Goal: Task Accomplishment & Management: Use online tool/utility

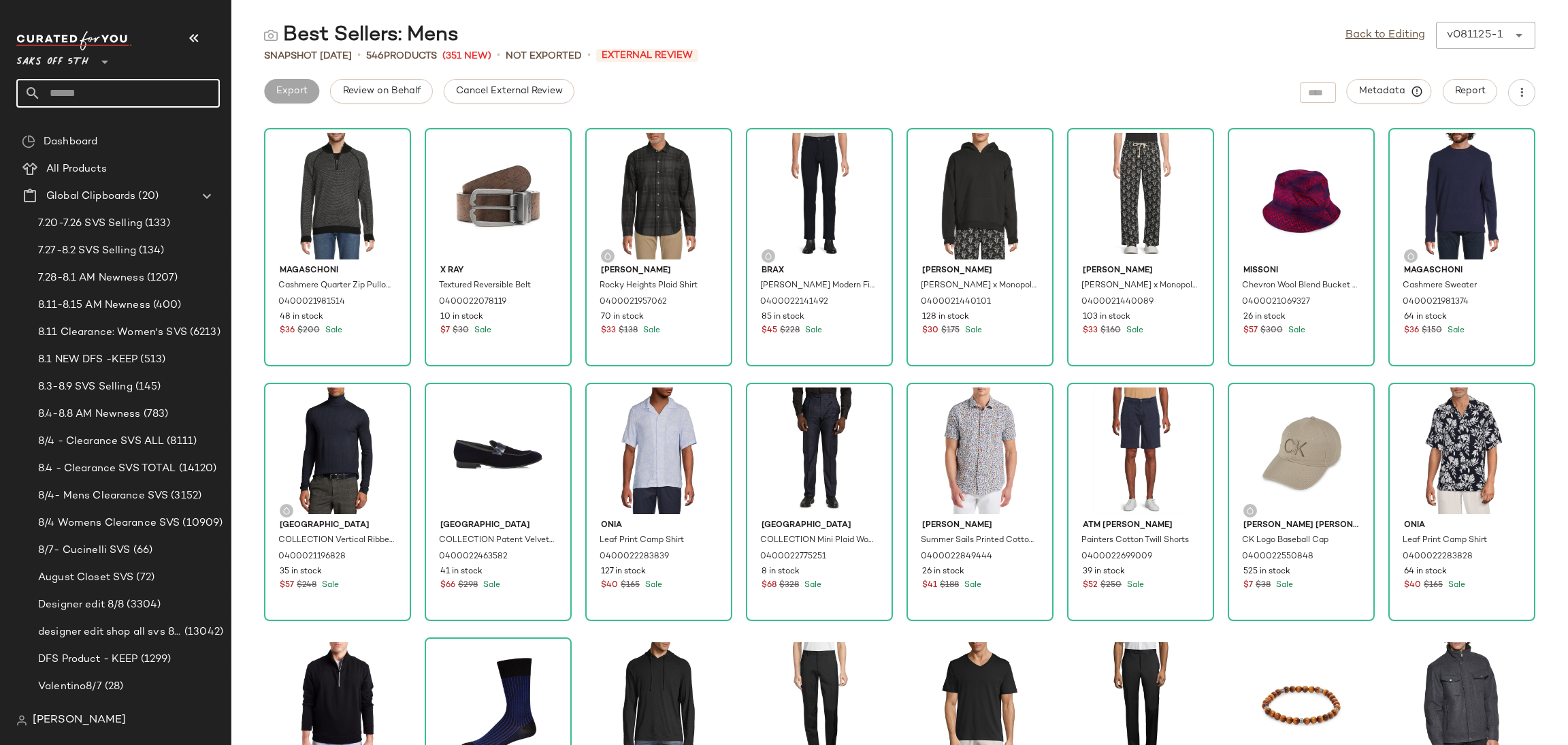
click at [144, 90] on input "text" at bounding box center [130, 93] width 179 height 28
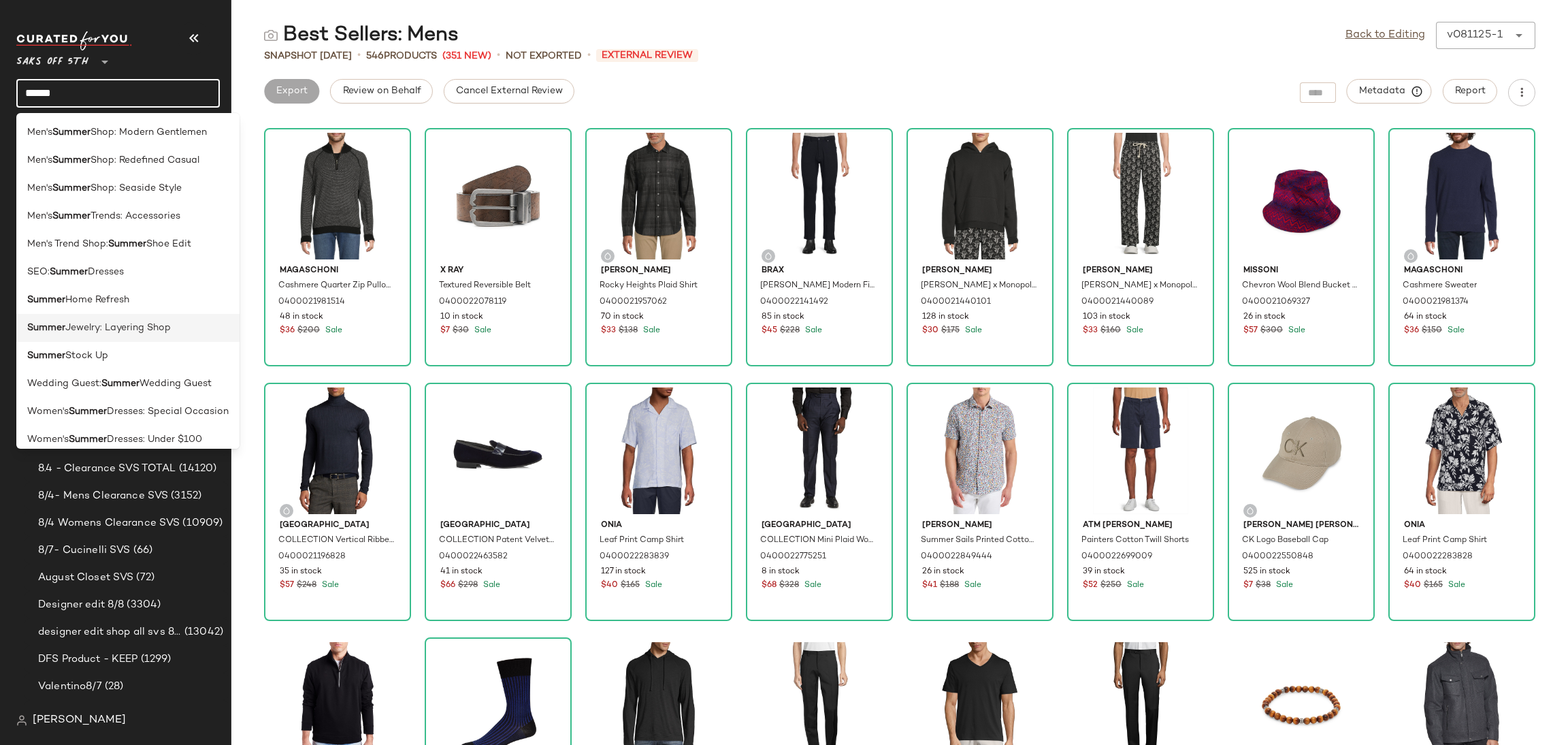
scroll to position [318, 0]
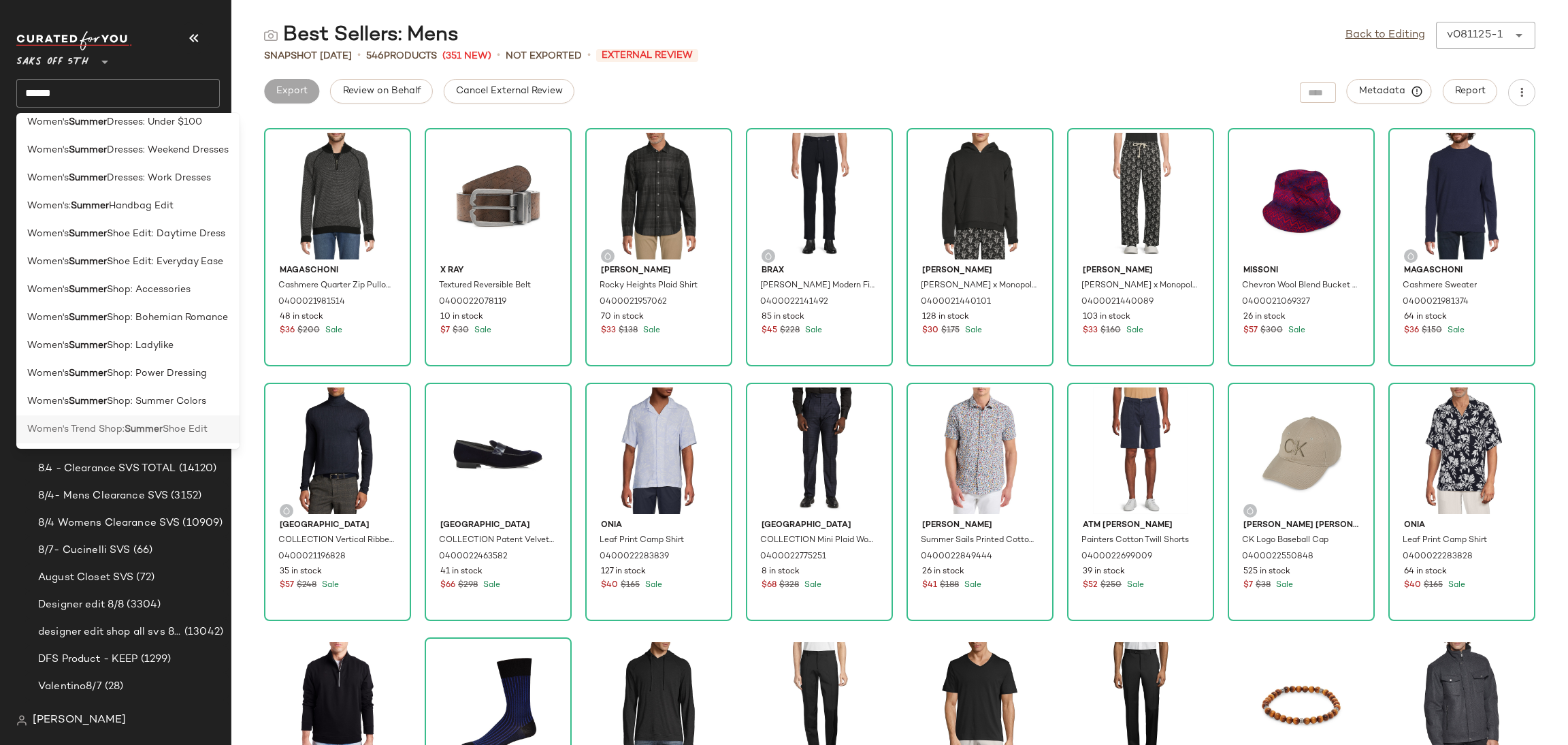
click at [178, 429] on span "Shoe Edit" at bounding box center [185, 428] width 45 height 14
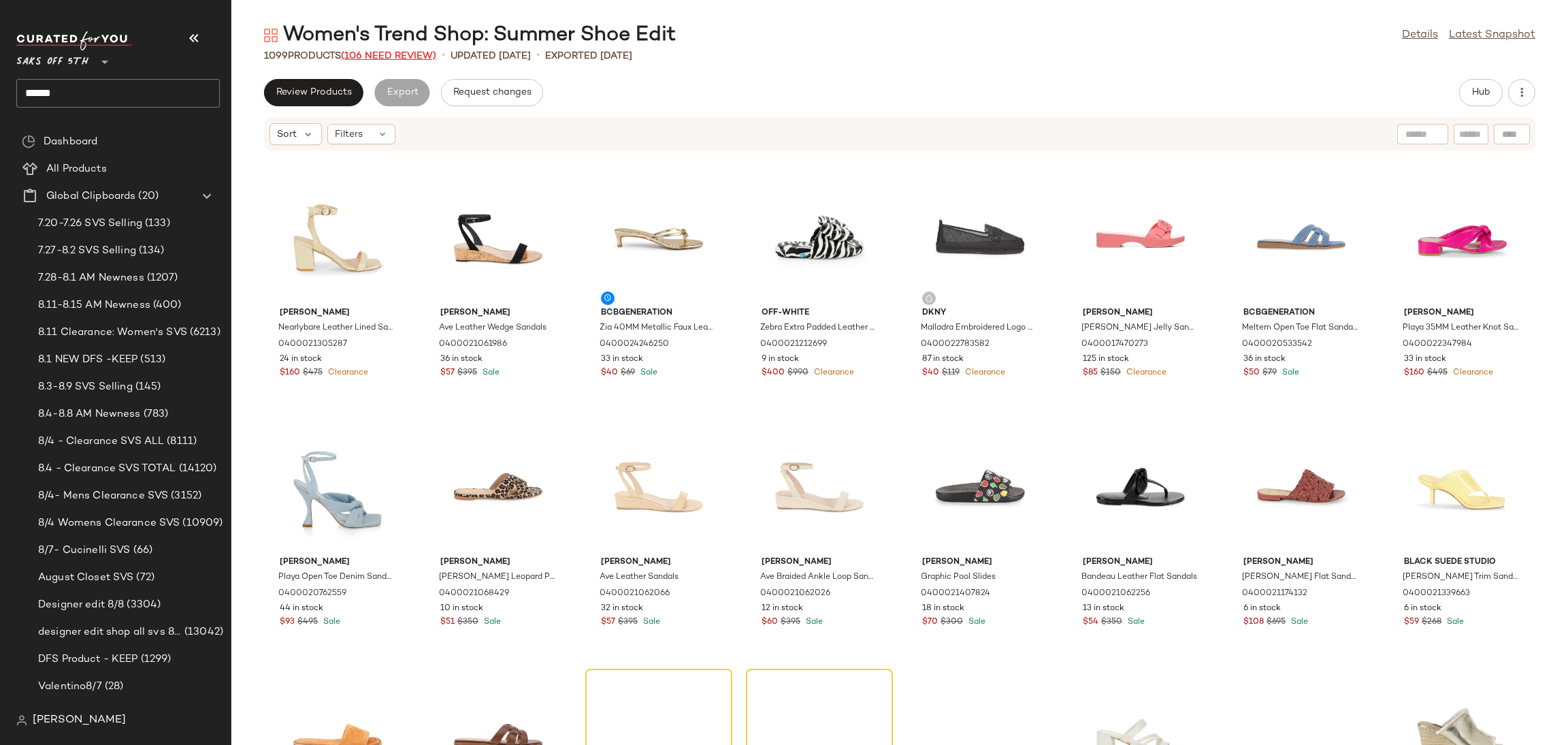
click at [413, 55] on span "(106 Need Review)" at bounding box center [388, 56] width 96 height 10
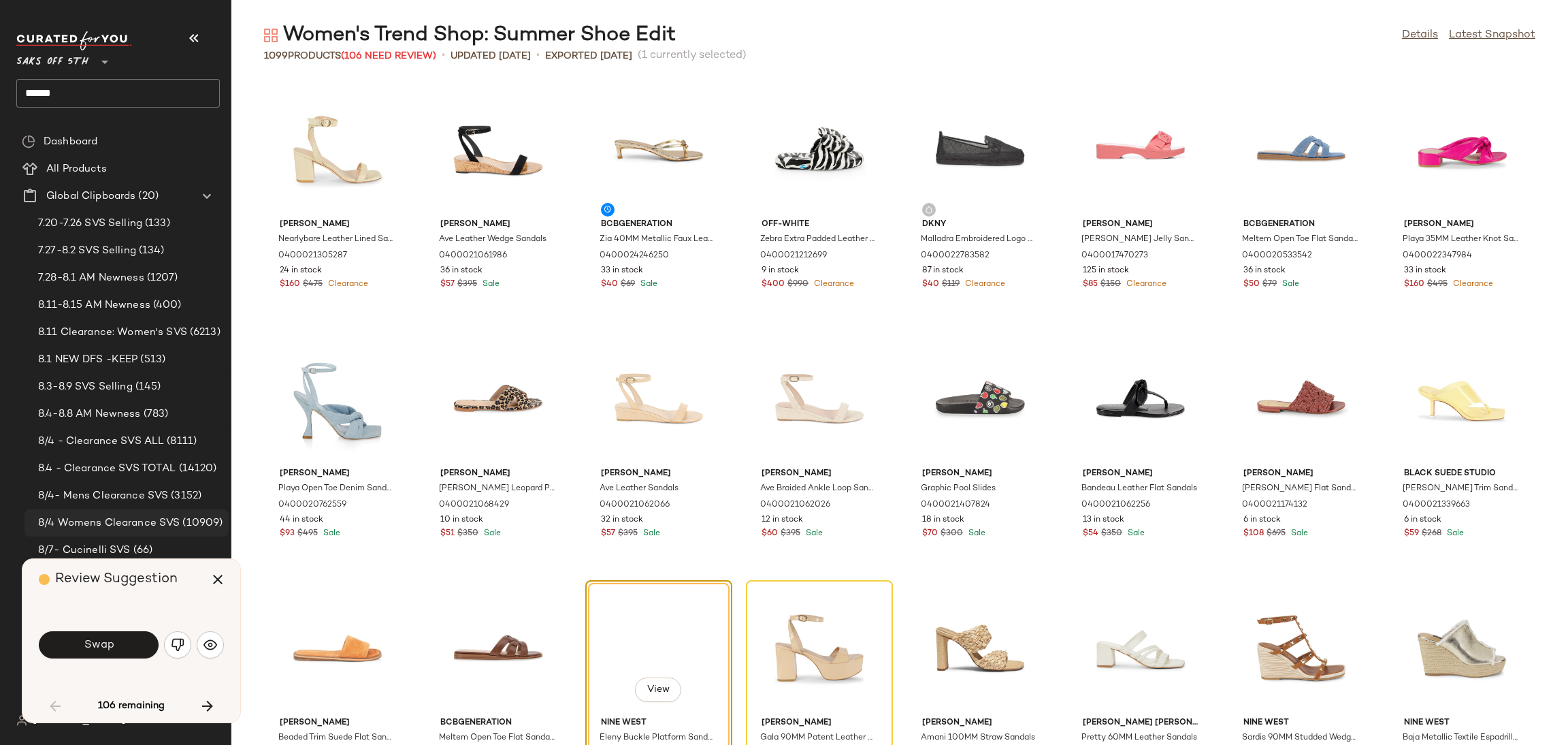
scroll to position [260, 0]
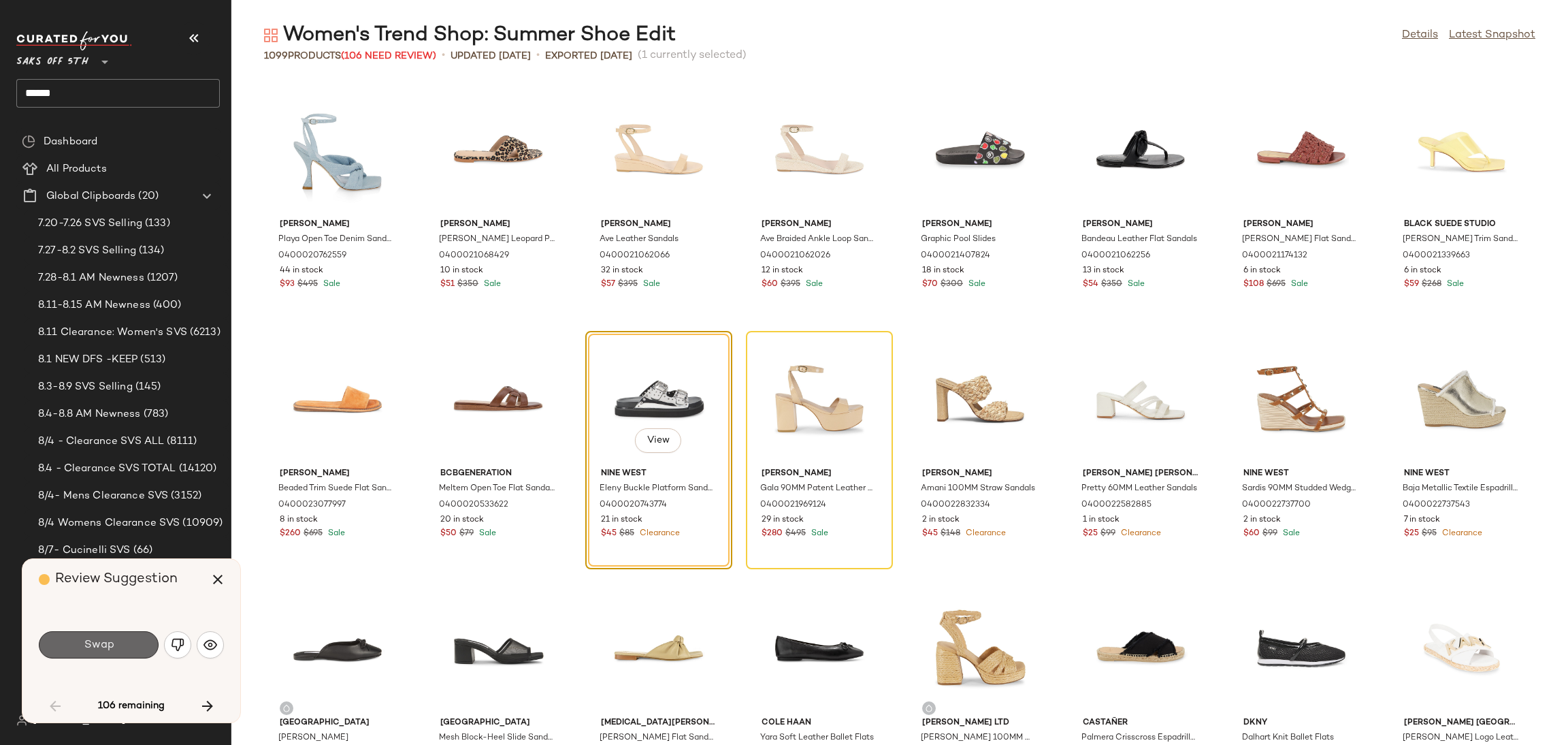
click at [117, 635] on button "Swap" at bounding box center [99, 645] width 119 height 27
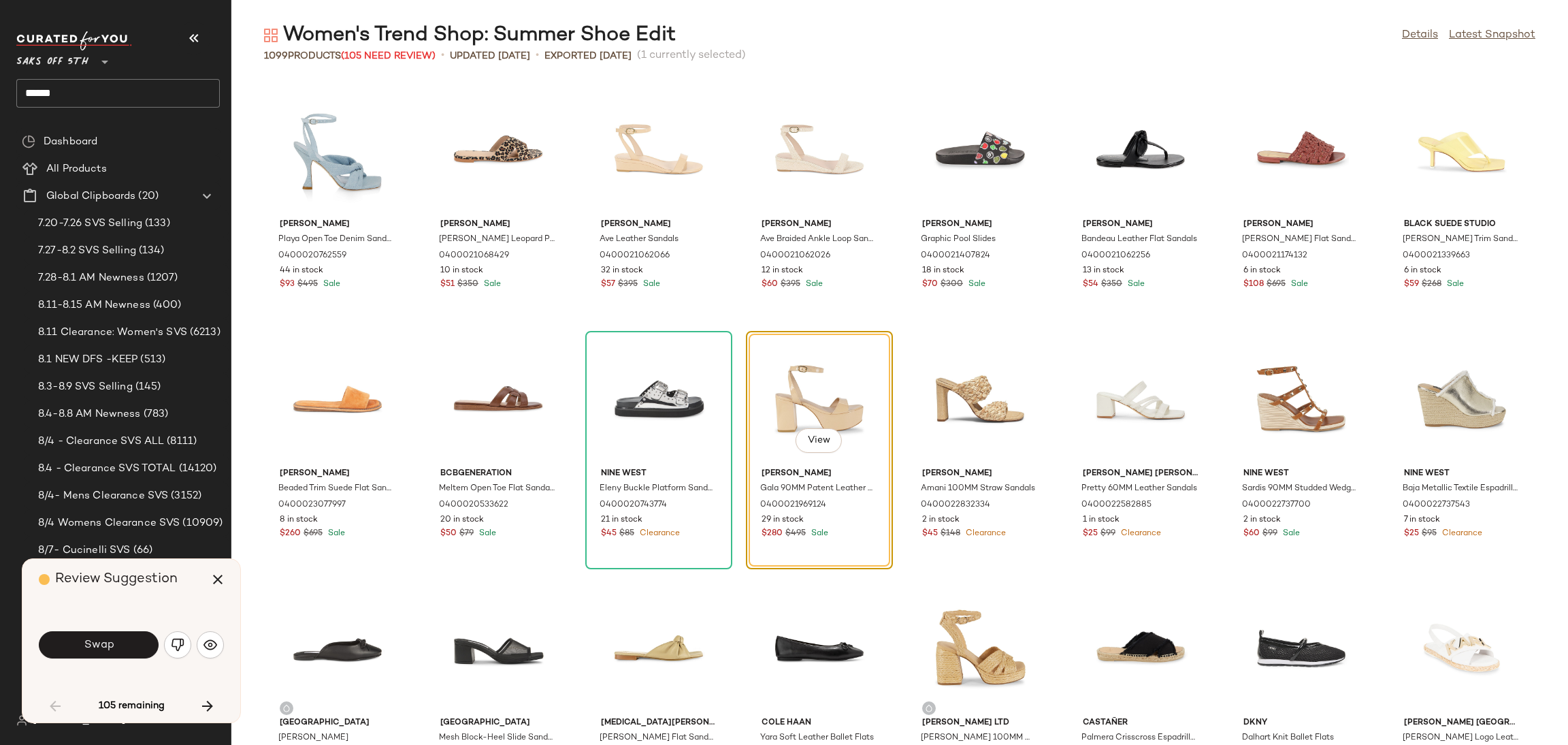
scroll to position [248, 0]
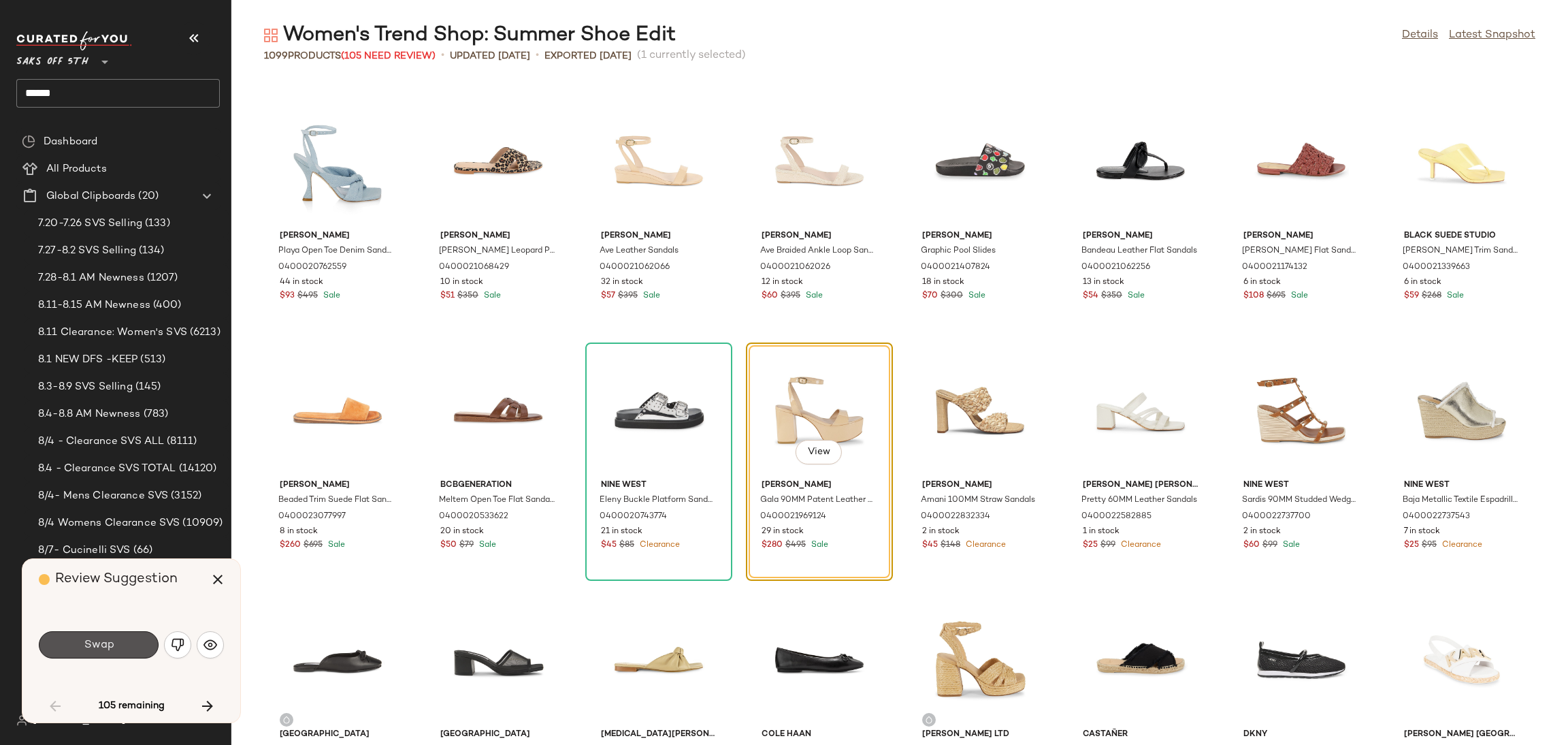
click at [117, 635] on button "Swap" at bounding box center [99, 645] width 119 height 27
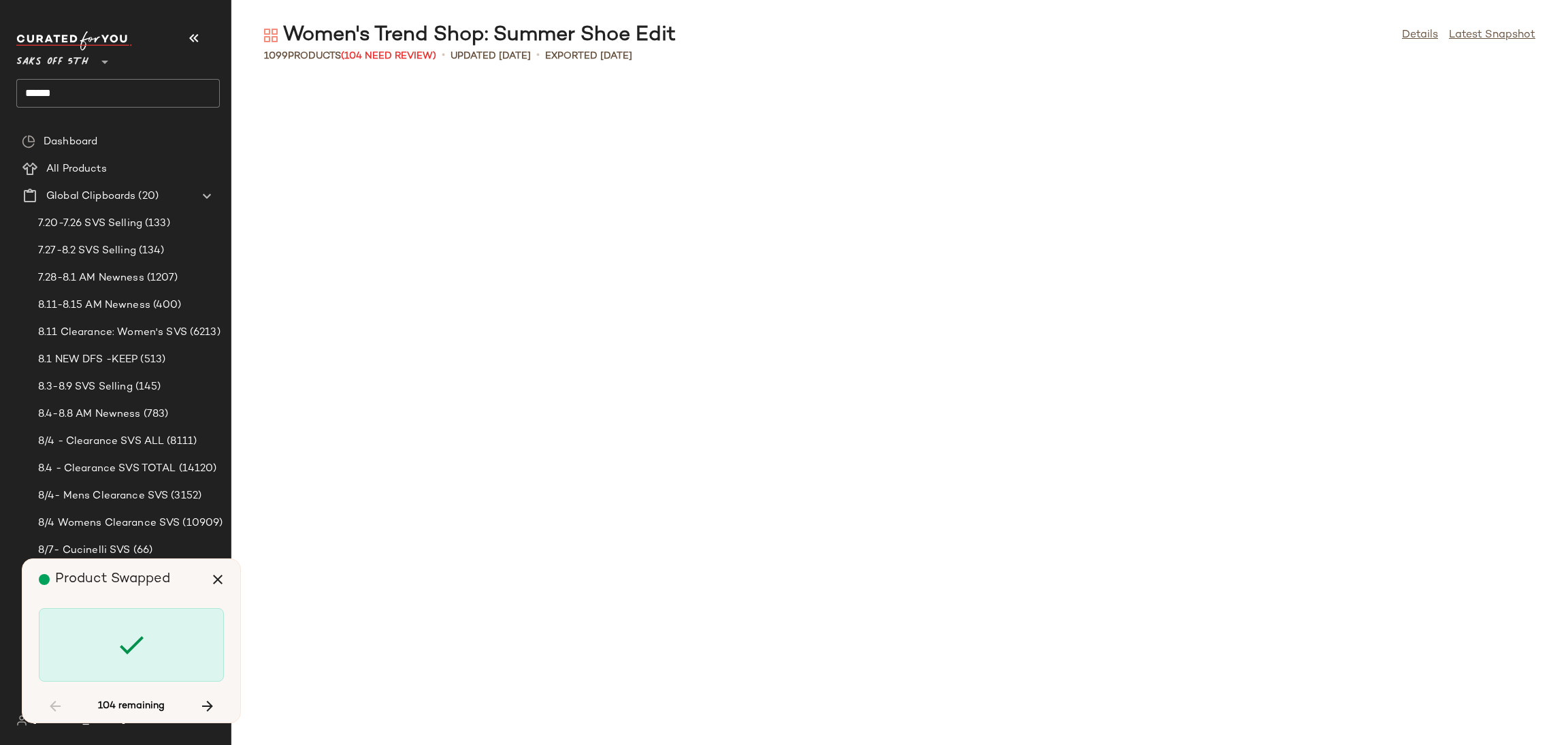
scroll to position [2740, 0]
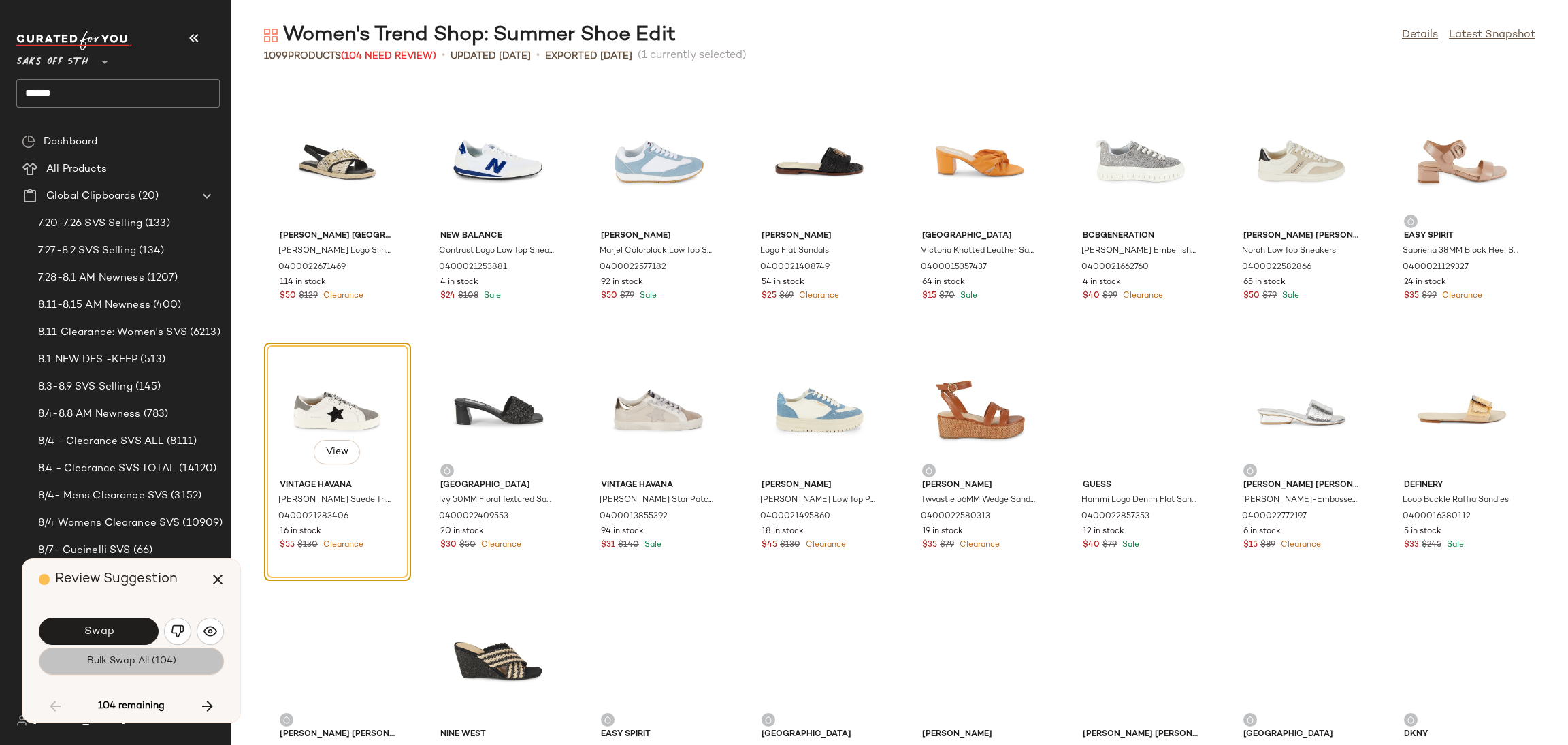
click at [155, 663] on span "Bulk Swap All (104)" at bounding box center [131, 661] width 90 height 10
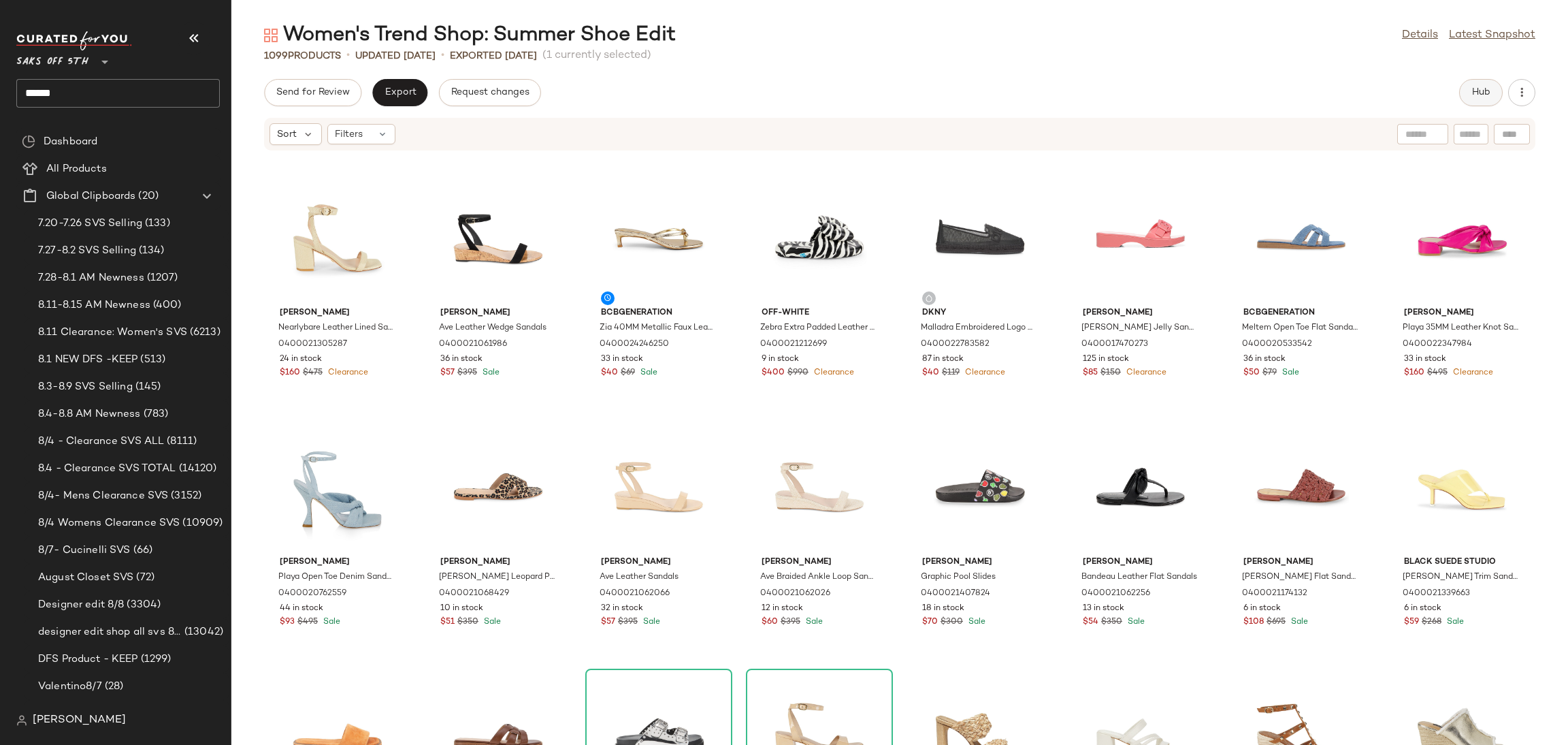
click at [1480, 87] on span "Hub" at bounding box center [1481, 92] width 19 height 10
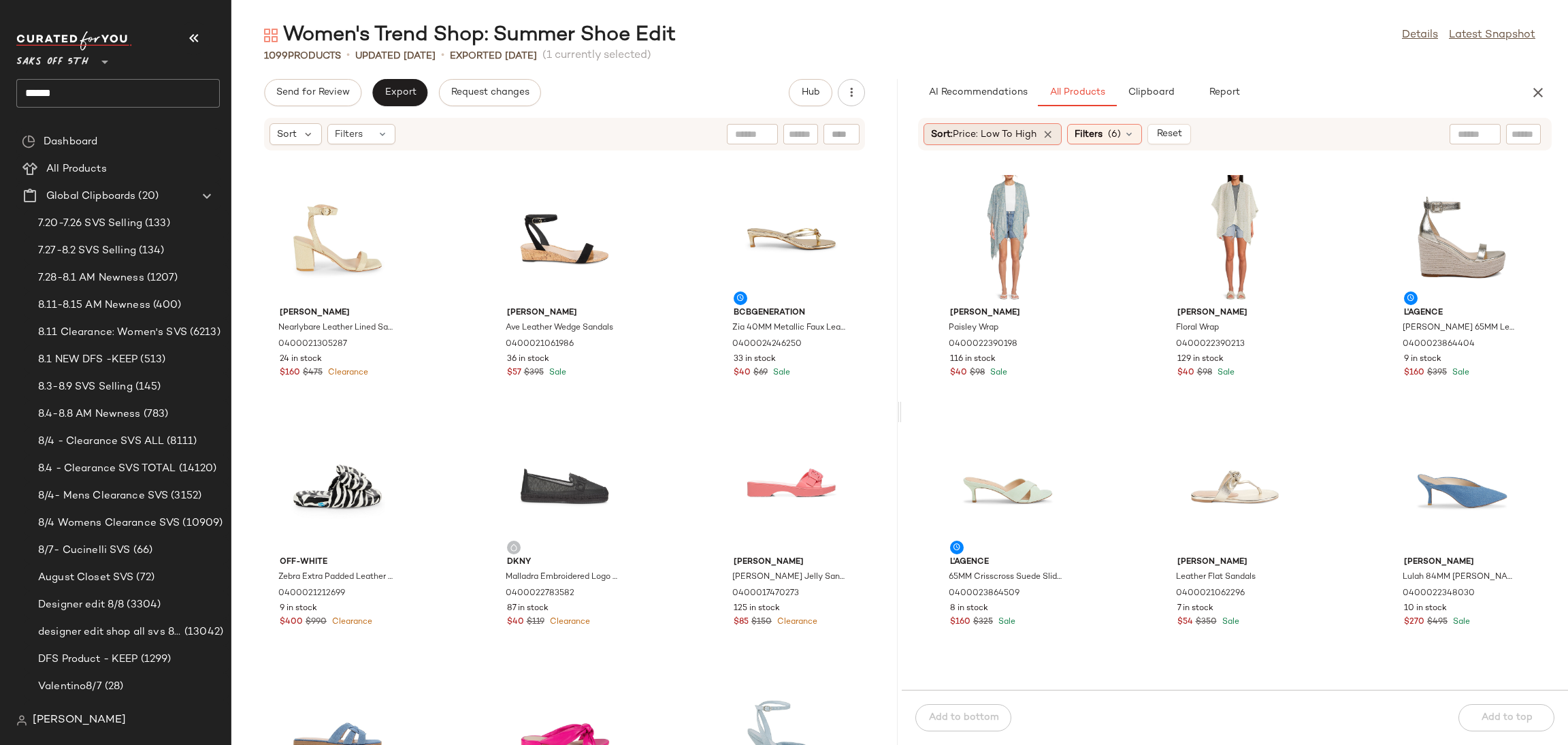
click at [1025, 129] on span "Price: Low to High" at bounding box center [995, 134] width 83 height 10
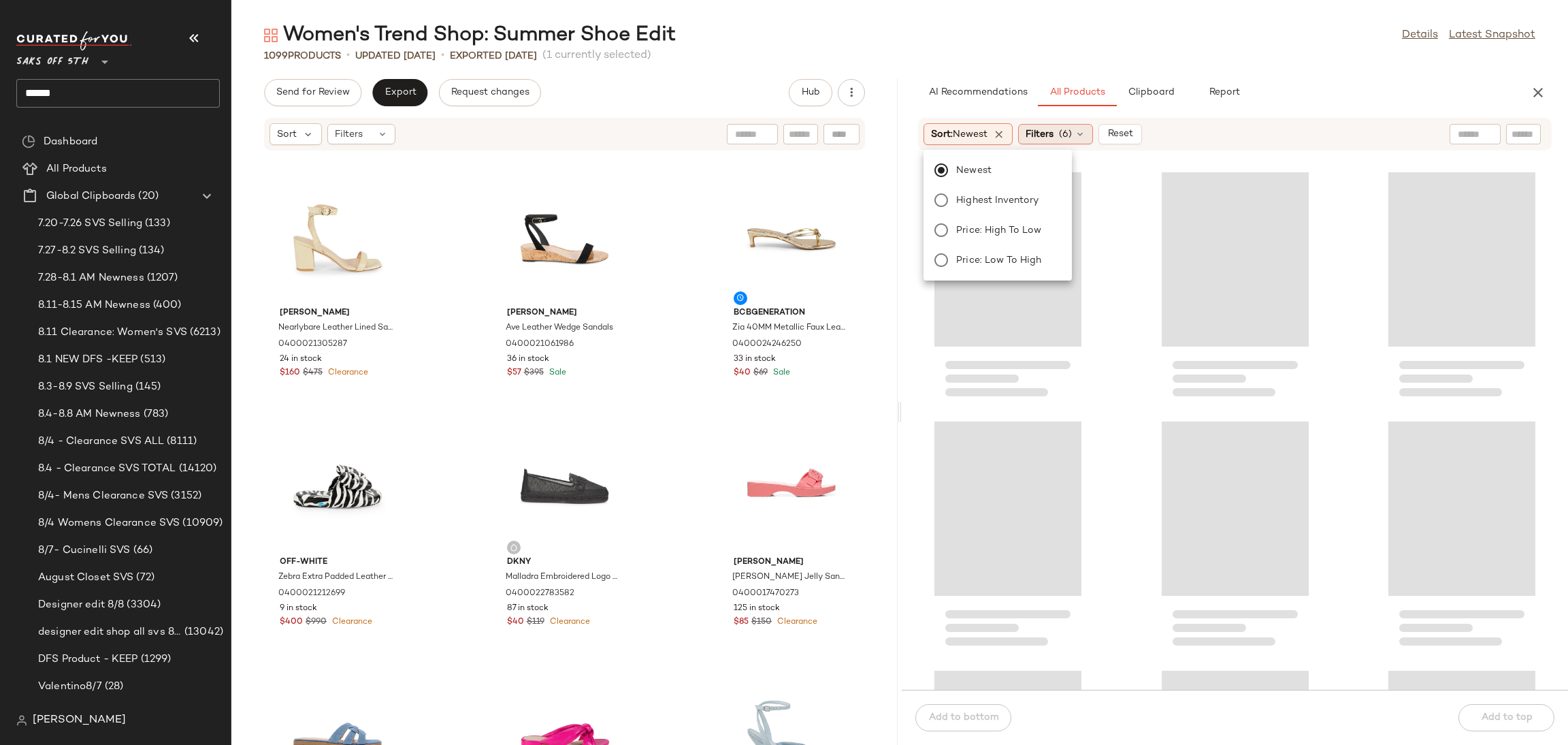
click at [1076, 127] on div "Filters (6)" at bounding box center [1055, 135] width 75 height 21
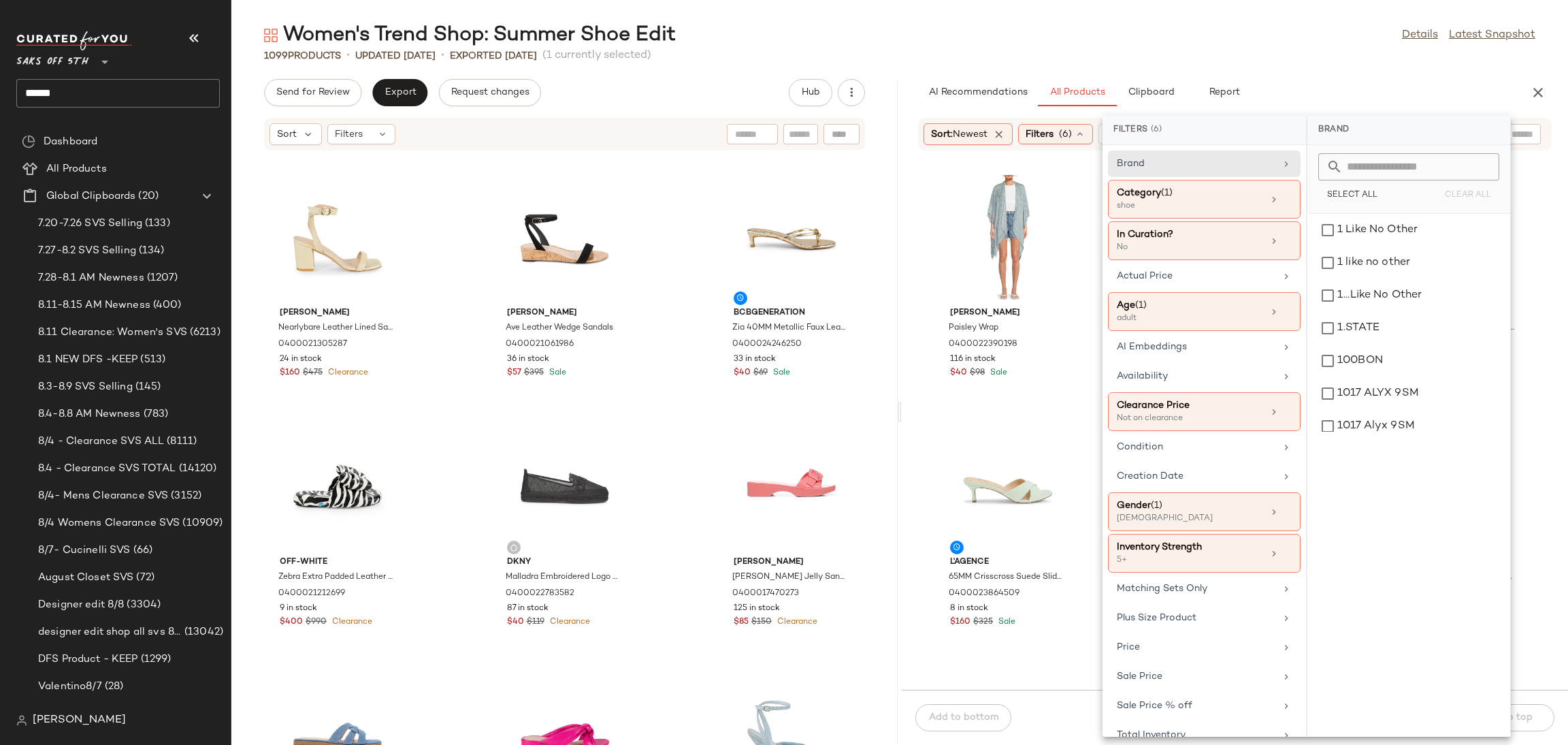
click at [1217, 26] on div "Women's Trend Shop: Summer Shoe Edit Details Latest Snapshot" at bounding box center [899, 35] width 1337 height 27
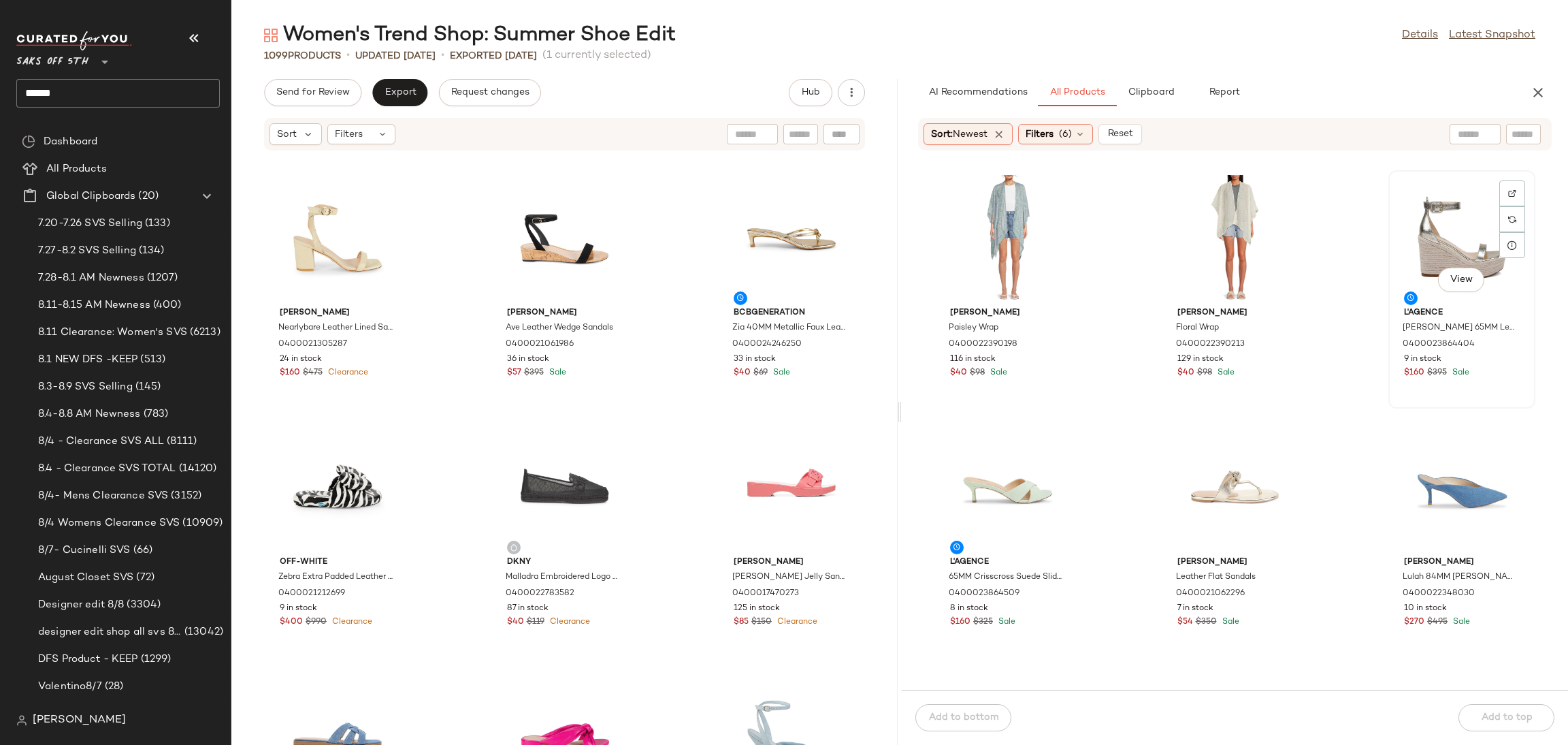
click at [1440, 235] on div "View" at bounding box center [1461, 239] width 137 height 127
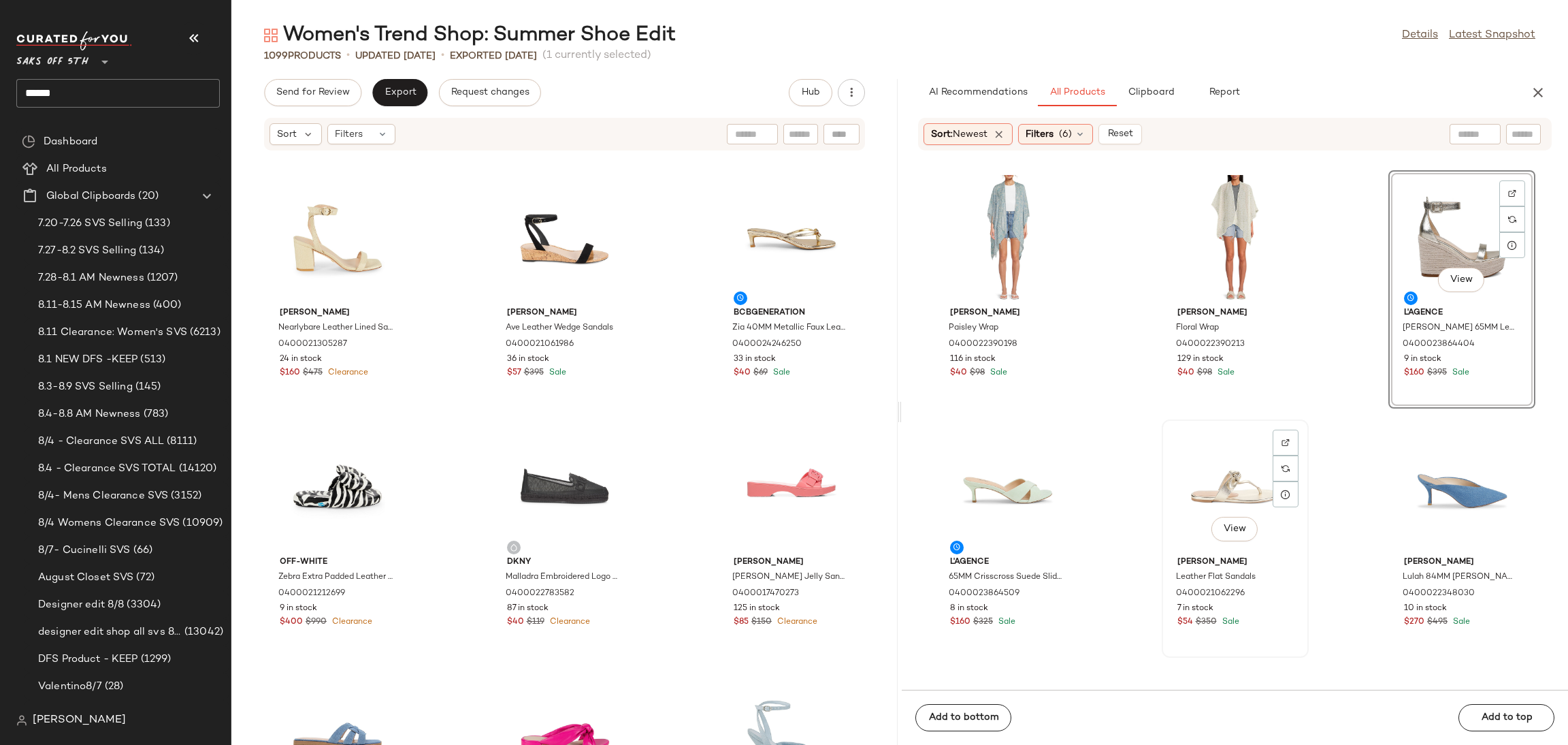
click at [1190, 475] on div "View" at bounding box center [1235, 487] width 137 height 127
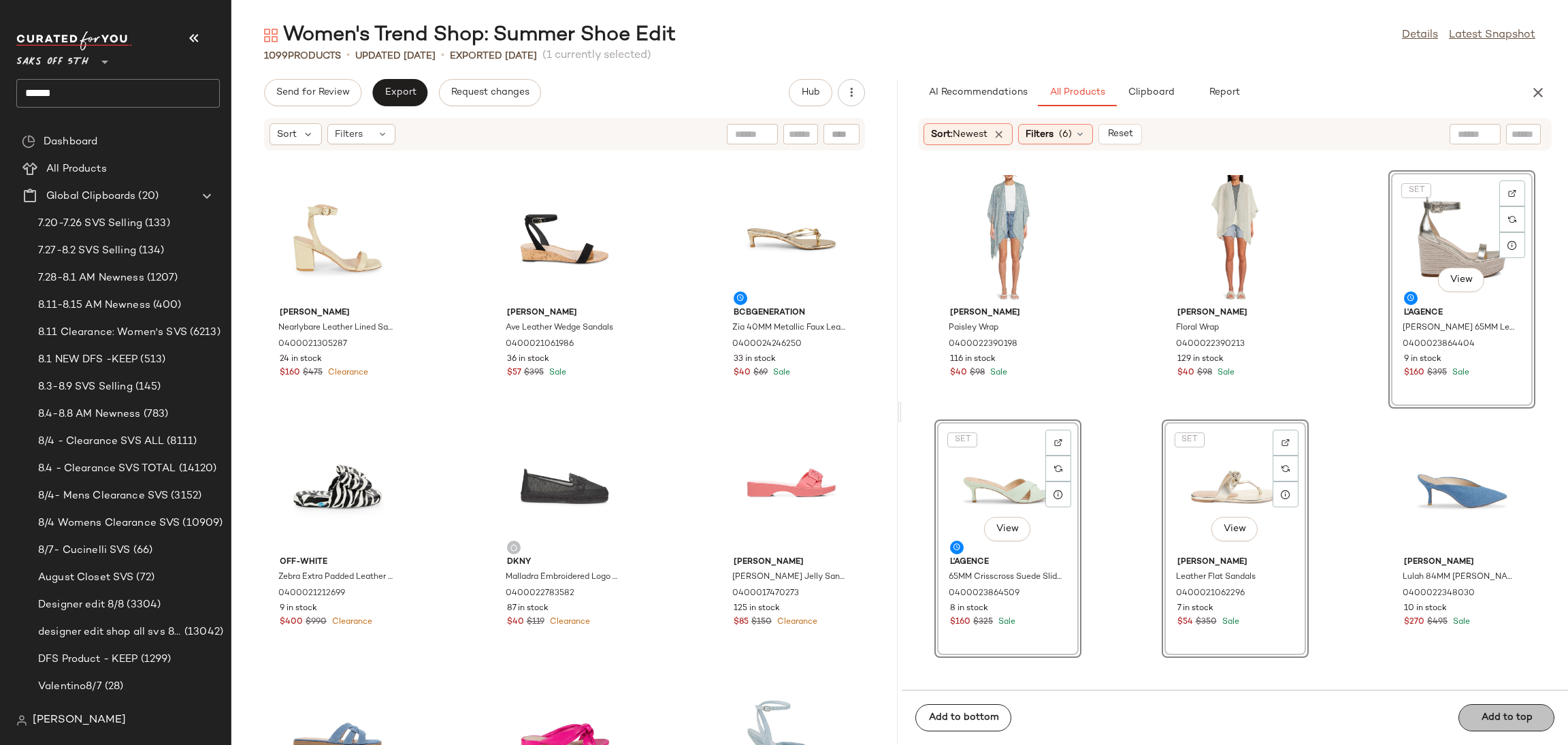
click at [1477, 716] on button "Add to top" at bounding box center [1505, 718] width 96 height 27
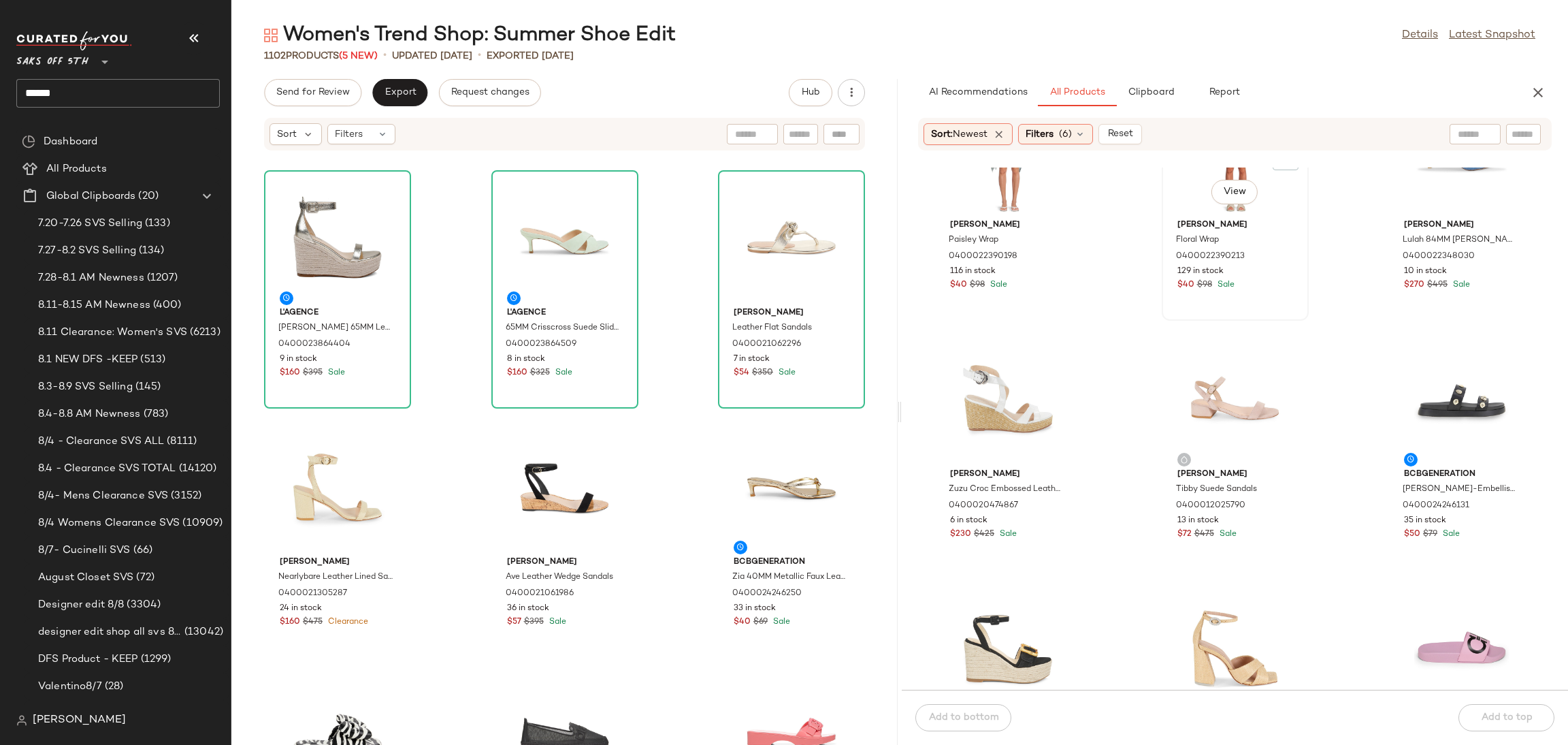
scroll to position [88, 0]
click at [967, 391] on div "View" at bounding box center [1007, 399] width 137 height 127
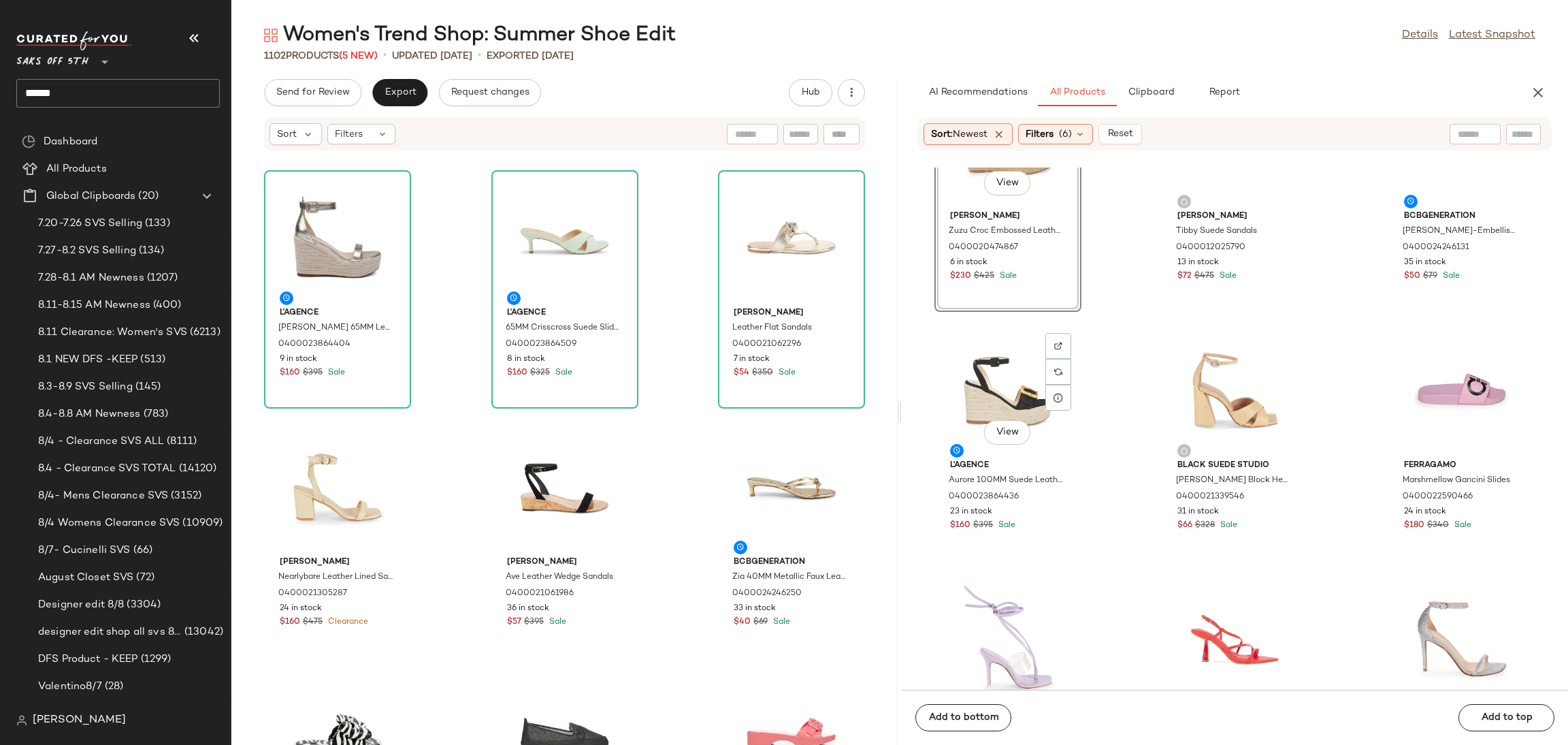
scroll to position [358, 0]
click at [1431, 388] on div "View" at bounding box center [1461, 390] width 137 height 127
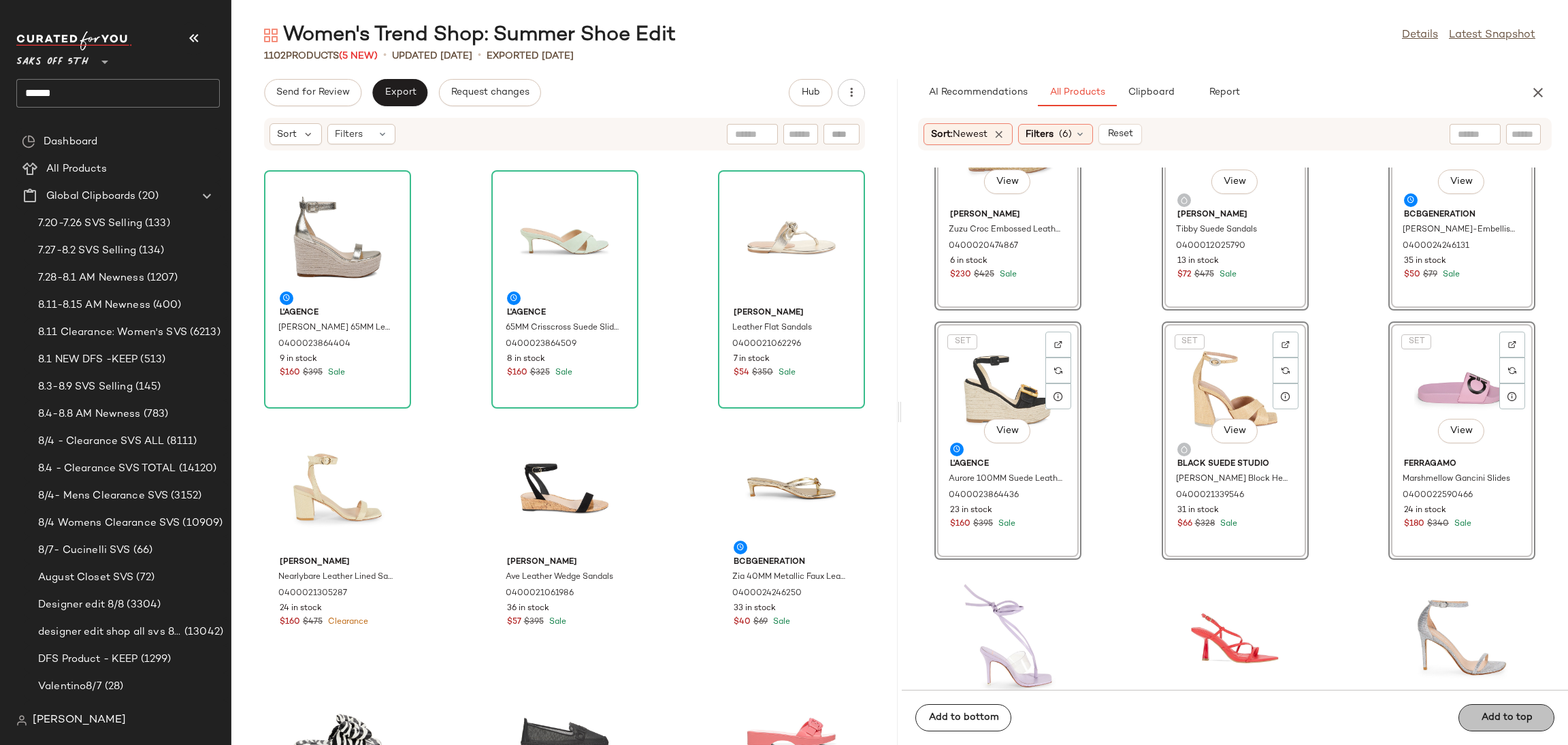
click at [1500, 720] on div "Add to bottom Add to top" at bounding box center [1235, 718] width 666 height 55
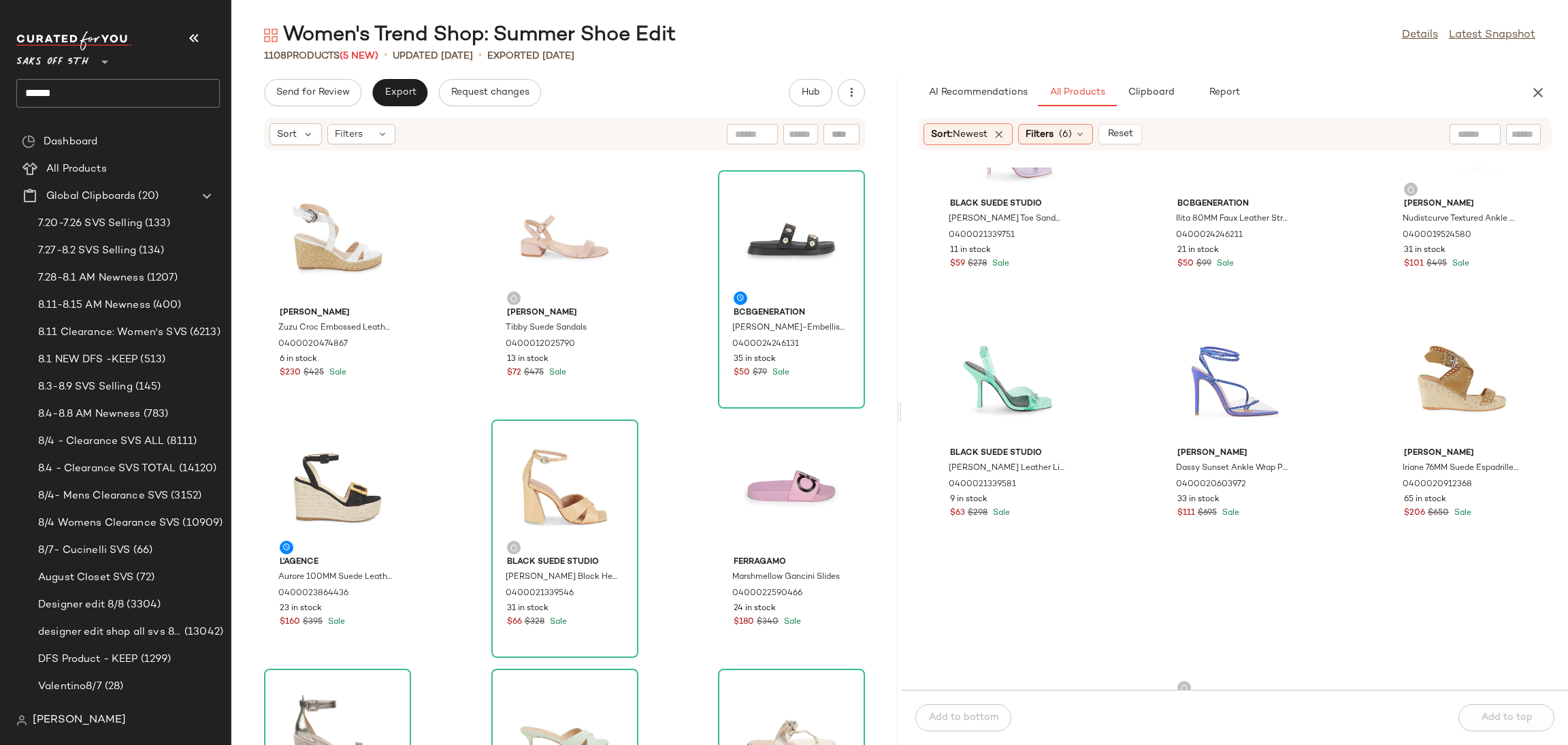
scroll to position [0, 0]
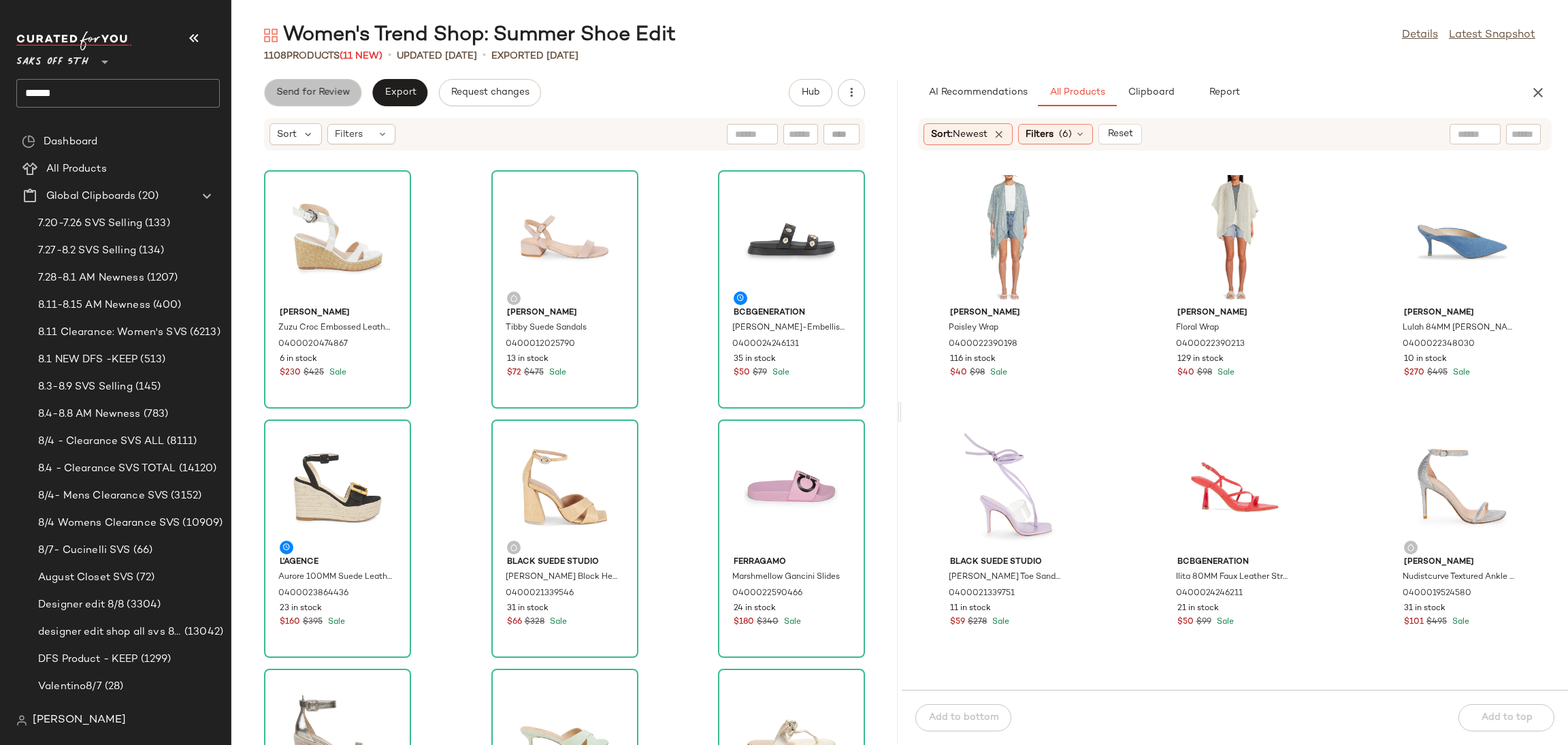
click at [333, 86] on button "Send for Review" at bounding box center [313, 92] width 98 height 27
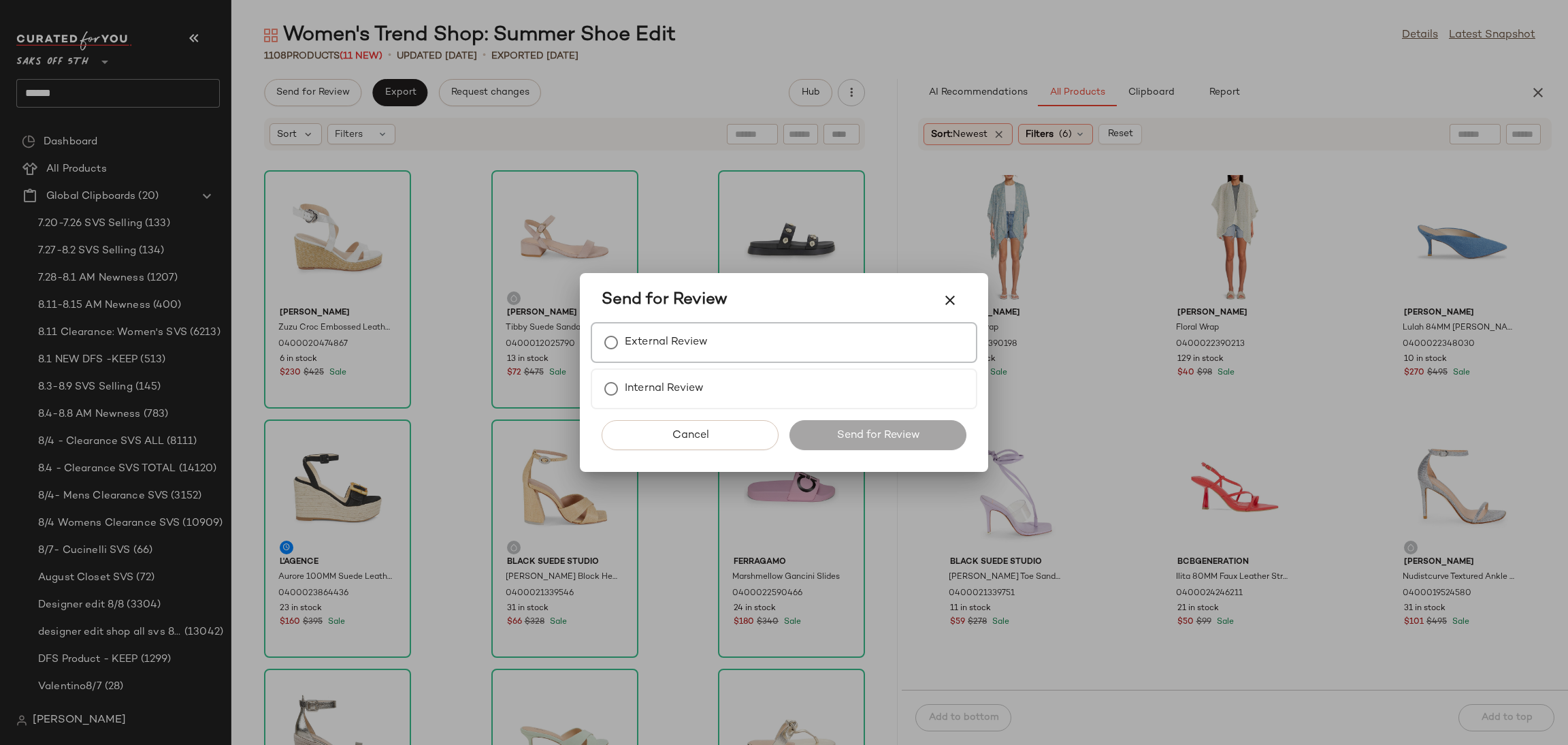
click at [766, 347] on div "External Review" at bounding box center [784, 342] width 387 height 41
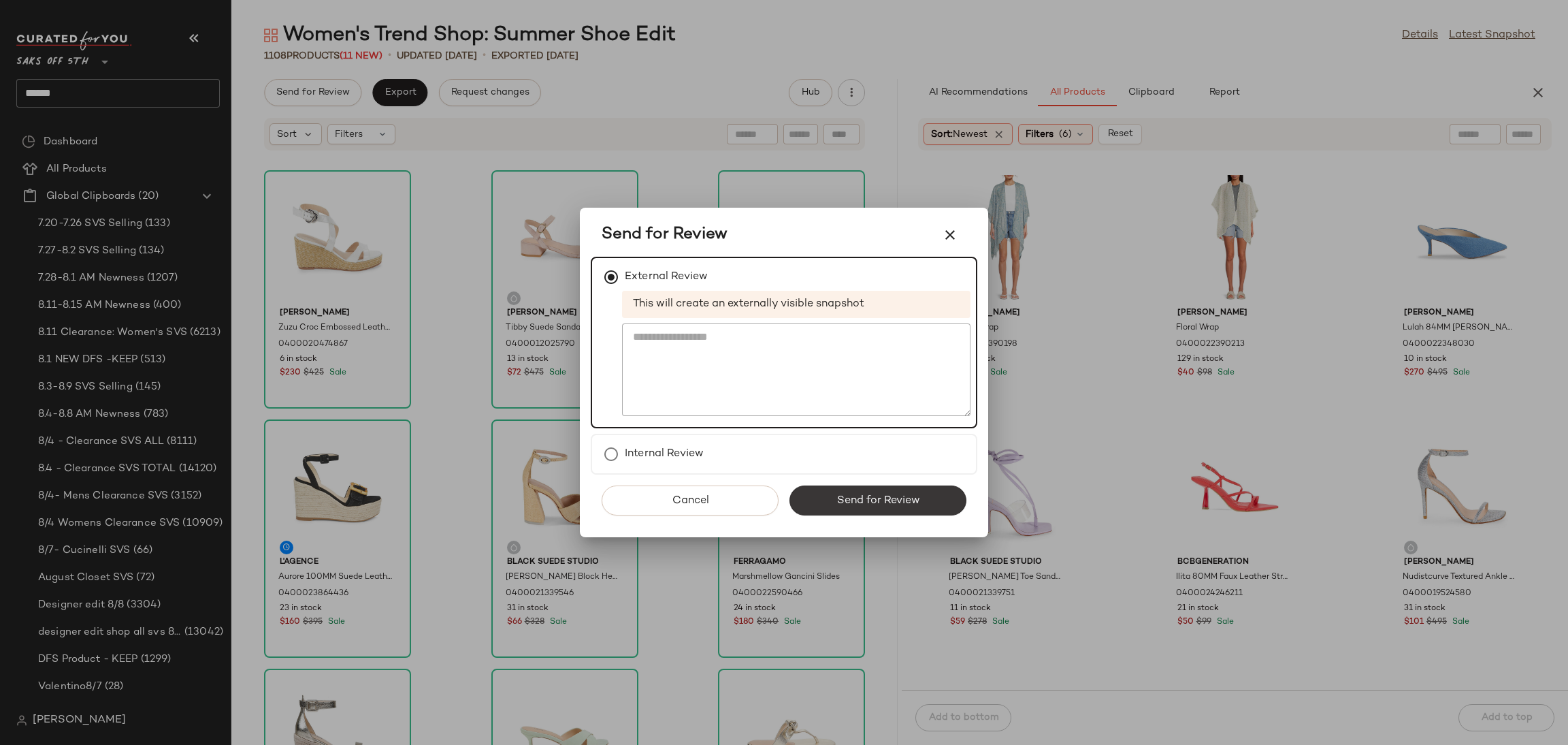
click at [883, 511] on button "Send for Review" at bounding box center [877, 500] width 177 height 30
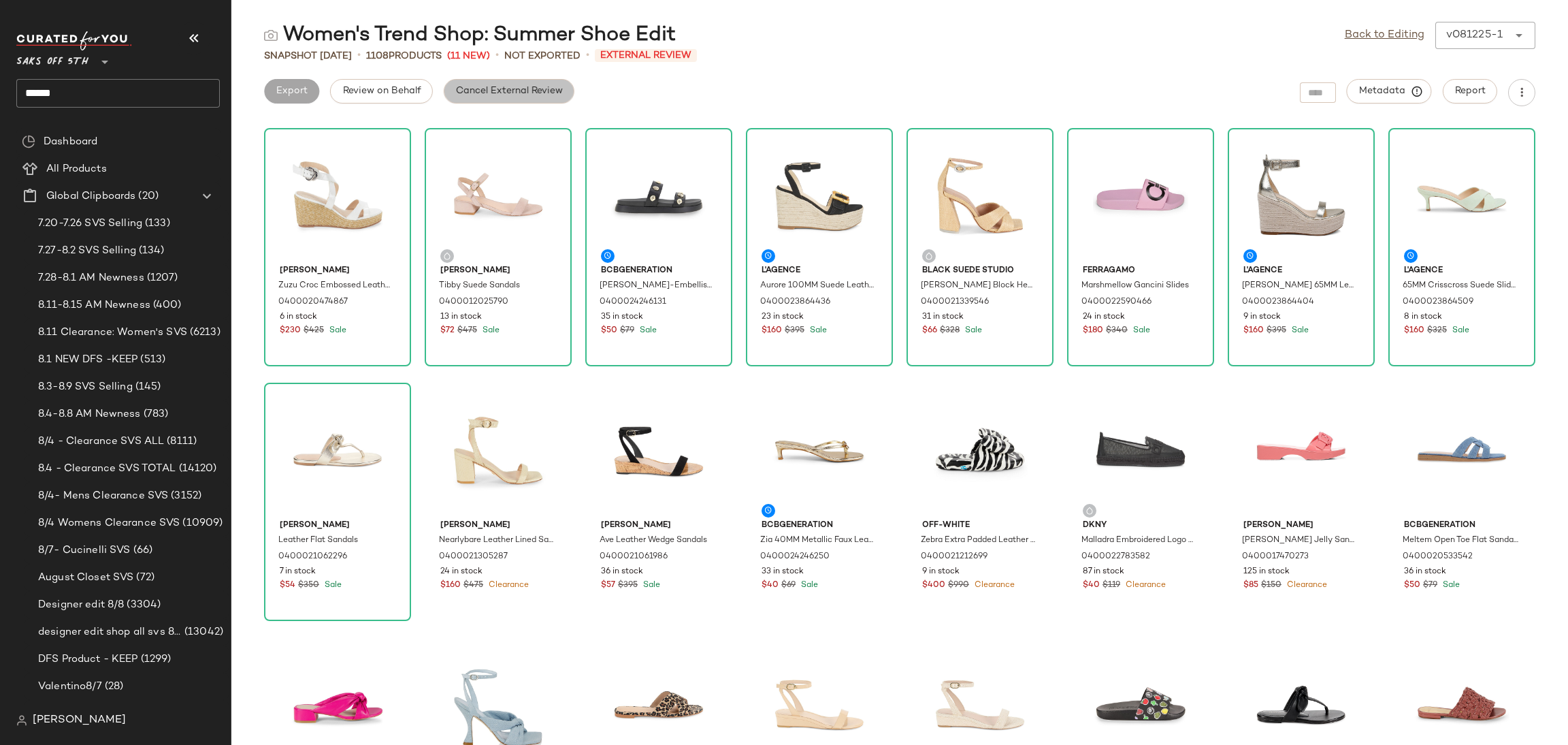
click at [552, 90] on span "Cancel External Review" at bounding box center [509, 91] width 107 height 10
click at [405, 86] on span "Export" at bounding box center [400, 91] width 32 height 10
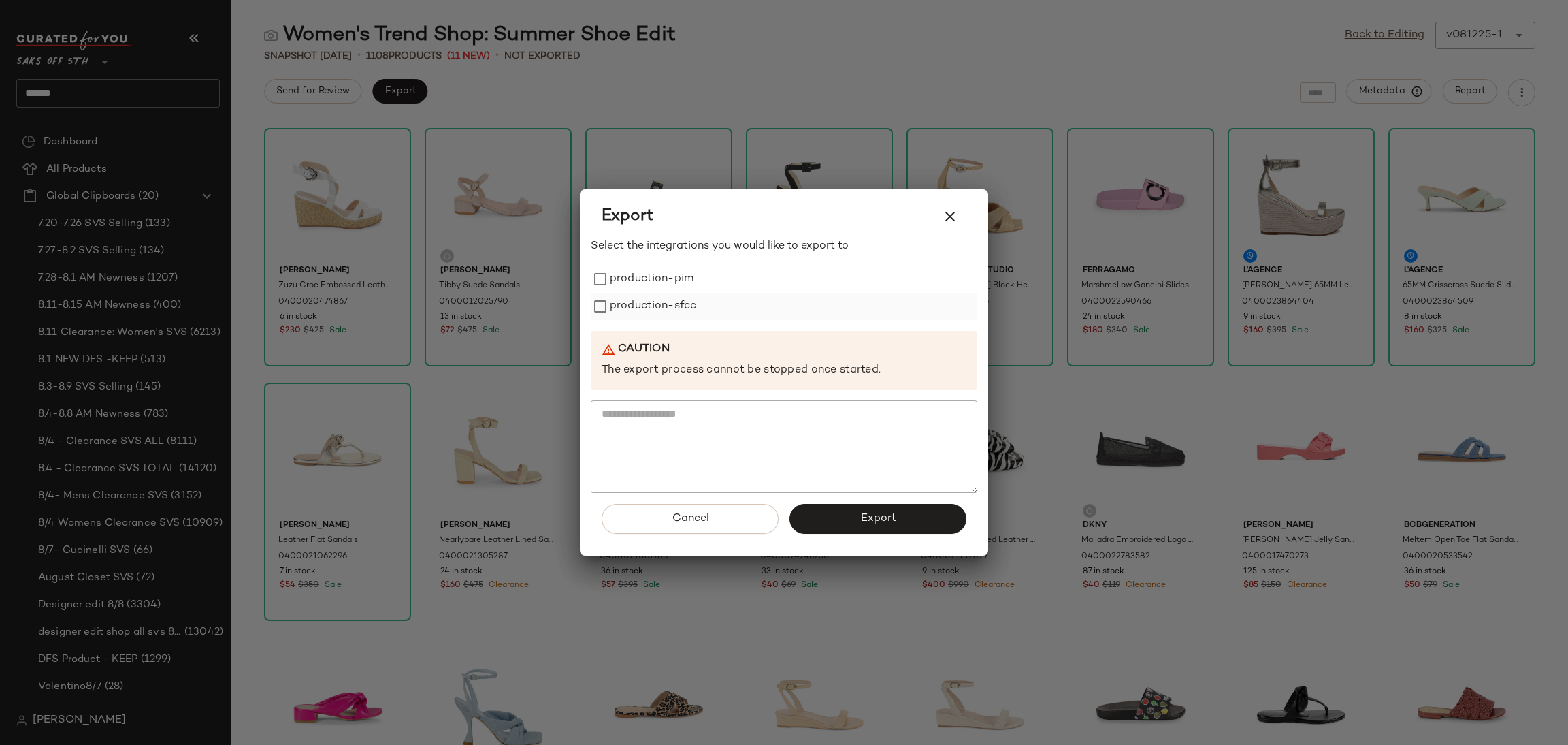
click at [618, 296] on label "production-sfcc" at bounding box center [653, 306] width 86 height 27
click at [611, 275] on label "production-pim" at bounding box center [652, 279] width 83 height 27
click at [872, 523] on span "Export" at bounding box center [877, 518] width 36 height 13
click at [946, 220] on icon "button" at bounding box center [949, 216] width 16 height 16
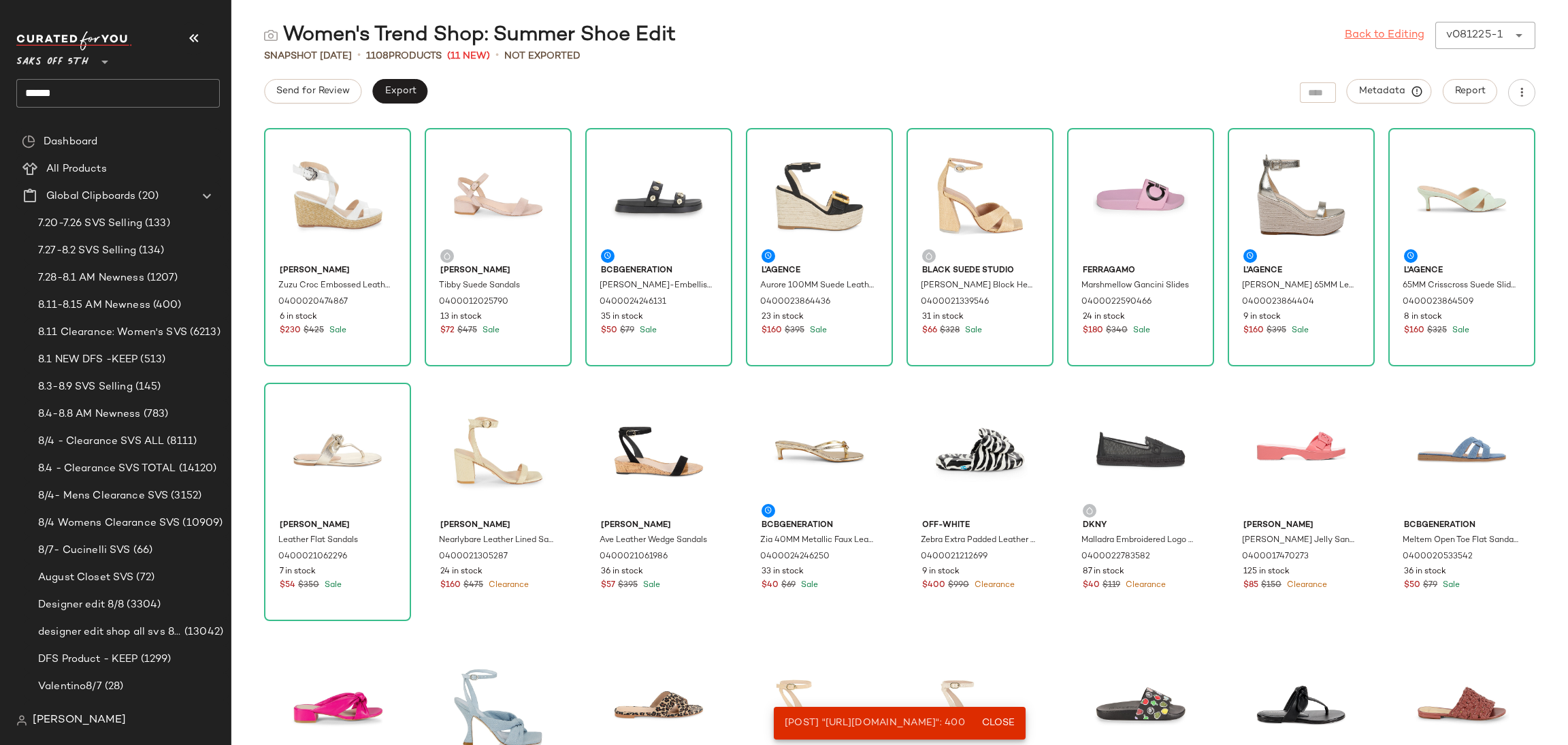
click at [1369, 32] on link "Back to Editing" at bounding box center [1384, 35] width 80 height 16
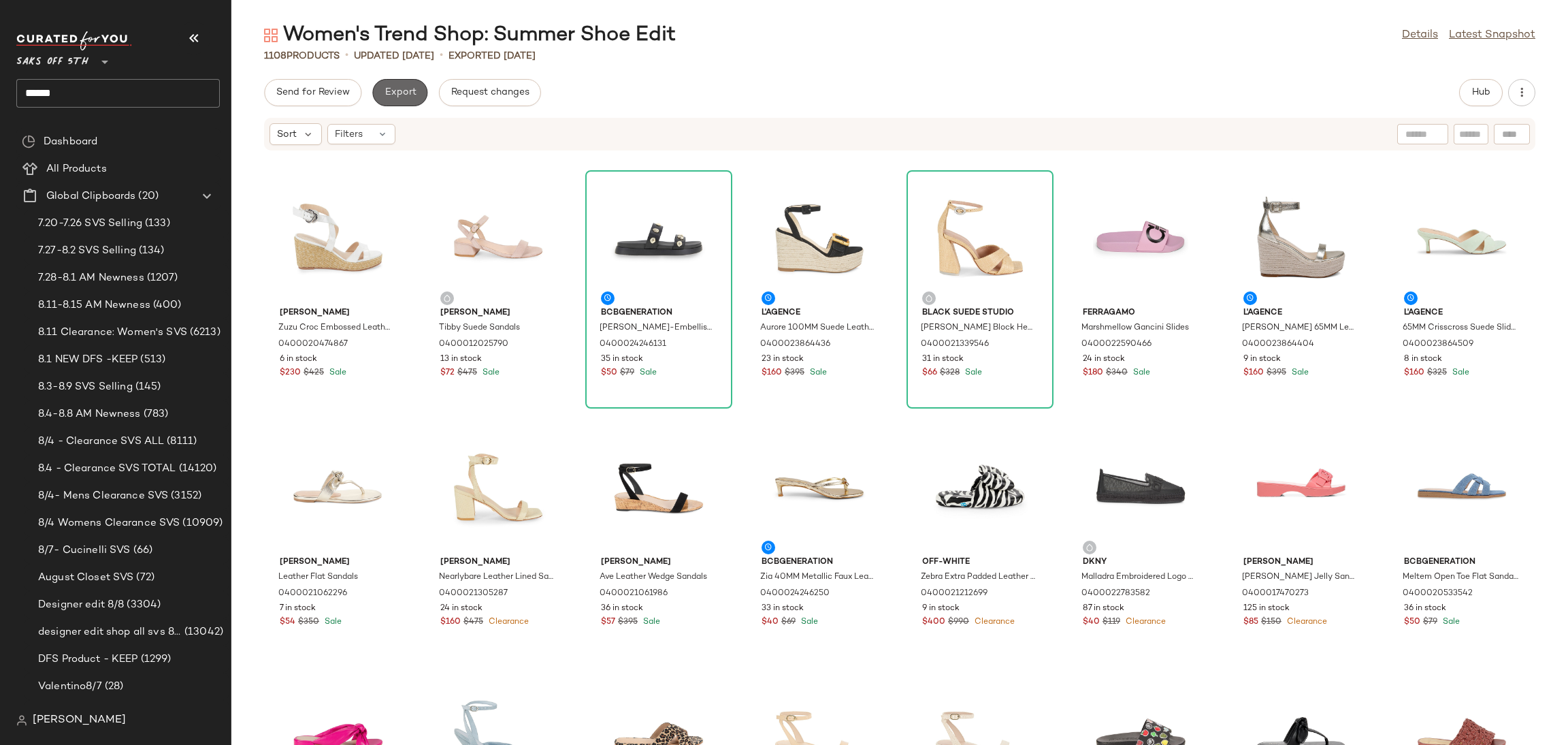
click at [402, 98] on span "Export" at bounding box center [400, 92] width 32 height 10
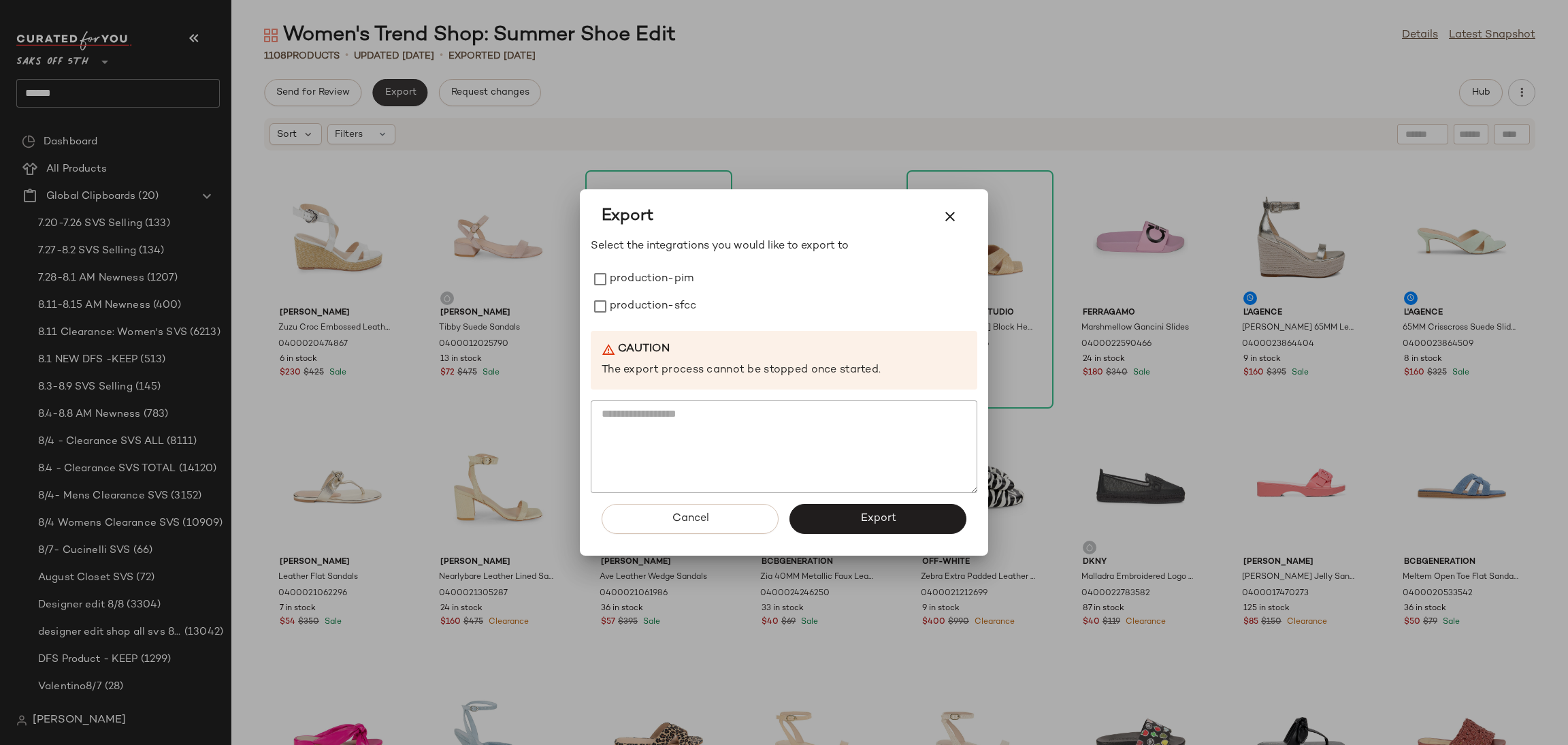
click at [402, 98] on div at bounding box center [784, 372] width 1568 height 745
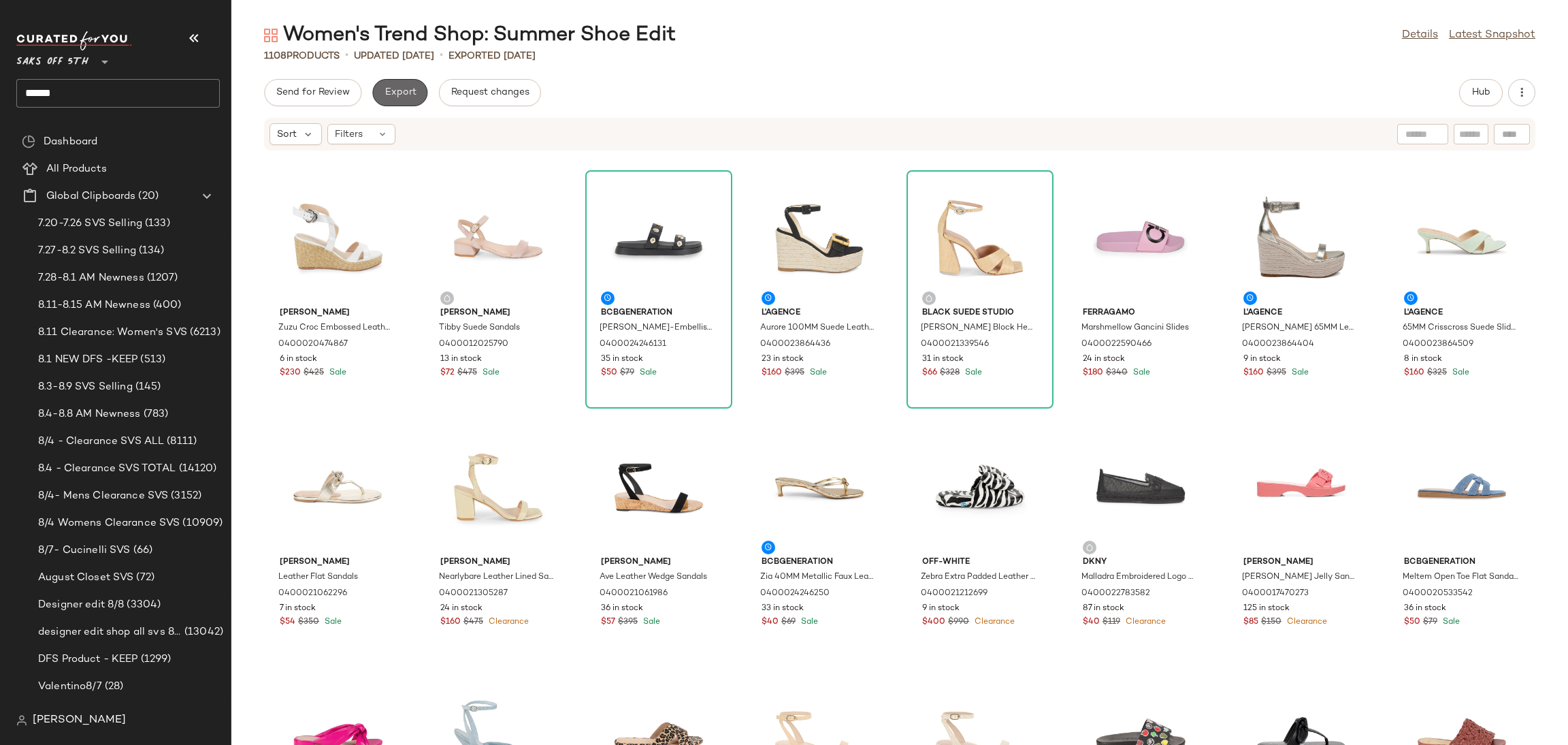
click at [397, 87] on span "Export" at bounding box center [400, 92] width 32 height 10
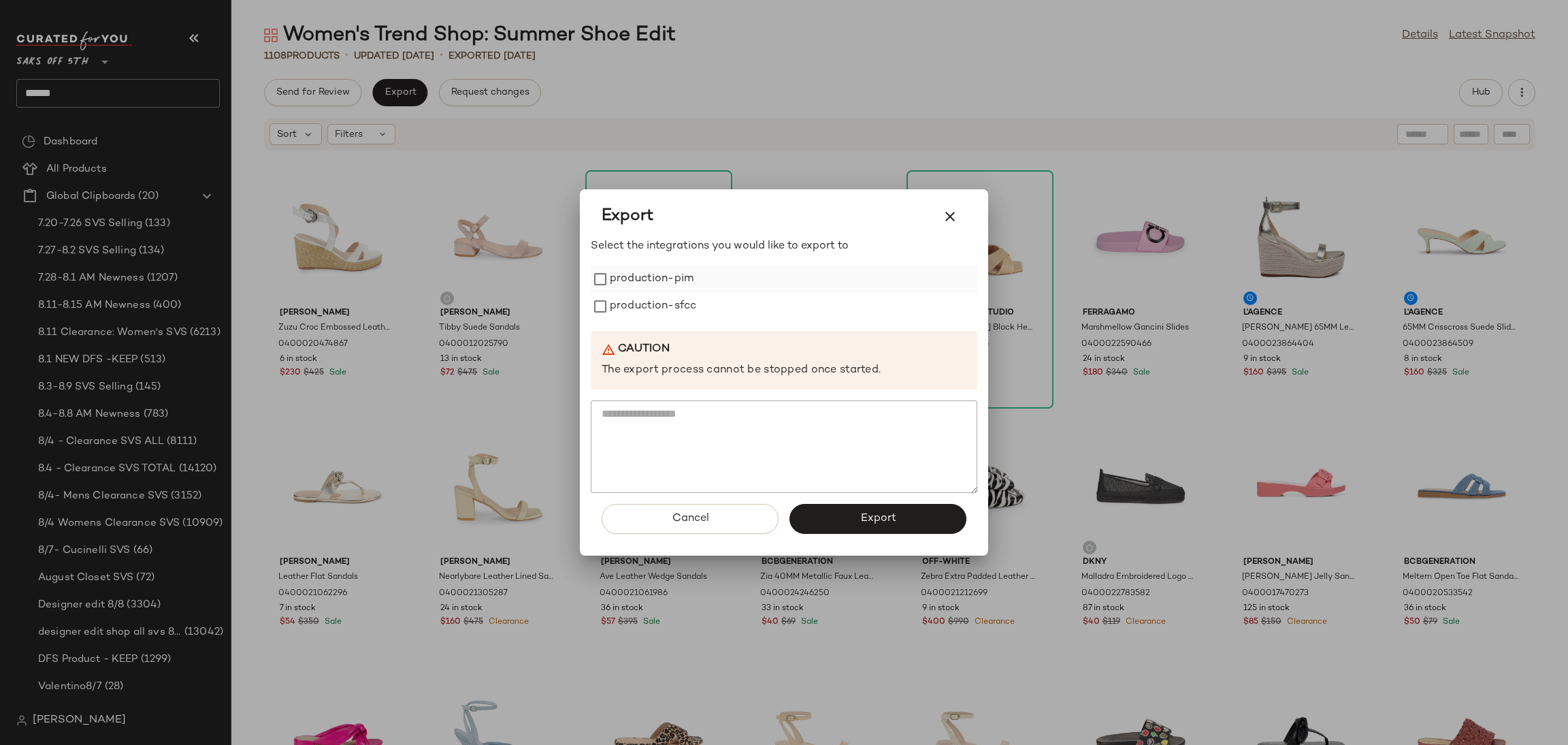
click at [646, 284] on label "production-pim" at bounding box center [652, 279] width 83 height 27
click at [646, 299] on label "production-sfcc" at bounding box center [653, 306] width 86 height 27
click at [823, 504] on button "Export" at bounding box center [877, 519] width 177 height 30
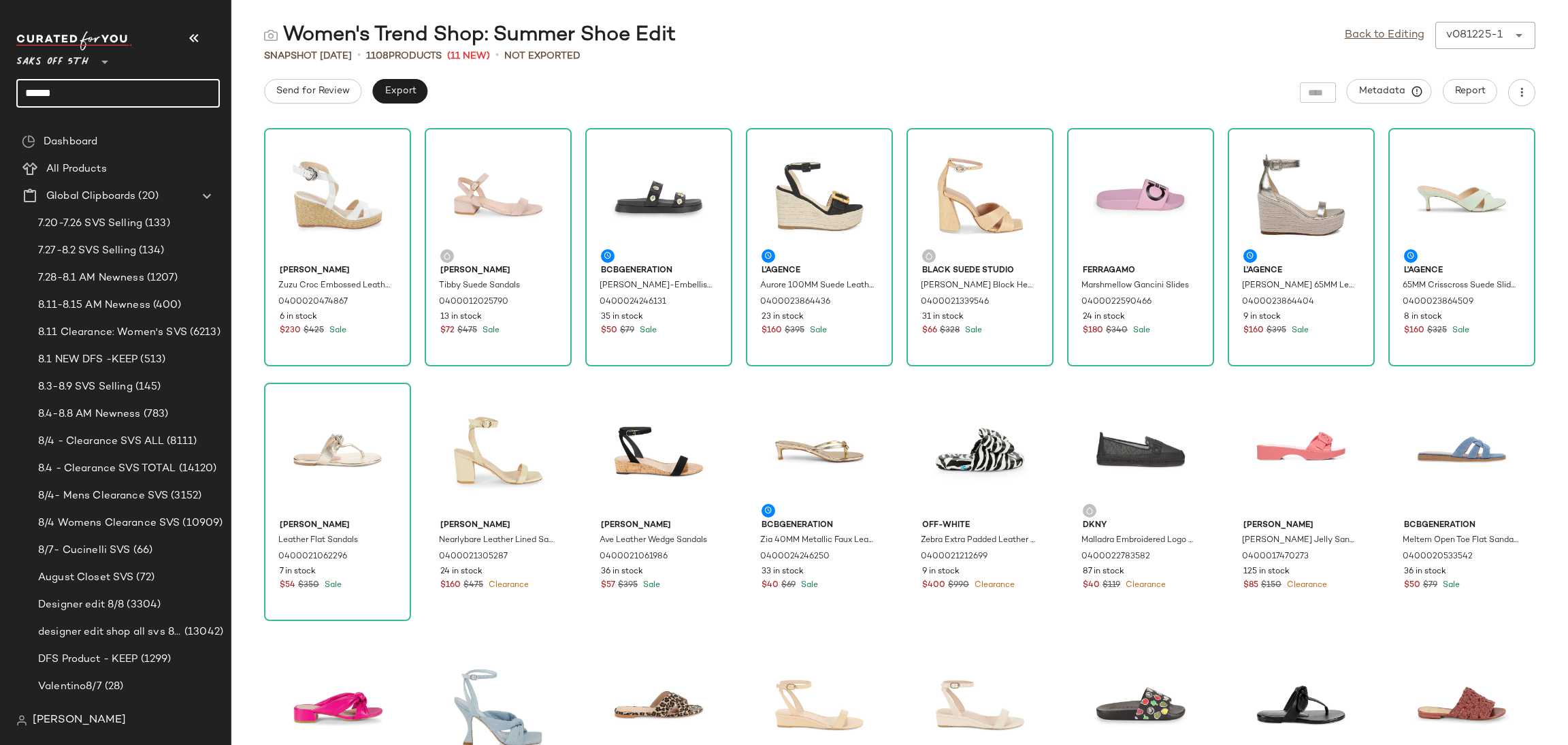
click at [156, 102] on input "******" at bounding box center [117, 93] width 204 height 28
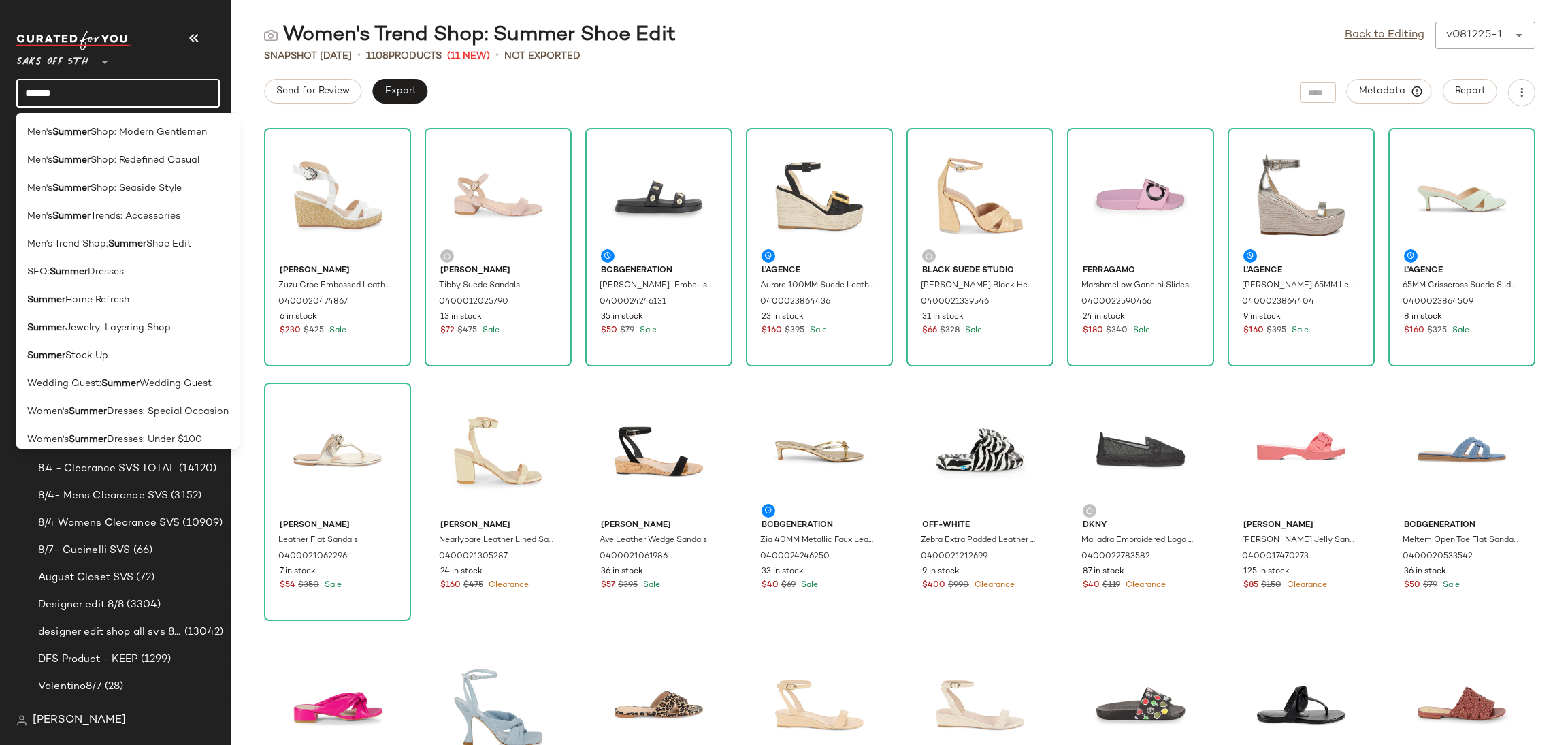
drag, startPoint x: 132, startPoint y: 92, endPoint x: 0, endPoint y: 66, distance: 134.5
click at [0, 66] on nav "Saks OFF 5TH ** ****** Dashboard All Products Global Clipboards (20) 7.20-7.26 …" at bounding box center [116, 372] width 231 height 745
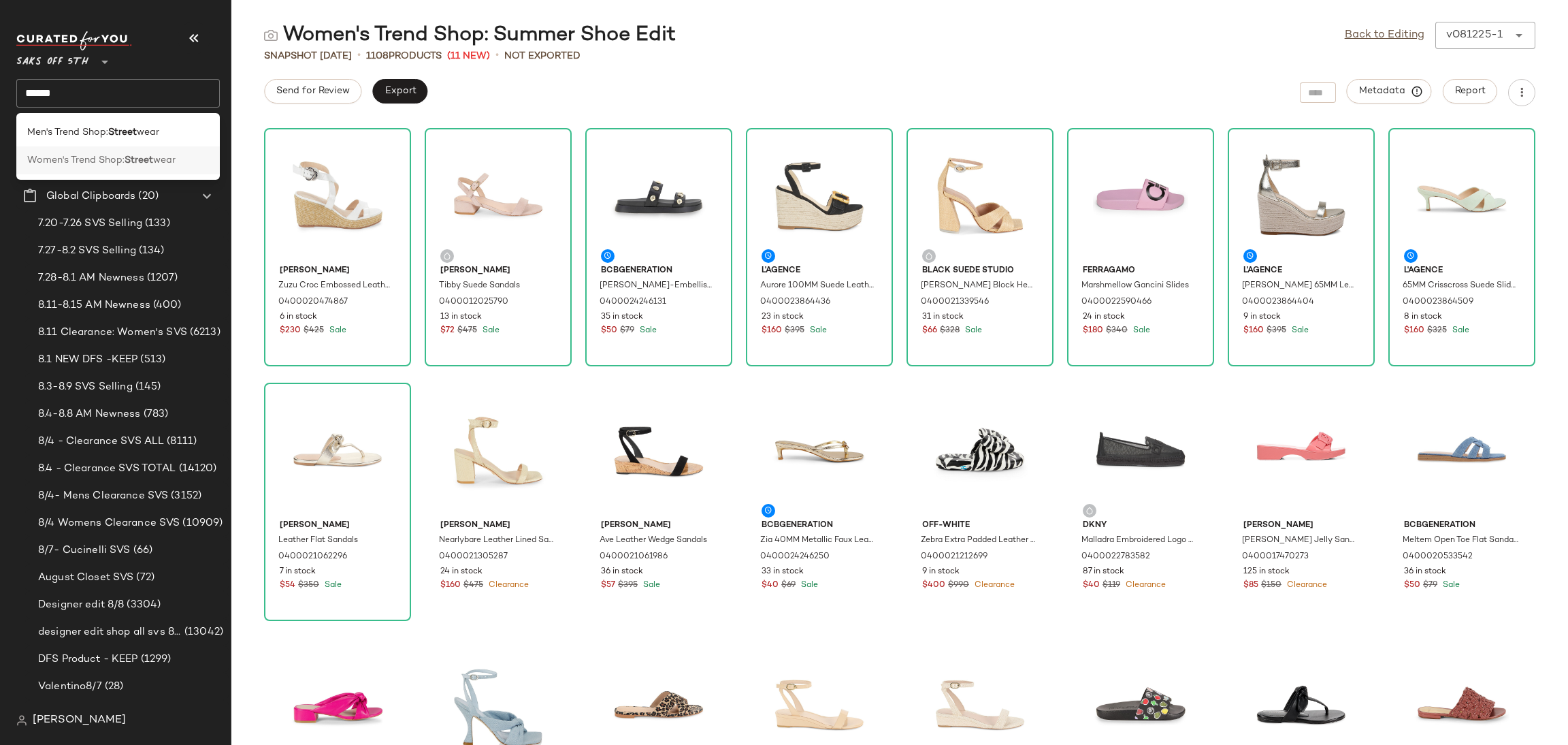
click at [140, 163] on b "Street" at bounding box center [138, 160] width 28 height 14
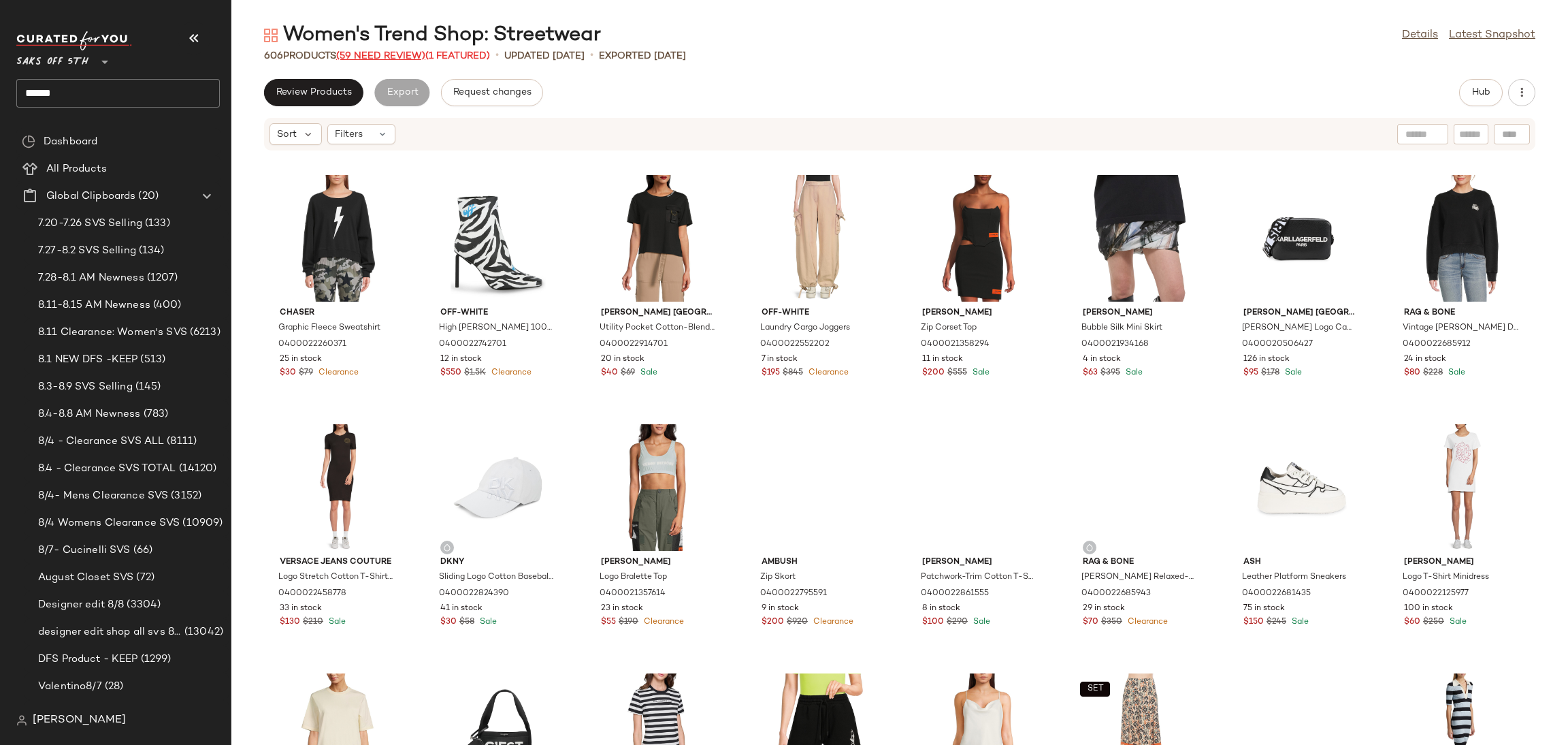
click at [383, 57] on span "(59 Need Review)" at bounding box center [381, 56] width 89 height 10
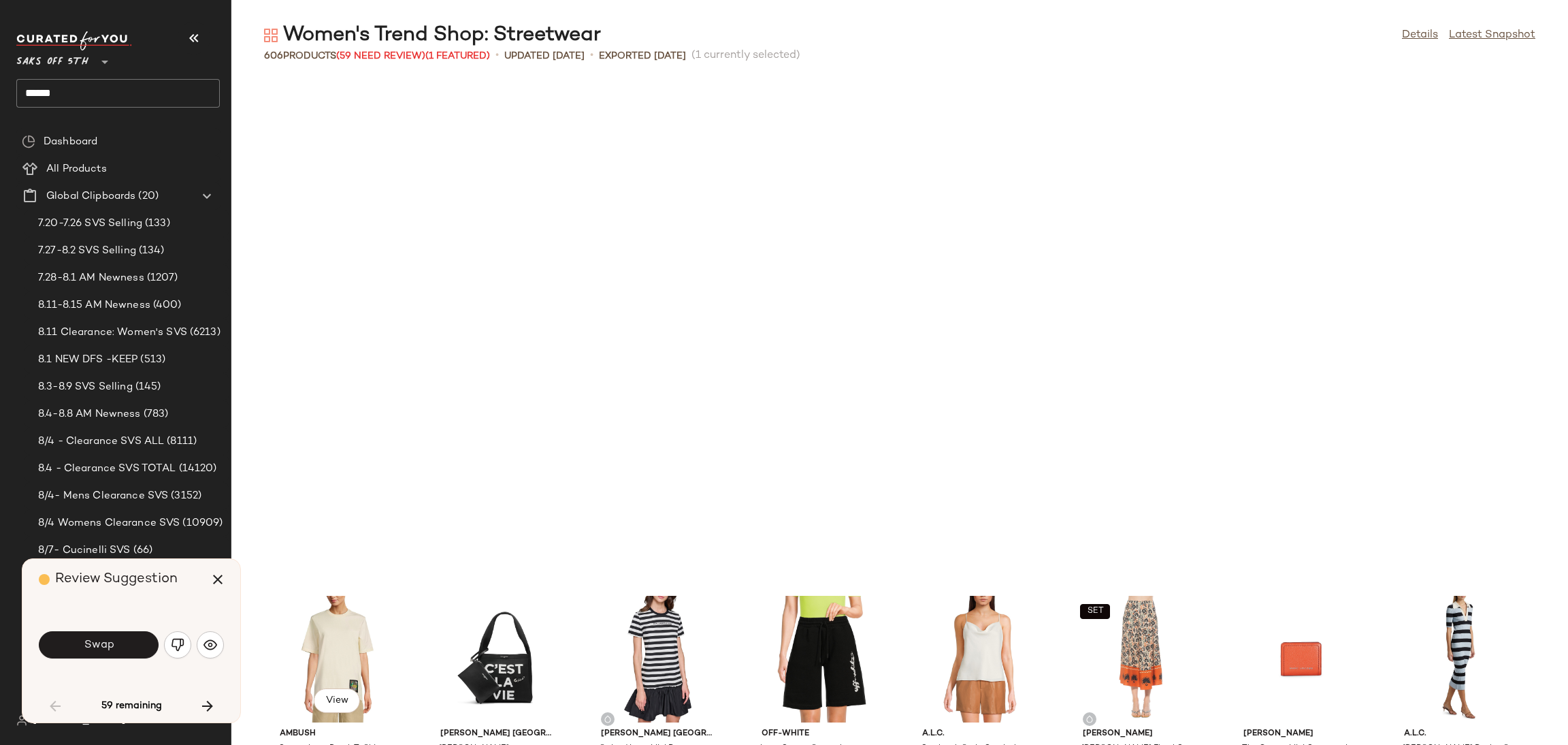
scroll to position [509, 0]
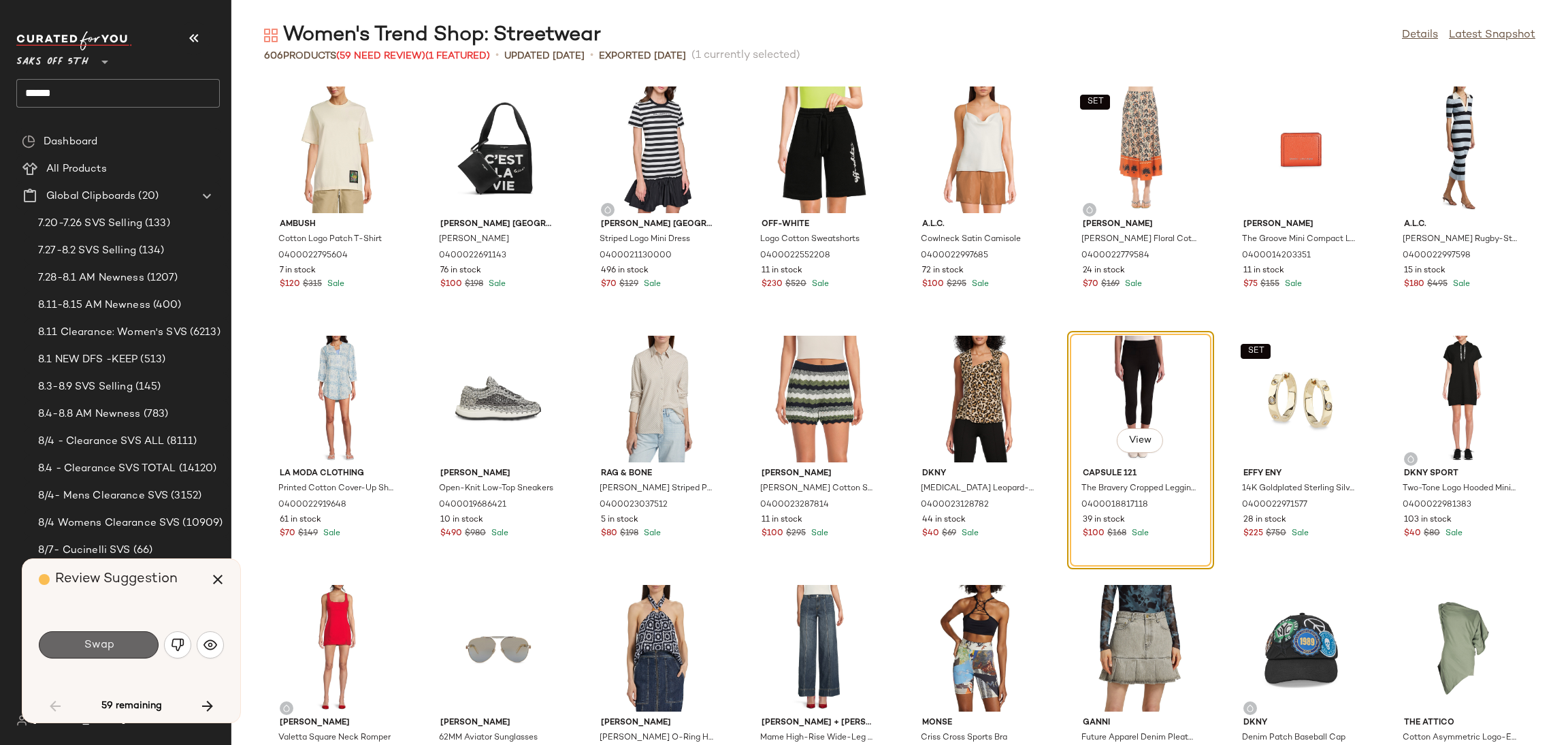
click at [105, 654] on button "Swap" at bounding box center [99, 645] width 119 height 27
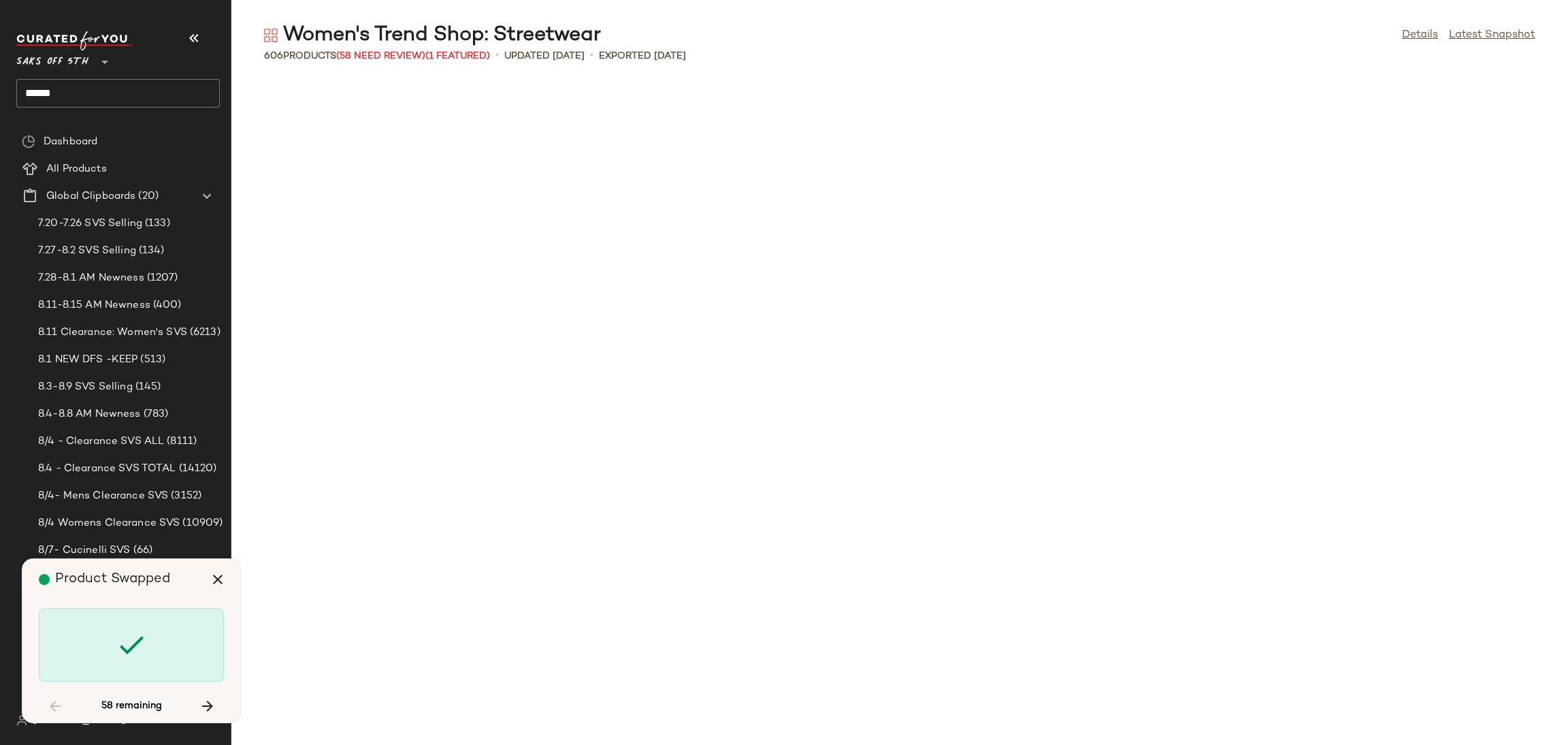
scroll to position [2990, 0]
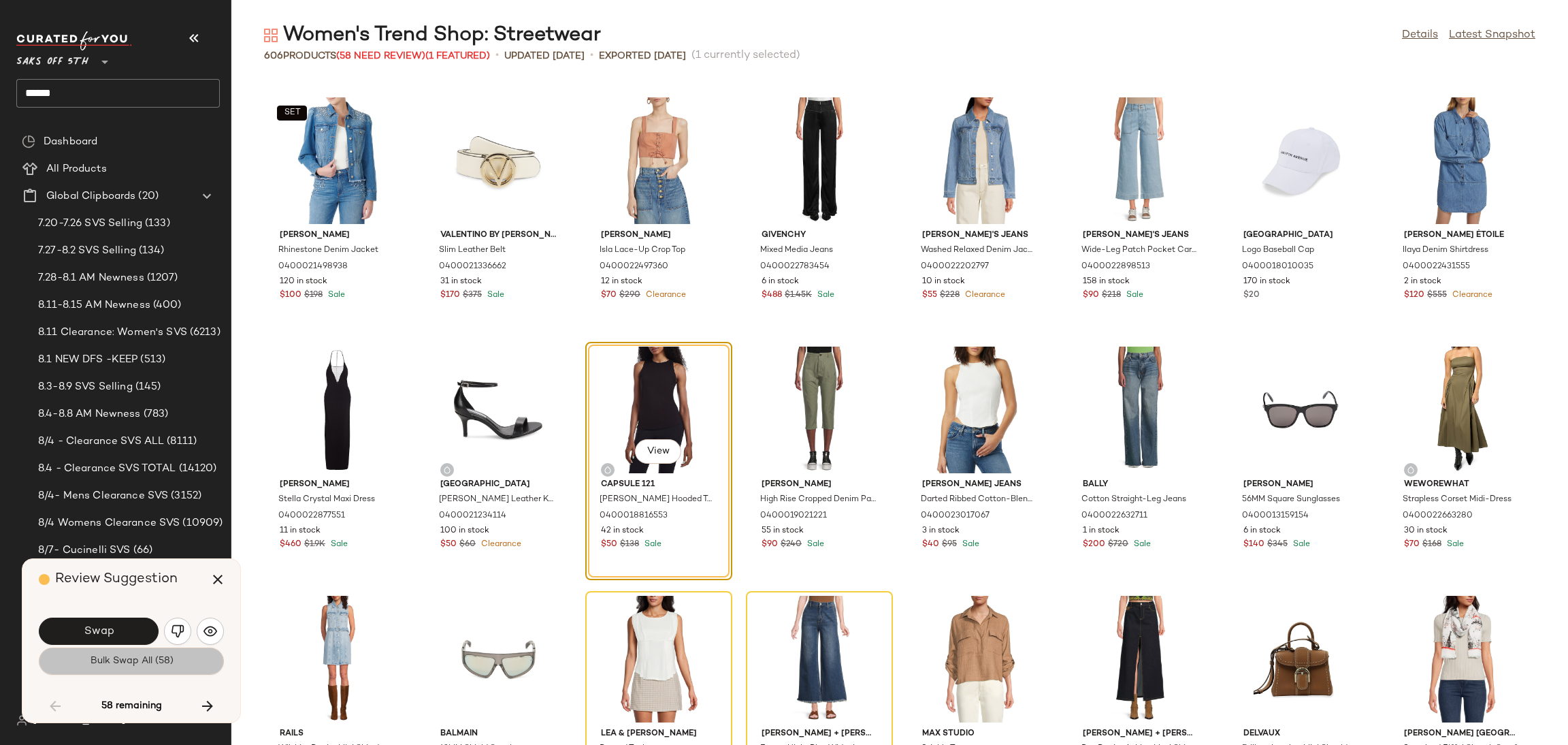
click at [153, 656] on span "Bulk Swap All (58)" at bounding box center [131, 661] width 83 height 10
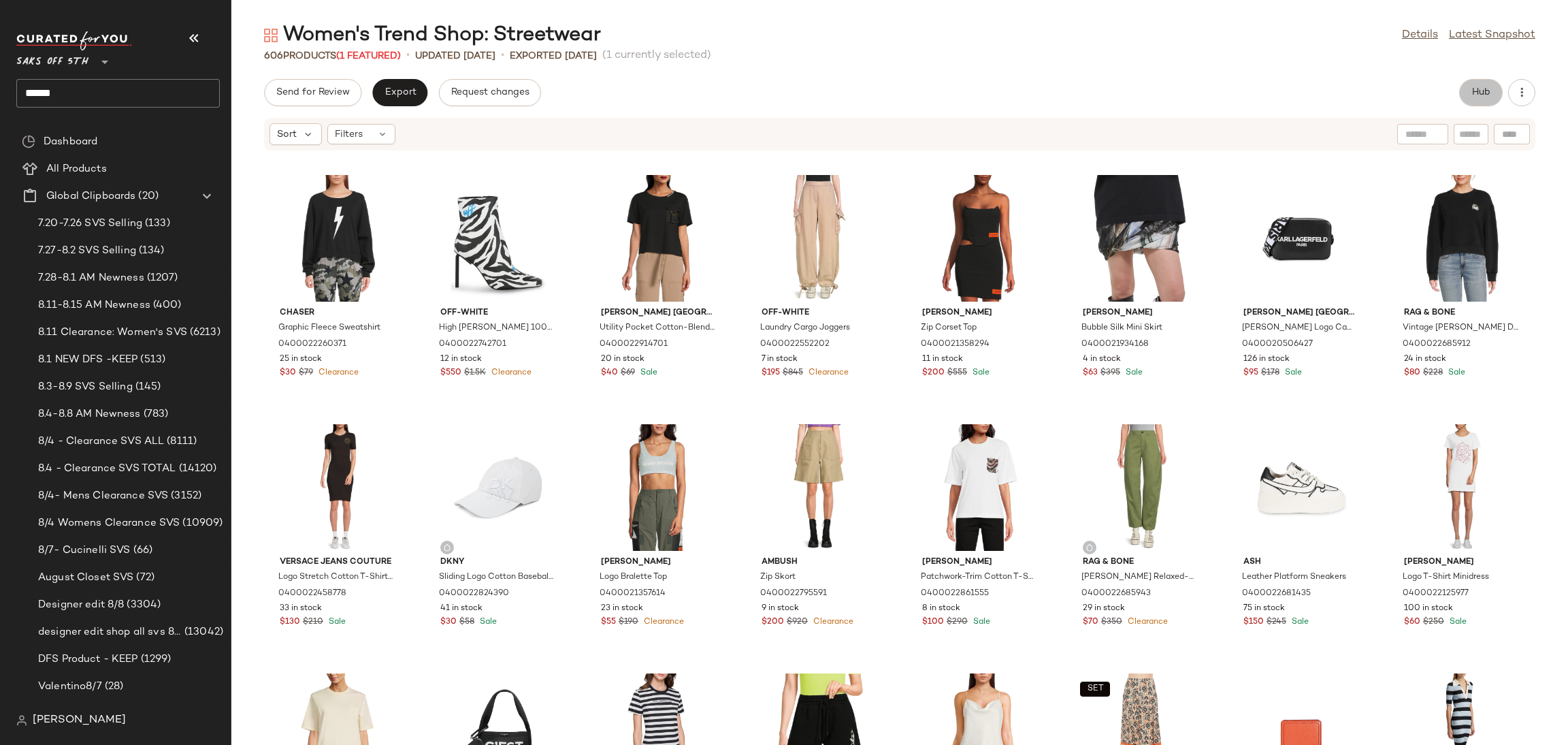
click at [1468, 83] on button "Hub" at bounding box center [1481, 92] width 44 height 27
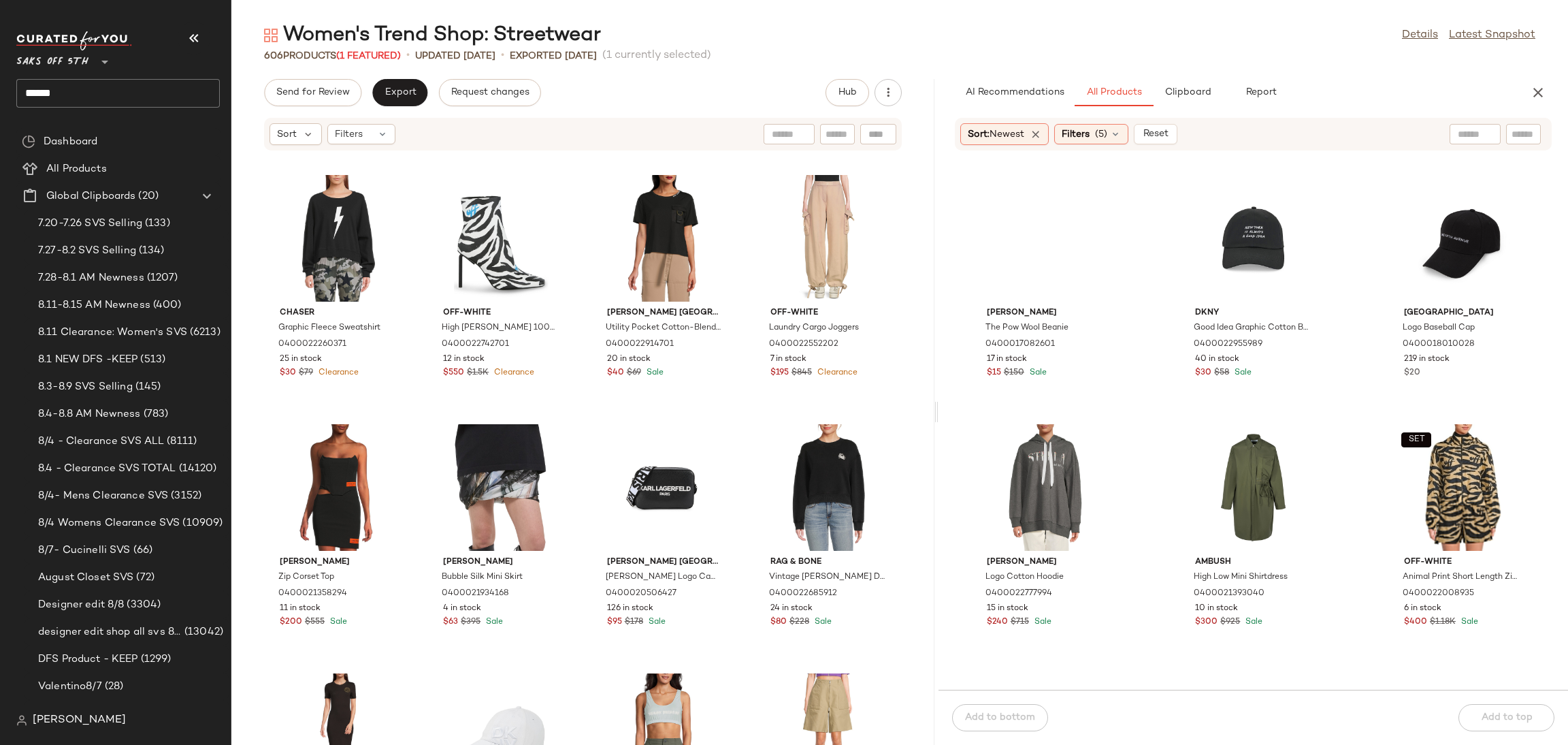
drag, startPoint x: 897, startPoint y: 412, endPoint x: 936, endPoint y: 413, distance: 39.0
click at [936, 413] on div "Women's Trend Shop: Streetwear Details Latest Snapshot 606 Products (1 Featured…" at bounding box center [899, 383] width 1337 height 723
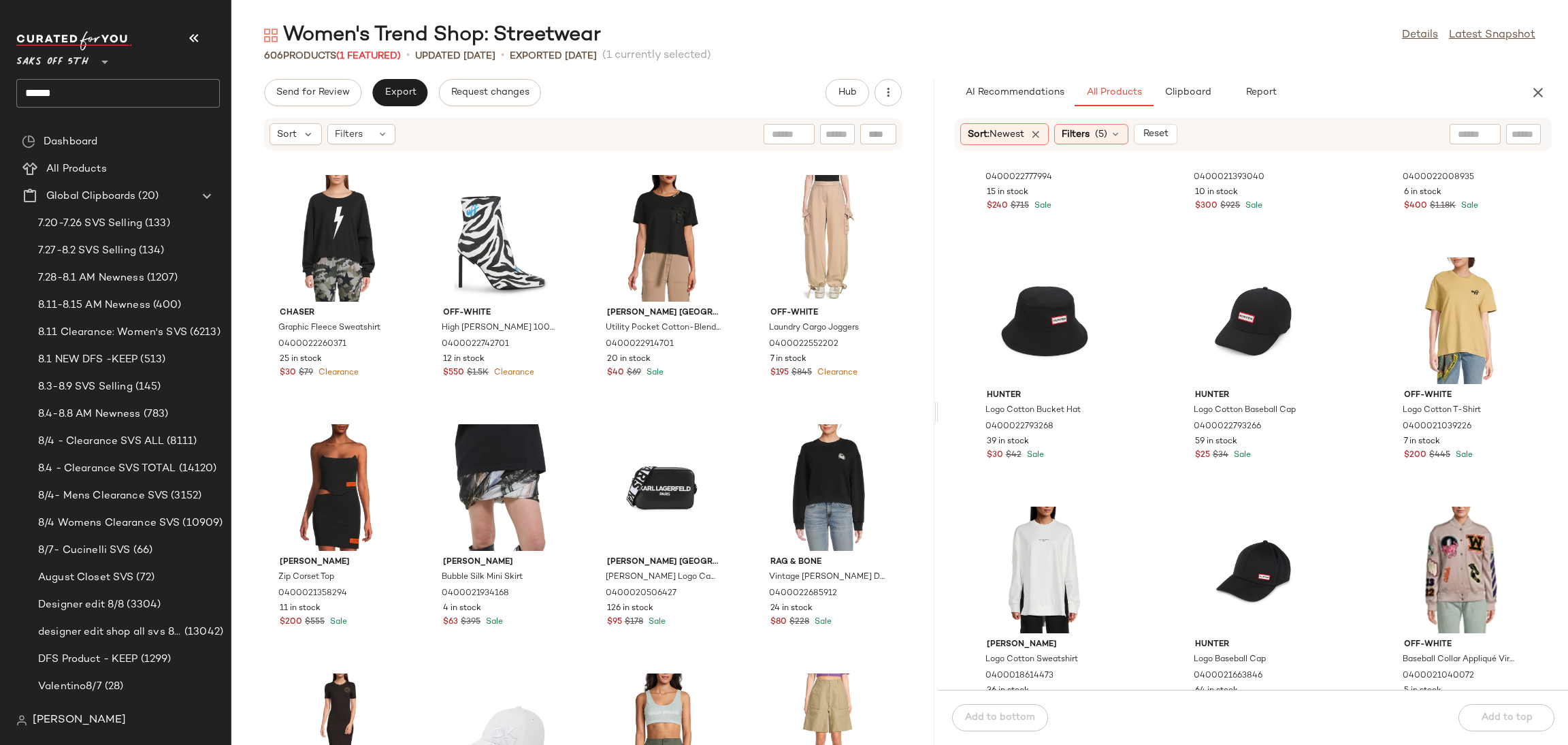
scroll to position [427, 0]
click at [1091, 142] on div "Filters (5)" at bounding box center [1091, 135] width 74 height 21
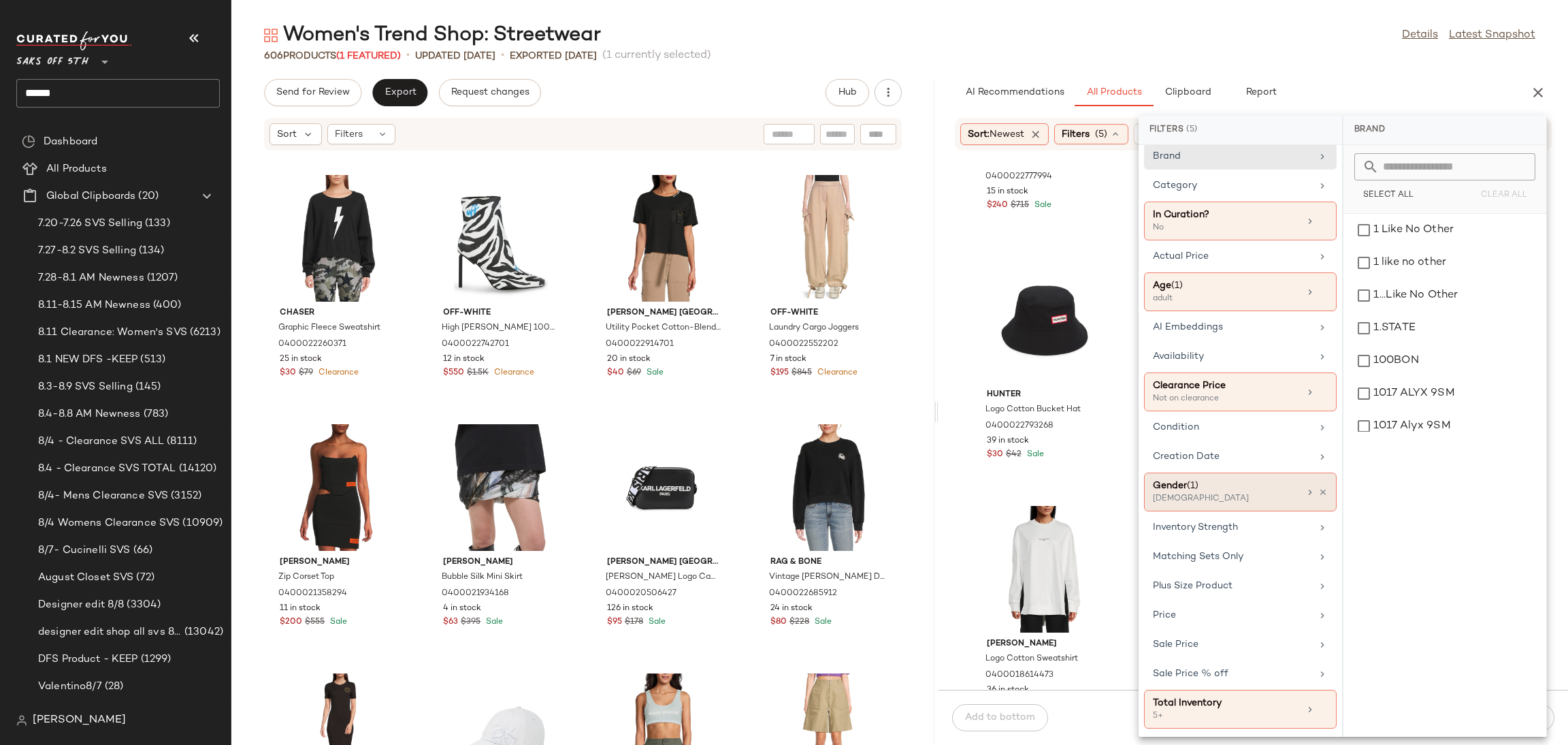
scroll to position [0, 0]
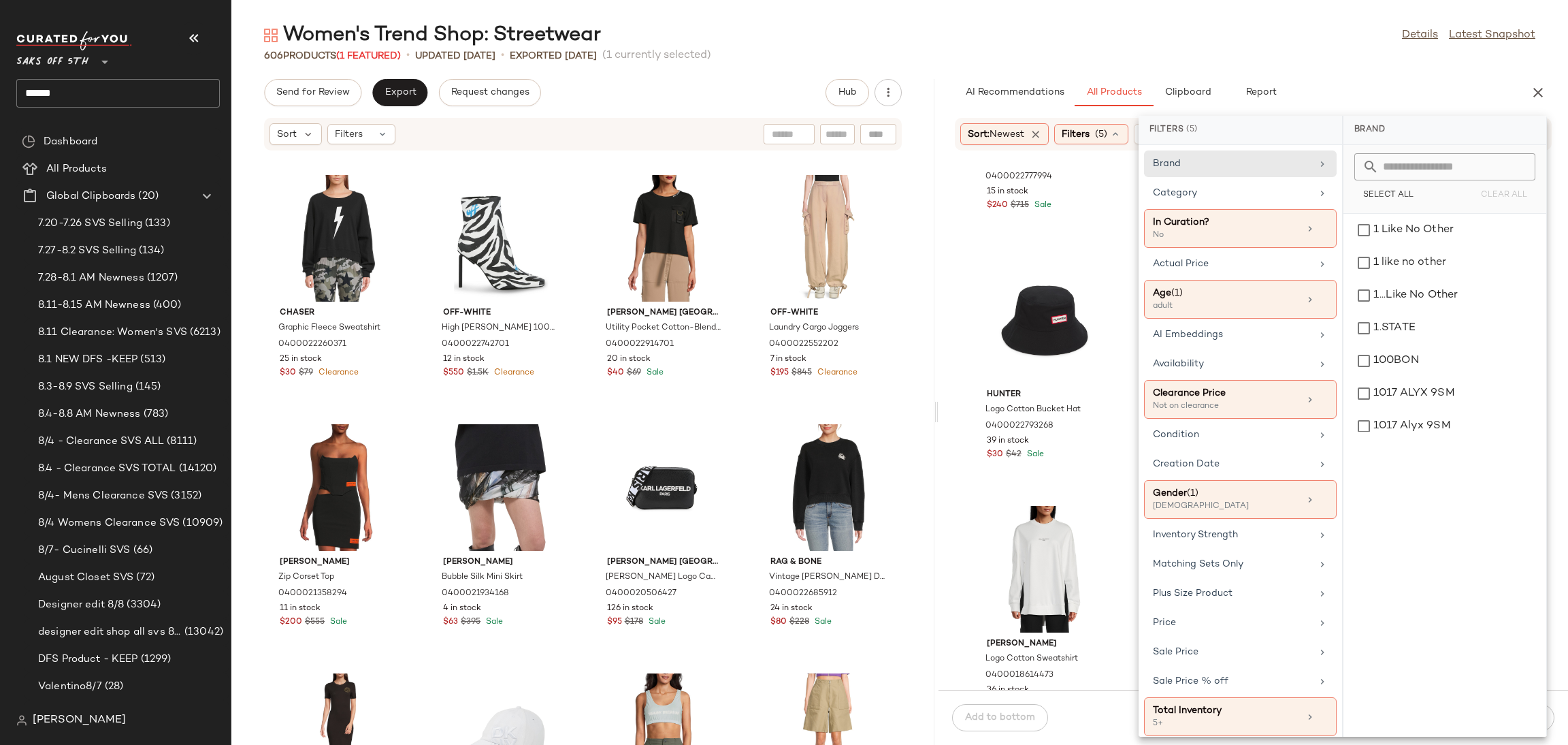
click at [1199, 22] on div "Women's Trend Shop: Streetwear Details Latest Snapshot" at bounding box center [899, 35] width 1337 height 27
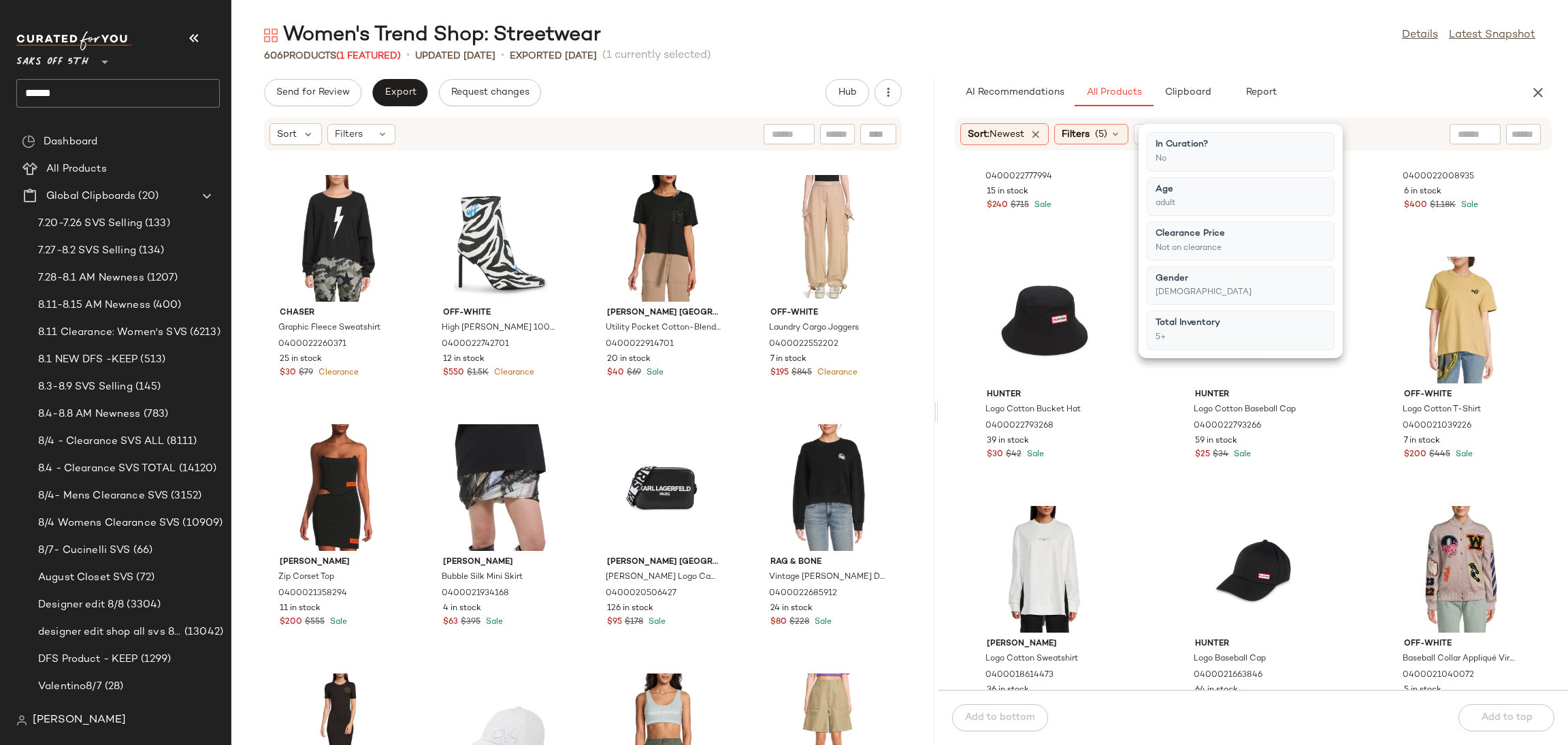
click at [1330, 38] on div "Women's Trend Shop: Streetwear Details Latest Snapshot" at bounding box center [899, 35] width 1337 height 27
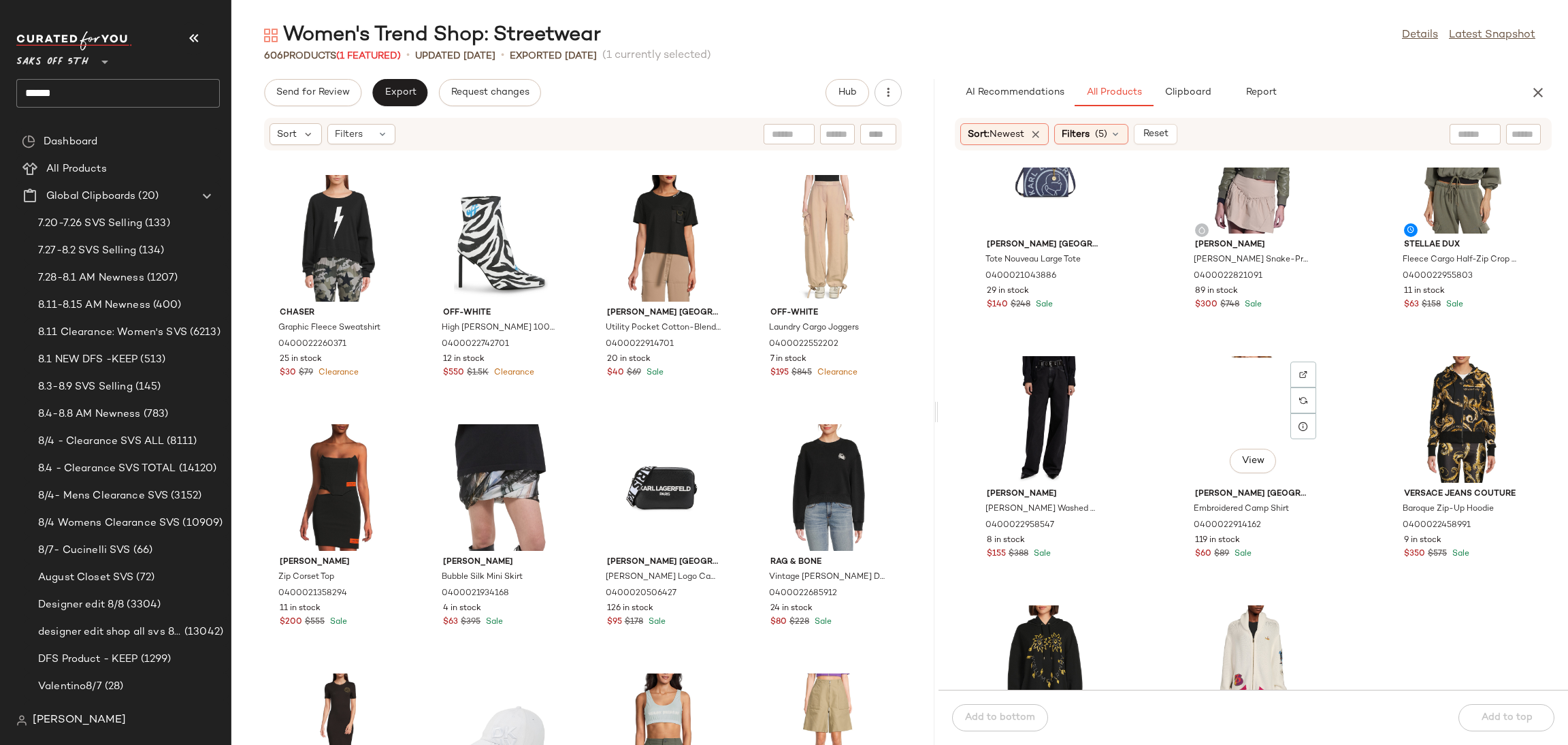
scroll to position [3319, 0]
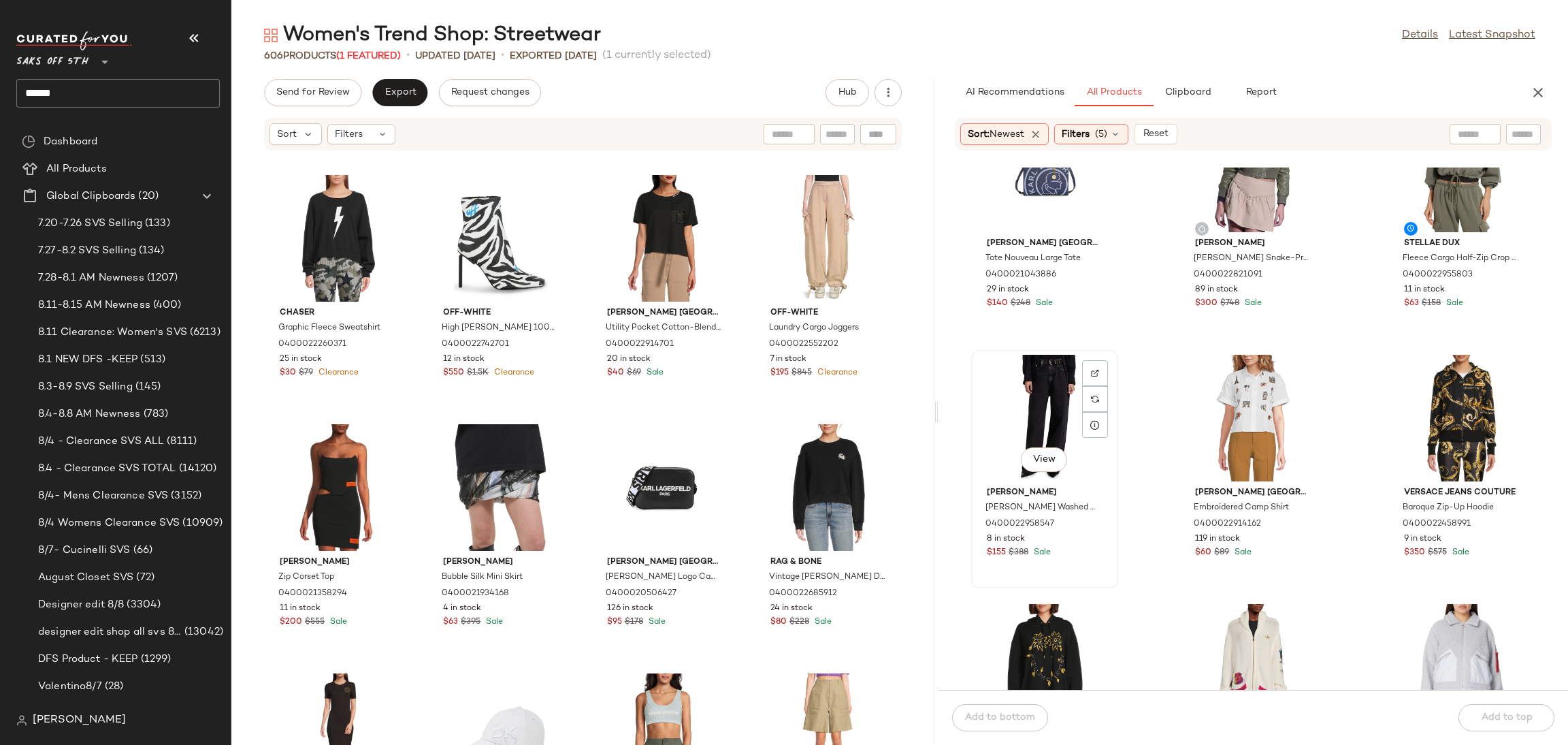
click at [994, 382] on div "View" at bounding box center [1044, 418] width 137 height 127
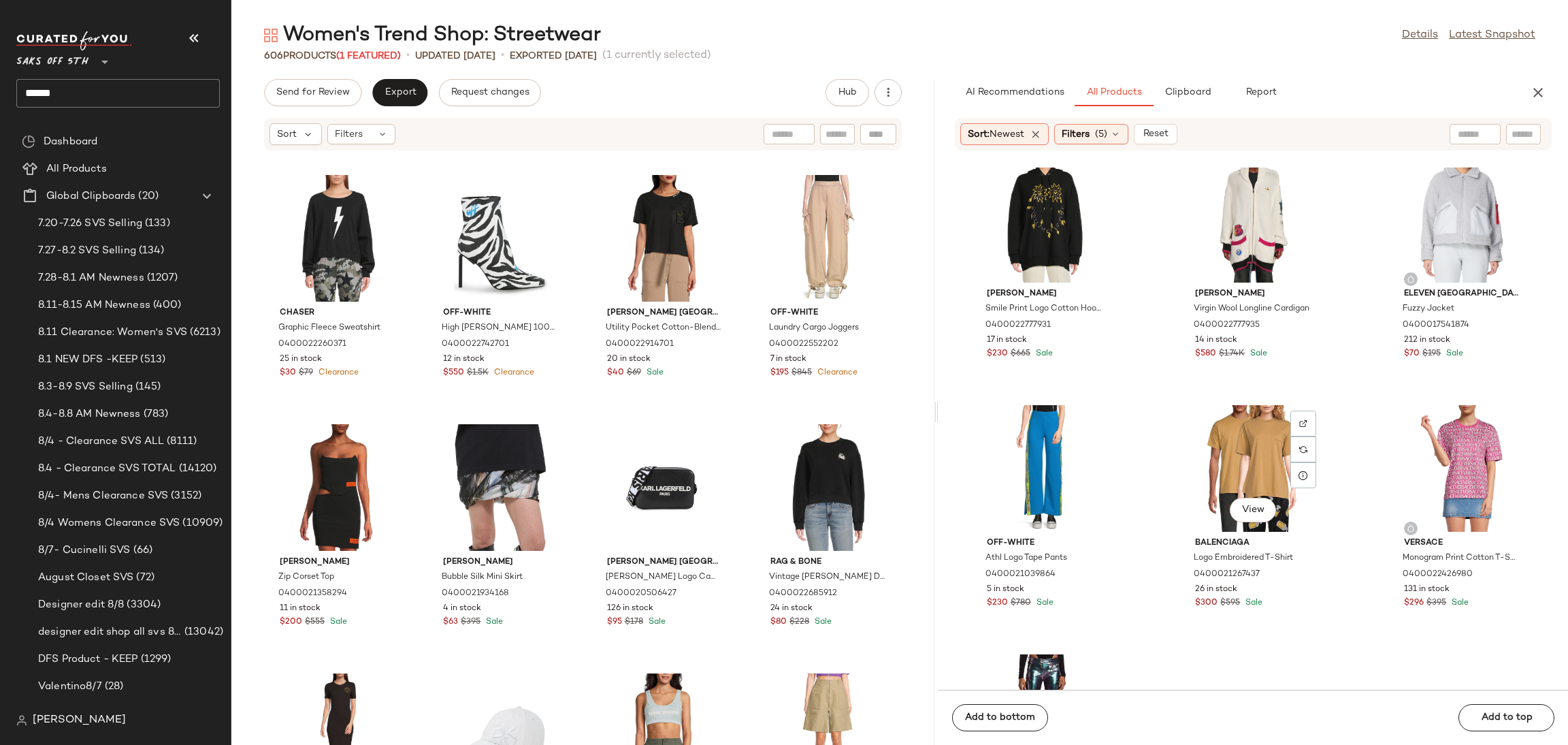
scroll to position [3766, 0]
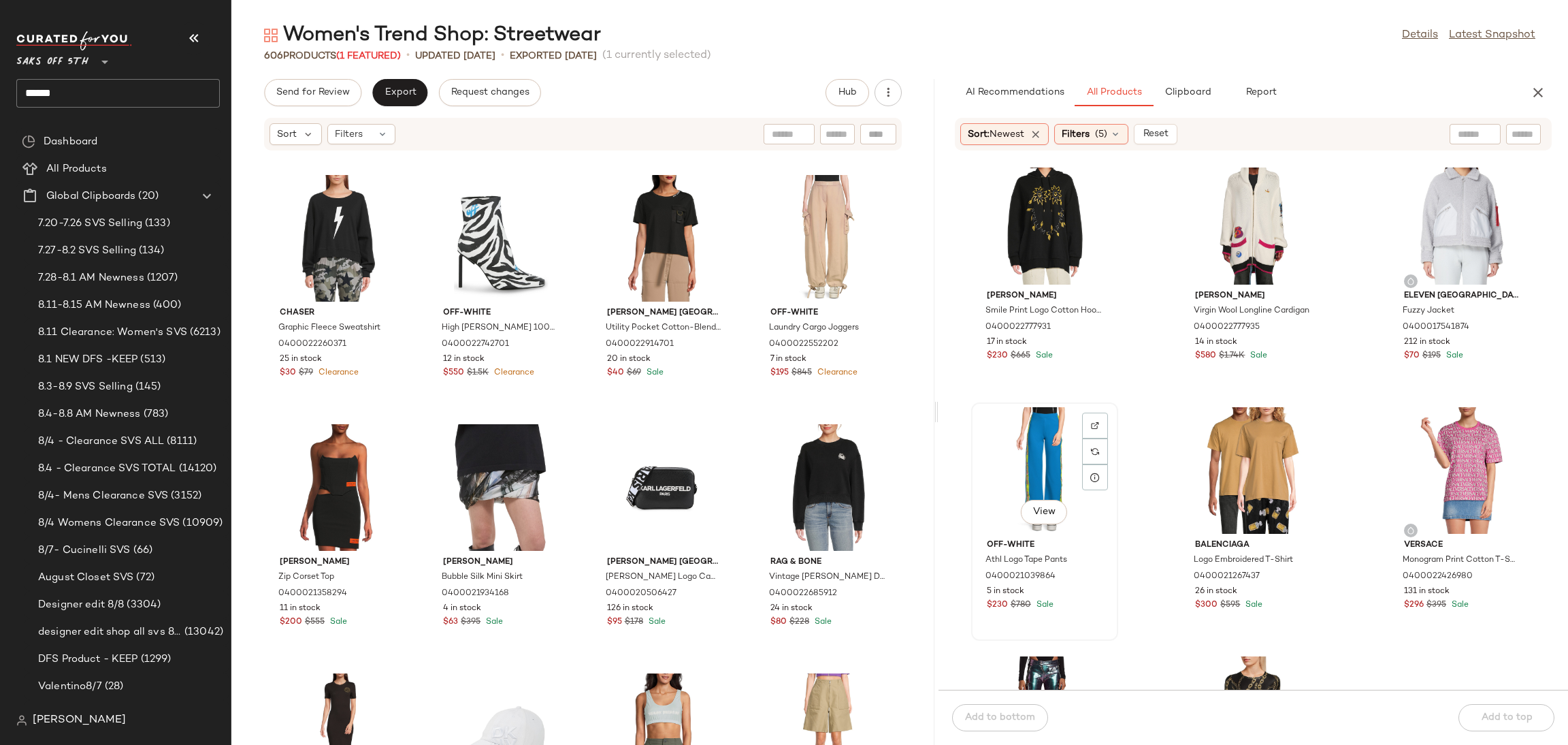
click at [1015, 428] on div "View" at bounding box center [1044, 471] width 137 height 127
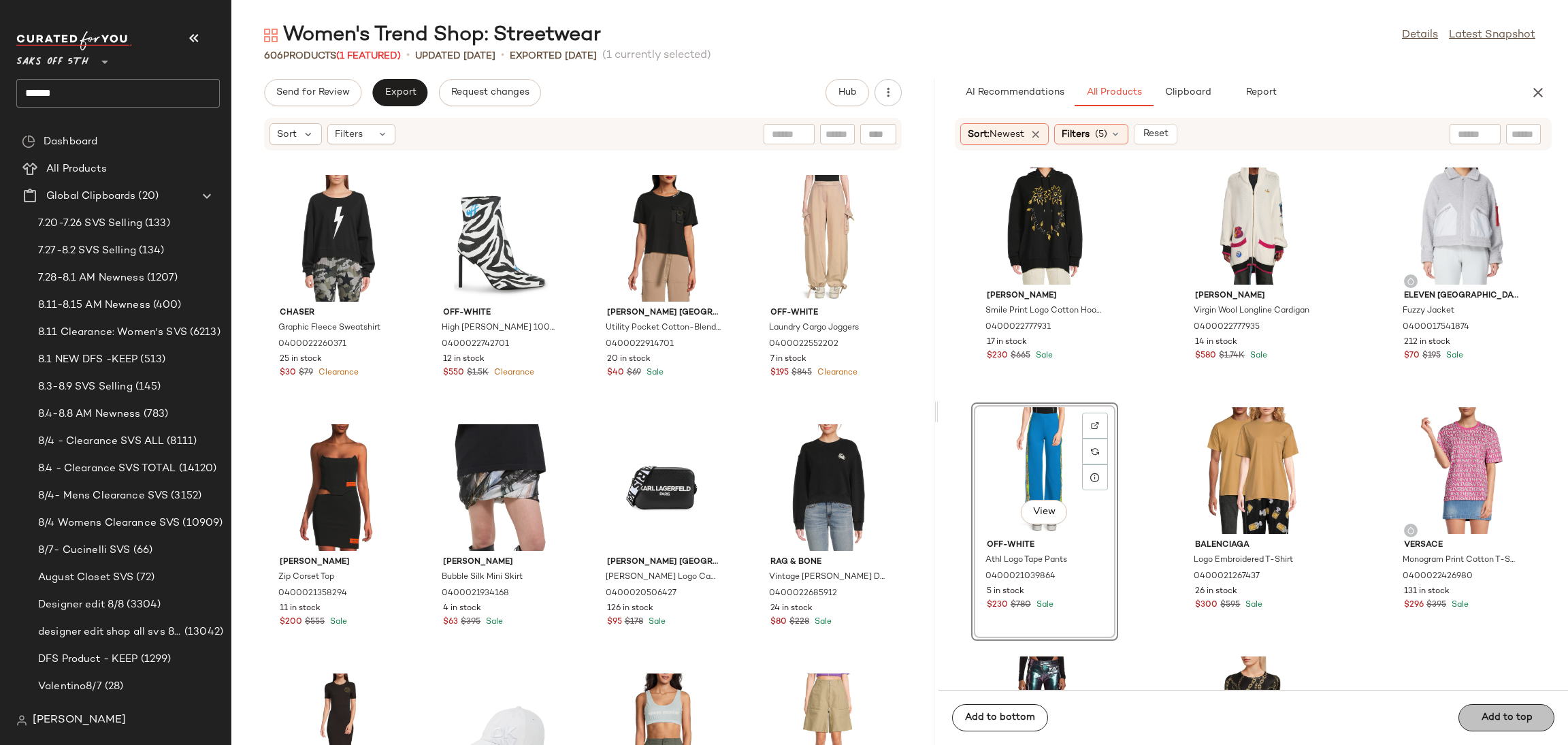
click at [1493, 717] on span "Add to top" at bounding box center [1505, 717] width 52 height 10
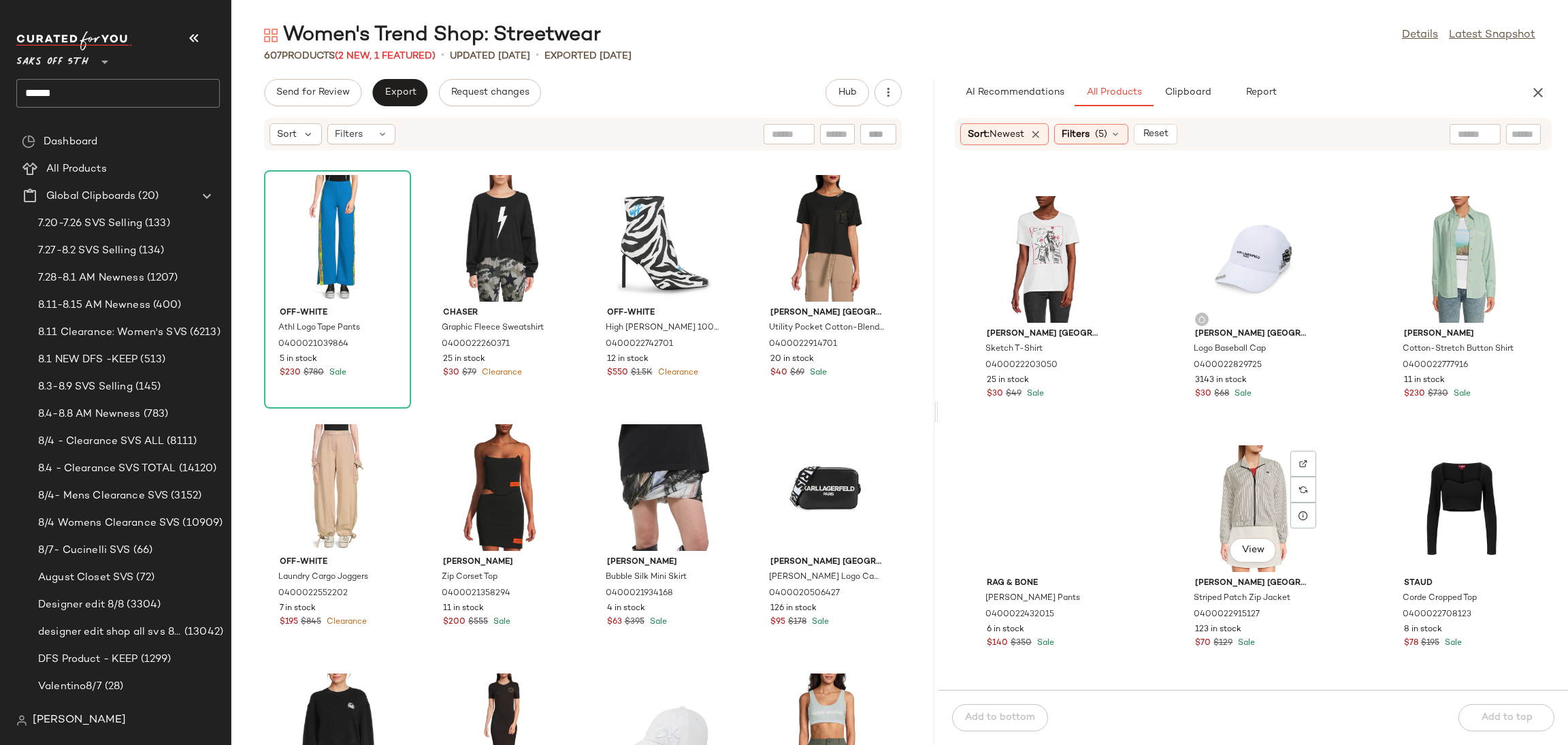
scroll to position [5721, 0]
click at [1458, 469] on div "View" at bounding box center [1461, 509] width 137 height 127
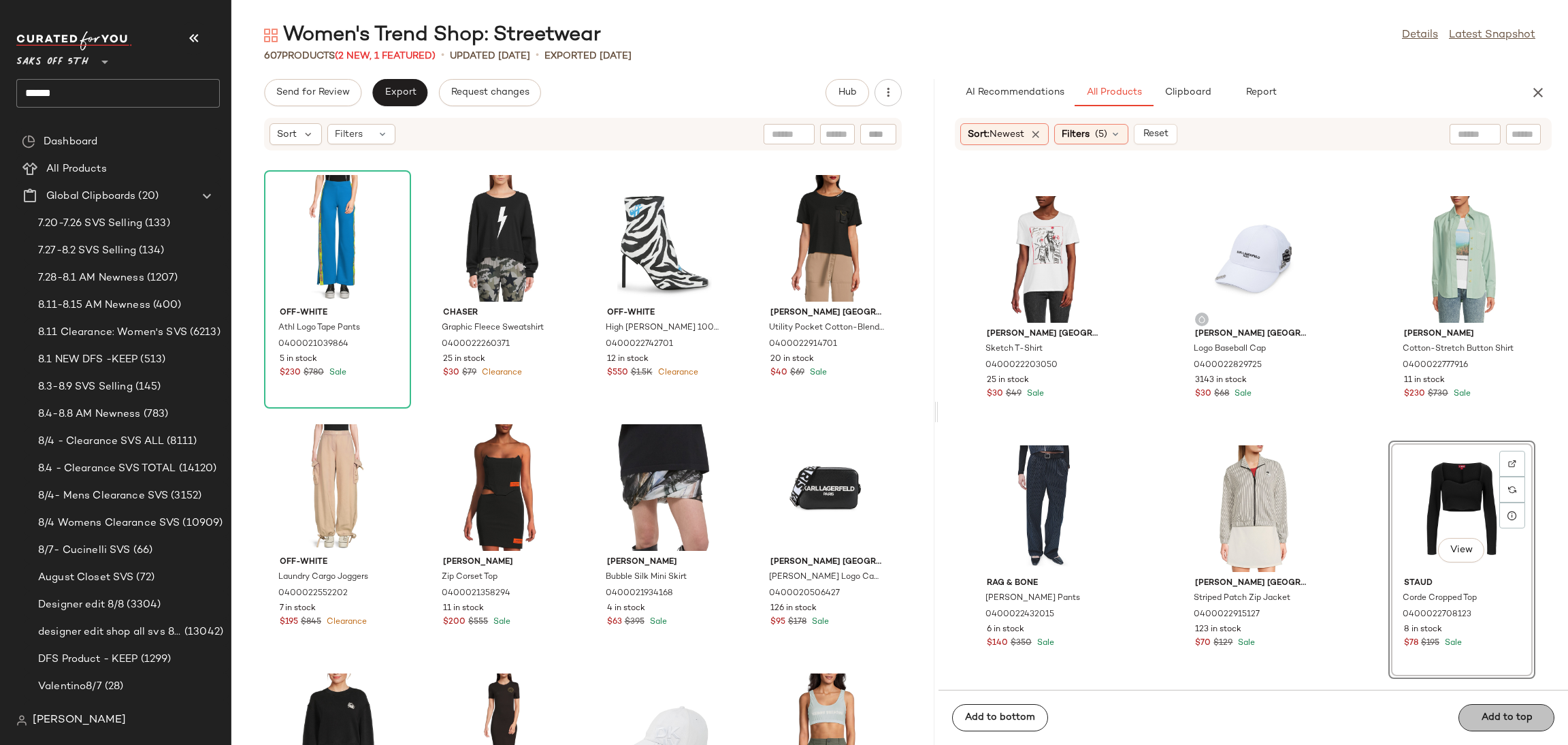
click at [1494, 719] on div "Add to bottom Add to top" at bounding box center [1253, 718] width 629 height 55
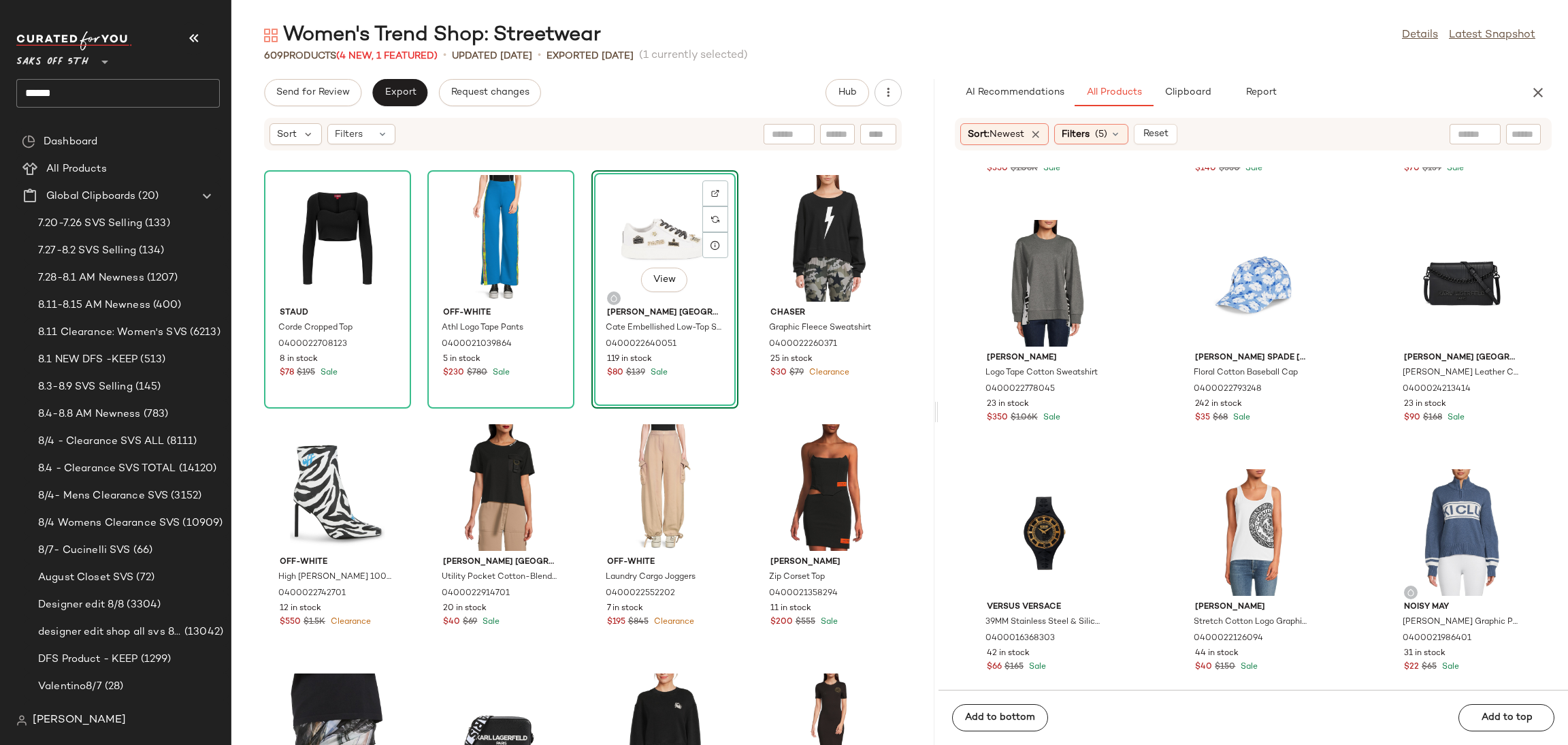
scroll to position [10432, 0]
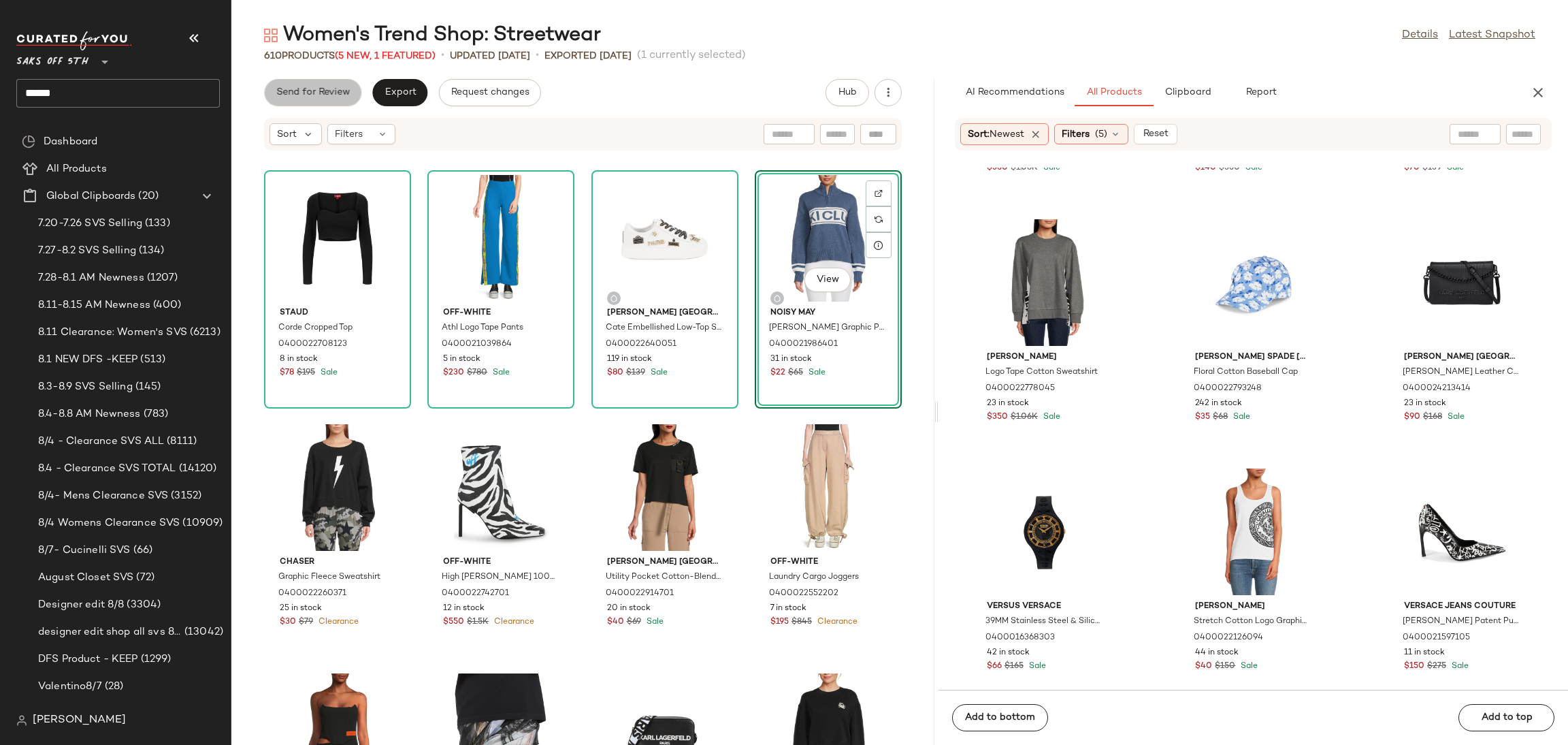
click at [325, 96] on span "Send for Review" at bounding box center [313, 92] width 74 height 10
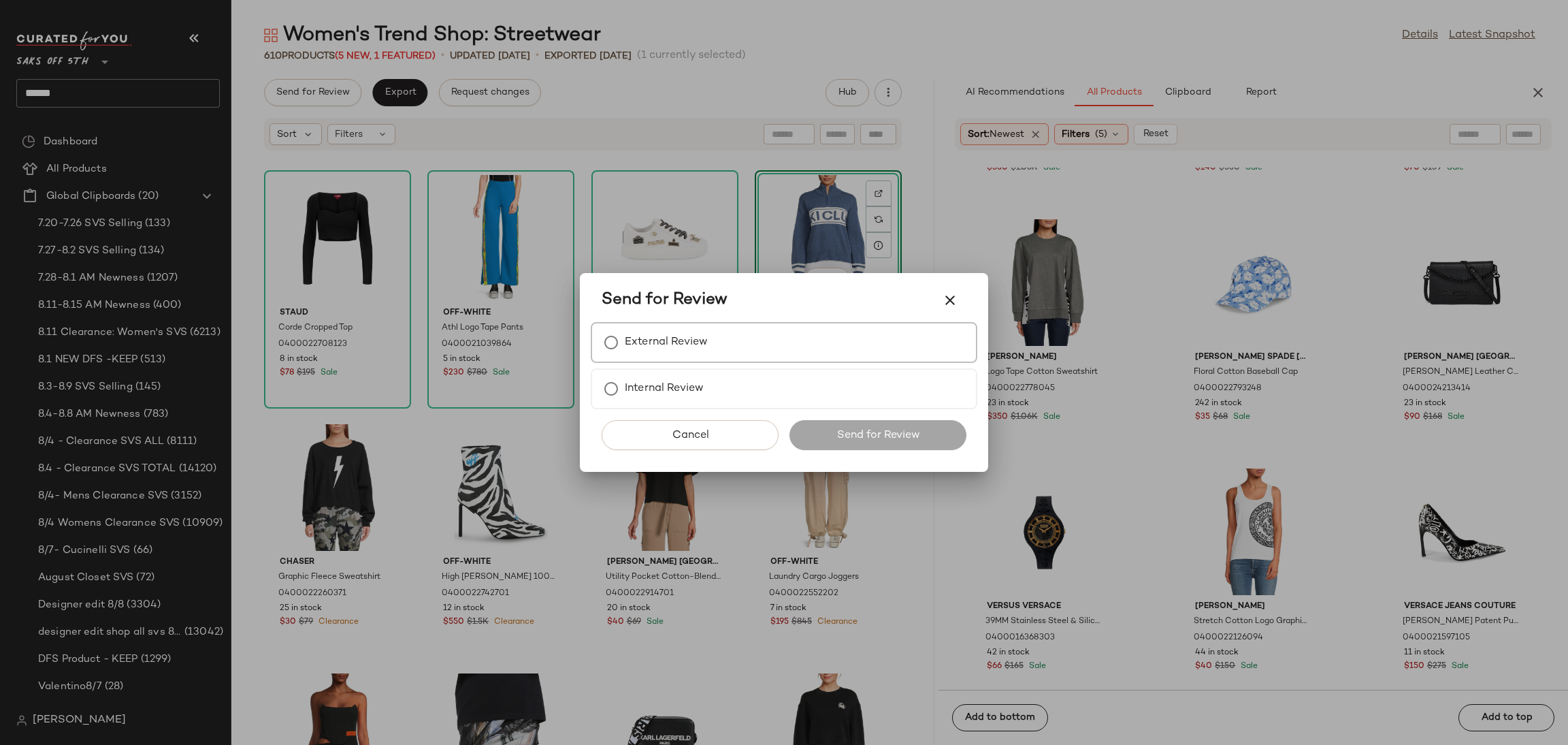
click at [651, 335] on label "External Review" at bounding box center [666, 342] width 83 height 27
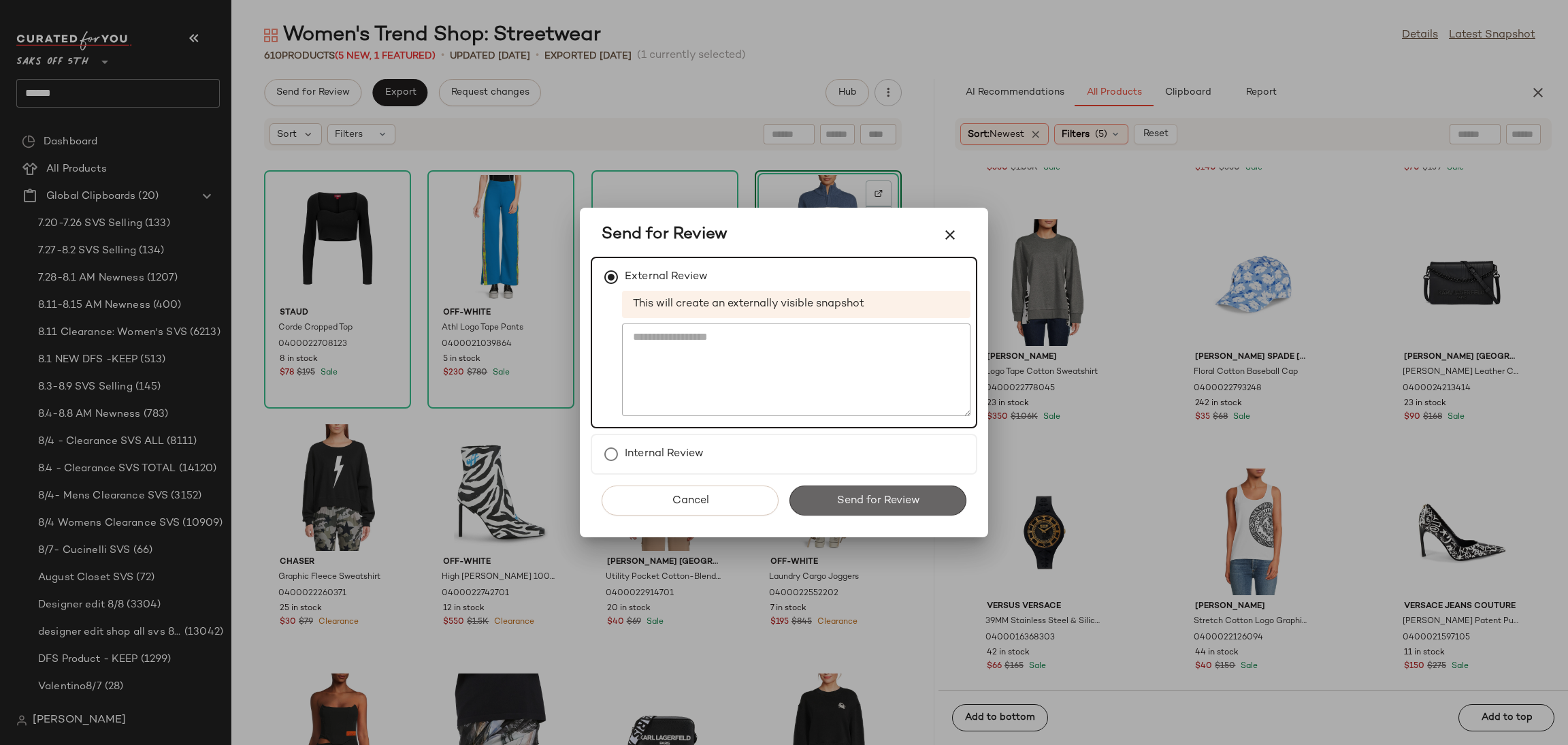
click at [826, 494] on button "Send for Review" at bounding box center [877, 500] width 177 height 30
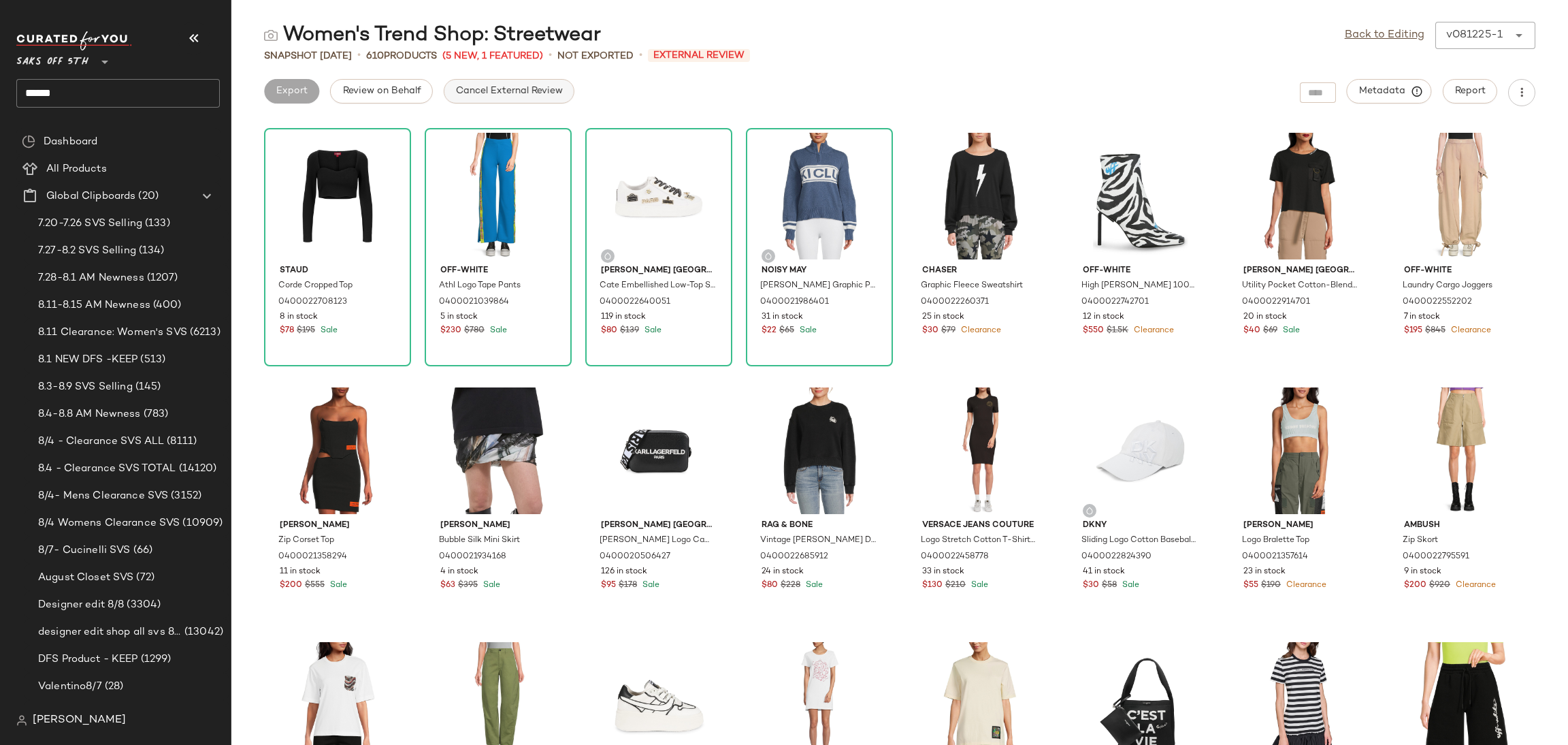
click at [537, 94] on span "Cancel External Review" at bounding box center [509, 91] width 107 height 10
click at [422, 86] on button "Export" at bounding box center [400, 91] width 55 height 25
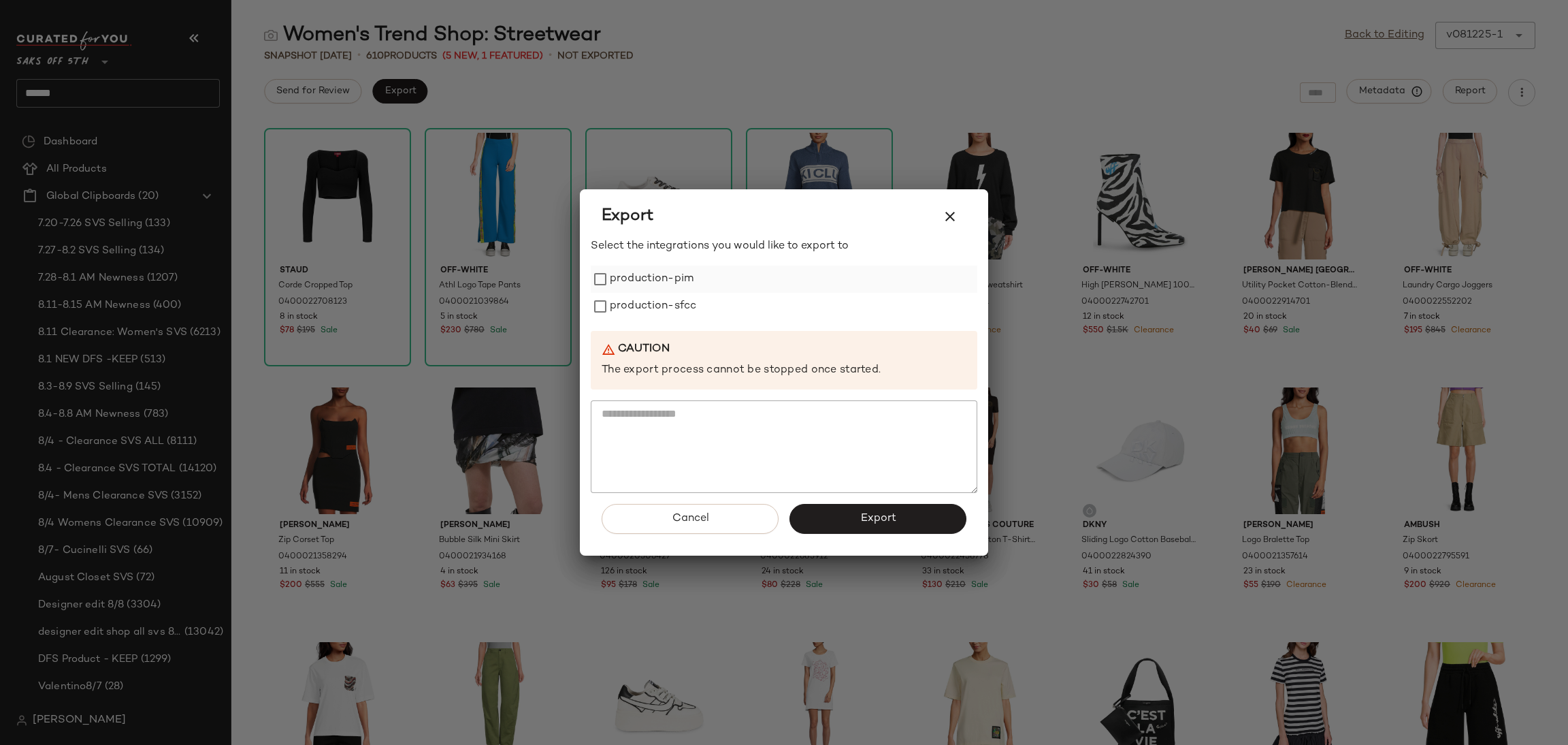
click at [649, 279] on label "production-pim" at bounding box center [652, 279] width 83 height 27
click at [651, 299] on label "production-sfcc" at bounding box center [653, 306] width 86 height 27
click at [834, 526] on button "Export" at bounding box center [877, 519] width 177 height 30
click at [945, 214] on icon "button" at bounding box center [949, 216] width 16 height 16
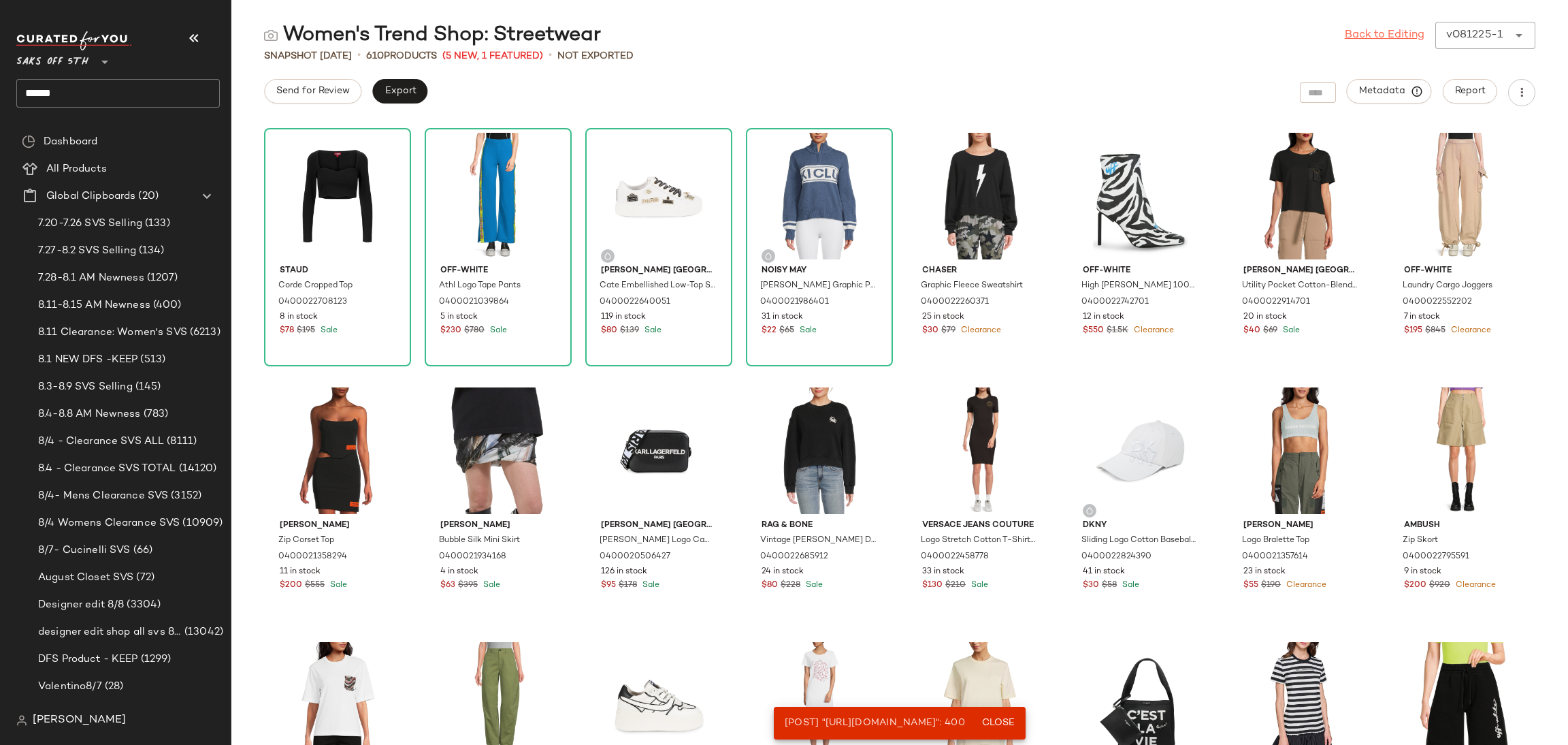
click at [1371, 40] on link "Back to Editing" at bounding box center [1384, 35] width 80 height 16
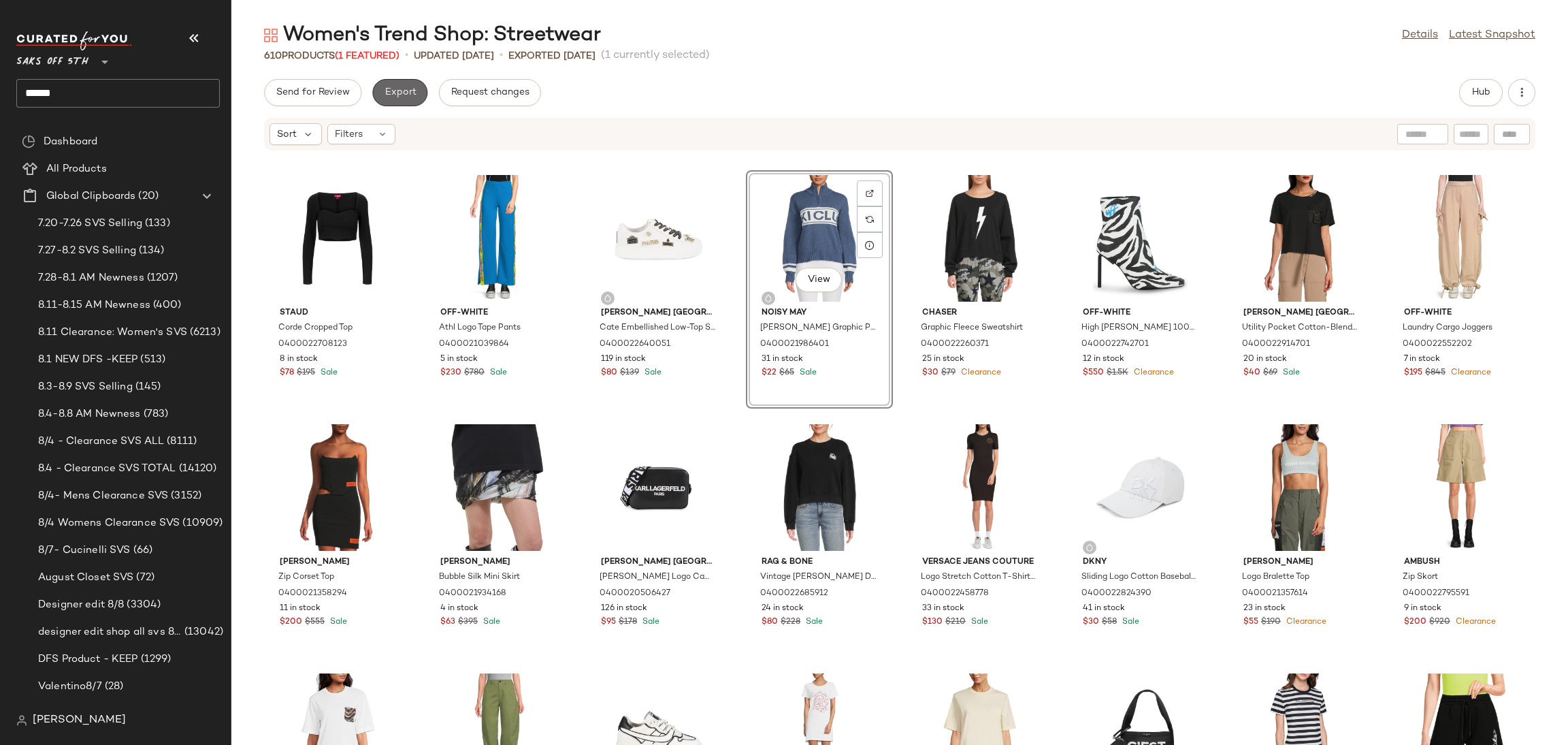
click at [402, 102] on button "Export" at bounding box center [400, 92] width 55 height 27
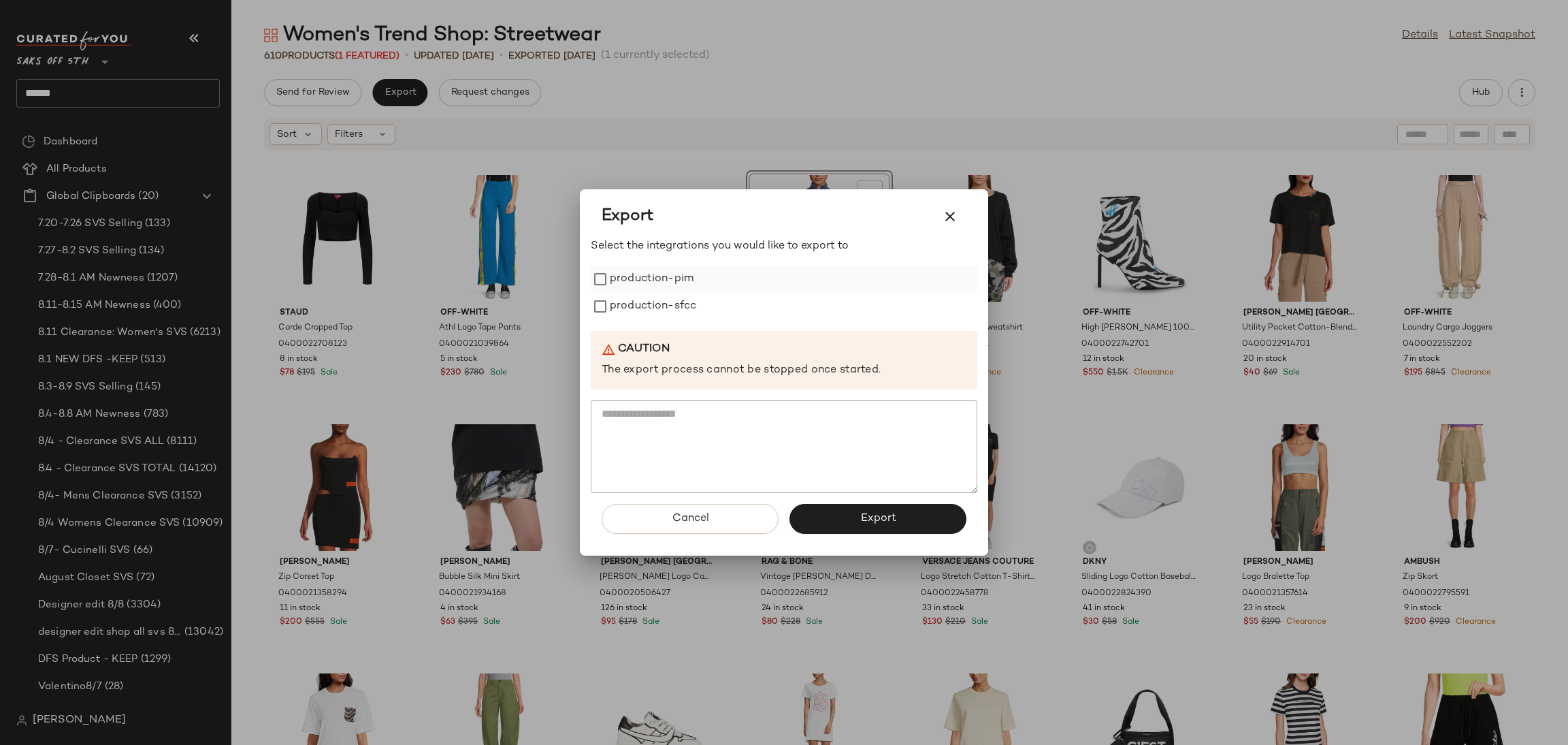
click at [663, 277] on label "production-pim" at bounding box center [652, 279] width 83 height 27
click at [663, 311] on label "production-sfcc" at bounding box center [653, 306] width 86 height 27
click at [864, 522] on span "Export" at bounding box center [877, 518] width 36 height 13
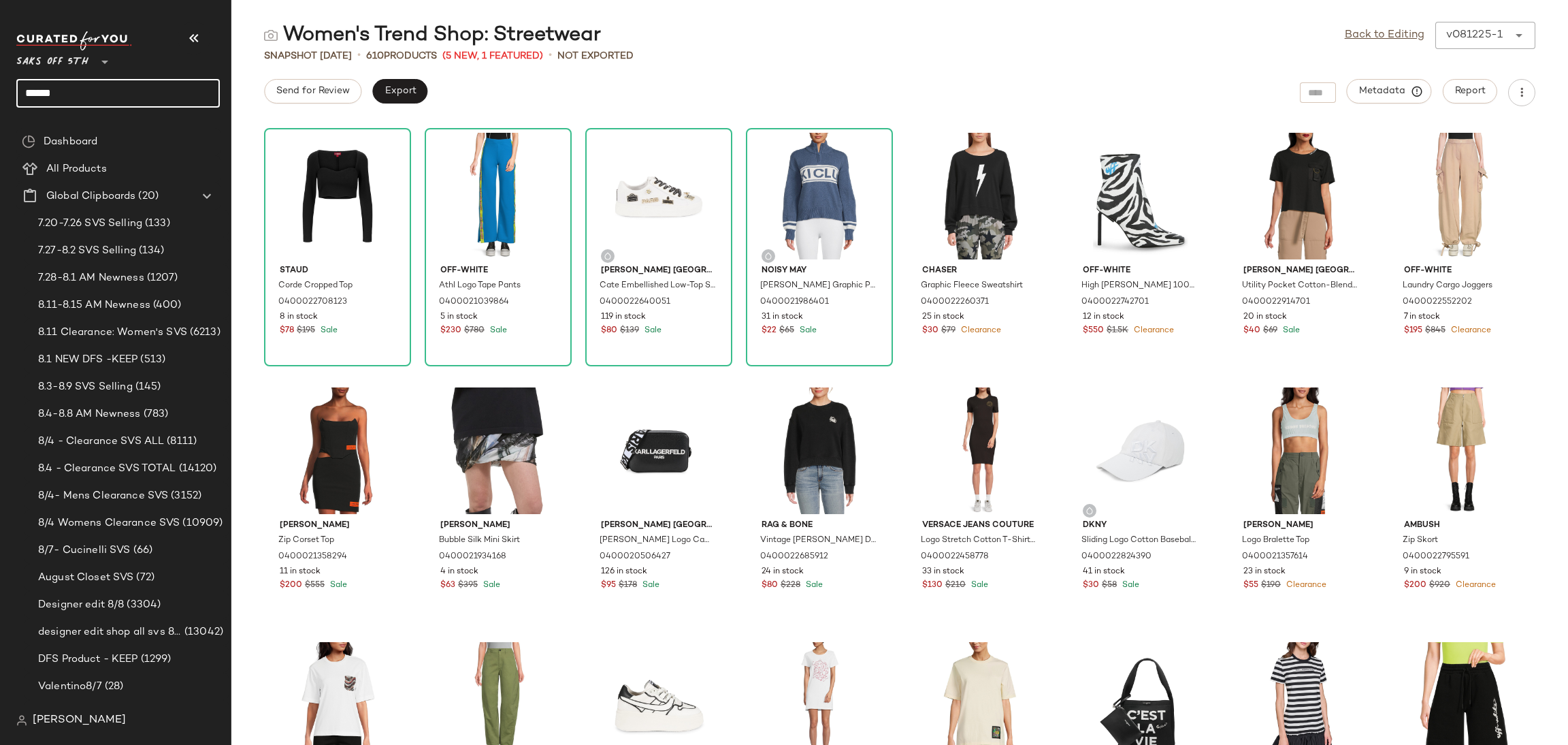
drag, startPoint x: 171, startPoint y: 79, endPoint x: 0, endPoint y: 78, distance: 171.0
click at [0, 78] on nav "Saks OFF 5TH ** ****** Dashboard All Products Global Clipboards (20) 7.20-7.26 …" at bounding box center [116, 372] width 231 height 745
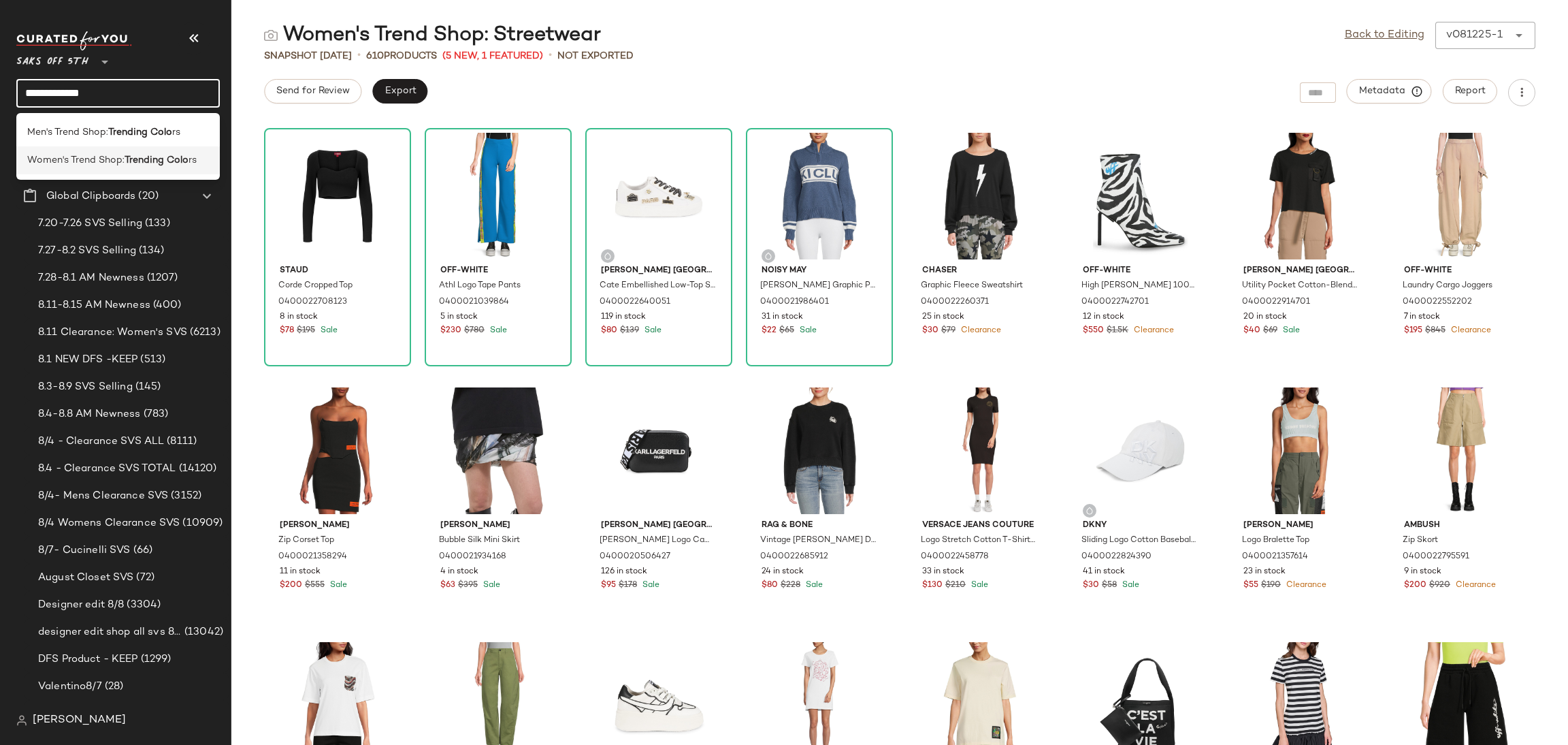
type input "**********"
click at [119, 166] on span "Women's Trend Shop:" at bounding box center [76, 160] width 98 height 14
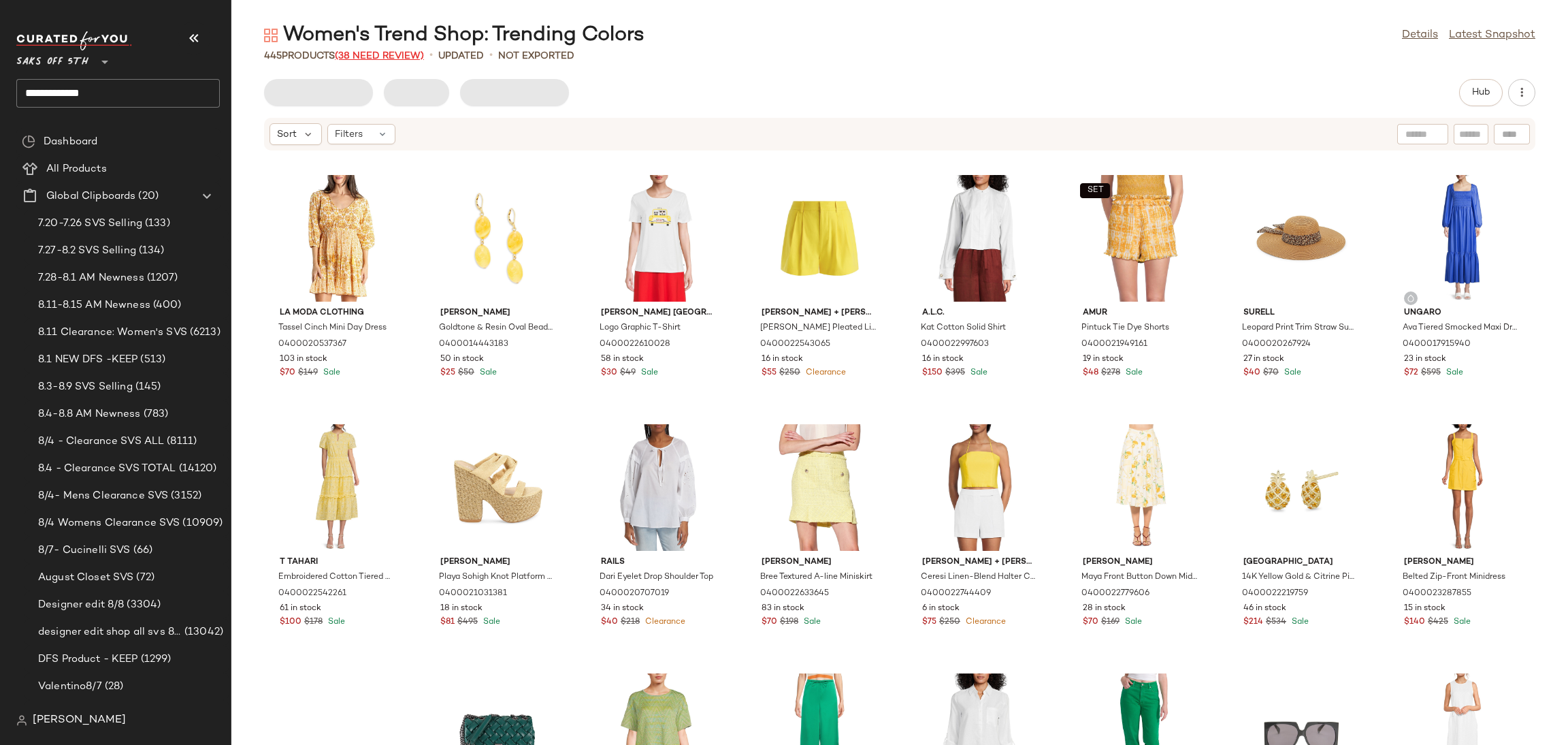
click at [389, 57] on span "(38 Need Review)" at bounding box center [379, 56] width 89 height 10
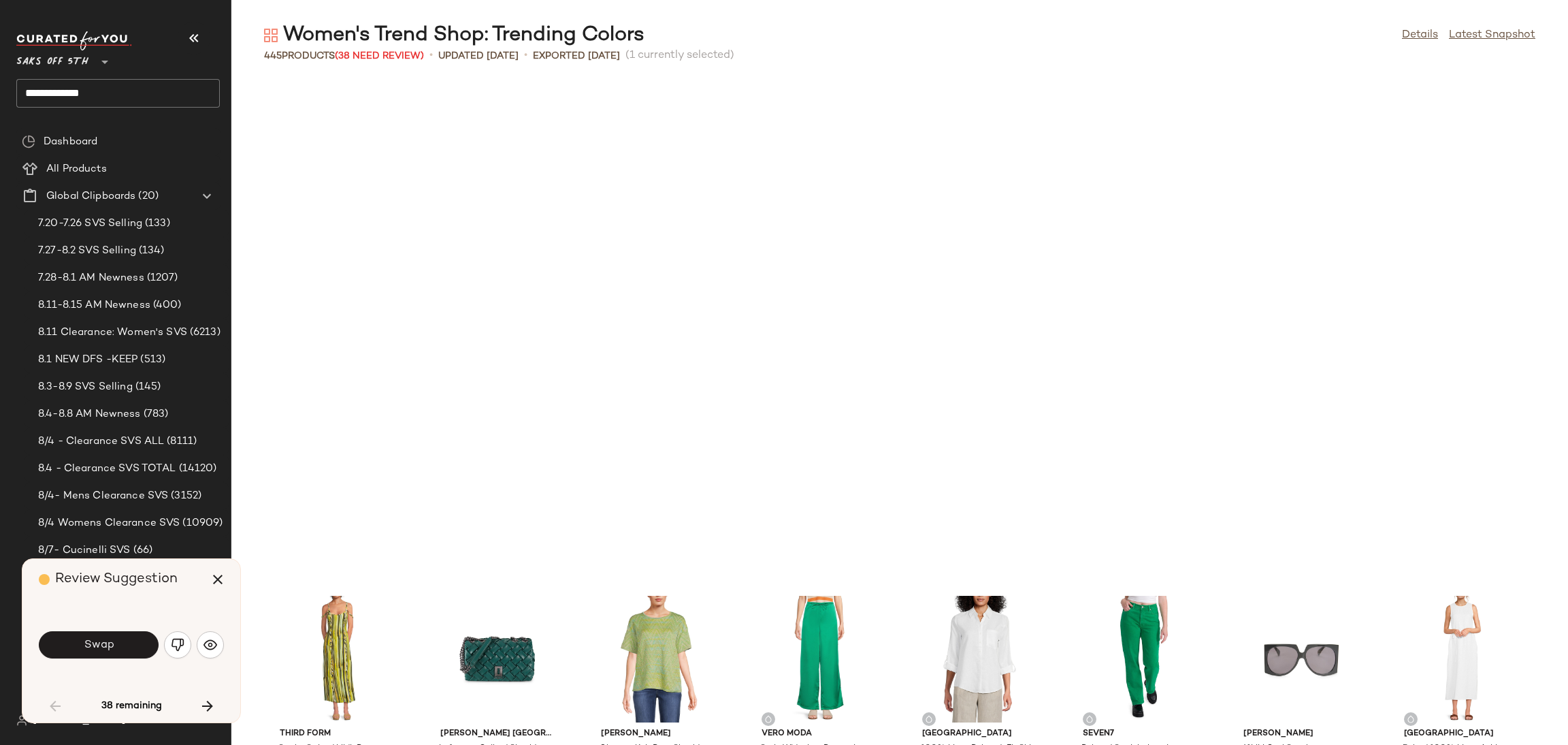
scroll to position [509, 0]
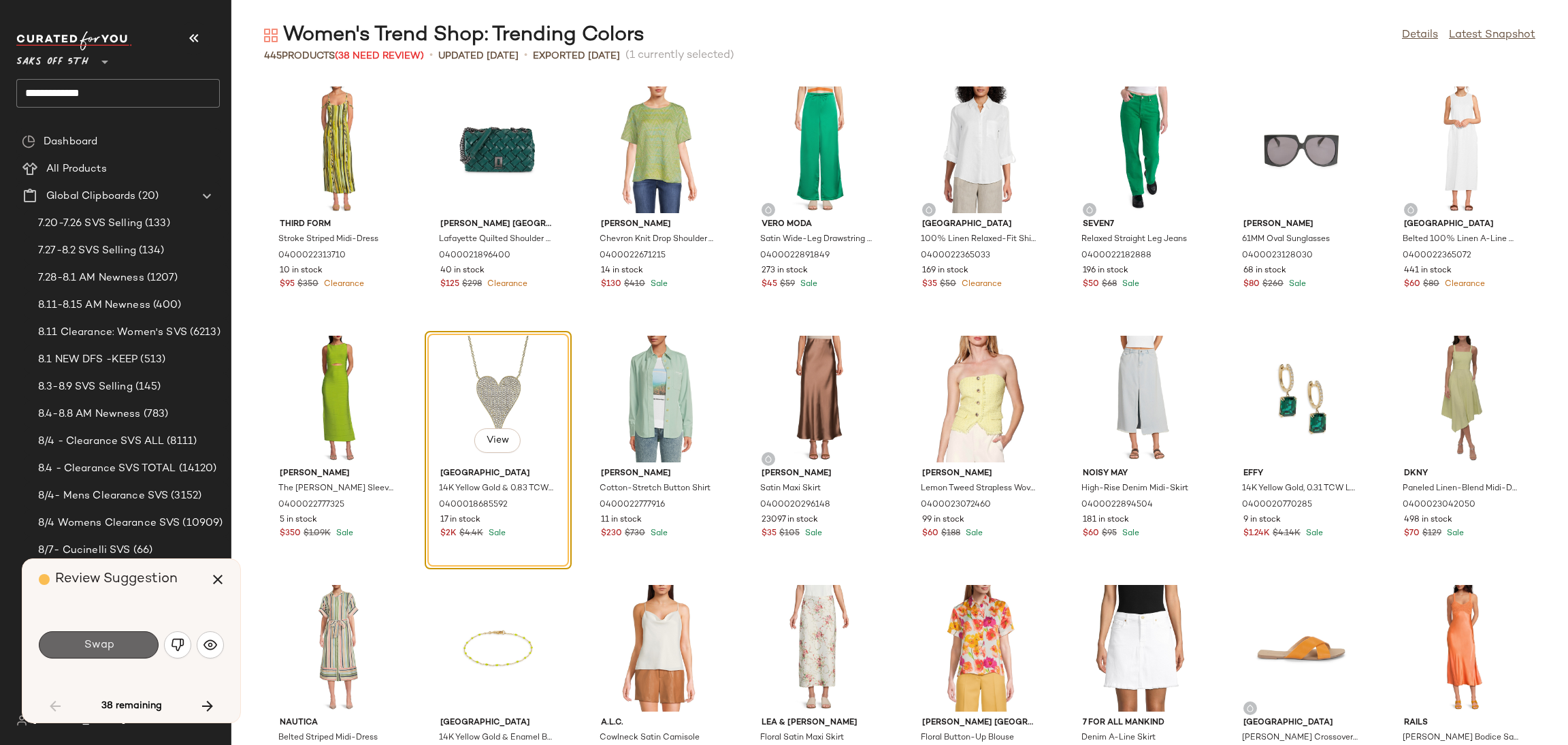
click at [128, 638] on button "Swap" at bounding box center [99, 645] width 119 height 27
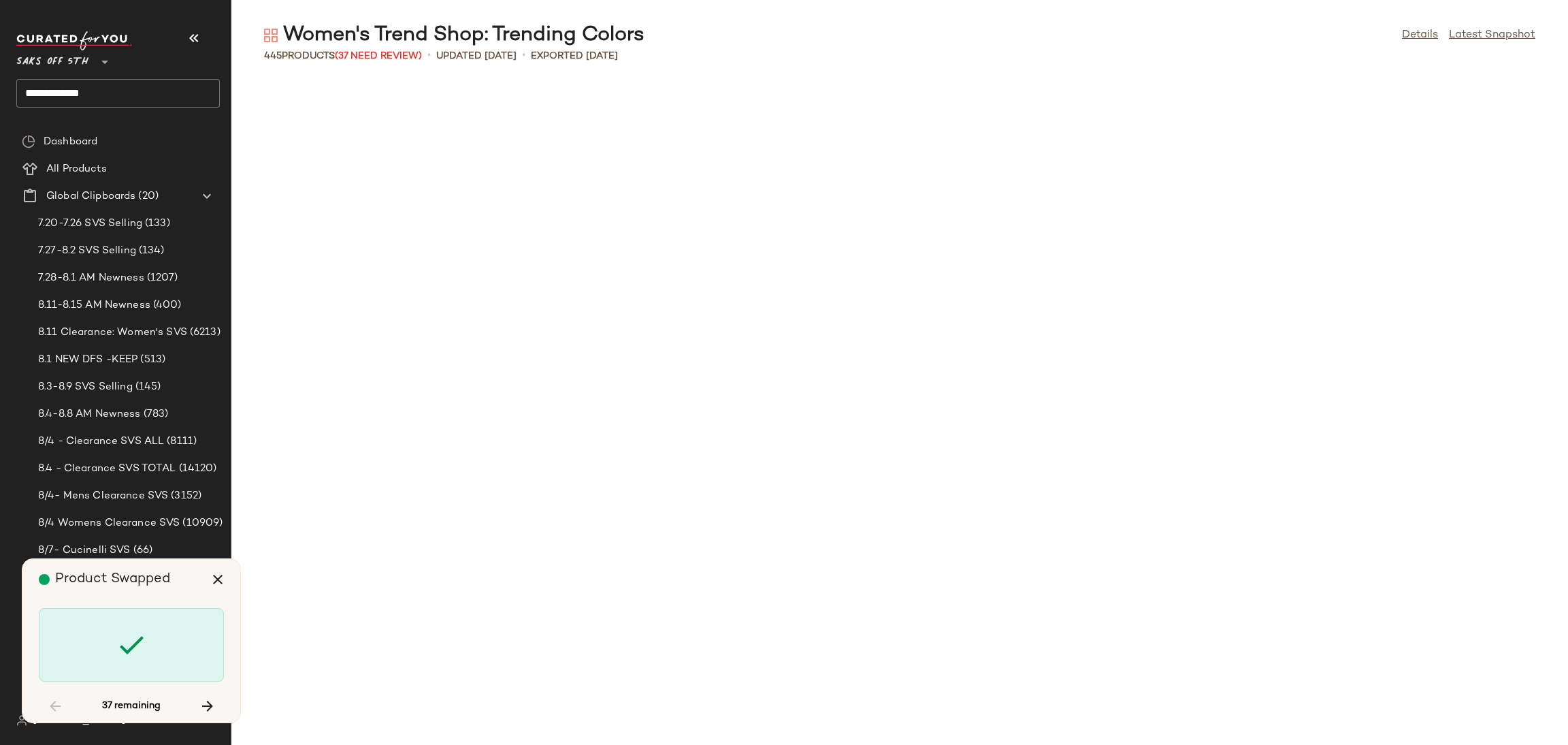
scroll to position [1495, 0]
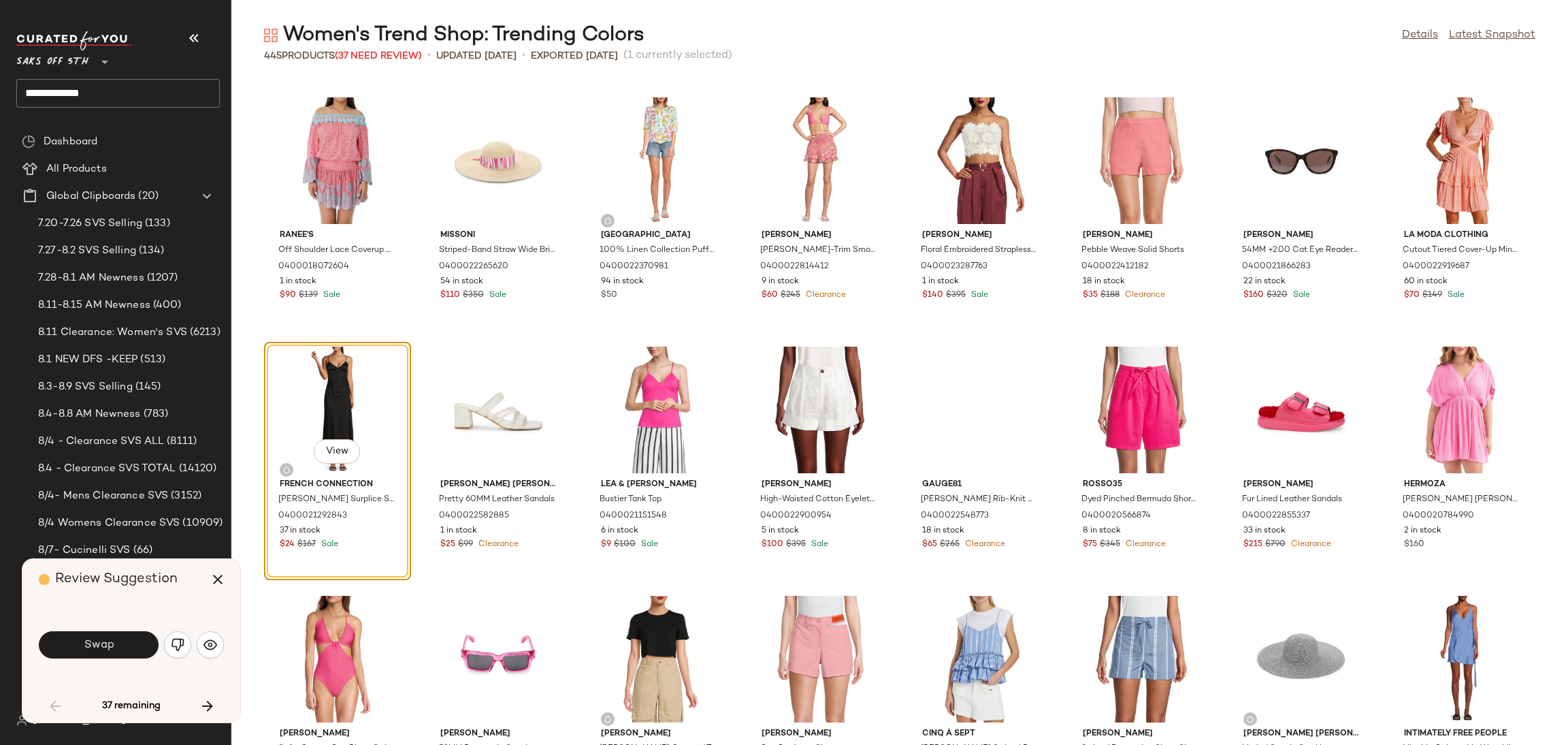
click at [128, 638] on button "Swap" at bounding box center [99, 645] width 119 height 27
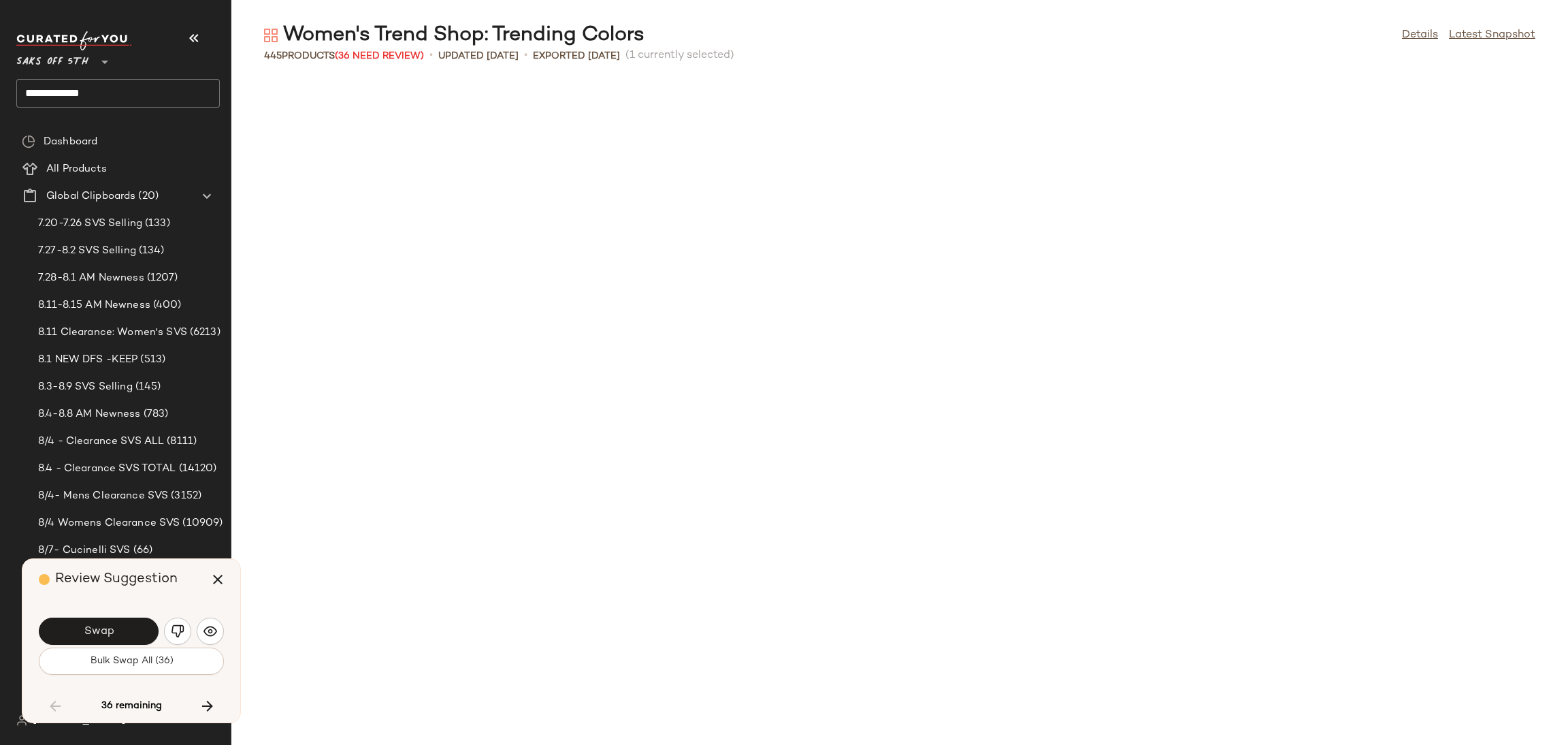
scroll to position [2242, 0]
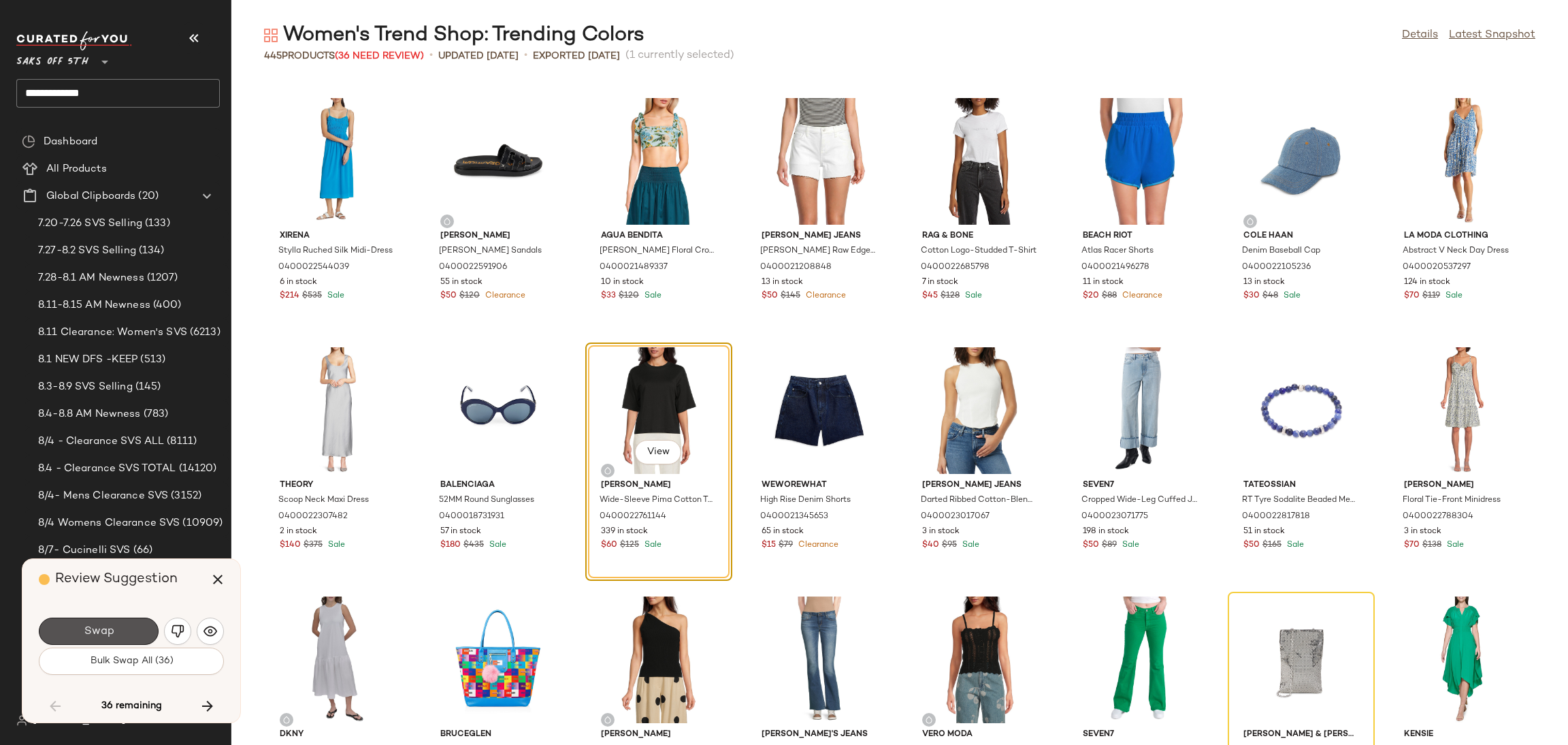
click at [128, 638] on button "Swap" at bounding box center [99, 630] width 119 height 27
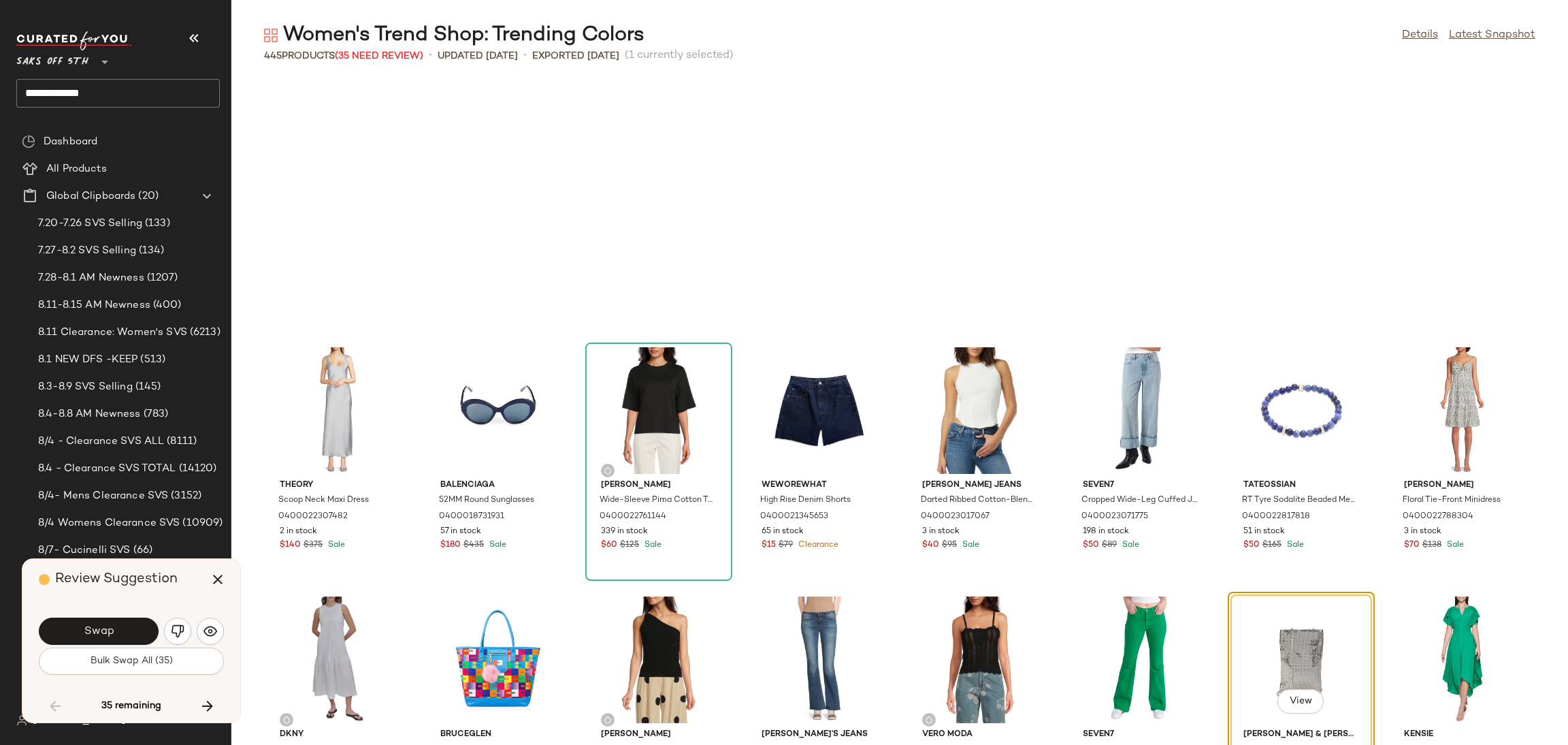
scroll to position [2491, 0]
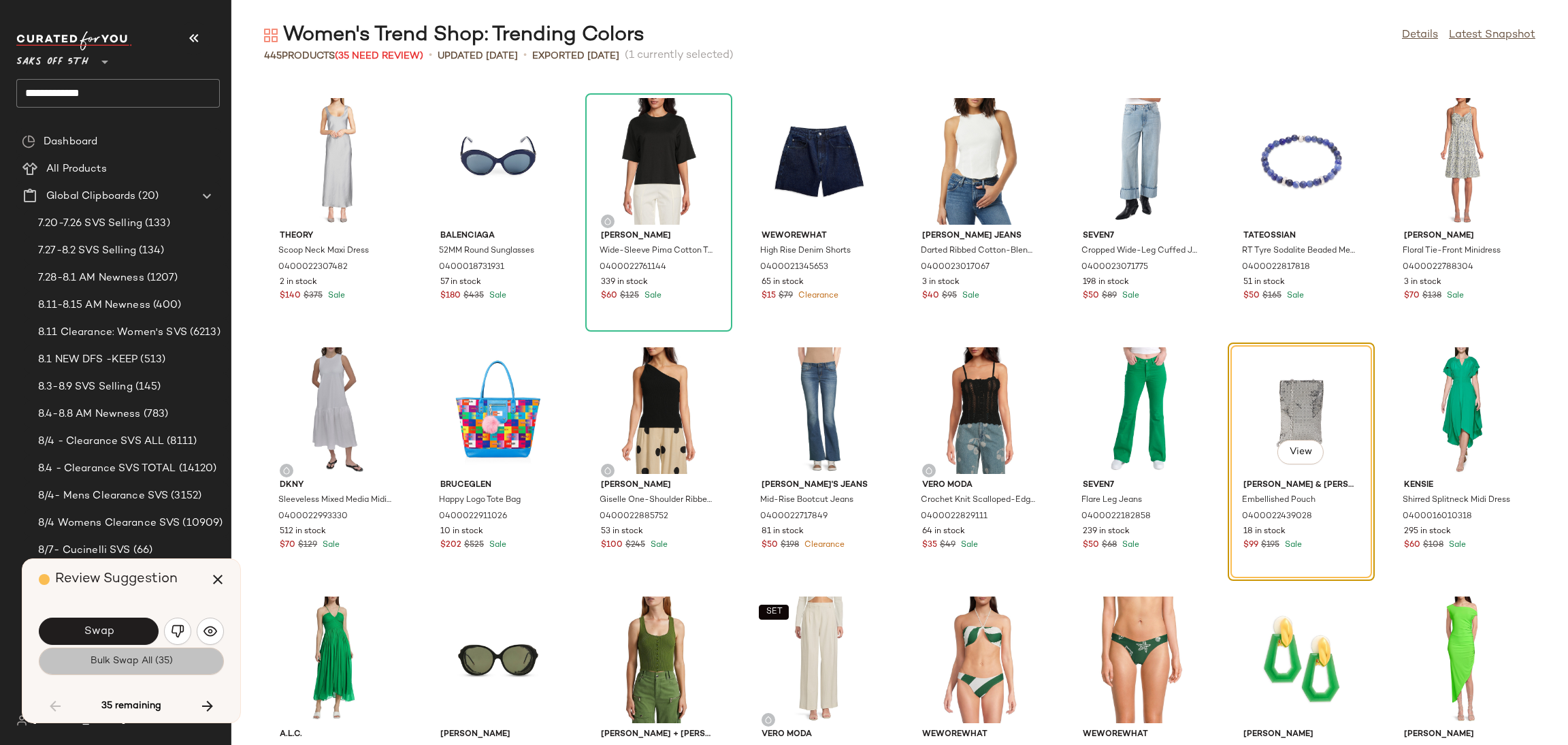
click at [132, 663] on span "Bulk Swap All (35)" at bounding box center [132, 661] width 83 height 10
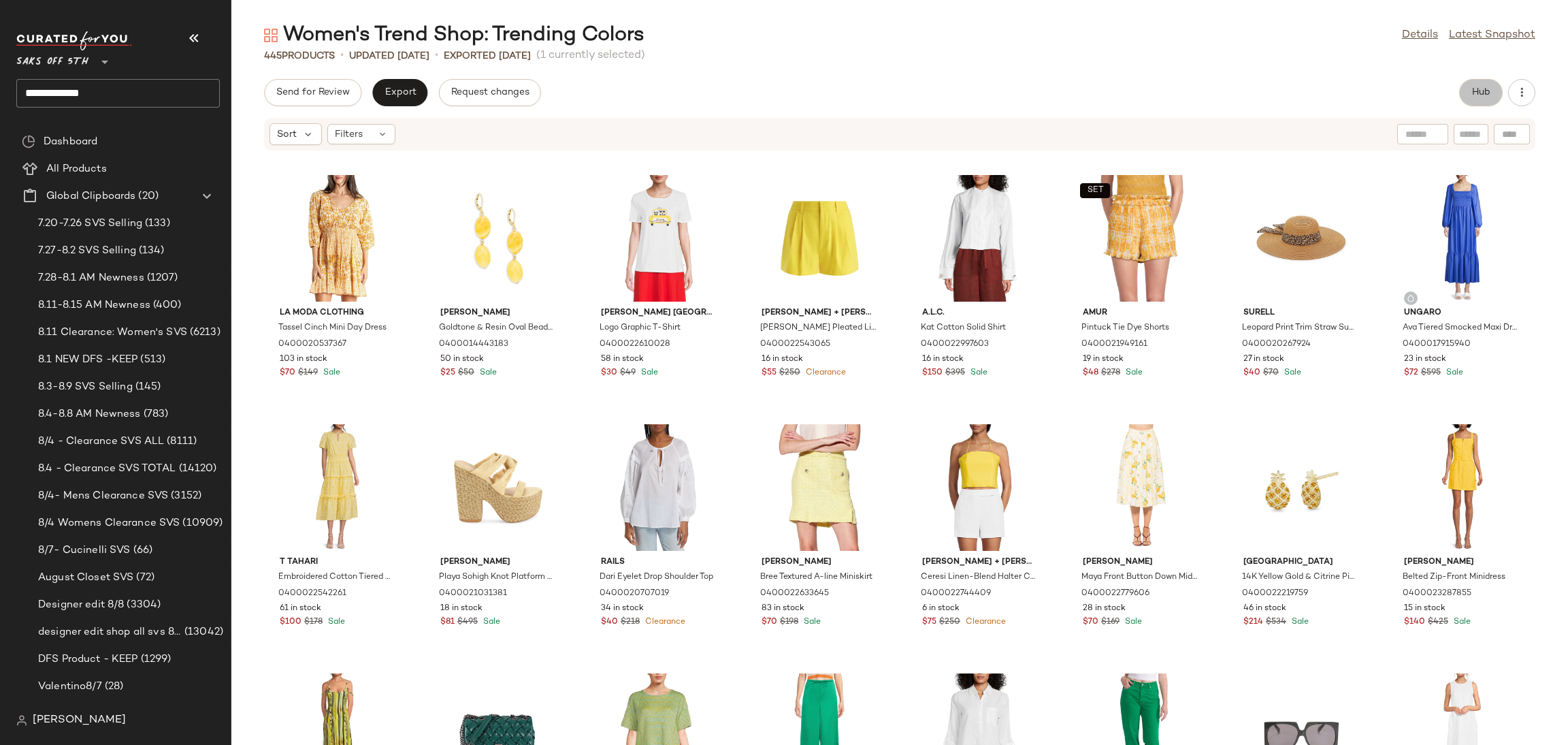
click at [1472, 98] on span "Hub" at bounding box center [1481, 92] width 19 height 10
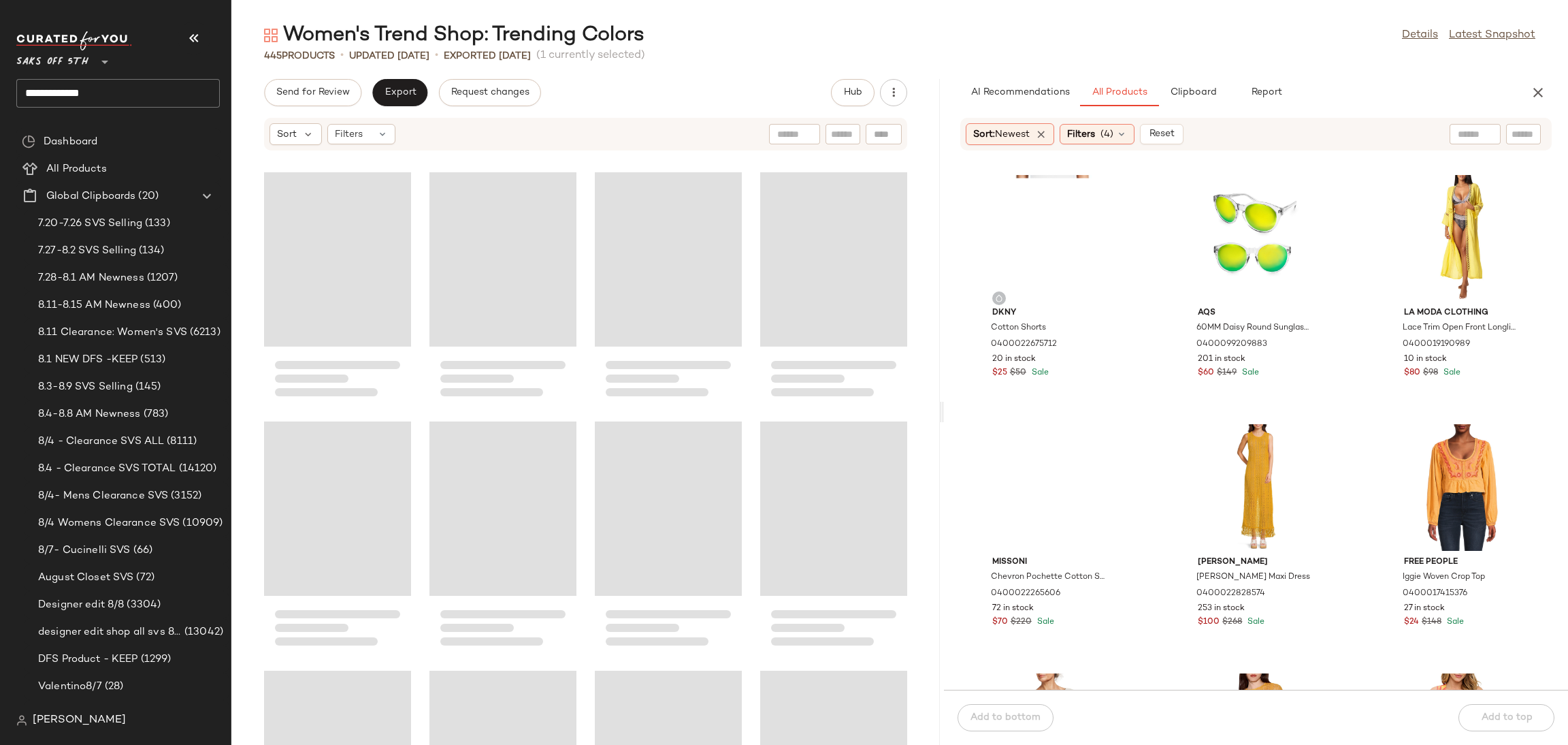
drag, startPoint x: 897, startPoint y: 412, endPoint x: 942, endPoint y: 412, distance: 45.0
click at [942, 412] on div "Women's Trend Shop: Trending Colors Details Latest Snapshot 445 Products • upda…" at bounding box center [899, 383] width 1337 height 723
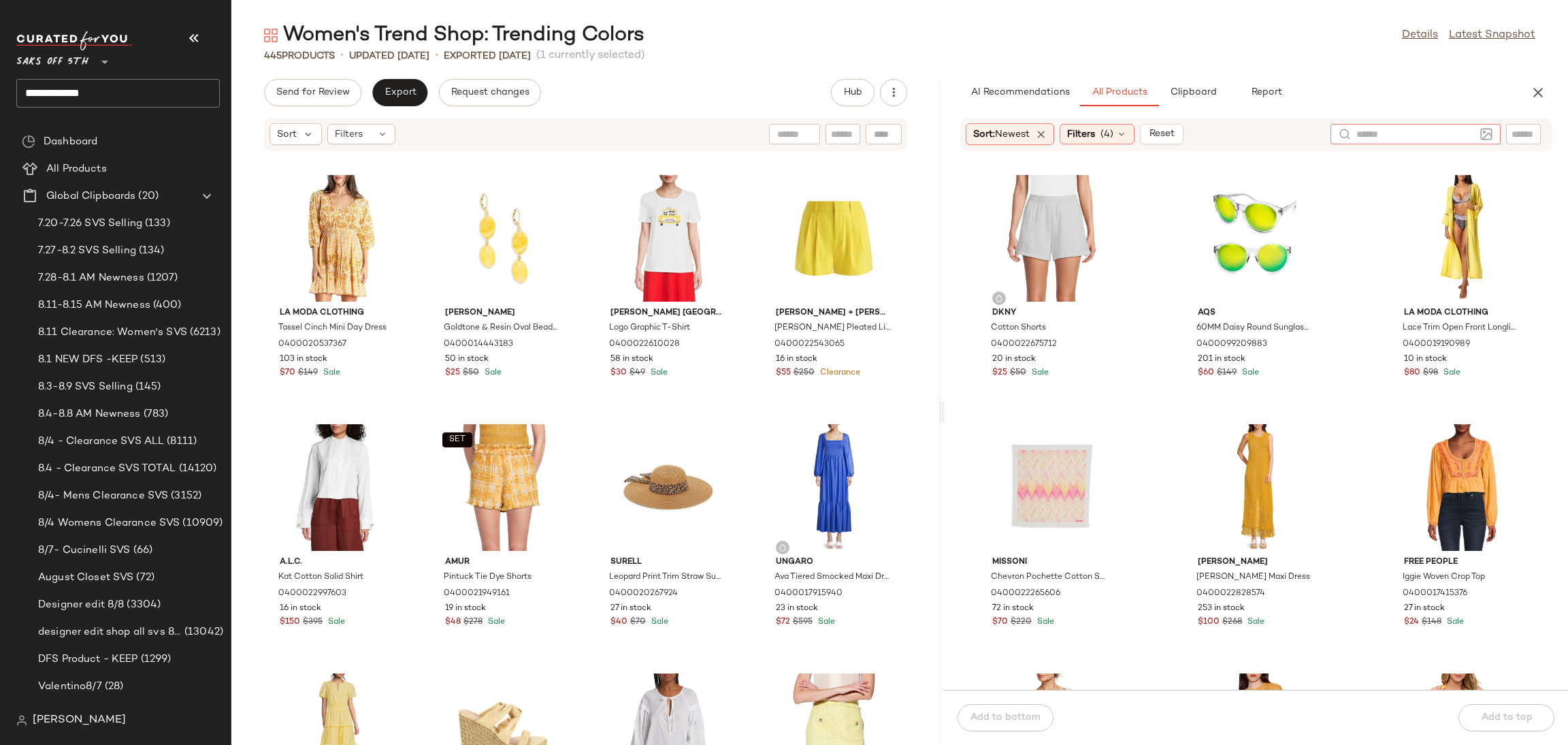
click at [1477, 138] on div at bounding box center [1415, 135] width 171 height 21
type input "******"
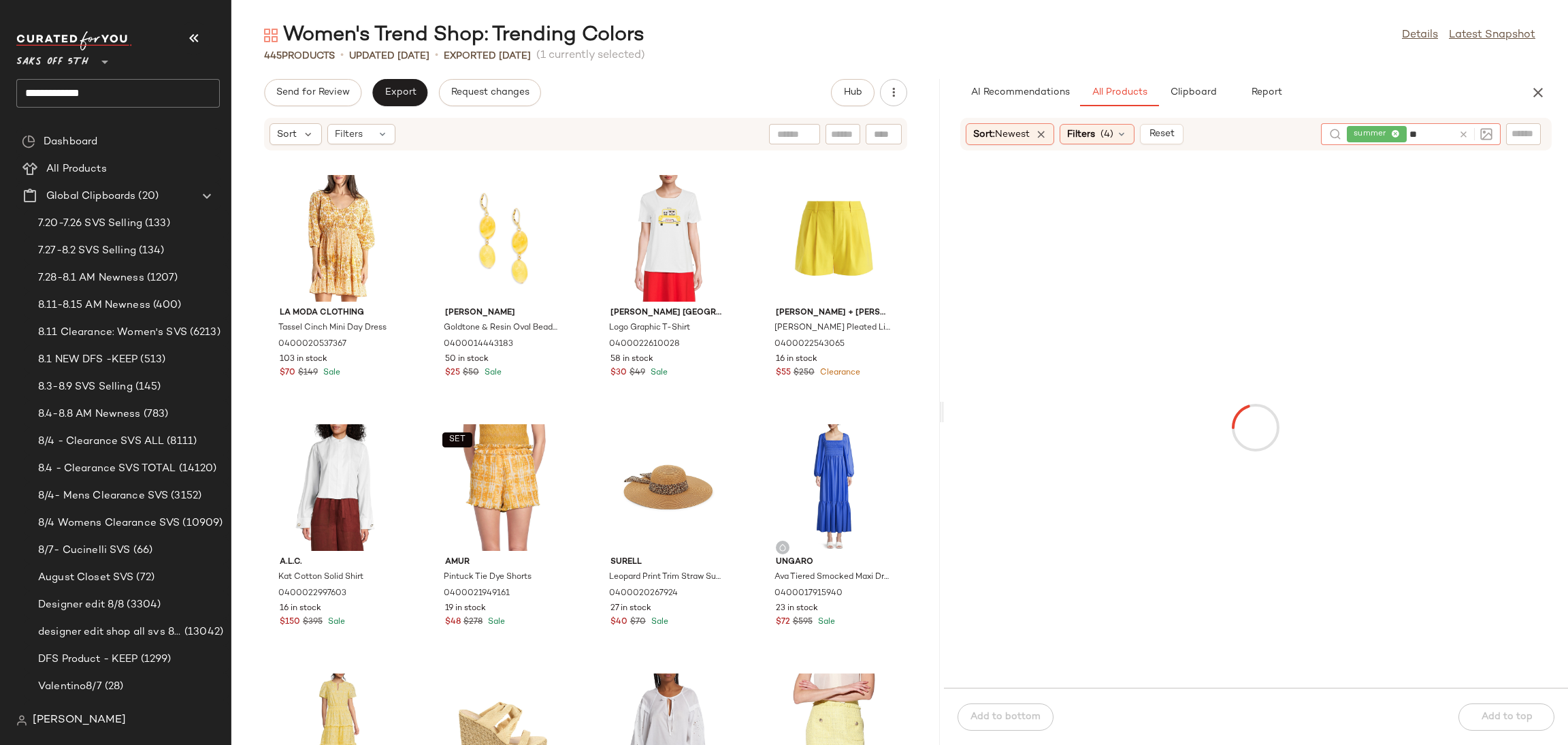
type input "***"
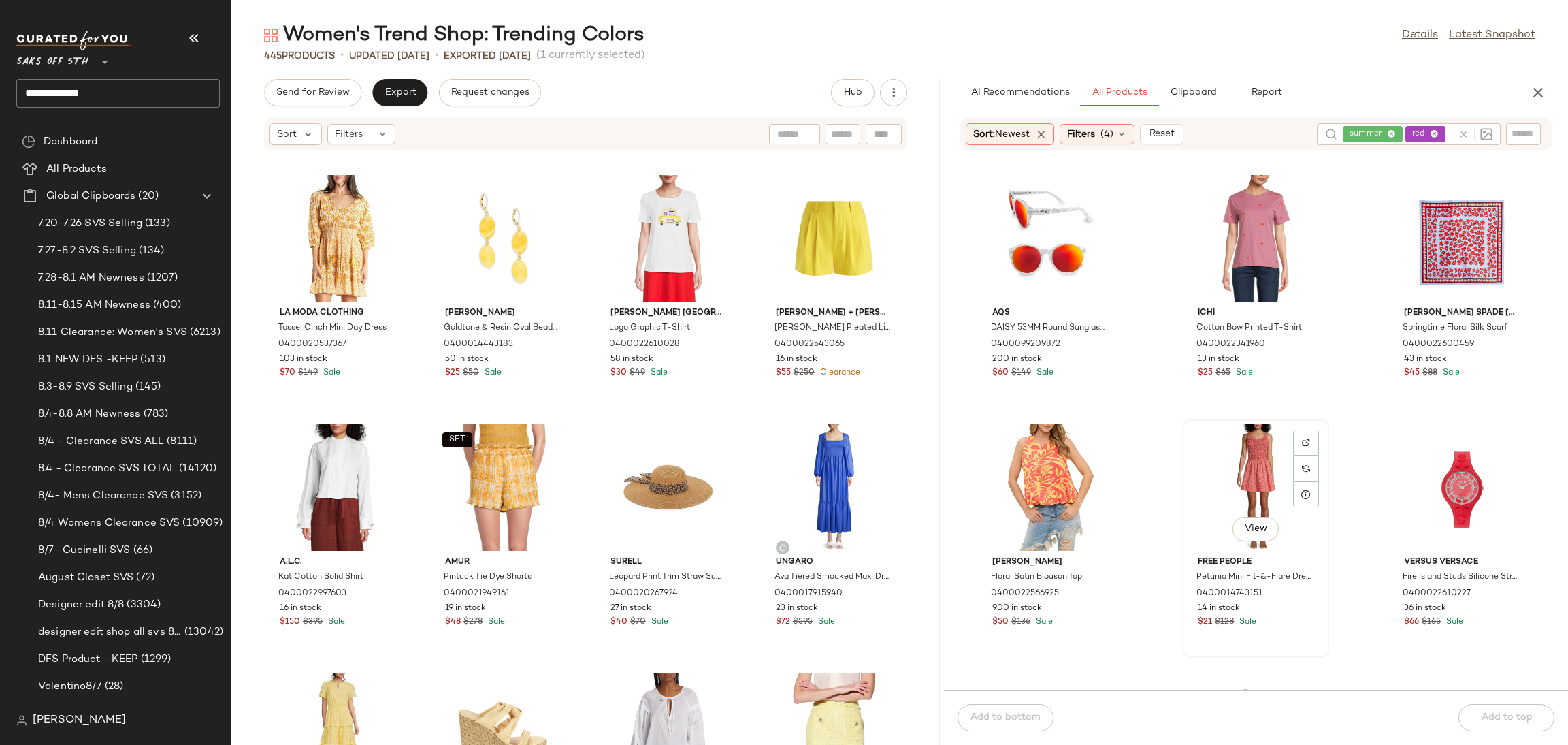
click at [1254, 444] on div "View" at bounding box center [1255, 487] width 137 height 127
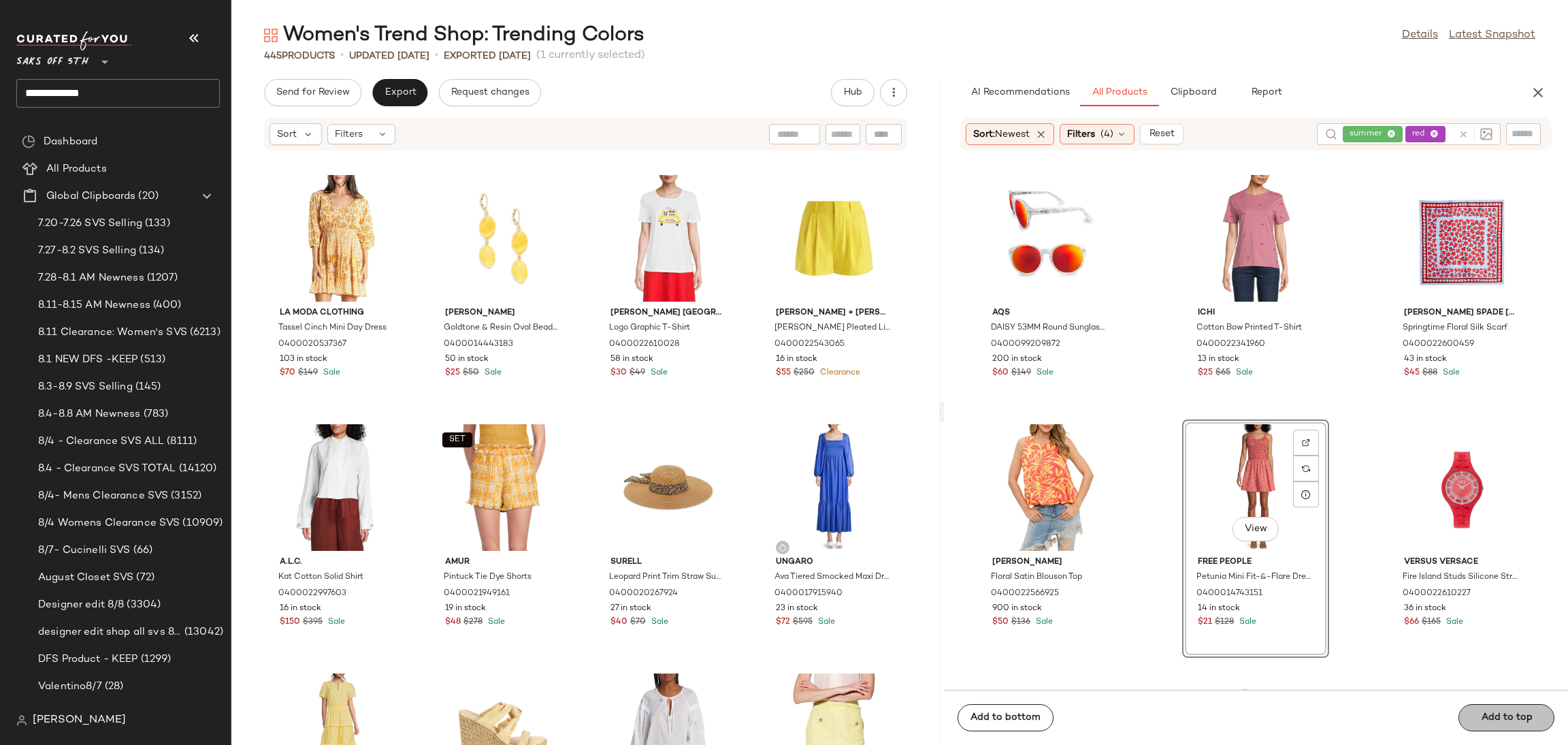
click at [1504, 717] on div "Add to bottom Add to top" at bounding box center [1255, 718] width 624 height 55
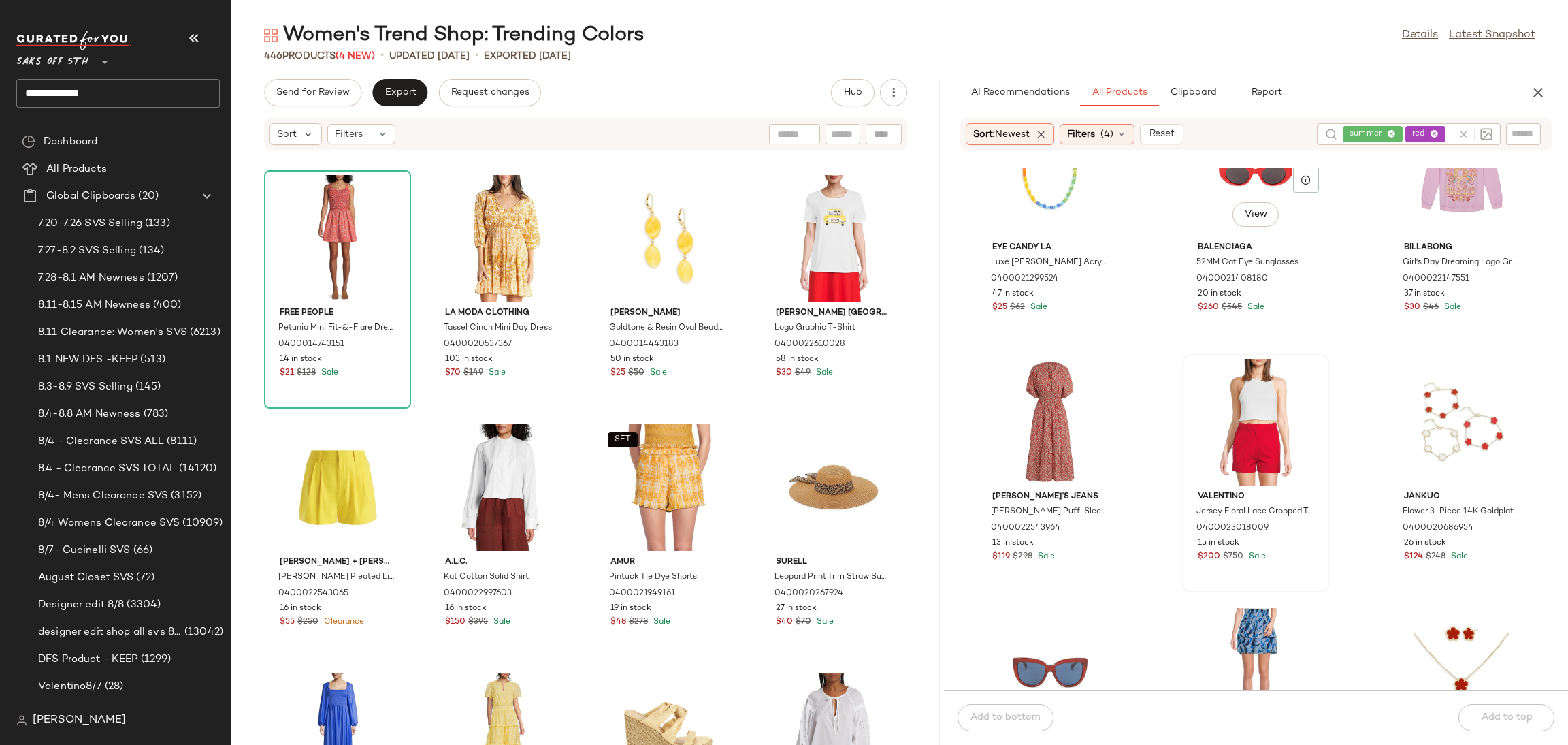
scroll to position [3316, 0]
click at [1254, 406] on div "View" at bounding box center [1255, 421] width 137 height 127
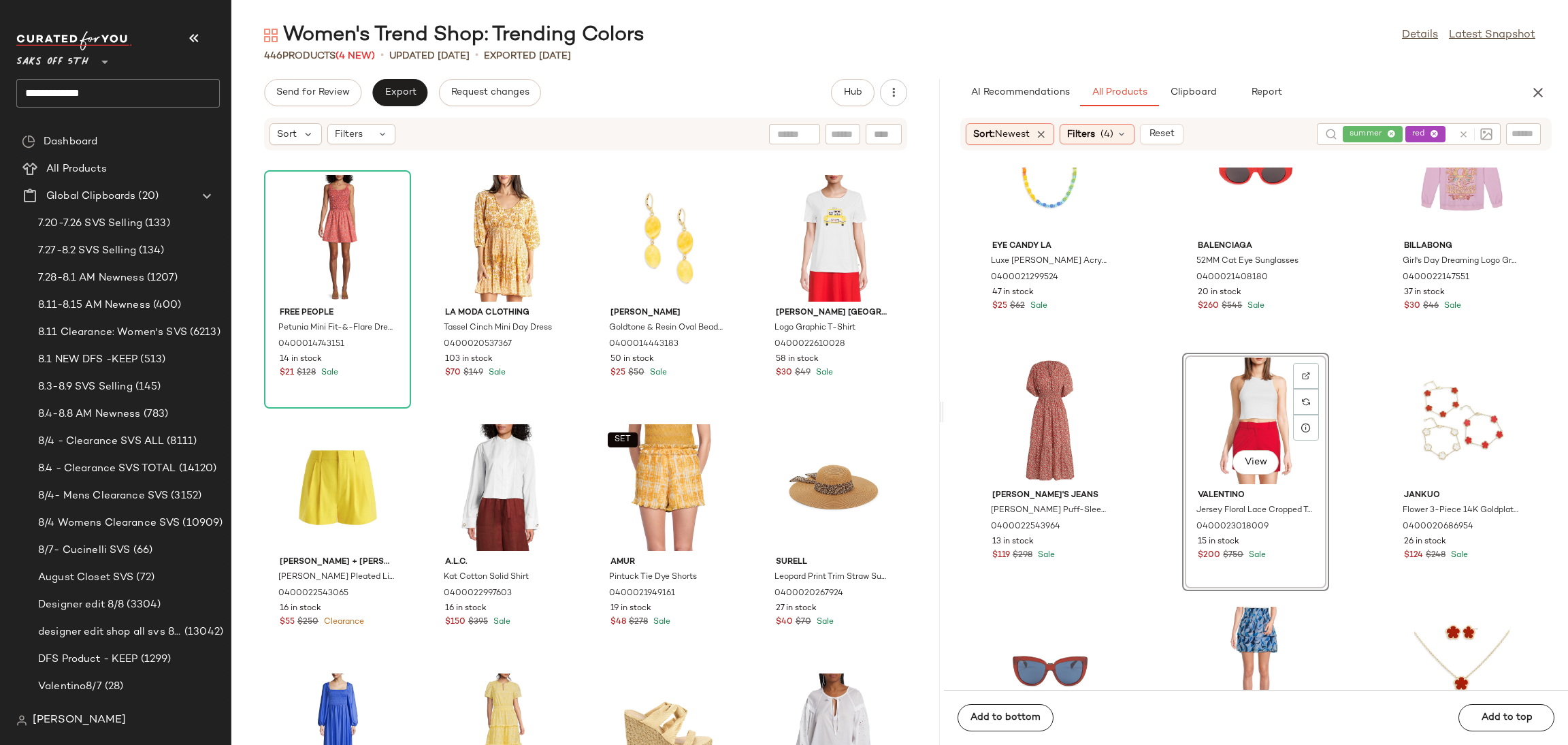
click at [1486, 731] on div "Add to bottom Add to top" at bounding box center [1255, 718] width 624 height 55
click at [1491, 715] on div "Add to bottom Add to top" at bounding box center [1255, 718] width 624 height 55
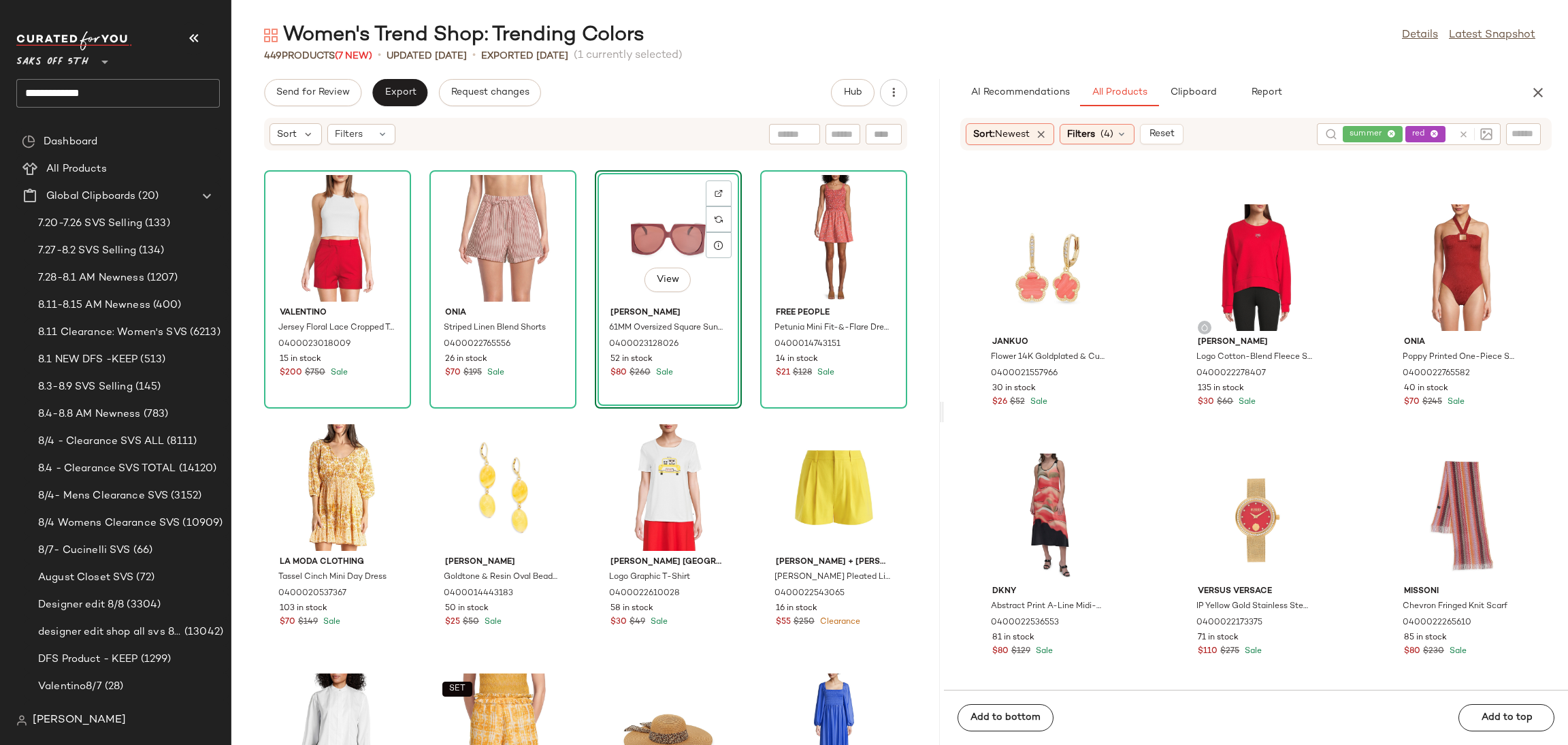
scroll to position [11214, 0]
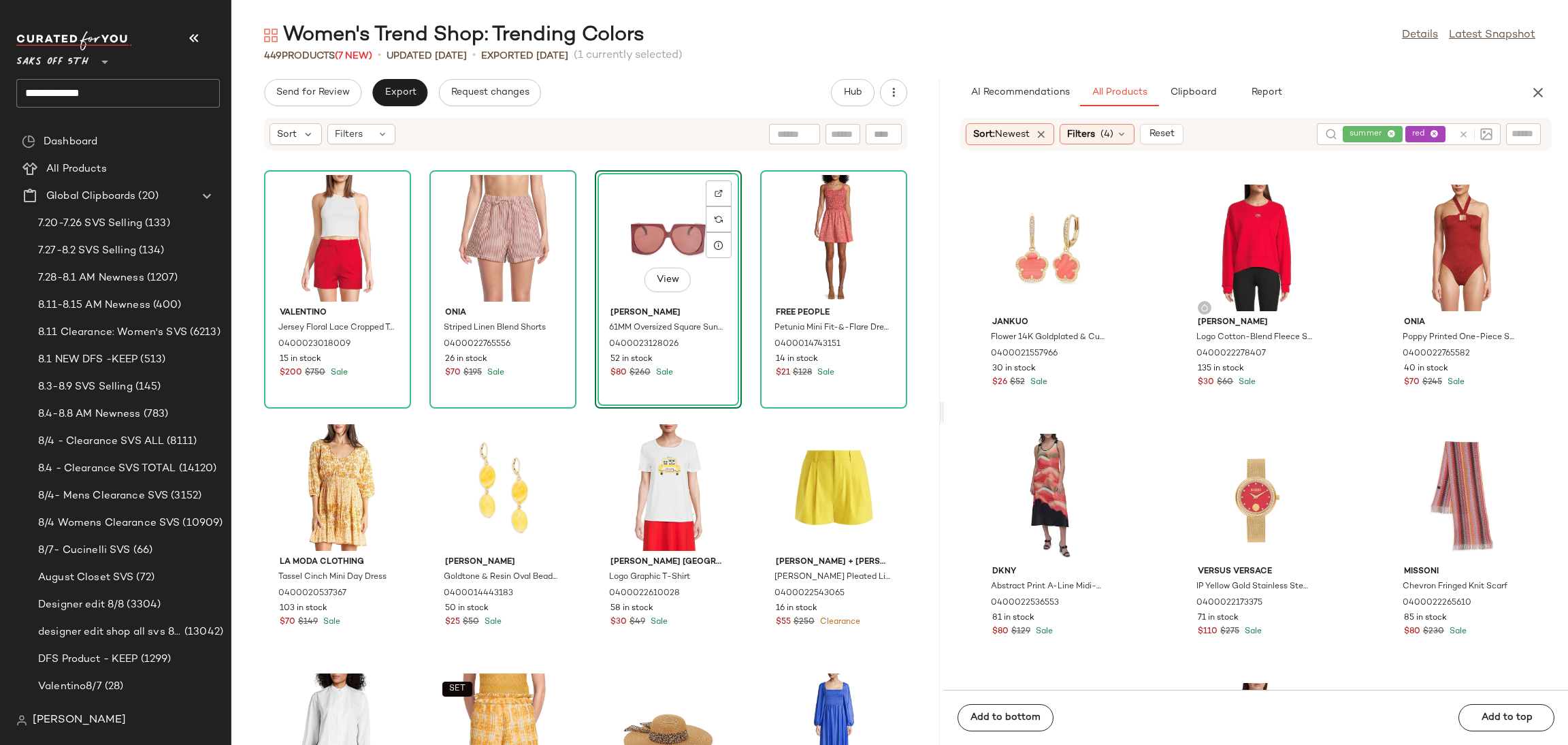
click at [1053, 424] on div "Tommy Hilfiger Textured Fringed Knee Dress 0400022616077 57 in stock $60 $119 S…" at bounding box center [1255, 428] width 624 height 522
click at [1030, 502] on div "View" at bounding box center [1050, 498] width 137 height 127
click at [1484, 713] on span "Add to top" at bounding box center [1505, 717] width 52 height 10
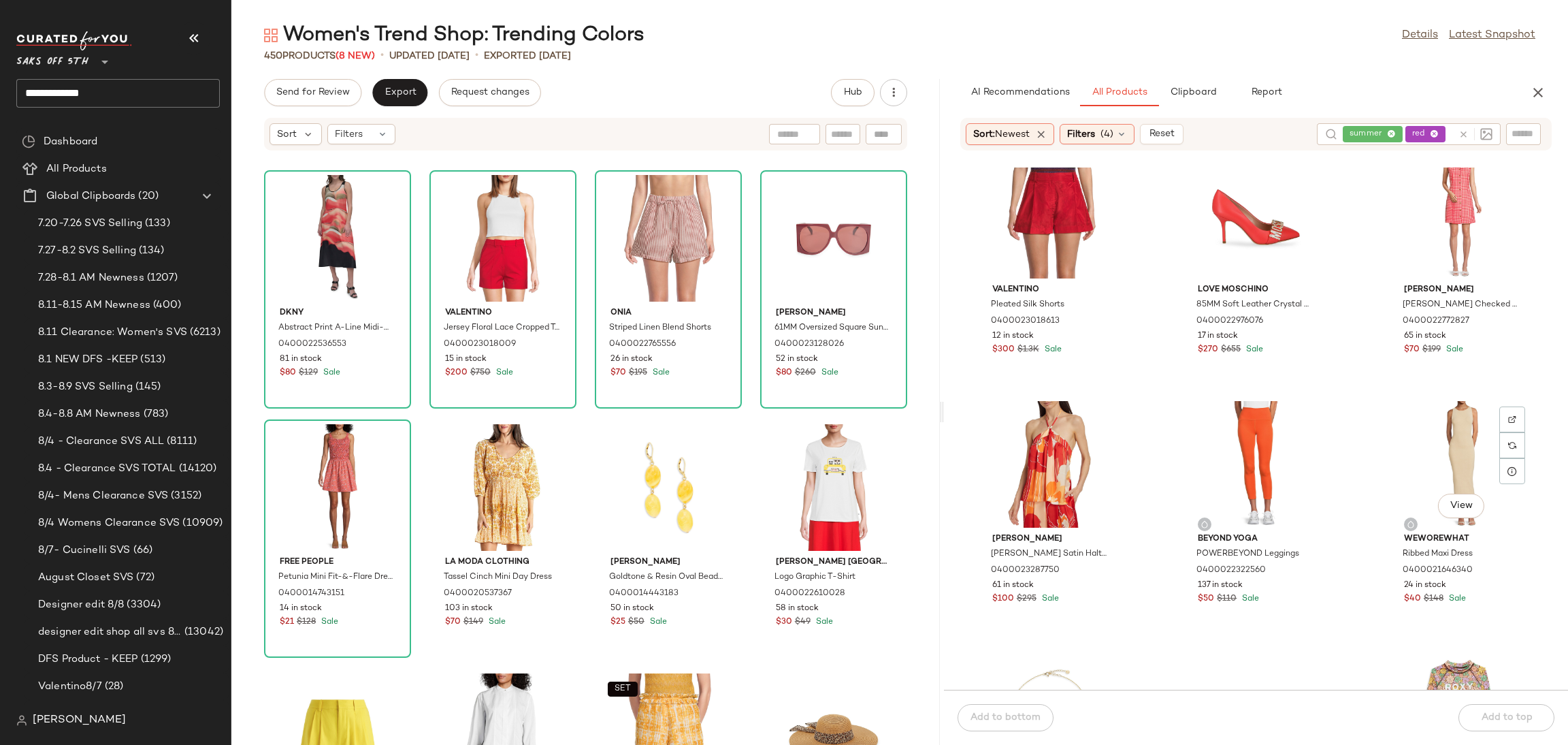
scroll to position [13237, 0]
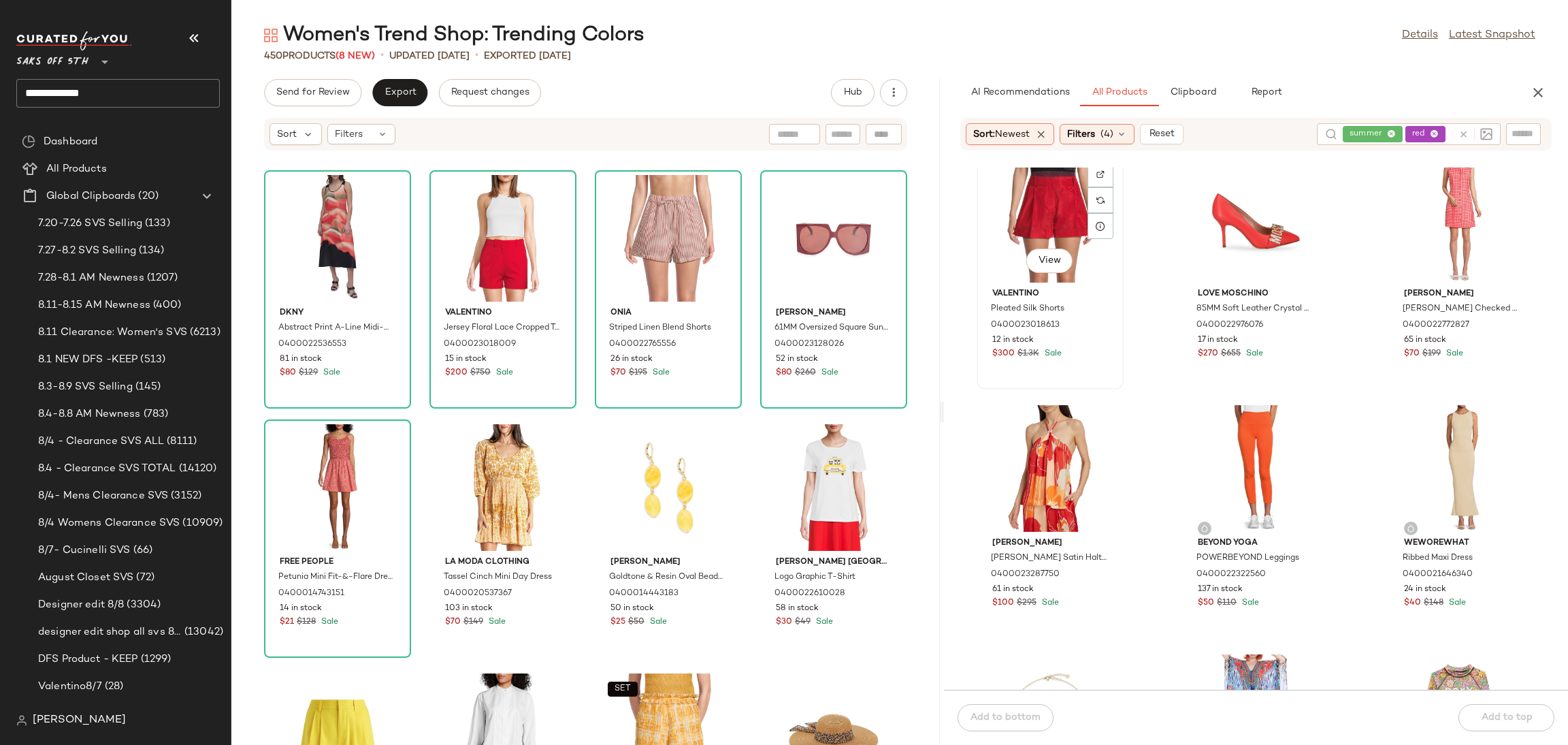
click at [1042, 214] on div "View" at bounding box center [1050, 219] width 137 height 127
click at [1481, 708] on div "Add to bottom Add to top" at bounding box center [1255, 718] width 624 height 55
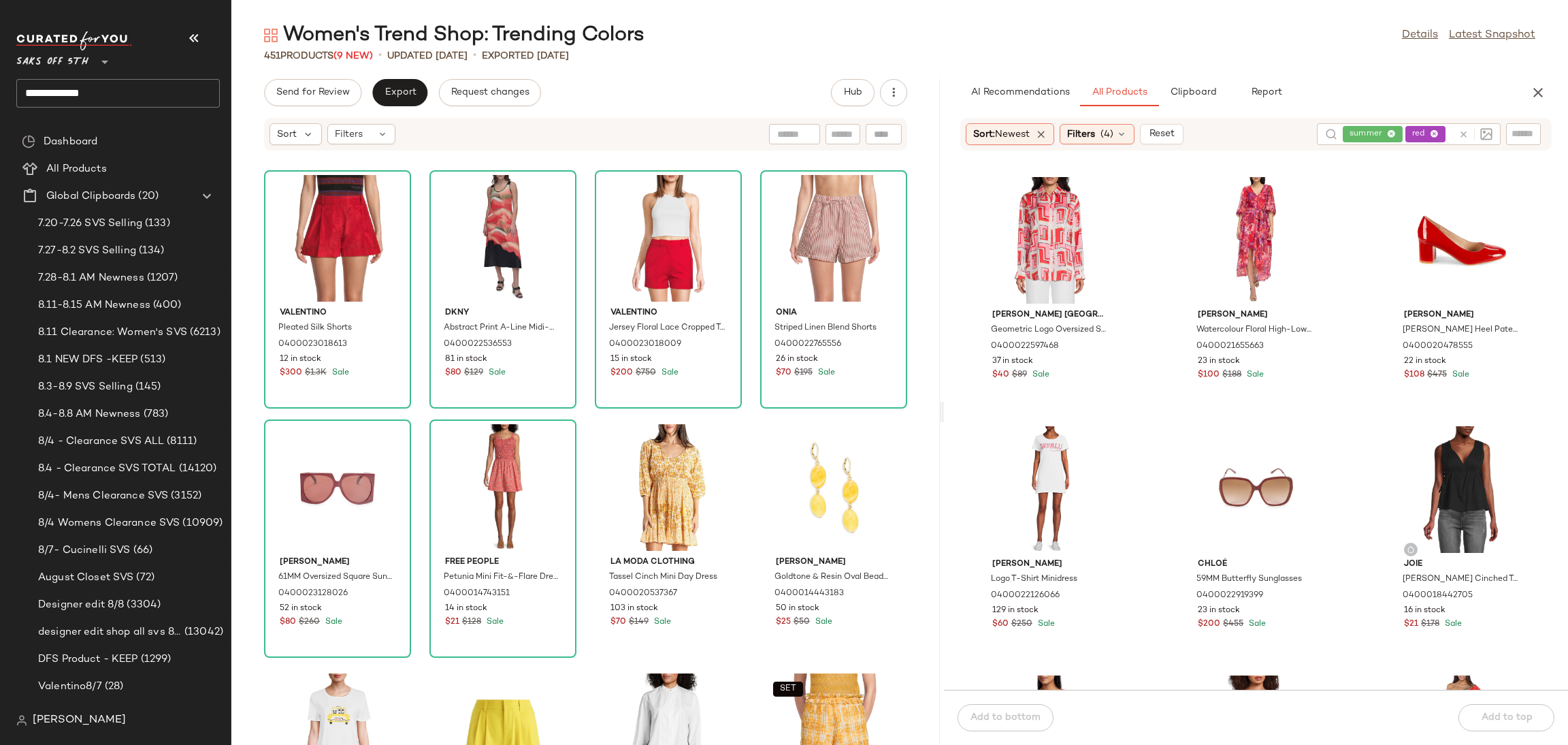
scroll to position [16704, 0]
click at [1036, 238] on div "View" at bounding box center [1050, 240] width 137 height 127
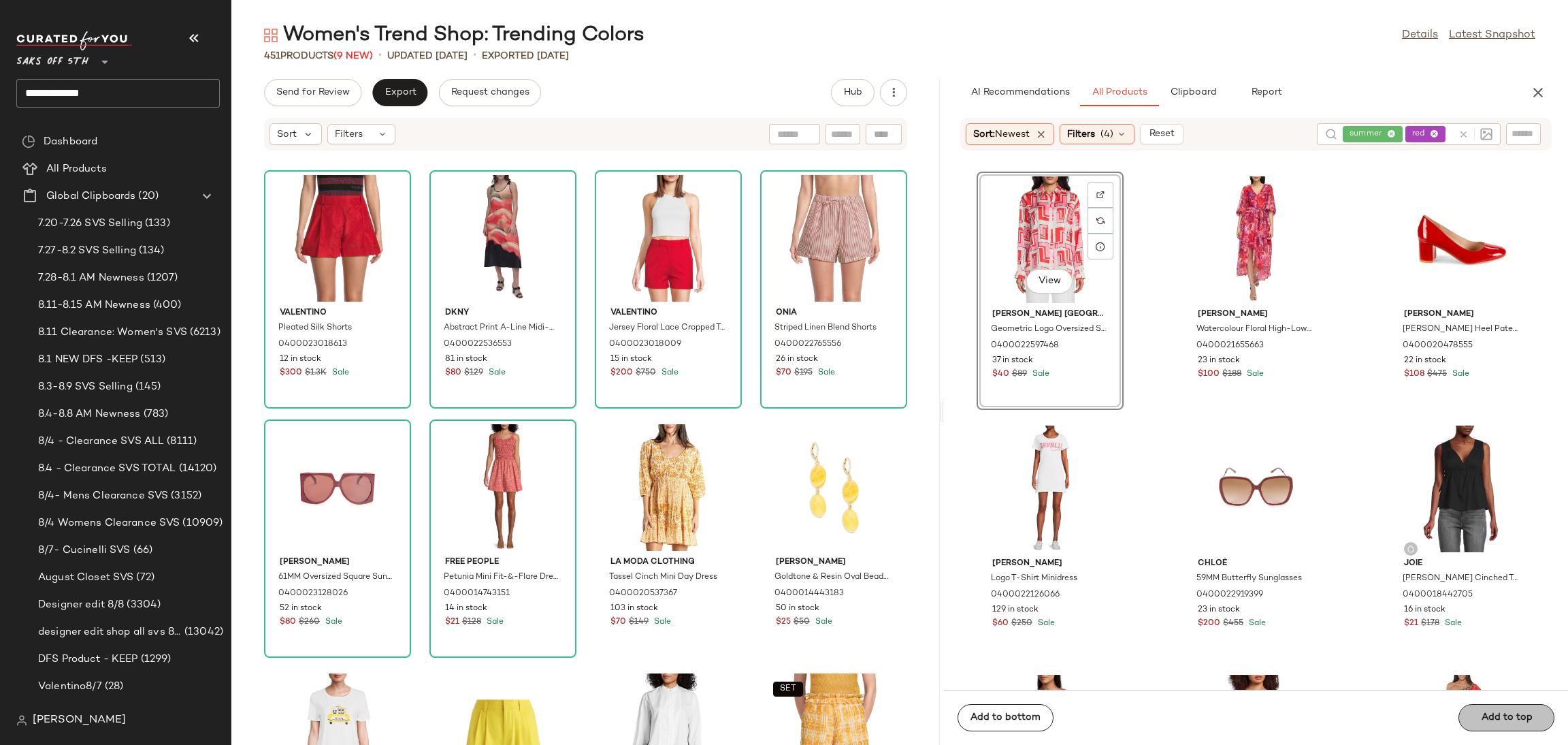
click at [1480, 725] on button "Add to top" at bounding box center [1505, 718] width 96 height 27
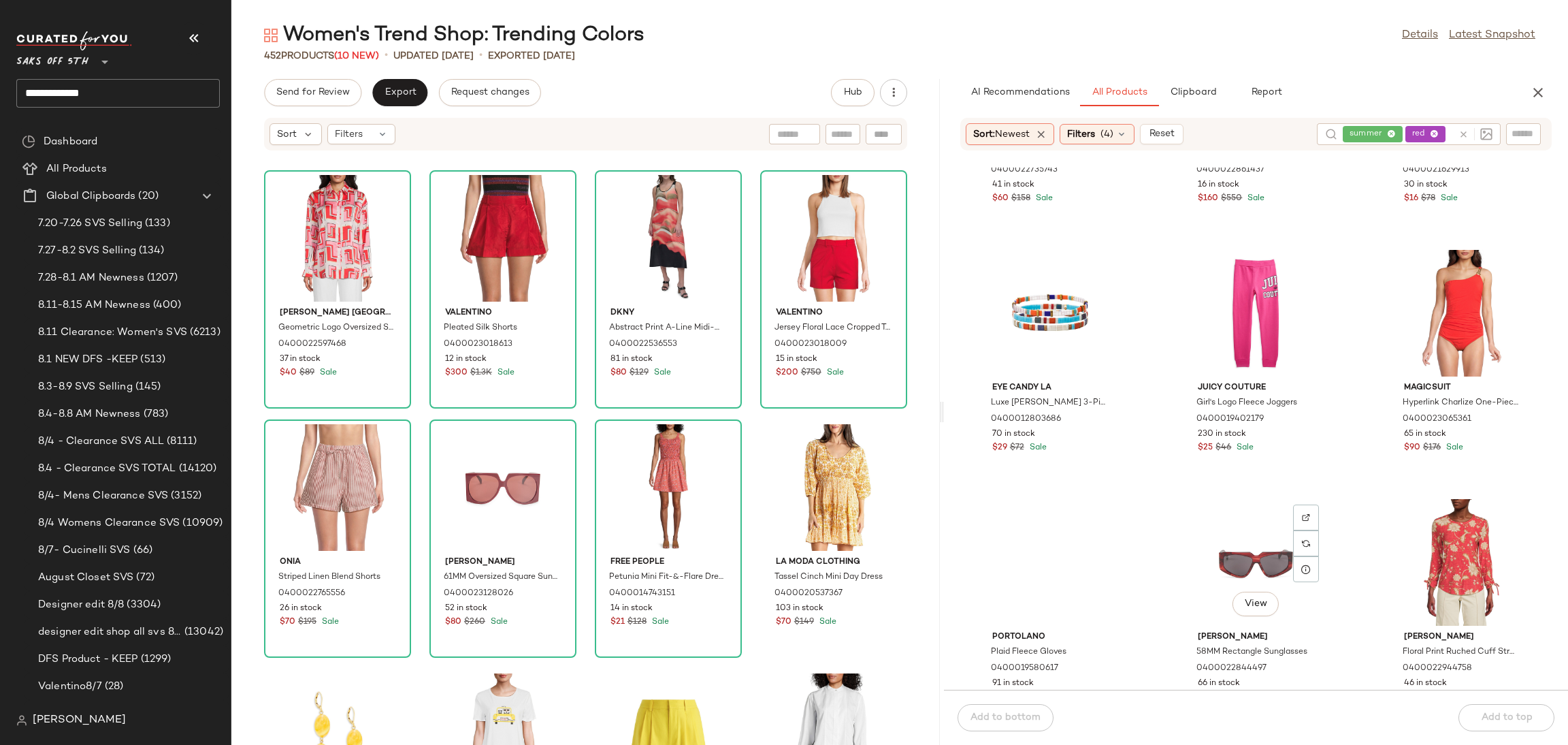
scroll to position [18126, 0]
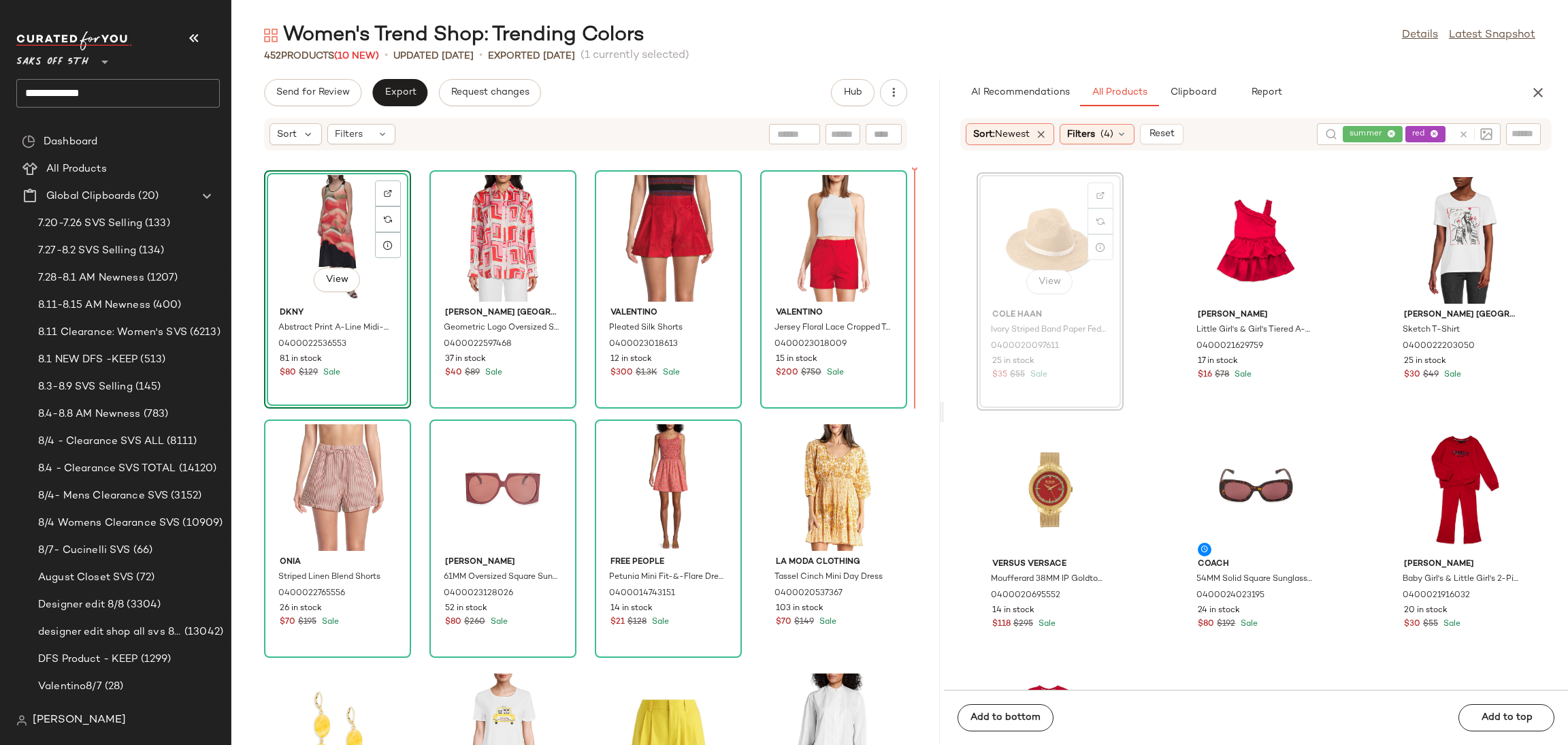
scroll to position [21436, 0]
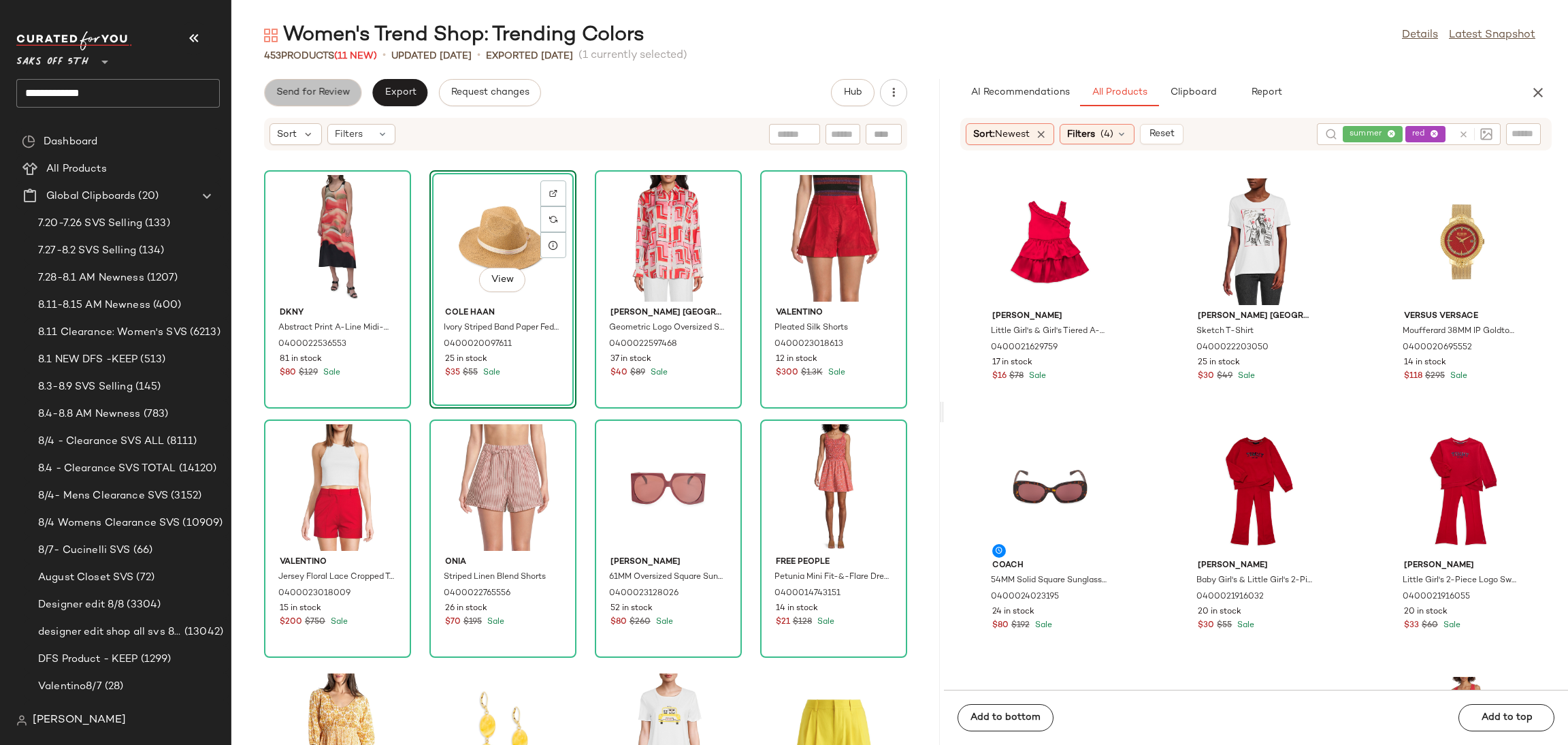
click at [333, 87] on span "Send for Review" at bounding box center [313, 92] width 74 height 10
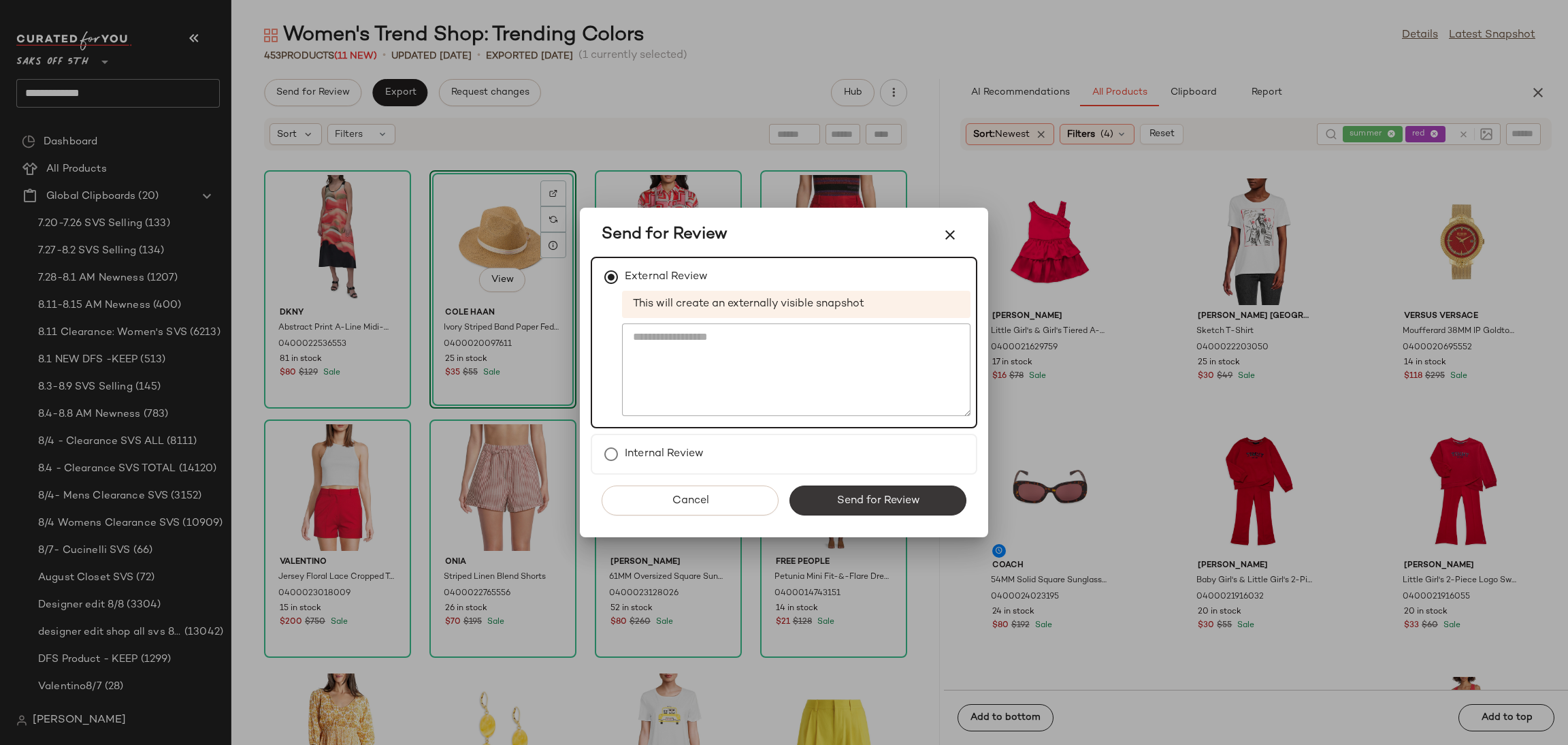
click at [827, 499] on button "Send for Review" at bounding box center [877, 500] width 177 height 30
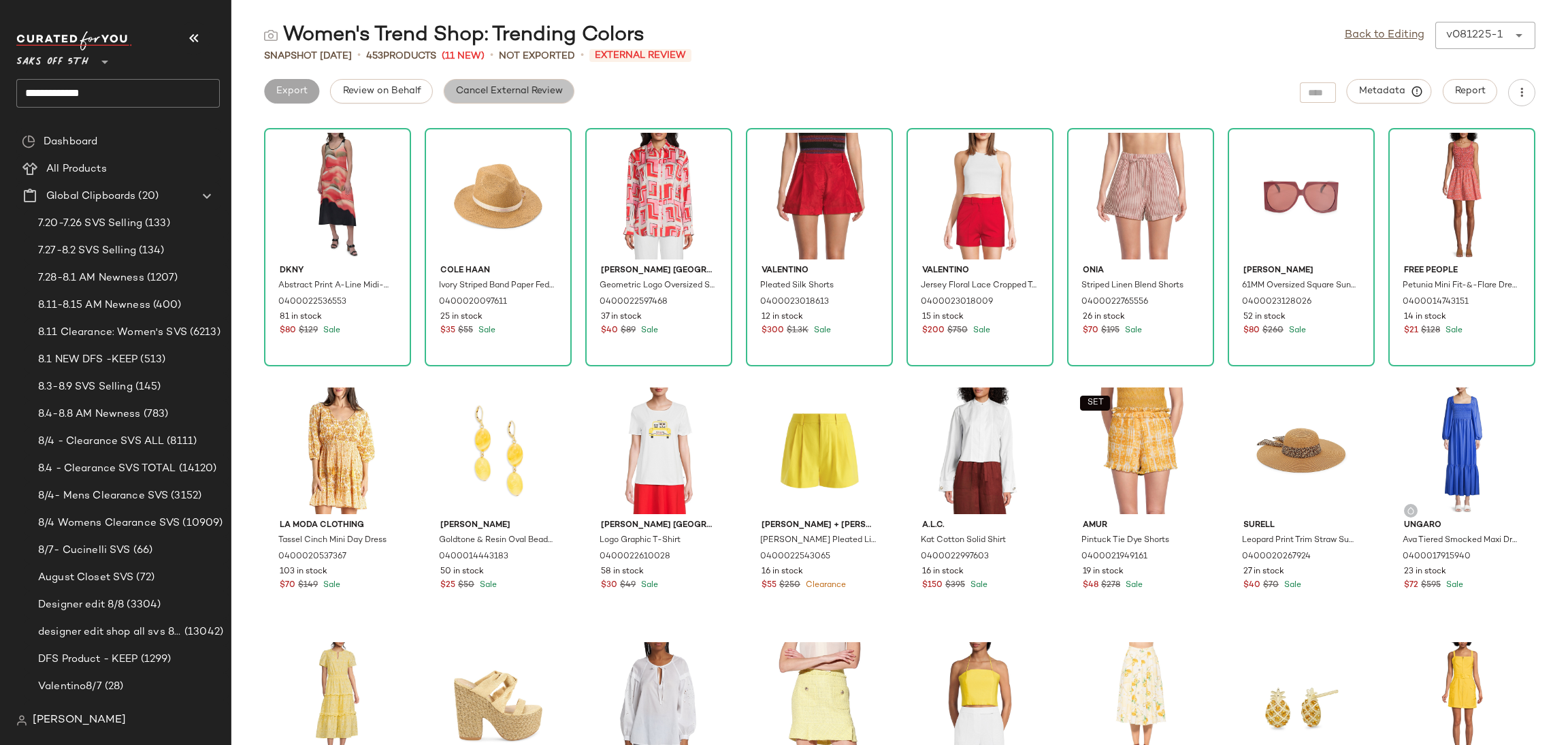
click at [522, 99] on button "Cancel External Review" at bounding box center [509, 91] width 131 height 25
click at [411, 89] on span "Export" at bounding box center [400, 91] width 32 height 10
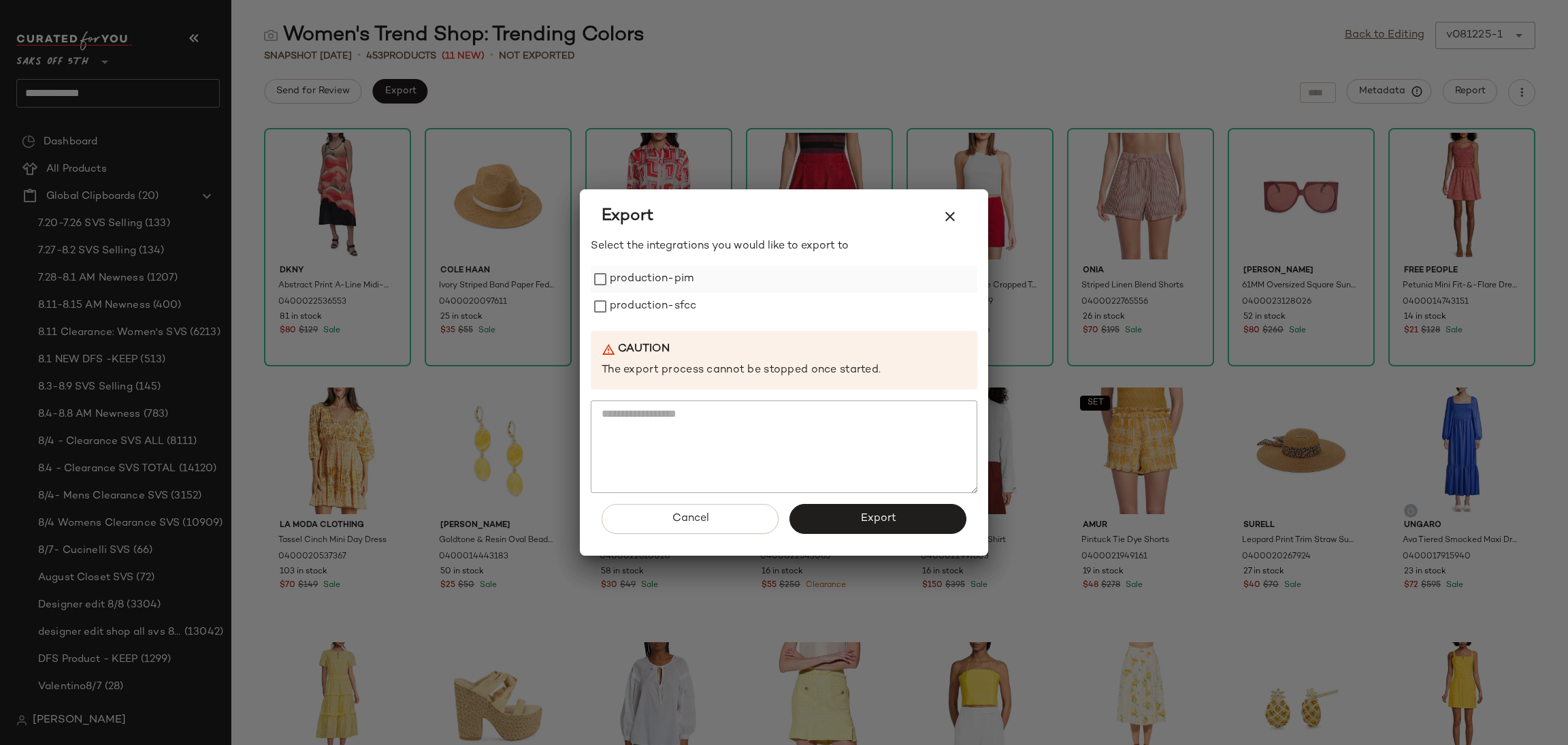
click at [610, 282] on label "production-pim" at bounding box center [652, 279] width 83 height 27
click at [612, 314] on label "production-sfcc" at bounding box center [653, 306] width 86 height 27
click at [821, 528] on button "Export" at bounding box center [877, 519] width 177 height 30
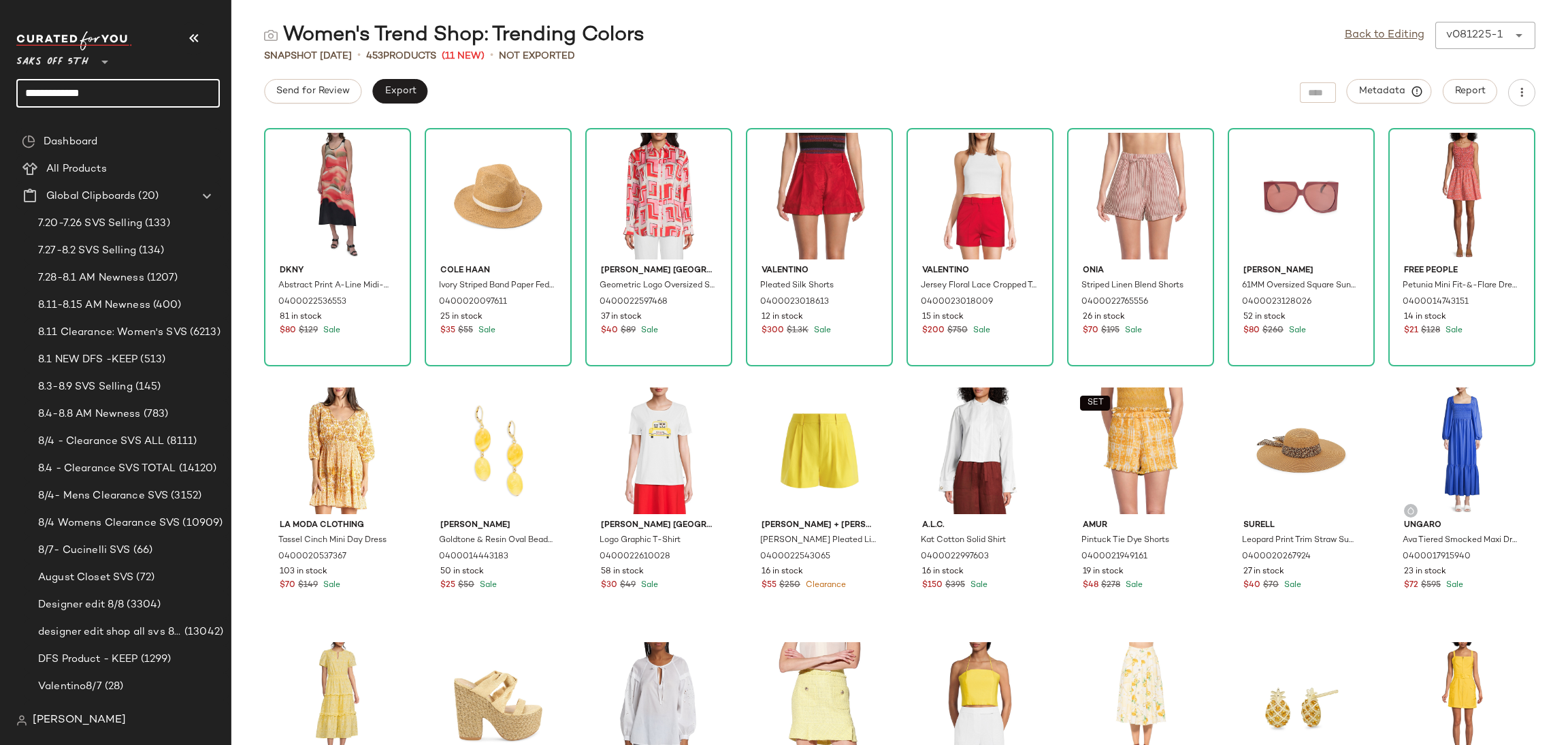
drag, startPoint x: 124, startPoint y: 95, endPoint x: 0, endPoint y: 85, distance: 124.4
click at [0, 85] on nav "**********" at bounding box center [116, 372] width 231 height 745
type input "*"
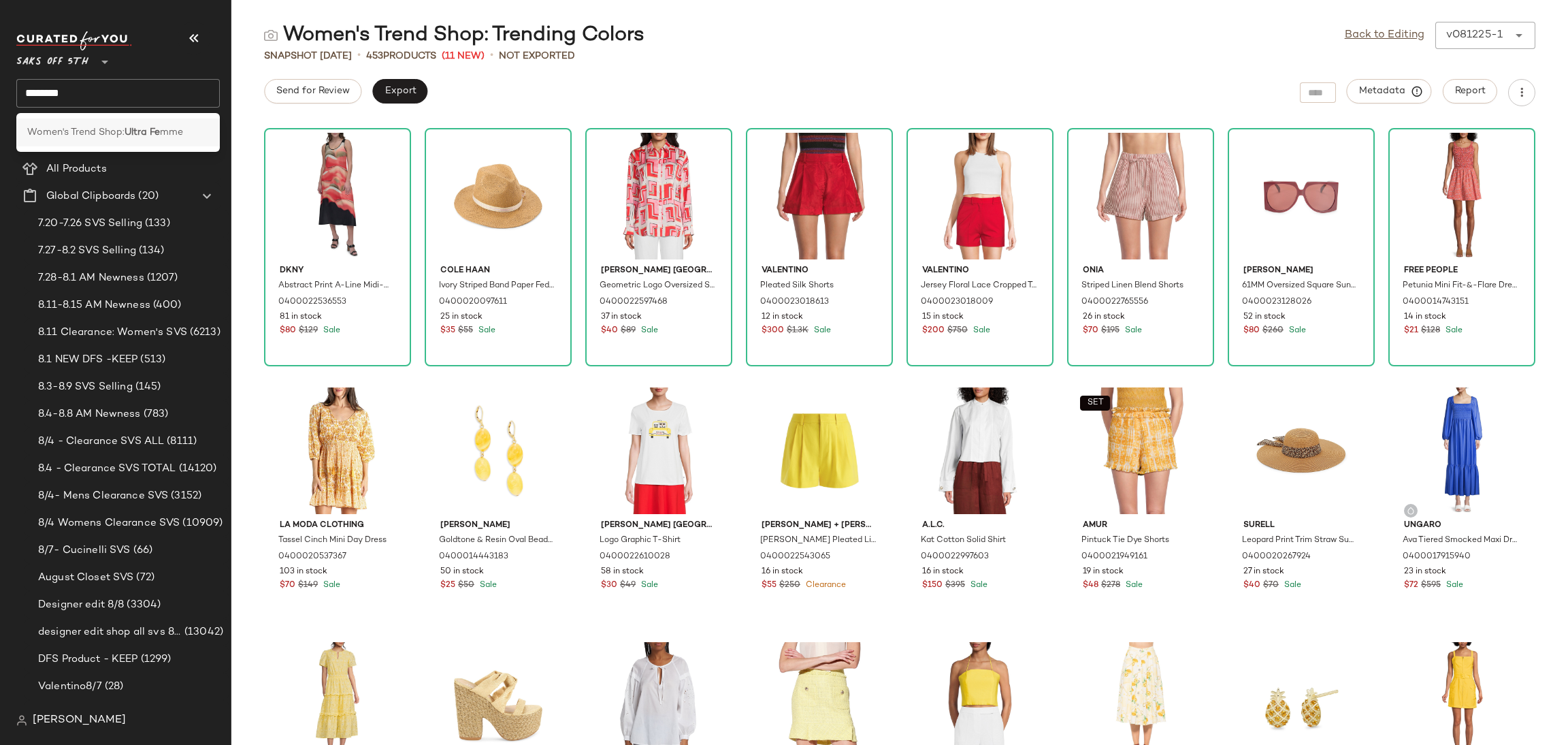
click at [97, 133] on span "Women's Trend Shop:" at bounding box center [76, 132] width 98 height 14
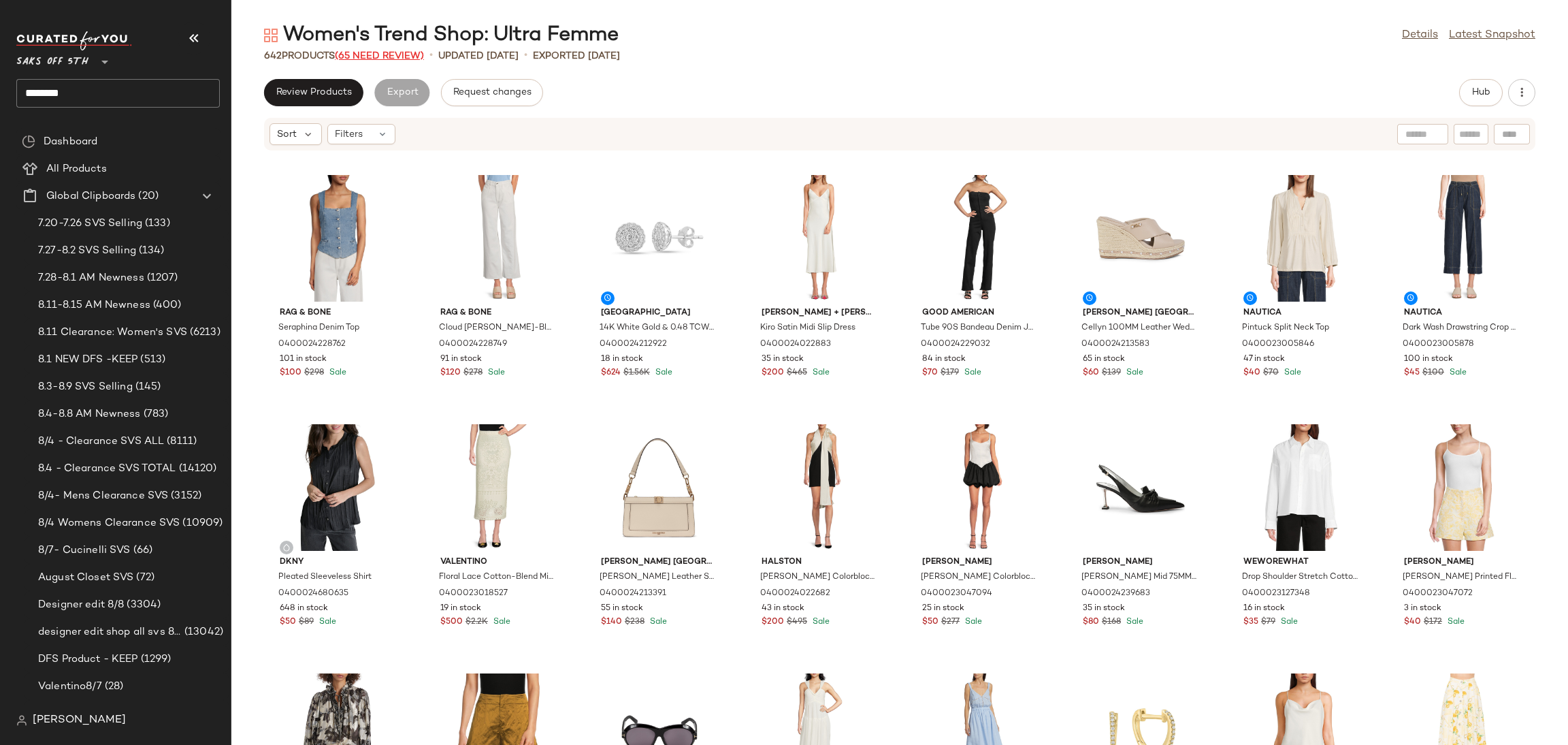
click at [388, 58] on span "(65 Need Review)" at bounding box center [379, 56] width 89 height 10
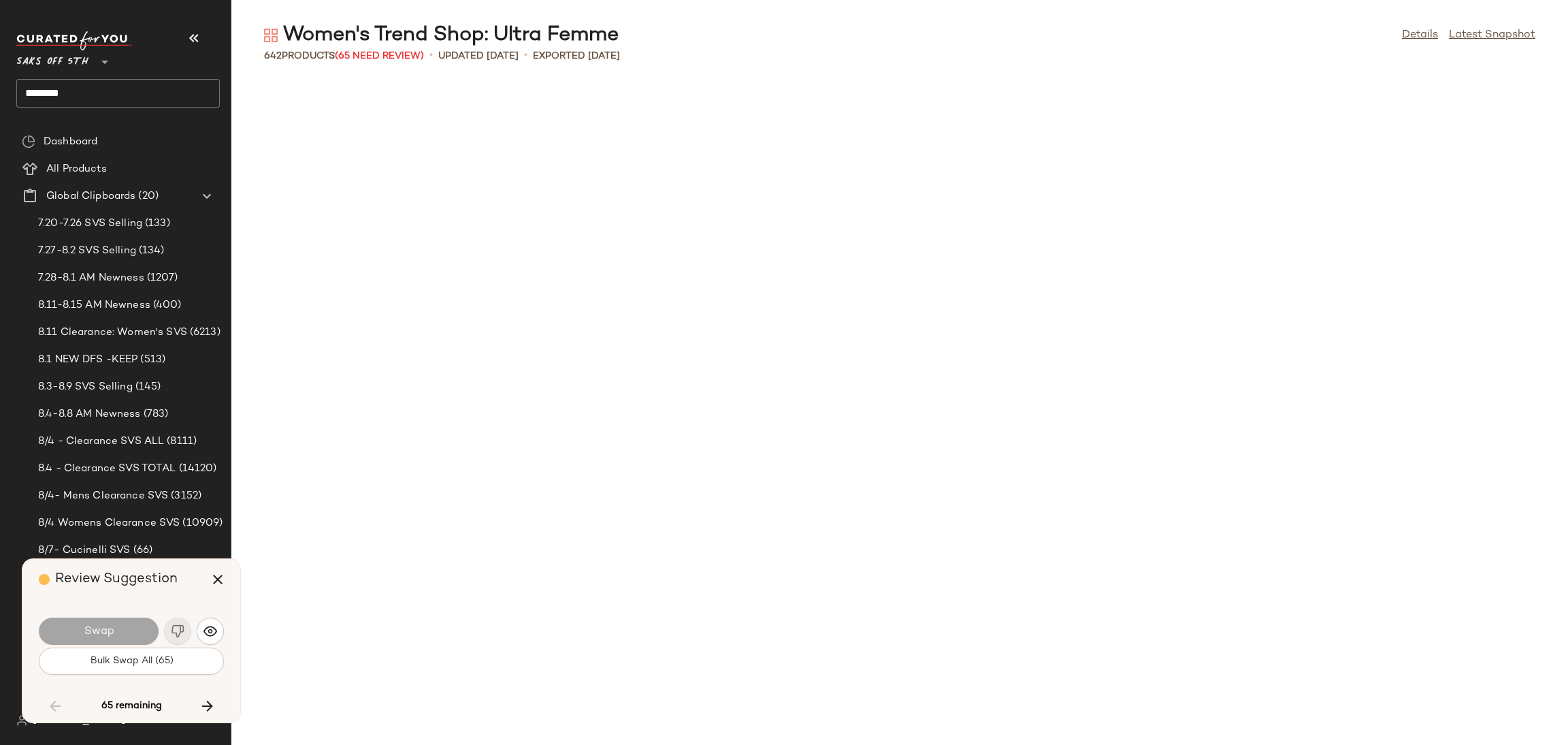
scroll to position [1992, 0]
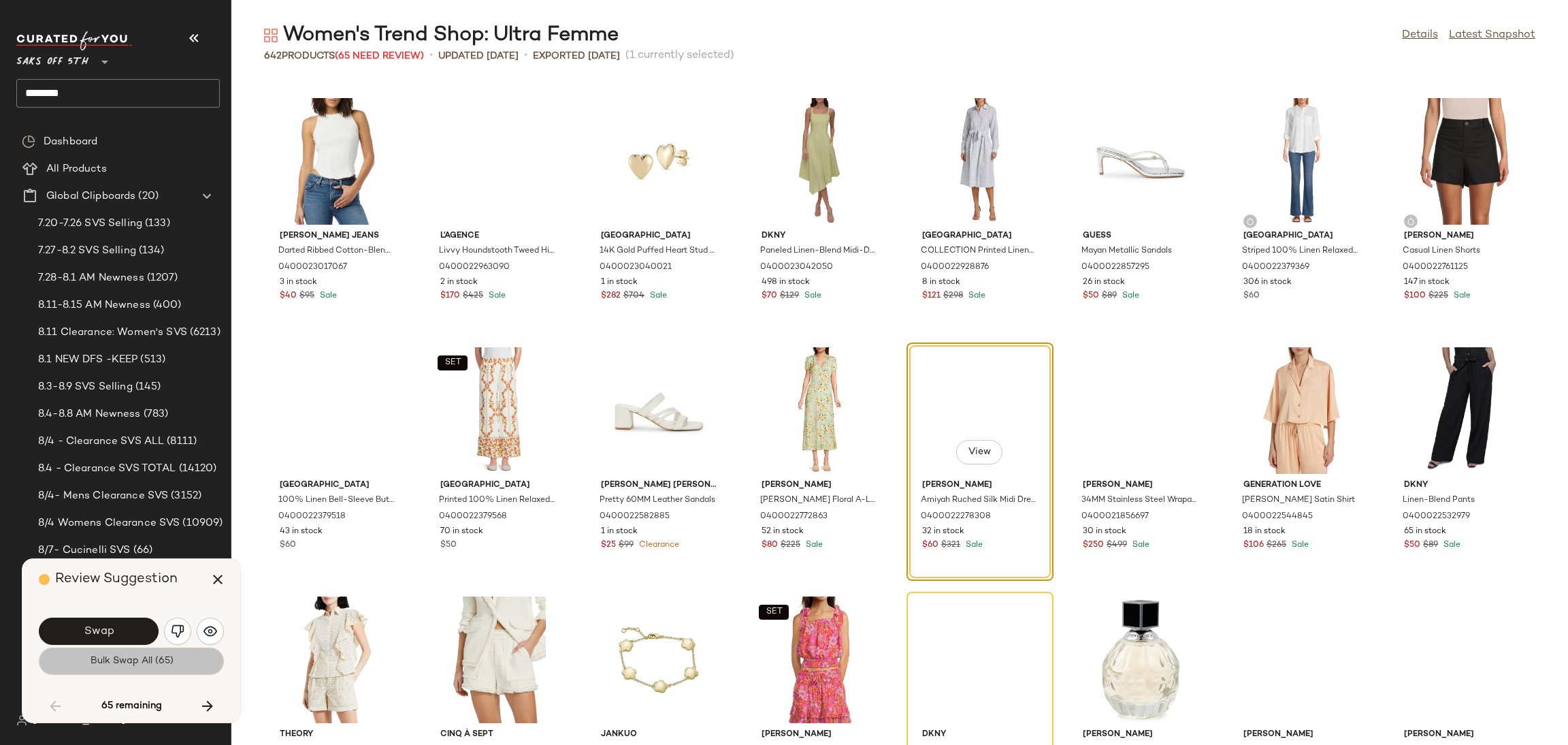
click at [193, 656] on button "Bulk Swap All (65)" at bounding box center [131, 661] width 185 height 27
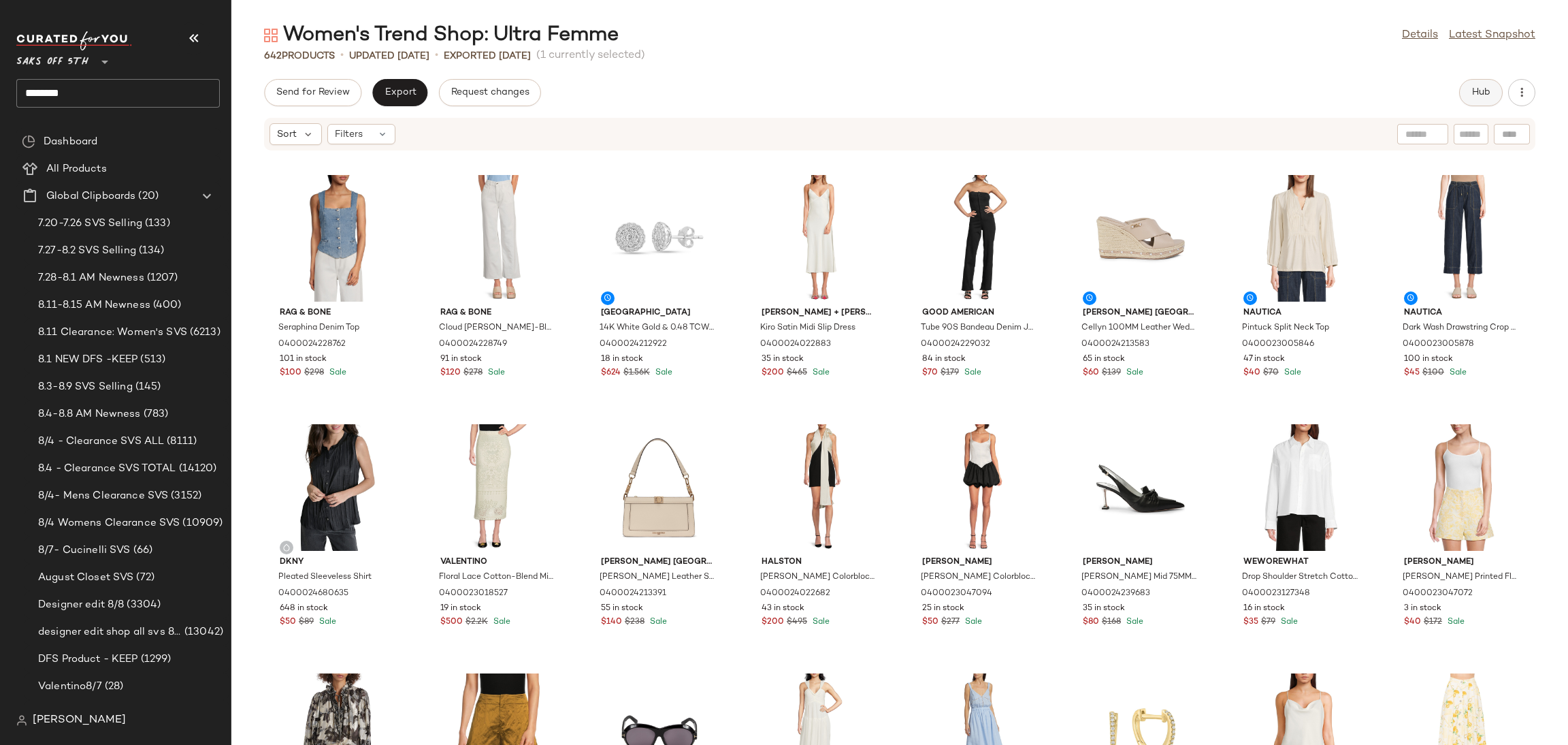
click at [1469, 98] on button "Hub" at bounding box center [1481, 92] width 44 height 27
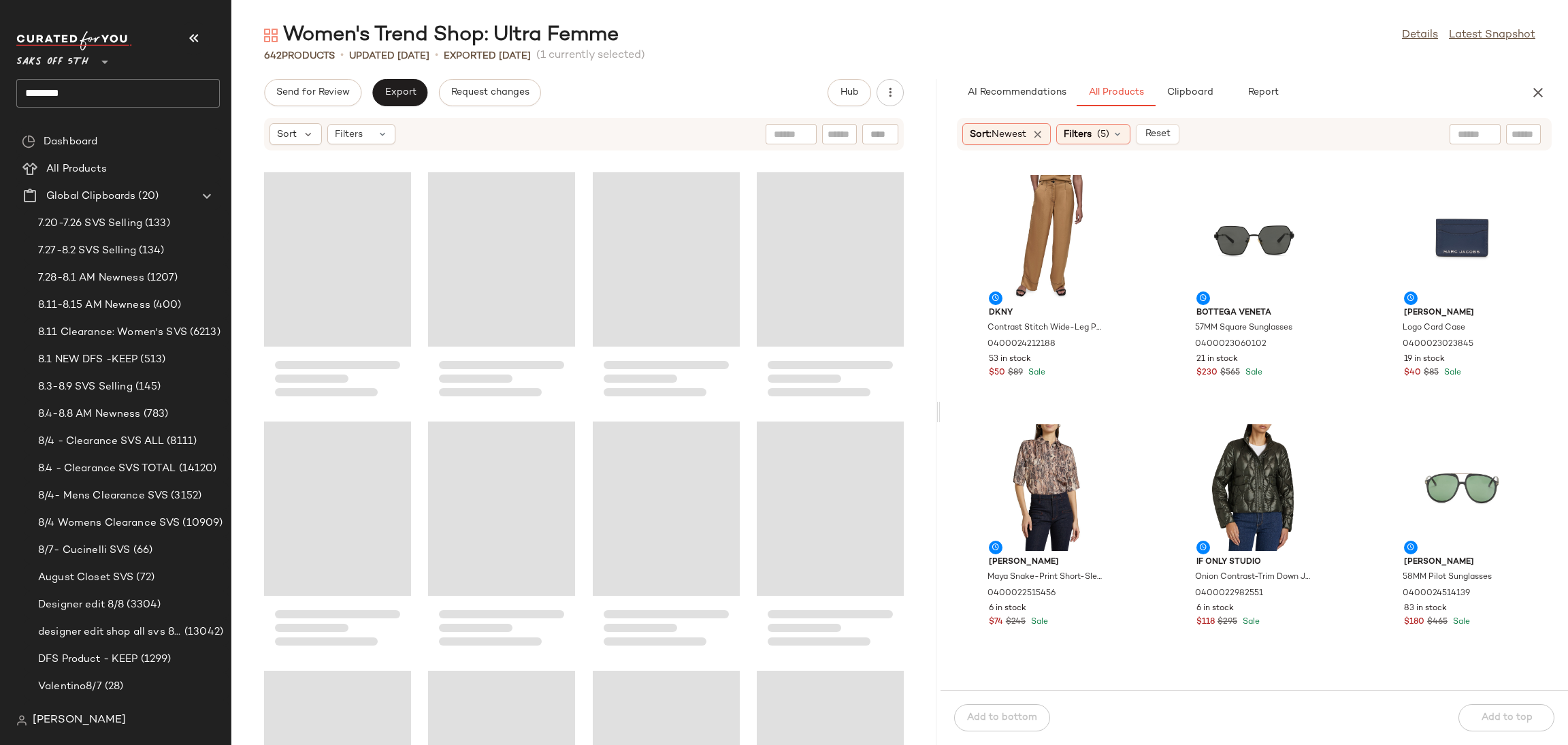
drag, startPoint x: 899, startPoint y: 410, endPoint x: 941, endPoint y: 410, distance: 42.0
click at [941, 410] on div "Women's Trend Shop: Ultra Femme Details Latest Snapshot 642 Products • updated …" at bounding box center [899, 383] width 1337 height 723
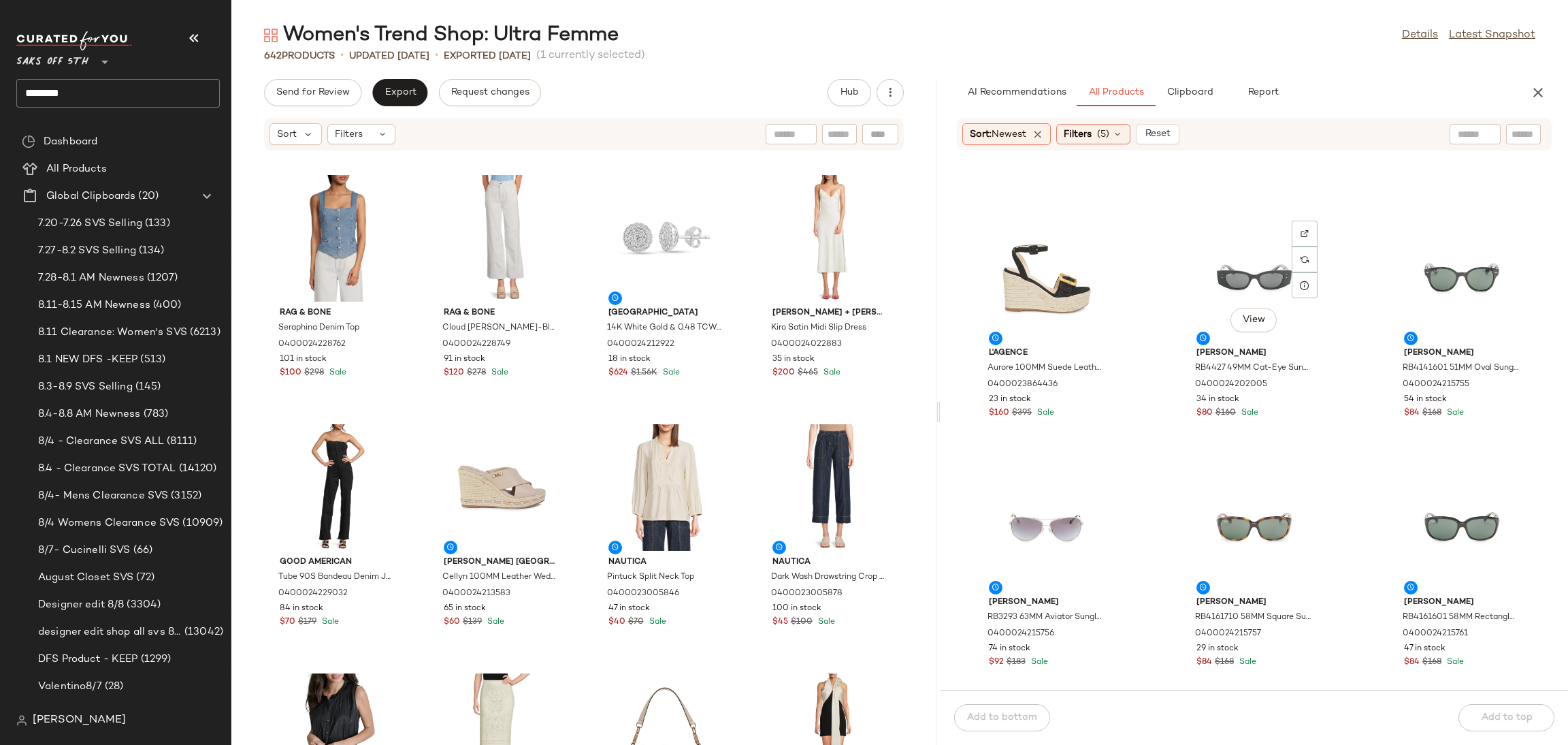
scroll to position [3959, 0]
click at [1243, 242] on div "View" at bounding box center [1253, 277] width 137 height 127
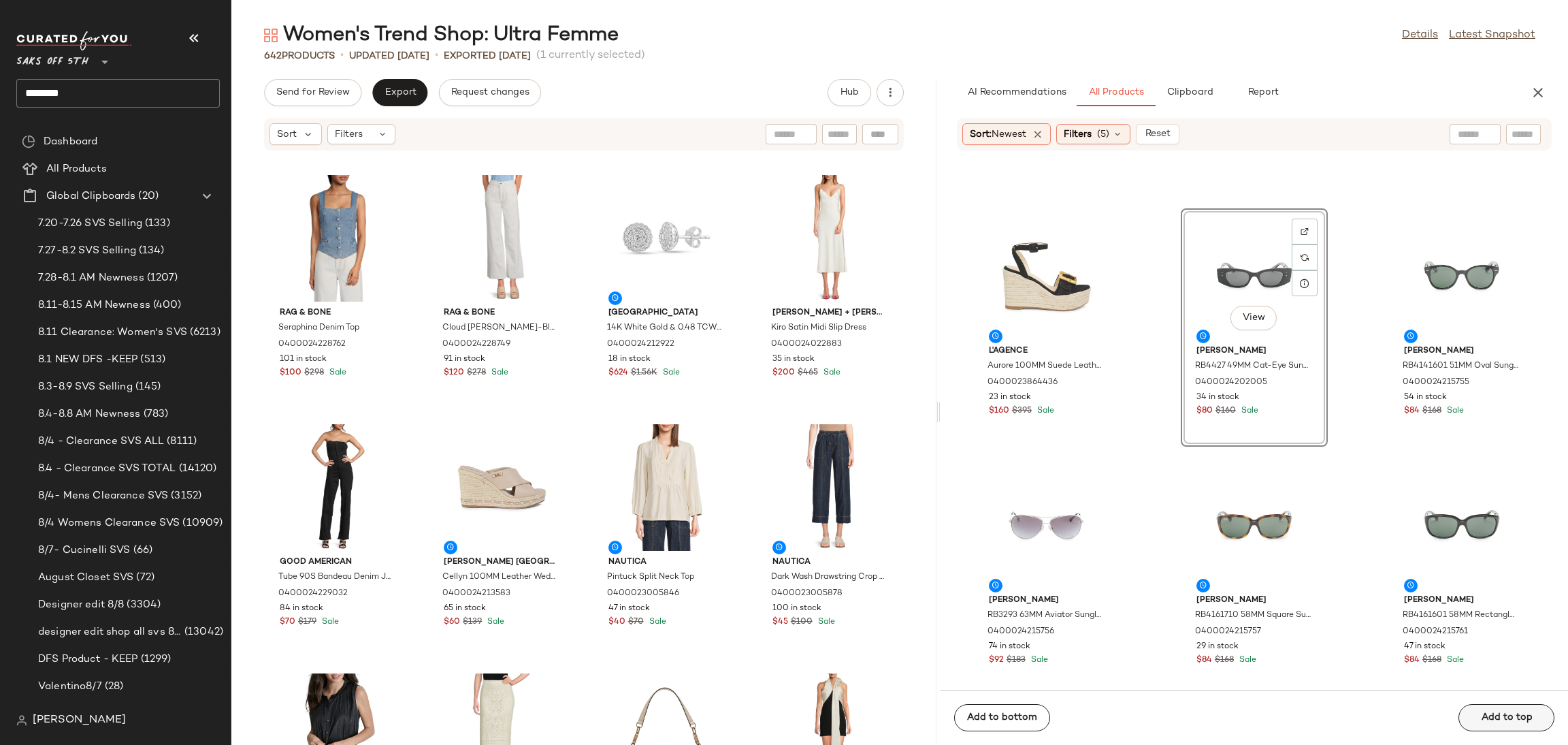
click at [1481, 718] on span "Add to top" at bounding box center [1505, 717] width 52 height 10
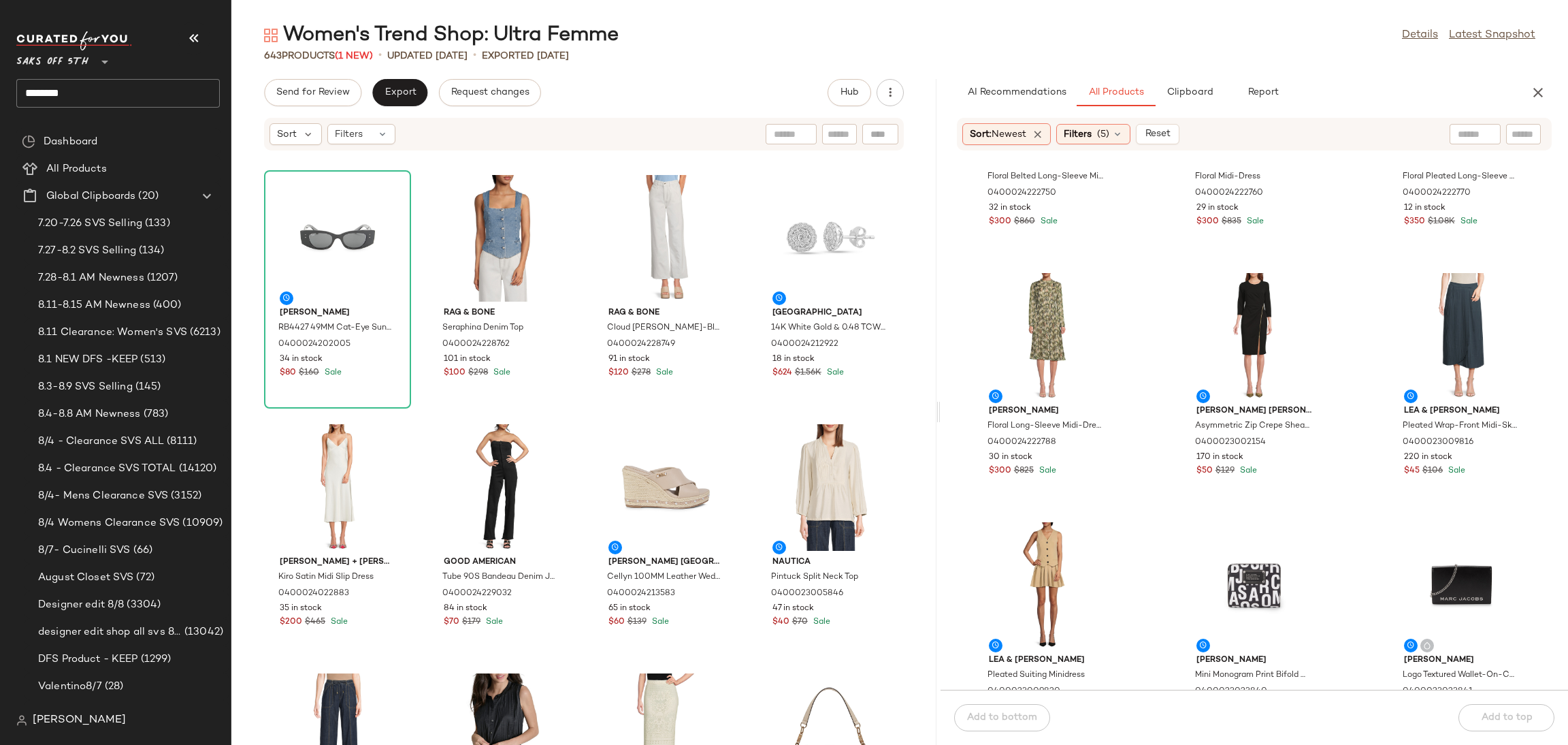
scroll to position [4652, 0]
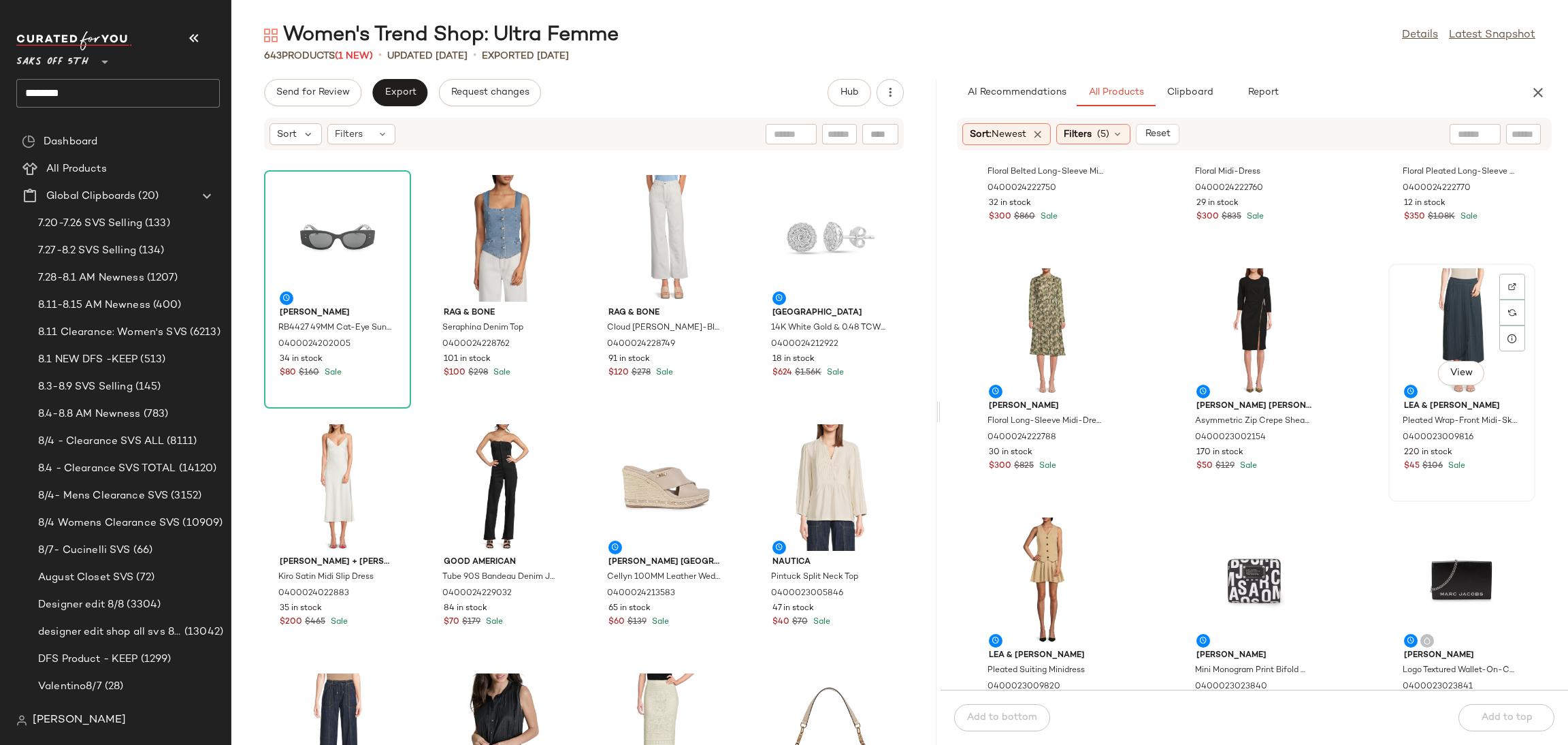
click at [1446, 311] on div "View" at bounding box center [1461, 332] width 137 height 127
click at [1504, 711] on div "Add to bottom Add to top" at bounding box center [1254, 718] width 627 height 55
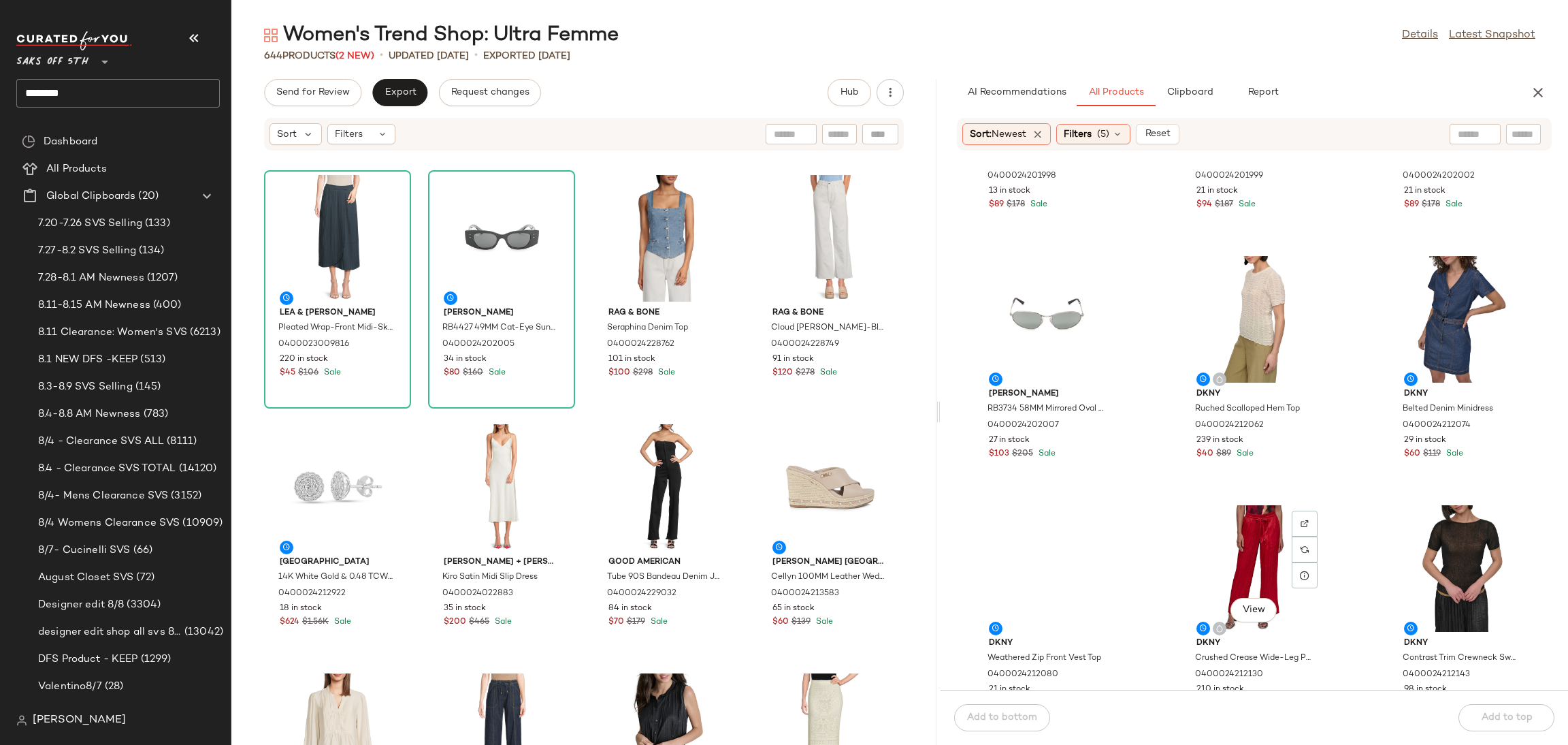
scroll to position [8929, 0]
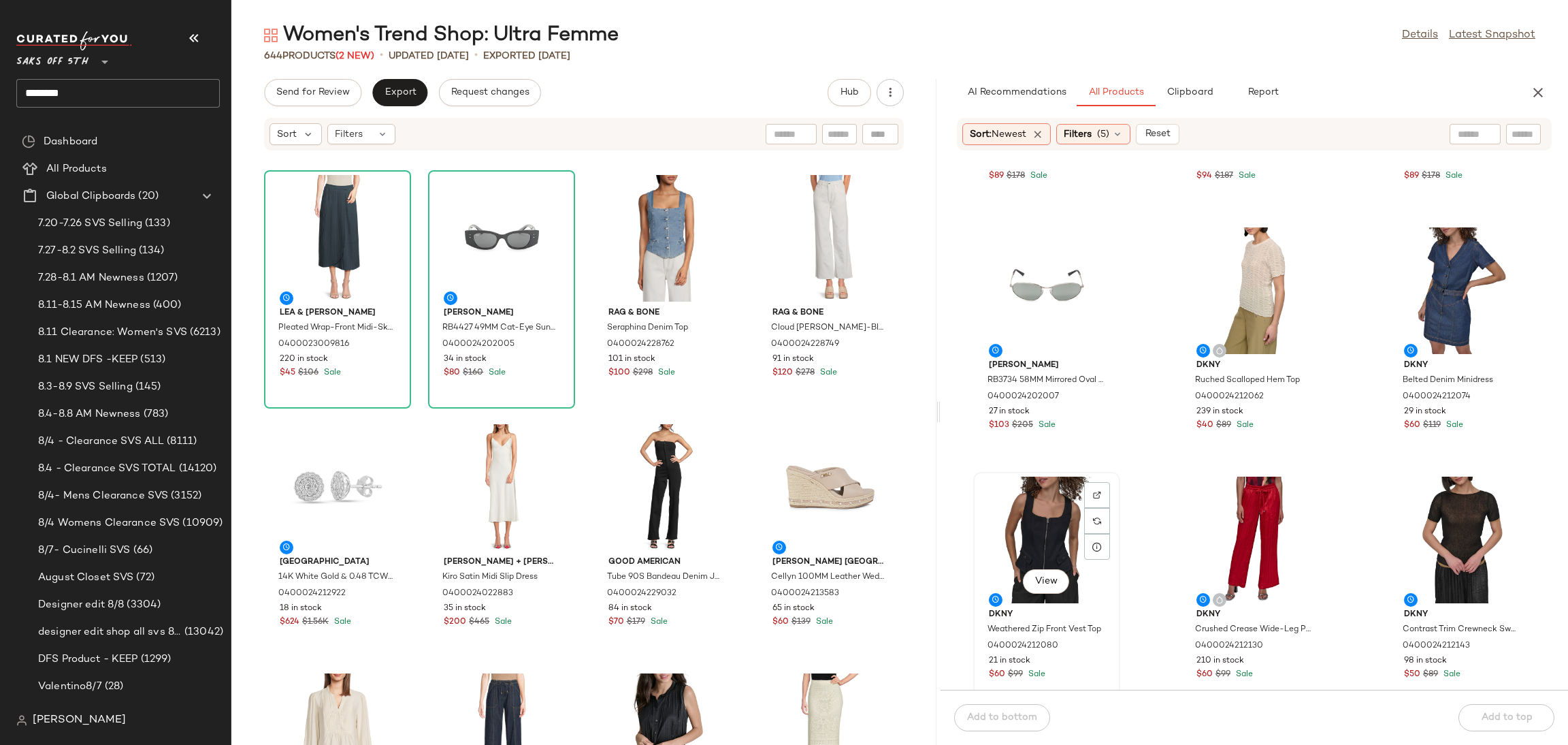
click at [1044, 526] on div "View" at bounding box center [1046, 540] width 137 height 127
click at [1246, 250] on div "View" at bounding box center [1253, 291] width 137 height 127
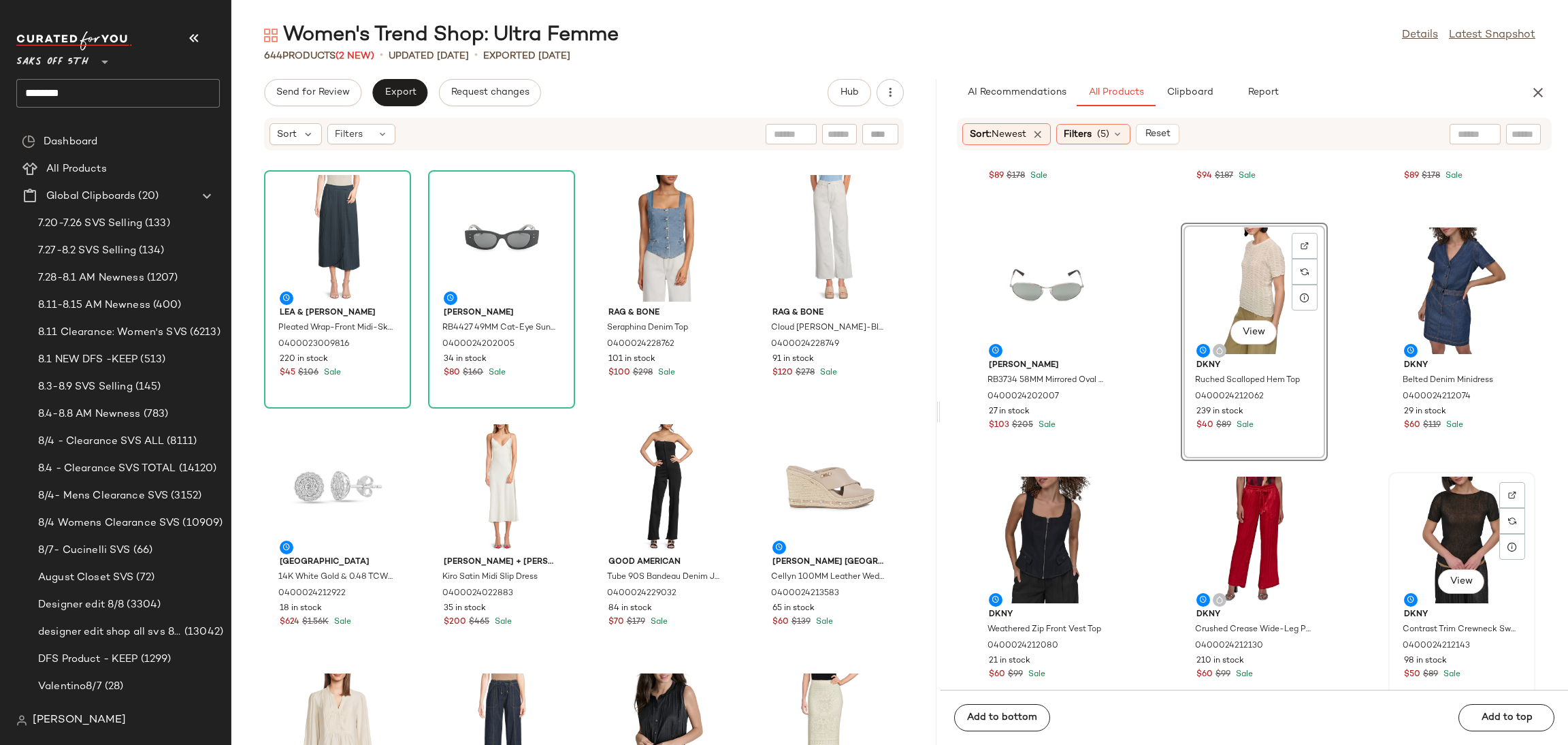
click at [1469, 542] on div "View" at bounding box center [1461, 540] width 137 height 127
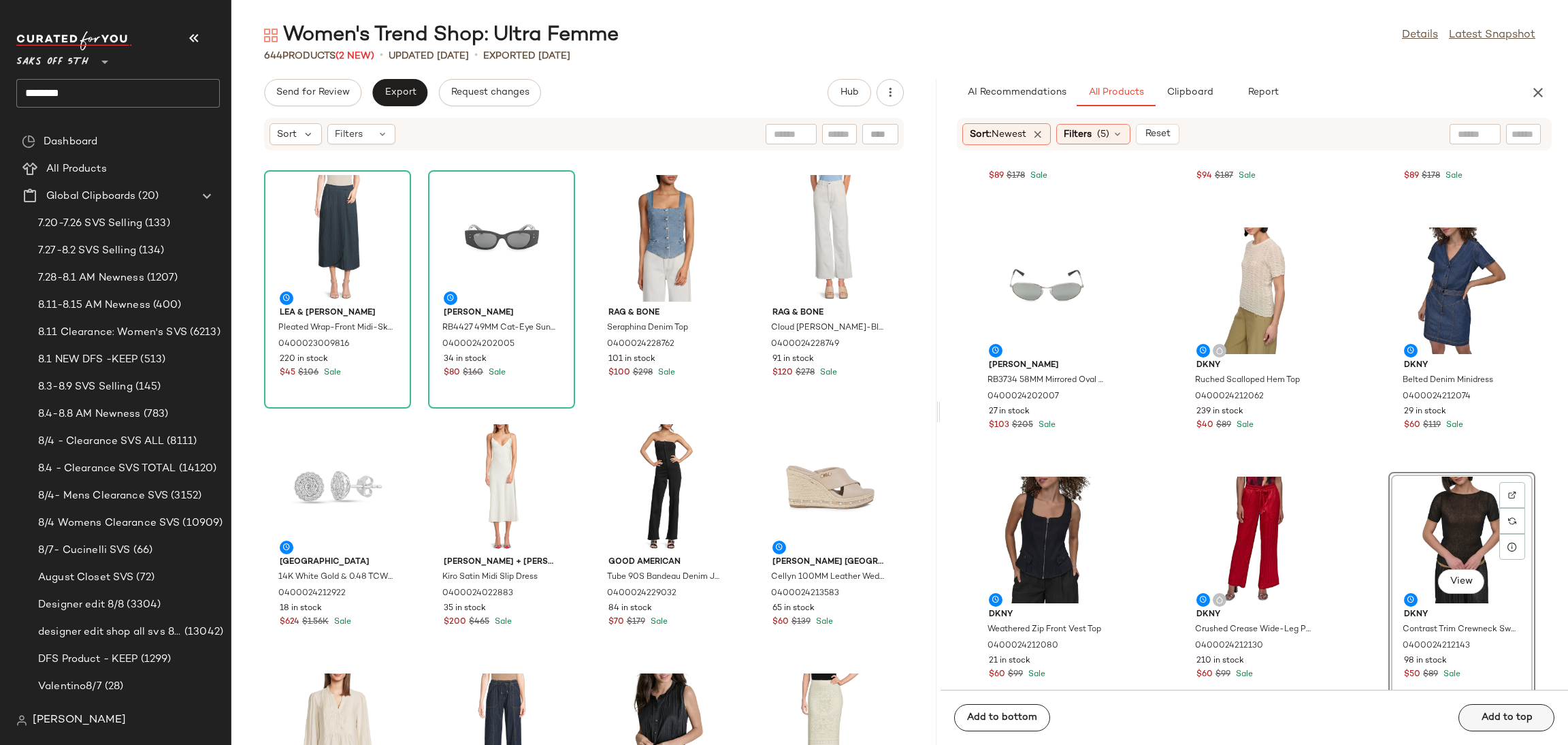
click at [1491, 714] on div "Add to bottom Add to top" at bounding box center [1254, 718] width 627 height 55
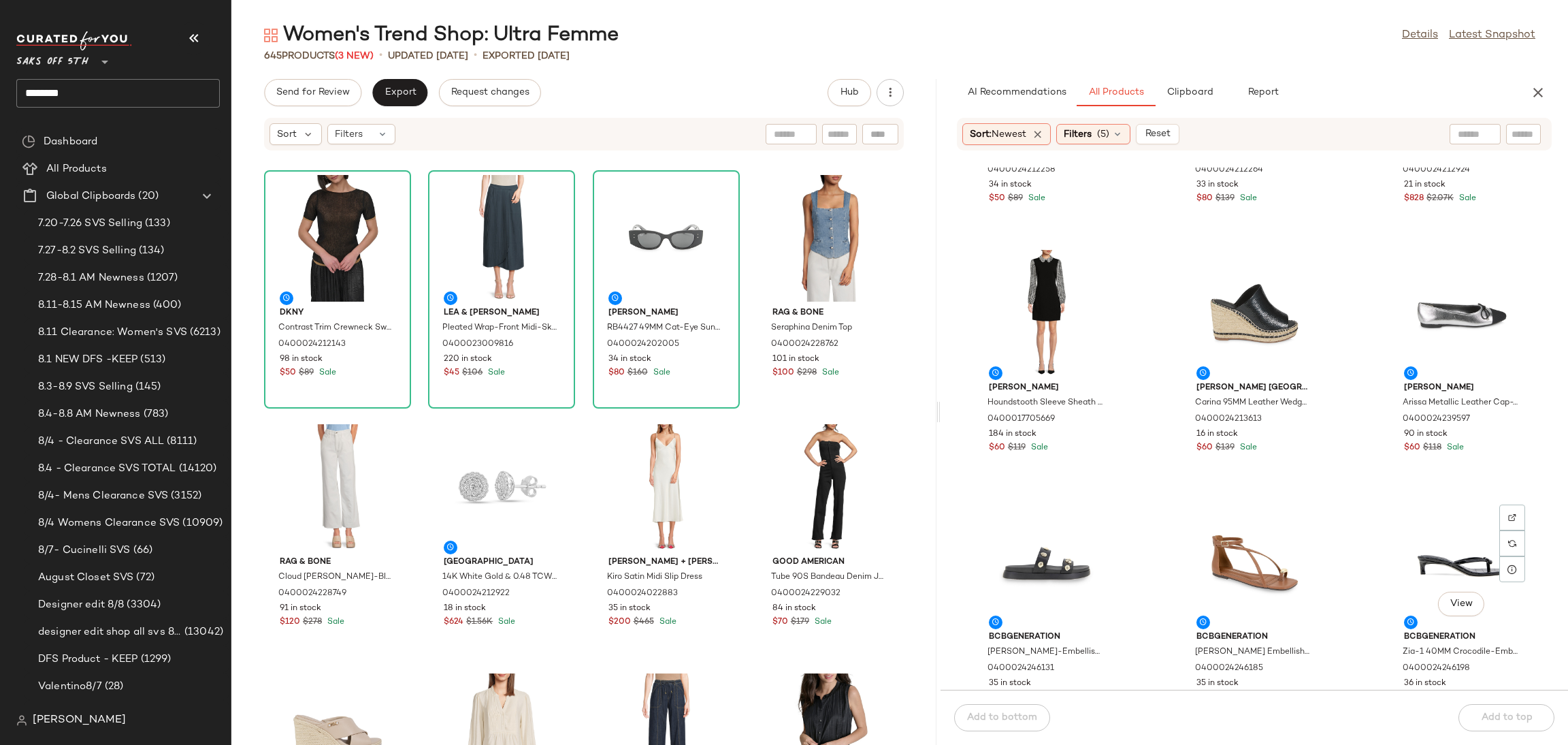
scroll to position [9645, 0]
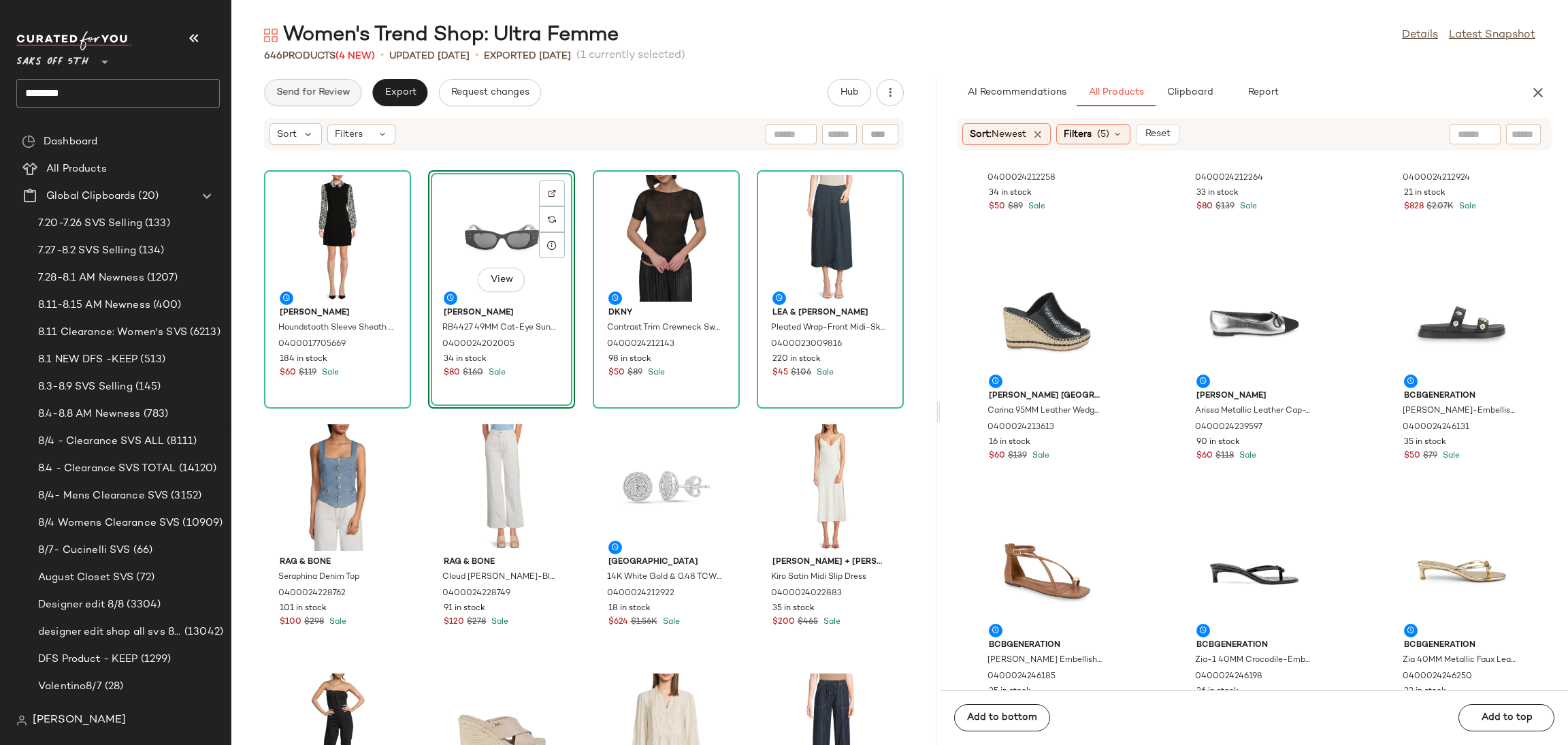
click at [333, 87] on span "Send for Review" at bounding box center [313, 92] width 74 height 10
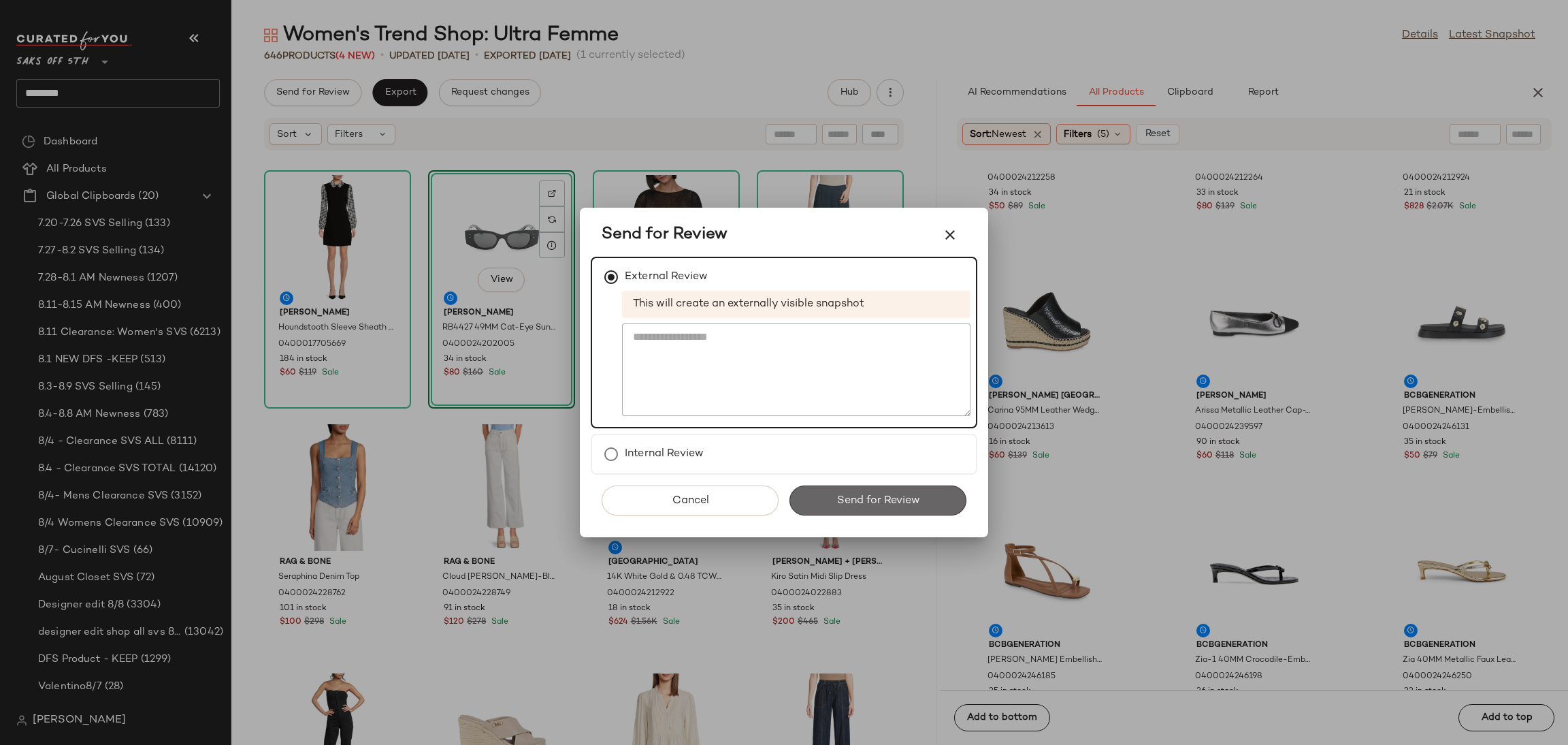
click at [834, 495] on button "Send for Review" at bounding box center [877, 500] width 177 height 30
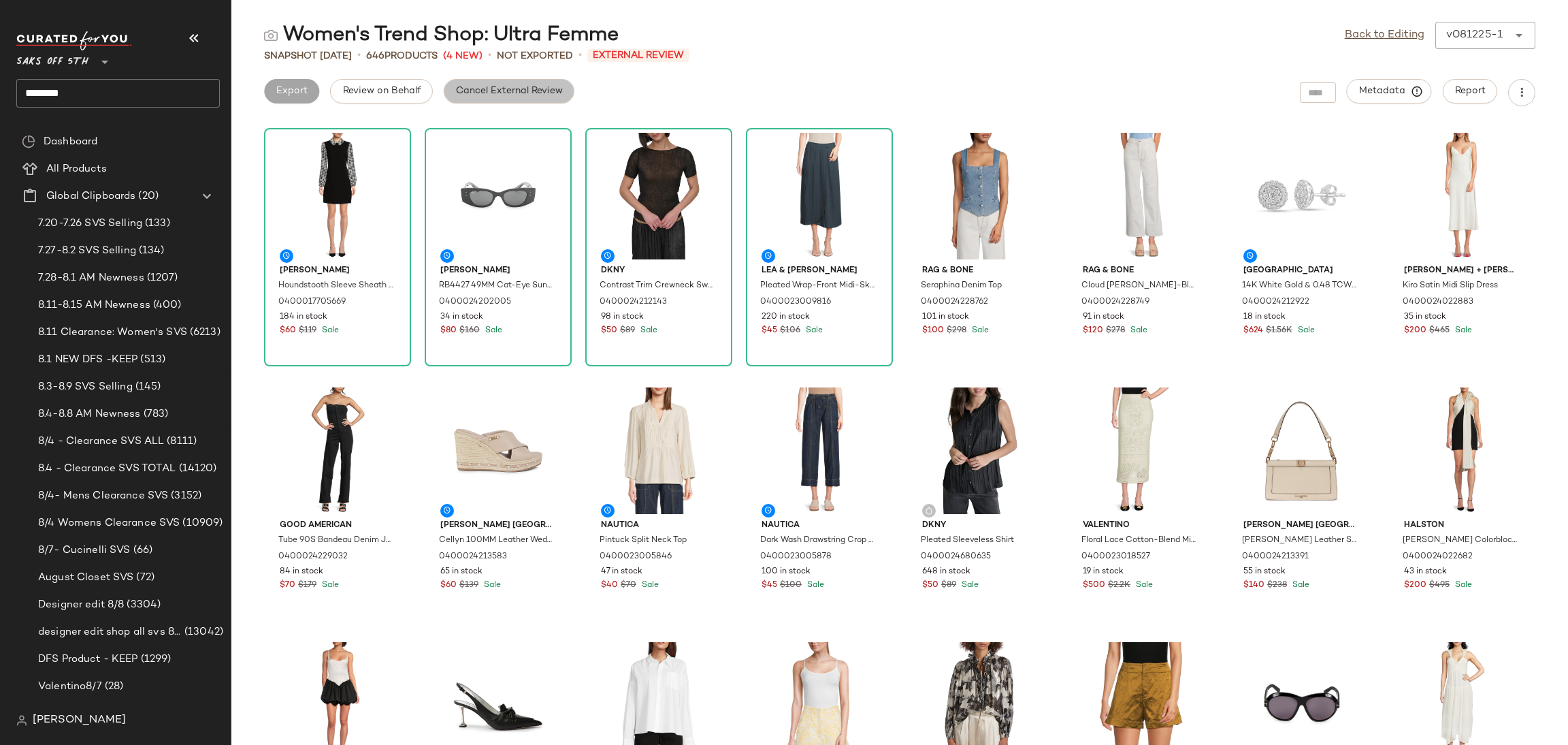
click at [542, 98] on button "Cancel External Review" at bounding box center [509, 91] width 131 height 25
click at [394, 87] on span "Export" at bounding box center [400, 91] width 32 height 10
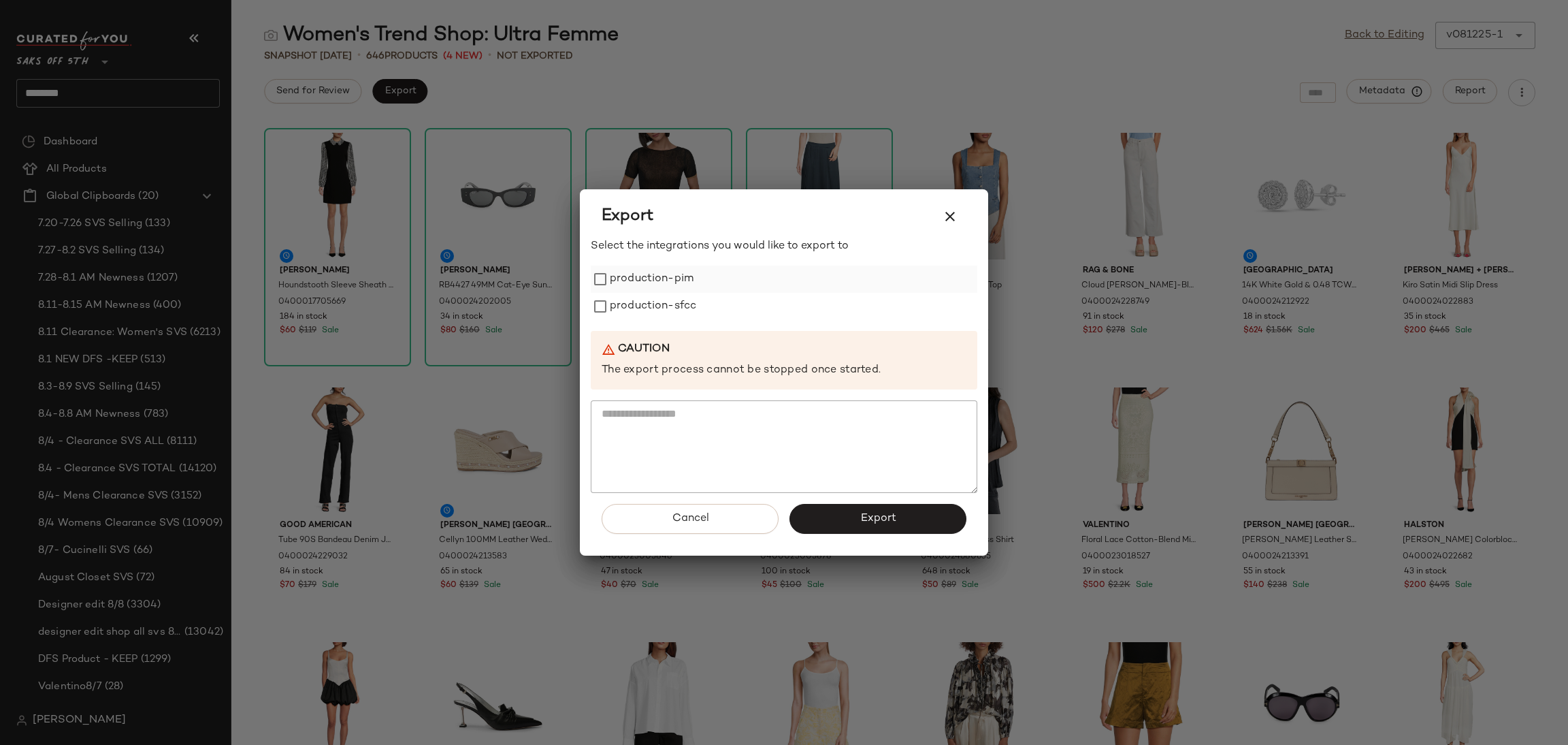
click at [622, 282] on label "production-pim" at bounding box center [652, 279] width 83 height 27
click at [626, 300] on label "production-sfcc" at bounding box center [653, 306] width 86 height 27
click at [819, 523] on button "Export" at bounding box center [877, 519] width 177 height 30
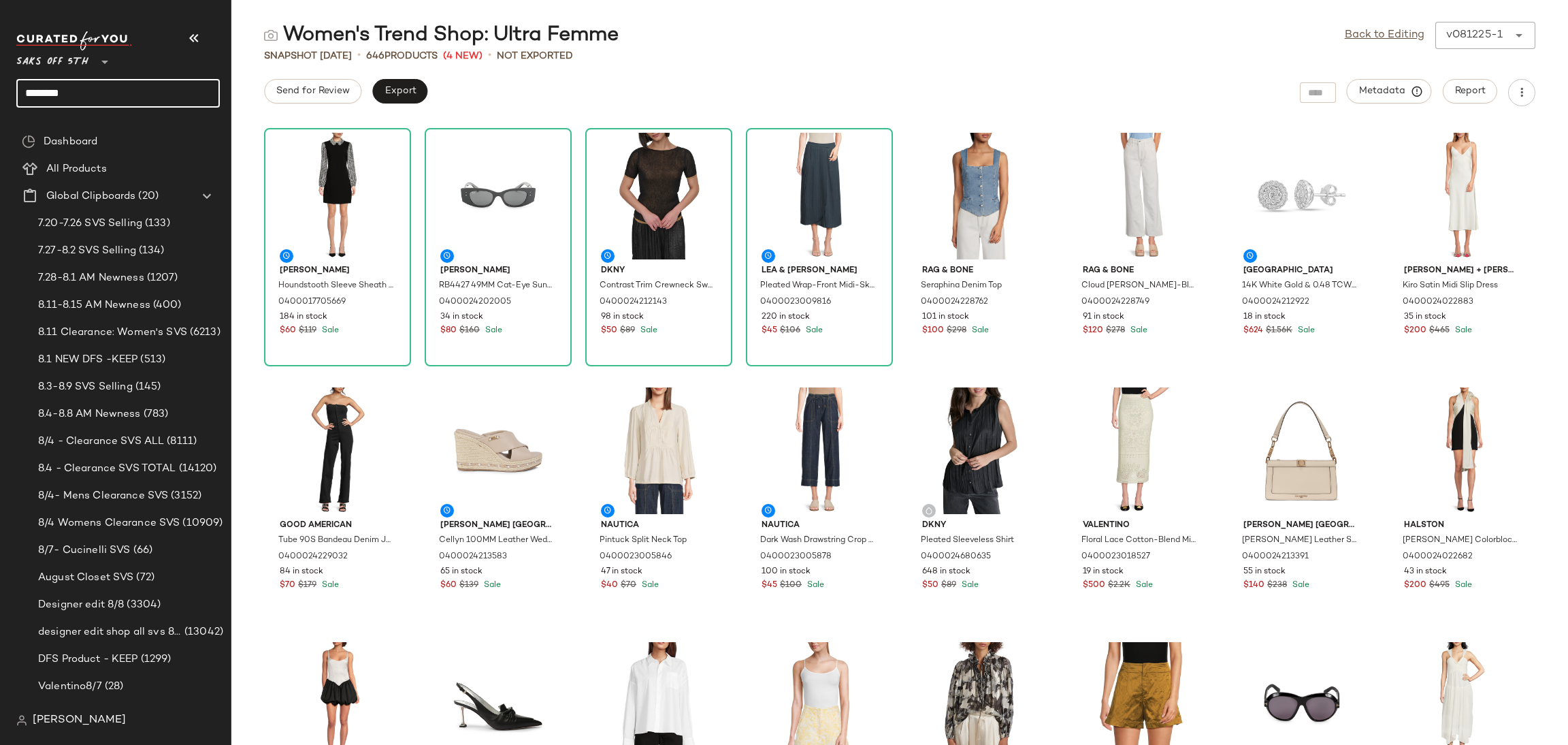
drag, startPoint x: 146, startPoint y: 85, endPoint x: 0, endPoint y: 151, distance: 160.2
click at [0, 151] on nav "Saks OFF 5TH ** ******** Dashboard All Products Global Clipboards (20) 7.20-7.2…" at bounding box center [116, 372] width 231 height 745
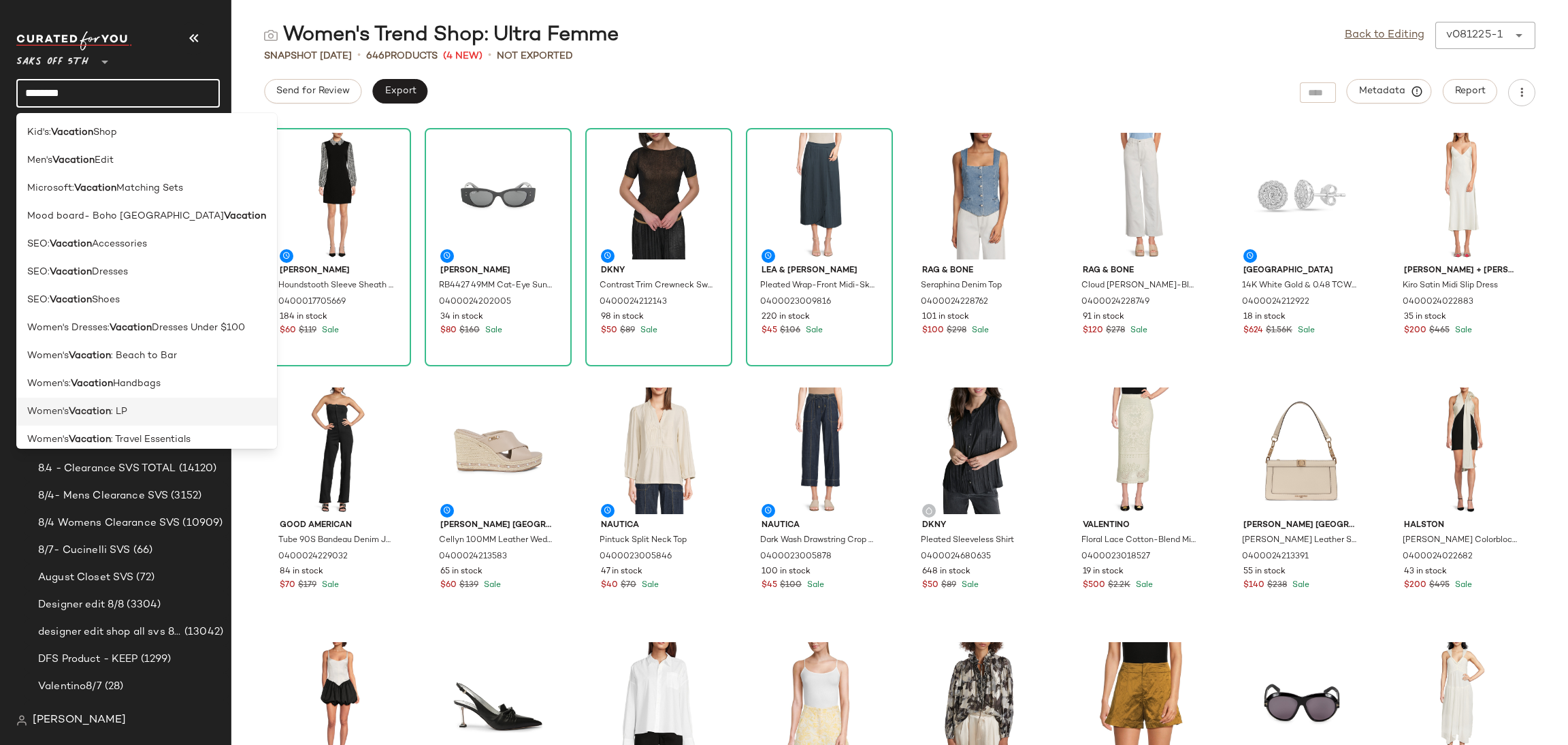
type input "********"
click at [132, 402] on div "Women's Vacation : LP" at bounding box center [146, 410] width 261 height 27
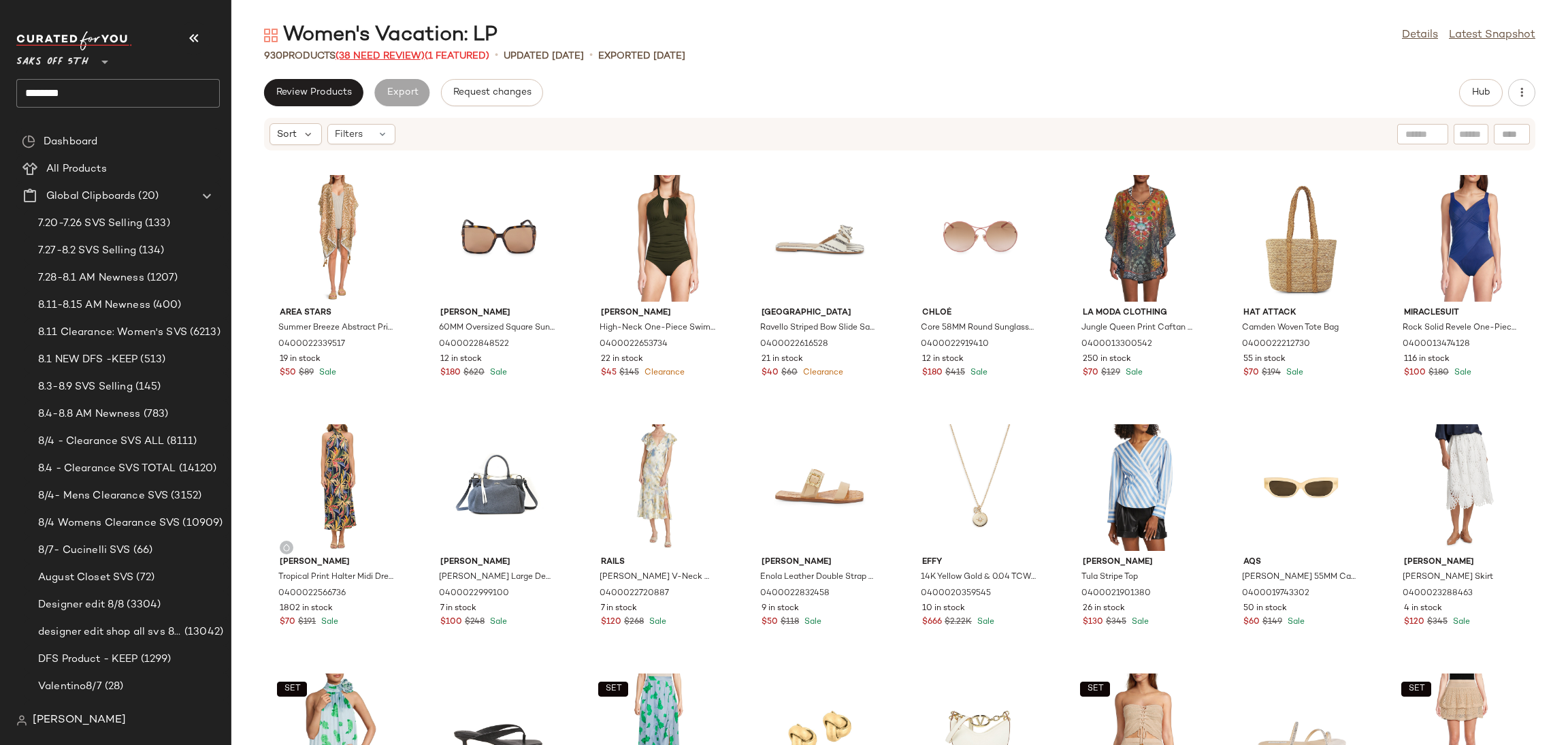
click at [410, 61] on span "(38 Need Review)" at bounding box center [380, 56] width 89 height 10
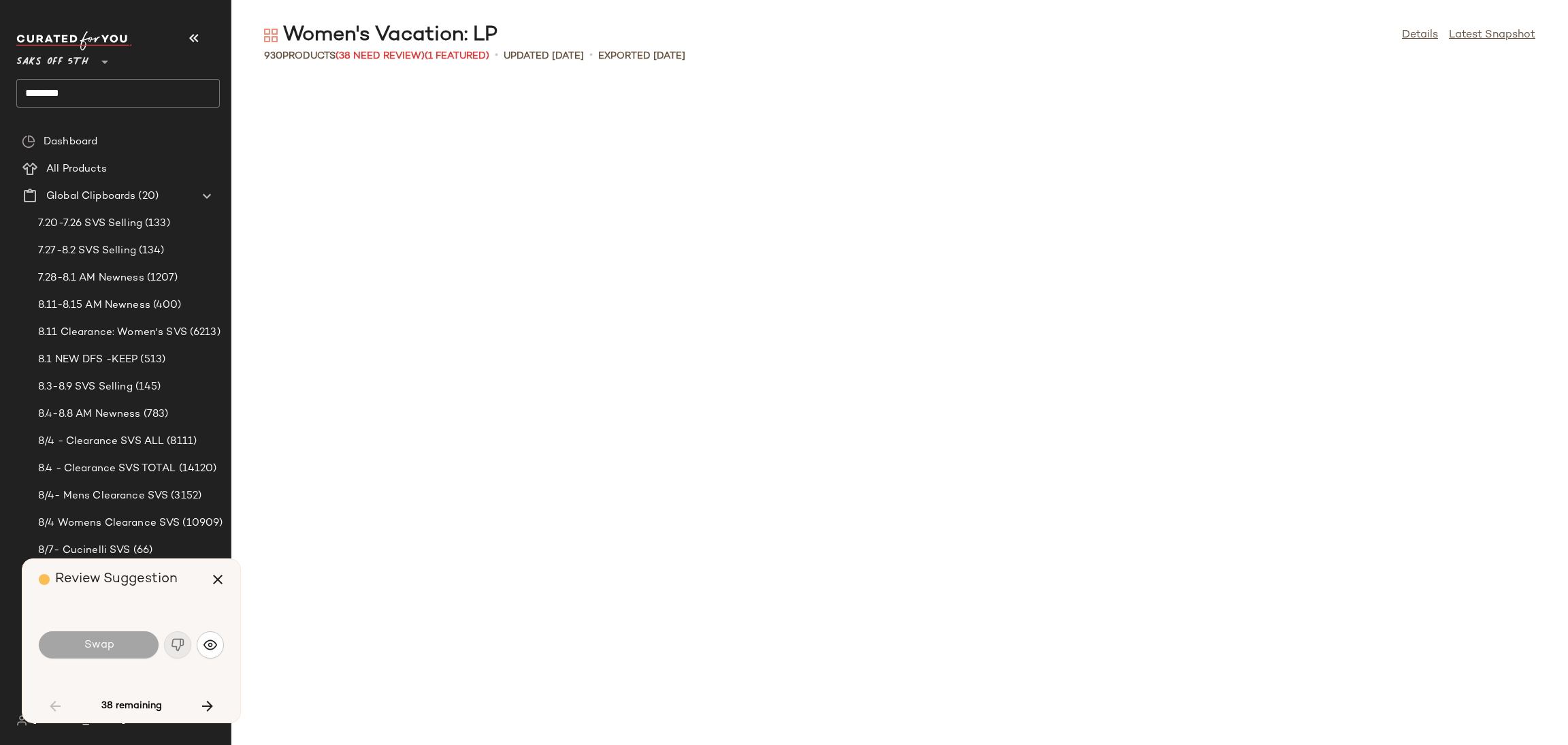
scroll to position [1008, 0]
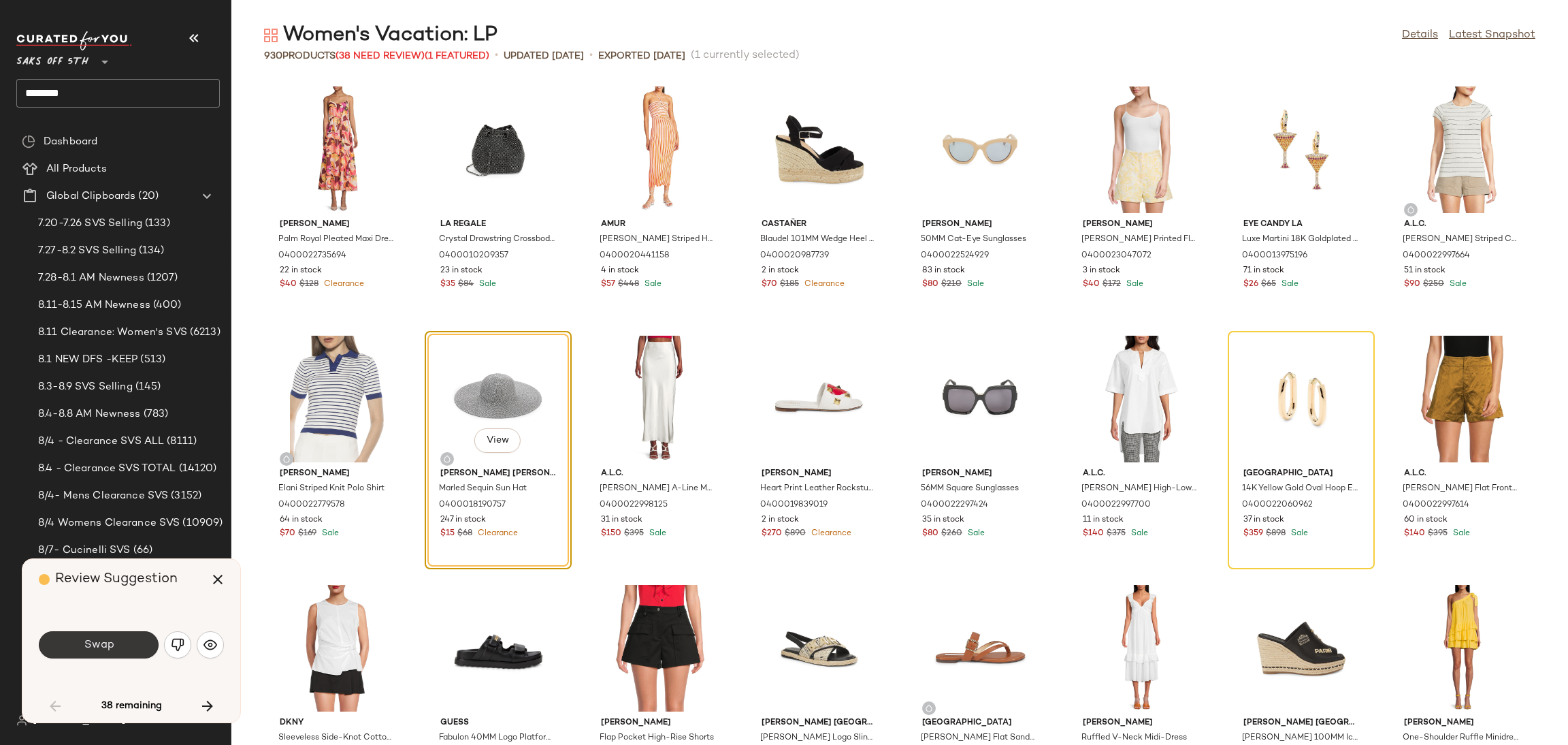
click at [123, 642] on button "Swap" at bounding box center [99, 645] width 119 height 27
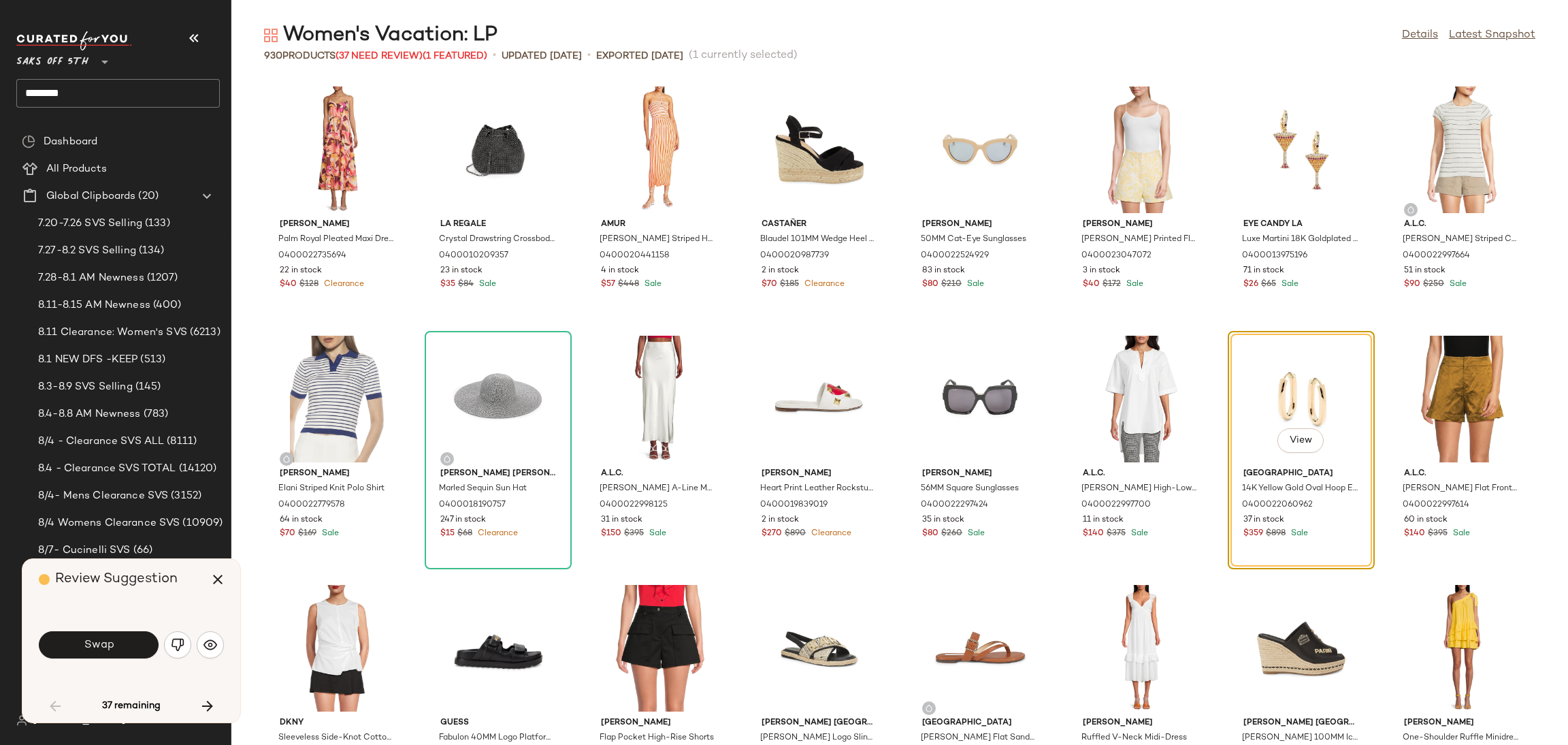
scroll to position [996, 0]
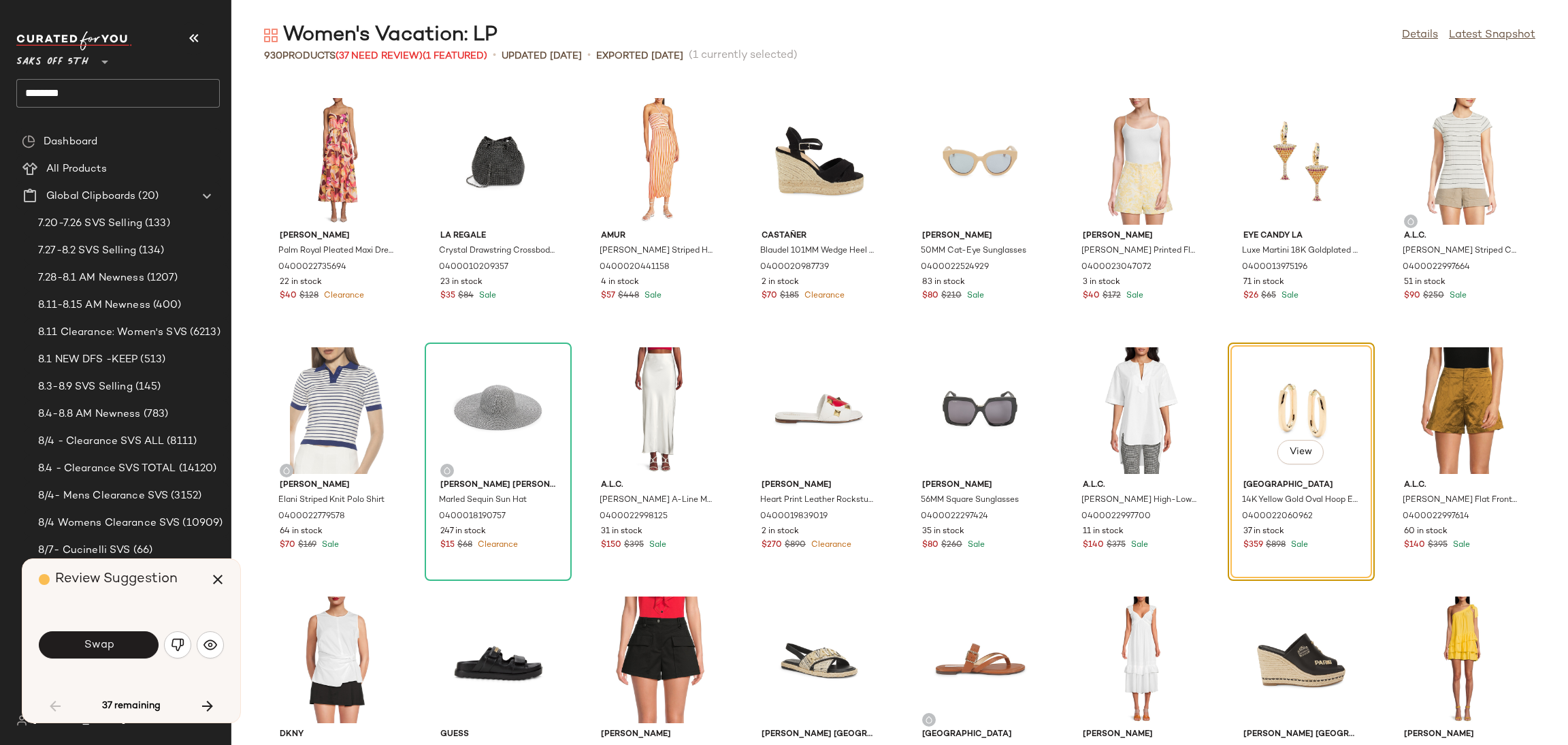
click at [123, 642] on button "Swap" at bounding box center [99, 645] width 119 height 27
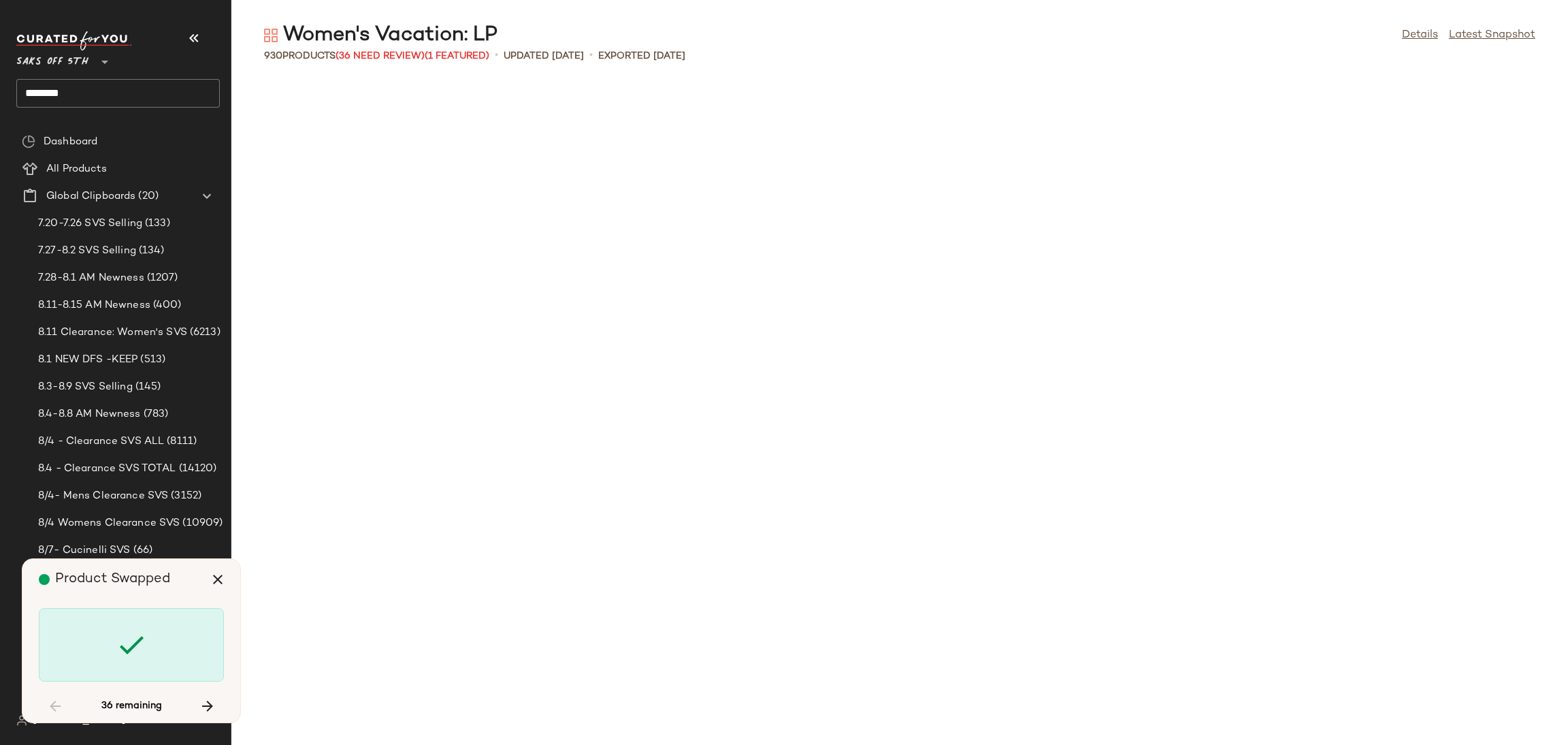
scroll to position [2740, 0]
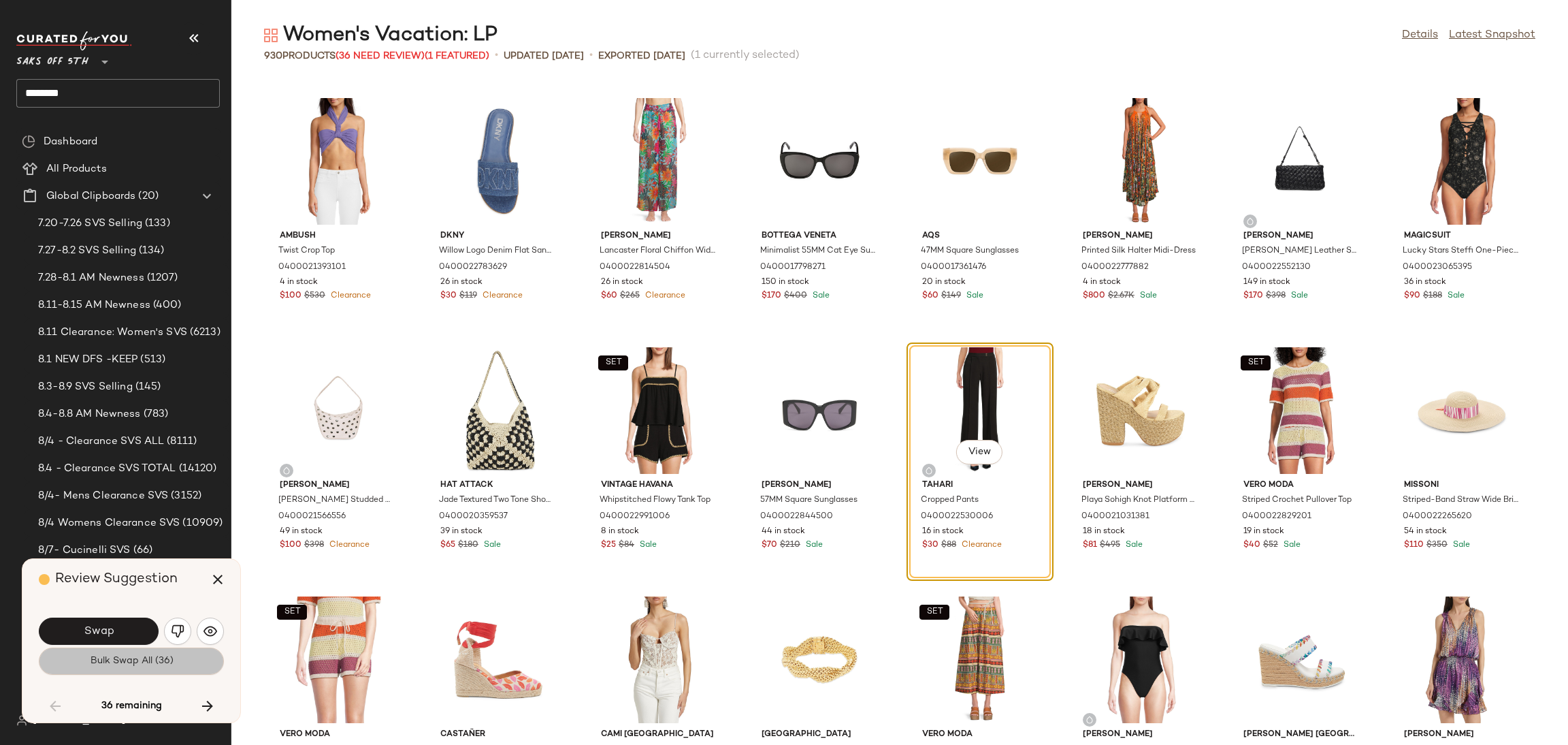
click at [140, 671] on button "Bulk Swap All (36)" at bounding box center [131, 661] width 185 height 27
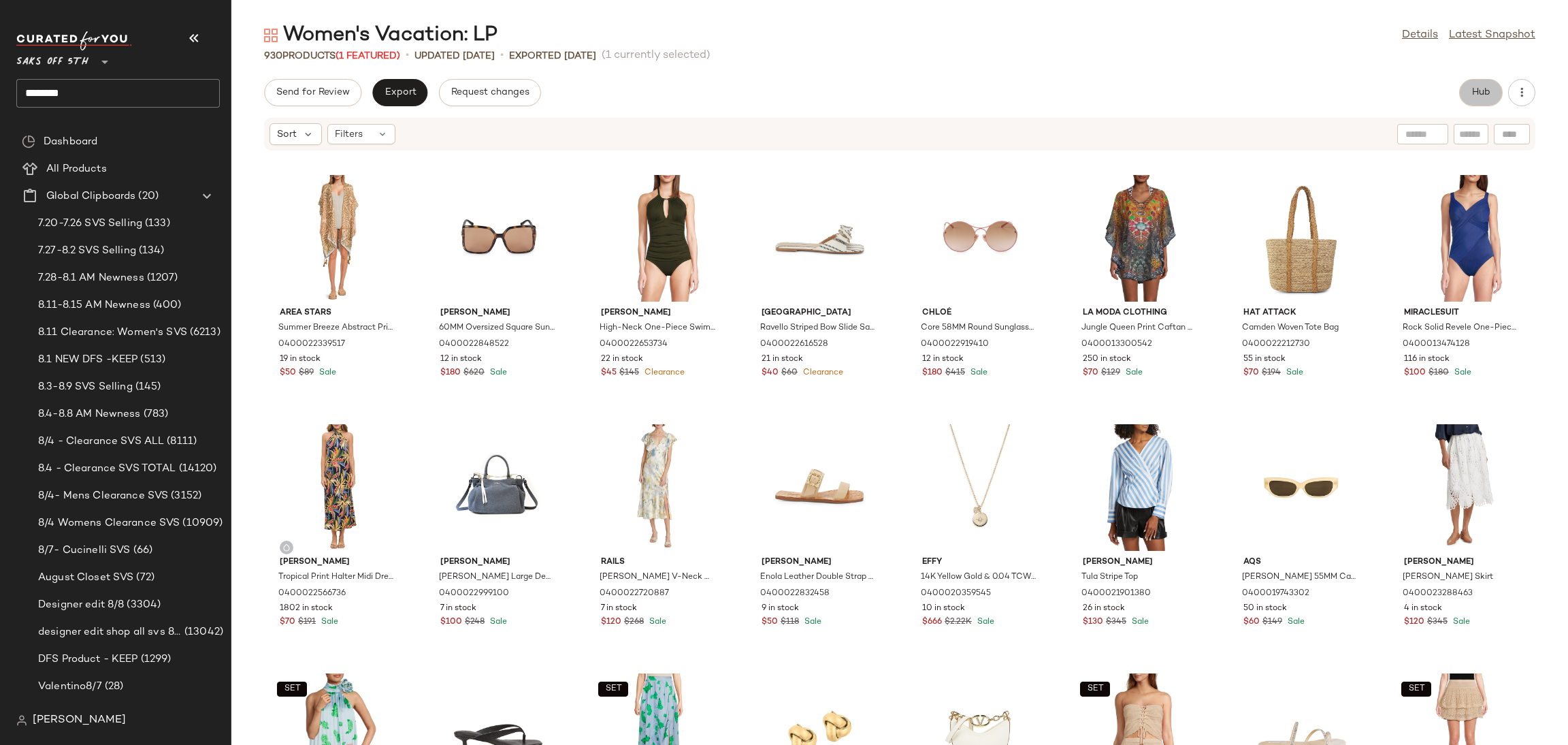
click at [1489, 94] on span "Hub" at bounding box center [1481, 92] width 19 height 10
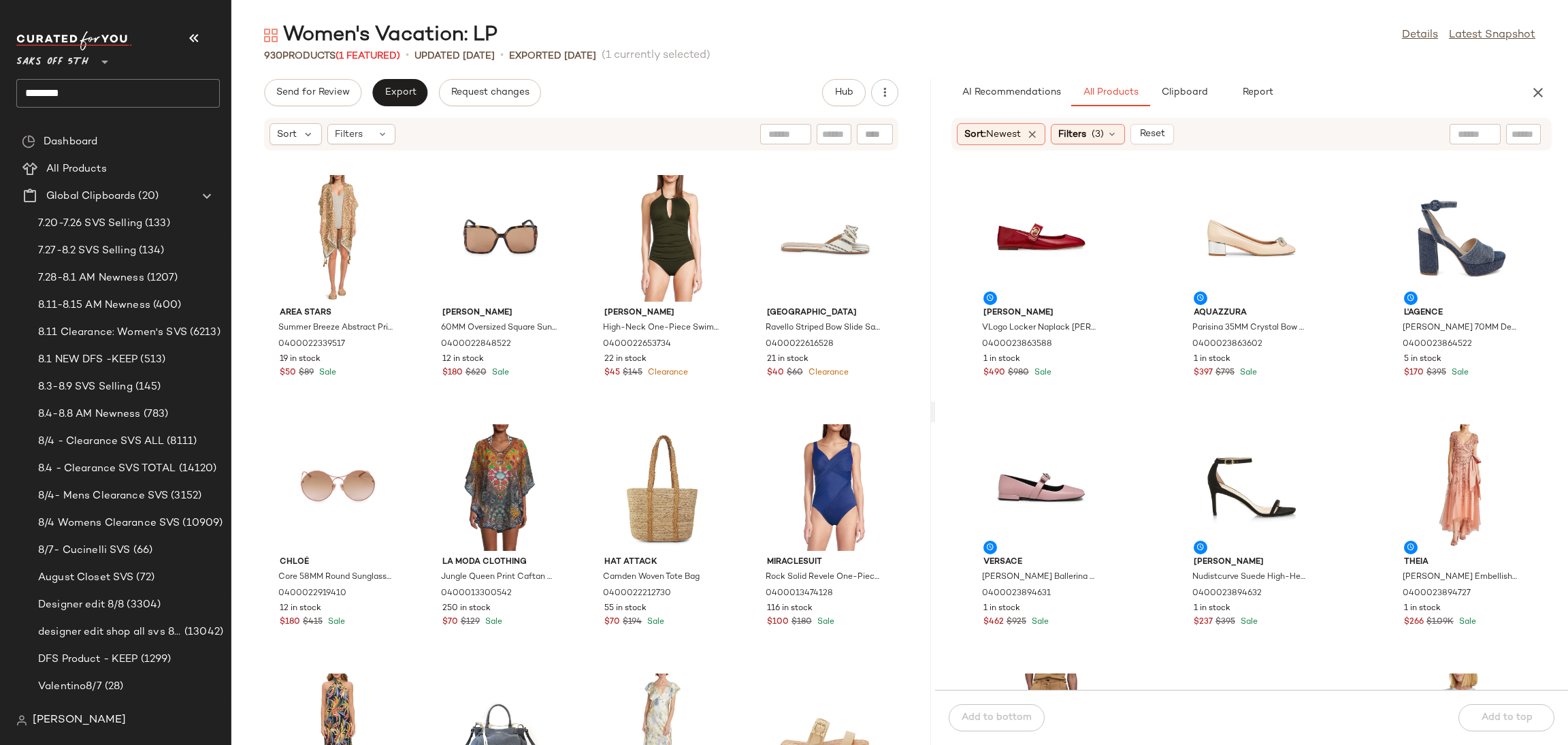
drag, startPoint x: 901, startPoint y: 412, endPoint x: 937, endPoint y: 421, distance: 37.1
click at [937, 421] on div "Women's Vacation: LP Details Latest Snapshot 930 Products (1 Featured) • update…" at bounding box center [899, 383] width 1337 height 723
click at [346, 87] on span "Send for Review" at bounding box center [313, 92] width 74 height 10
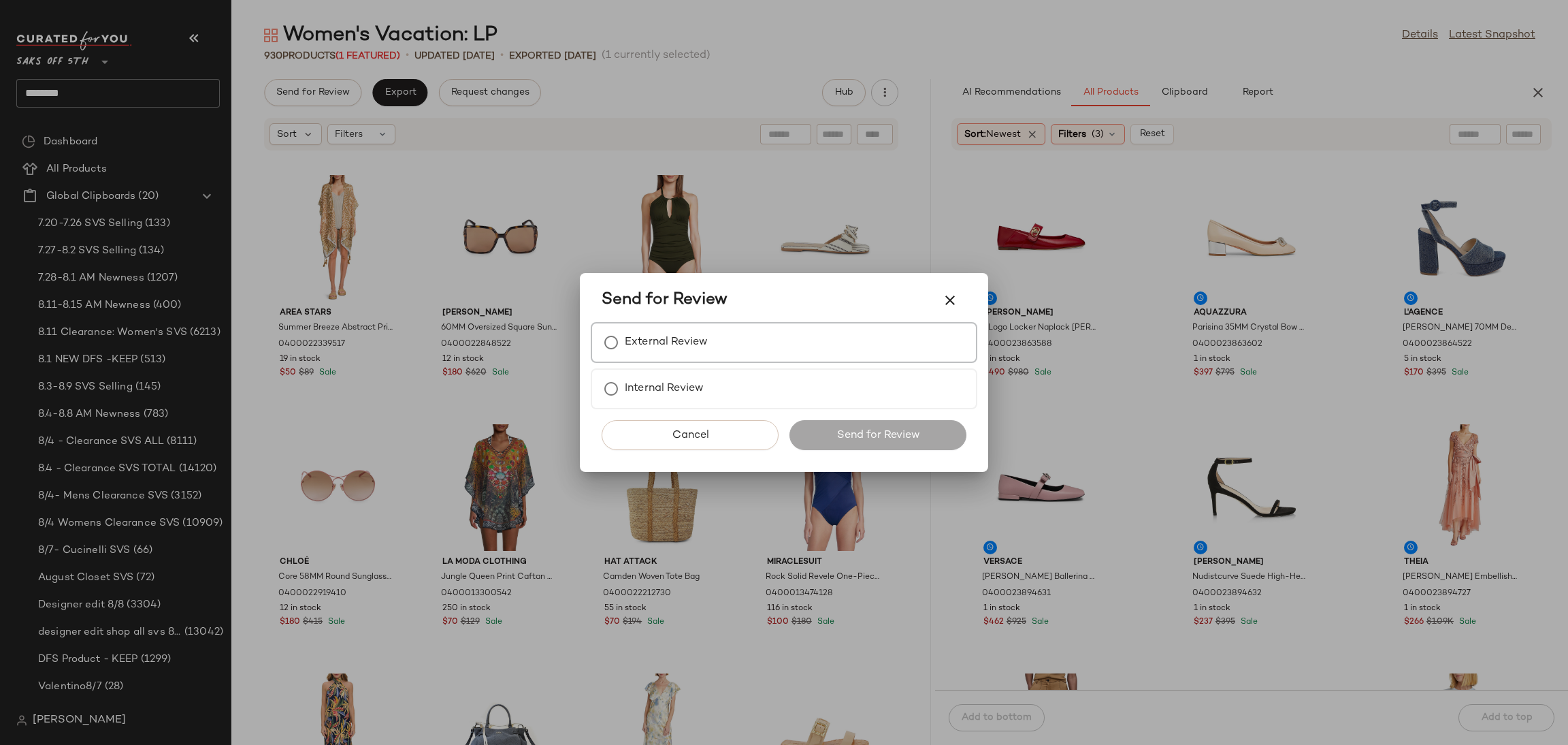
click at [665, 336] on label "External Review" at bounding box center [666, 342] width 83 height 27
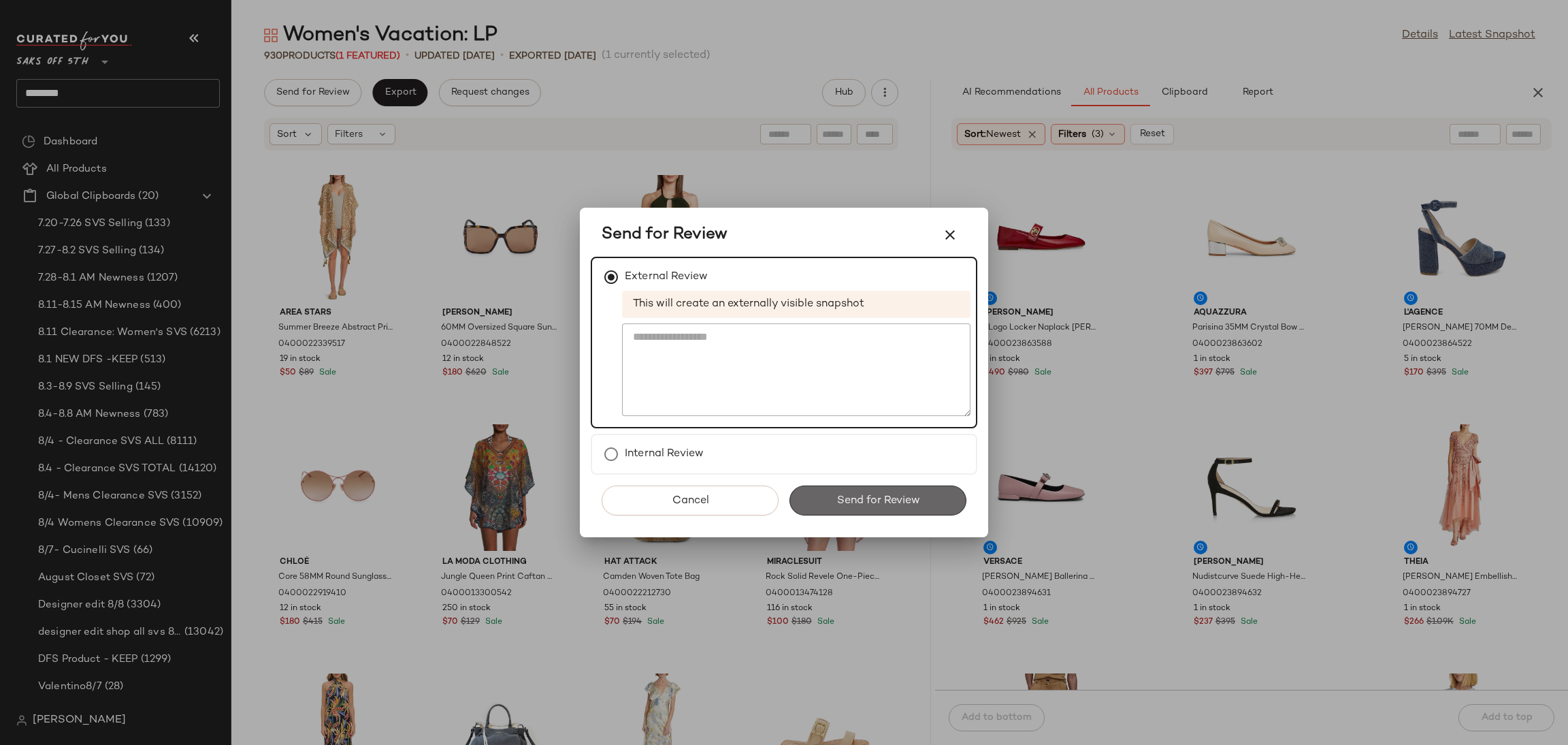
click at [819, 499] on button "Send for Review" at bounding box center [877, 500] width 177 height 30
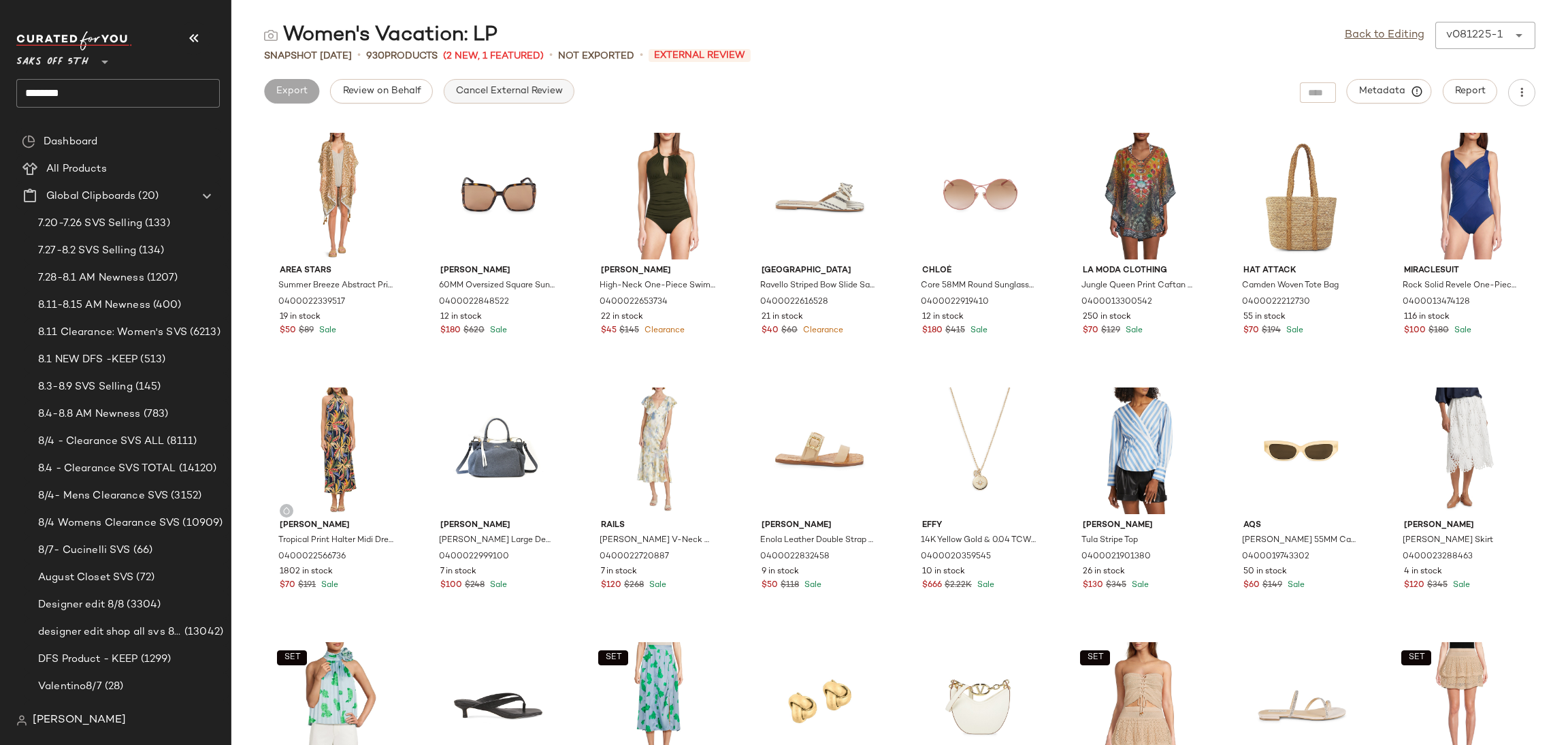
click at [535, 86] on span "Cancel External Review" at bounding box center [509, 91] width 107 height 10
click at [387, 95] on span "Export" at bounding box center [400, 91] width 32 height 10
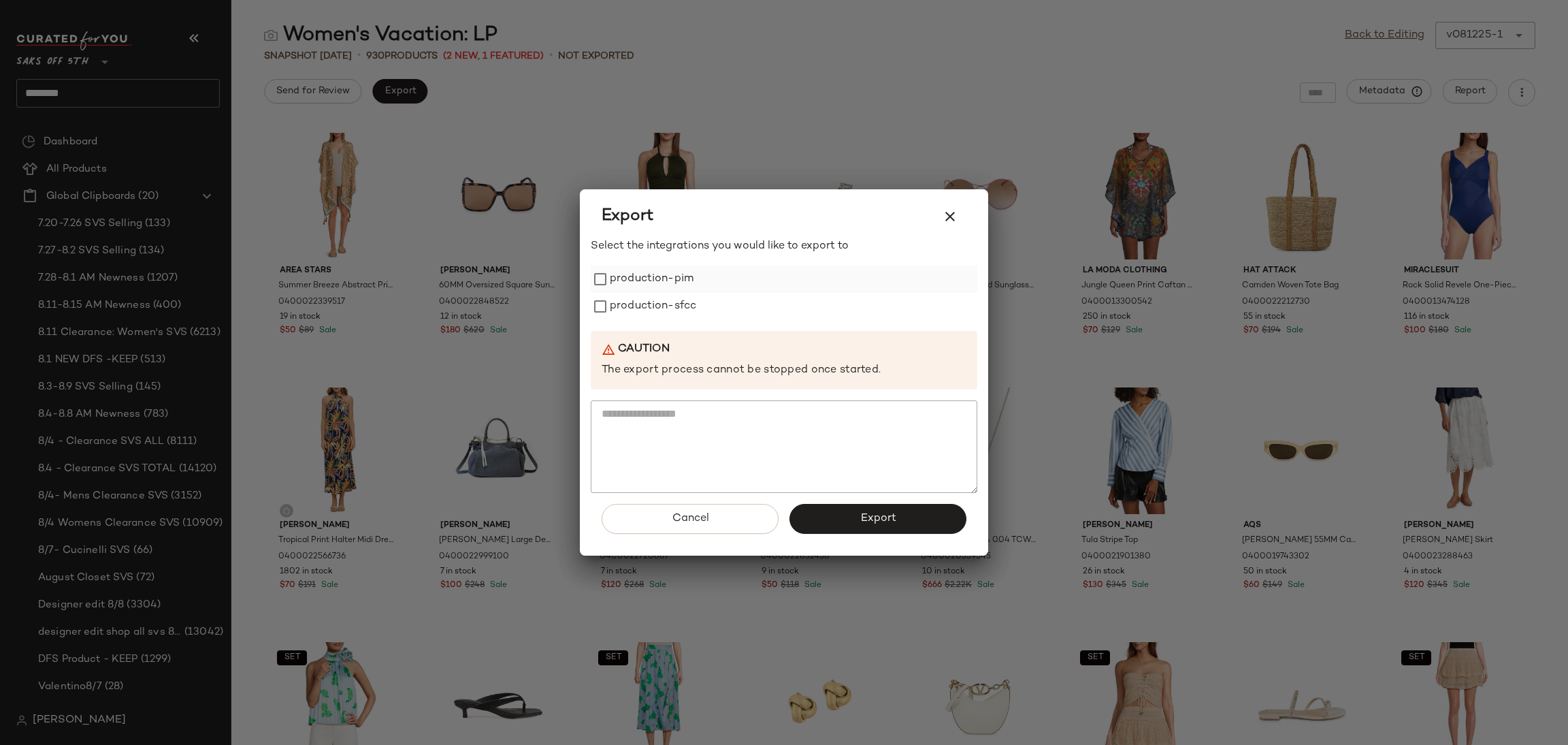
click at [628, 284] on label "production-pim" at bounding box center [652, 279] width 83 height 27
click at [634, 299] on label "production-sfcc" at bounding box center [653, 306] width 86 height 27
click at [826, 529] on button "Export" at bounding box center [877, 519] width 177 height 30
click at [953, 219] on icon "button" at bounding box center [949, 216] width 16 height 16
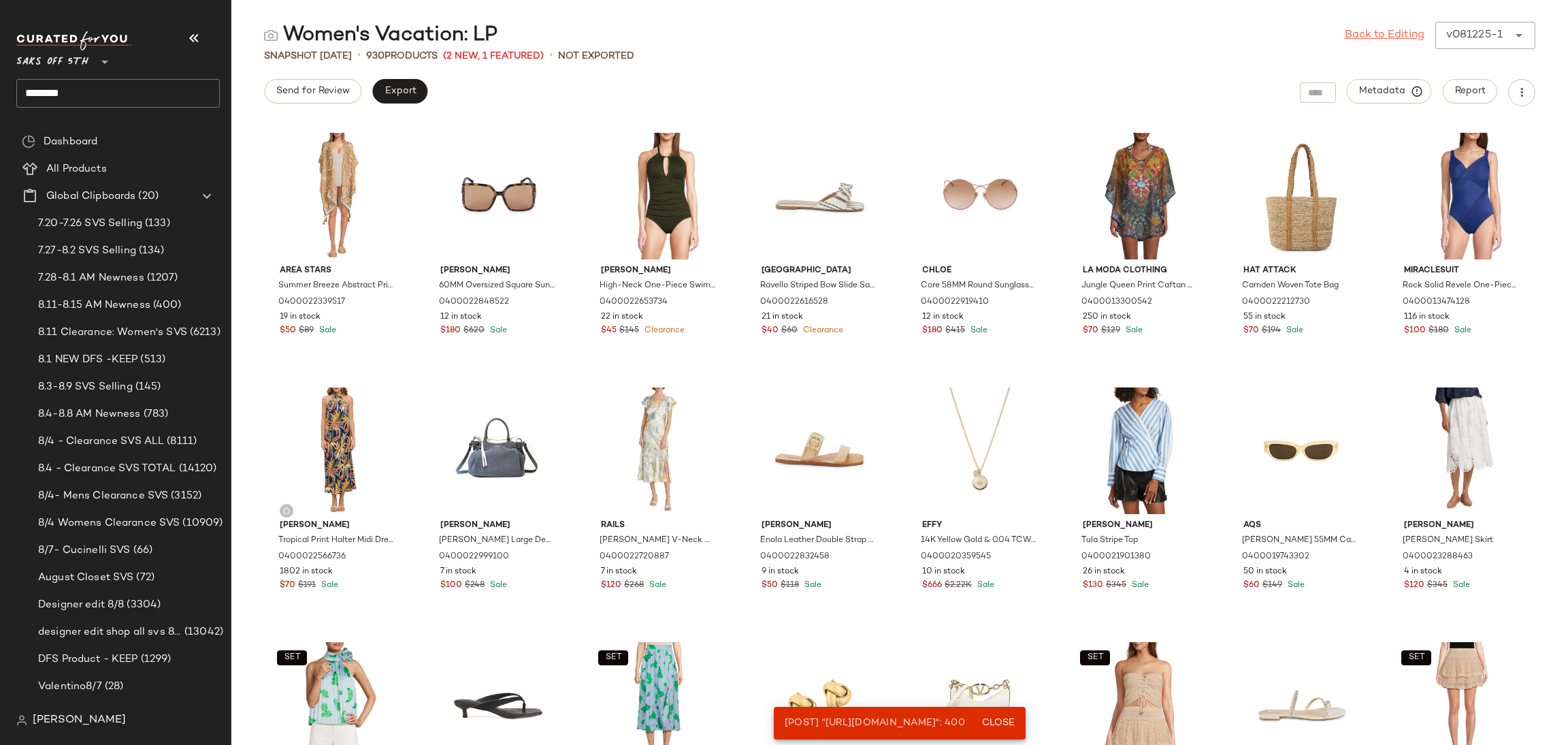
click at [1411, 36] on link "Back to Editing" at bounding box center [1384, 35] width 80 height 16
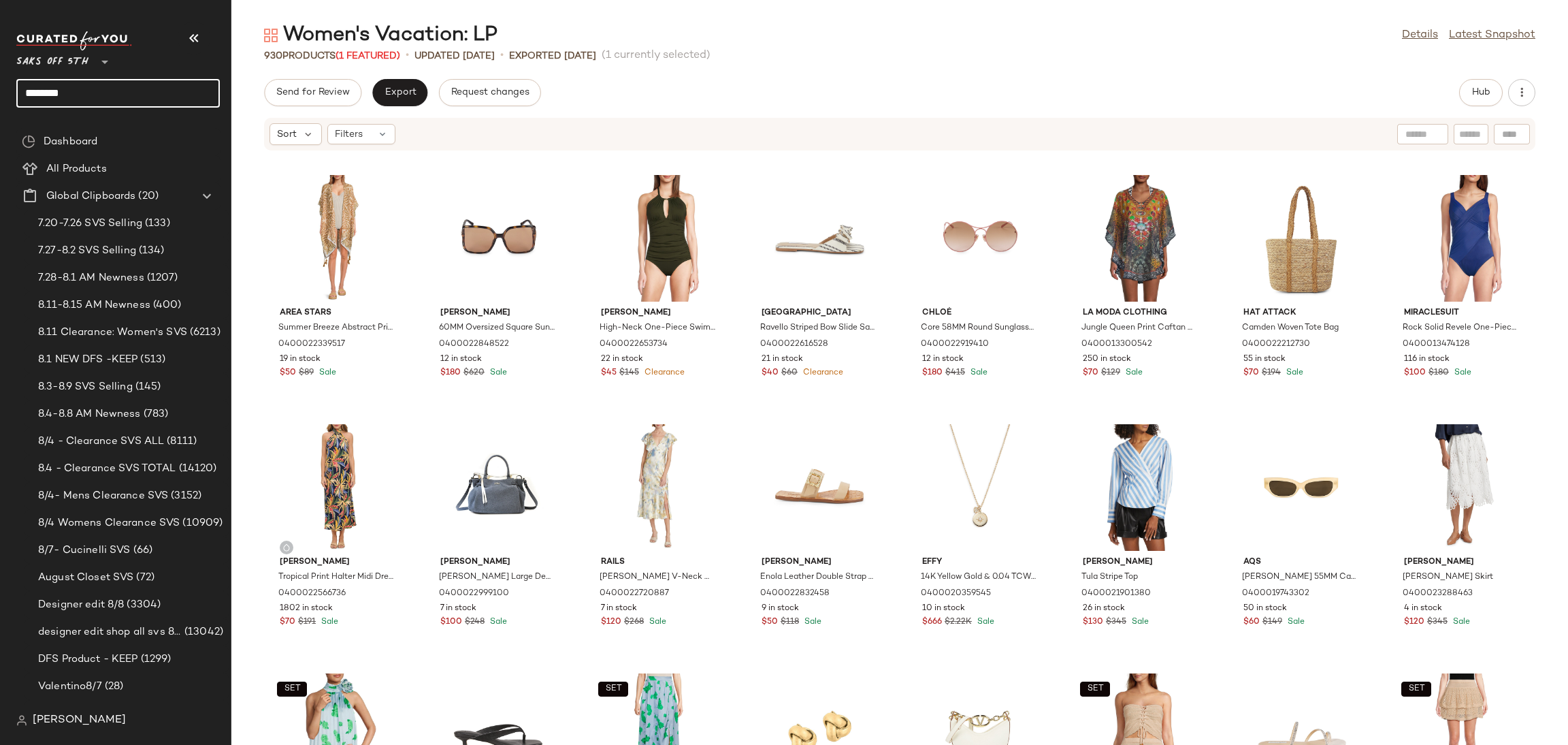
click at [153, 89] on input "********" at bounding box center [117, 93] width 204 height 28
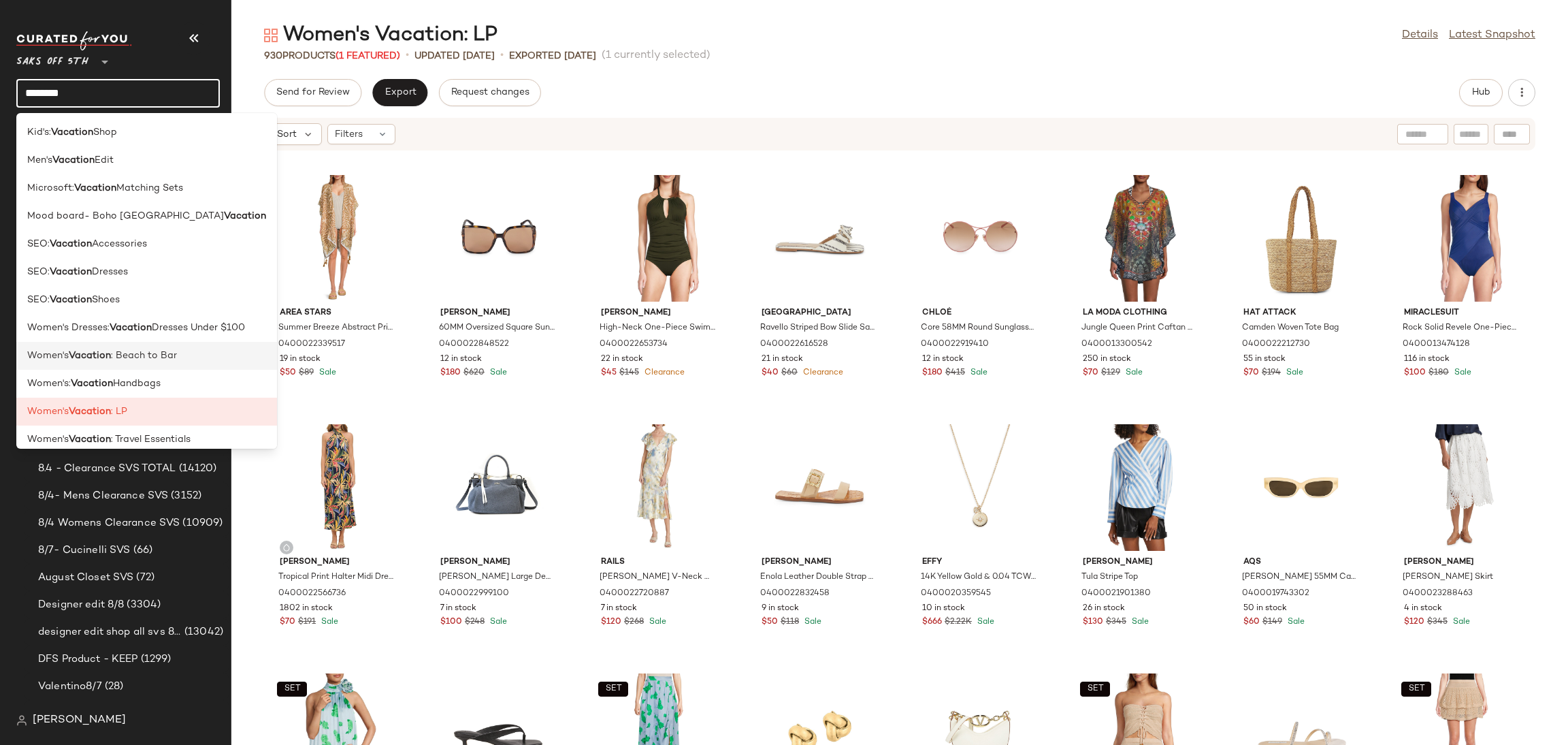
scroll to position [10, 0]
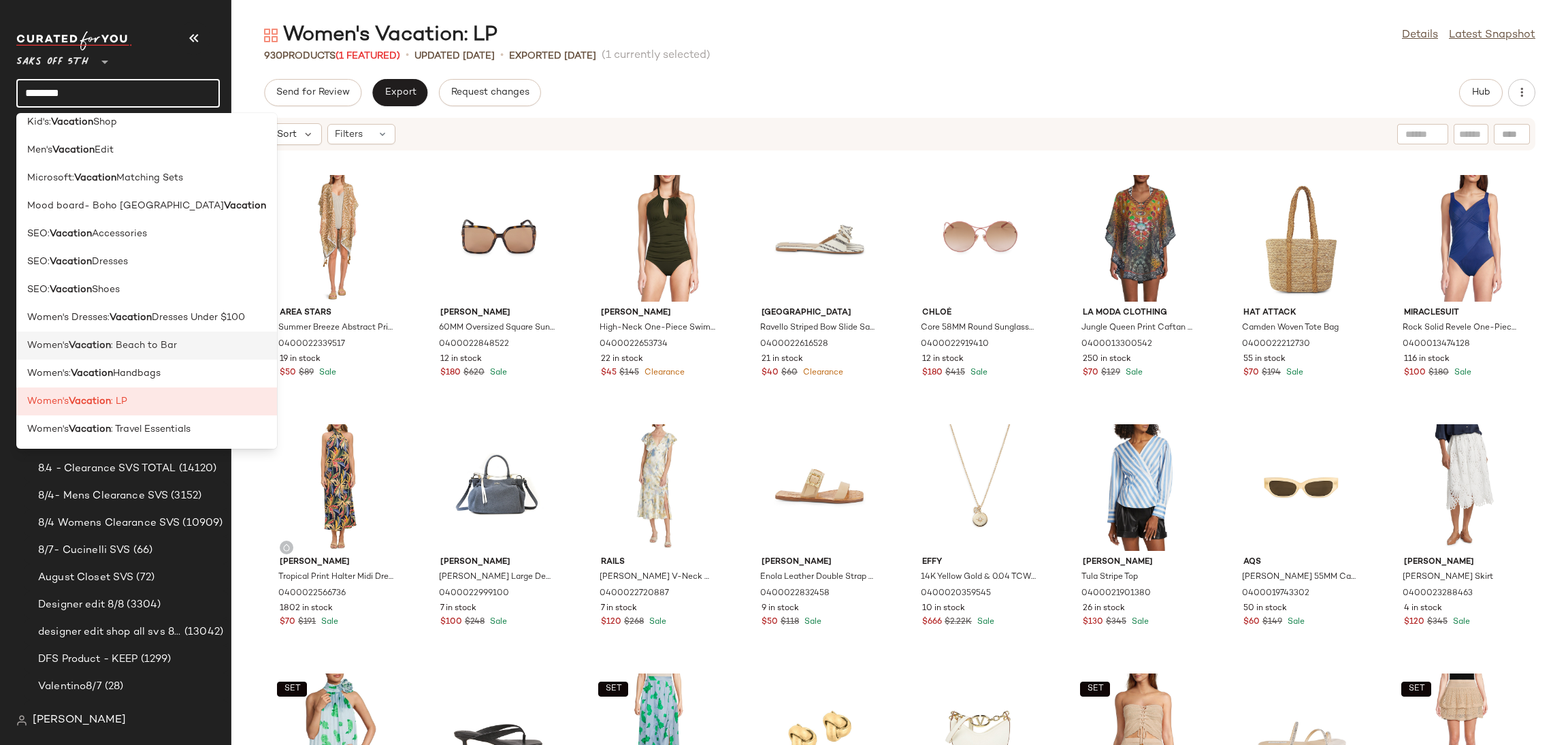
click at [194, 347] on div "Women's Vacation : Beach to Bar" at bounding box center [147, 345] width 239 height 14
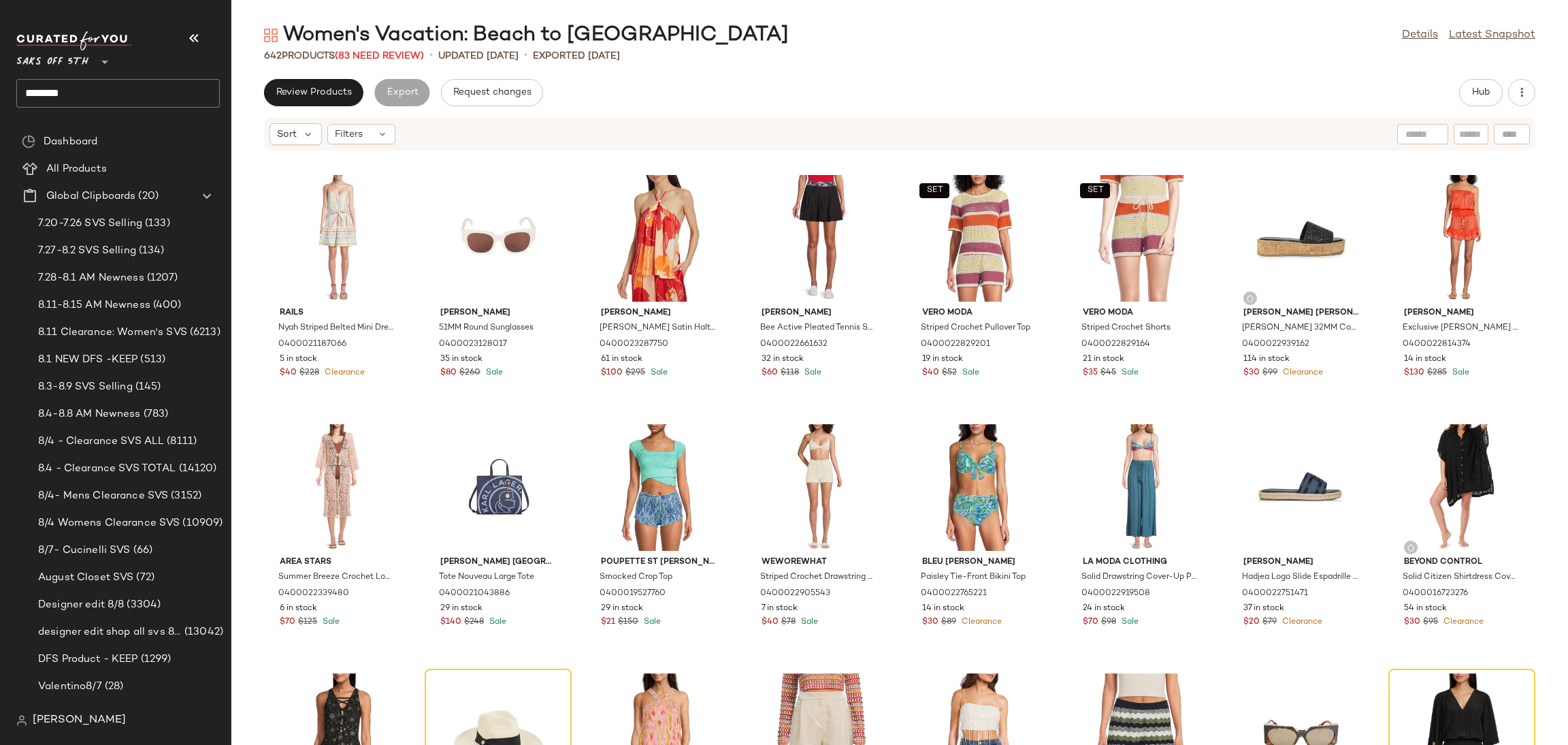
click at [413, 62] on div "642 Products (83 Need Review)" at bounding box center [344, 56] width 160 height 14
click at [410, 49] on div "642 Products (83 Need Review)" at bounding box center [344, 56] width 160 height 14
click at [409, 54] on span "(83 Need Review)" at bounding box center [379, 56] width 89 height 10
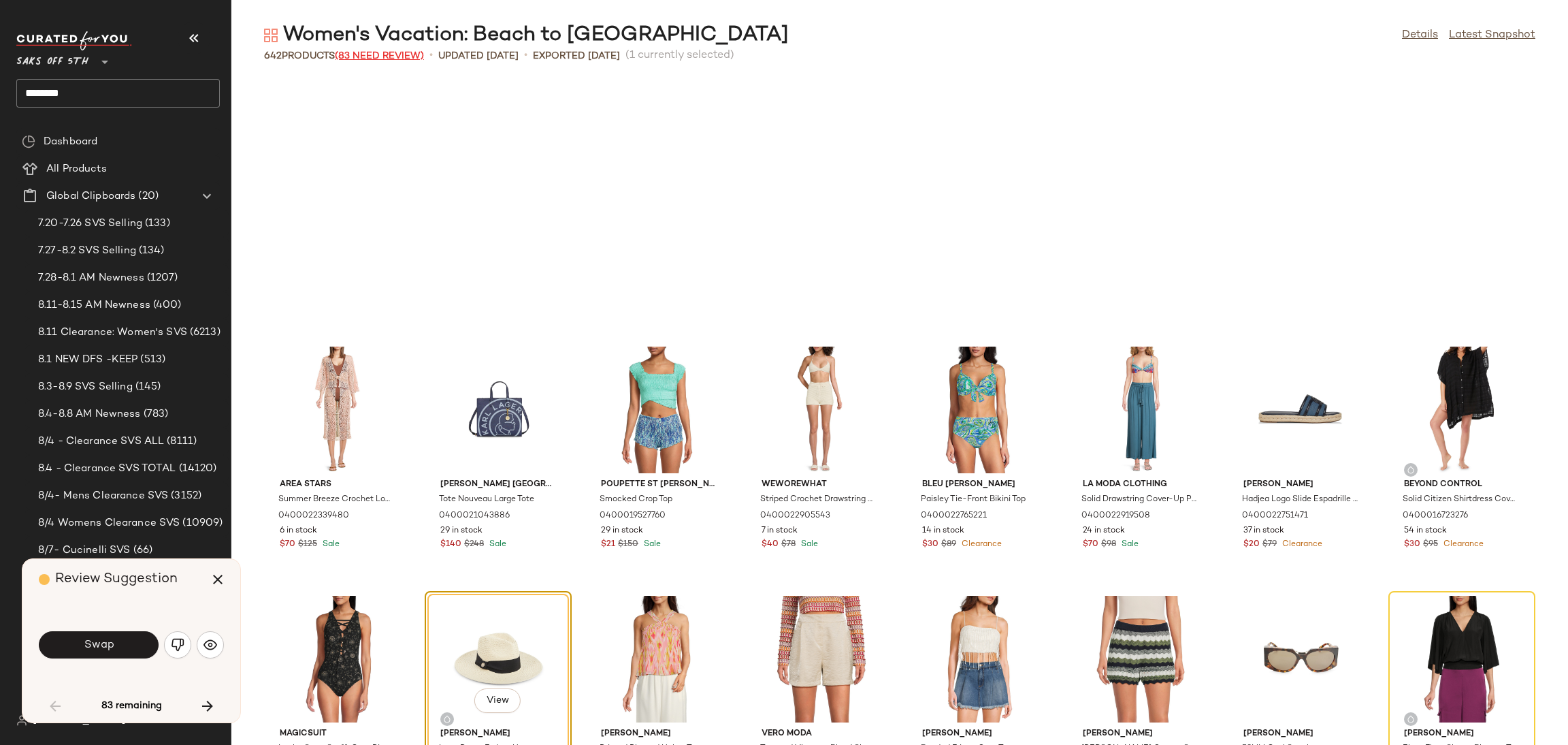
scroll to position [260, 0]
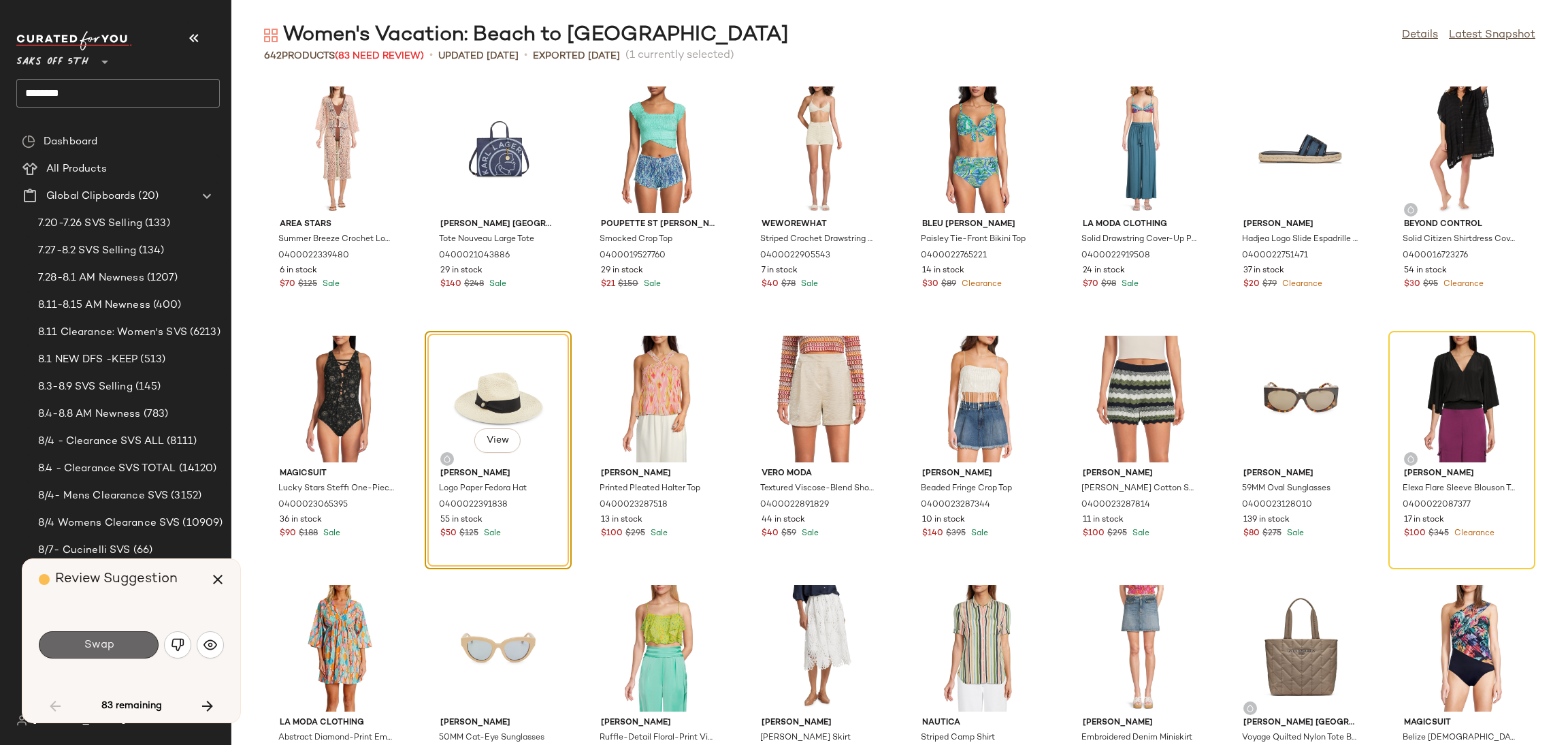
click at [127, 645] on button "Swap" at bounding box center [99, 645] width 119 height 27
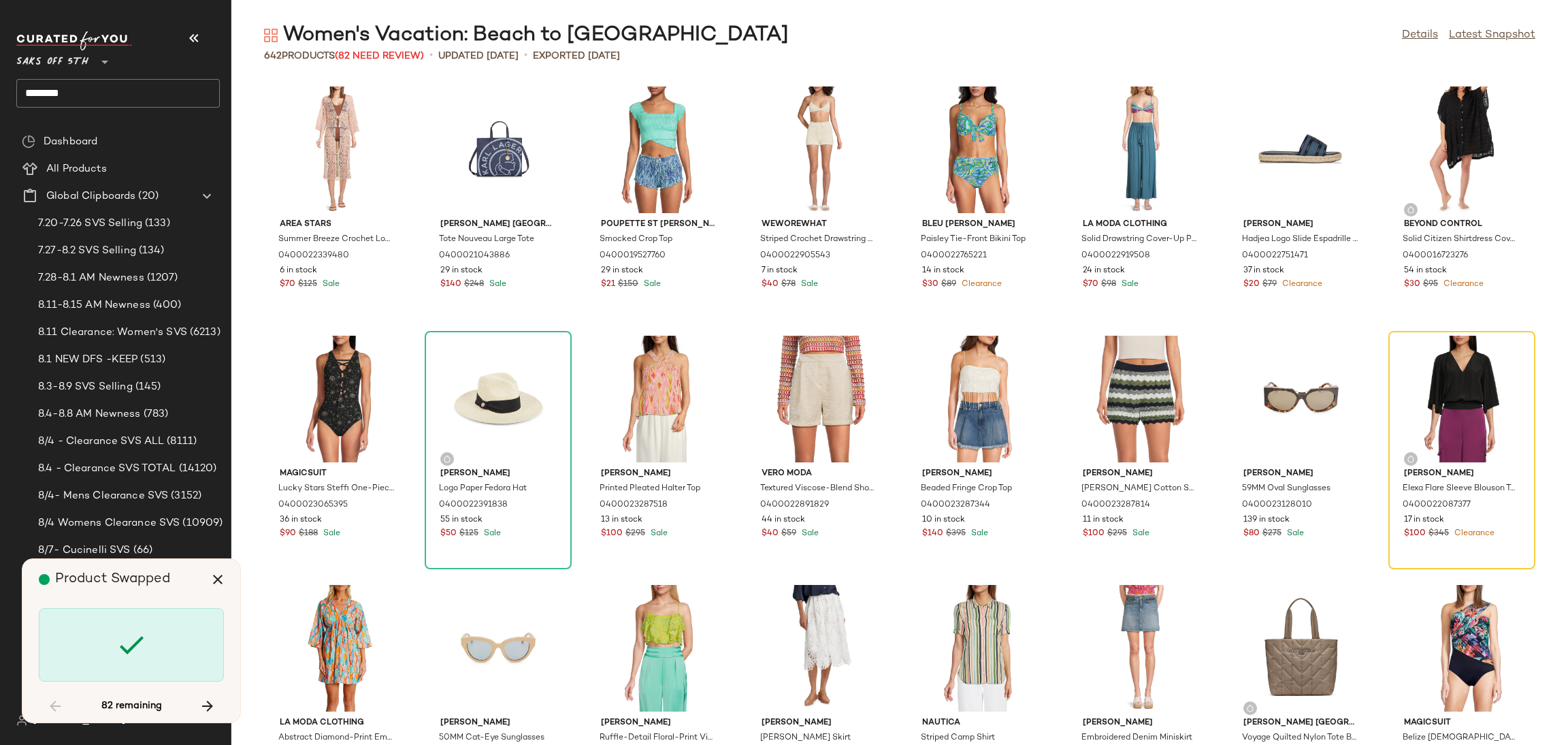
scroll to position [248, 0]
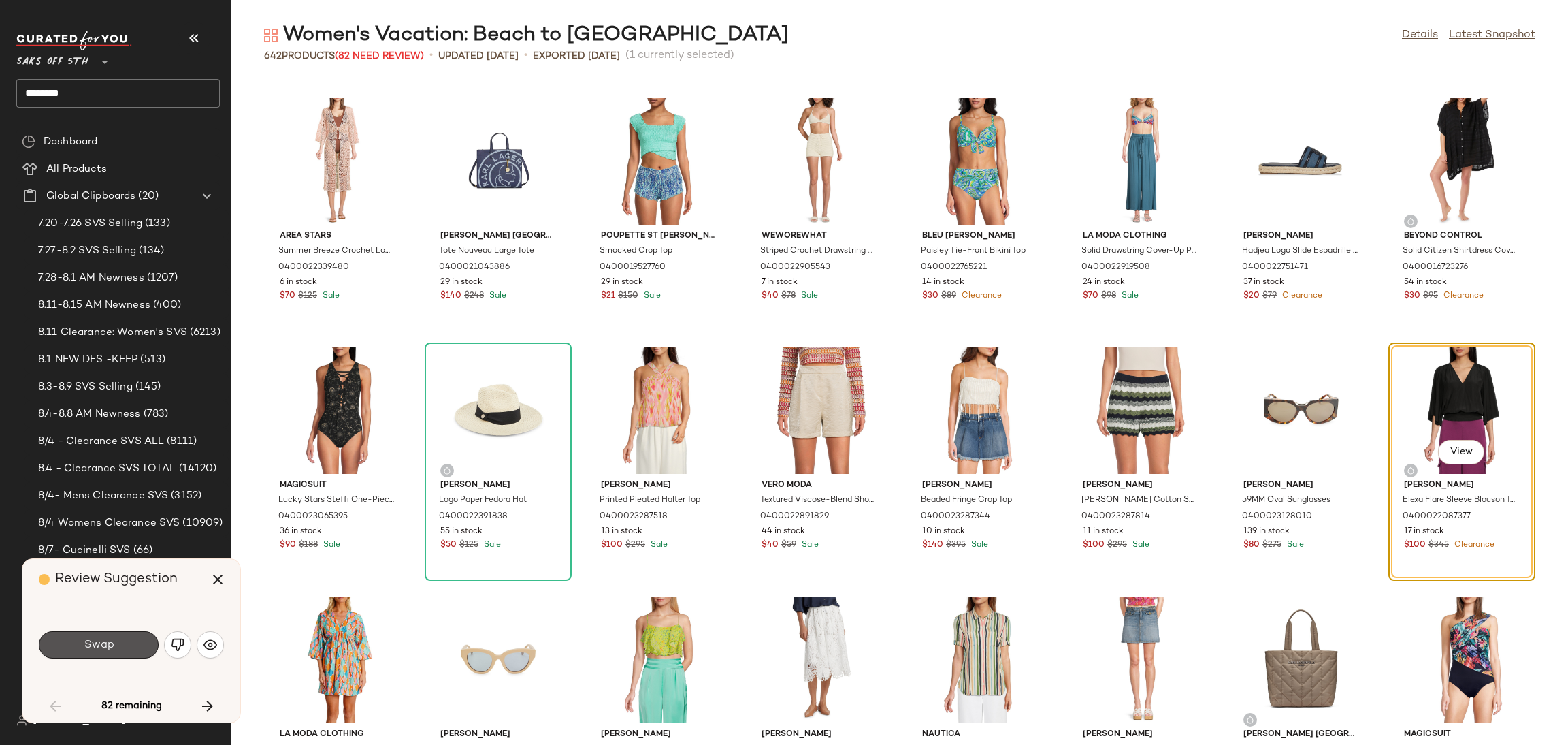
click at [127, 645] on button "Swap" at bounding box center [99, 645] width 119 height 27
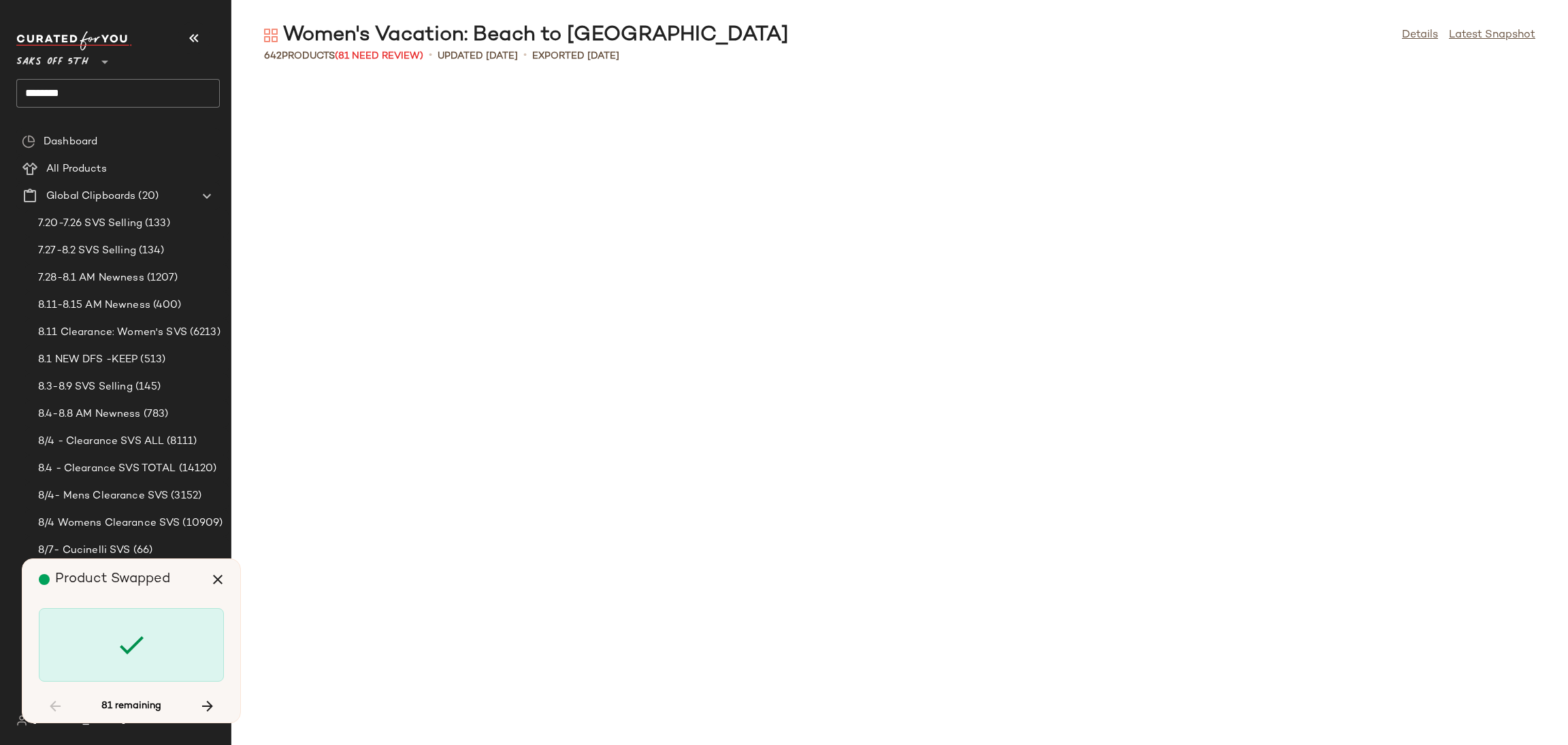
scroll to position [1245, 0]
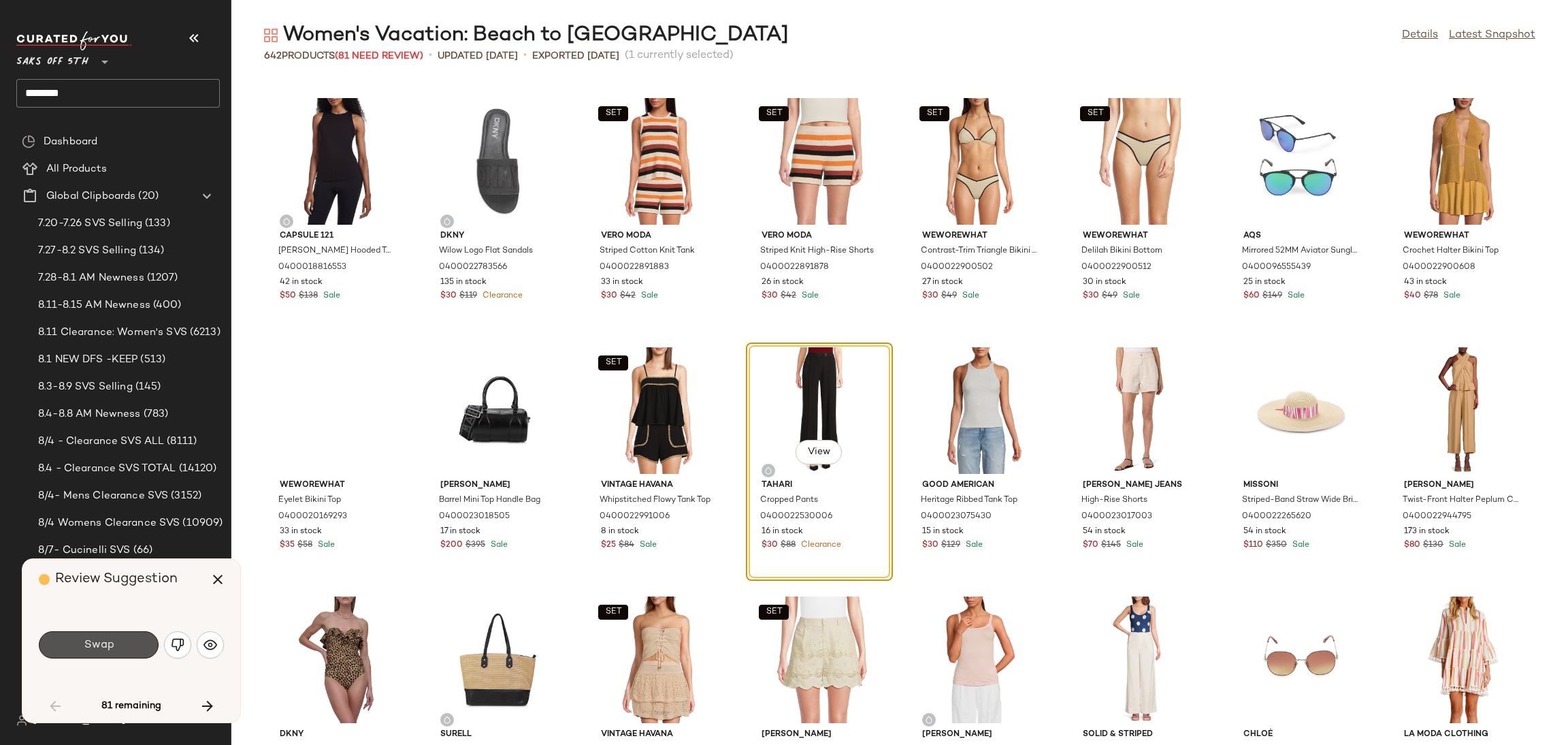
click at [127, 645] on button "Swap" at bounding box center [99, 645] width 119 height 27
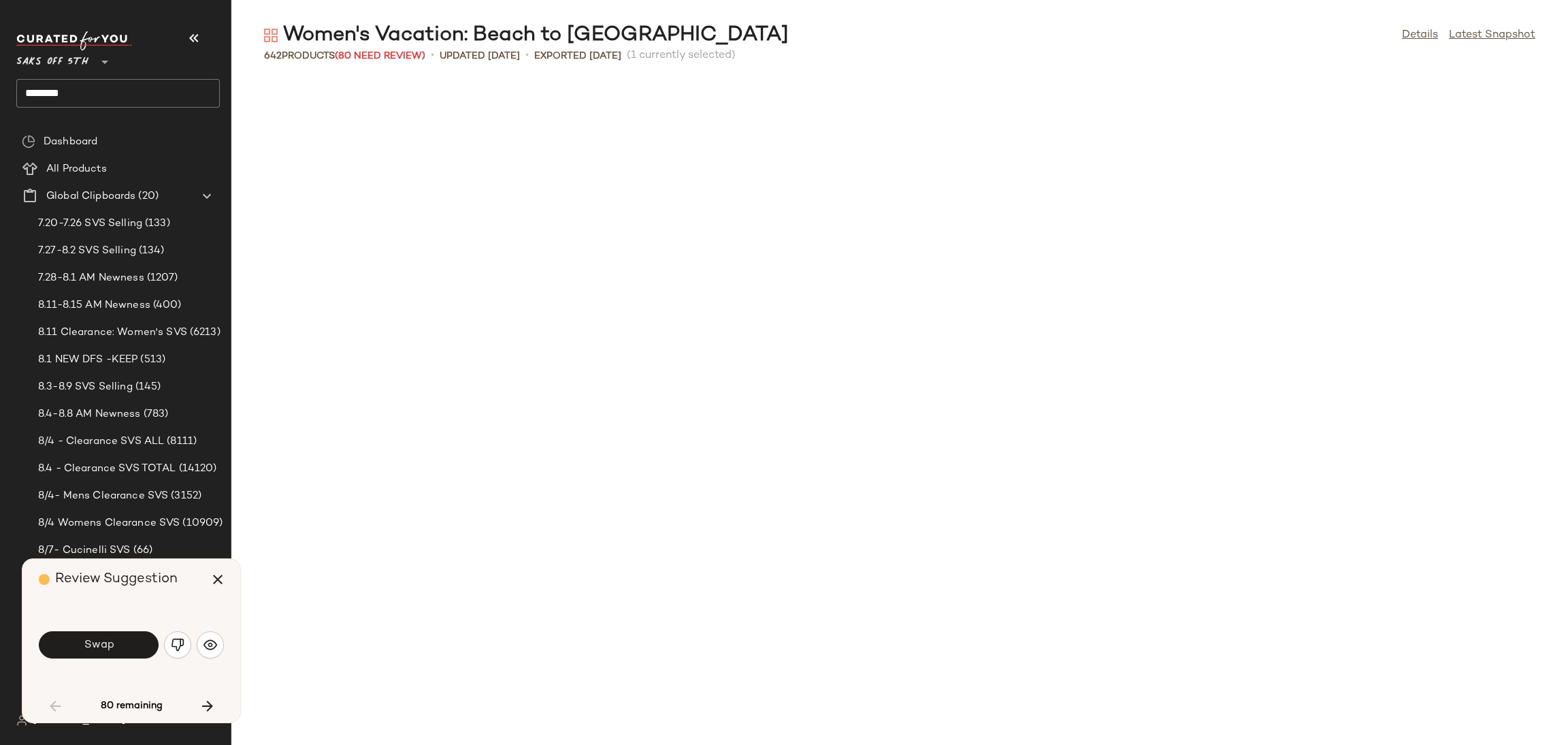
scroll to position [1992, 0]
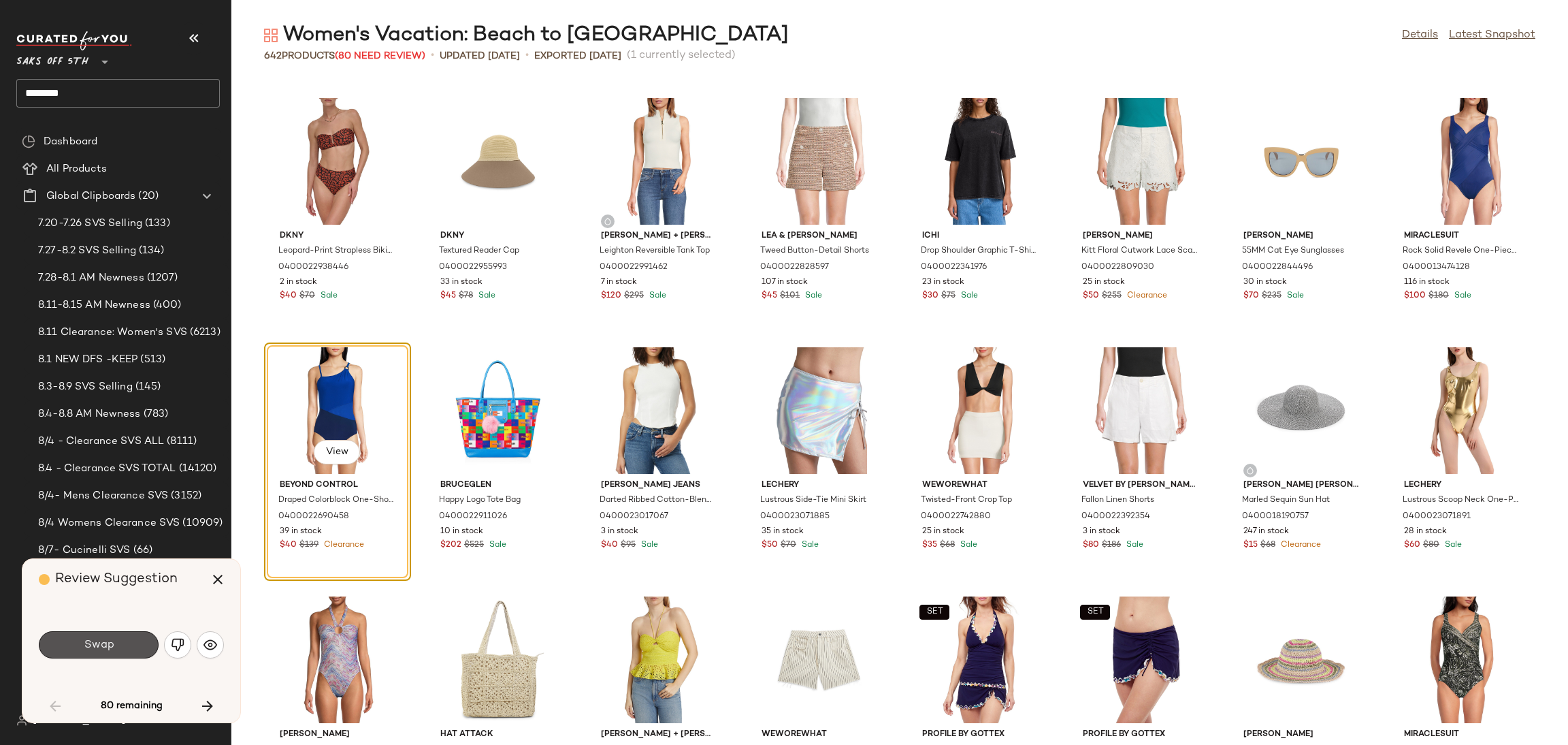
click at [127, 645] on button "Swap" at bounding box center [99, 645] width 119 height 27
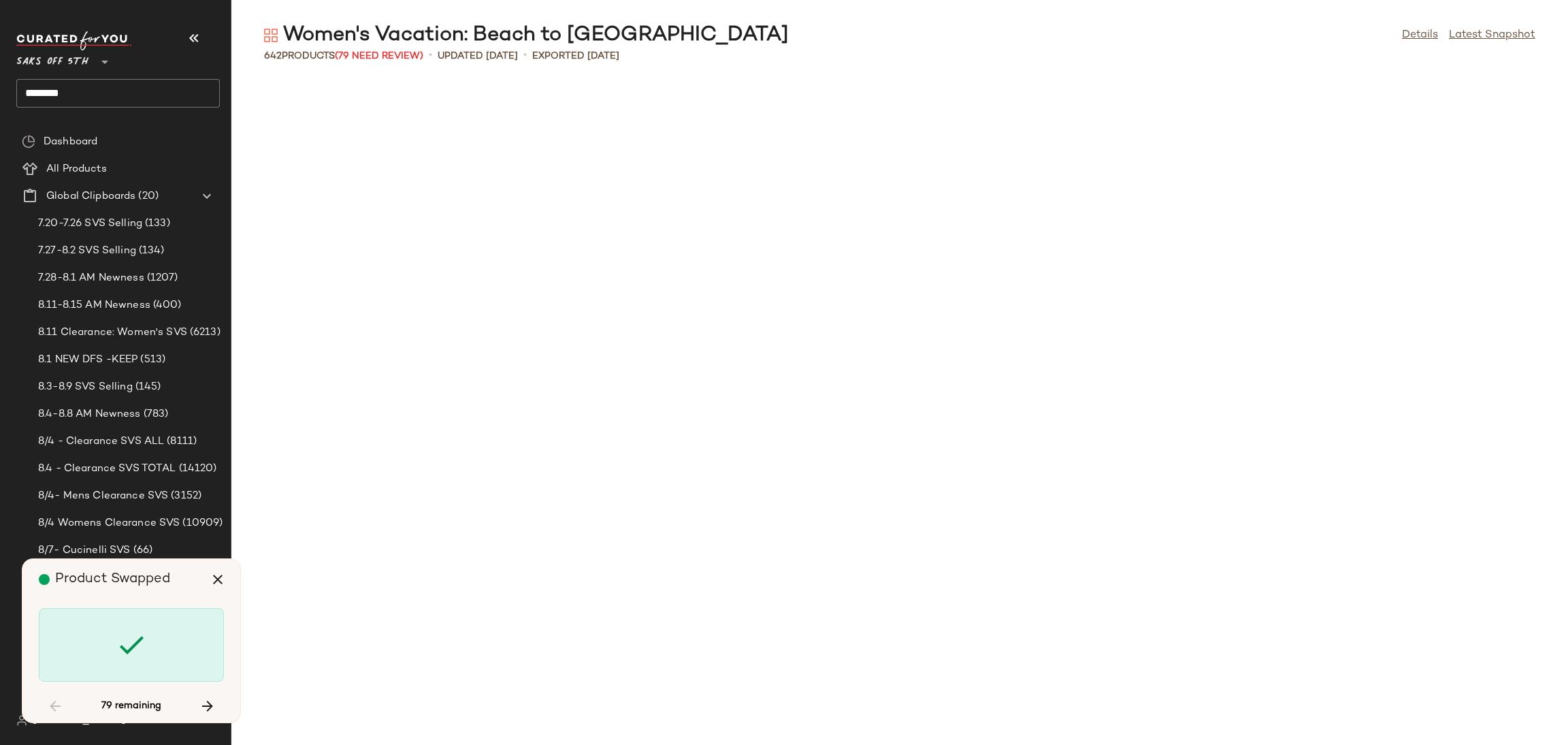
scroll to position [3240, 0]
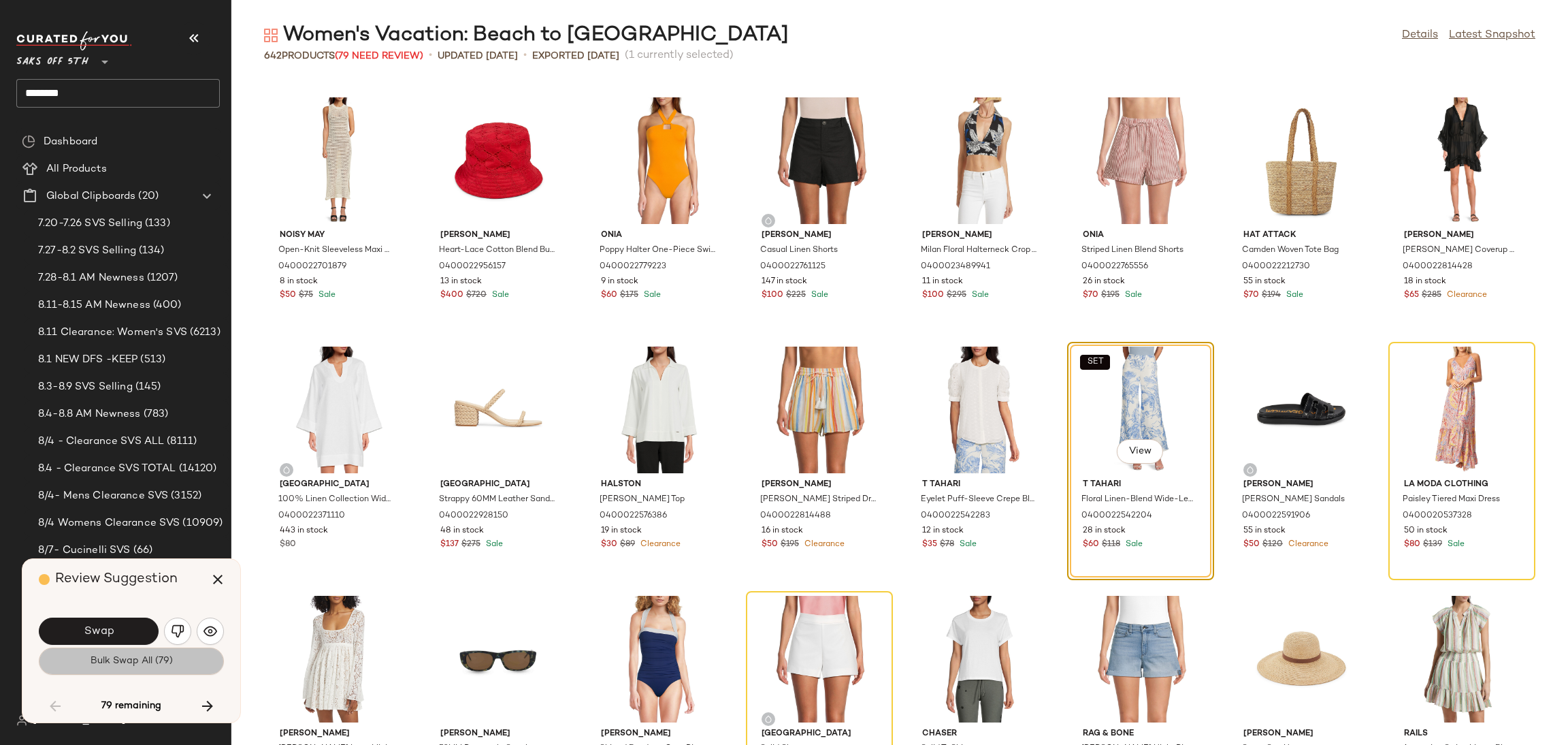
click at [129, 665] on span "Bulk Swap All (79)" at bounding box center [132, 661] width 83 height 10
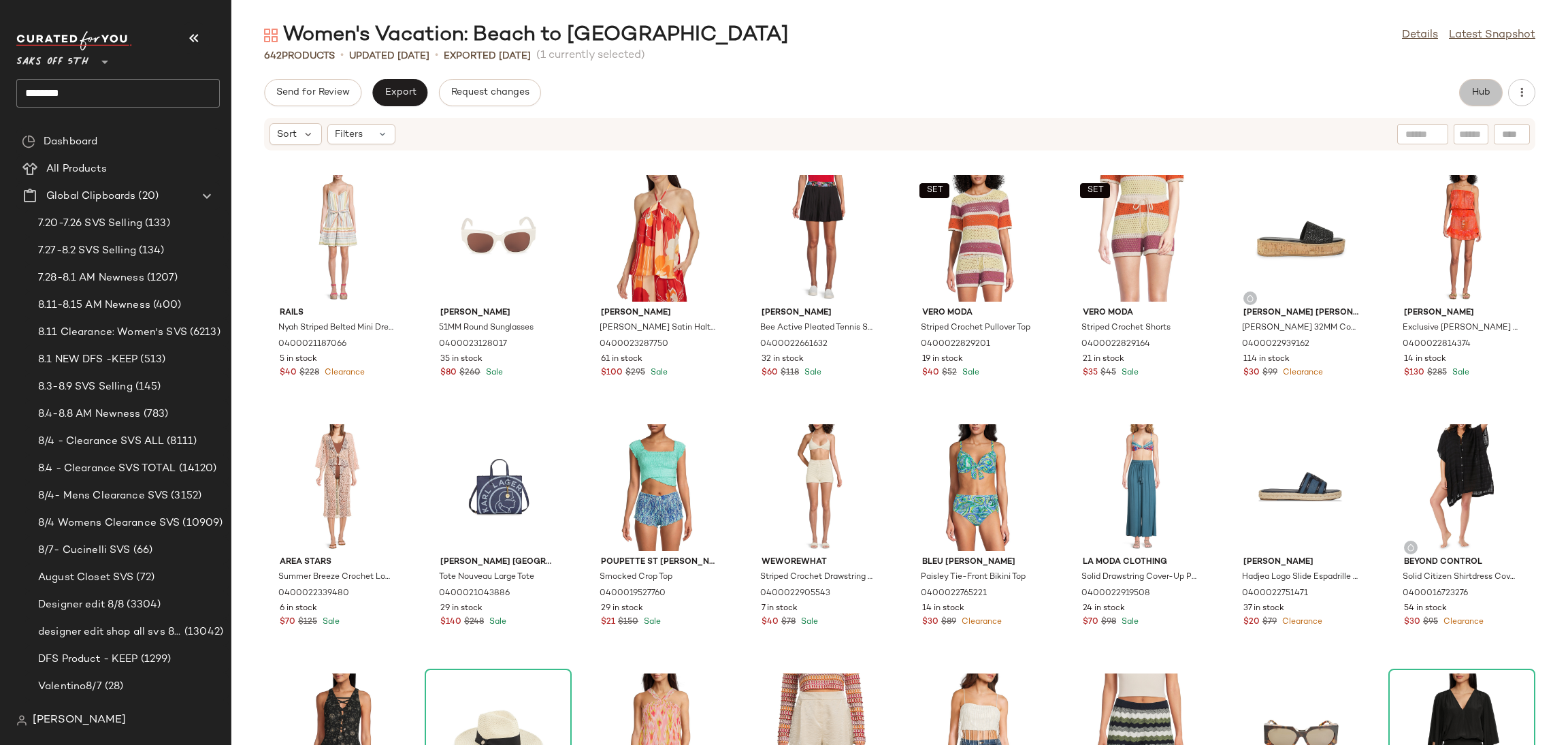
click at [1480, 95] on span "Hub" at bounding box center [1481, 92] width 19 height 10
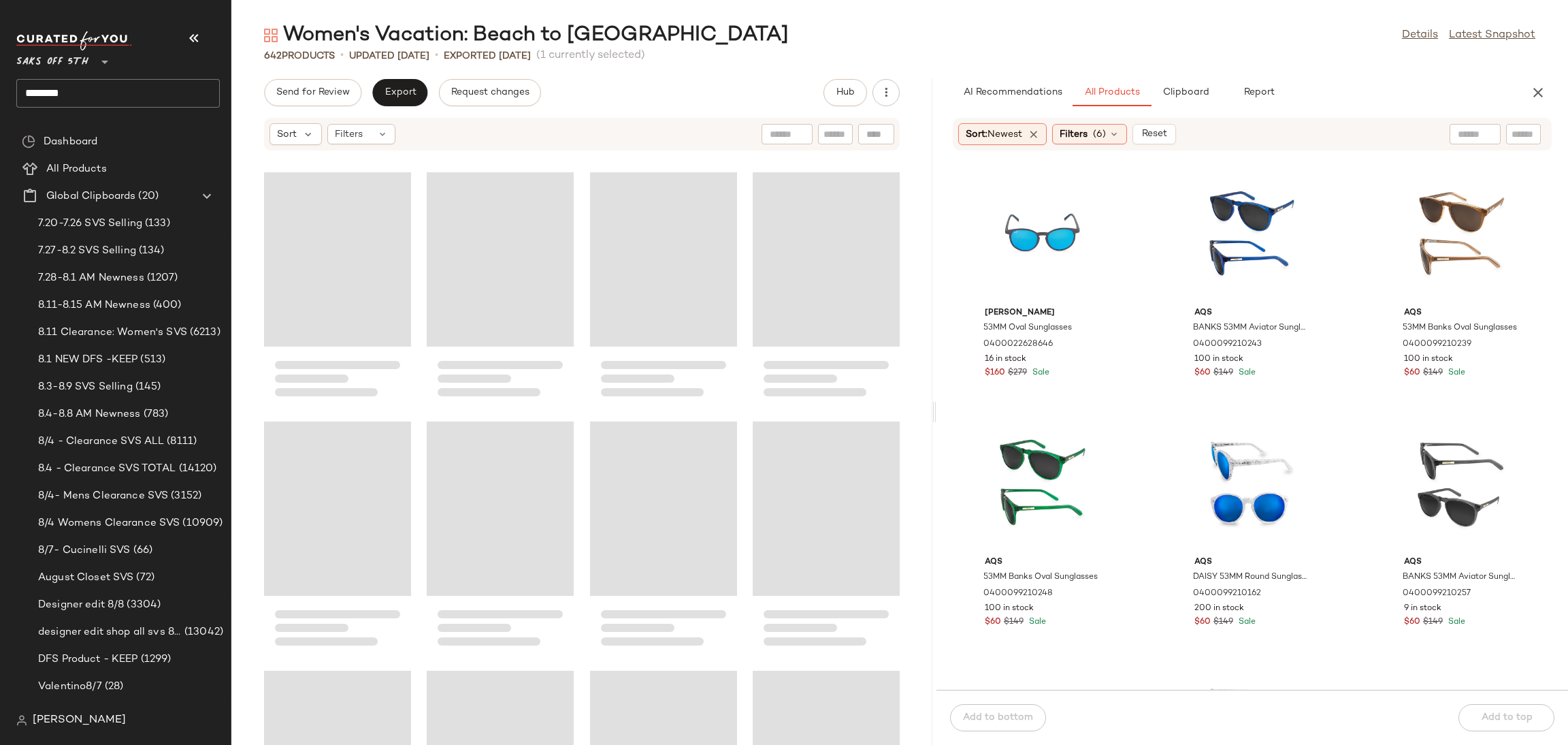
drag, startPoint x: 900, startPoint y: 408, endPoint x: 938, endPoint y: 409, distance: 38.0
click at [938, 409] on div "Women's Vacation: Beach to Bar Details Latest Snapshot 642 Products • updated A…" at bounding box center [899, 383] width 1337 height 723
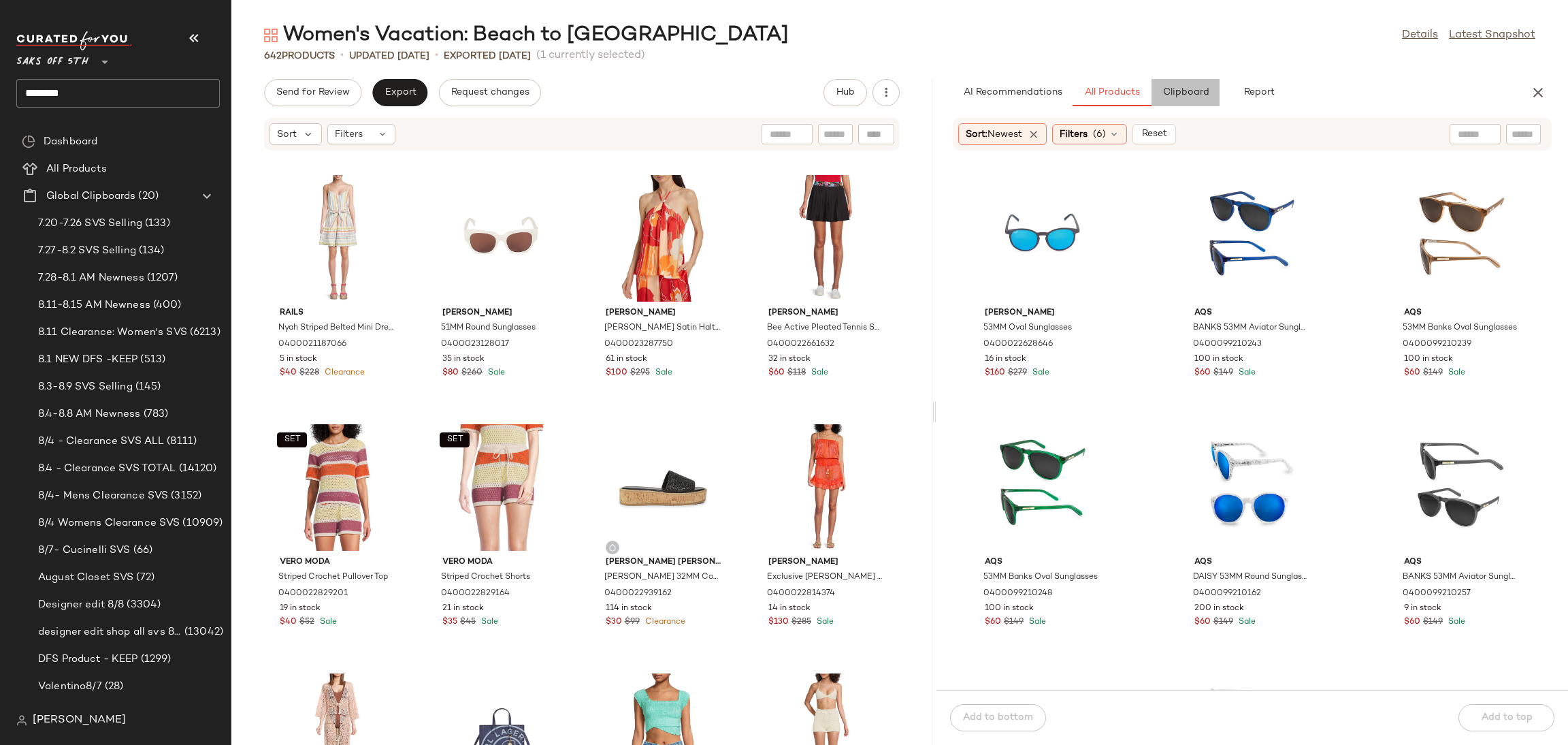
click at [1193, 85] on button "Clipboard" at bounding box center [1185, 92] width 68 height 27
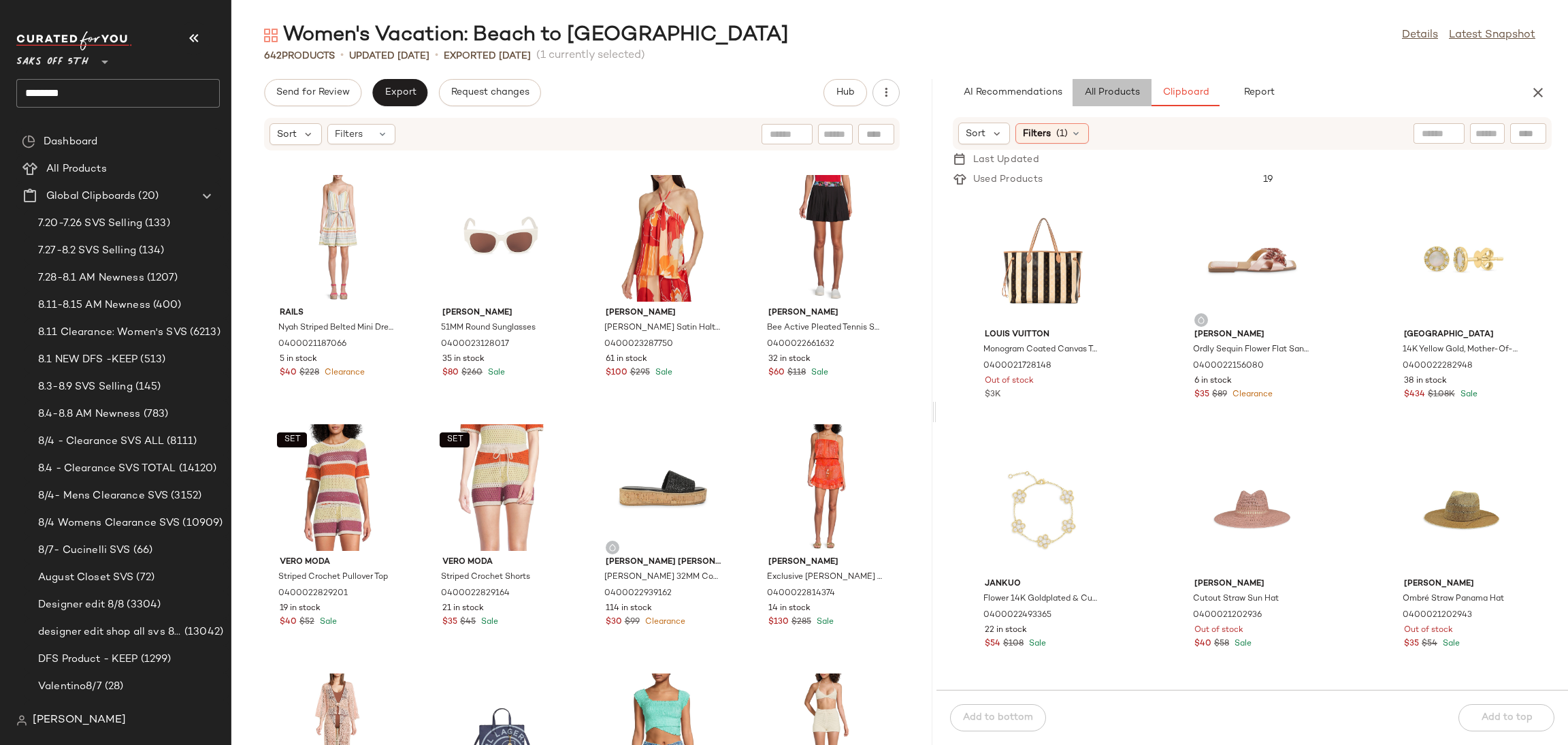
click at [1093, 93] on span "All Products" at bounding box center [1111, 92] width 56 height 10
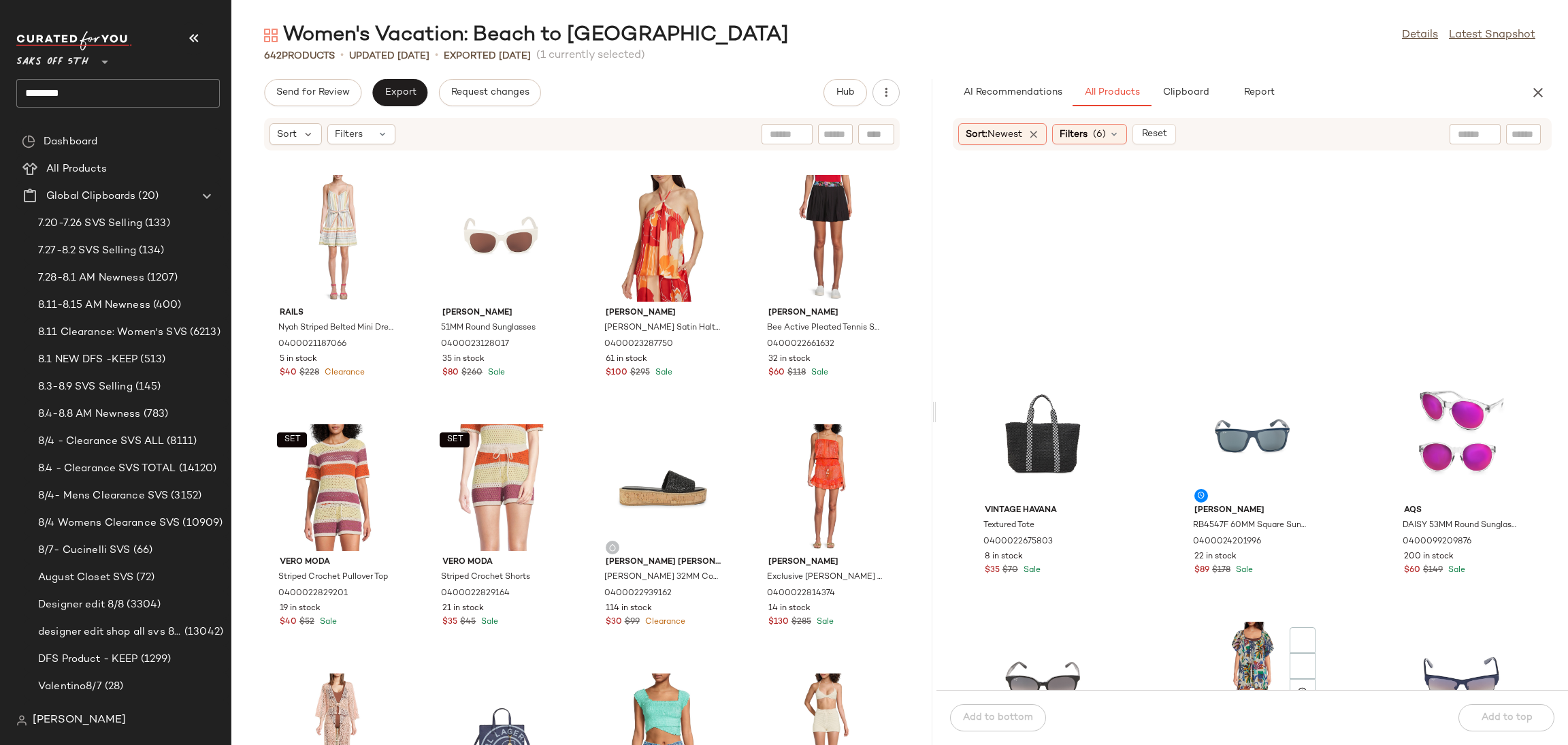
scroll to position [1619, 0]
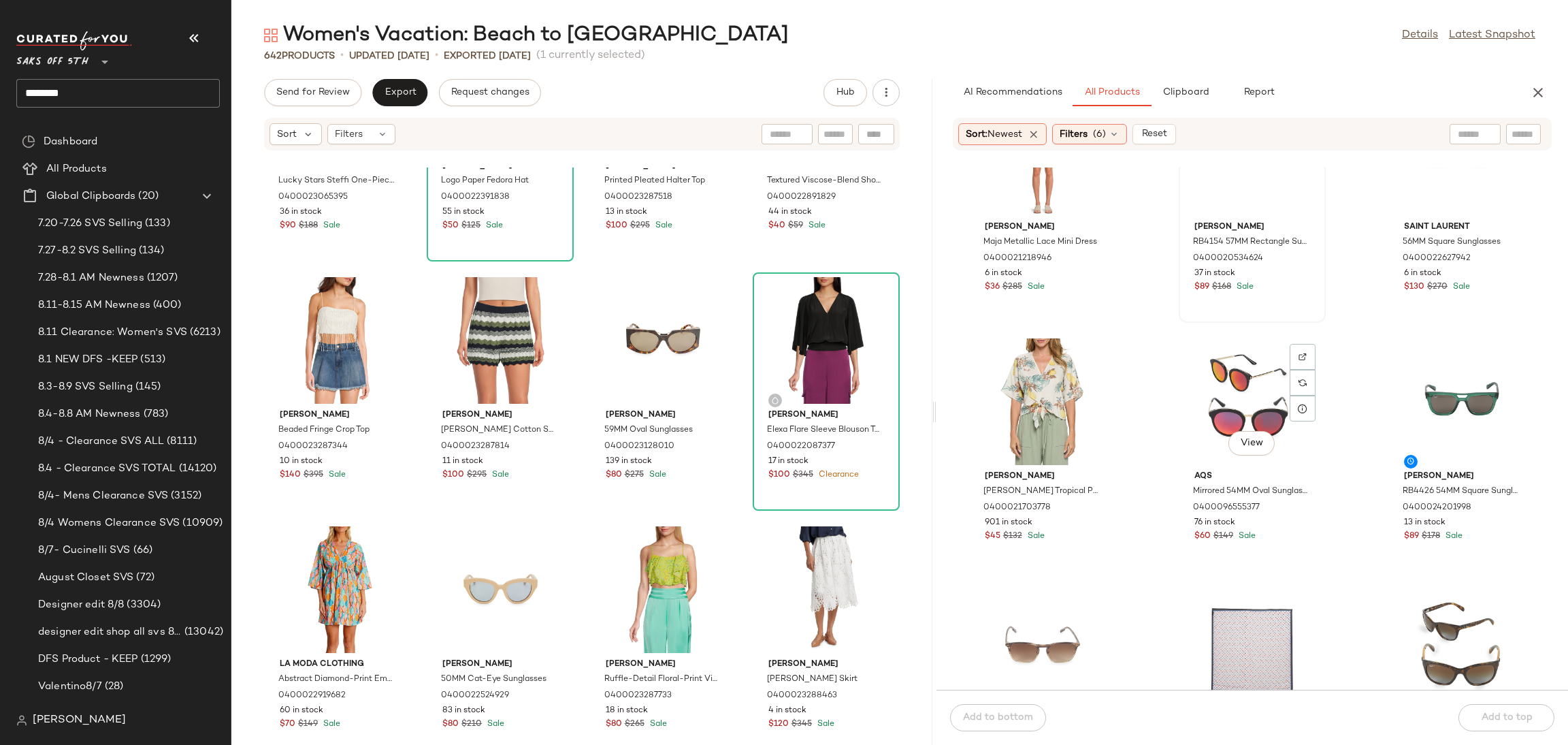
scroll to position [2841, 0]
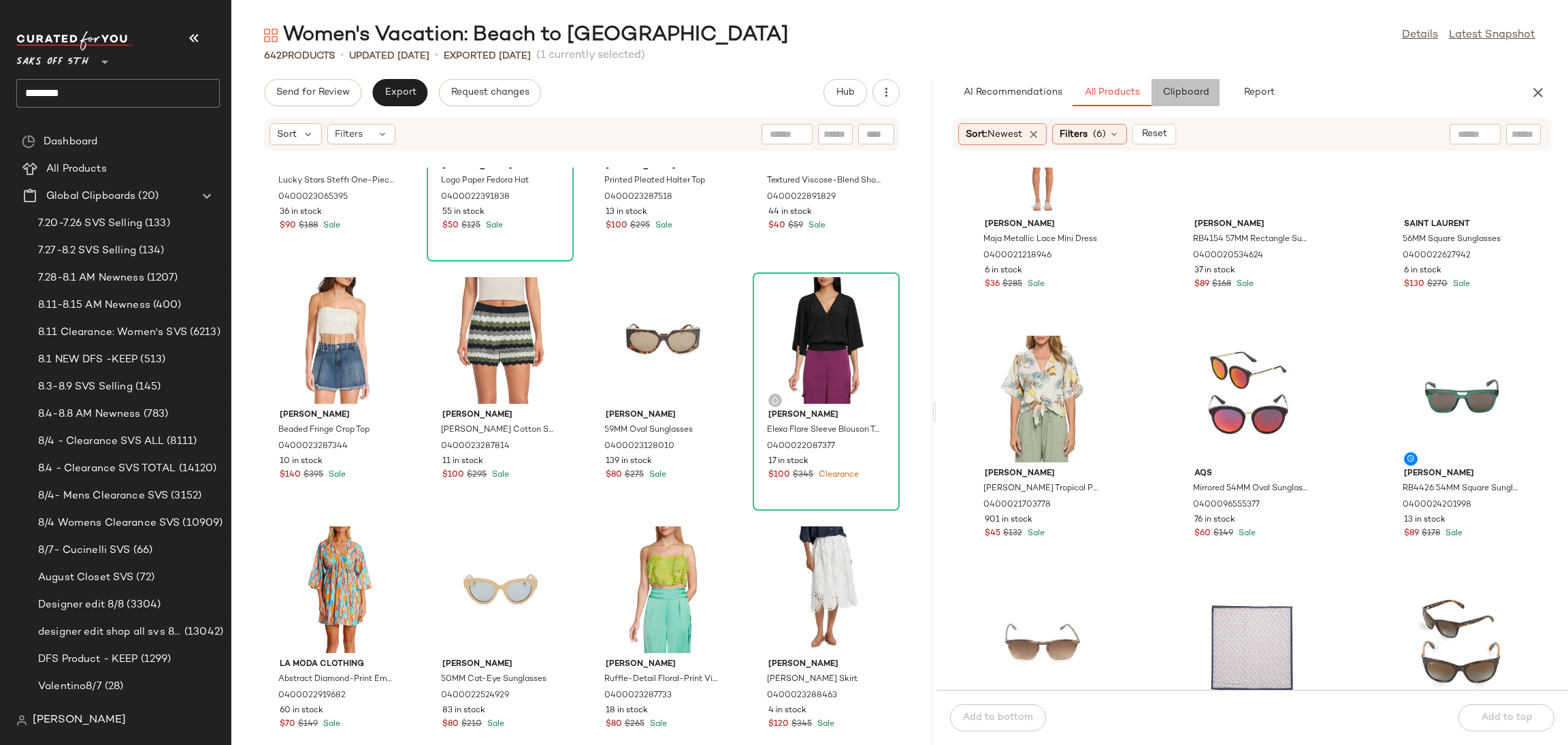
click at [1201, 85] on button "Clipboard" at bounding box center [1185, 92] width 68 height 27
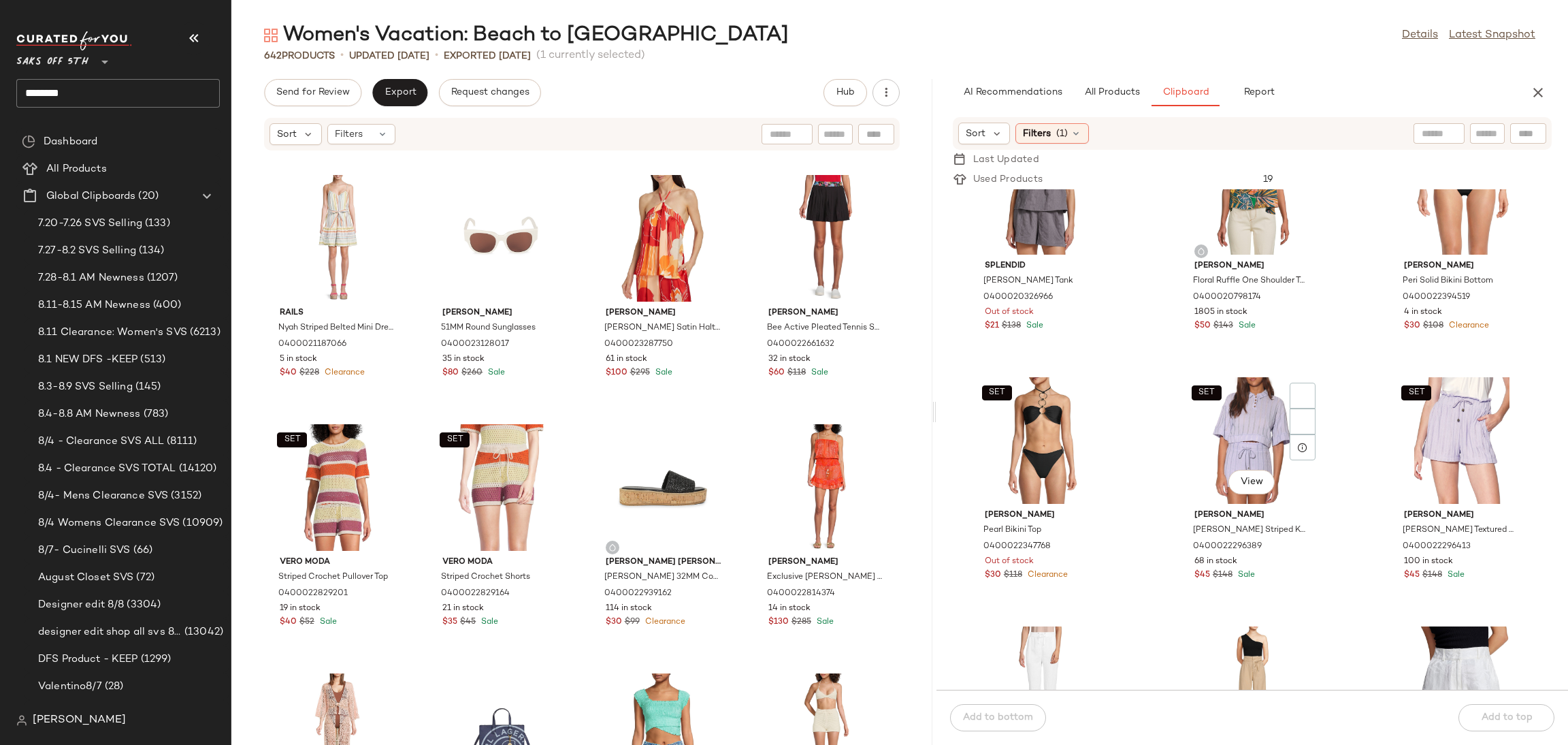
scroll to position [1334, 0]
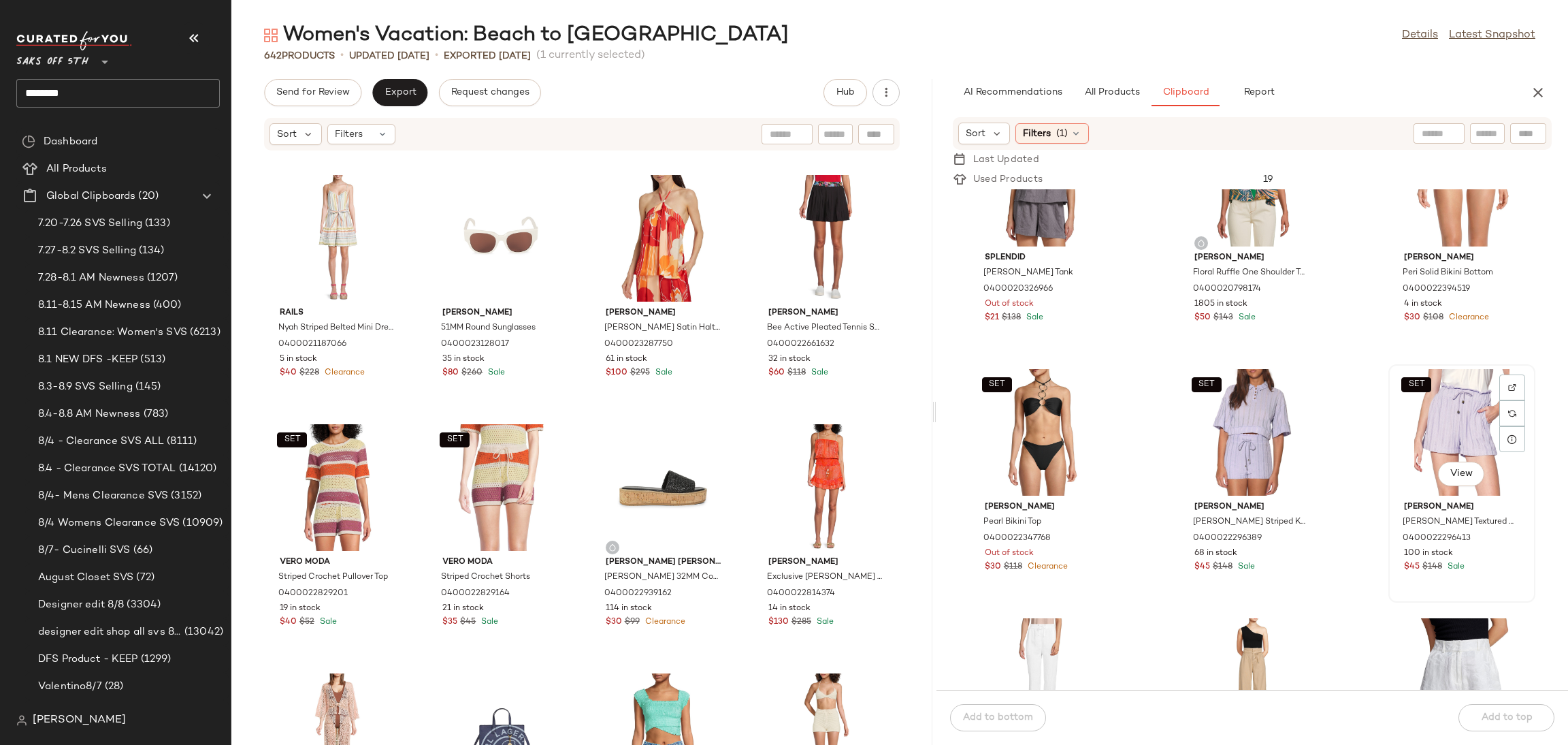
click at [1444, 406] on div "SET View" at bounding box center [1461, 432] width 137 height 127
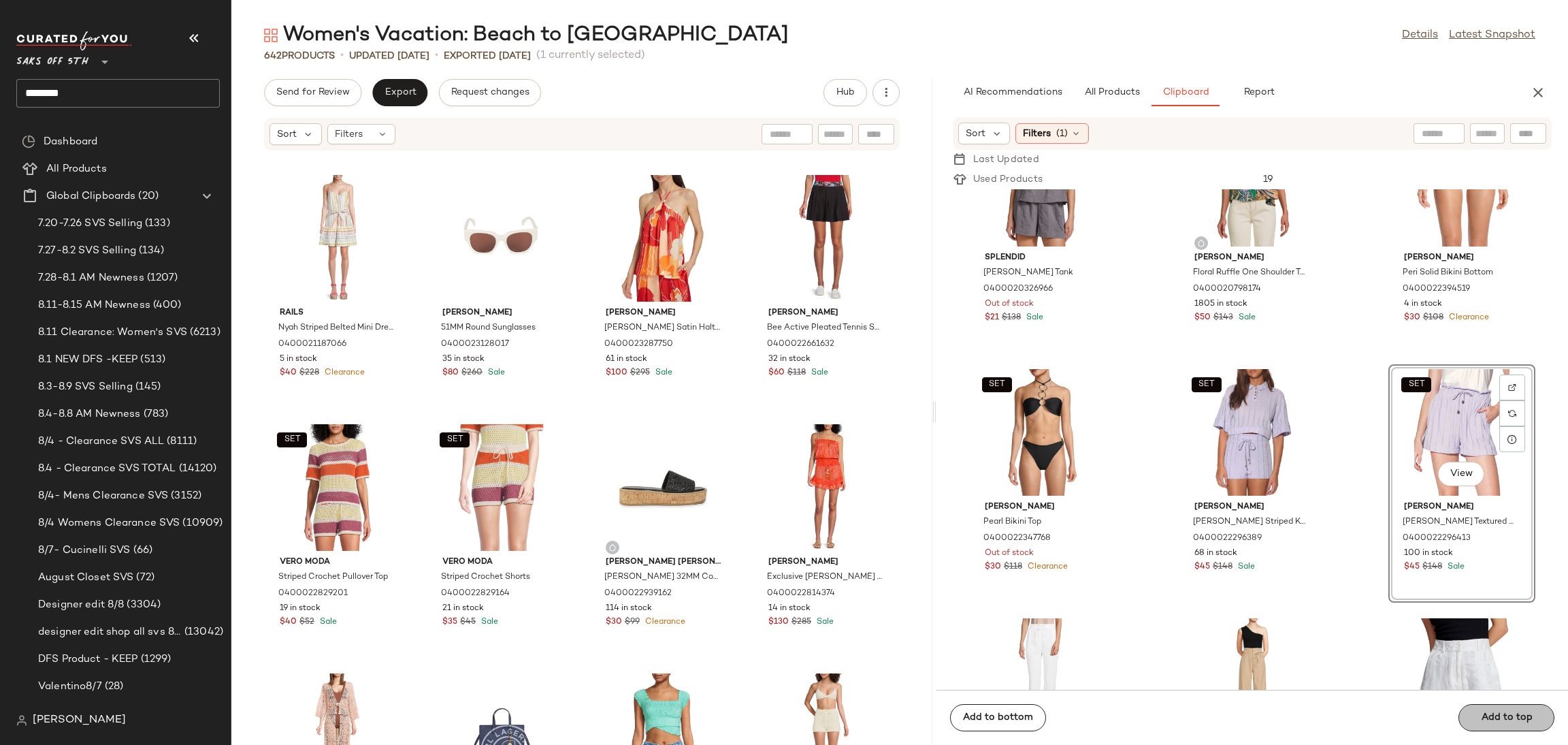
click at [1509, 720] on span "Add to top" at bounding box center [1505, 717] width 52 height 10
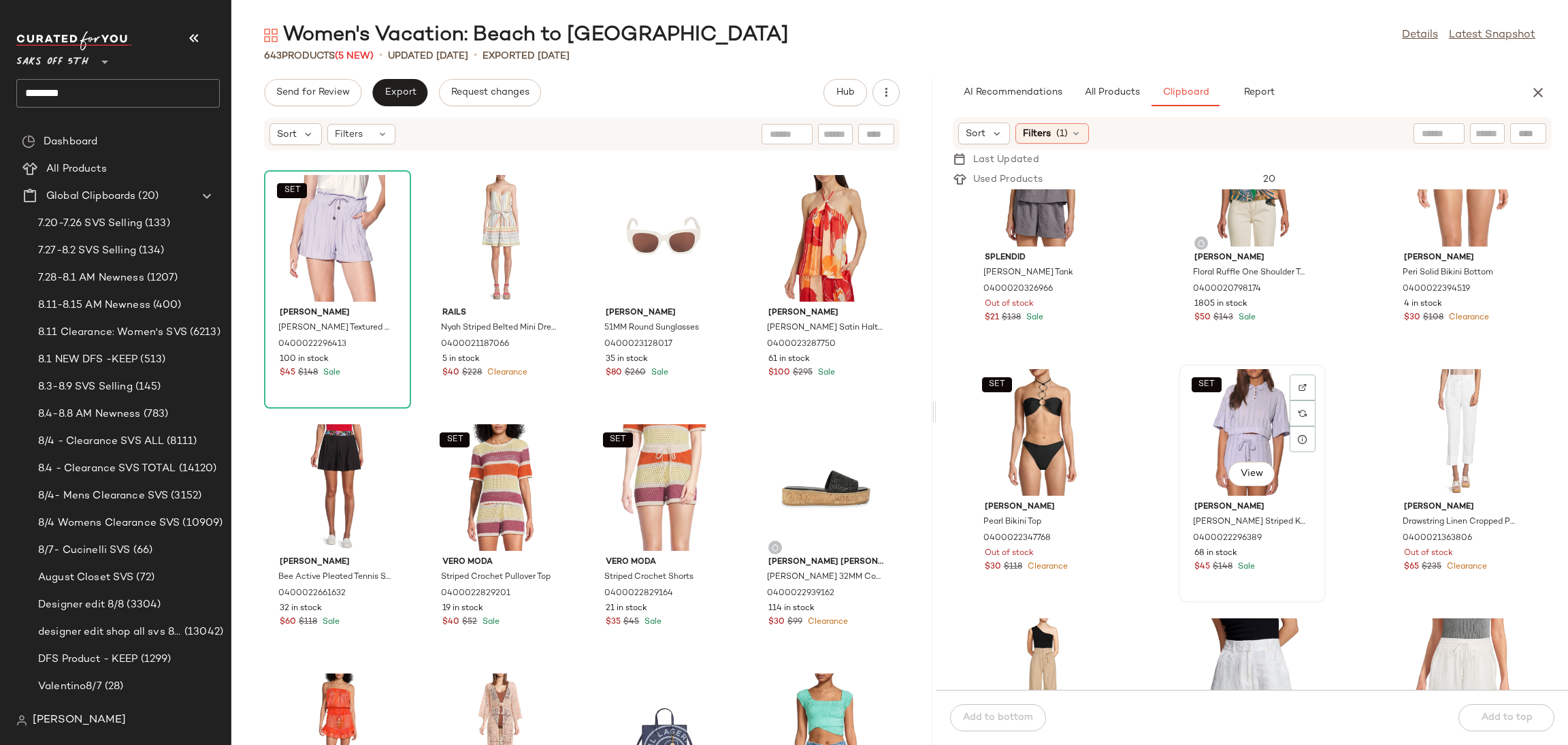
click at [1235, 409] on div "SET View" at bounding box center [1252, 432] width 137 height 127
click at [1498, 714] on div "Add to bottom Add to top" at bounding box center [1252, 718] width 632 height 55
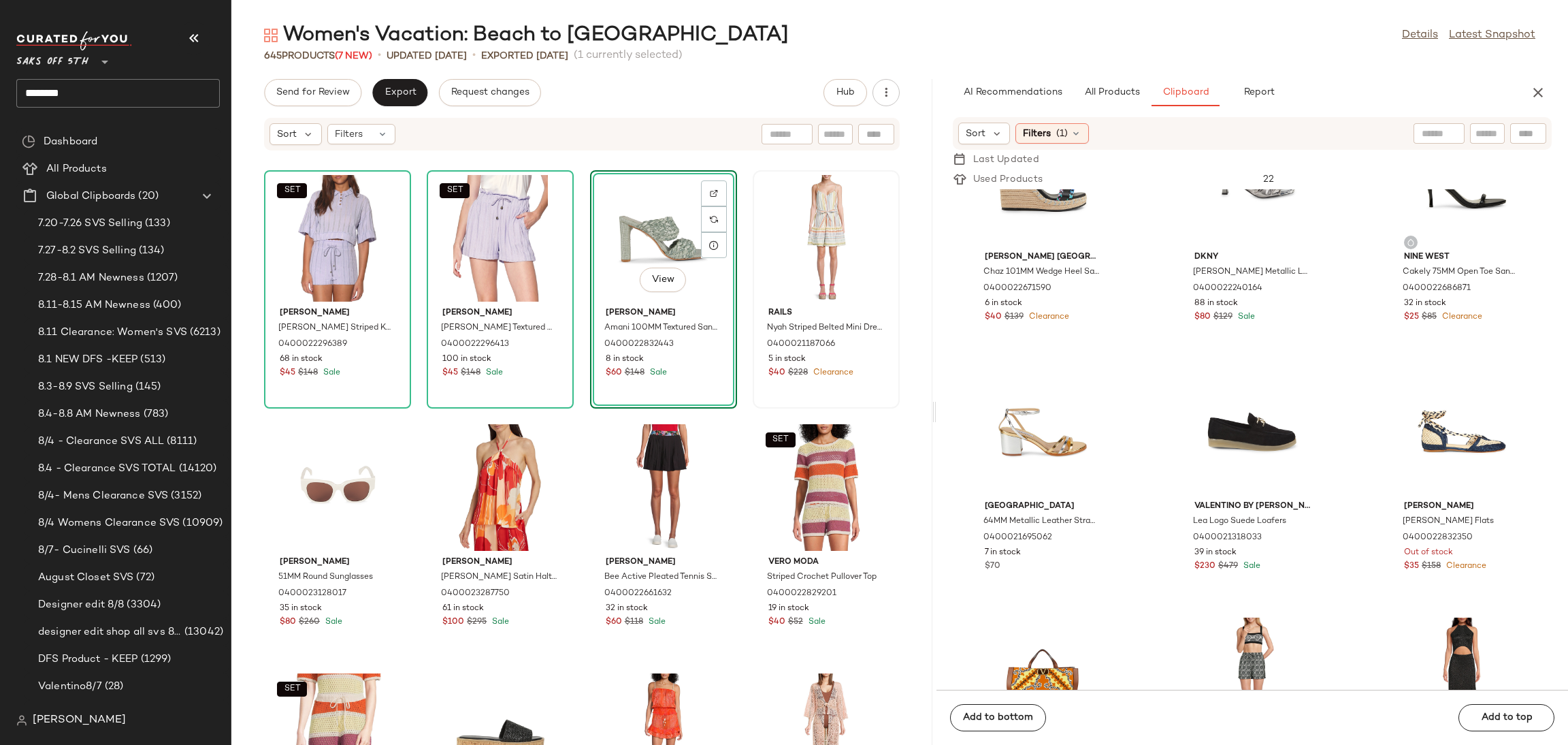
scroll to position [7314, 0]
click at [624, 209] on div "View" at bounding box center [663, 239] width 137 height 127
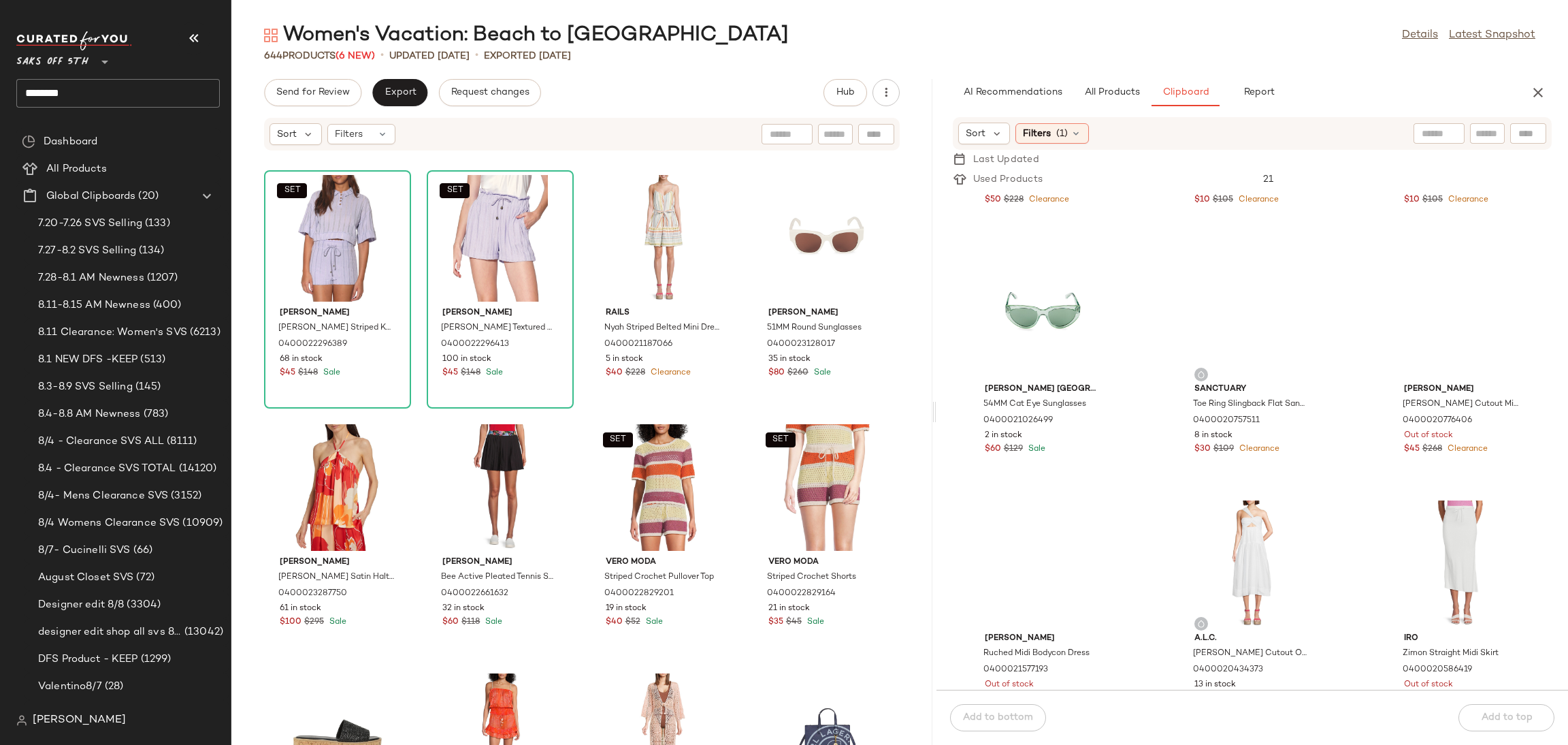
scroll to position [9468, 0]
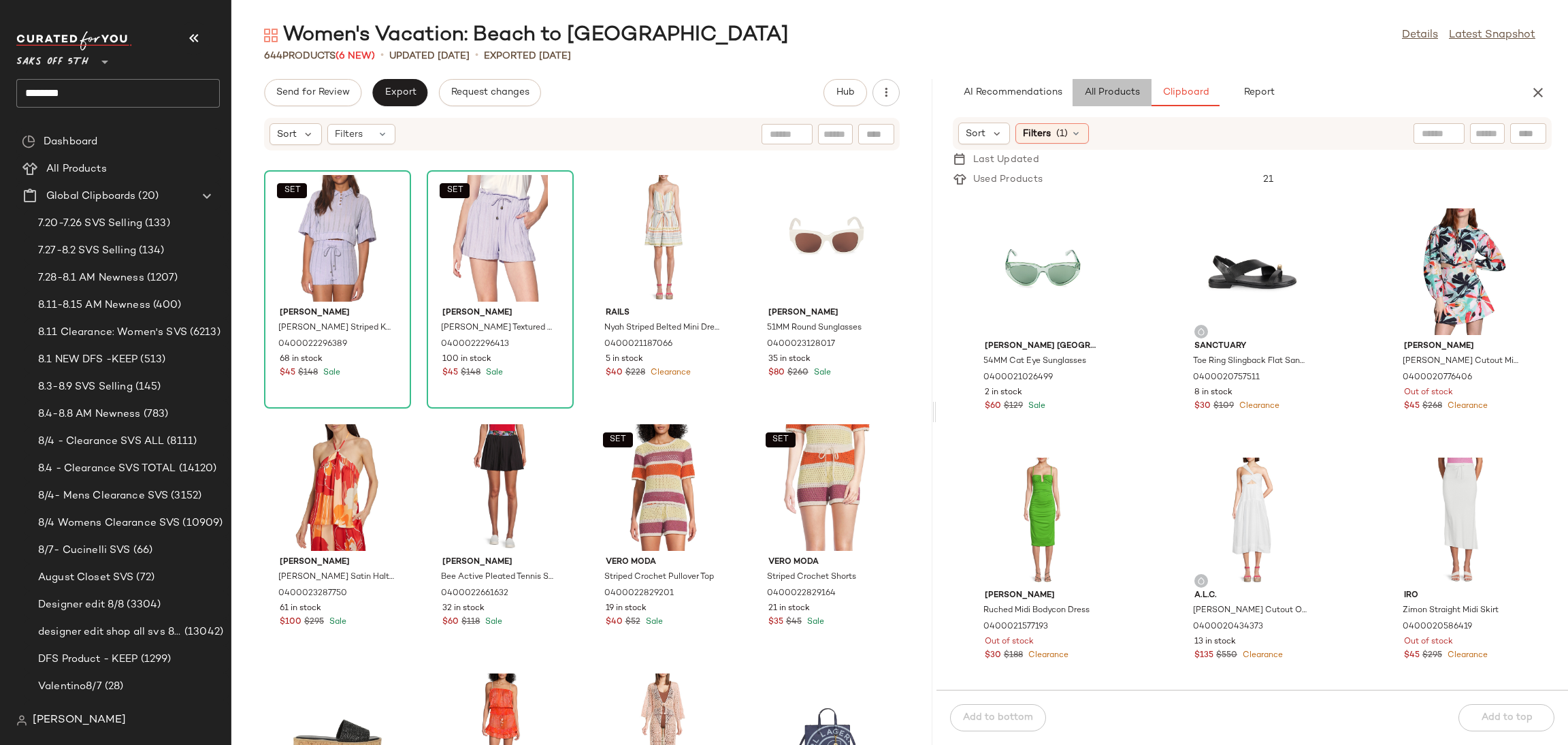
click at [1100, 85] on button "All Products" at bounding box center [1111, 92] width 79 height 27
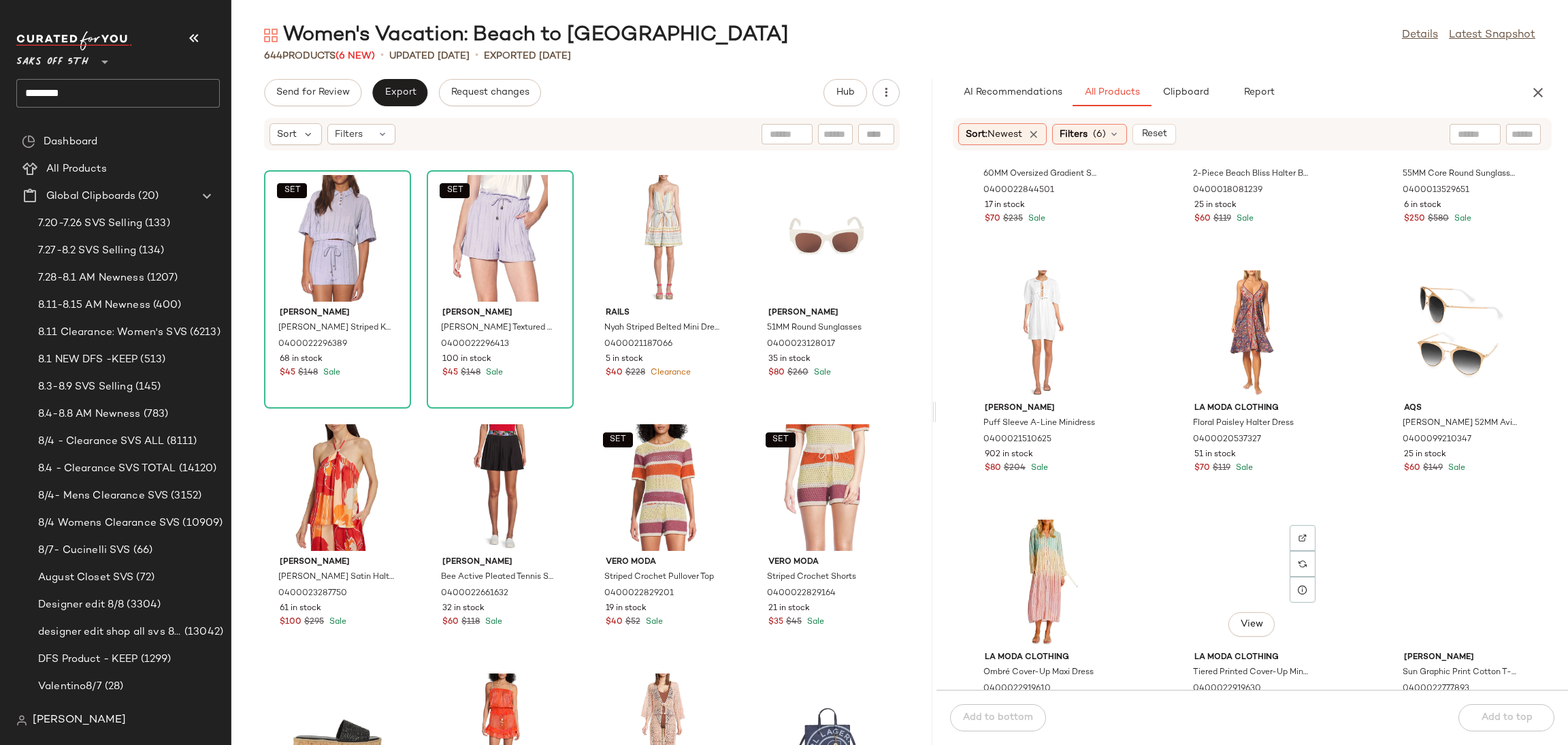
scroll to position [6390, 0]
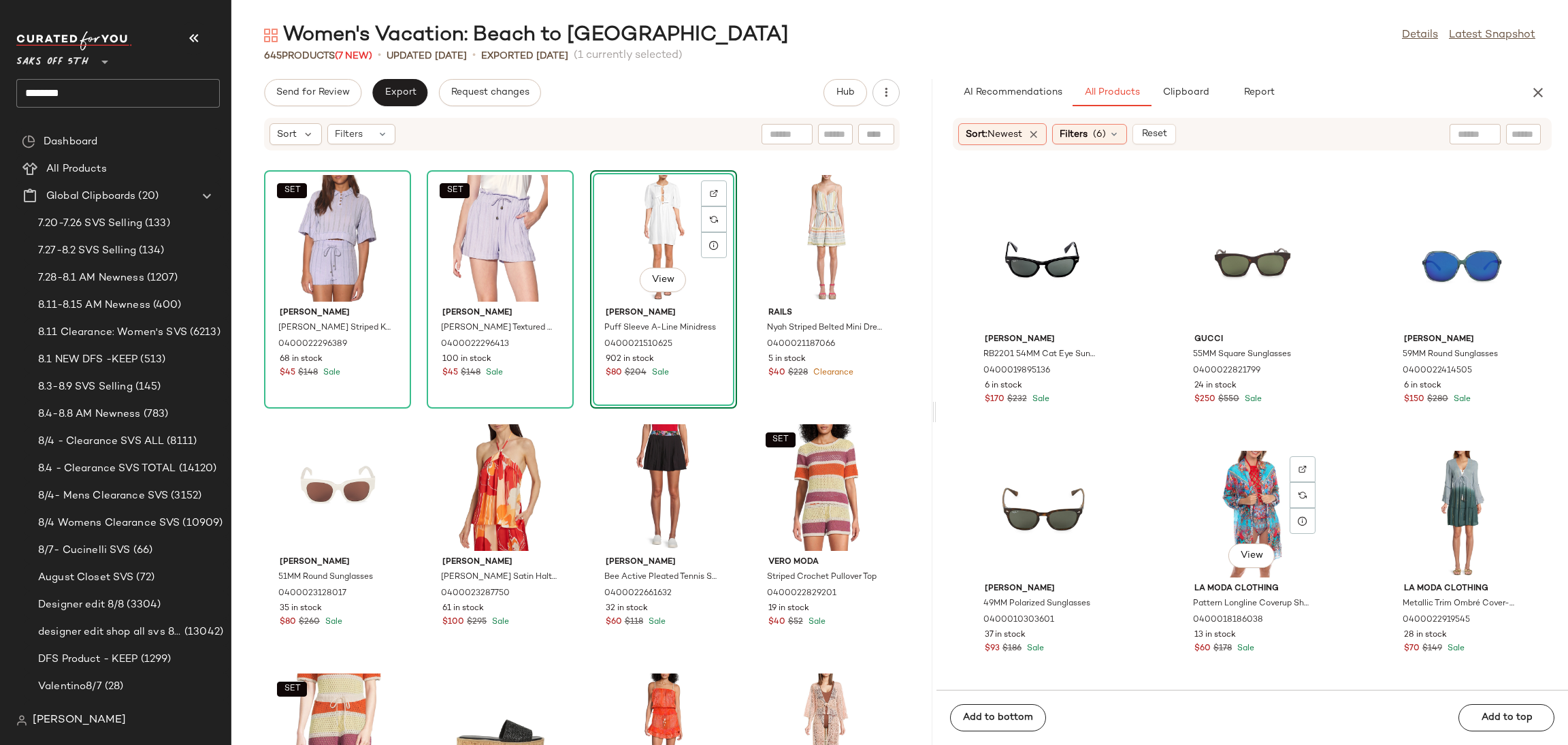
scroll to position [8714, 0]
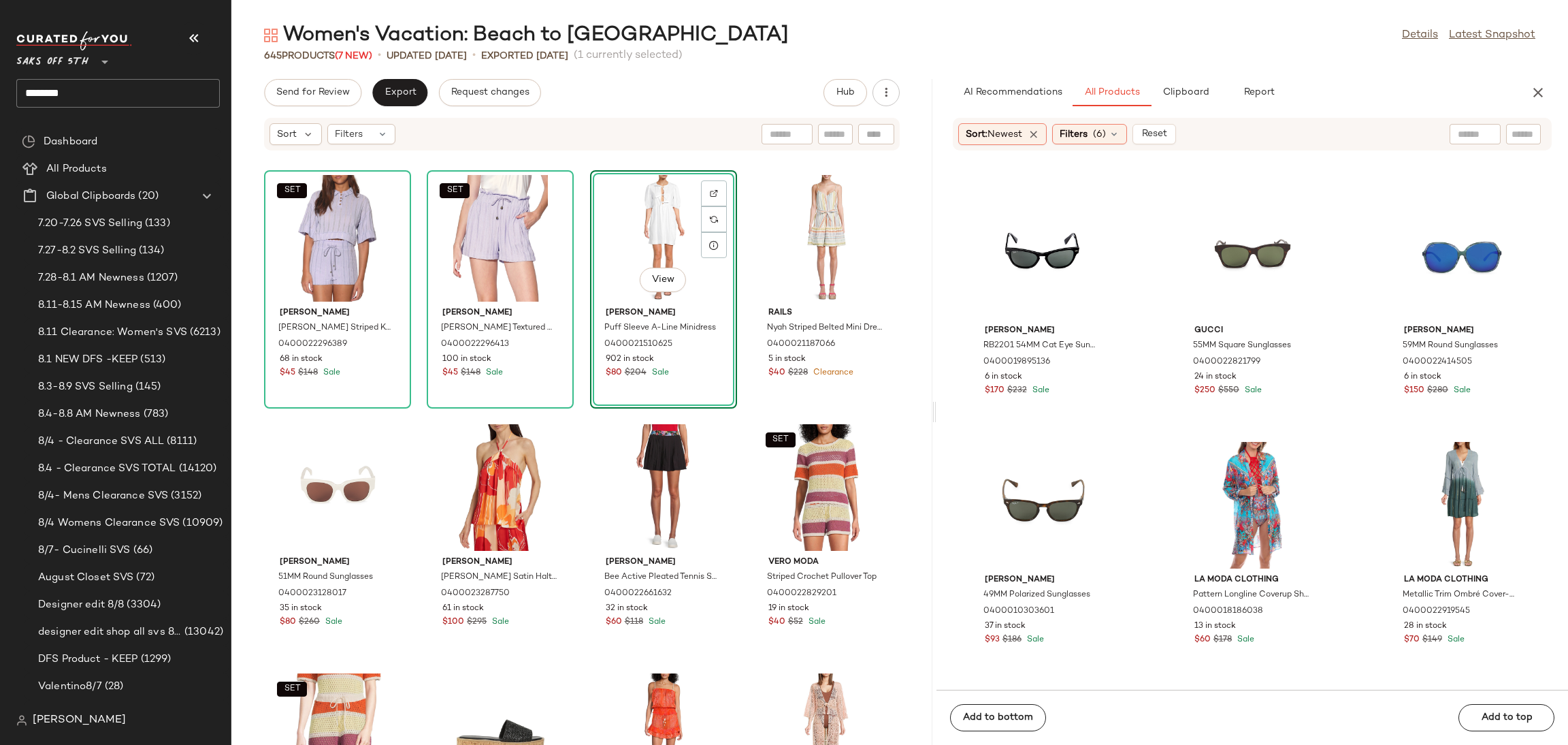
click at [1089, 144] on div "Filters (6)" at bounding box center [1089, 135] width 75 height 21
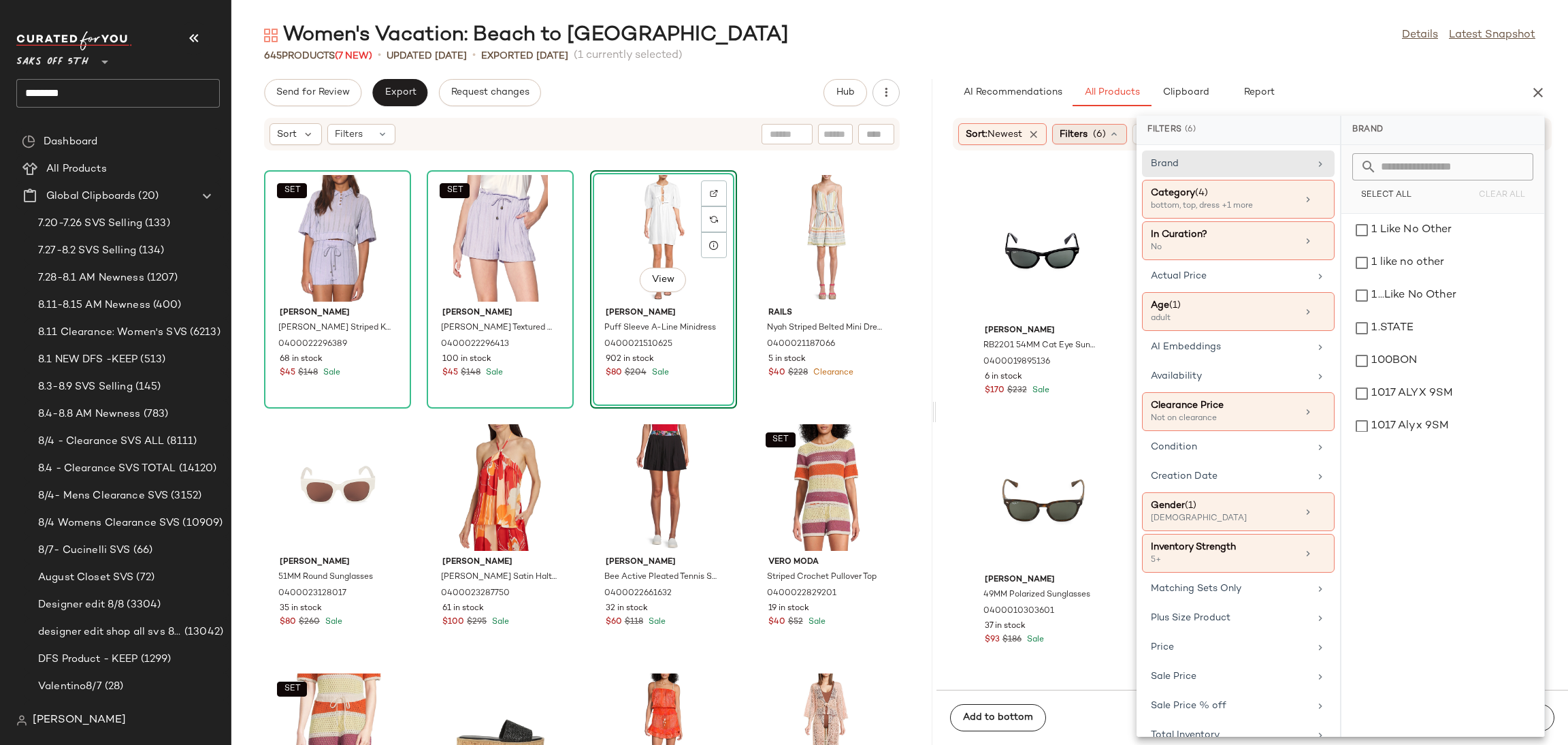
click at [1095, 136] on div "Filters (6)" at bounding box center [1089, 135] width 75 height 21
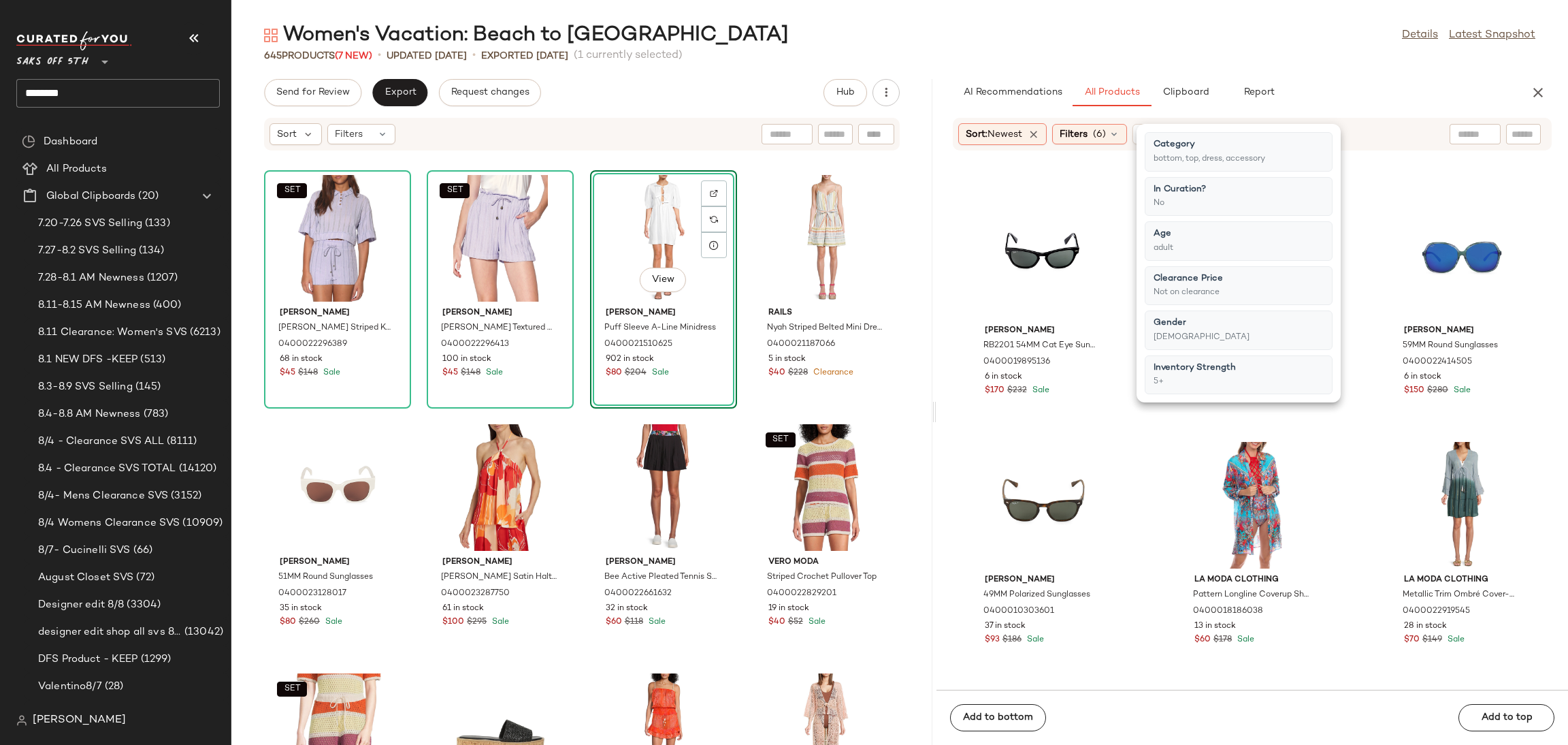
click at [1095, 136] on div "Filters (6)" at bounding box center [1089, 135] width 75 height 21
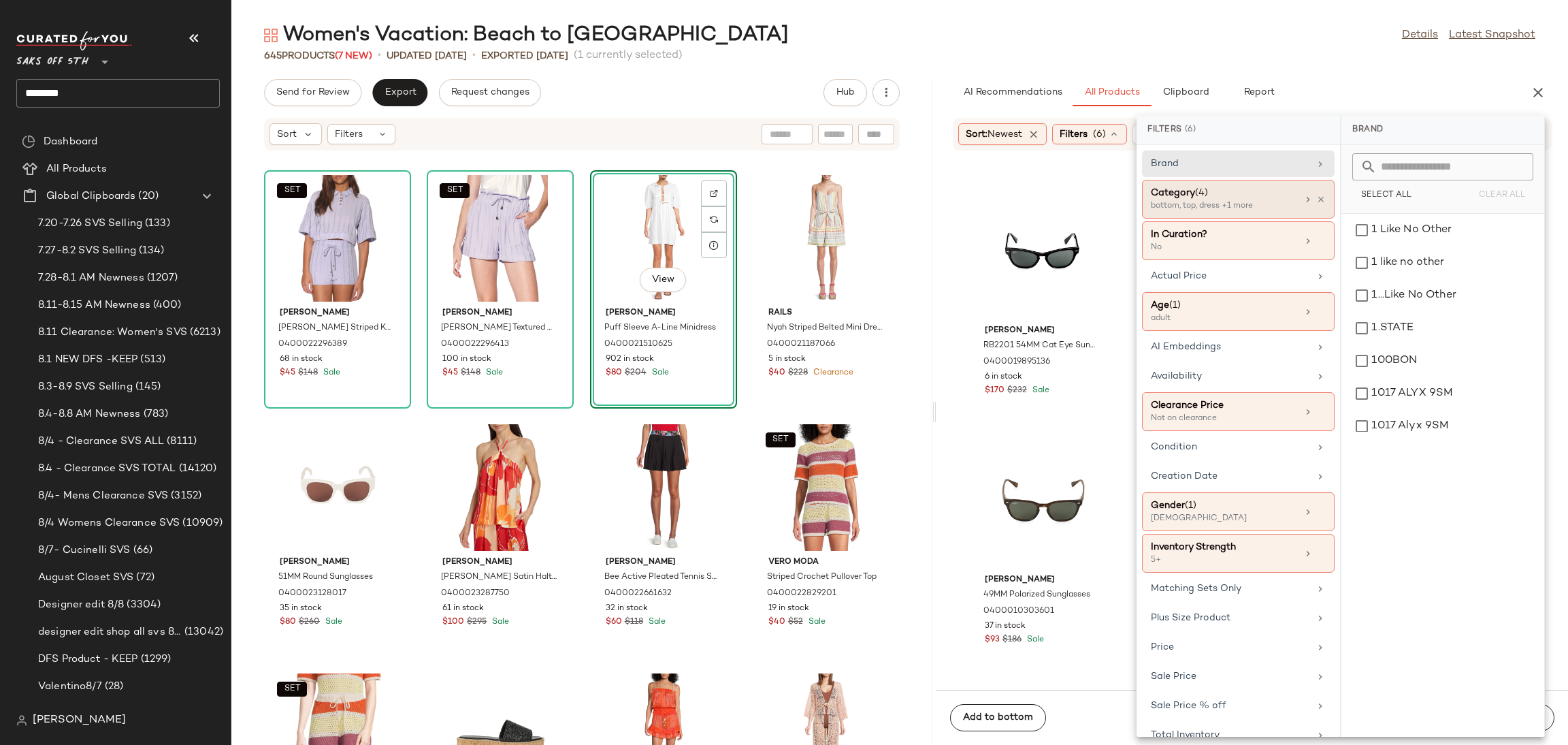
click at [1242, 209] on div "bottom, top, dress +1 more" at bounding box center [1219, 206] width 136 height 12
click at [1361, 322] on div "shoe" at bounding box center [1442, 324] width 192 height 32
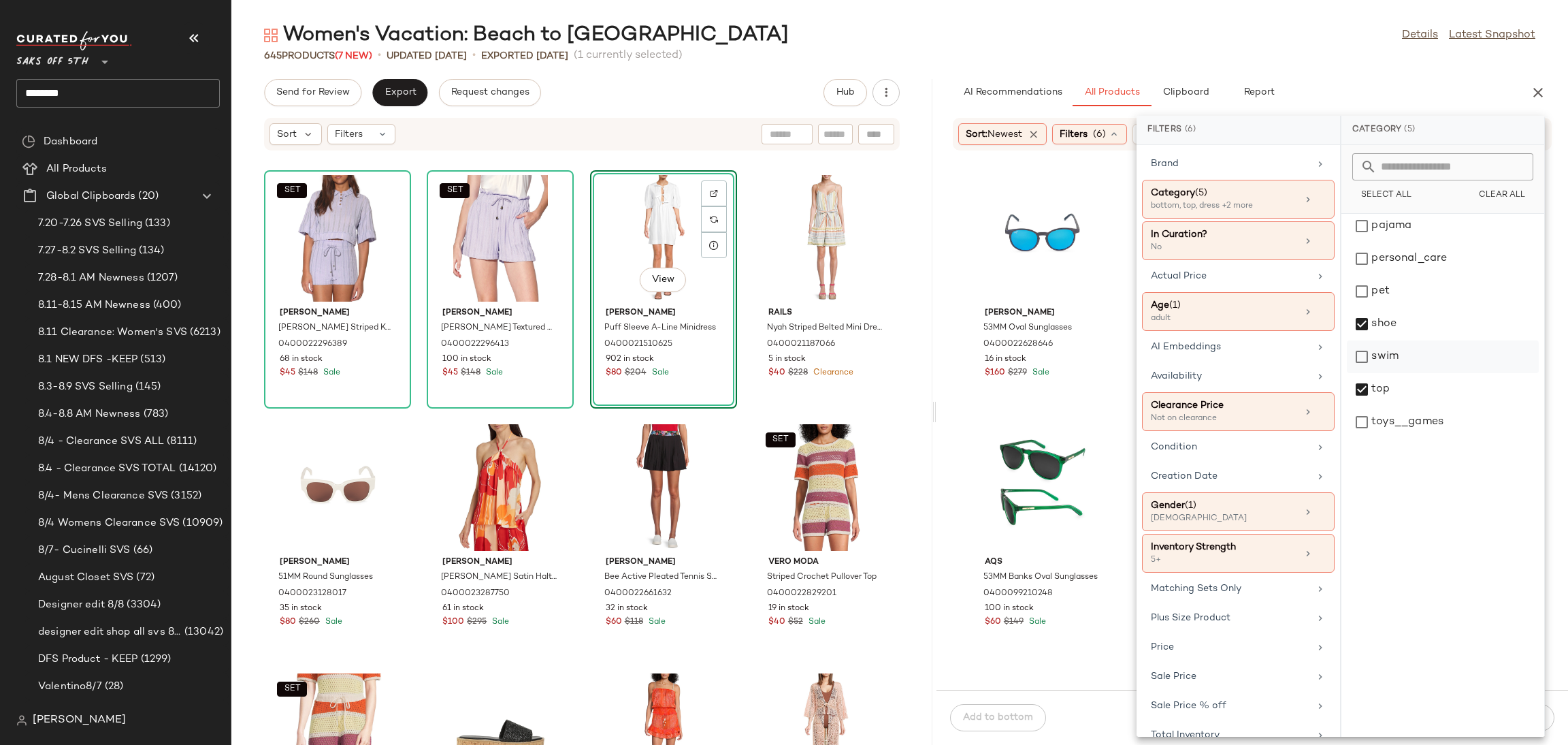
click at [1365, 360] on div "swim" at bounding box center [1442, 356] width 192 height 32
click at [1243, 22] on div "Women's Vacation: Beach to Bar Details Latest Snapshot" at bounding box center [899, 35] width 1337 height 27
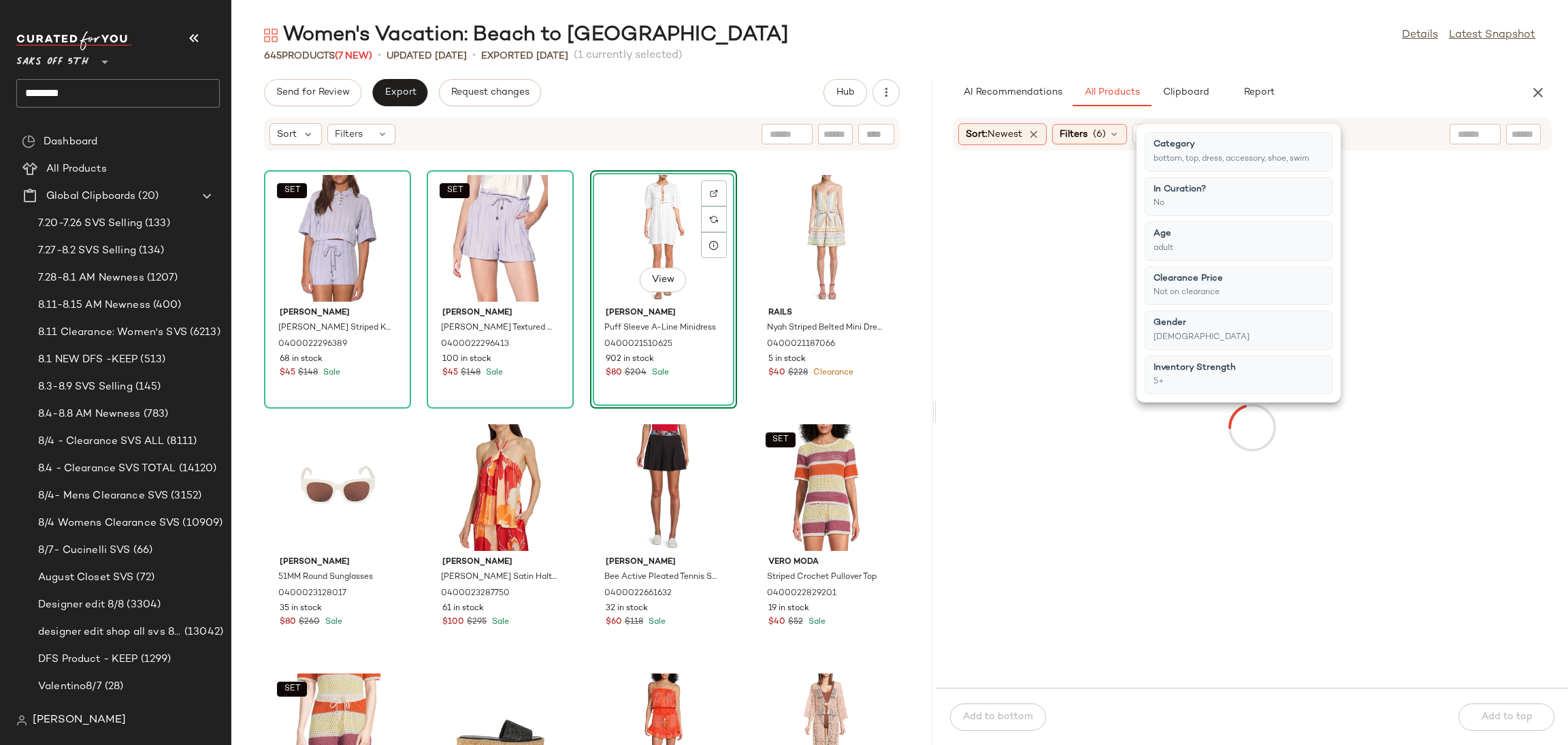
click at [1238, 24] on div "Women's Vacation: Beach to Bar Details Latest Snapshot" at bounding box center [899, 35] width 1337 height 27
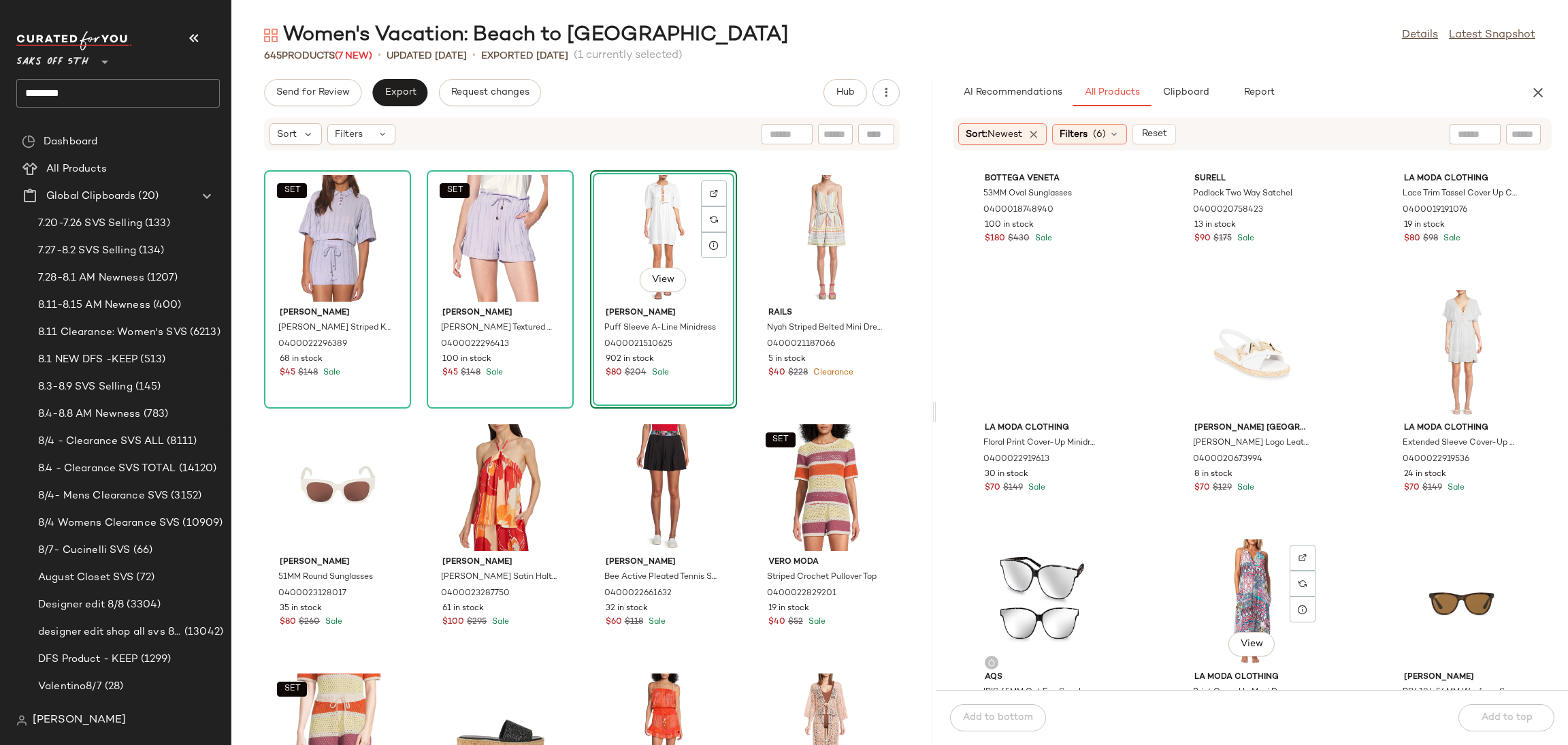
scroll to position [5624, 0]
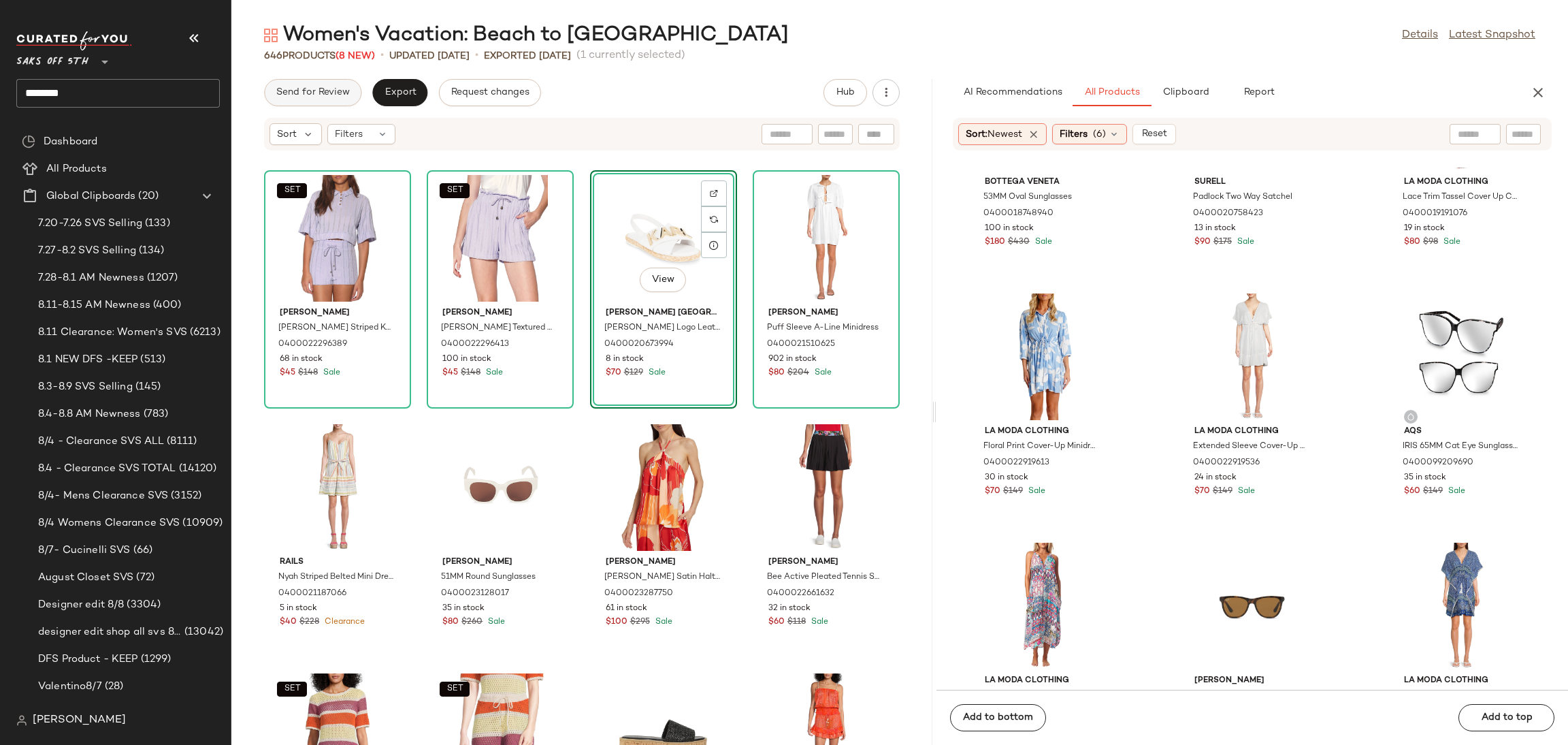
drag, startPoint x: 337, startPoint y: 76, endPoint x: 340, endPoint y: 91, distance: 15.3
click at [340, 91] on div "Women's Vacation: Beach to Bar Details Latest Snapshot 646 Products (8 New) • u…" at bounding box center [899, 383] width 1337 height 723
click at [340, 91] on span "Send for Review" at bounding box center [313, 92] width 74 height 10
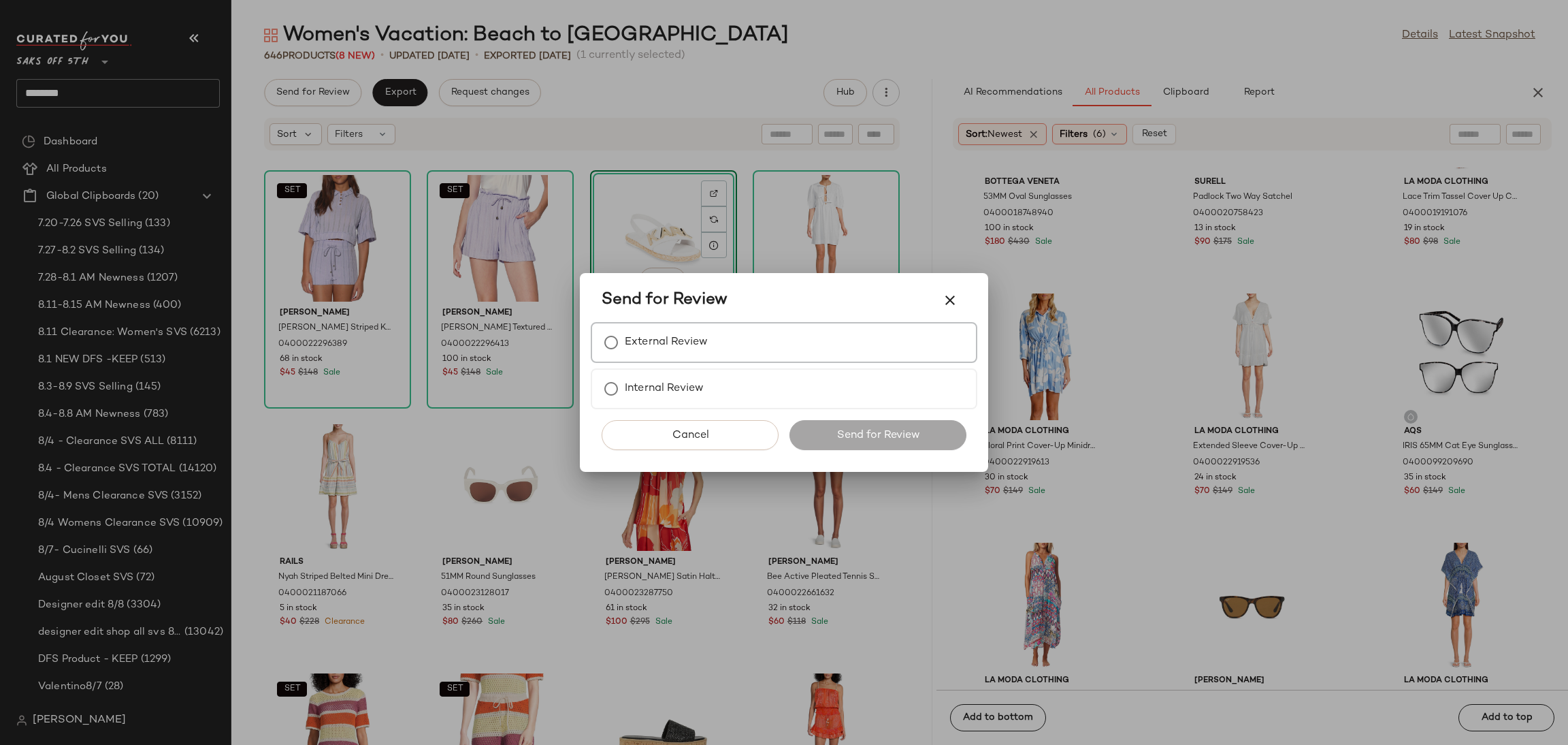
click at [701, 344] on label "External Review" at bounding box center [666, 342] width 83 height 27
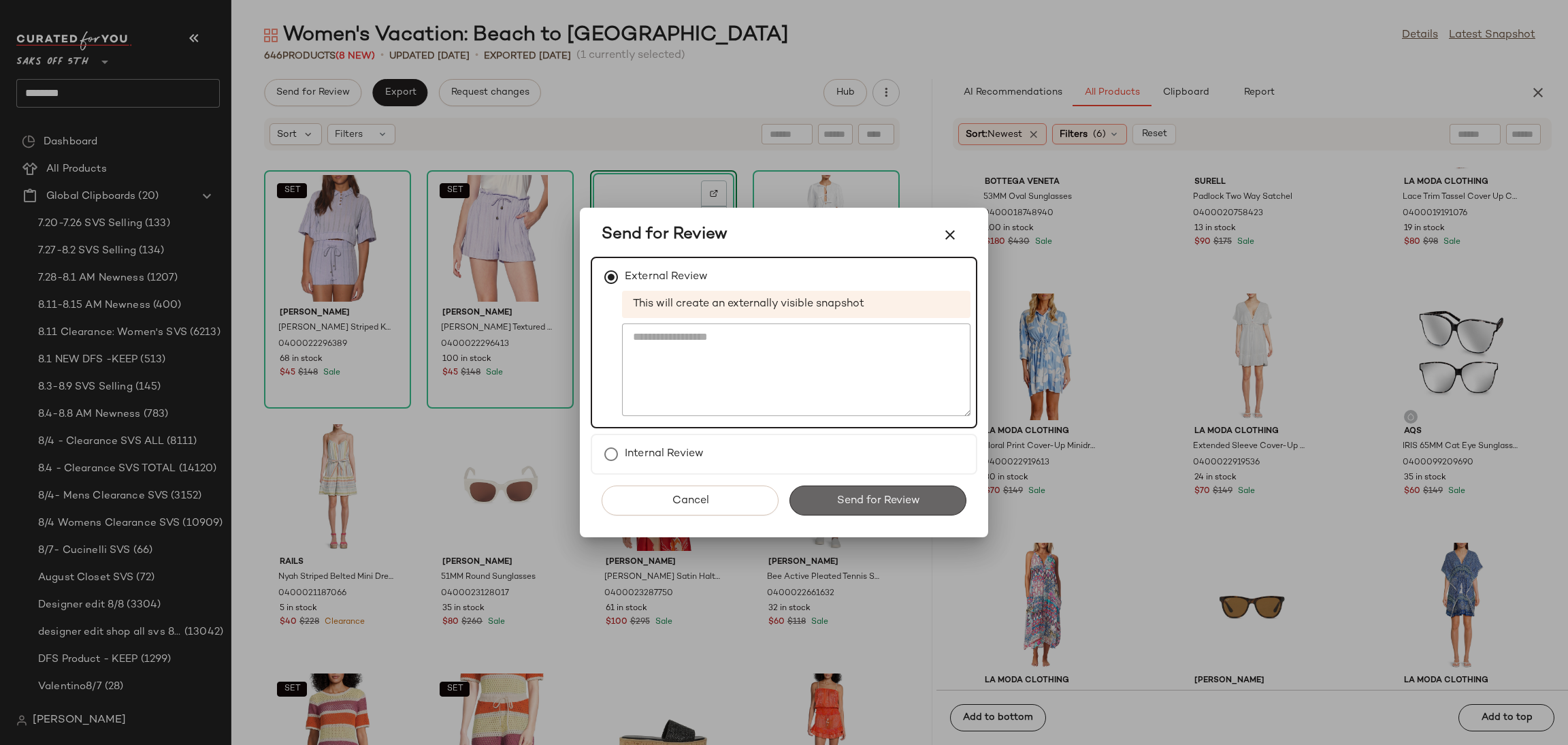
click at [838, 496] on span "Send for Review" at bounding box center [877, 500] width 83 height 13
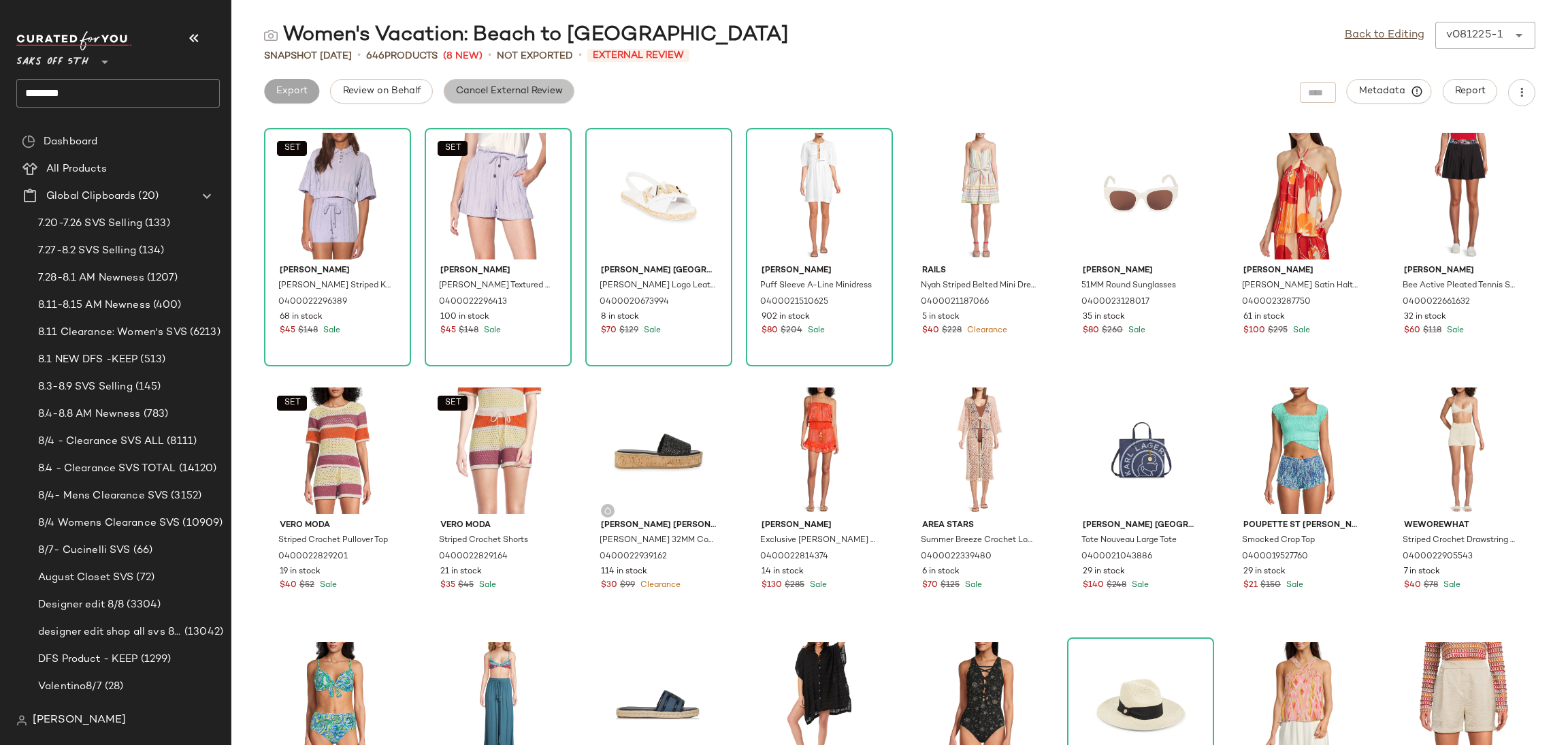
click at [494, 91] on span "Cancel External Review" at bounding box center [509, 91] width 107 height 10
click at [390, 89] on span "Export" at bounding box center [400, 91] width 32 height 10
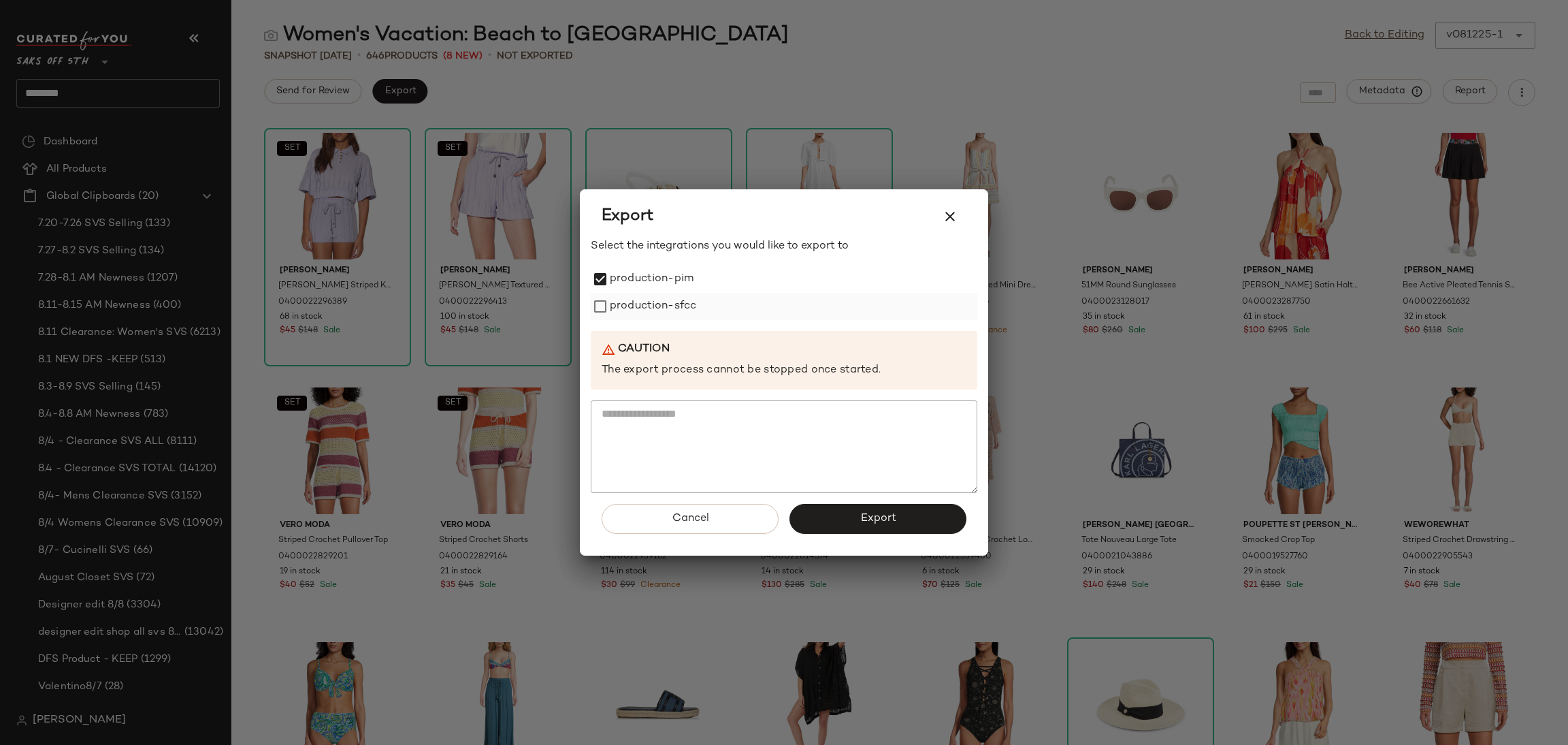
click at [613, 299] on label "production-sfcc" at bounding box center [653, 306] width 86 height 27
click at [838, 520] on button "Export" at bounding box center [877, 519] width 177 height 30
click at [953, 217] on icon "button" at bounding box center [949, 216] width 16 height 16
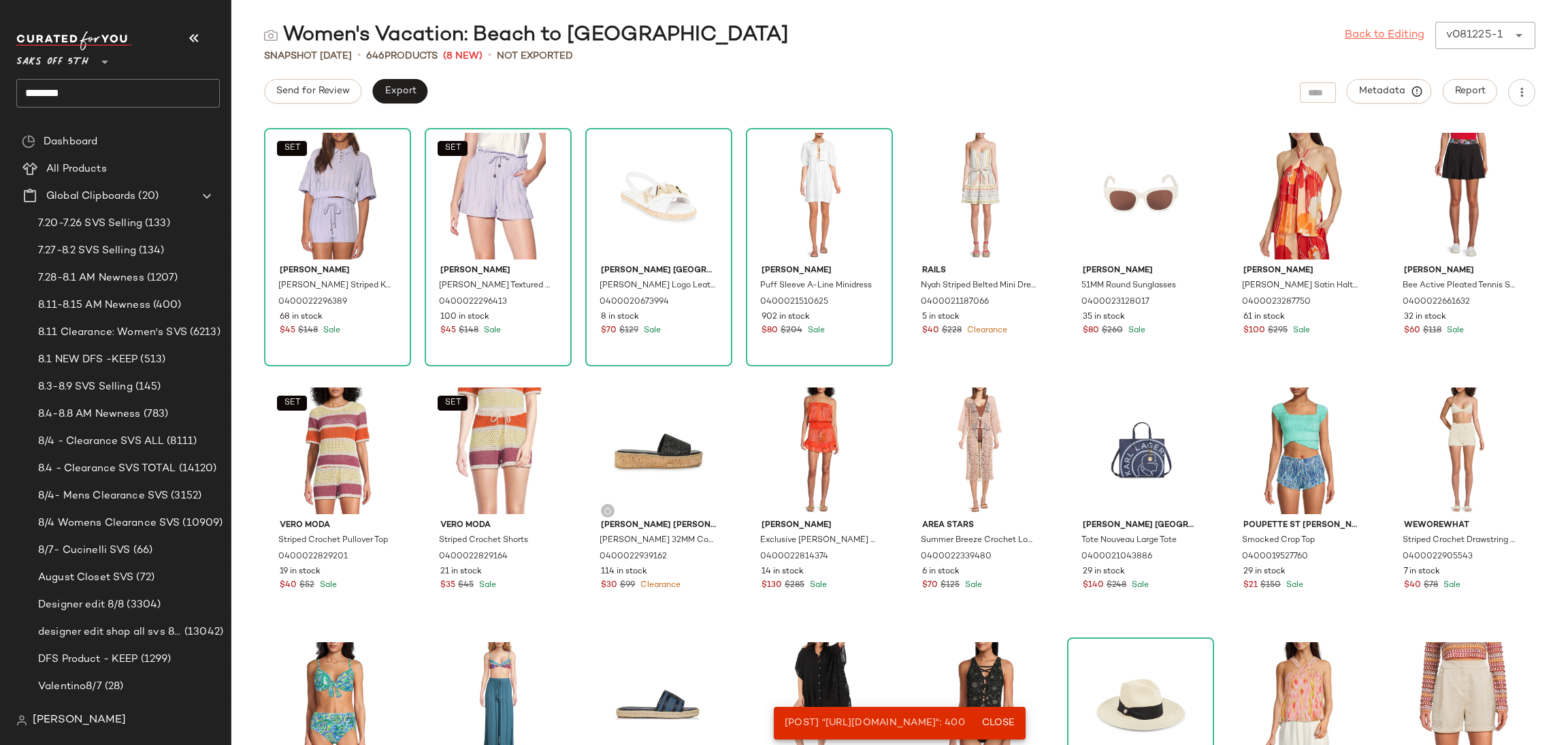
click at [1354, 30] on link "Back to Editing" at bounding box center [1384, 35] width 80 height 16
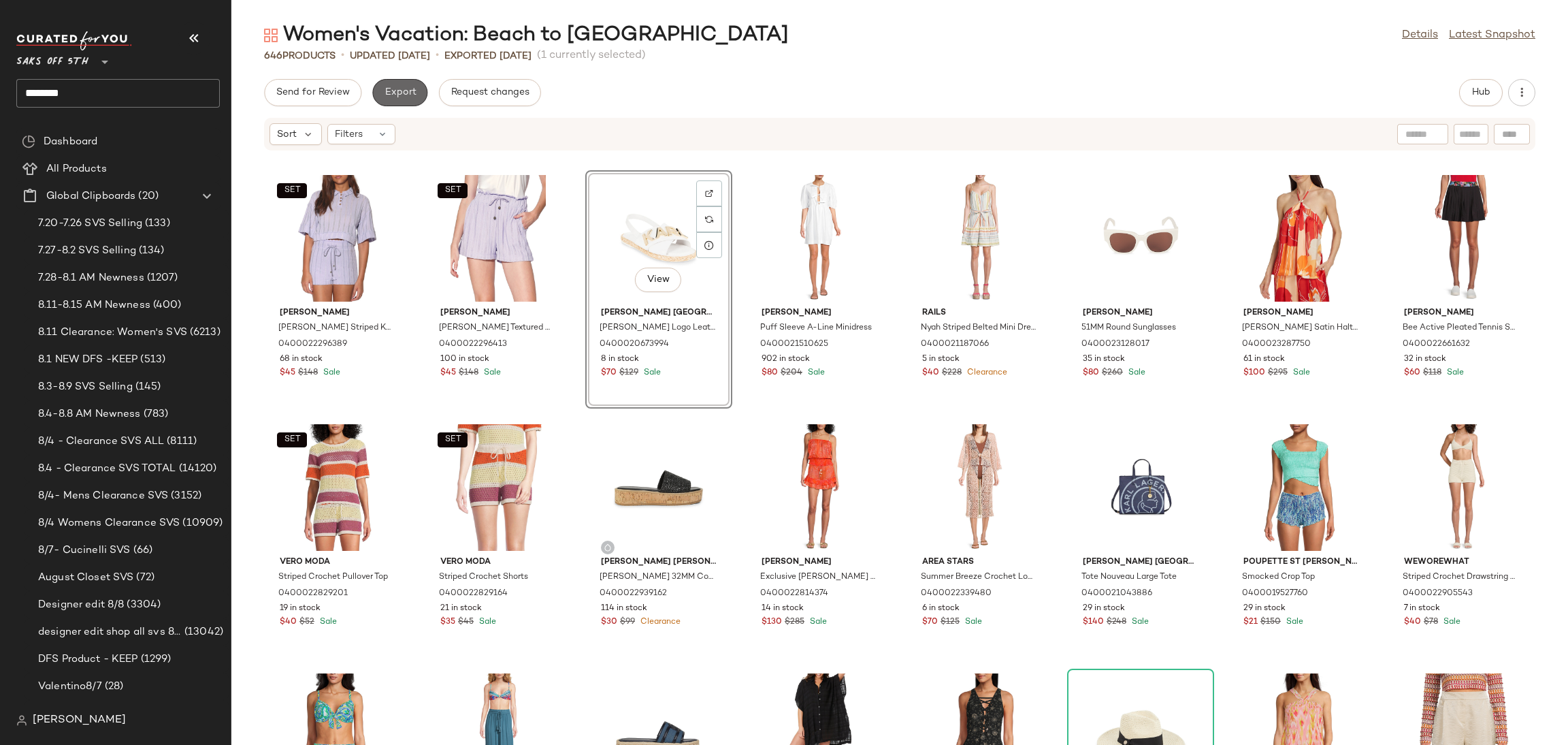
click at [417, 90] on button "Export" at bounding box center [400, 92] width 55 height 27
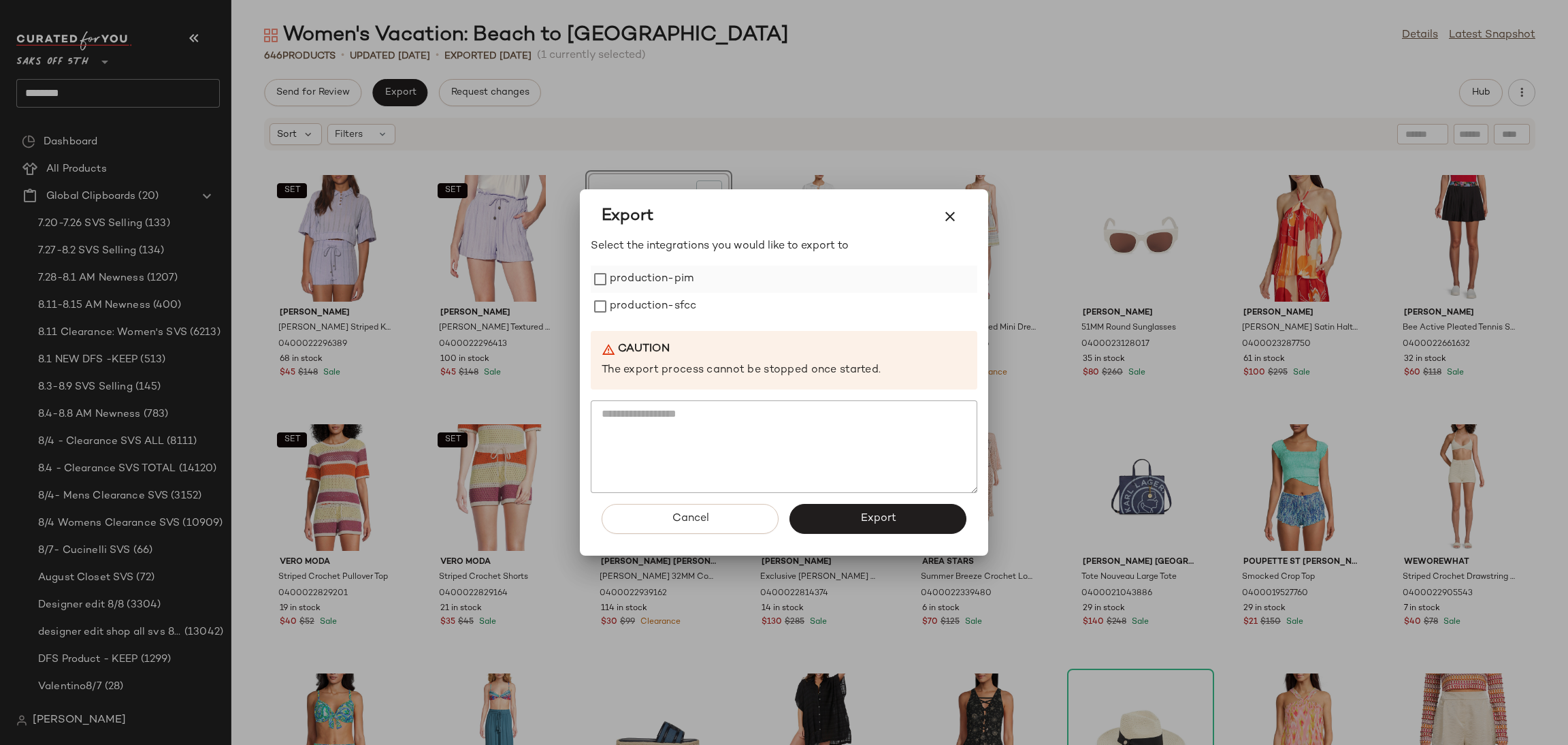
click at [622, 279] on label "production-pim" at bounding box center [652, 279] width 83 height 27
click at [630, 300] on label "production-sfcc" at bounding box center [653, 306] width 86 height 27
click at [840, 520] on button "Export" at bounding box center [877, 519] width 177 height 30
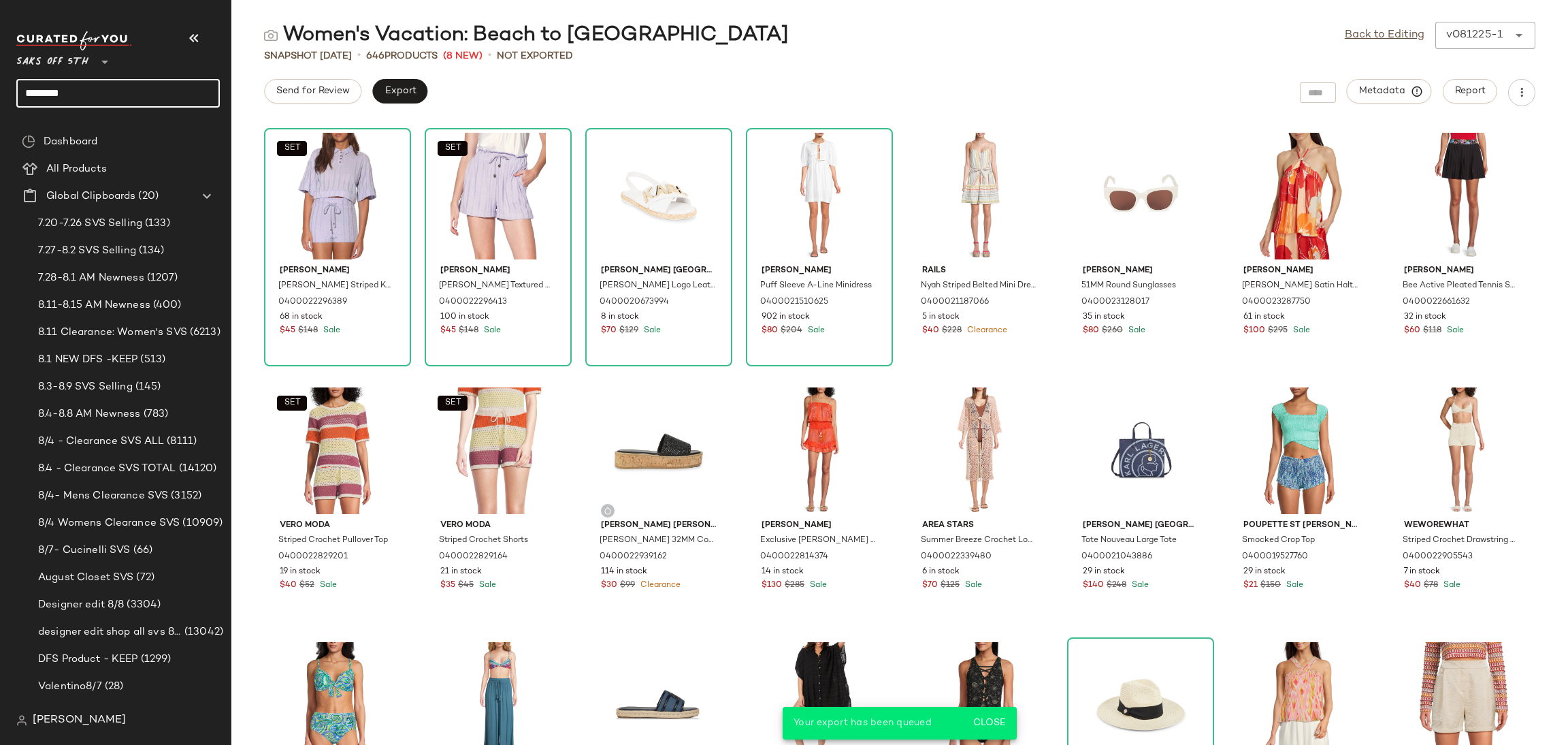
click at [183, 89] on input "********" at bounding box center [117, 93] width 204 height 28
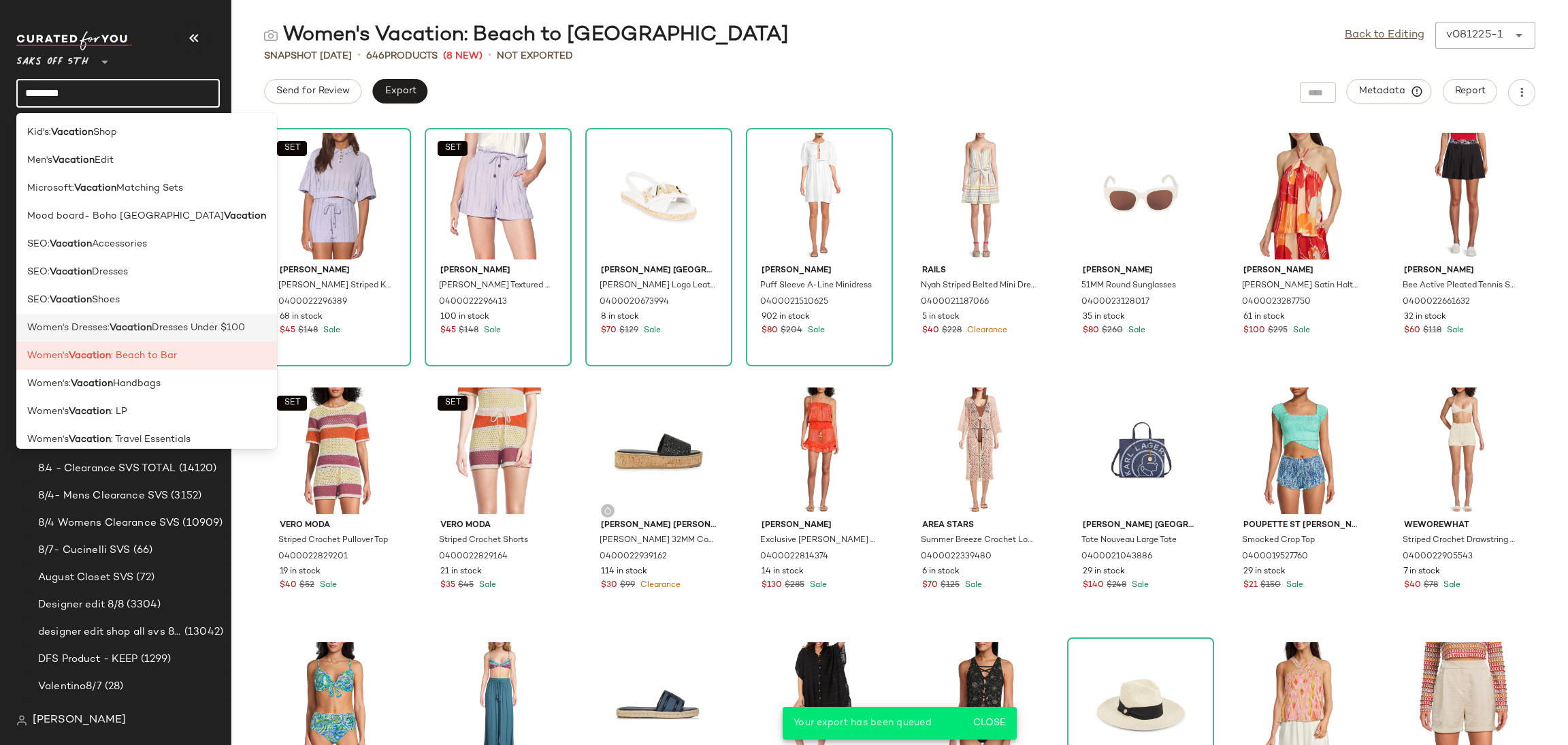
click at [155, 370] on div "Women's Dresses: Vacation Dresses Under $100" at bounding box center [146, 383] width 261 height 27
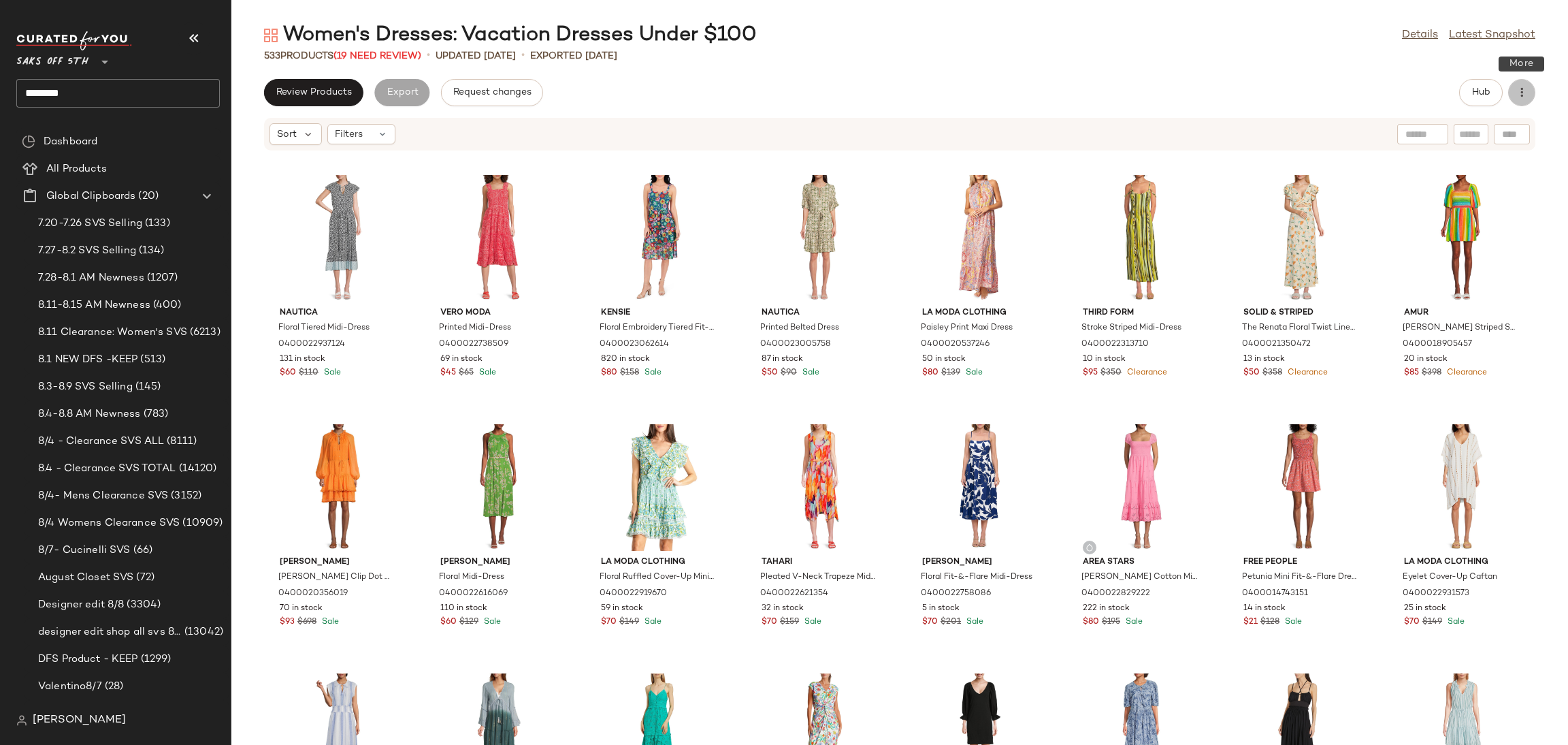
click at [1518, 90] on icon "button" at bounding box center [1522, 93] width 13 height 13
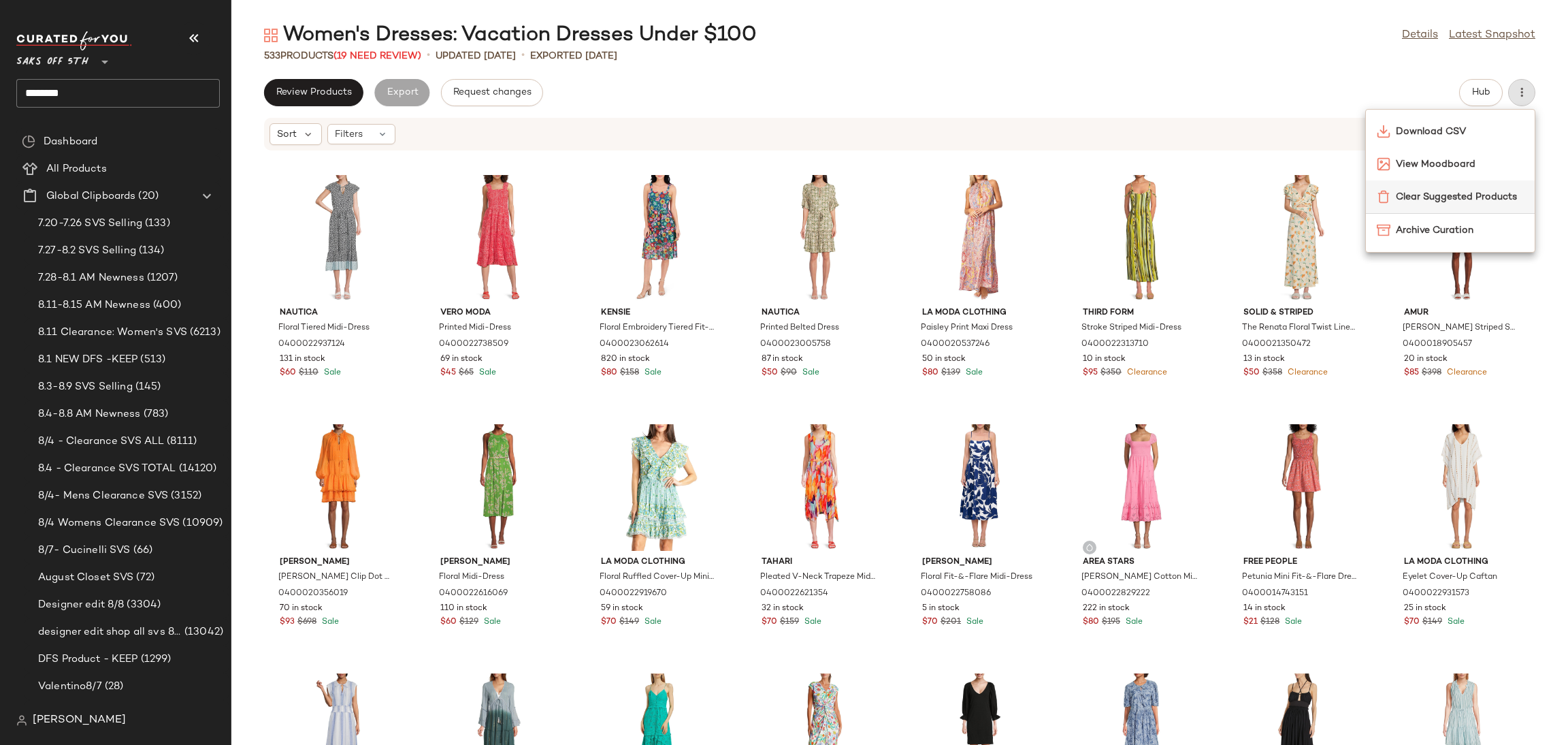
click at [1471, 198] on span "Clear Suggested Products" at bounding box center [1459, 196] width 128 height 14
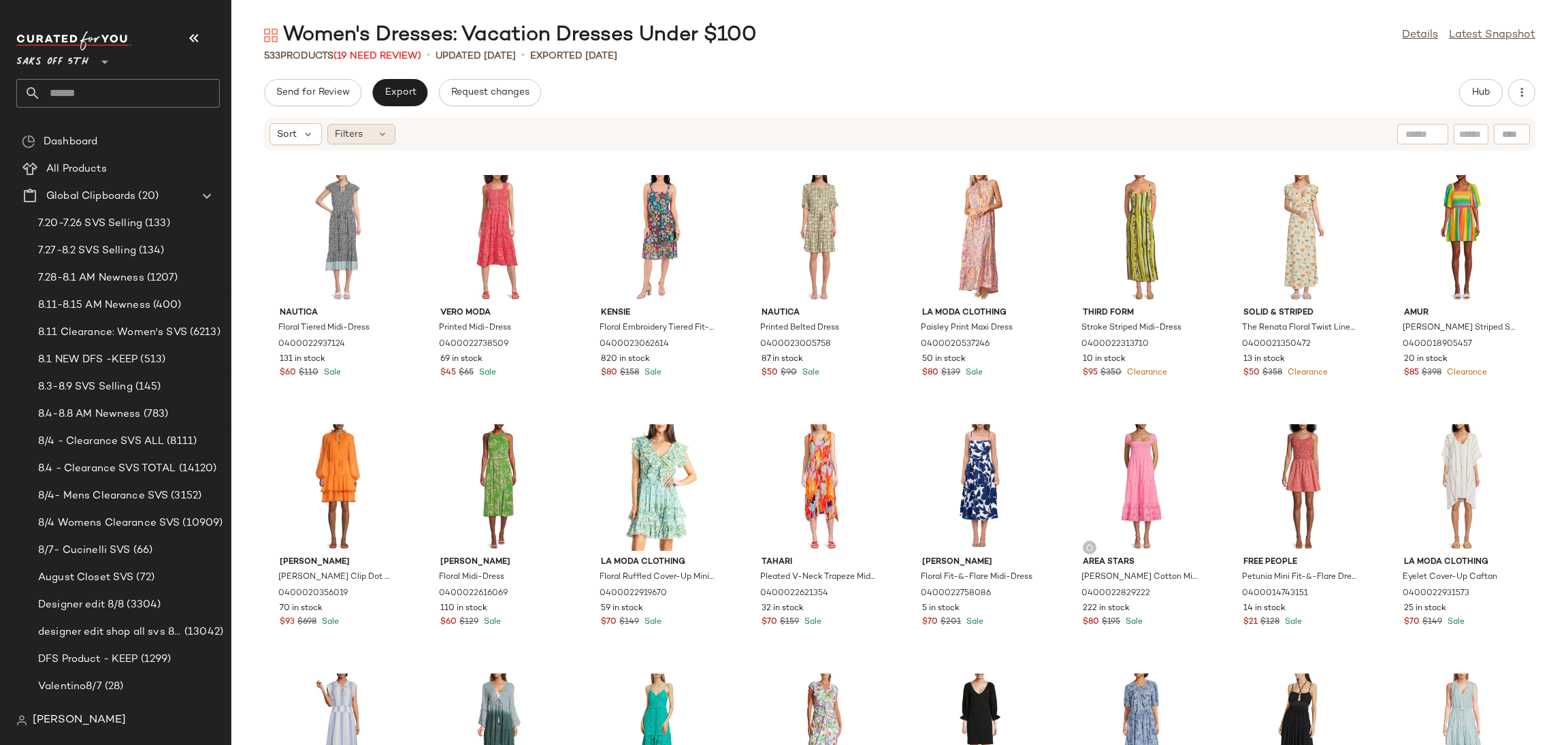
click at [369, 135] on div "Filters" at bounding box center [361, 135] width 68 height 21
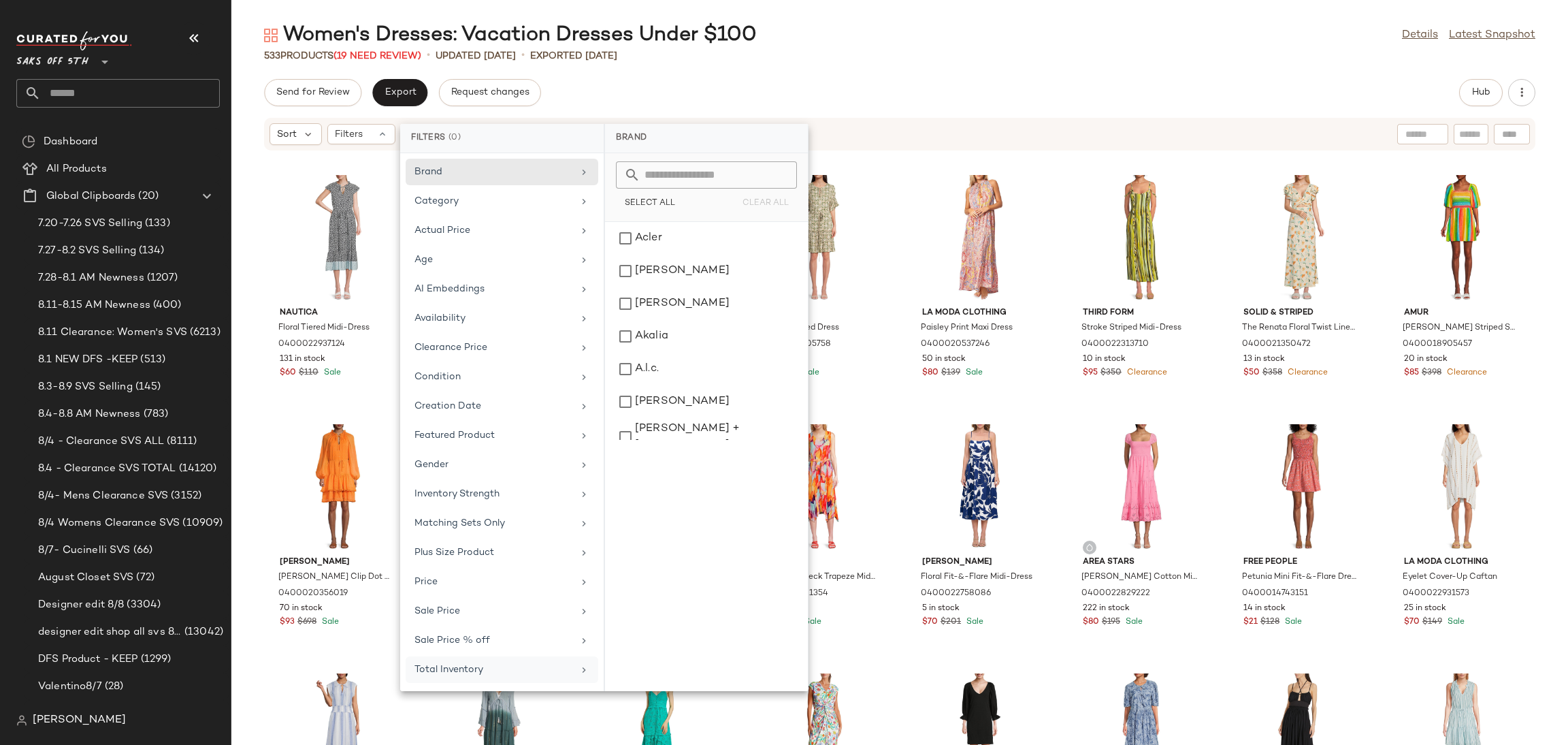
click at [498, 675] on div "Total Inventory" at bounding box center [493, 669] width 158 height 14
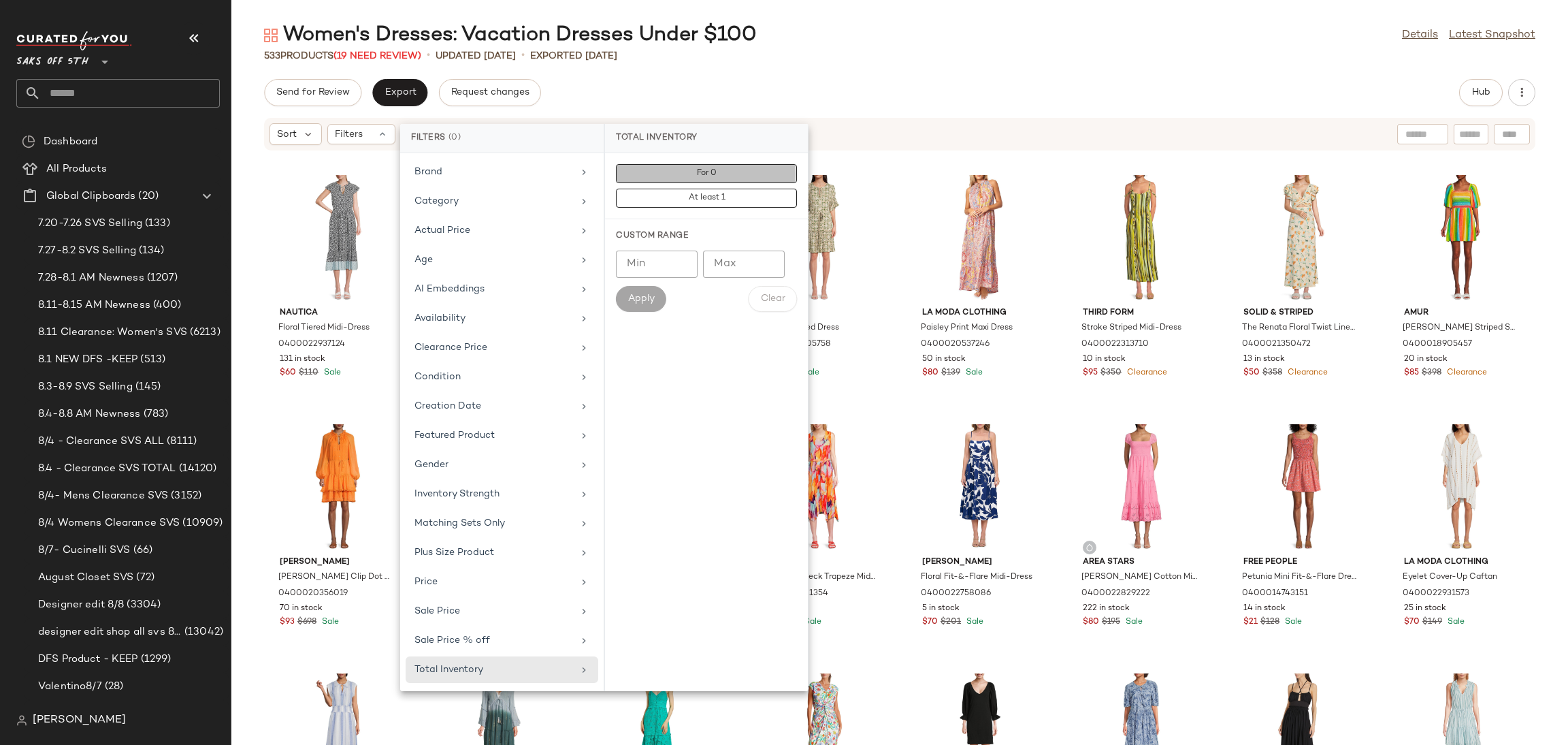
click at [673, 189] on button "For 0" at bounding box center [706, 198] width 181 height 19
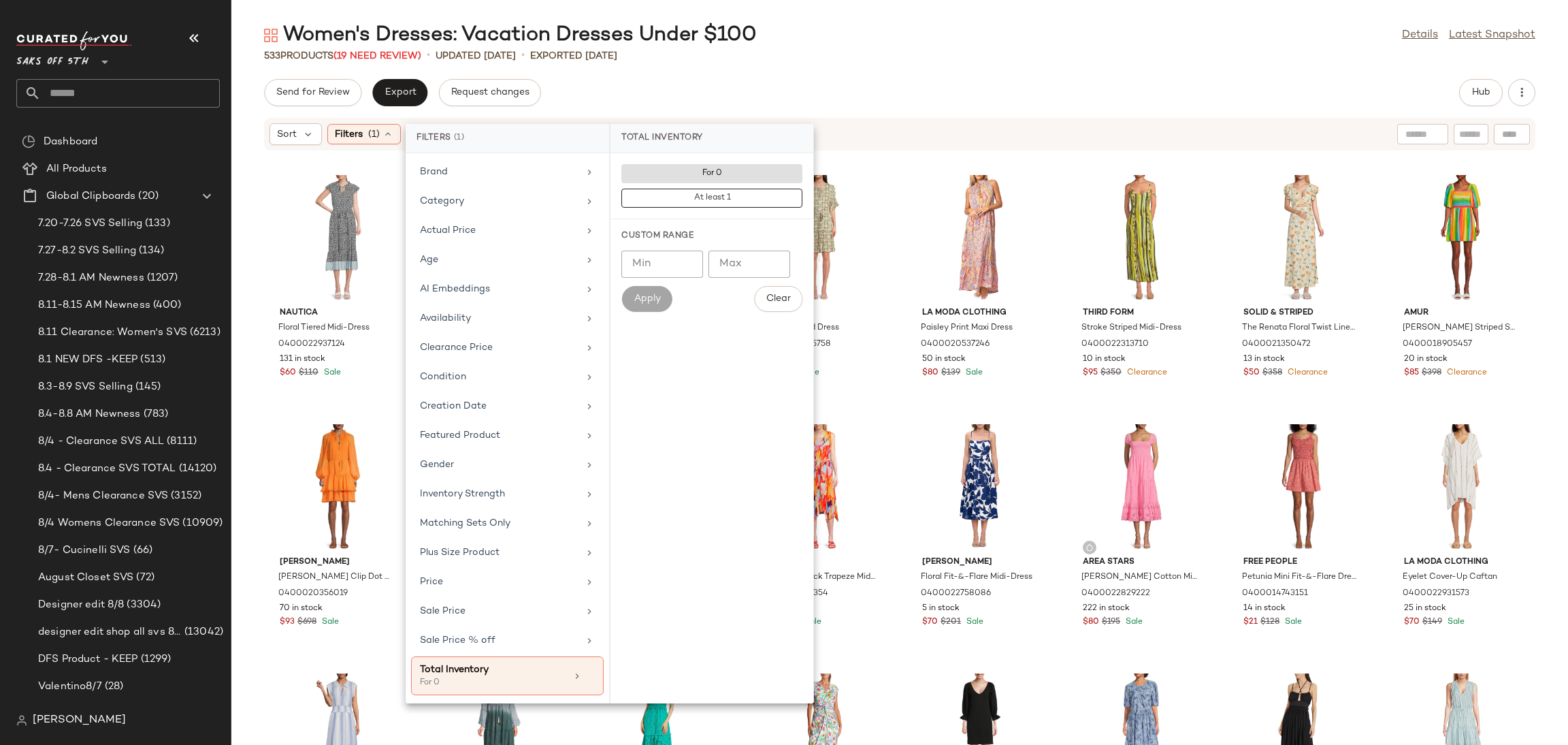
click at [826, 62] on div "533 Products (19 Need Review) • updated Aug 7th • Exported Aug 7th" at bounding box center [899, 56] width 1337 height 13
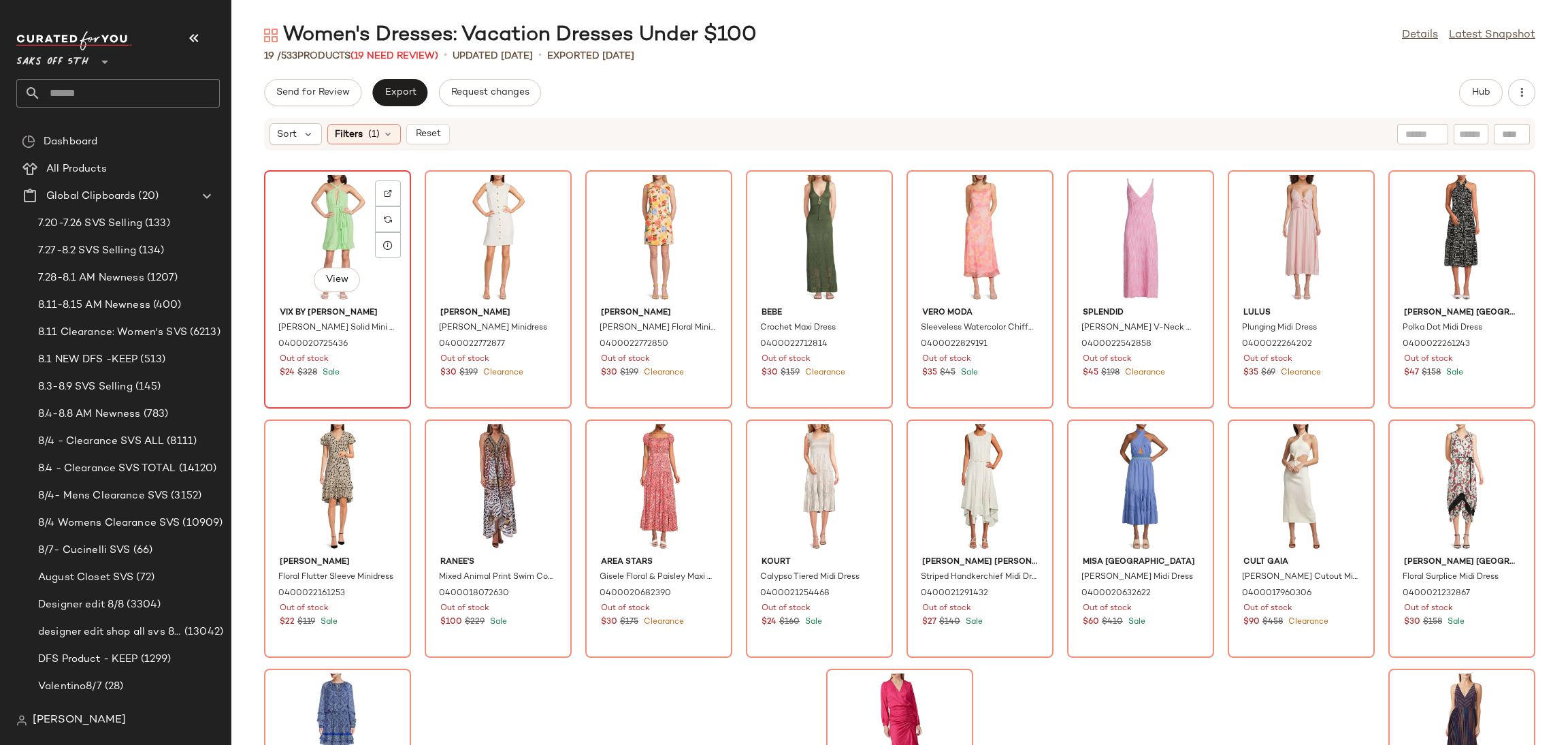
click at [322, 222] on div "View" at bounding box center [337, 239] width 137 height 127
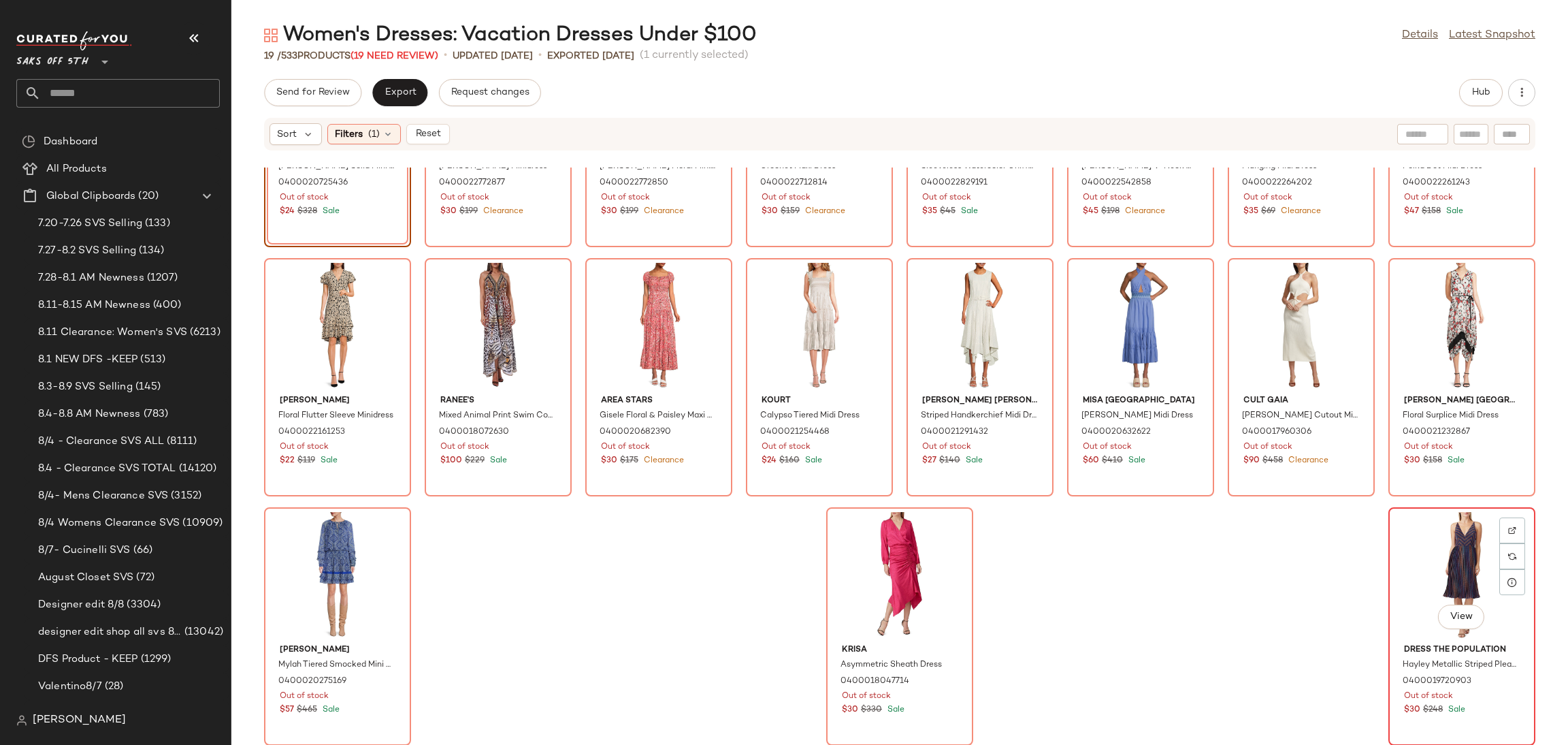
click at [1424, 573] on div "View" at bounding box center [1461, 575] width 137 height 127
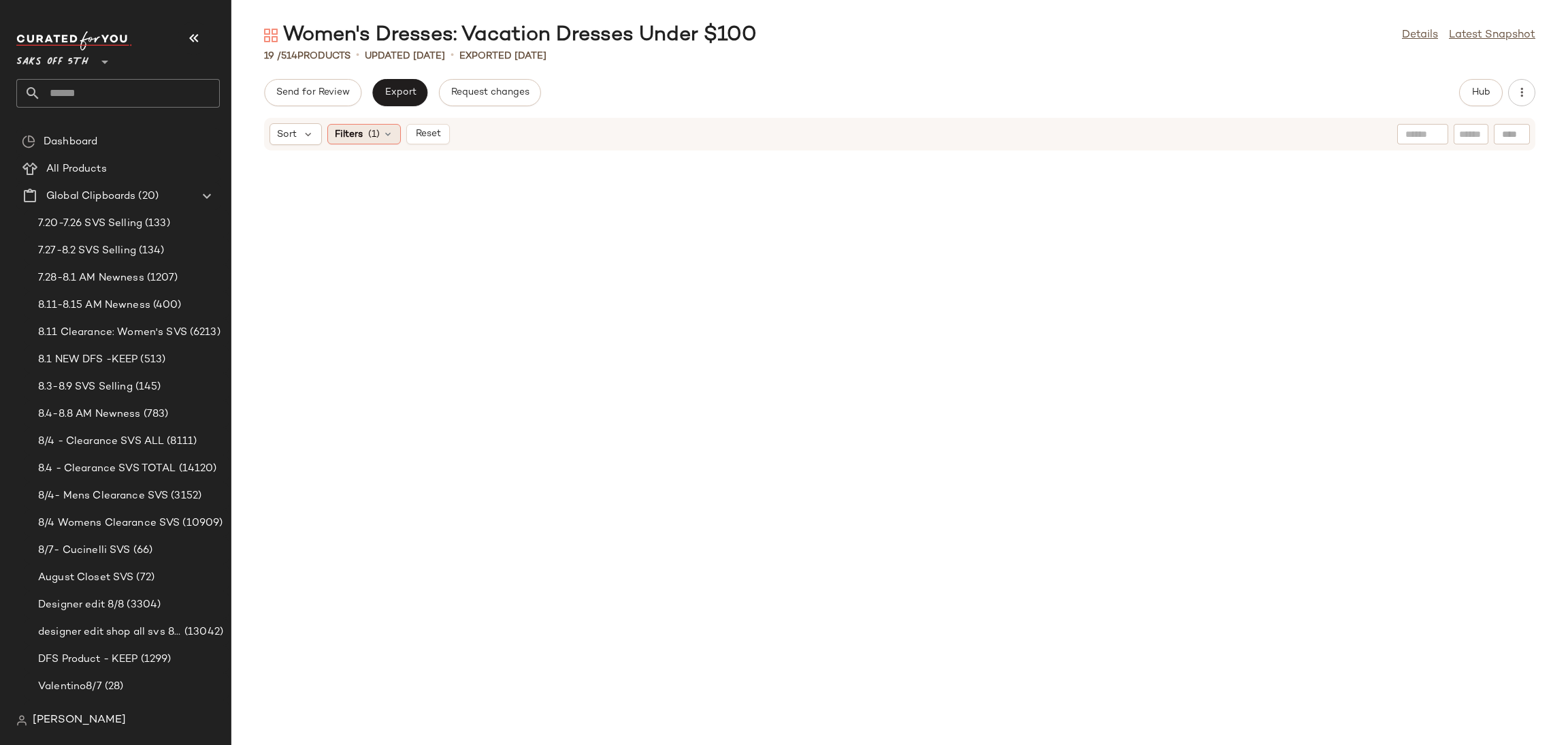
click at [389, 129] on icon at bounding box center [387, 134] width 10 height 10
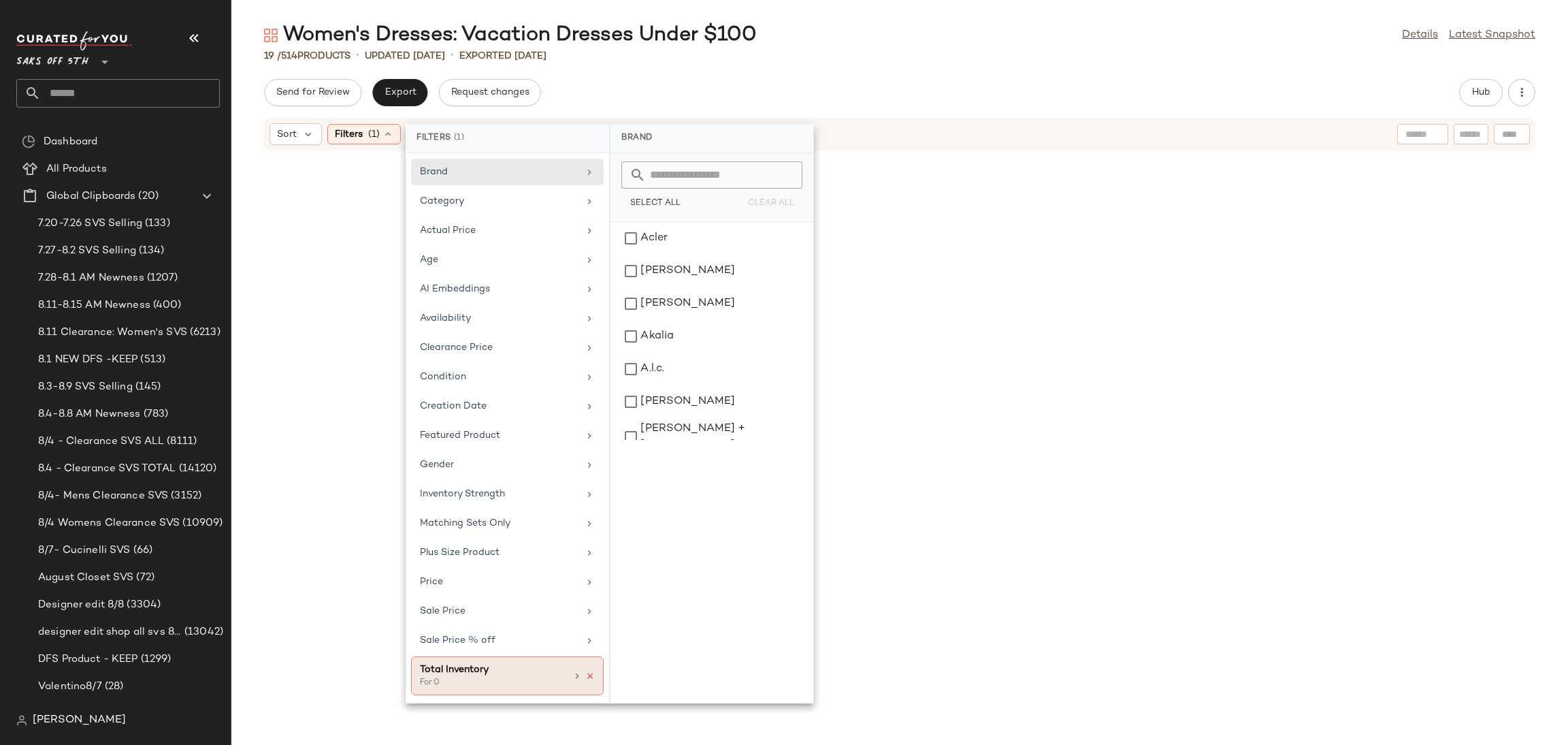
click at [594, 681] on icon at bounding box center [590, 676] width 9 height 9
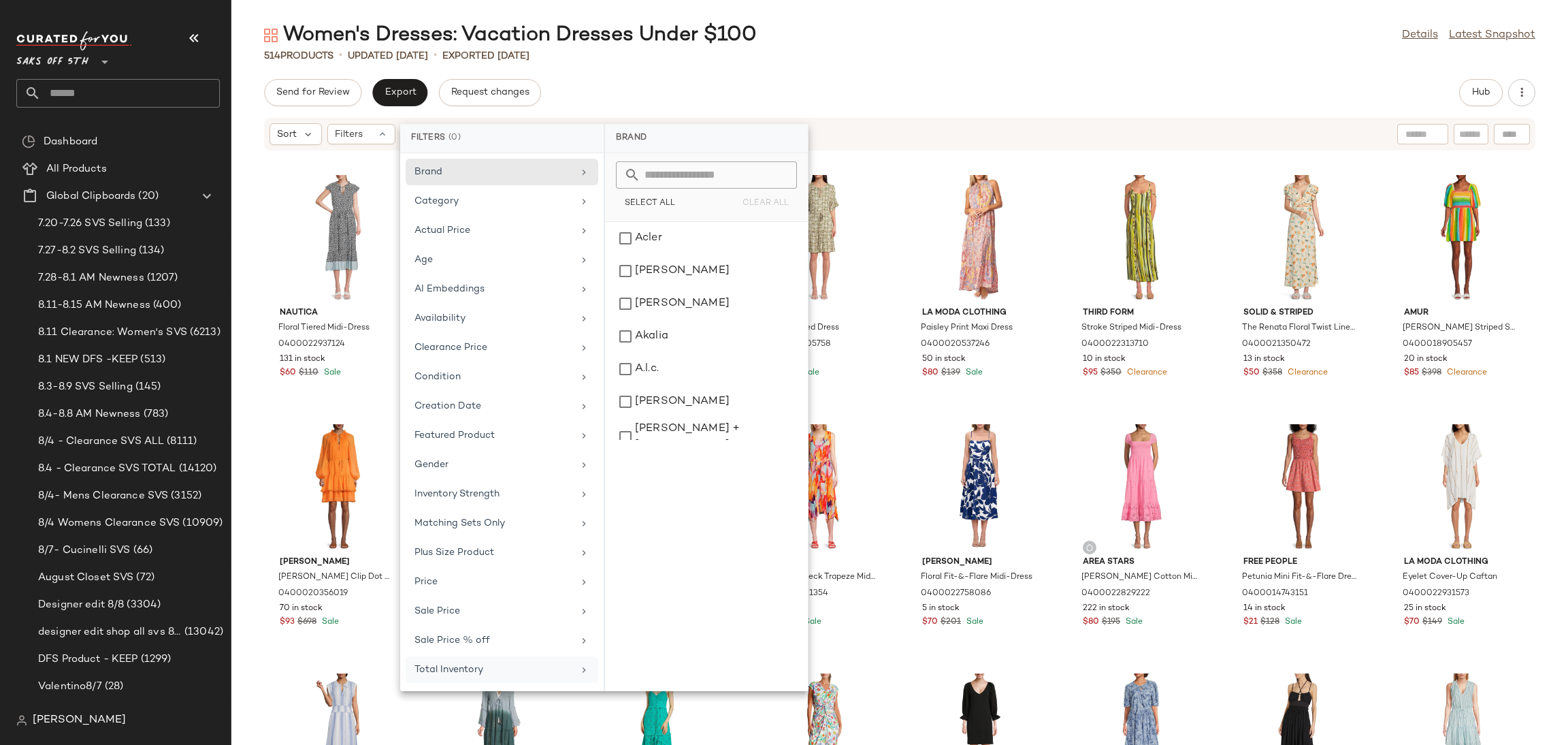
click at [982, 67] on div "Women's Dresses: Vacation Dresses Under $100 Details Latest Snapshot 514 Produc…" at bounding box center [899, 383] width 1337 height 723
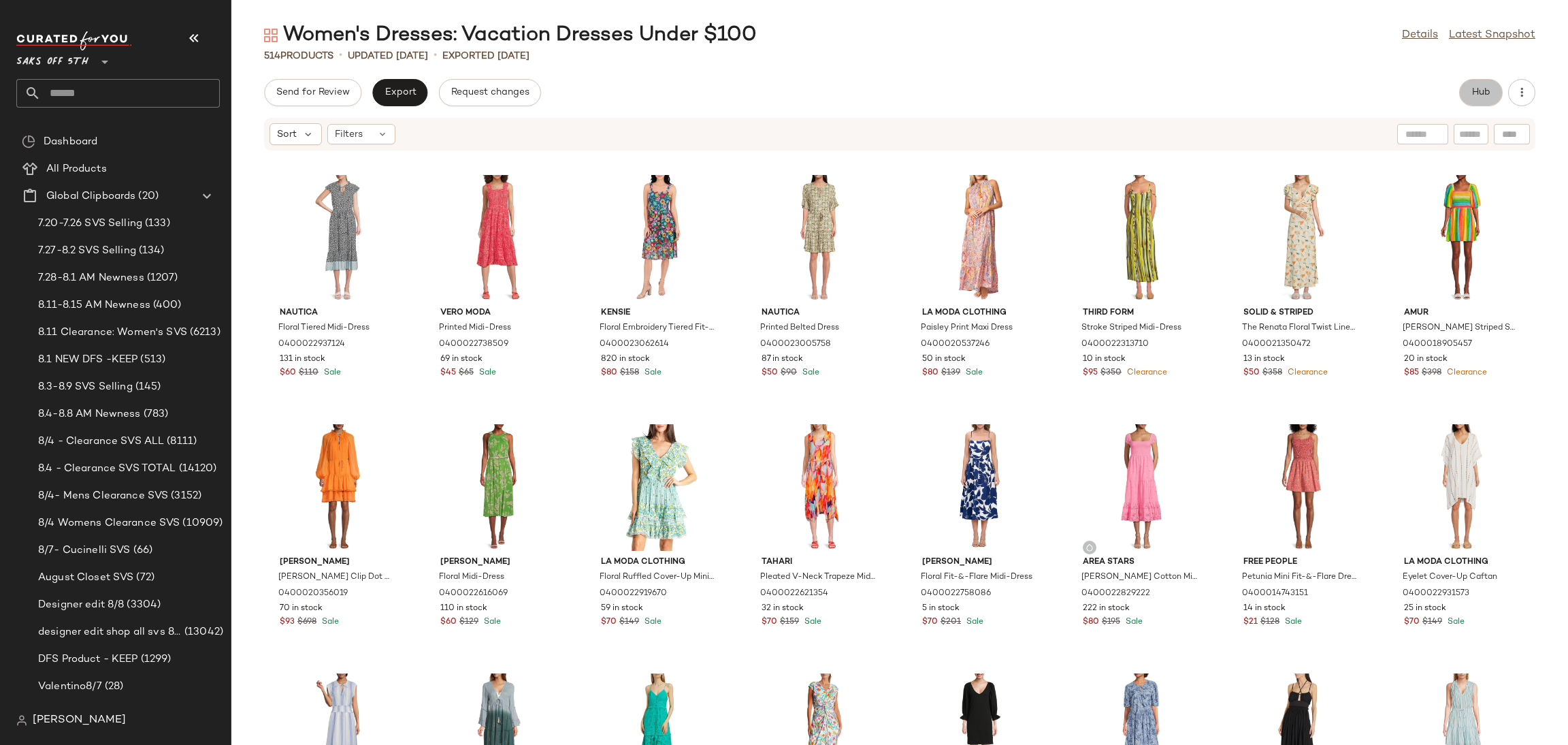
click at [1472, 93] on span "Hub" at bounding box center [1481, 92] width 19 height 10
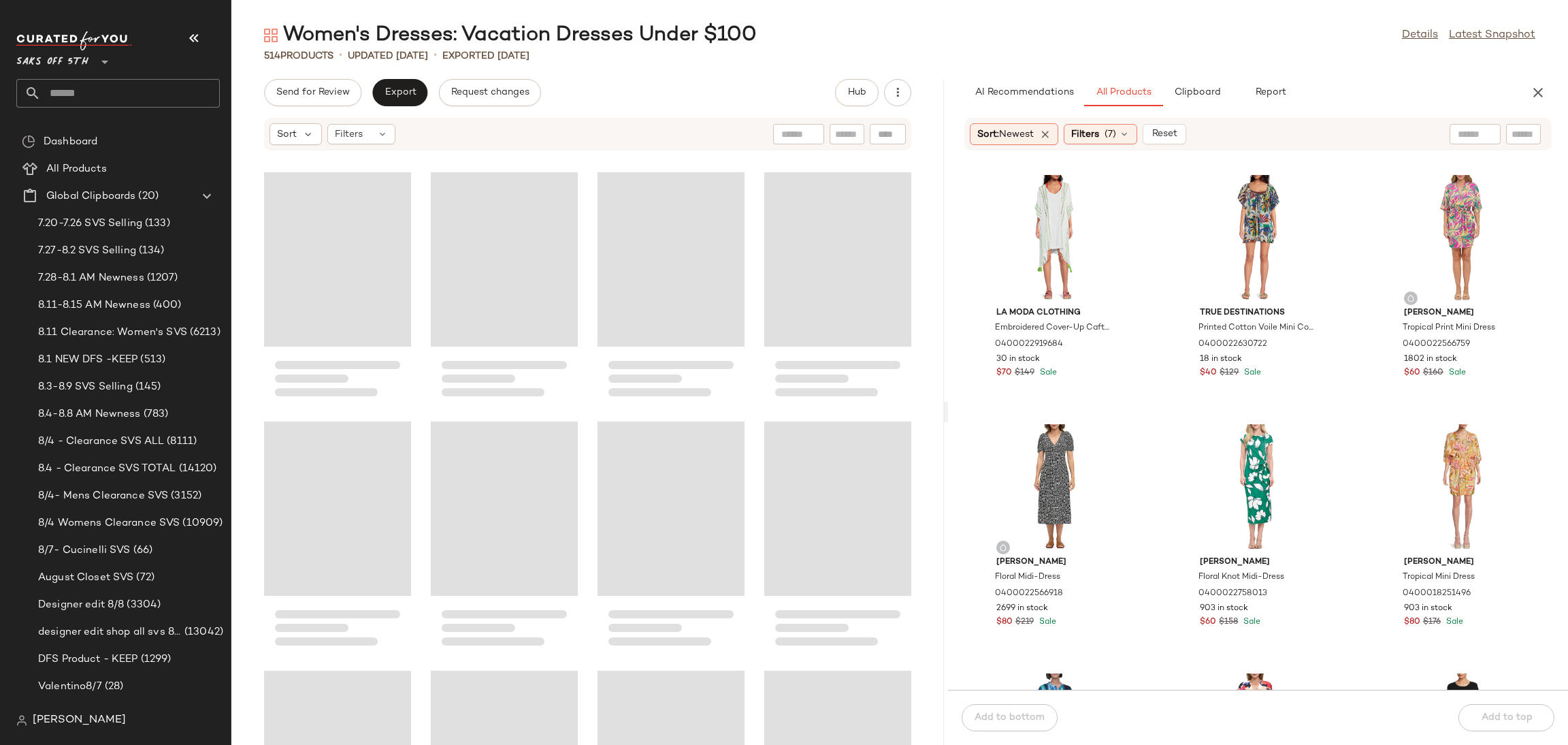
drag, startPoint x: 899, startPoint y: 412, endPoint x: 948, endPoint y: 409, distance: 49.1
click at [948, 409] on div "Women's Dresses: Vacation Dresses Under $100 Details Latest Snapshot 514 Produc…" at bounding box center [899, 383] width 1337 height 723
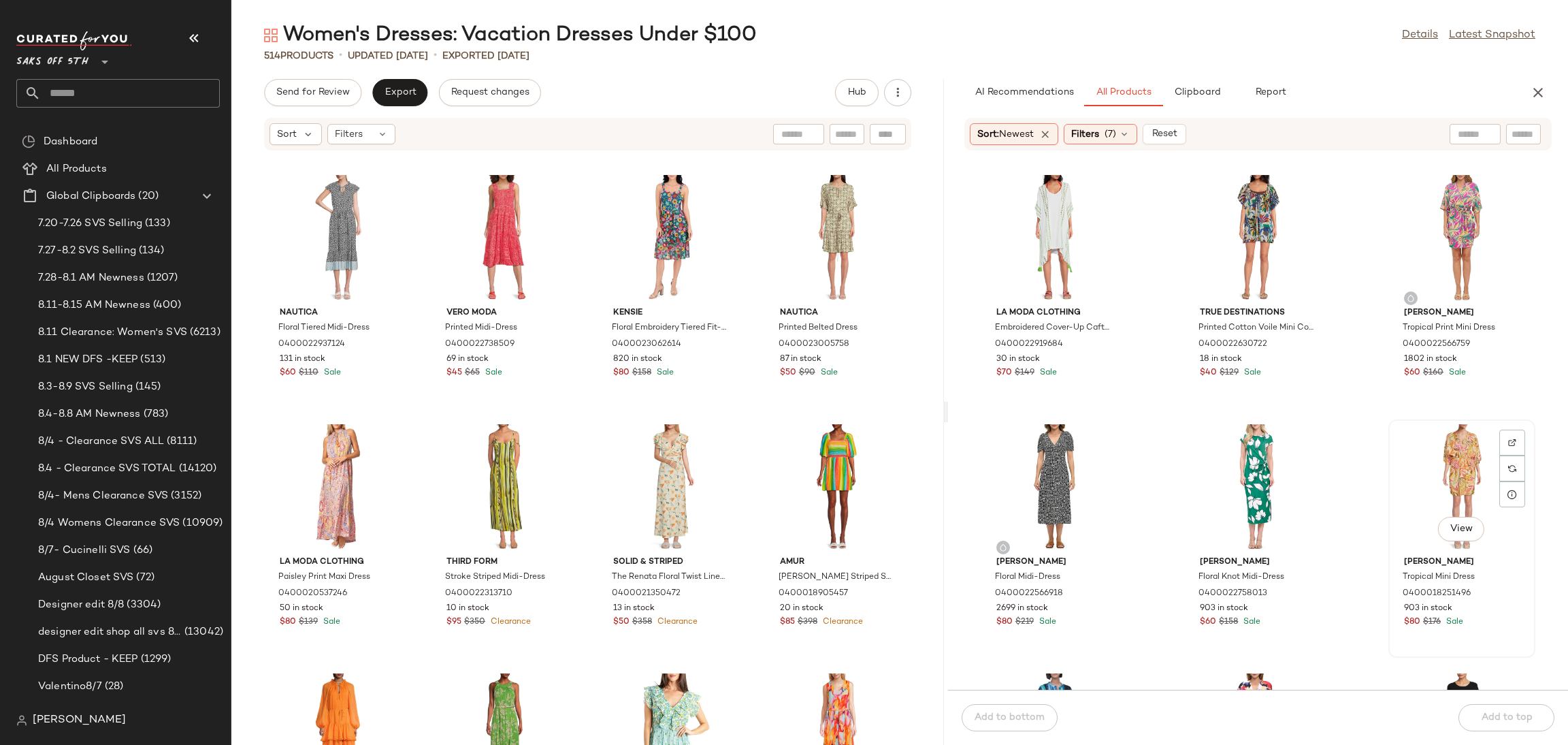
click at [1448, 480] on div "View" at bounding box center [1461, 487] width 137 height 127
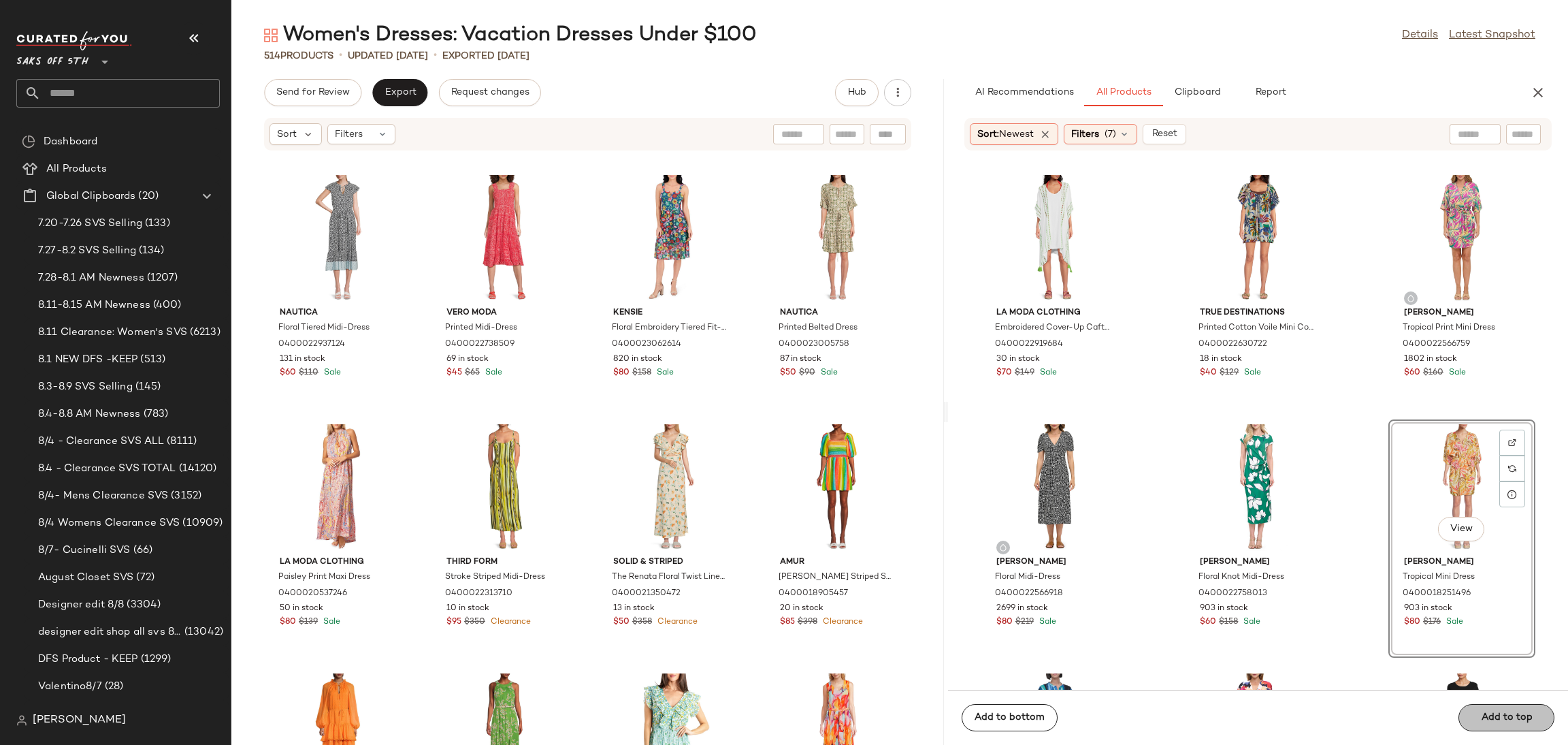
click at [1481, 716] on span "Add to top" at bounding box center [1505, 717] width 52 height 10
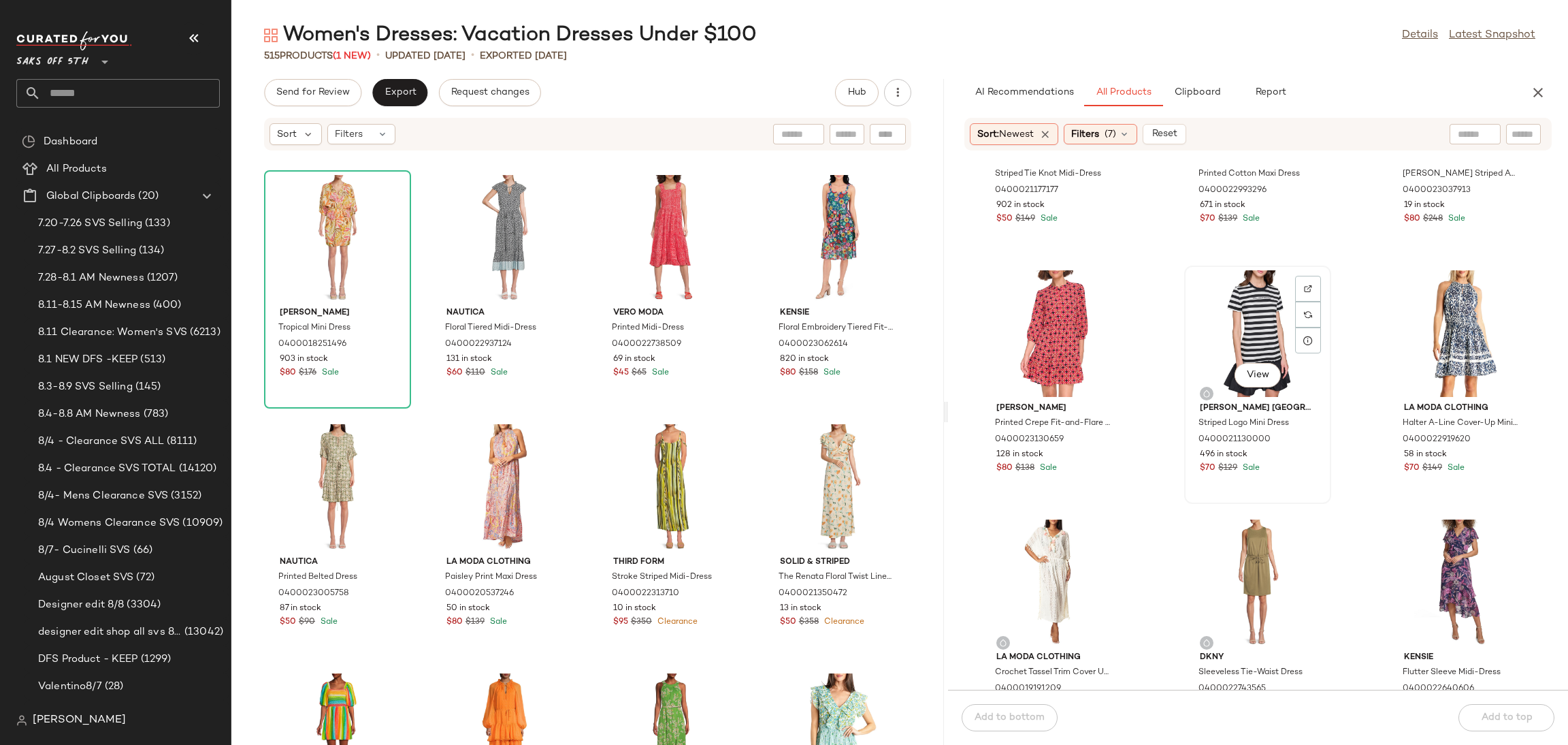
scroll to position [2159, 0]
click at [1224, 300] on div "View" at bounding box center [1257, 333] width 137 height 127
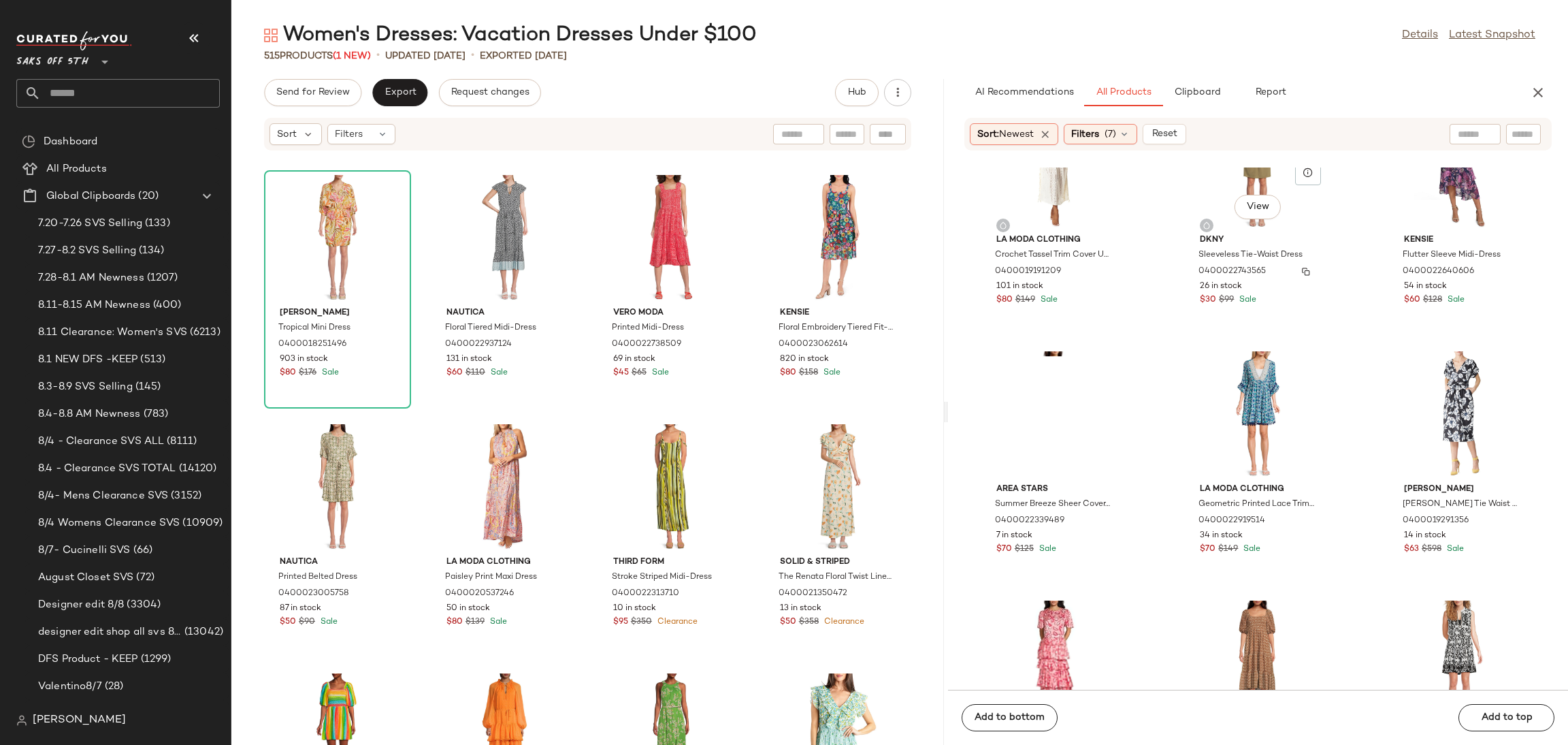
scroll to position [2576, 0]
click at [1040, 380] on div "View" at bounding box center [1054, 414] width 137 height 127
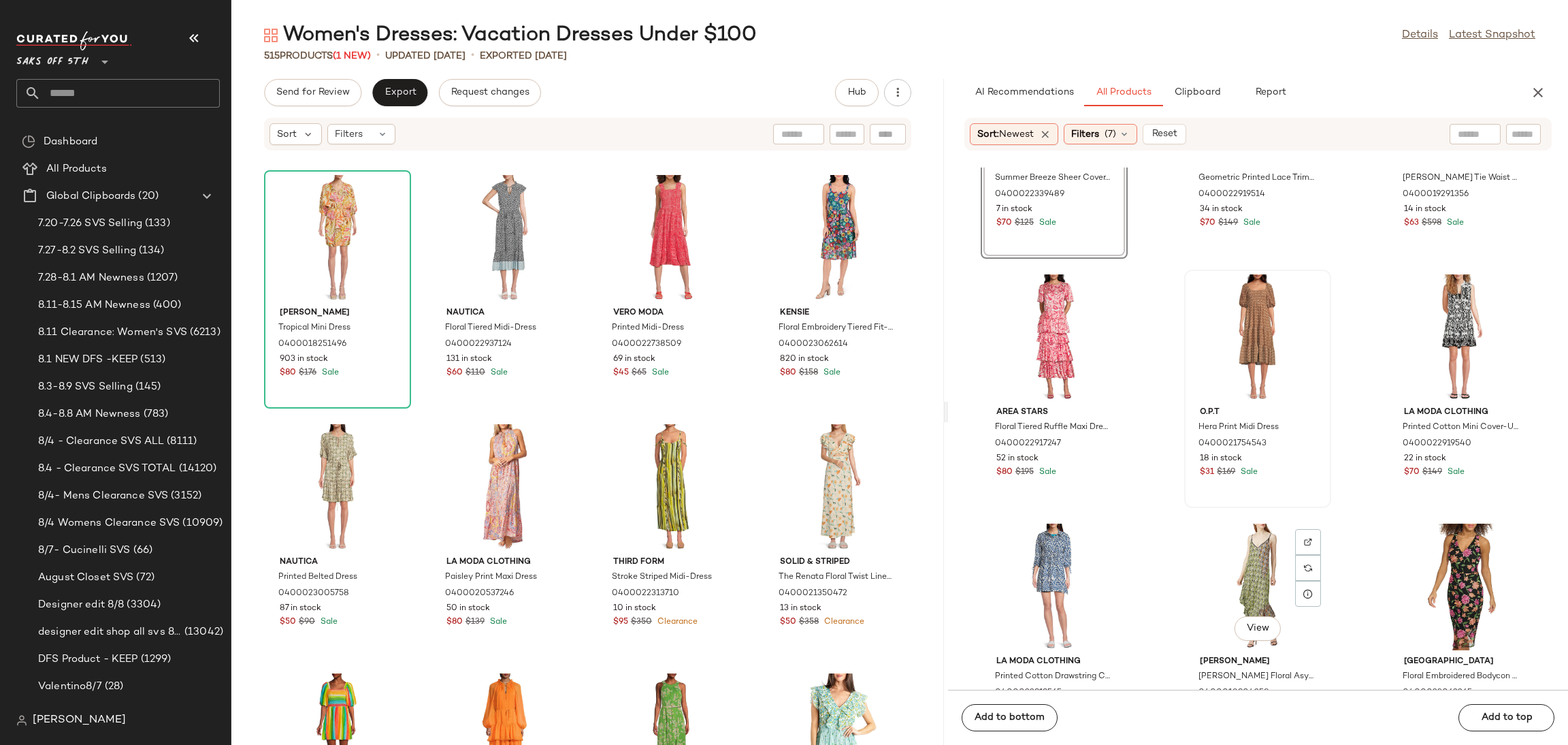
scroll to position [2907, 0]
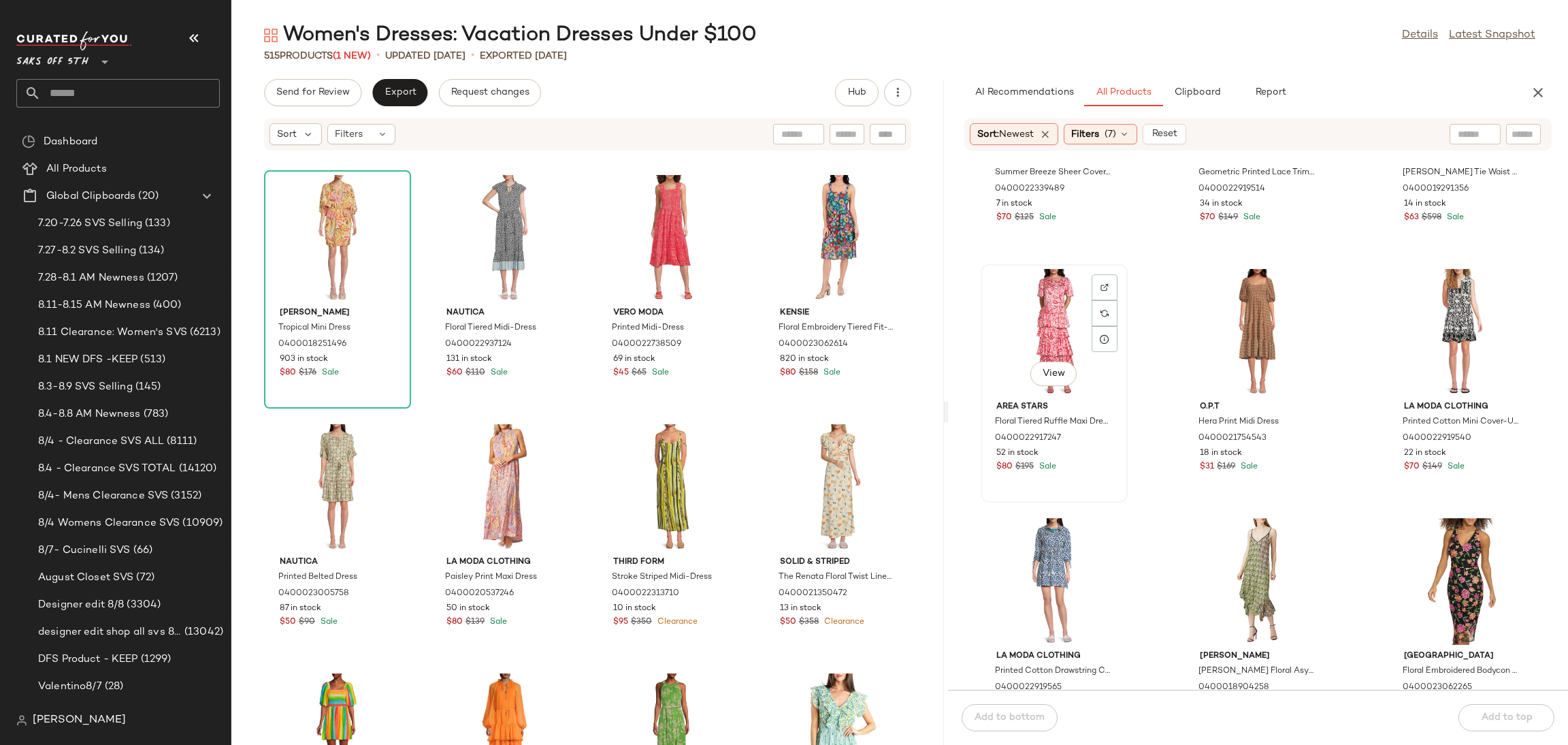
click at [1052, 311] on div "View" at bounding box center [1054, 333] width 137 height 127
click at [1500, 724] on button "Add to top" at bounding box center [1505, 718] width 96 height 27
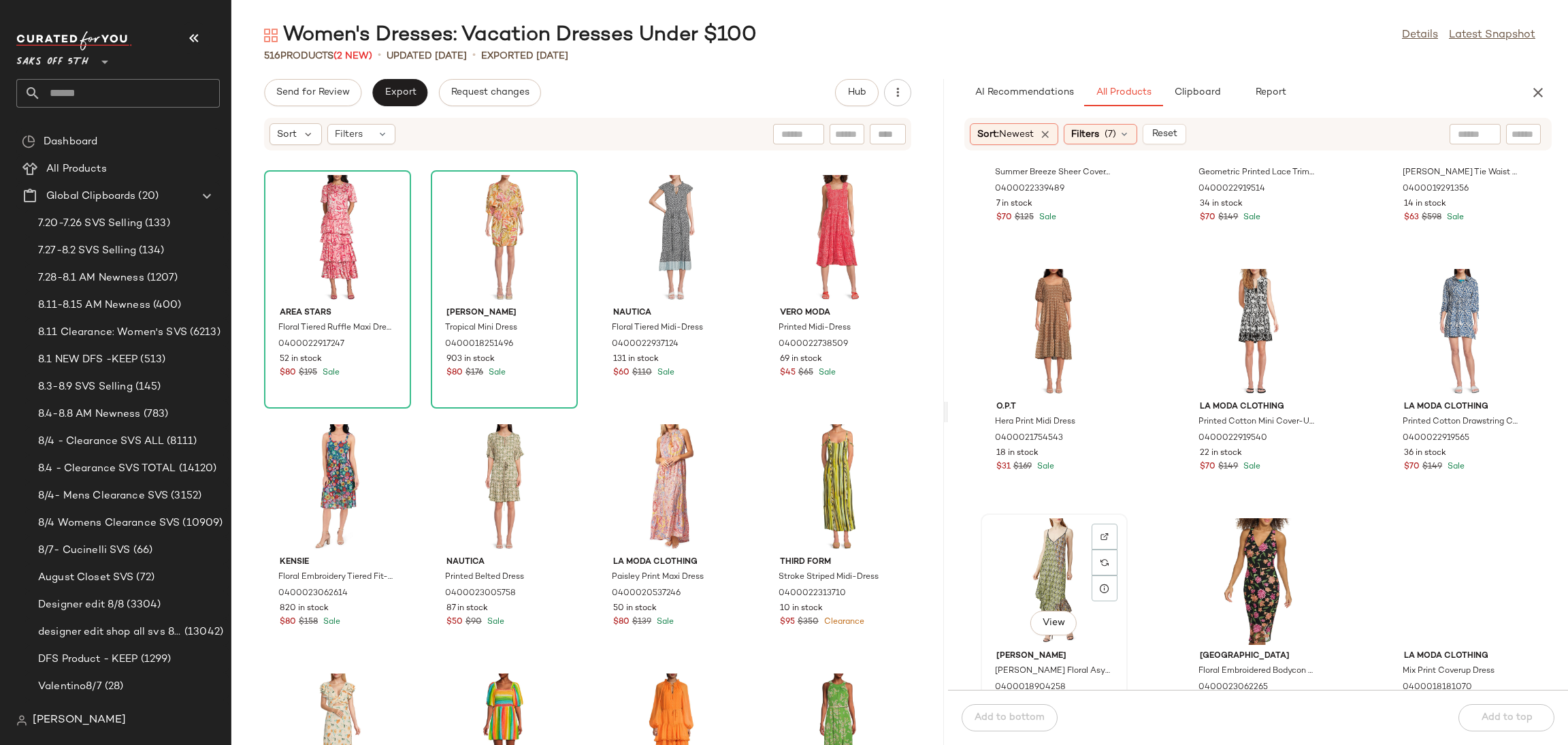
click at [1036, 562] on div "View" at bounding box center [1054, 582] width 137 height 127
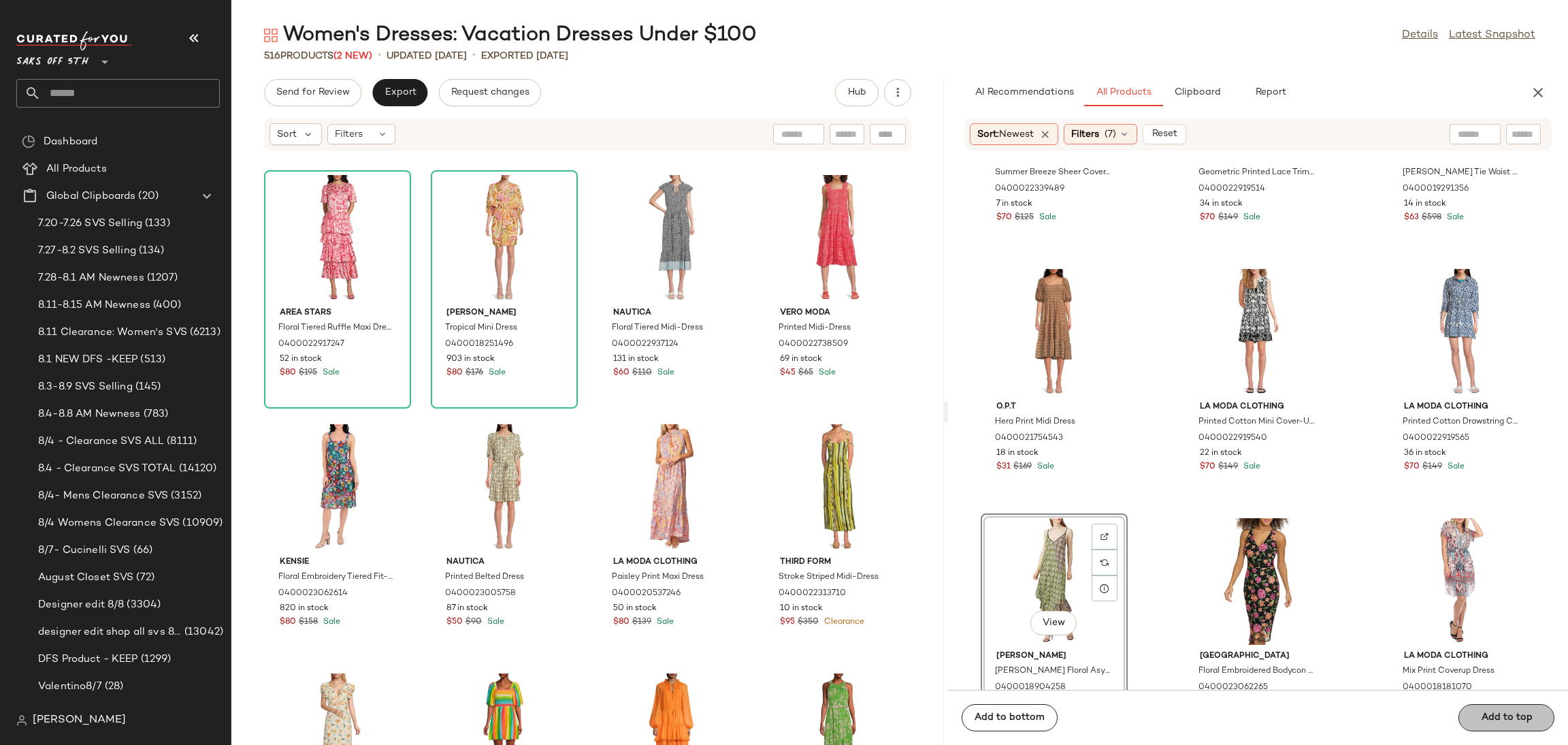
click at [1487, 713] on span "Add to top" at bounding box center [1505, 717] width 52 height 10
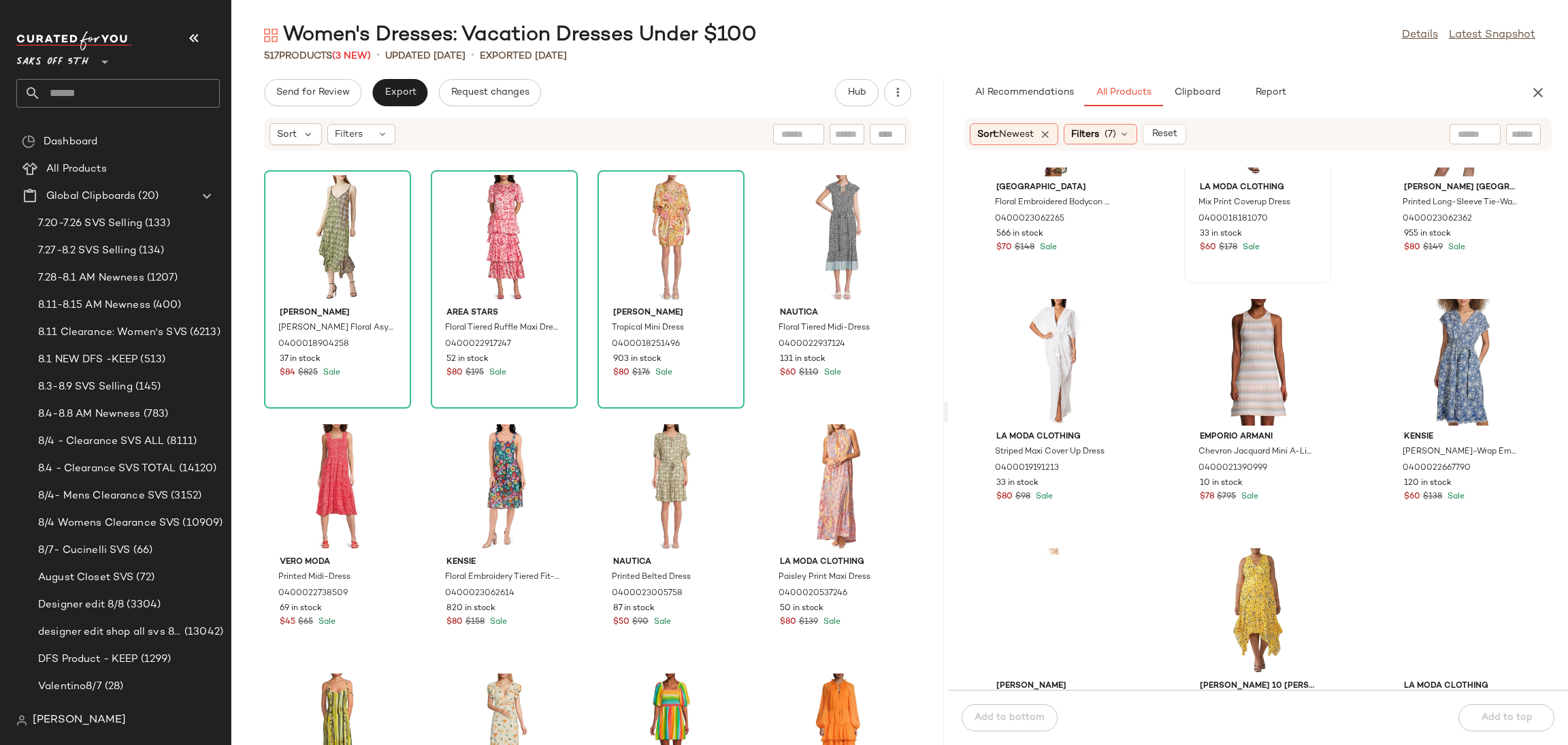
scroll to position [3376, 0]
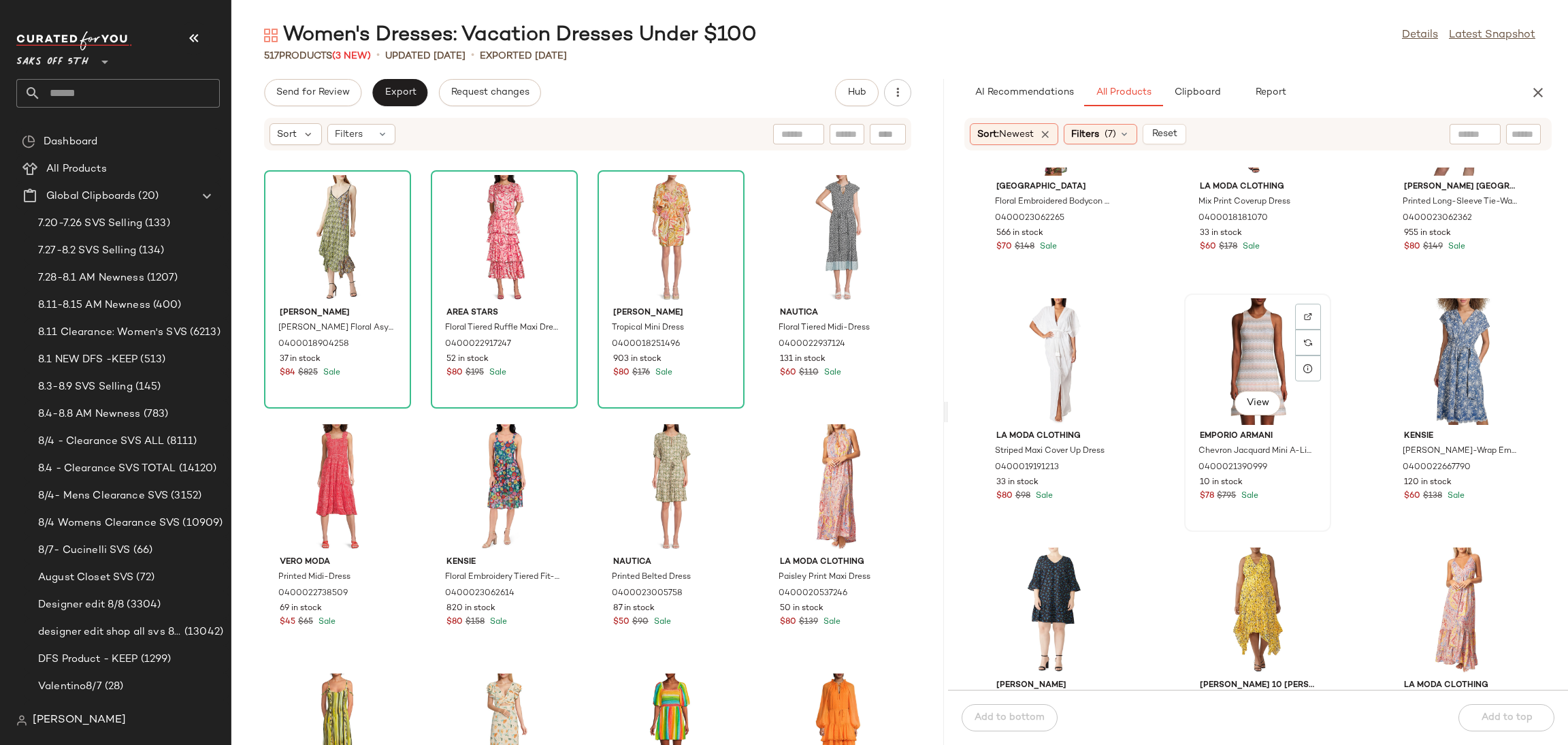
click at [1254, 327] on div "View" at bounding box center [1257, 362] width 137 height 127
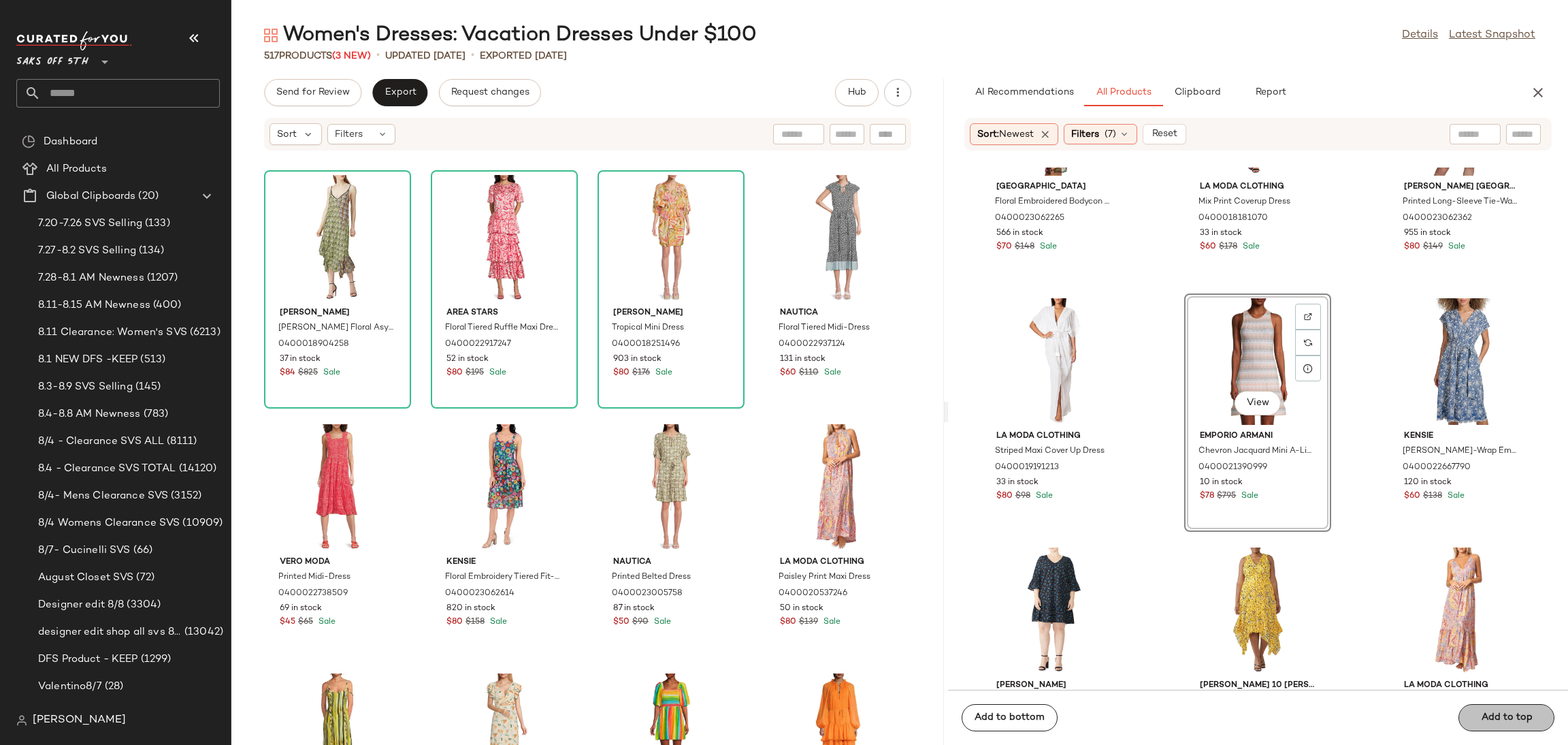
click at [1513, 710] on button "Add to top" at bounding box center [1505, 718] width 96 height 27
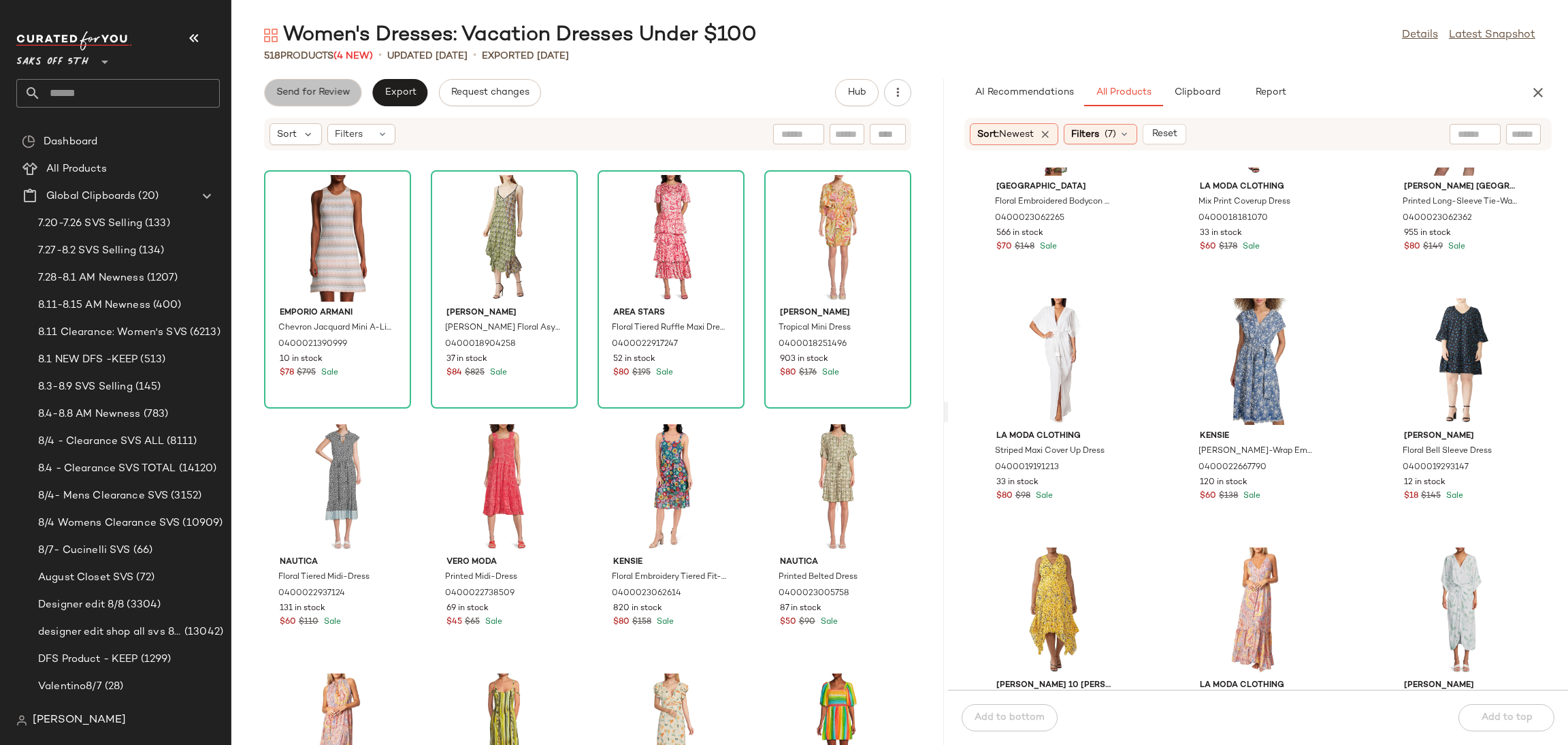
click at [345, 100] on button "Send for Review" at bounding box center [313, 92] width 98 height 27
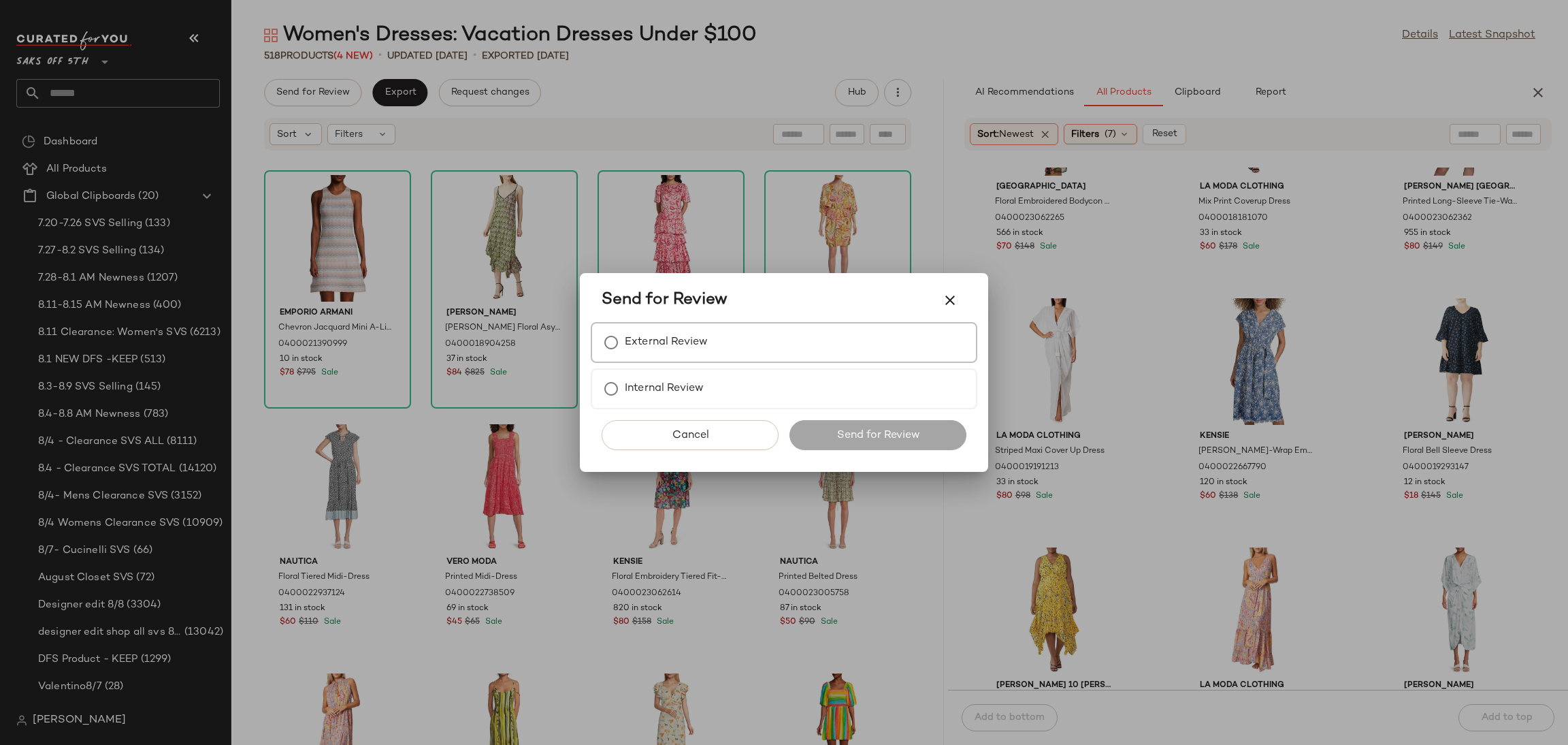
click at [766, 361] on div "External Review" at bounding box center [784, 342] width 387 height 41
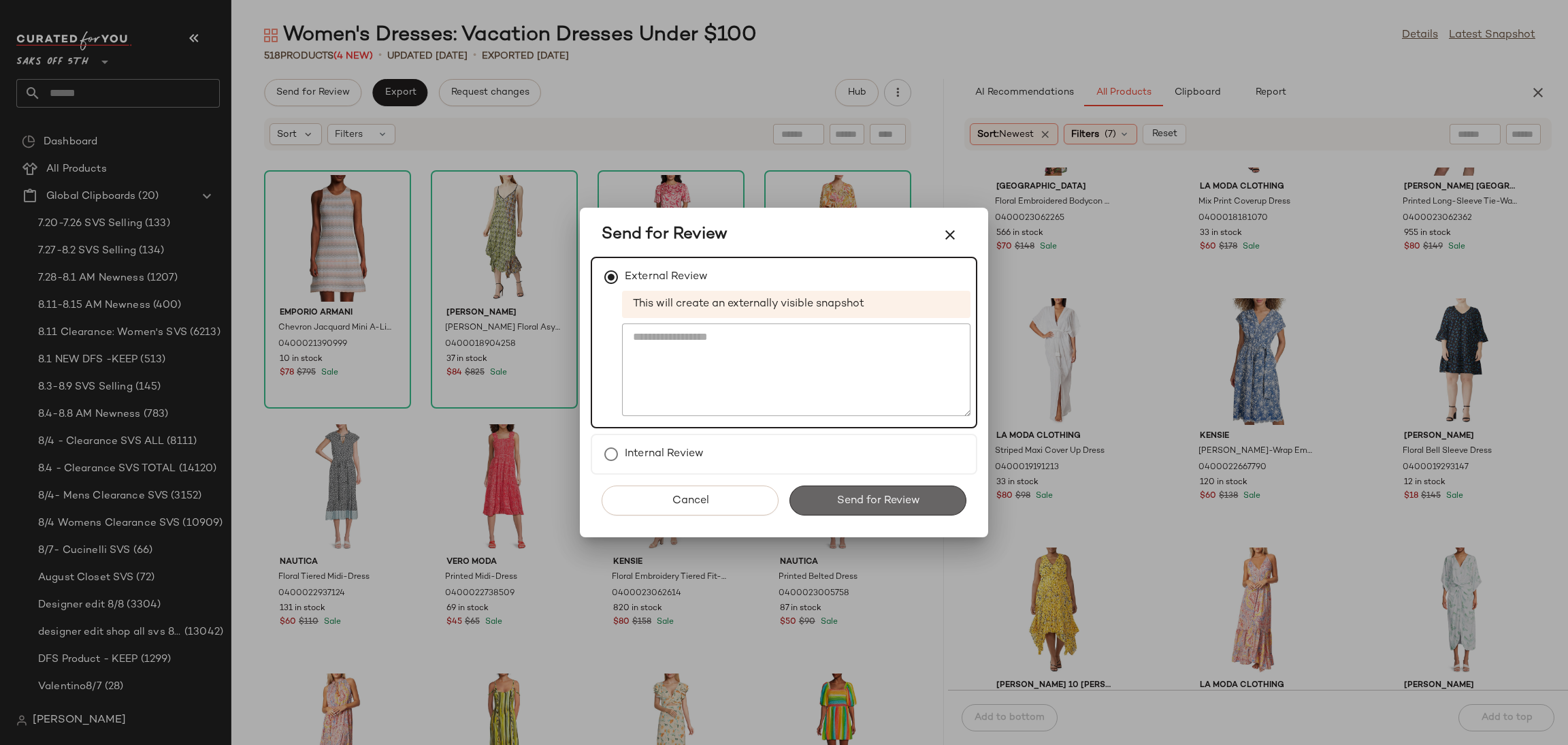
click at [862, 490] on button "Send for Review" at bounding box center [877, 500] width 177 height 30
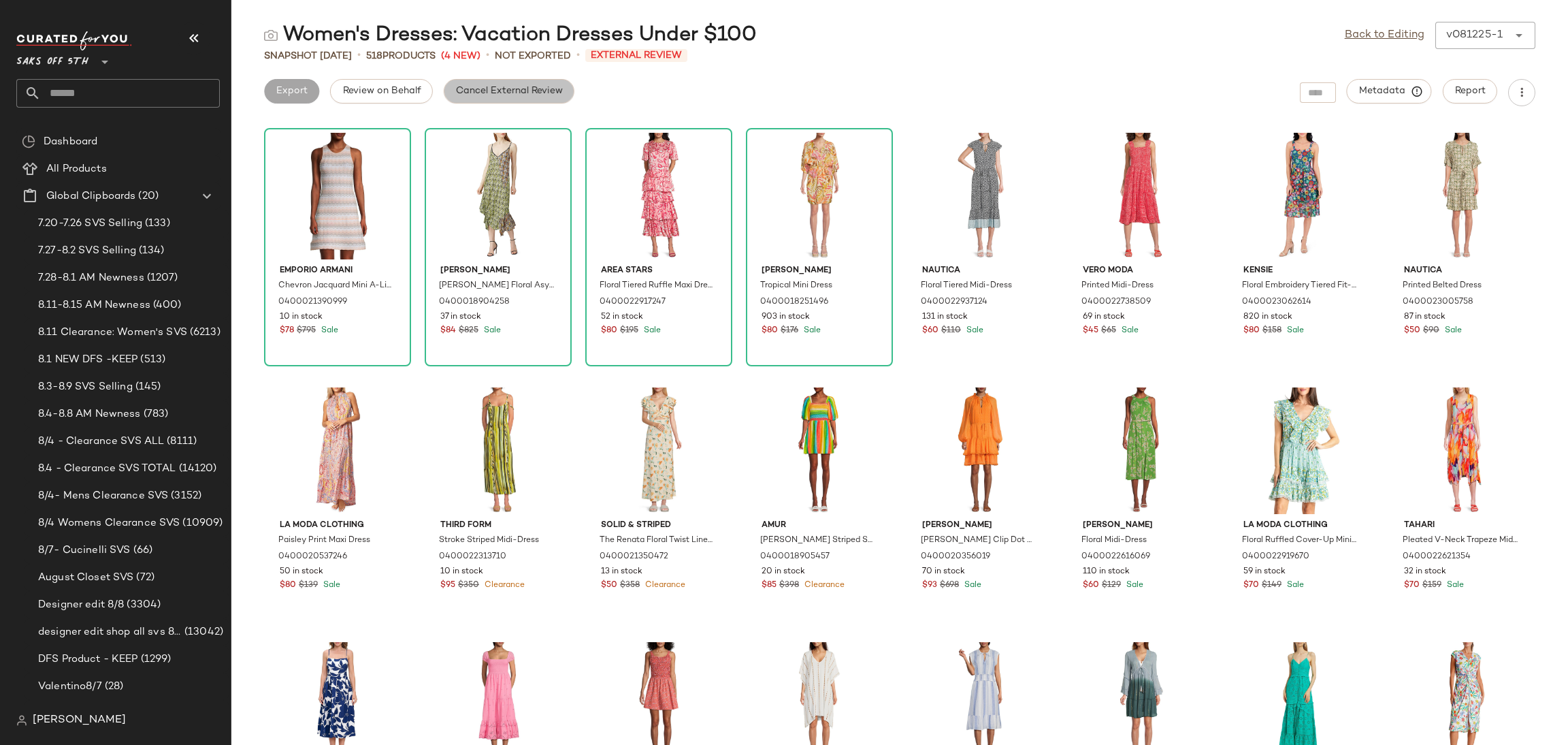
click at [537, 92] on span "Cancel External Review" at bounding box center [509, 91] width 107 height 10
click at [395, 80] on button "Export" at bounding box center [400, 91] width 55 height 25
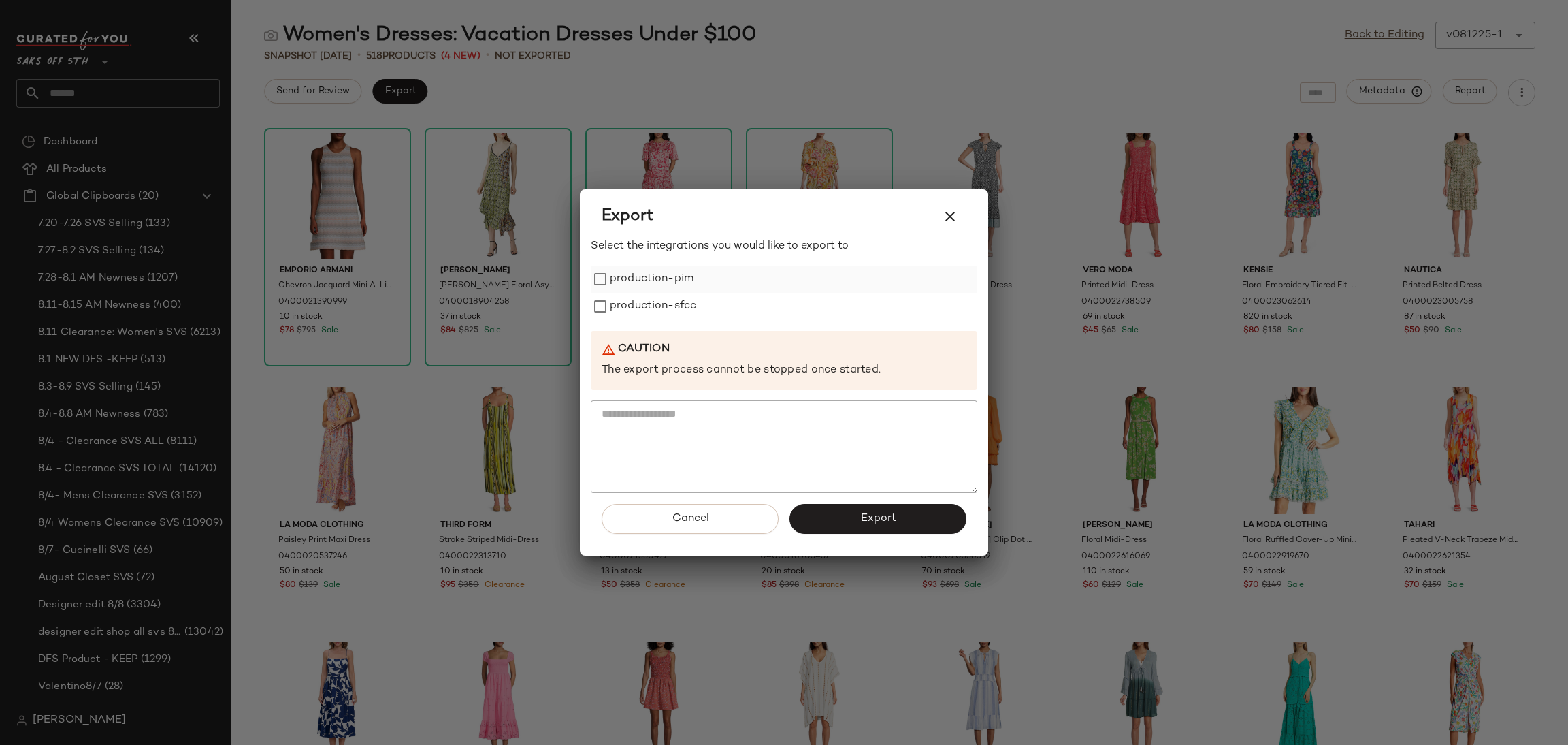
click at [663, 286] on label "production-pim" at bounding box center [652, 279] width 83 height 27
click at [668, 311] on label "production-sfcc" at bounding box center [653, 306] width 86 height 27
click at [839, 525] on button "Export" at bounding box center [877, 519] width 177 height 30
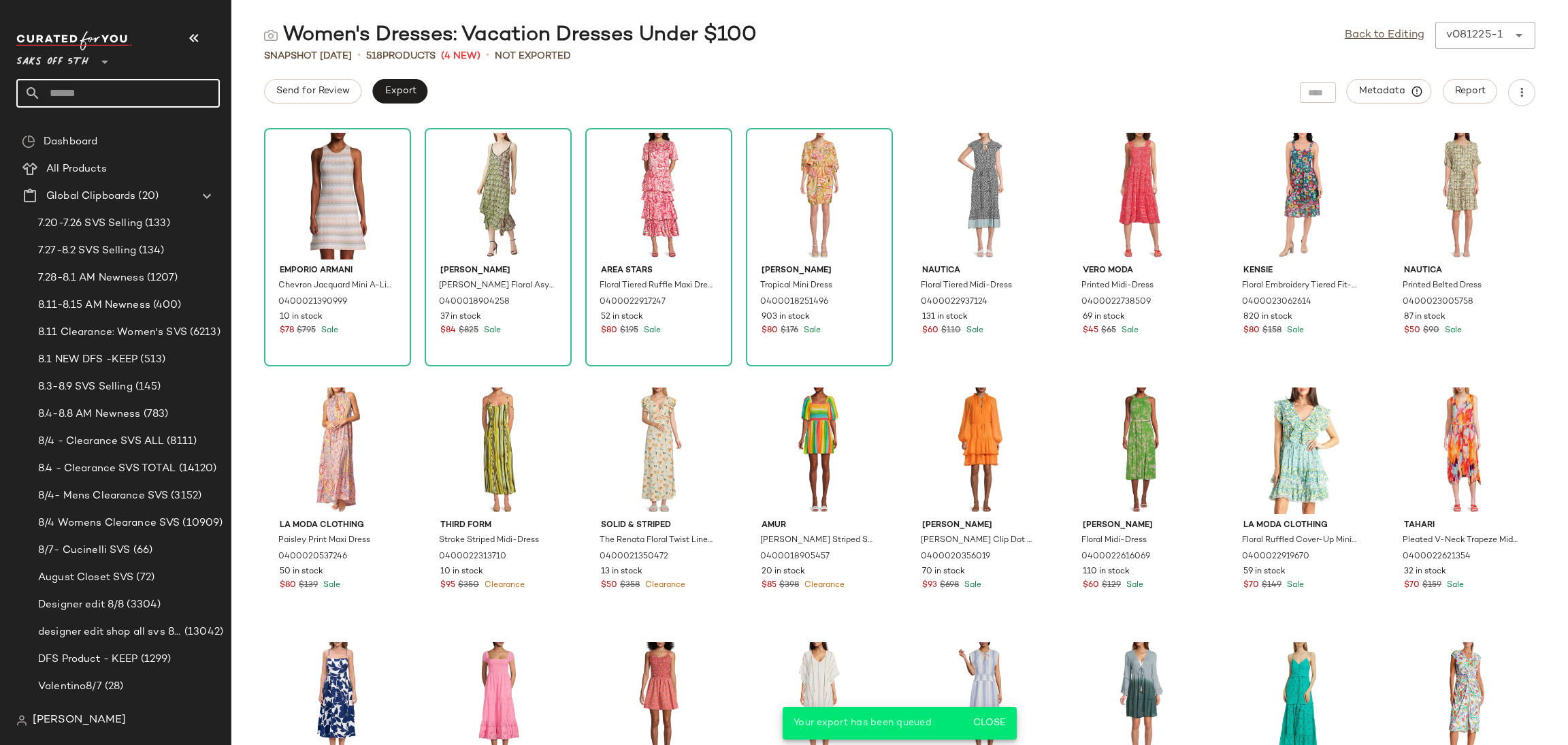
click at [168, 88] on input "text" at bounding box center [130, 93] width 179 height 28
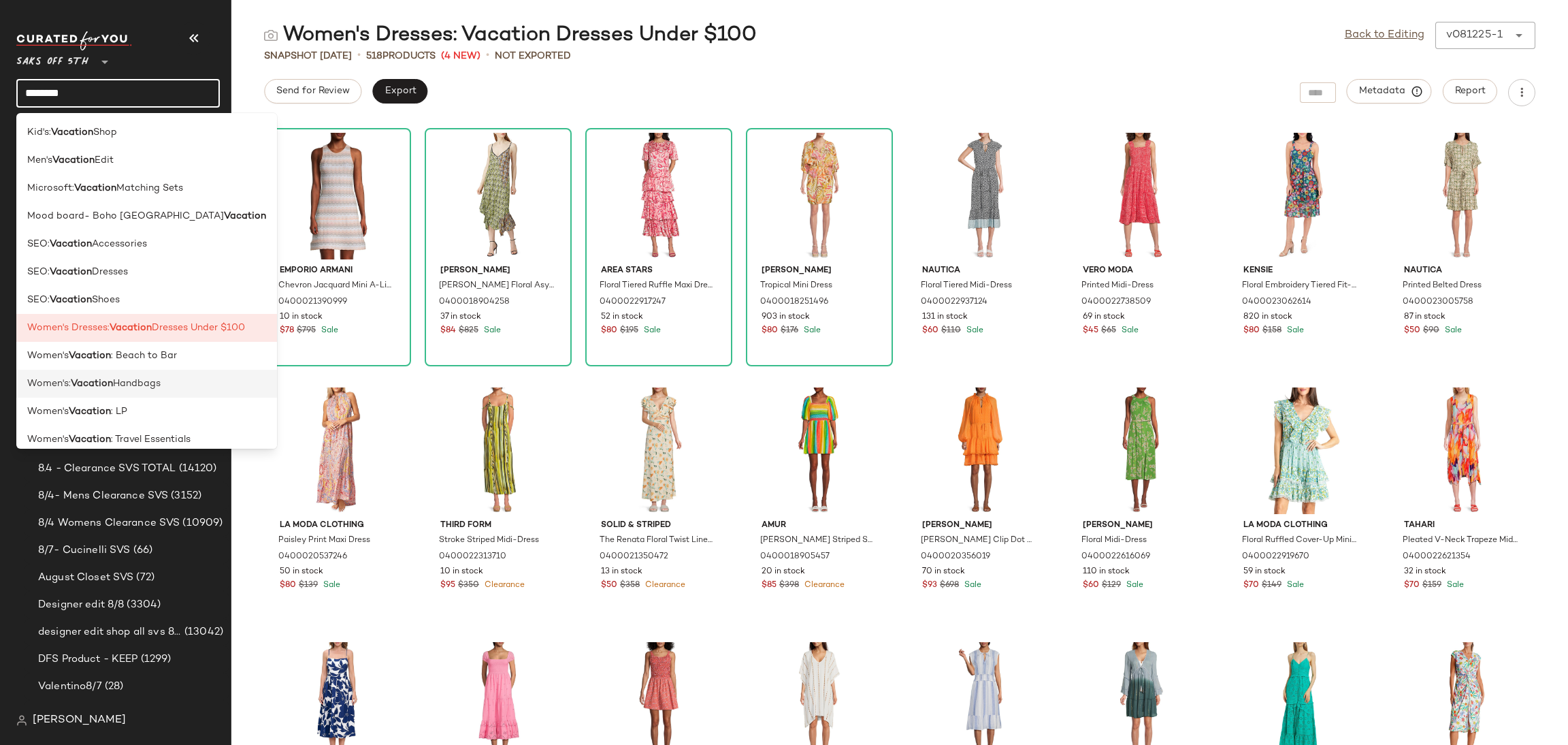
type input "********"
click at [177, 391] on div "Women's: Vacation Handbags" at bounding box center [147, 383] width 239 height 14
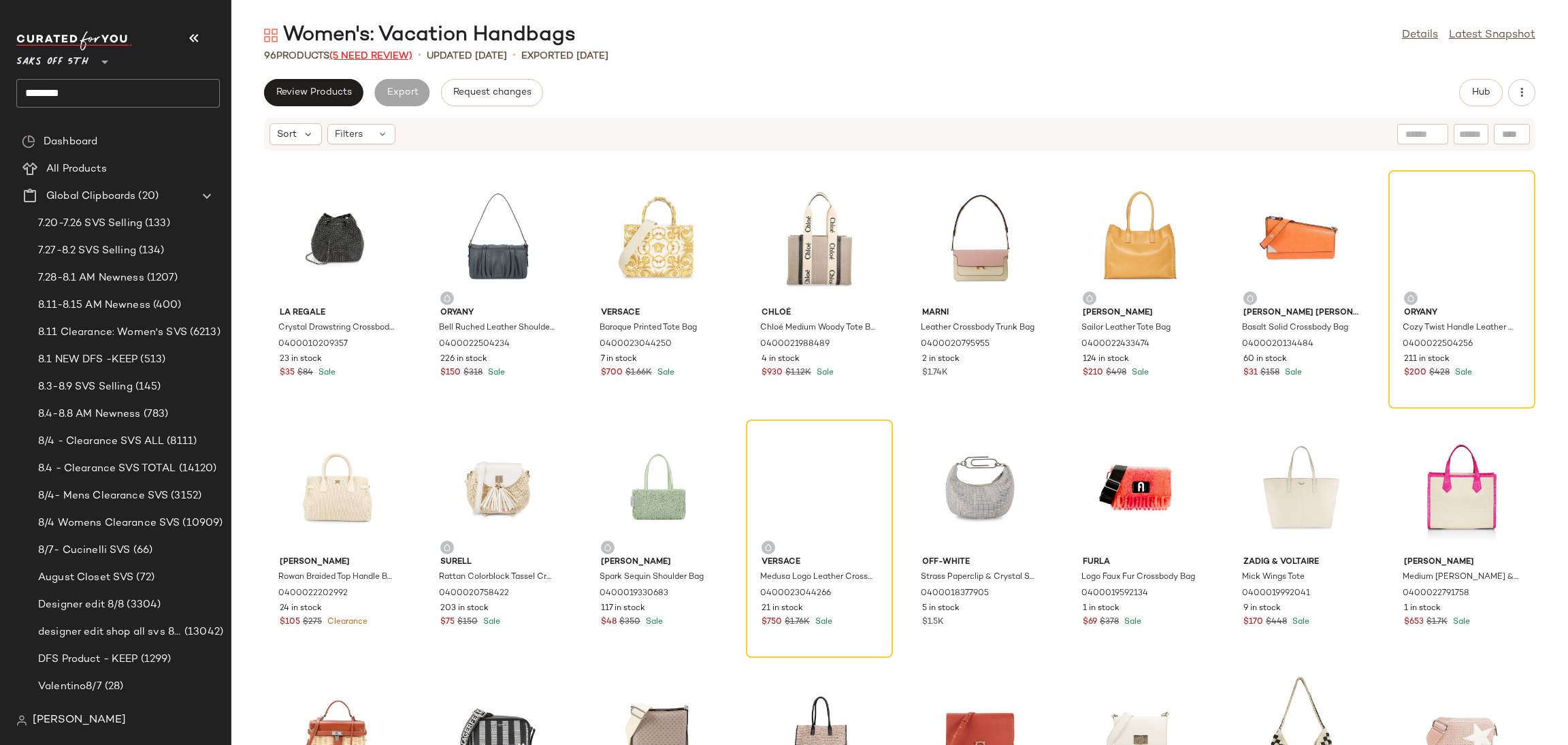
click at [370, 54] on span "(5 Need Review)" at bounding box center [371, 56] width 83 height 10
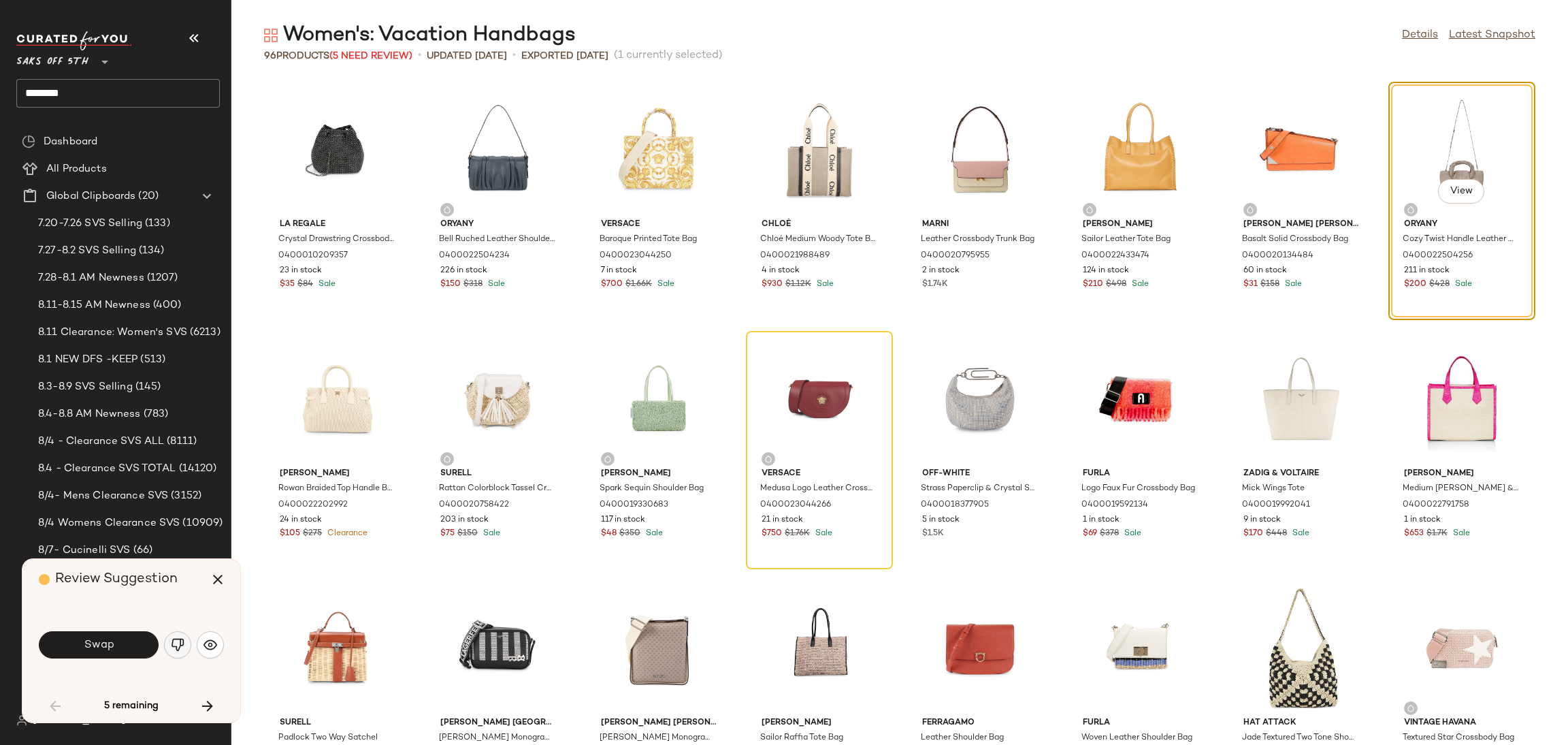
click at [177, 646] on img "button" at bounding box center [177, 645] width 13 height 13
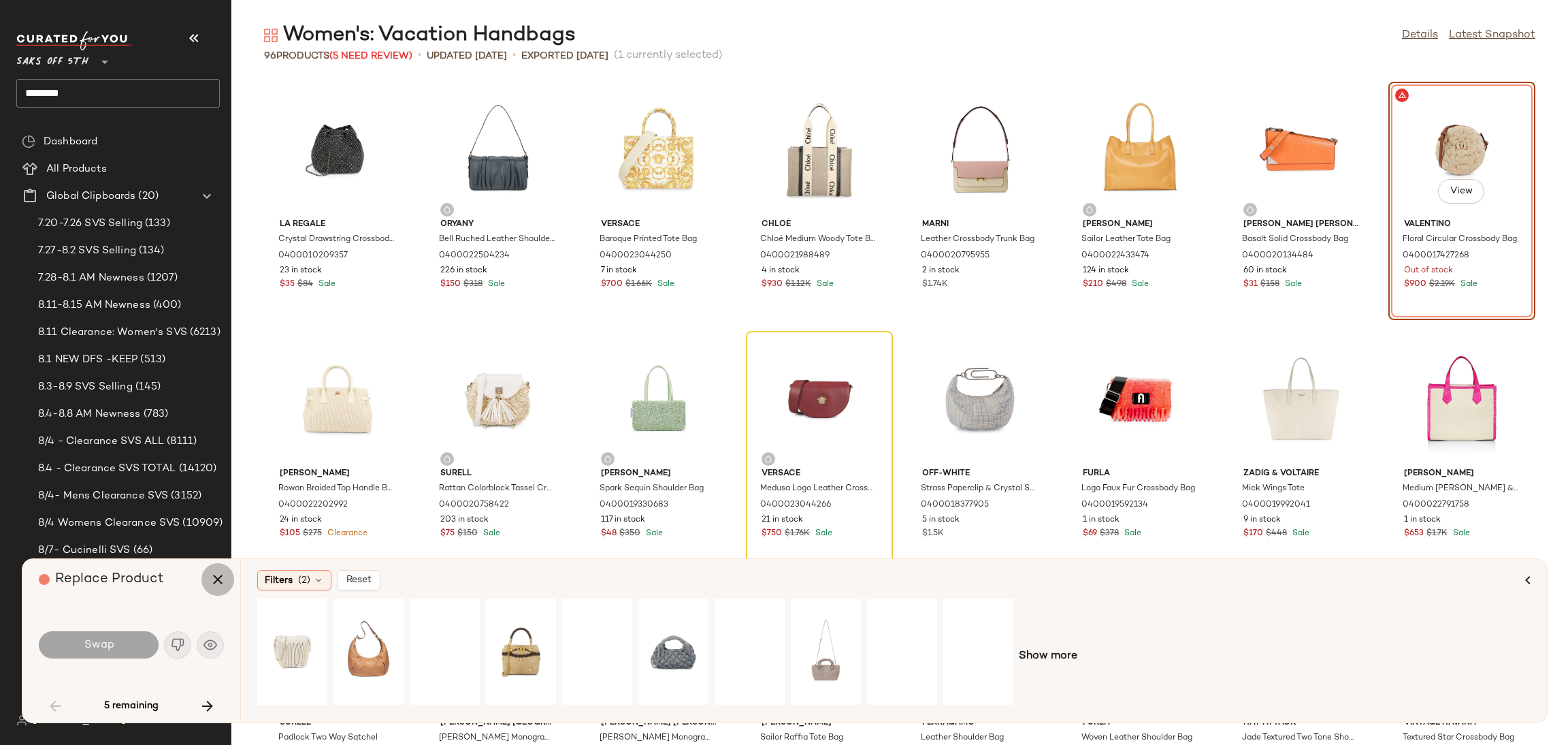
click at [214, 576] on icon "button" at bounding box center [217, 579] width 16 height 16
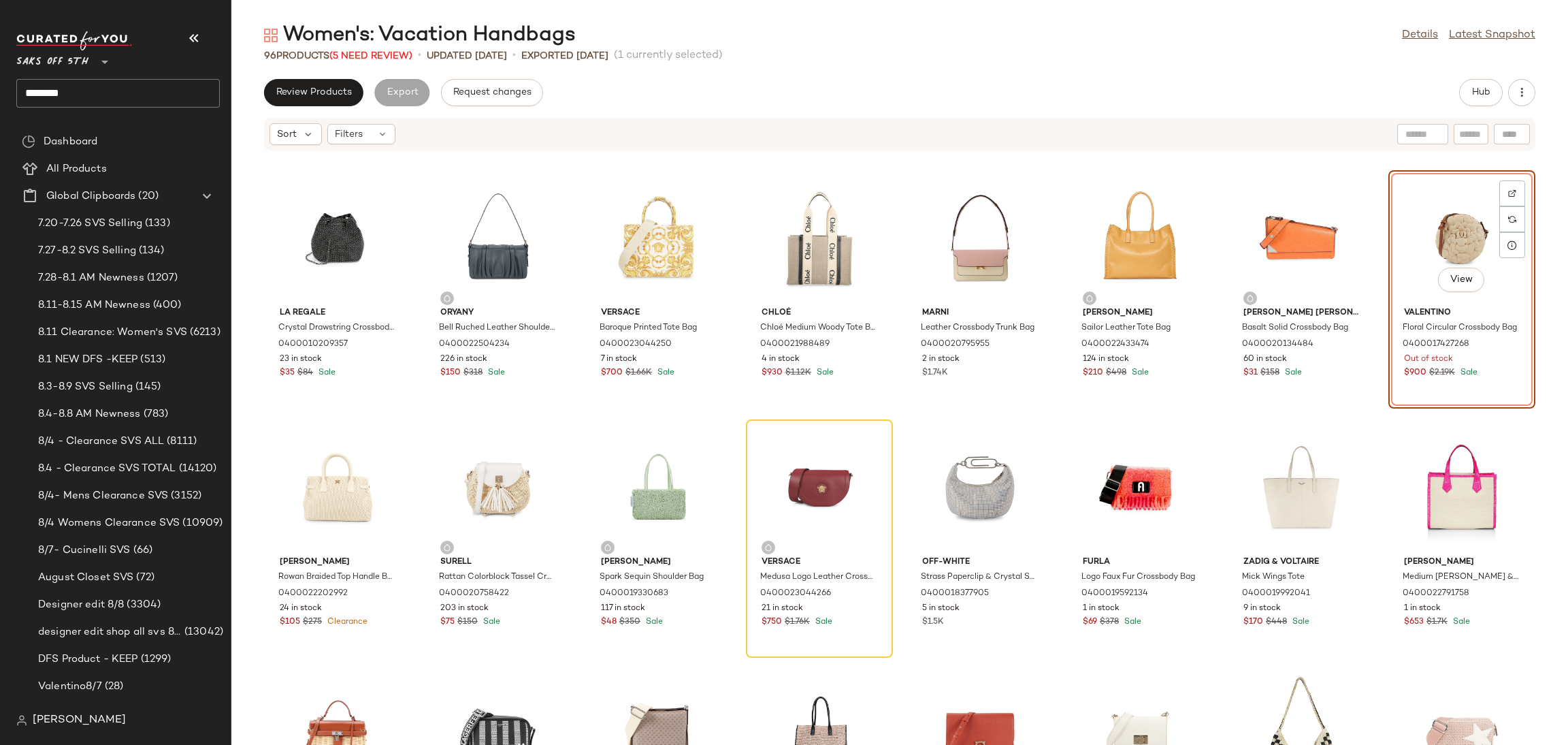
click at [1457, 233] on div "View" at bounding box center [1461, 239] width 137 height 127
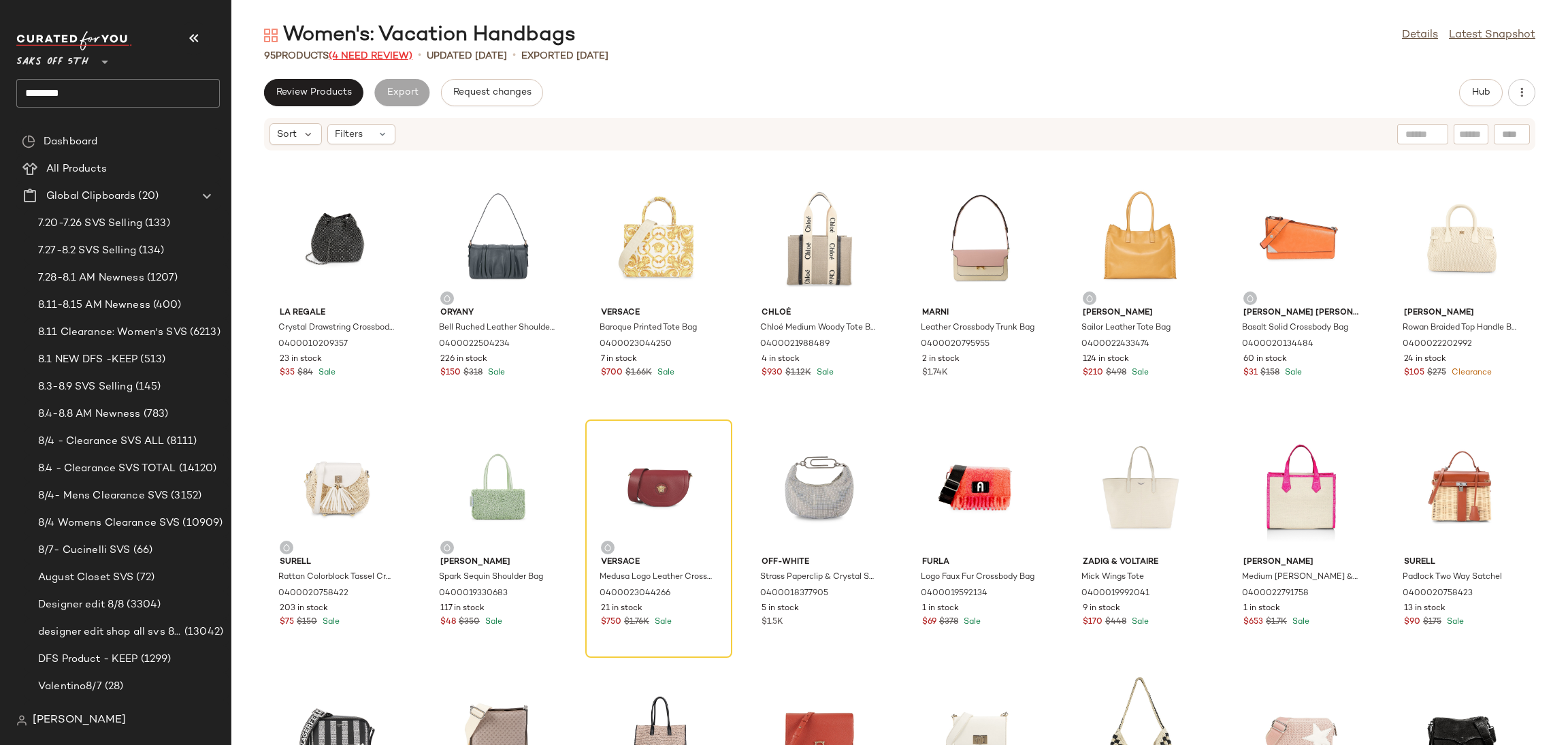
click at [387, 59] on span "(4 Need Review)" at bounding box center [370, 56] width 83 height 10
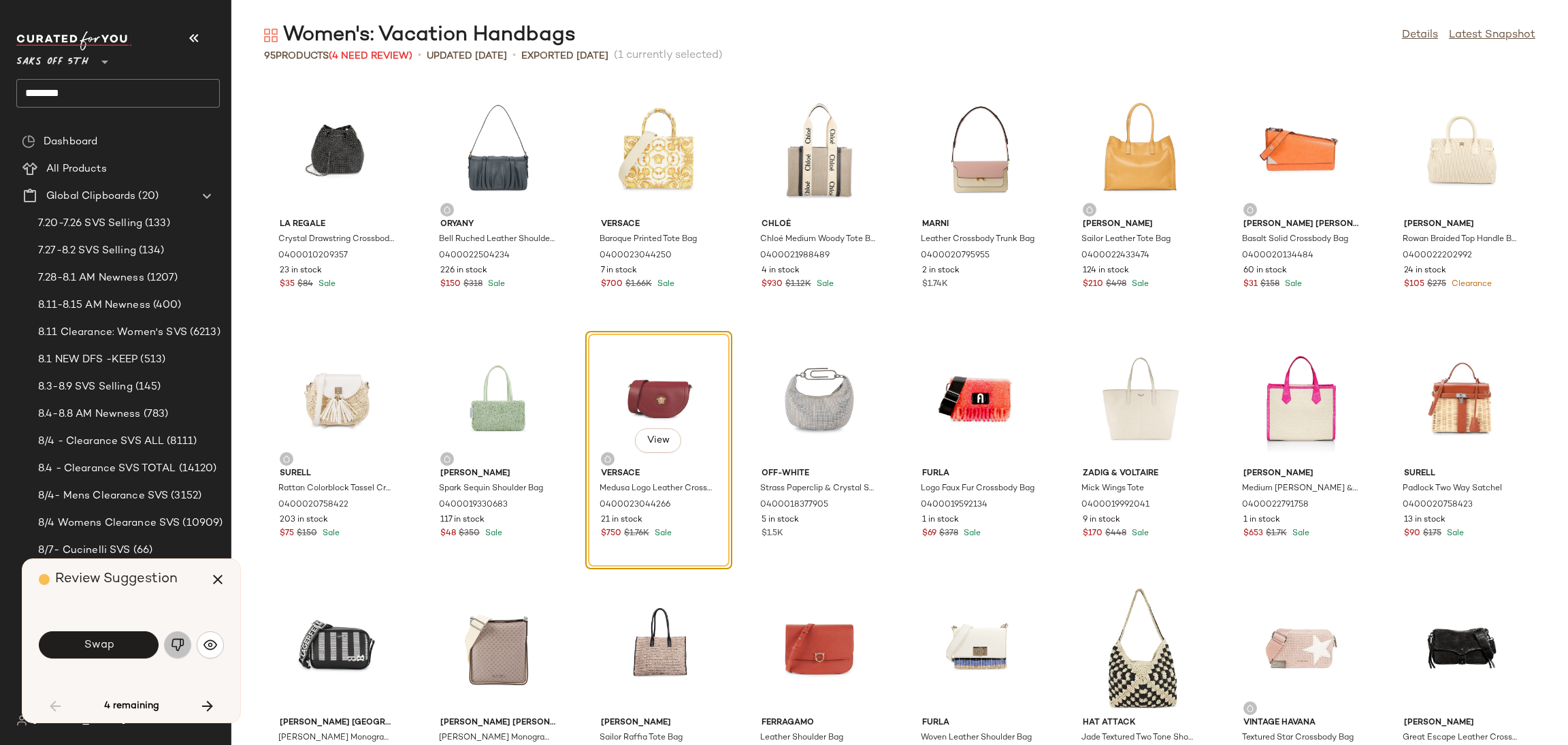
click at [171, 654] on button "button" at bounding box center [177, 645] width 27 height 27
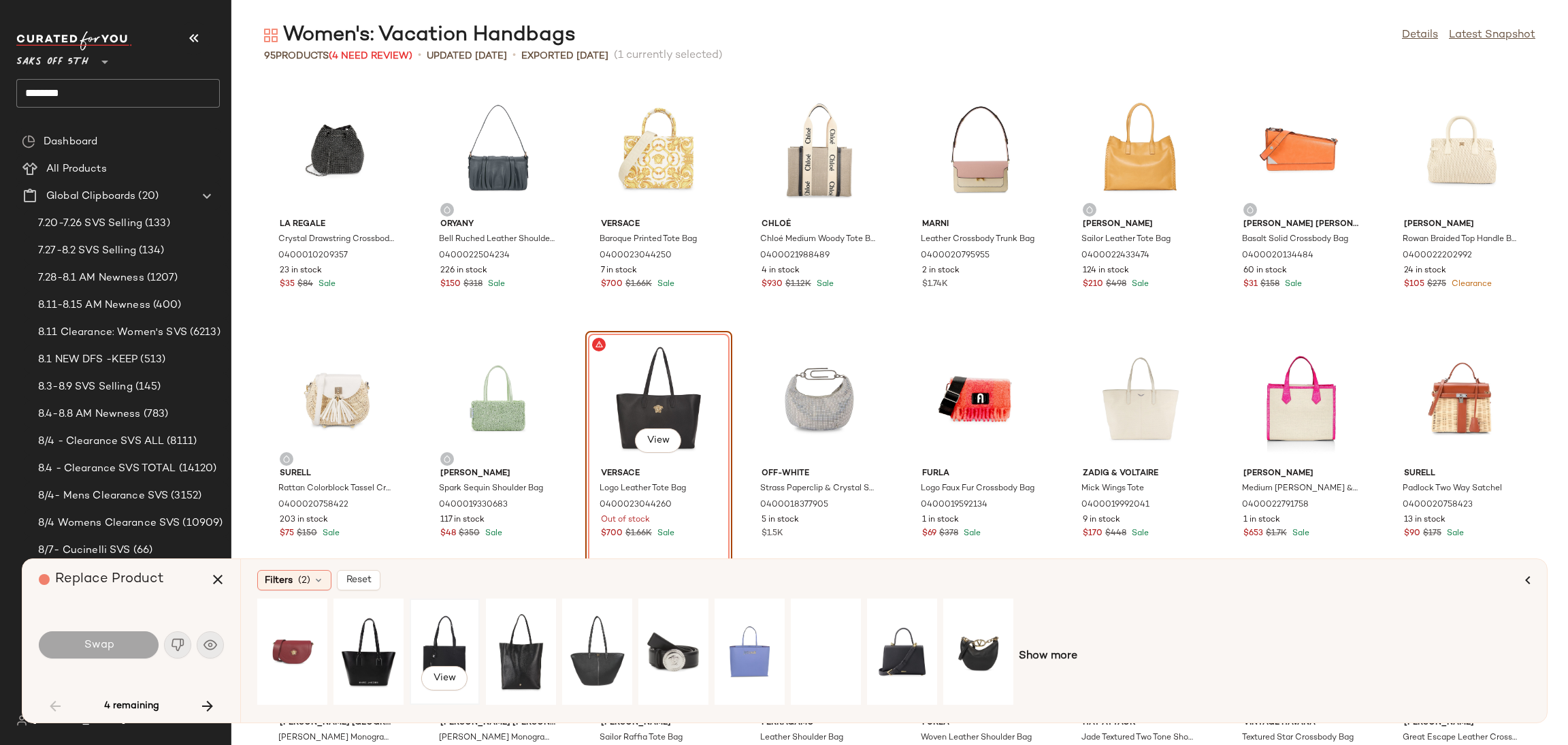
click at [431, 638] on div "View" at bounding box center [444, 651] width 61 height 97
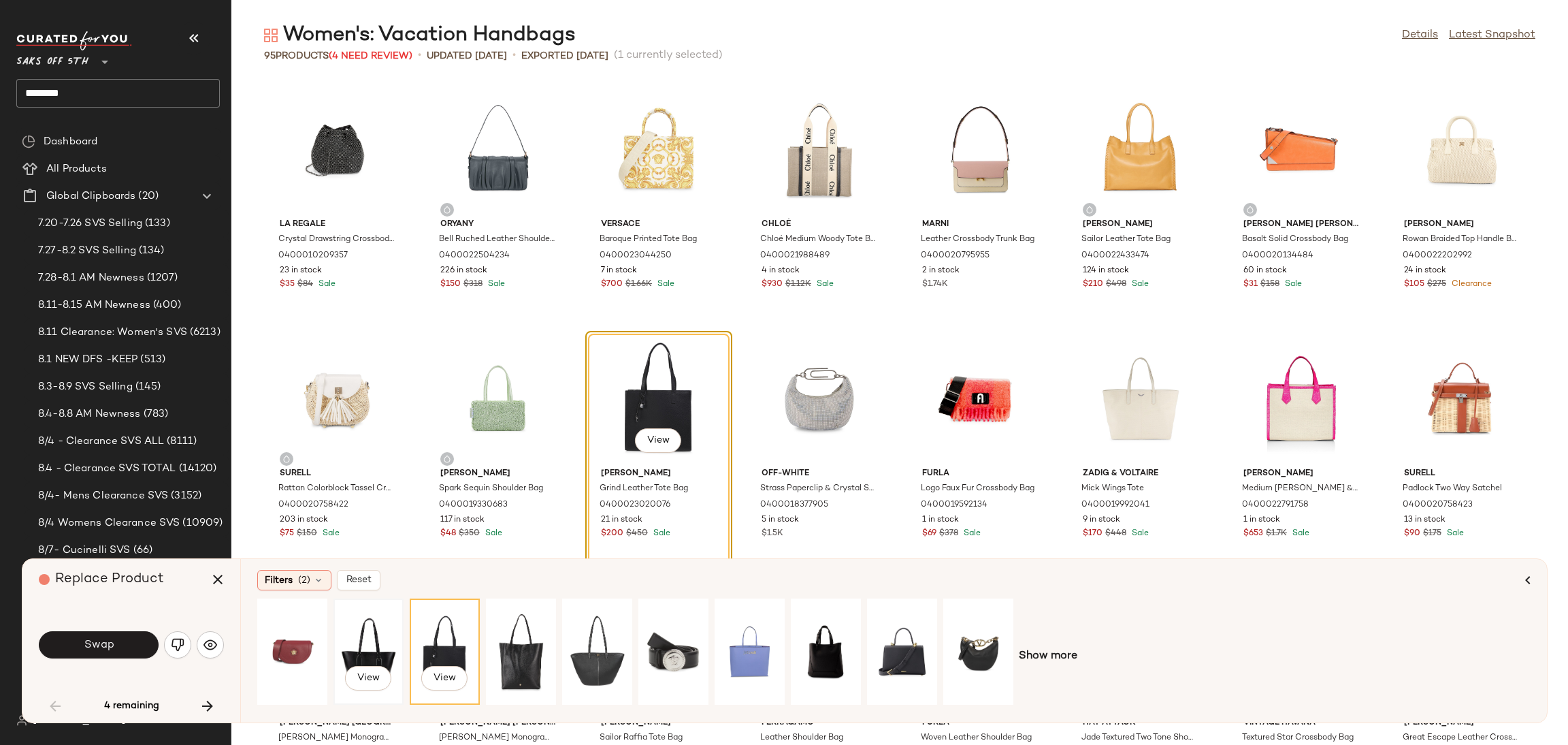
click at [367, 642] on div "View" at bounding box center [369, 651] width 61 height 97
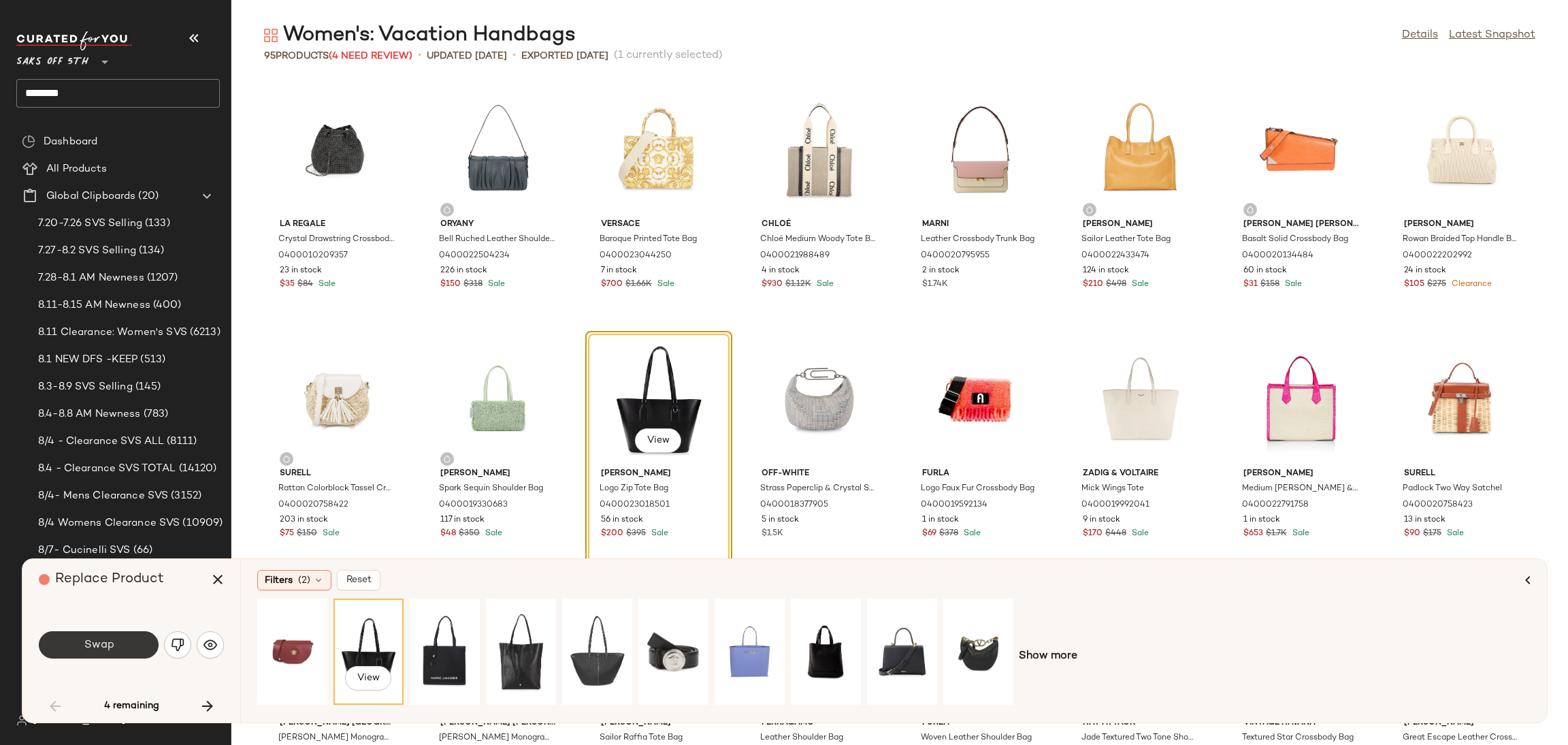
click at [134, 646] on button "Swap" at bounding box center [99, 645] width 119 height 27
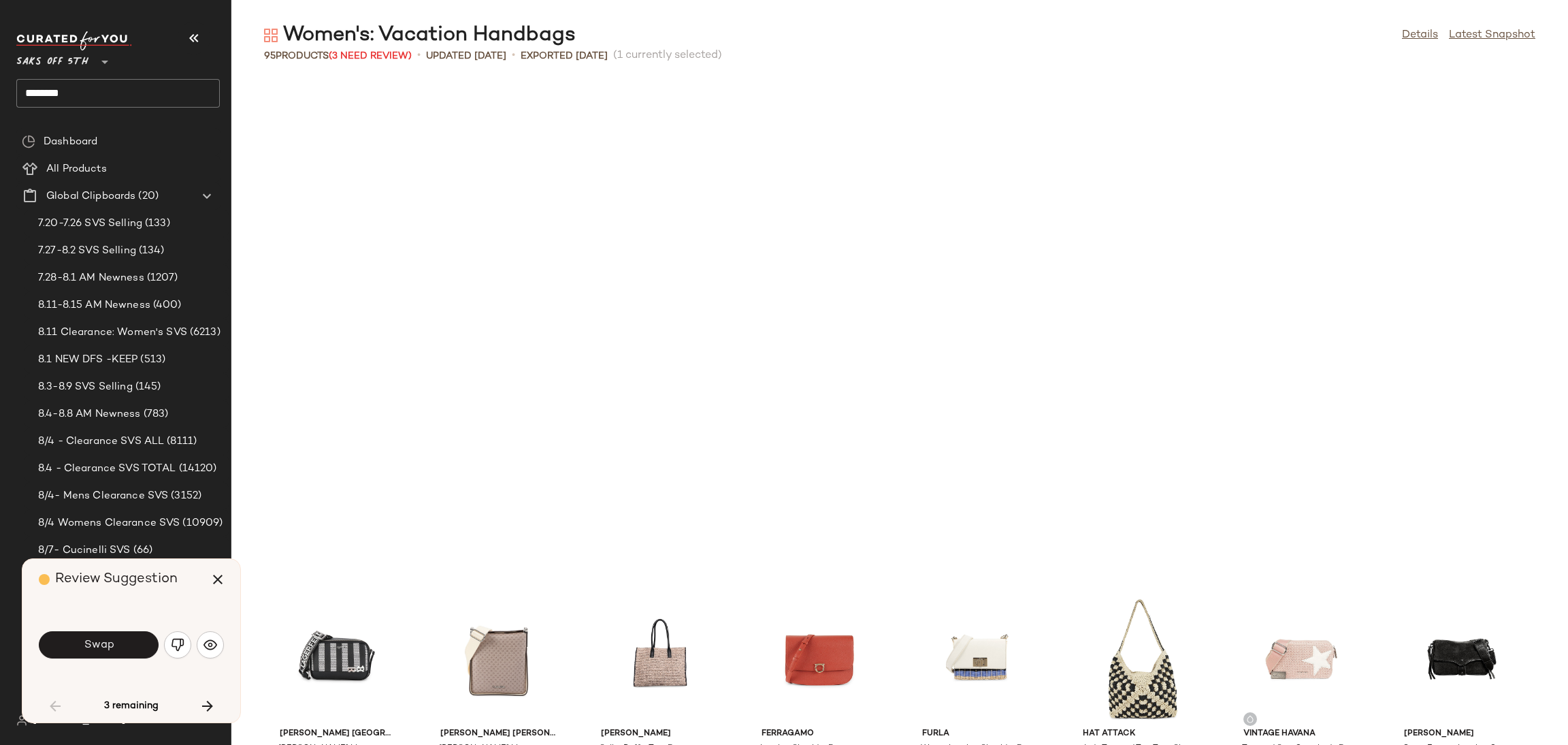
scroll to position [509, 0]
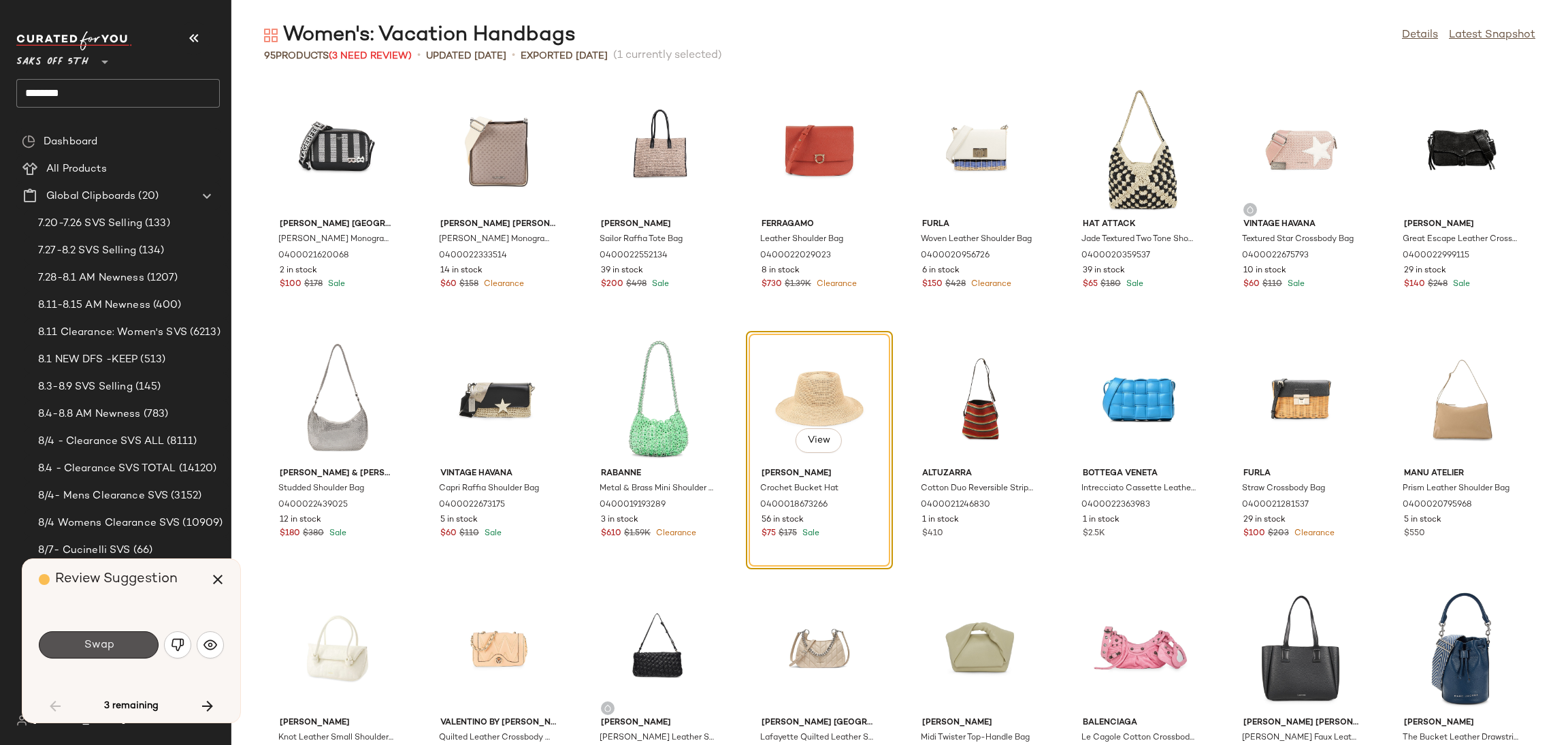
click at [134, 646] on button "Swap" at bounding box center [99, 645] width 119 height 27
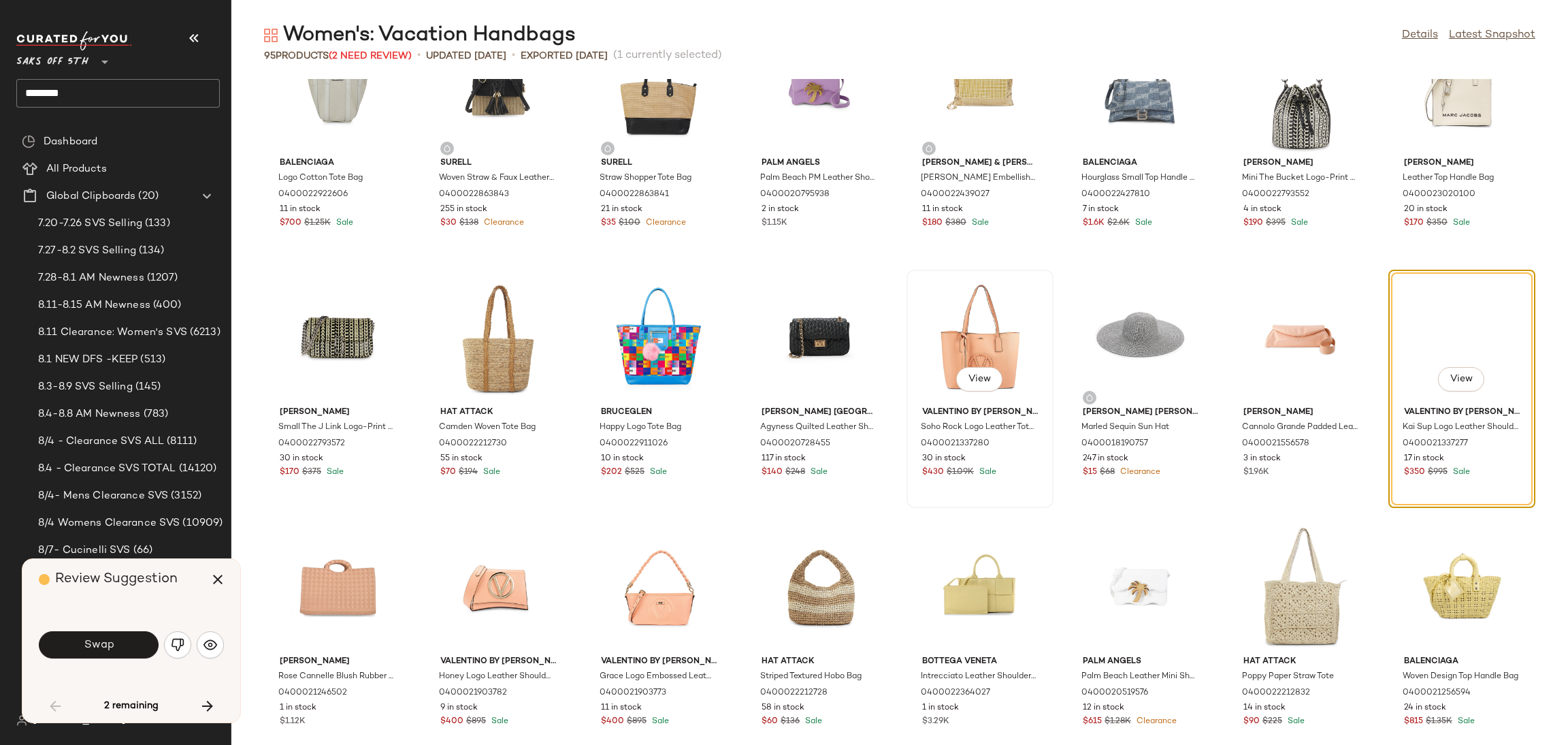
scroll to position [1318, 0]
click at [172, 651] on img "button" at bounding box center [177, 645] width 13 height 13
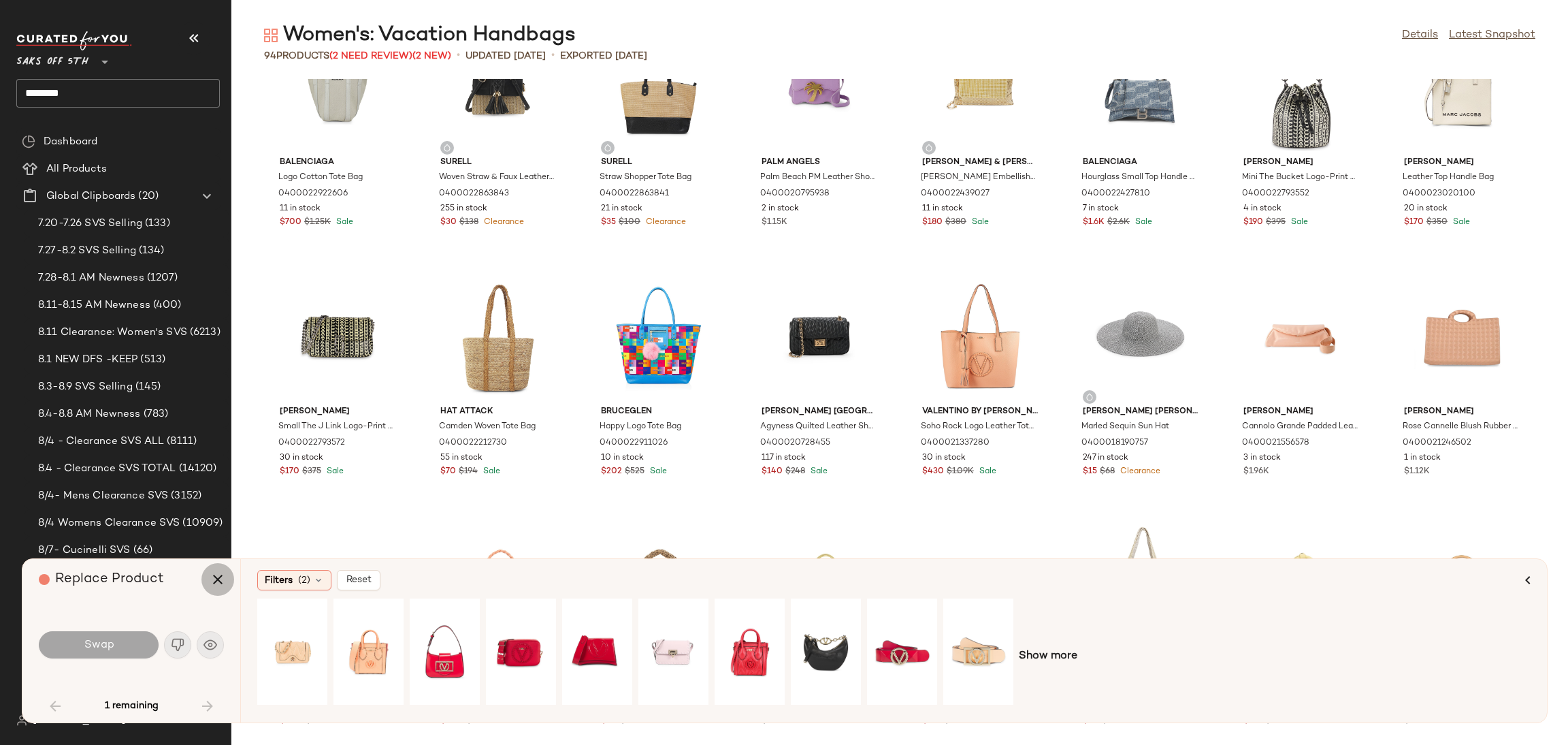
click at [219, 581] on icon "button" at bounding box center [217, 579] width 16 height 16
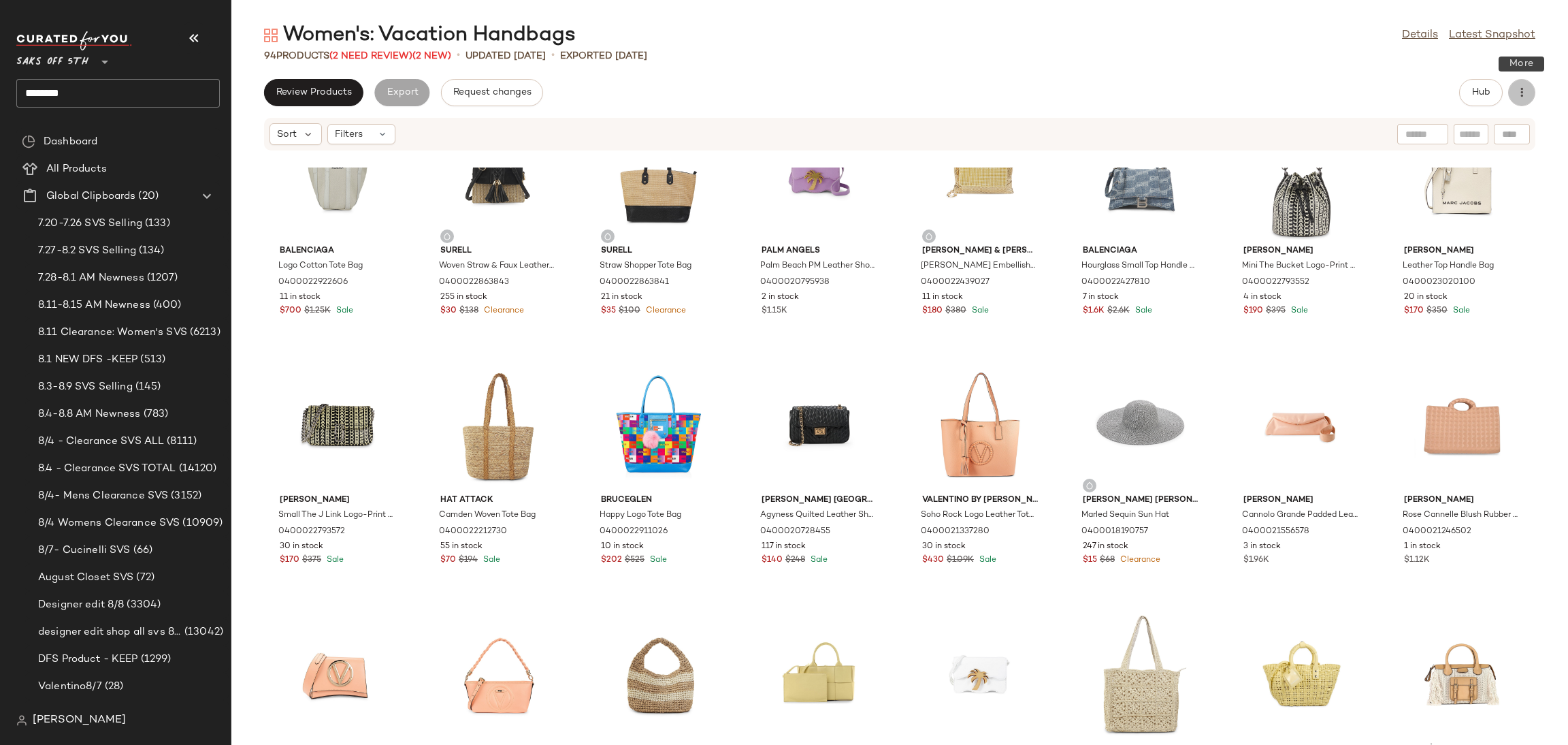
click at [1523, 92] on icon "button" at bounding box center [1522, 93] width 13 height 13
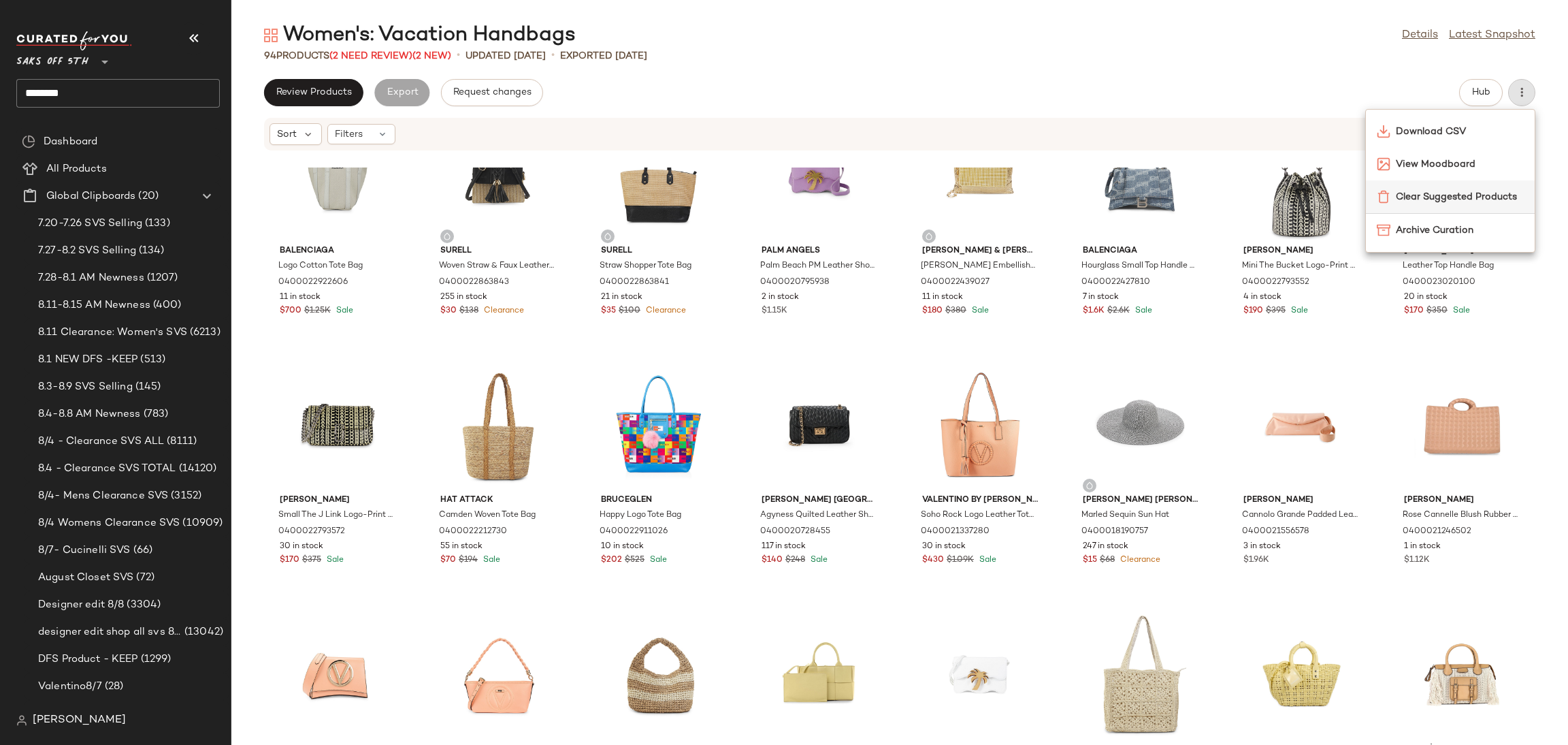
click at [1487, 193] on span "Clear Suggested Products" at bounding box center [1459, 196] width 128 height 14
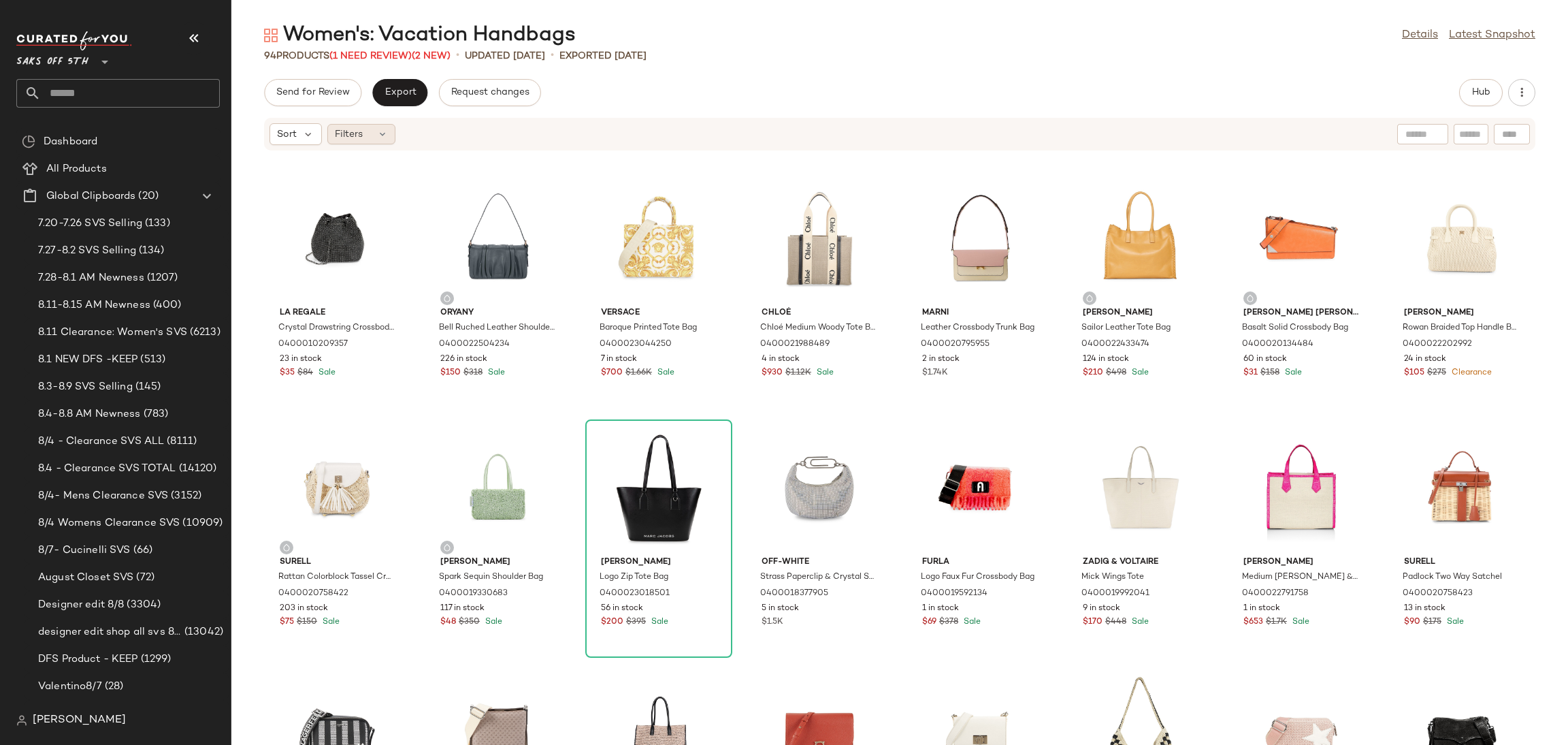
click at [369, 134] on div "Filters" at bounding box center [361, 135] width 68 height 21
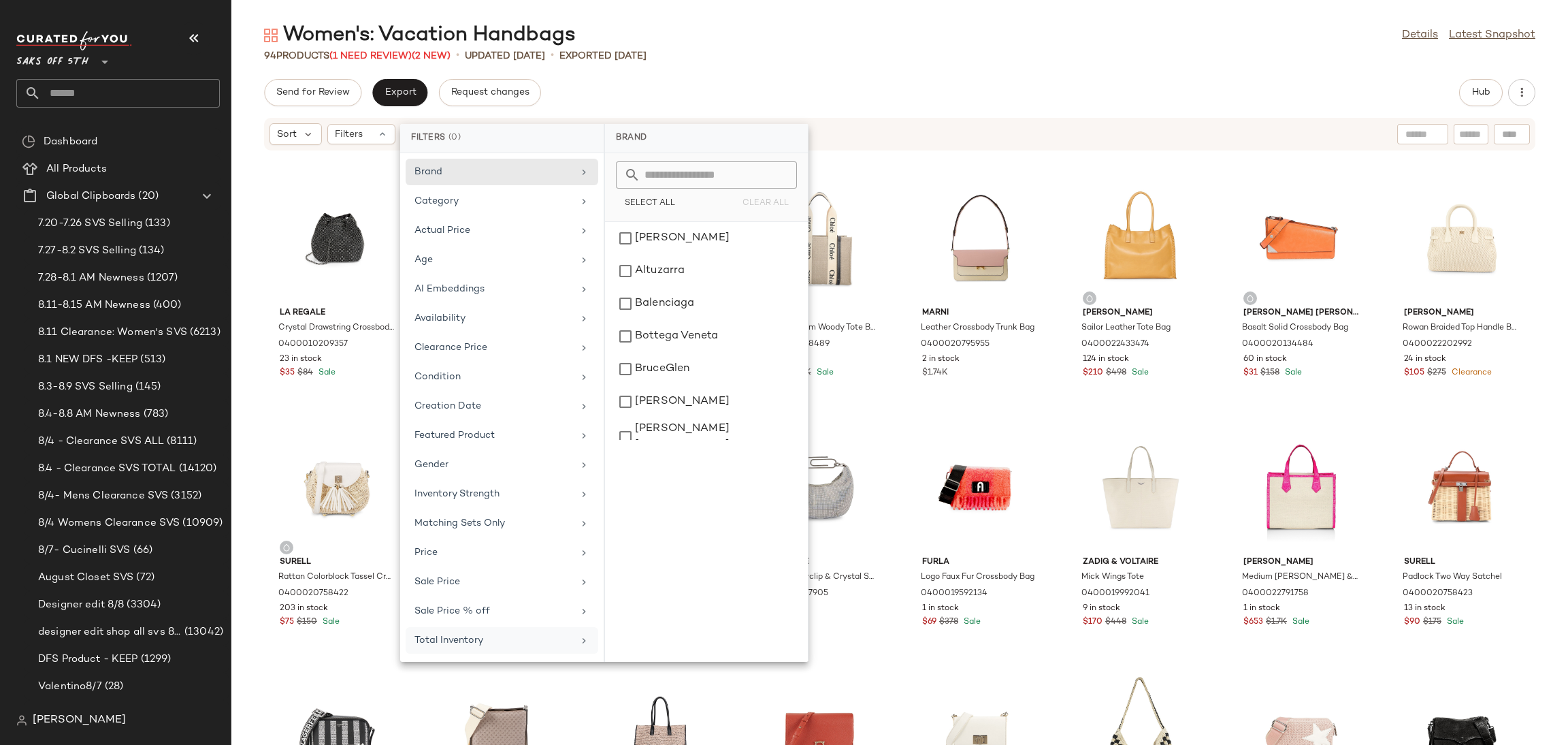
click at [501, 647] on div "Total Inventory" at bounding box center [493, 640] width 158 height 14
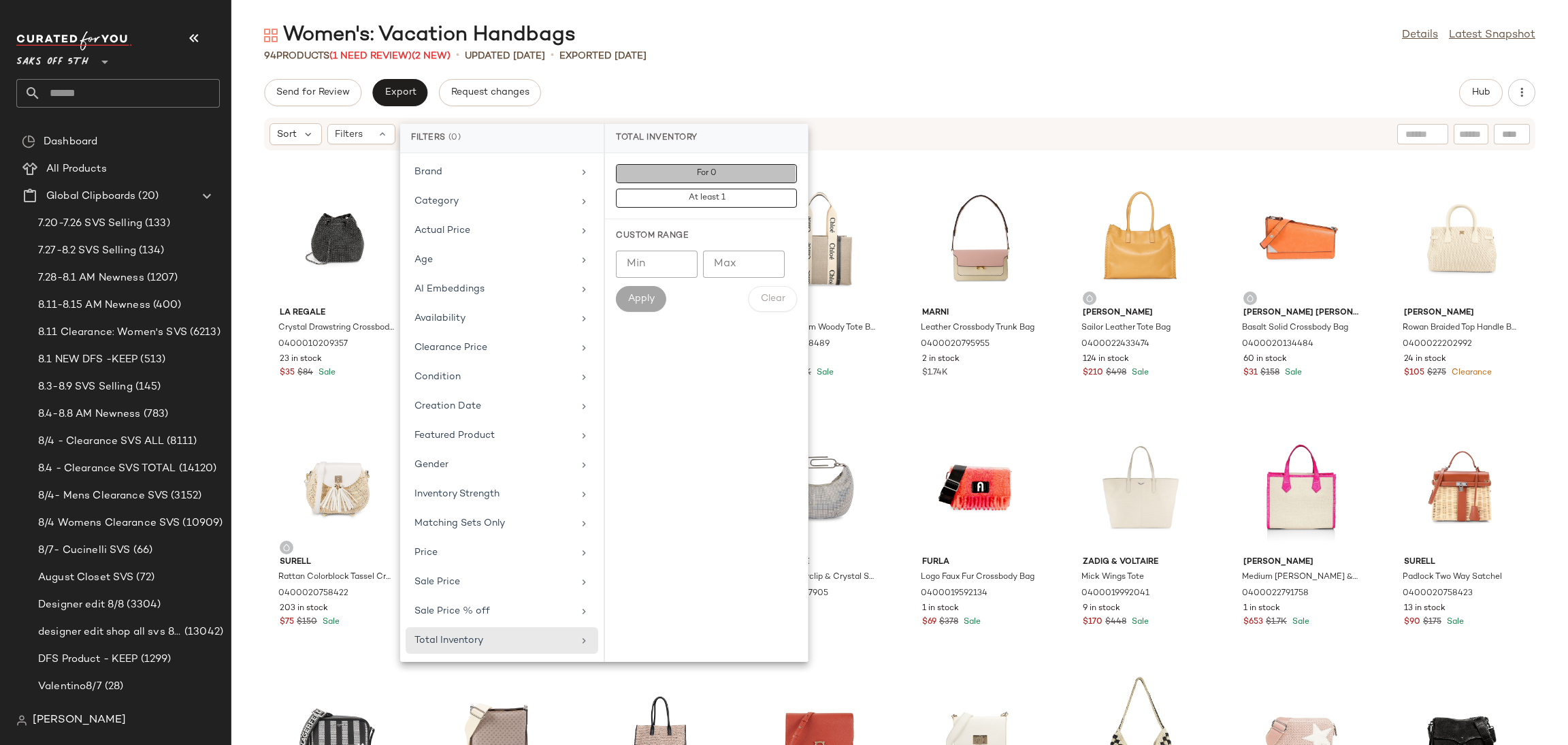
click at [669, 189] on button "For 0" at bounding box center [706, 198] width 181 height 19
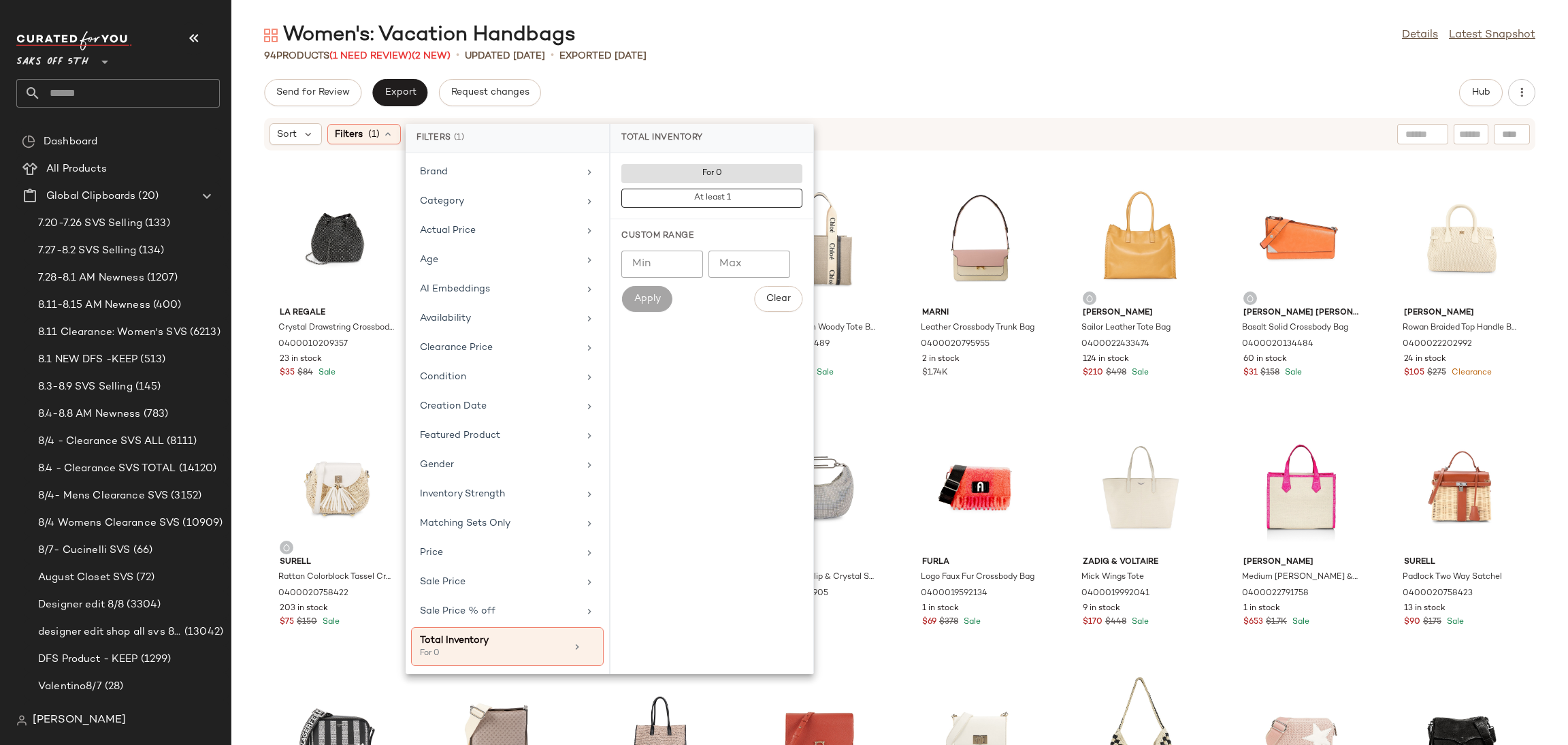
click at [809, 52] on div "94 Products (1 Need Review) (2 New) • updated Aug 12th • Exported Aug 7th" at bounding box center [899, 56] width 1337 height 13
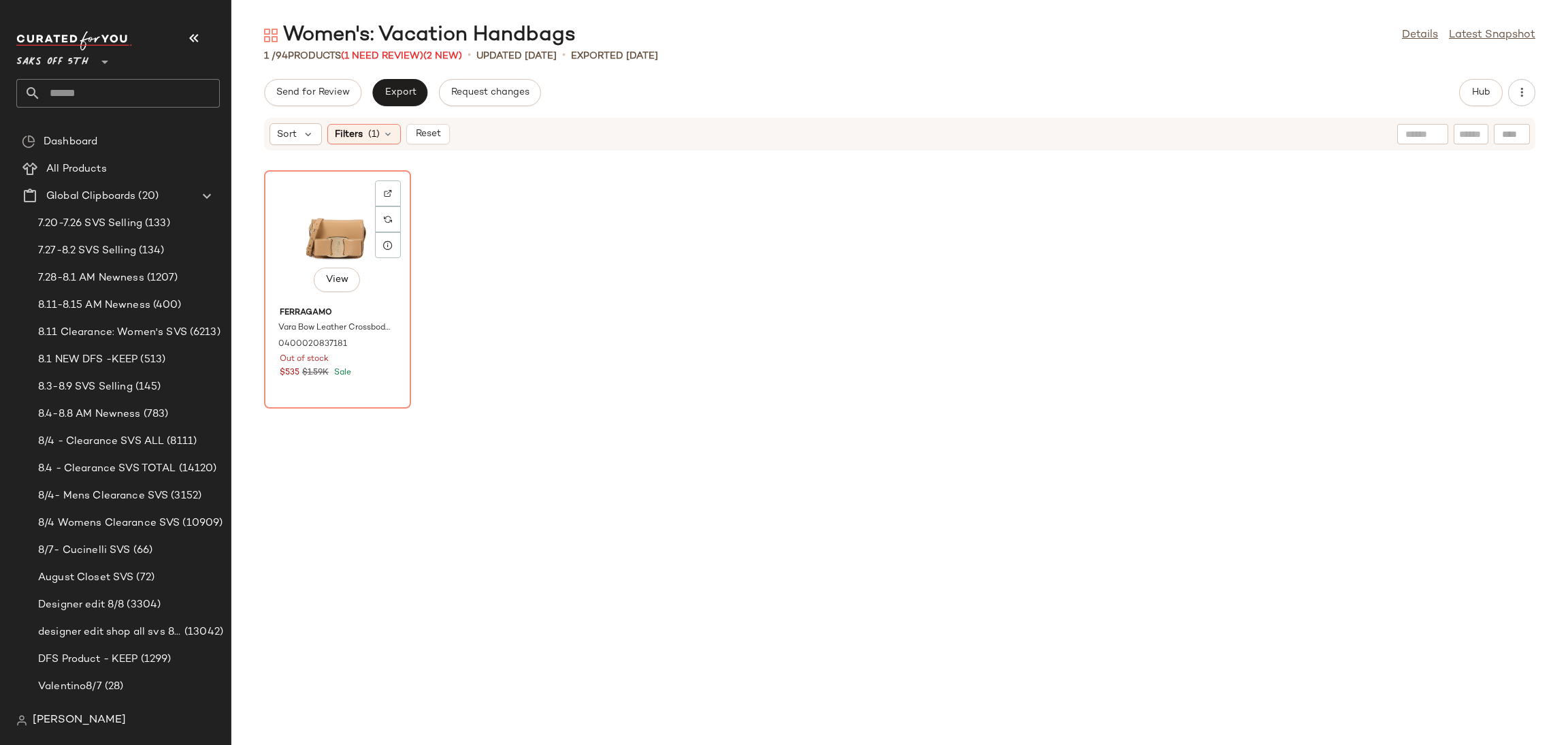
click at [313, 222] on div "View" at bounding box center [337, 239] width 137 height 127
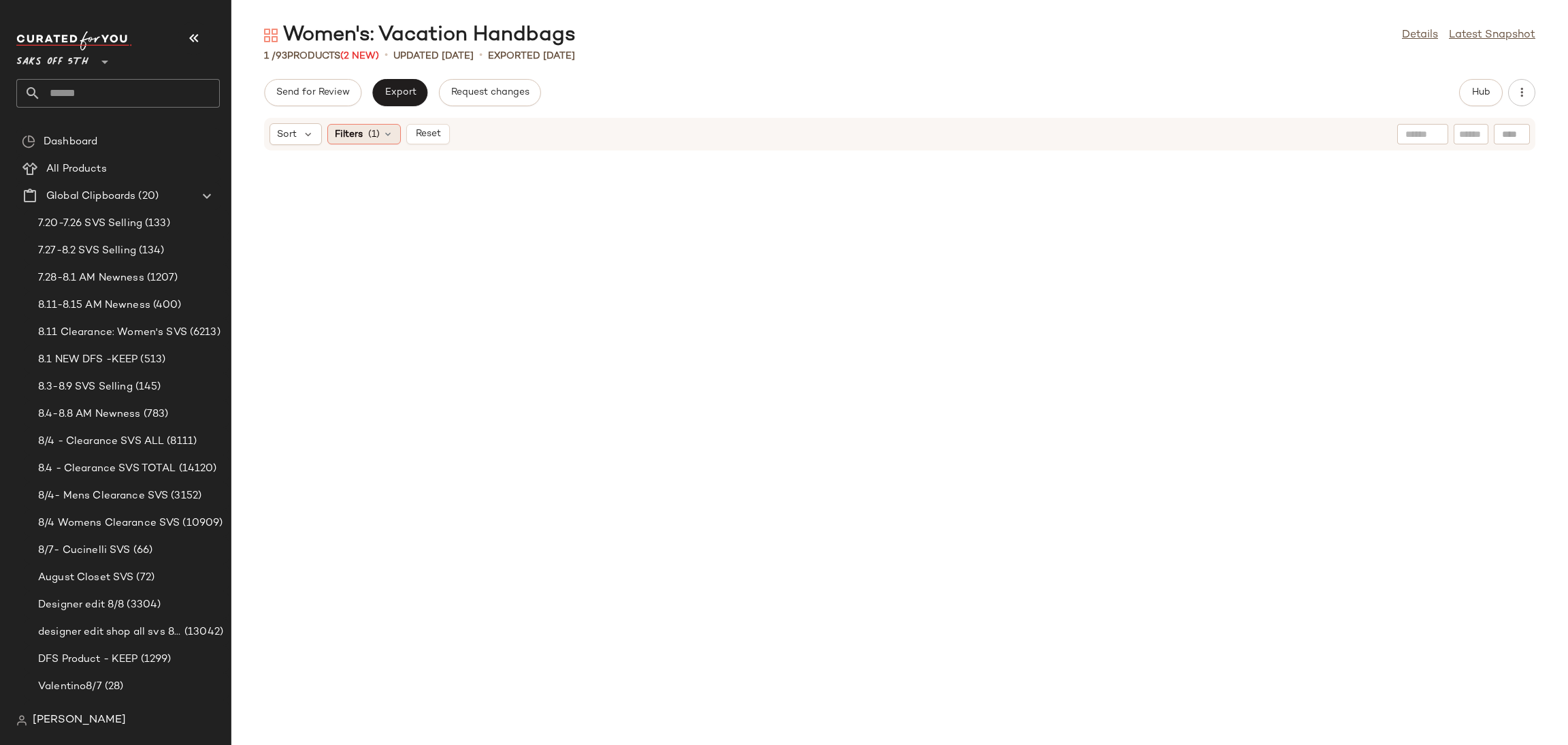
click at [373, 132] on span "(1)" at bounding box center [374, 134] width 11 height 14
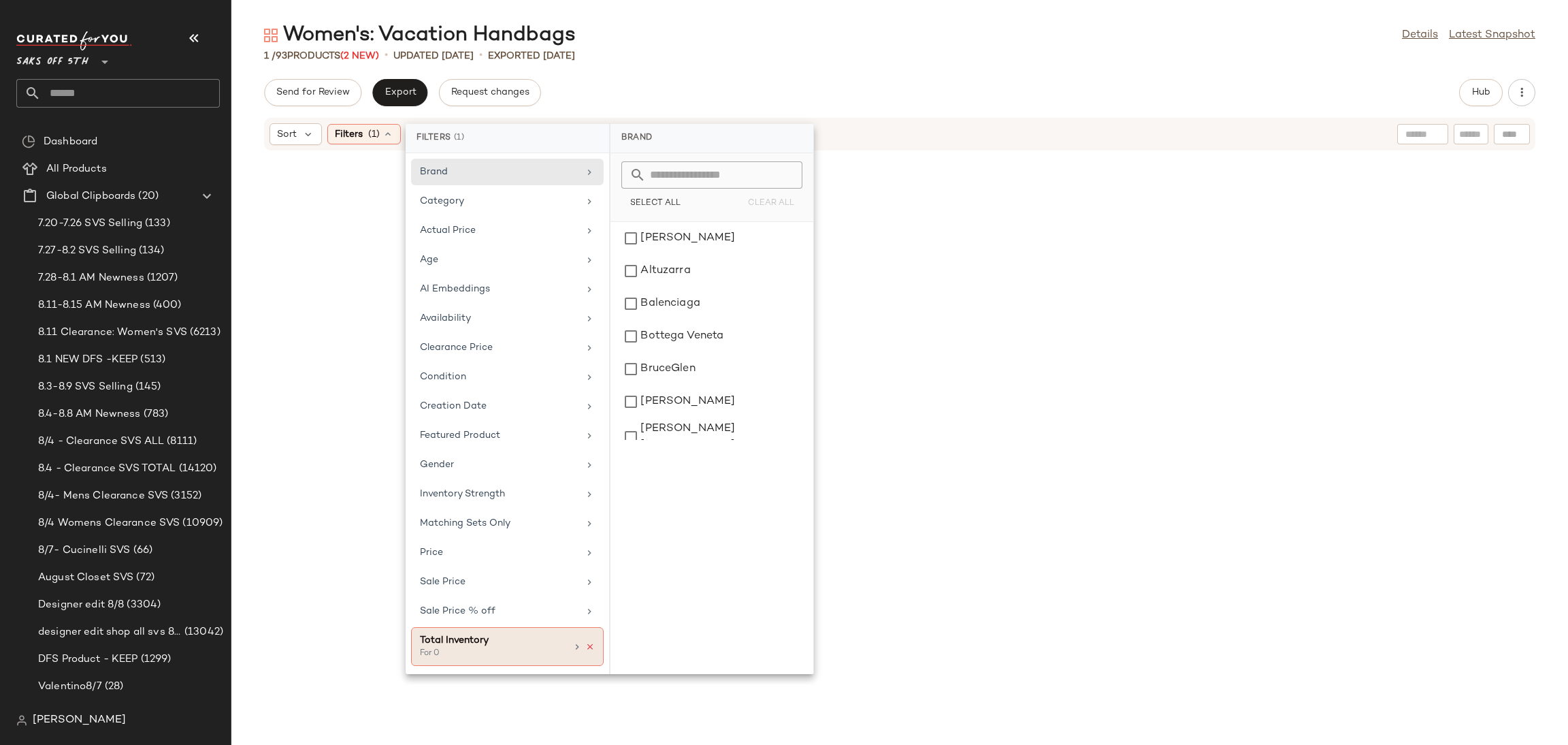
click at [588, 651] on icon at bounding box center [590, 646] width 9 height 9
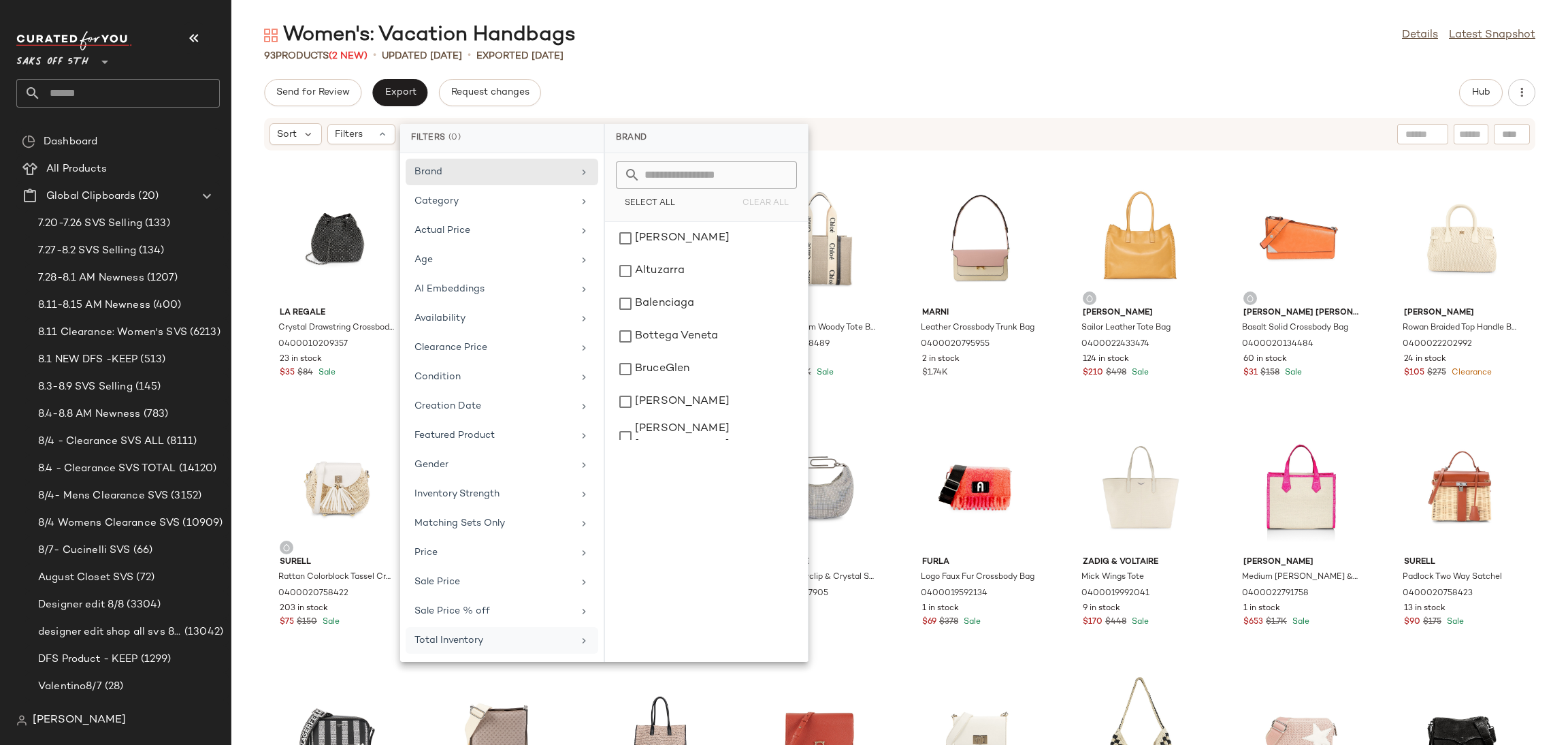
click at [806, 71] on div "Women's: Vacation Handbags Details Latest Snapshot 93 Products (2 New) • update…" at bounding box center [899, 383] width 1337 height 723
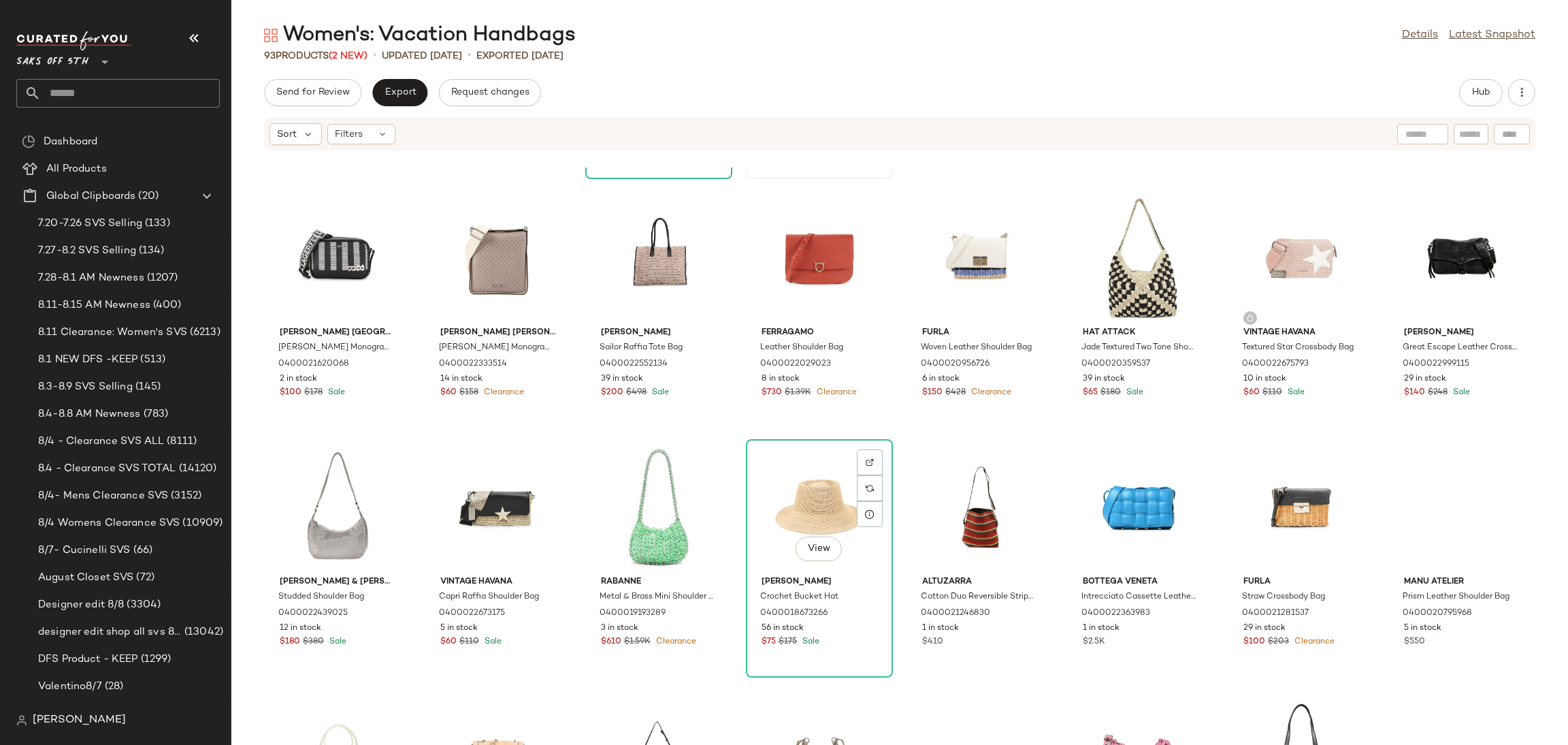
scroll to position [494, 0]
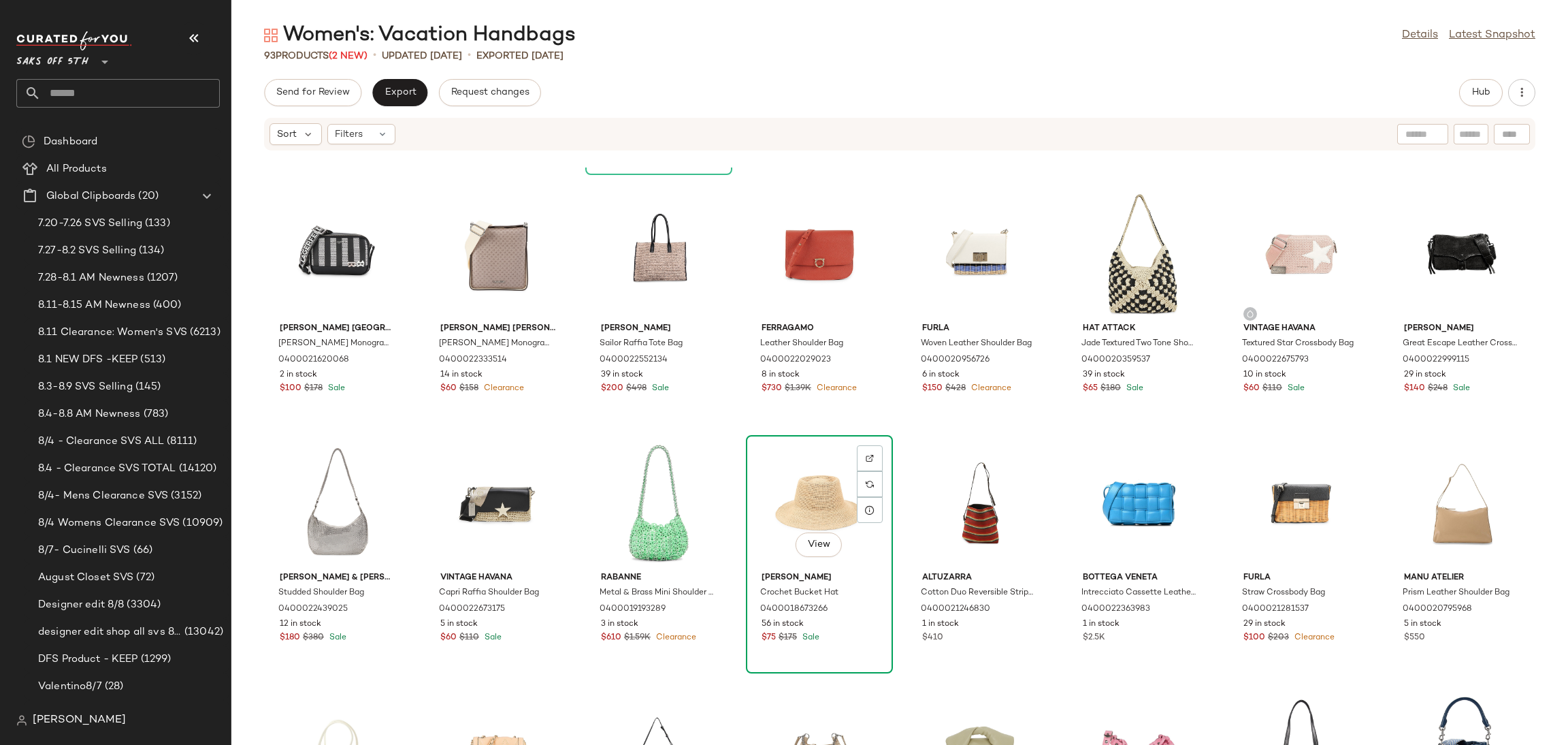
click at [799, 458] on div "View" at bounding box center [819, 503] width 137 height 127
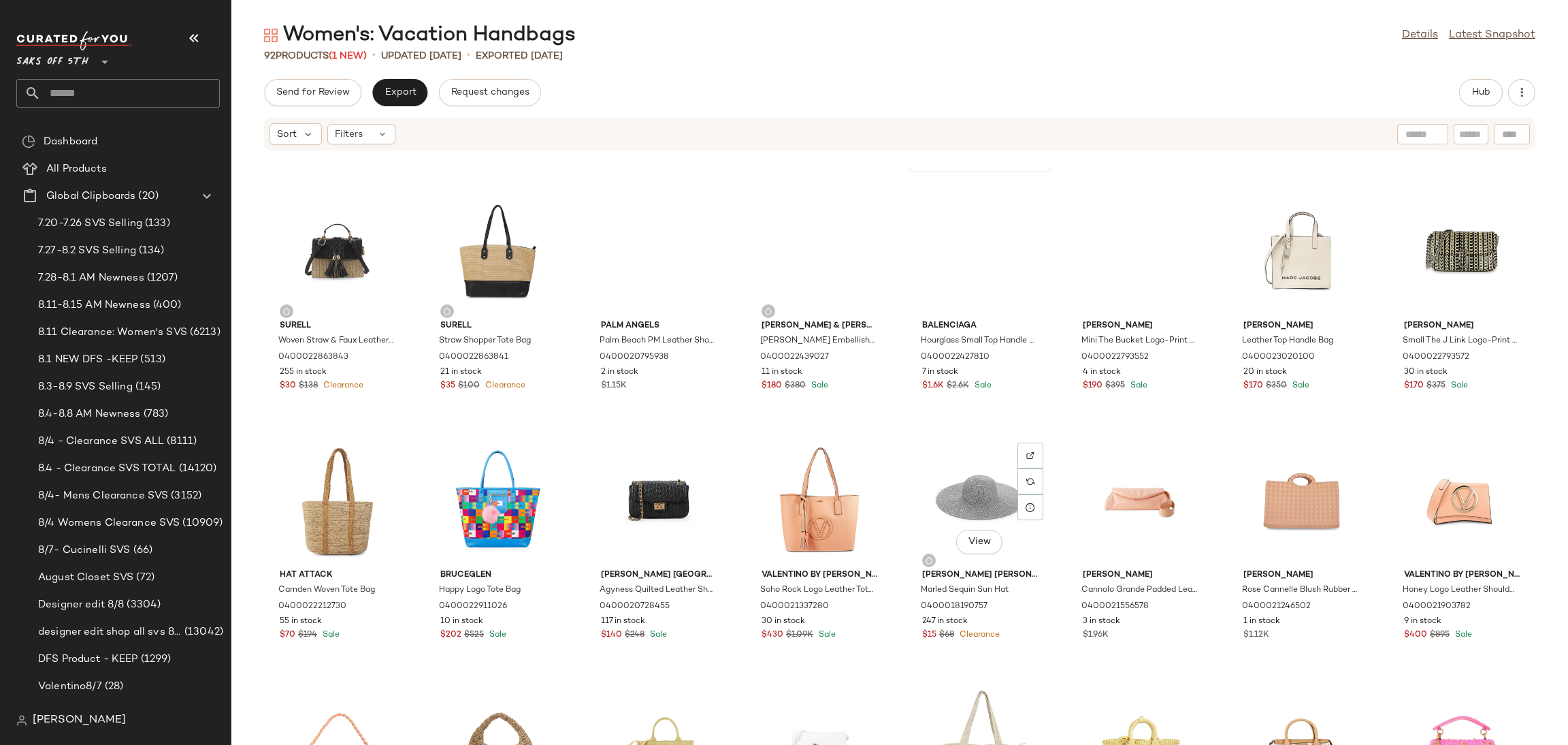
scroll to position [1270, 0]
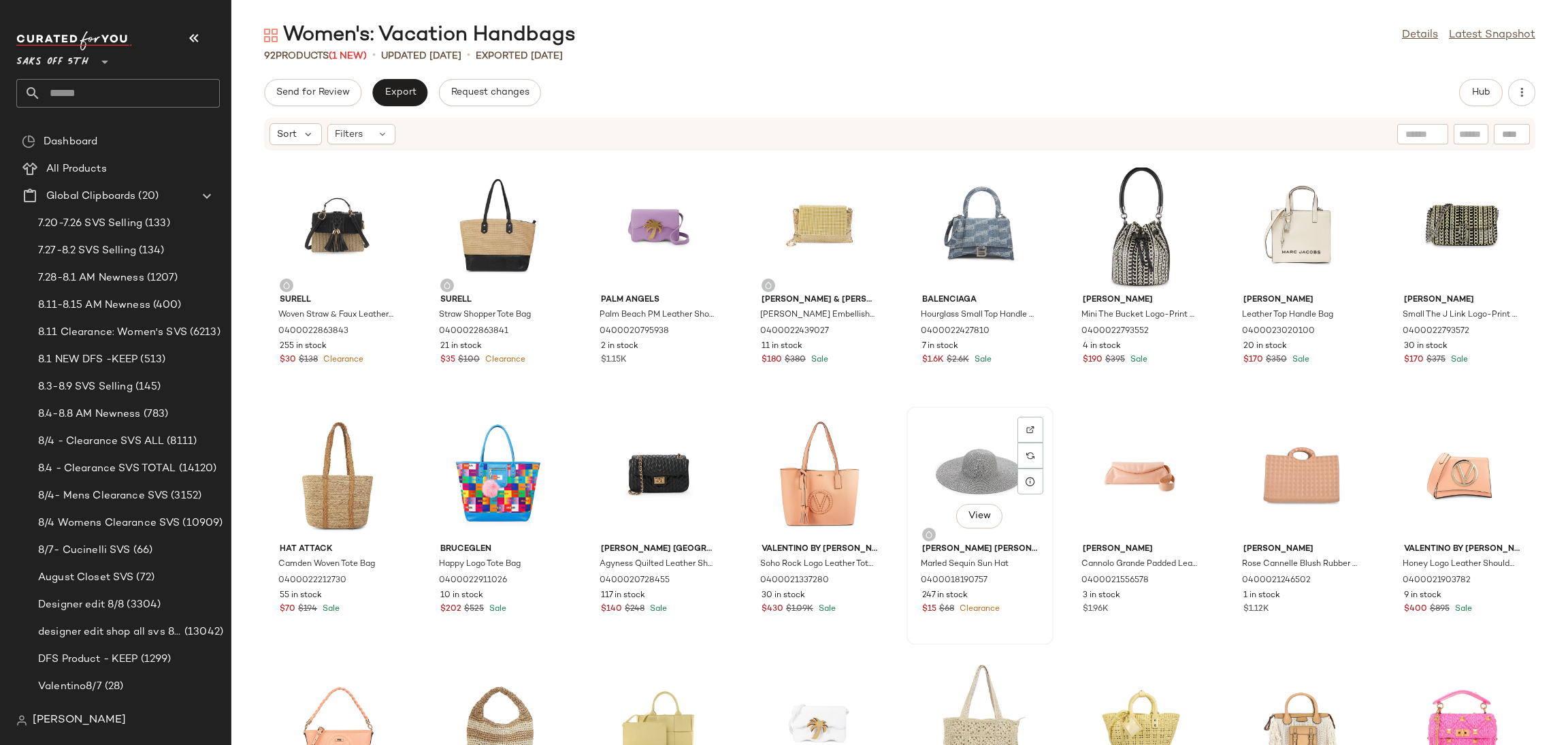
click at [957, 471] on div "View" at bounding box center [980, 475] width 137 height 127
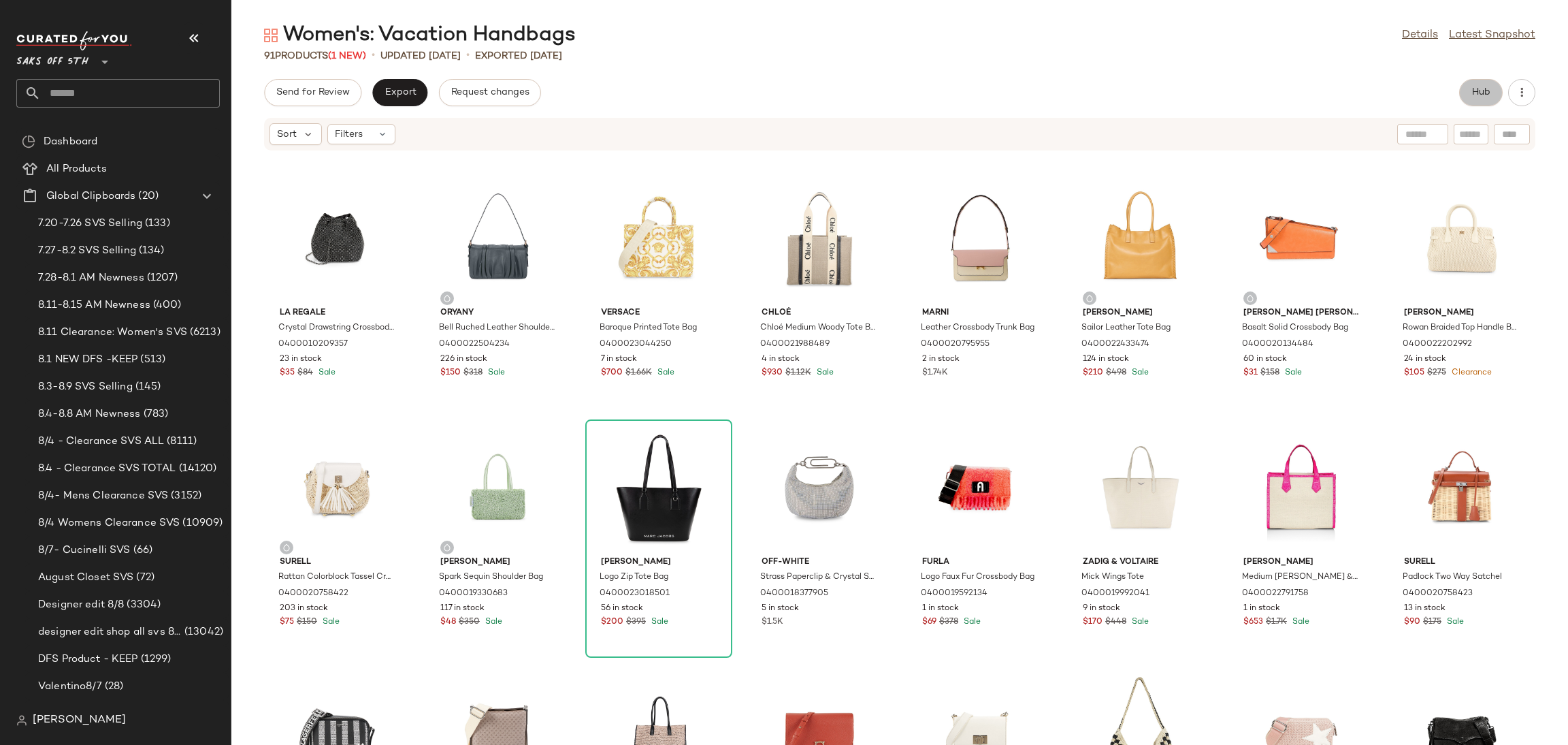
click at [1476, 94] on span "Hub" at bounding box center [1481, 92] width 19 height 10
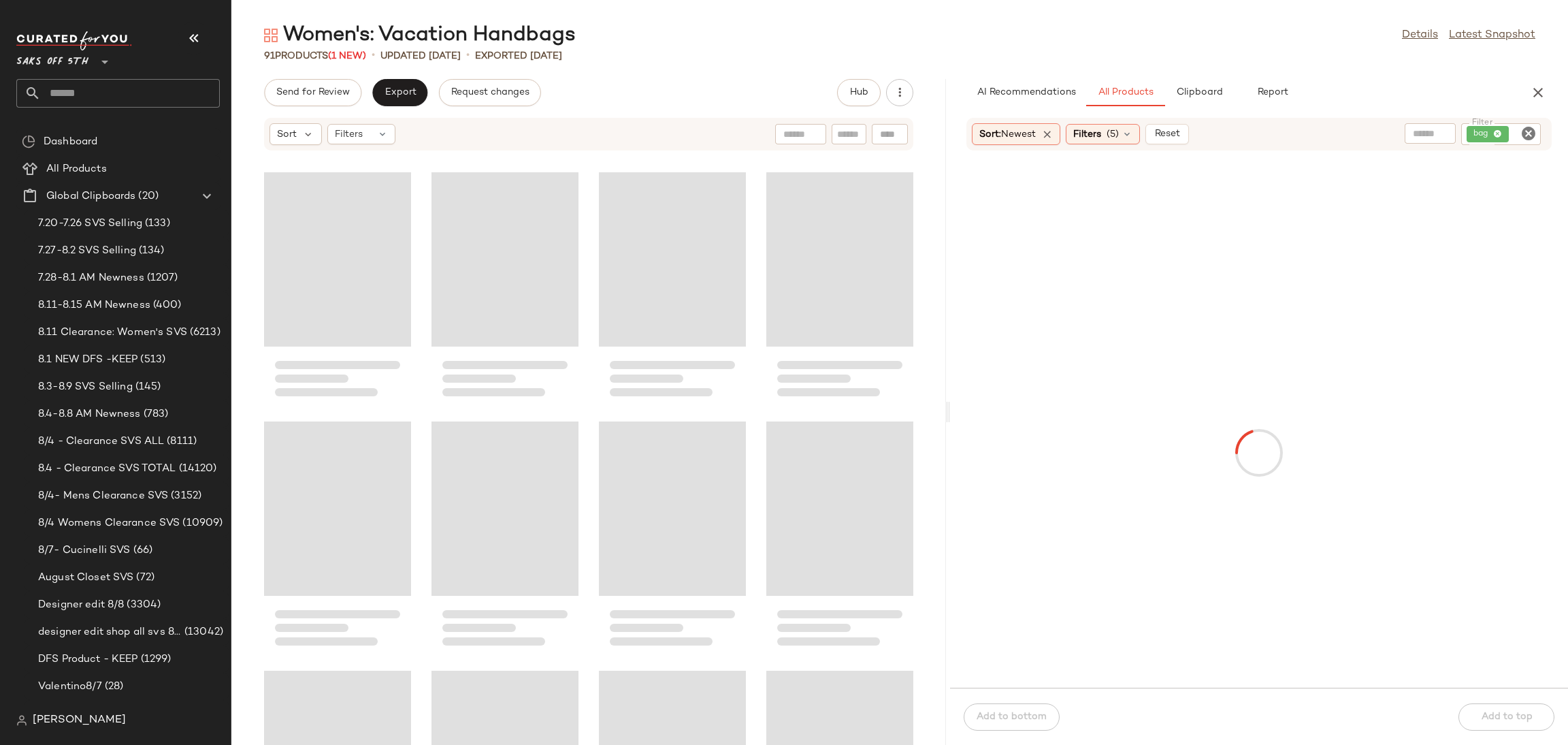
drag, startPoint x: 899, startPoint y: 409, endPoint x: 948, endPoint y: 409, distance: 49.0
click at [948, 409] on div "Women's: Vacation Handbags Details Latest Snapshot 91 Products (1 New) • update…" at bounding box center [899, 383] width 1337 height 723
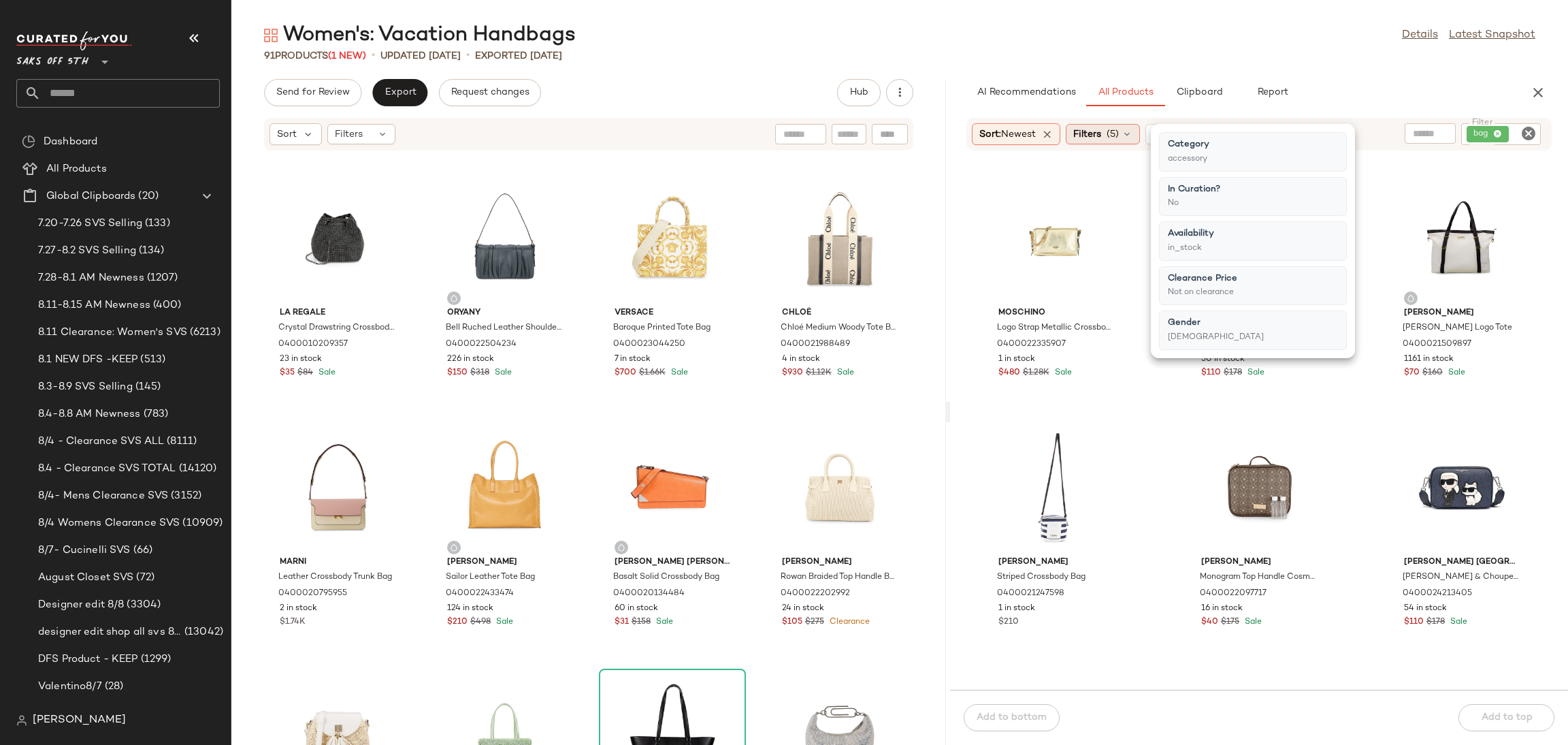
click at [1093, 132] on span "Filters" at bounding box center [1087, 134] width 27 height 14
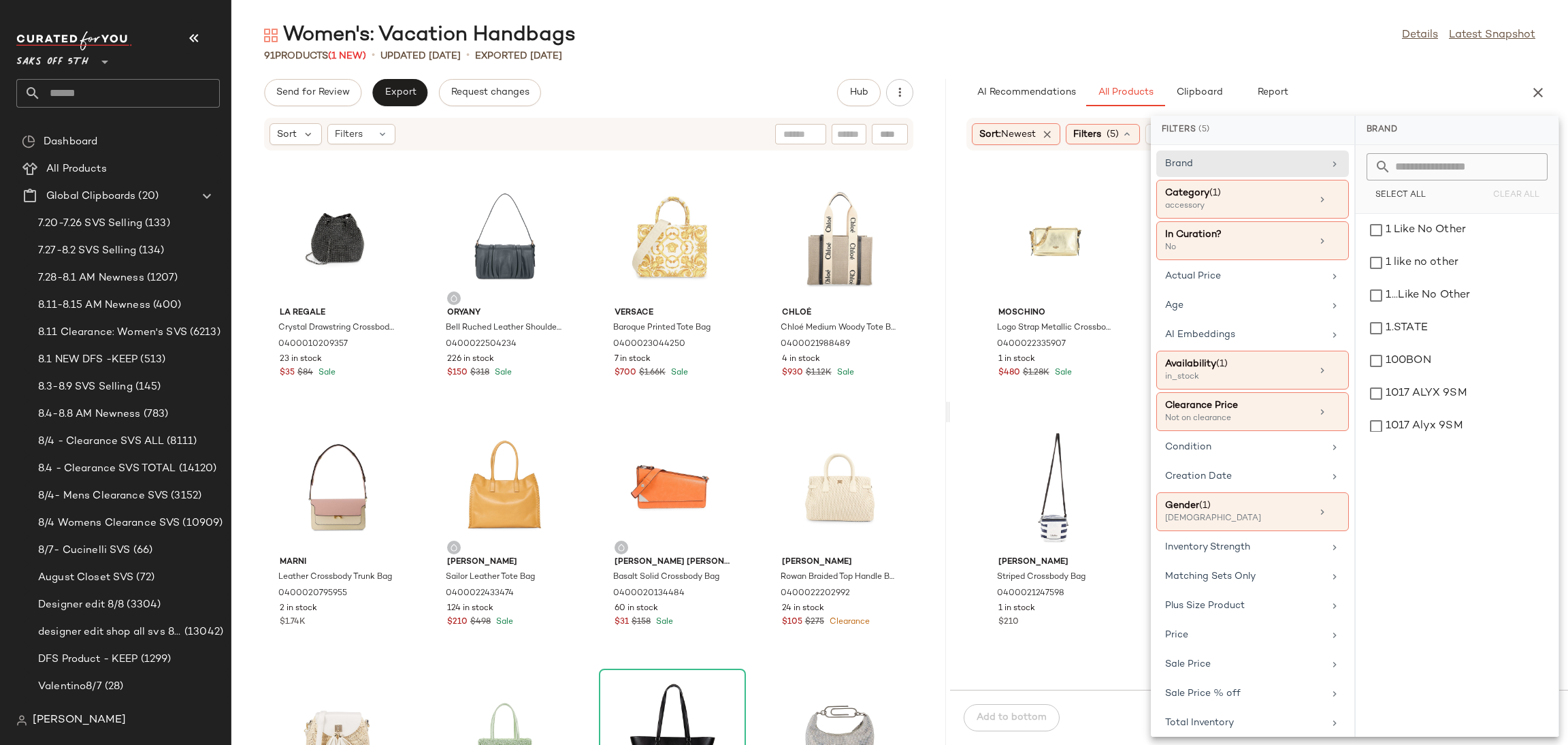
click at [1228, 49] on div "91 Products (1 New) • updated Aug 12th • Exported Aug 7th" at bounding box center [899, 56] width 1337 height 13
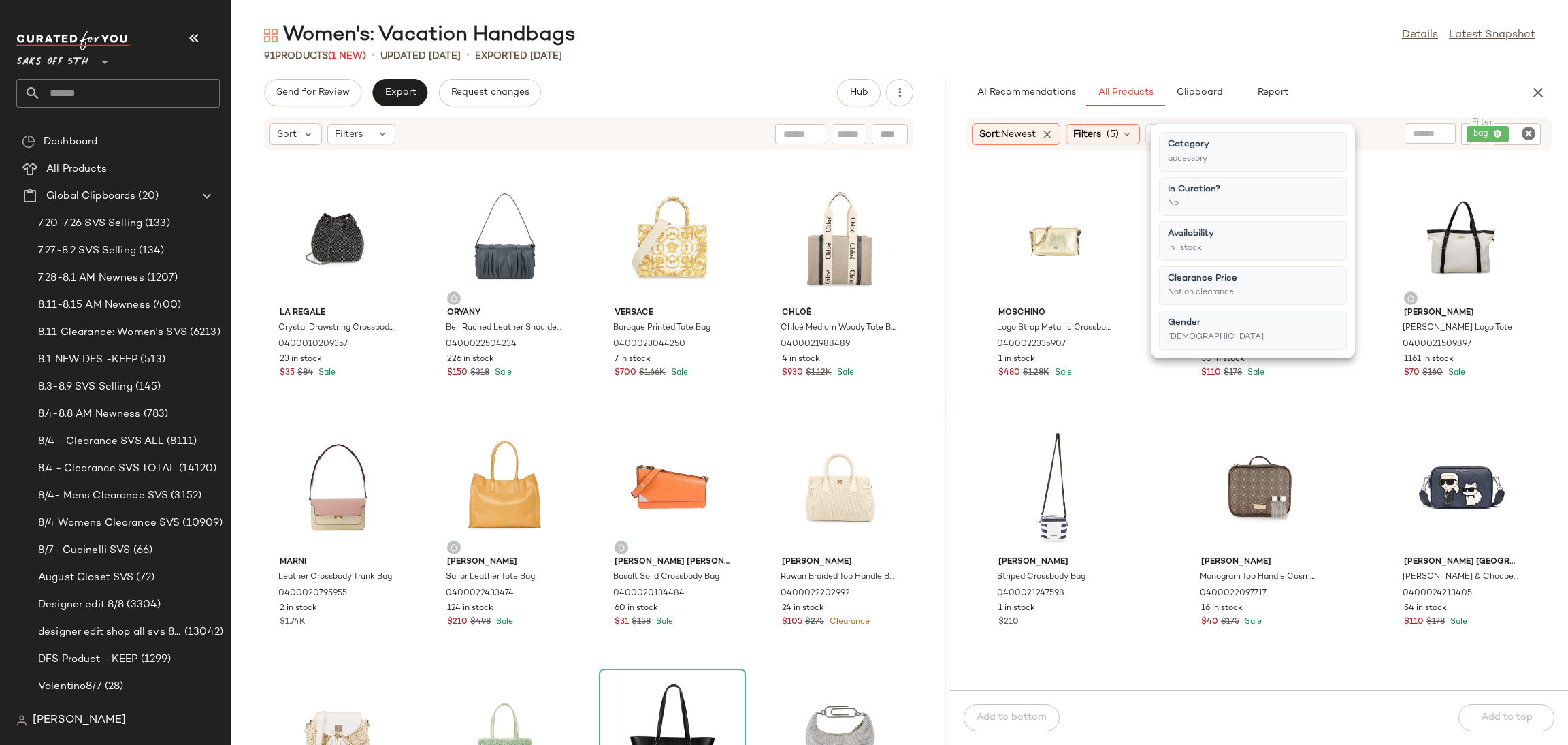
click at [1228, 49] on div "91 Products (1 New) • updated Aug 12th • Exported Aug 7th" at bounding box center [899, 56] width 1337 height 13
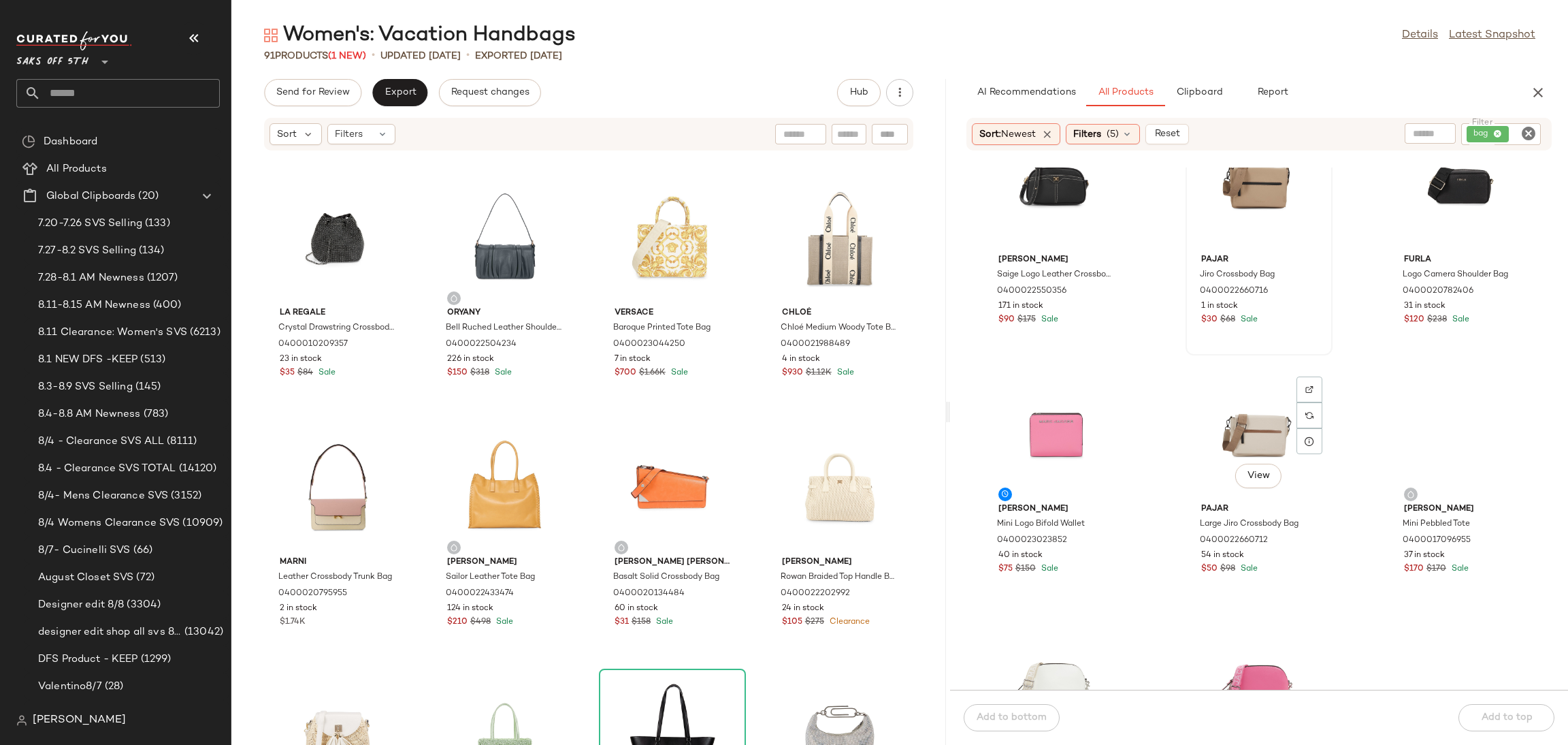
scroll to position [7295, 0]
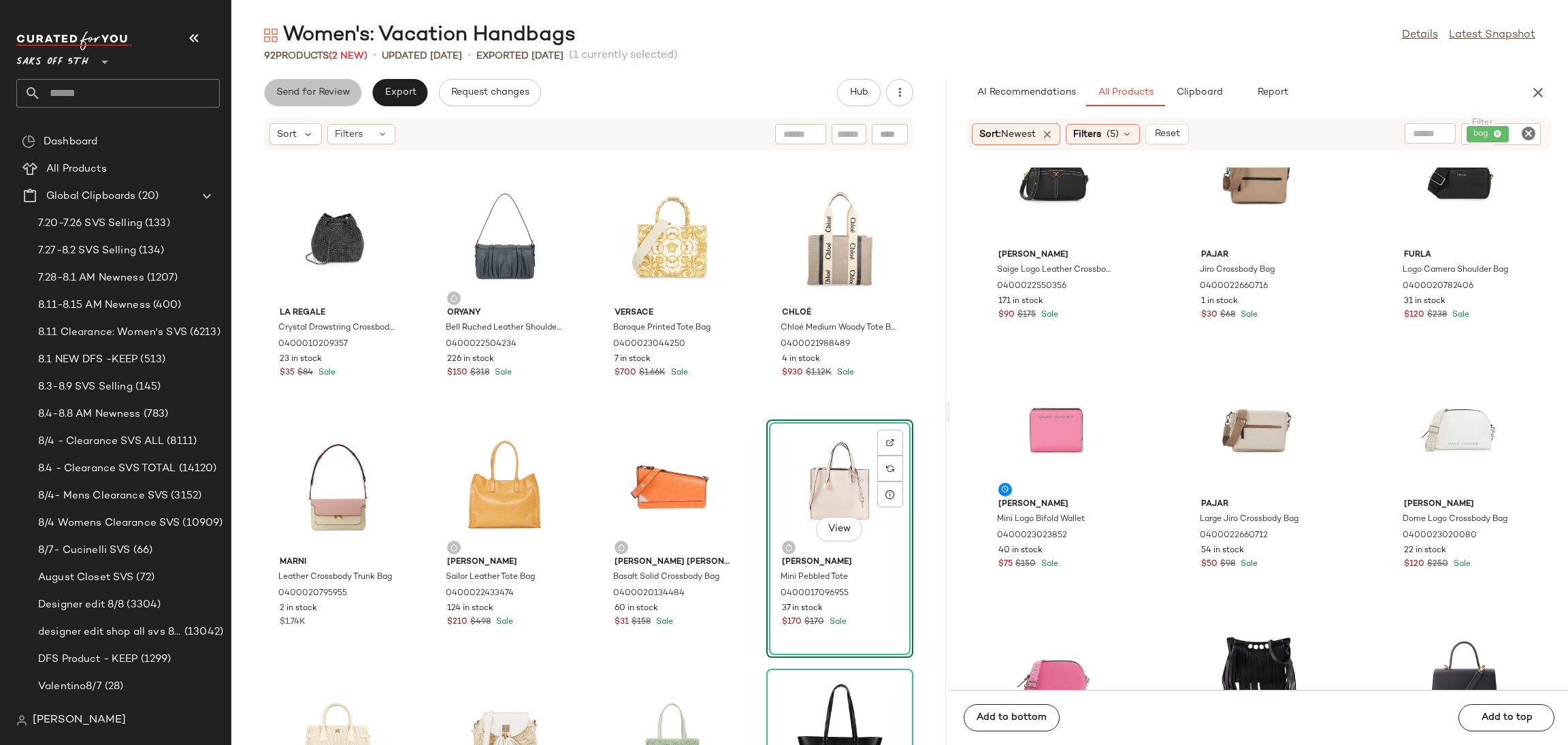
click at [315, 89] on span "Send for Review" at bounding box center [313, 92] width 74 height 10
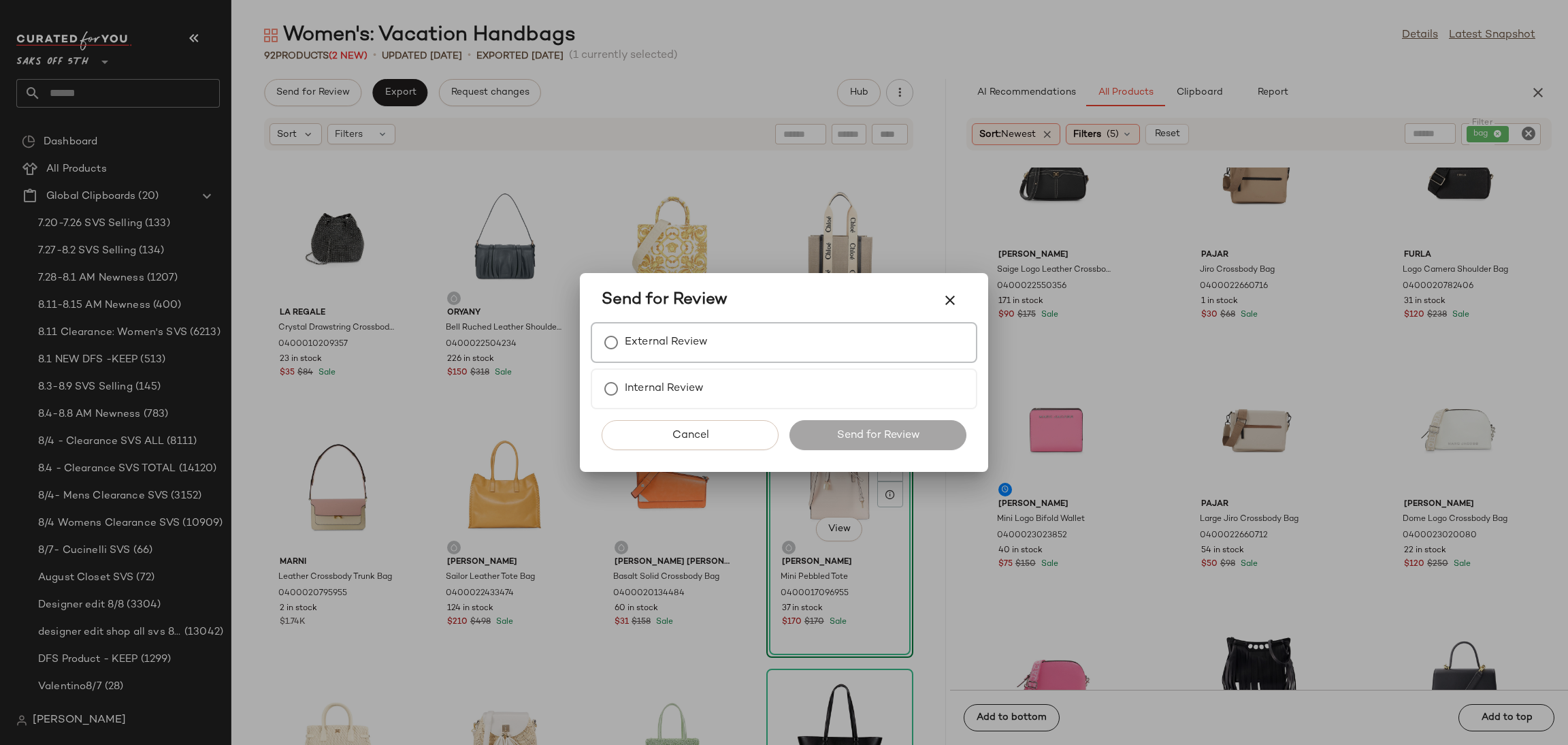
click at [774, 338] on div "External Review" at bounding box center [784, 342] width 387 height 41
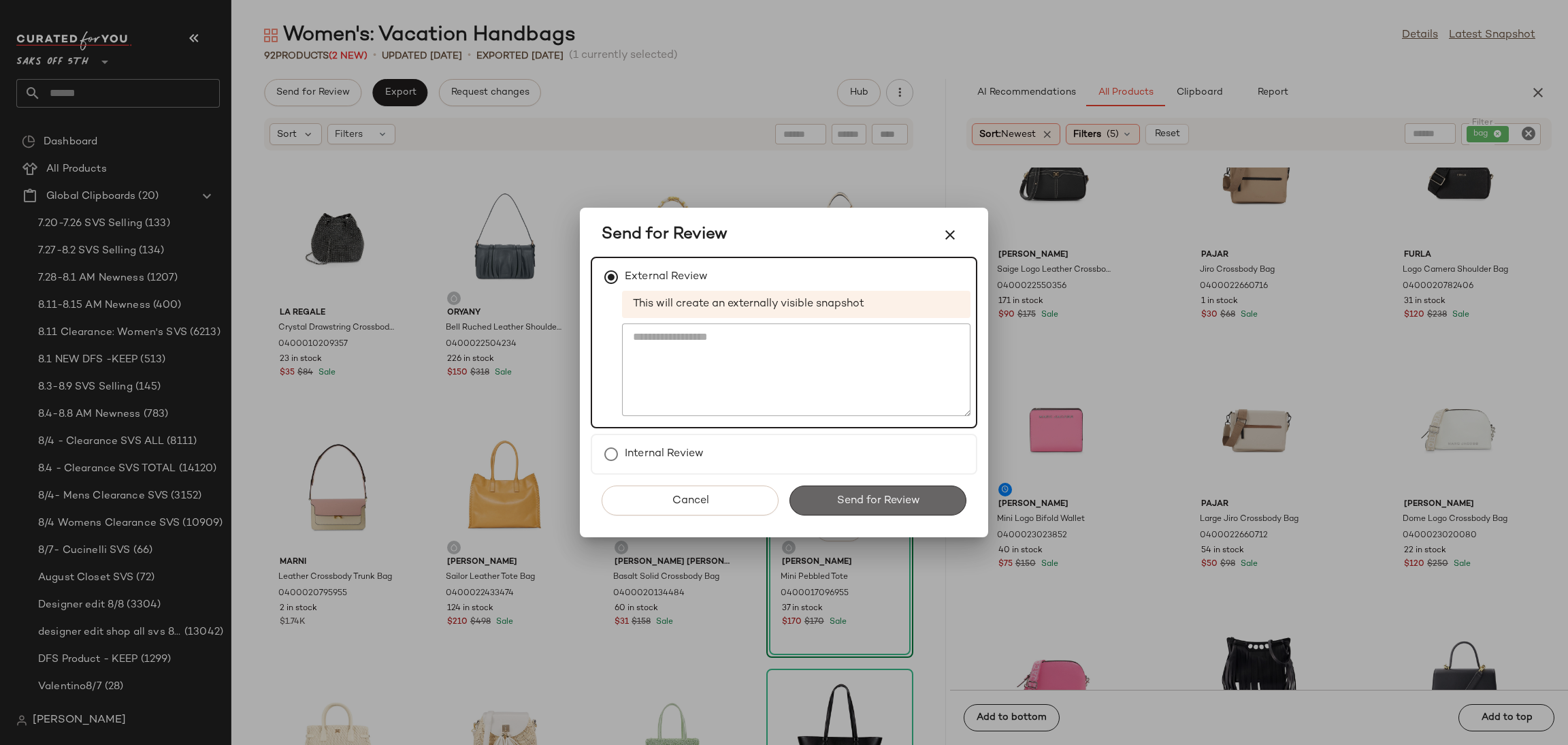
click at [890, 498] on span "Send for Review" at bounding box center [877, 500] width 83 height 13
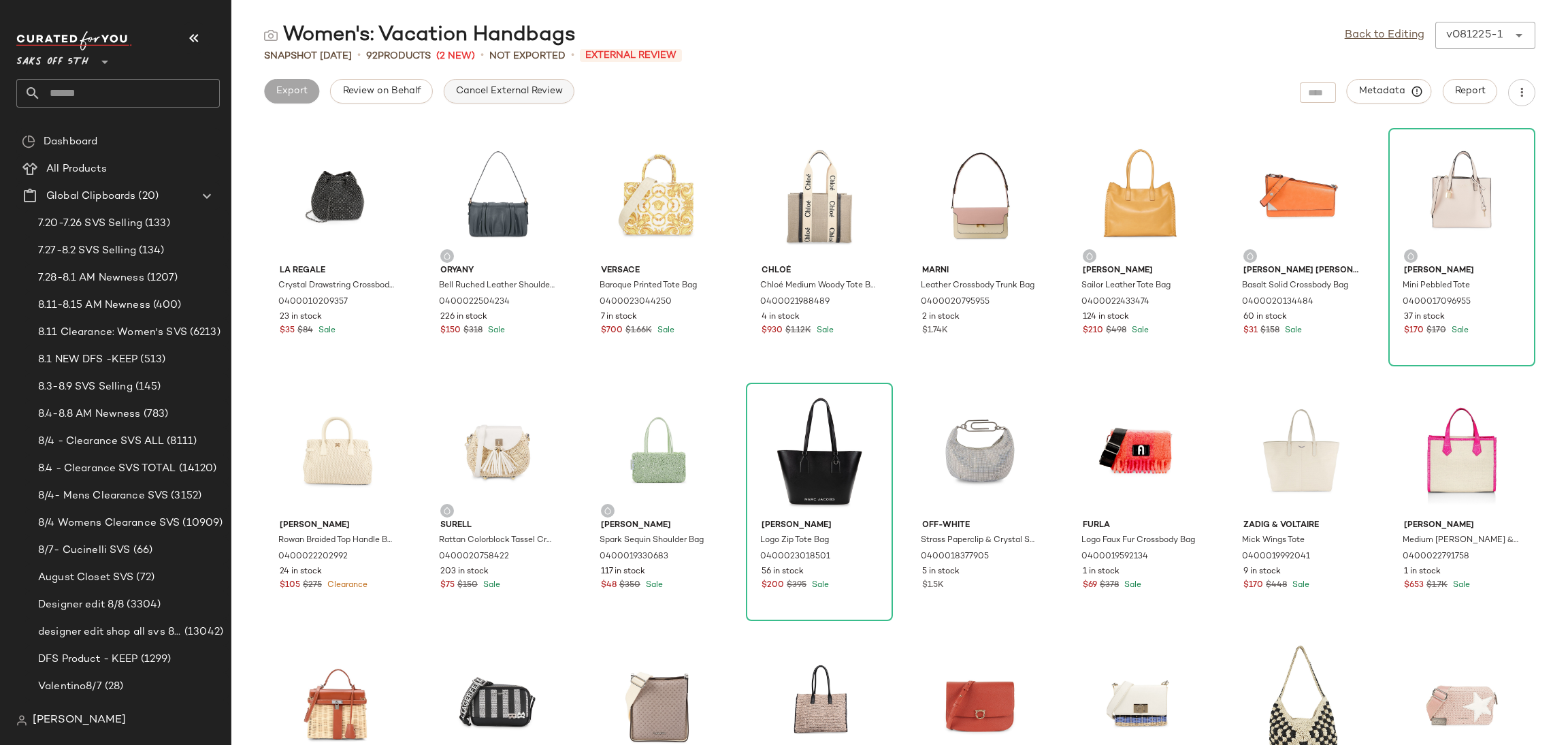
click at [517, 99] on button "Cancel External Review" at bounding box center [509, 91] width 131 height 25
click at [404, 91] on span "Export" at bounding box center [400, 91] width 32 height 10
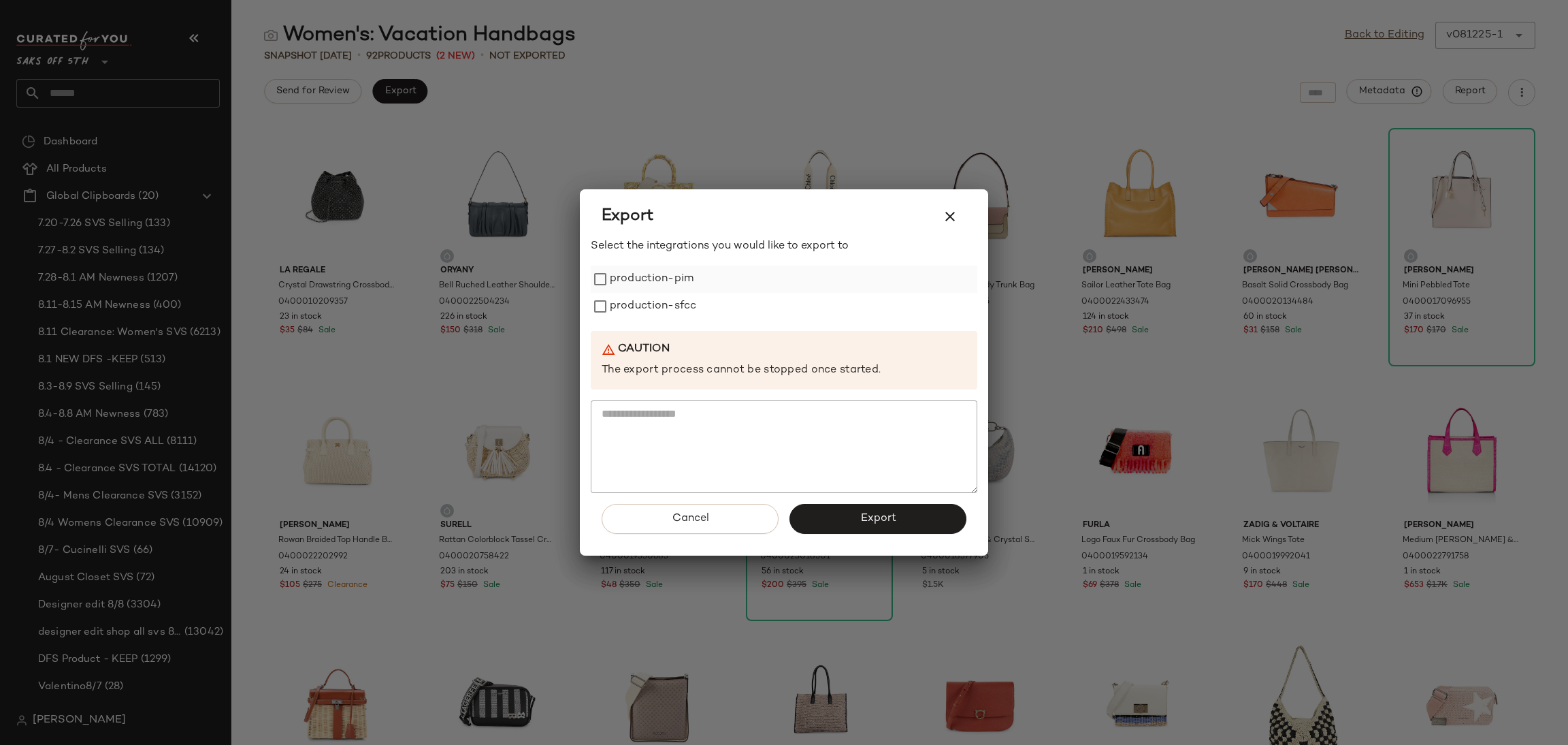
click at [672, 277] on label "production-pim" at bounding box center [652, 279] width 83 height 27
click at [678, 302] on label "production-sfcc" at bounding box center [653, 306] width 86 height 27
click at [844, 507] on button "Export" at bounding box center [877, 519] width 177 height 30
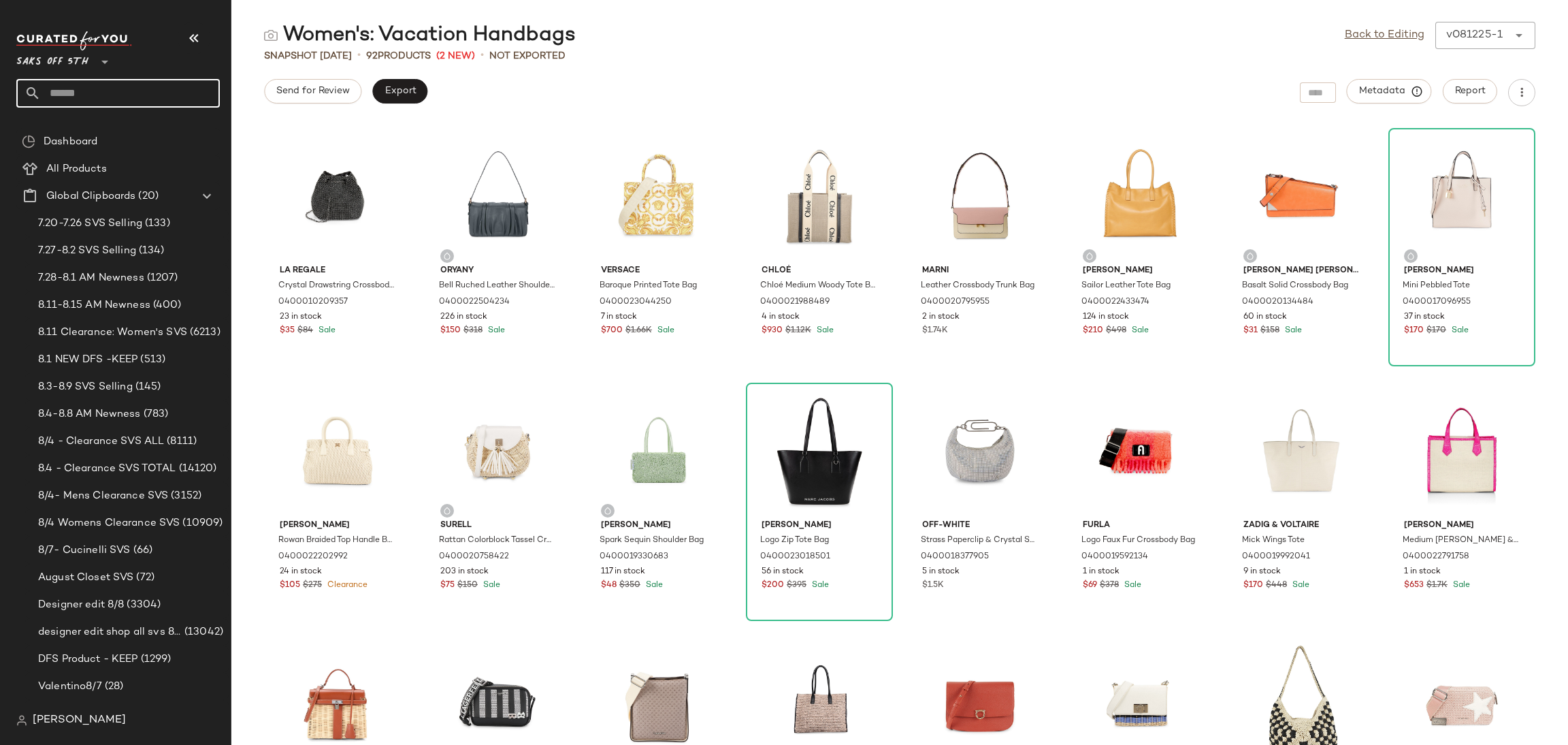
click at [175, 94] on input "text" at bounding box center [130, 93] width 179 height 28
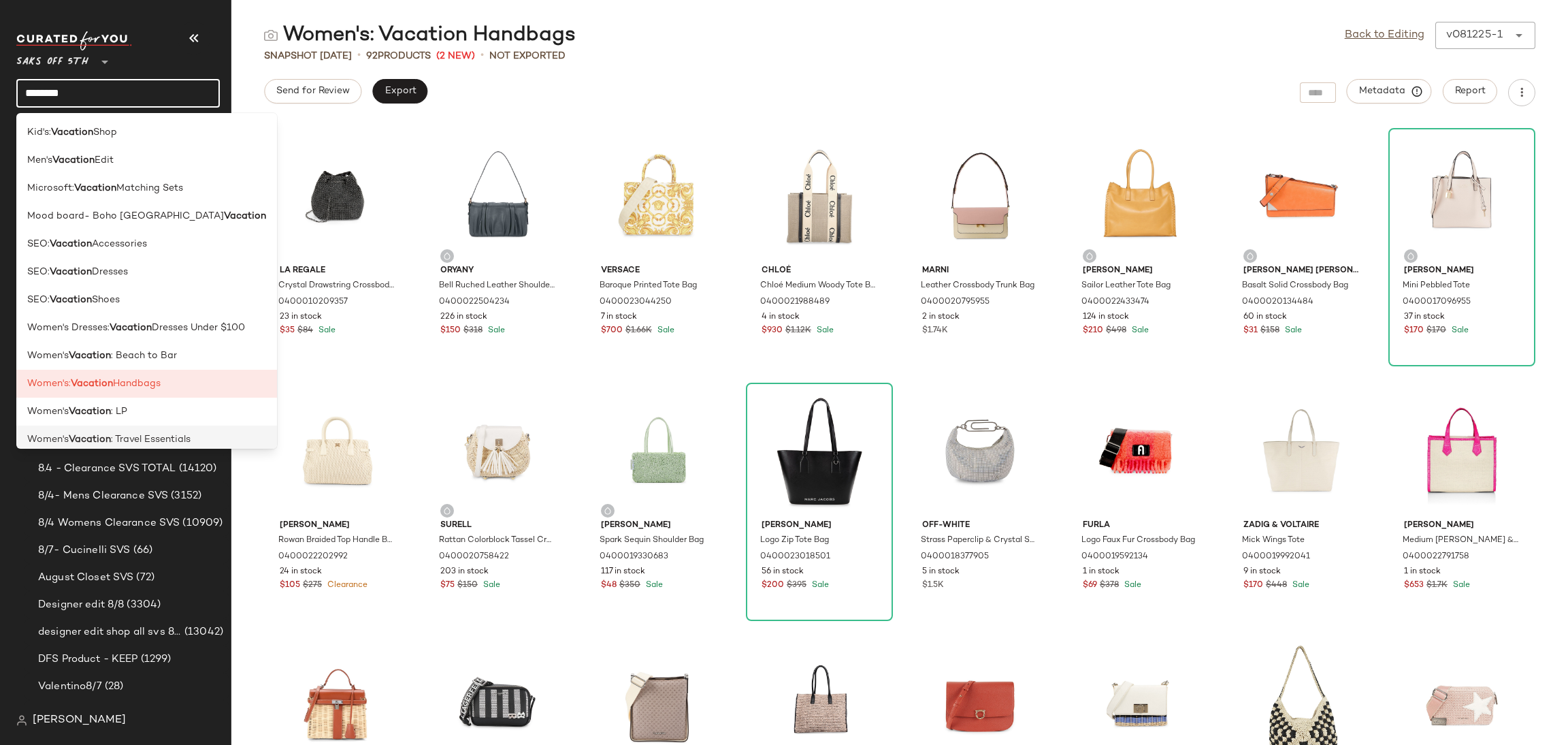
type input "********"
click at [171, 436] on span ": Travel Essentials" at bounding box center [151, 439] width 80 height 14
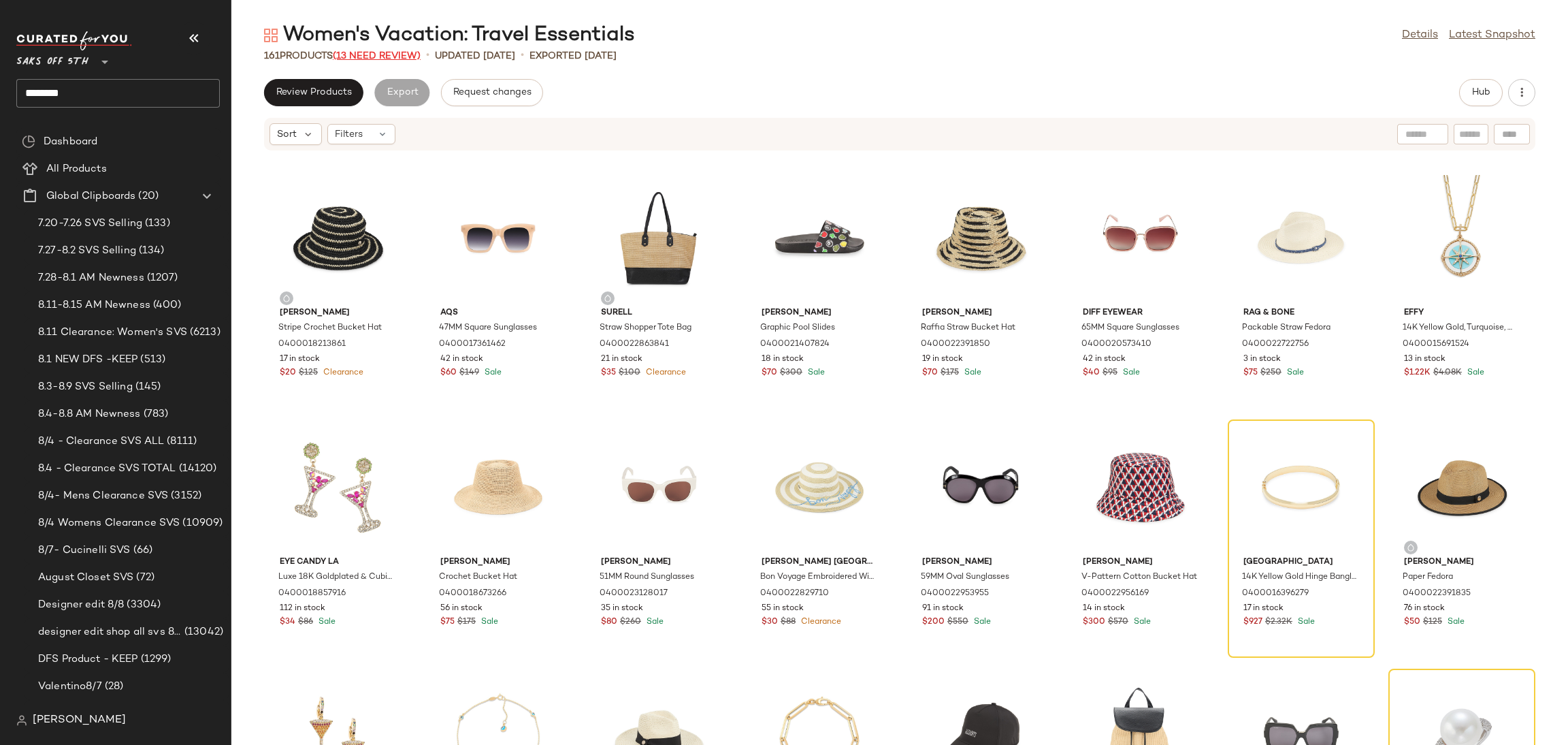
click at [410, 54] on span "(13 Need Review)" at bounding box center [376, 56] width 88 height 10
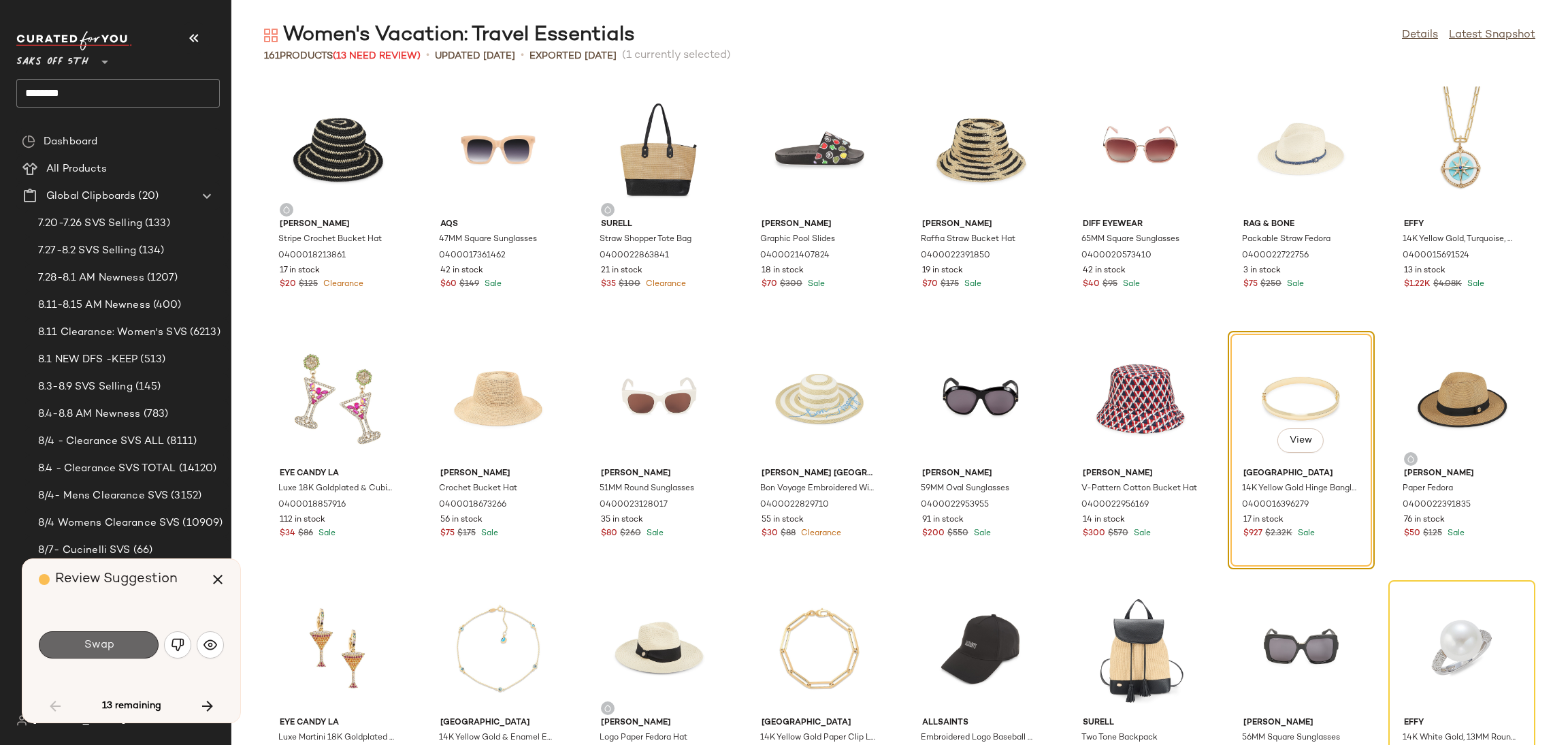
click at [120, 651] on button "Swap" at bounding box center [99, 645] width 119 height 27
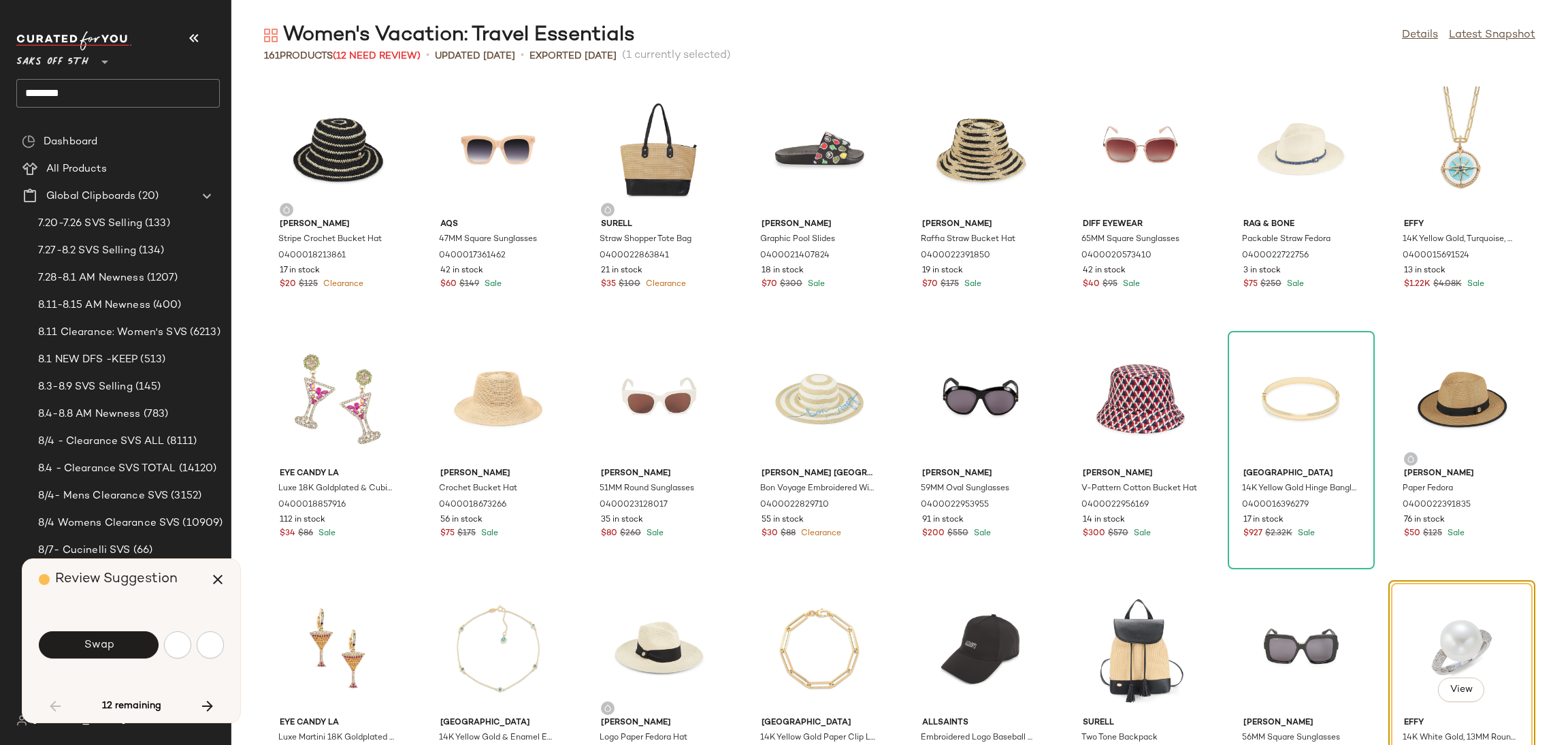
scroll to position [260, 0]
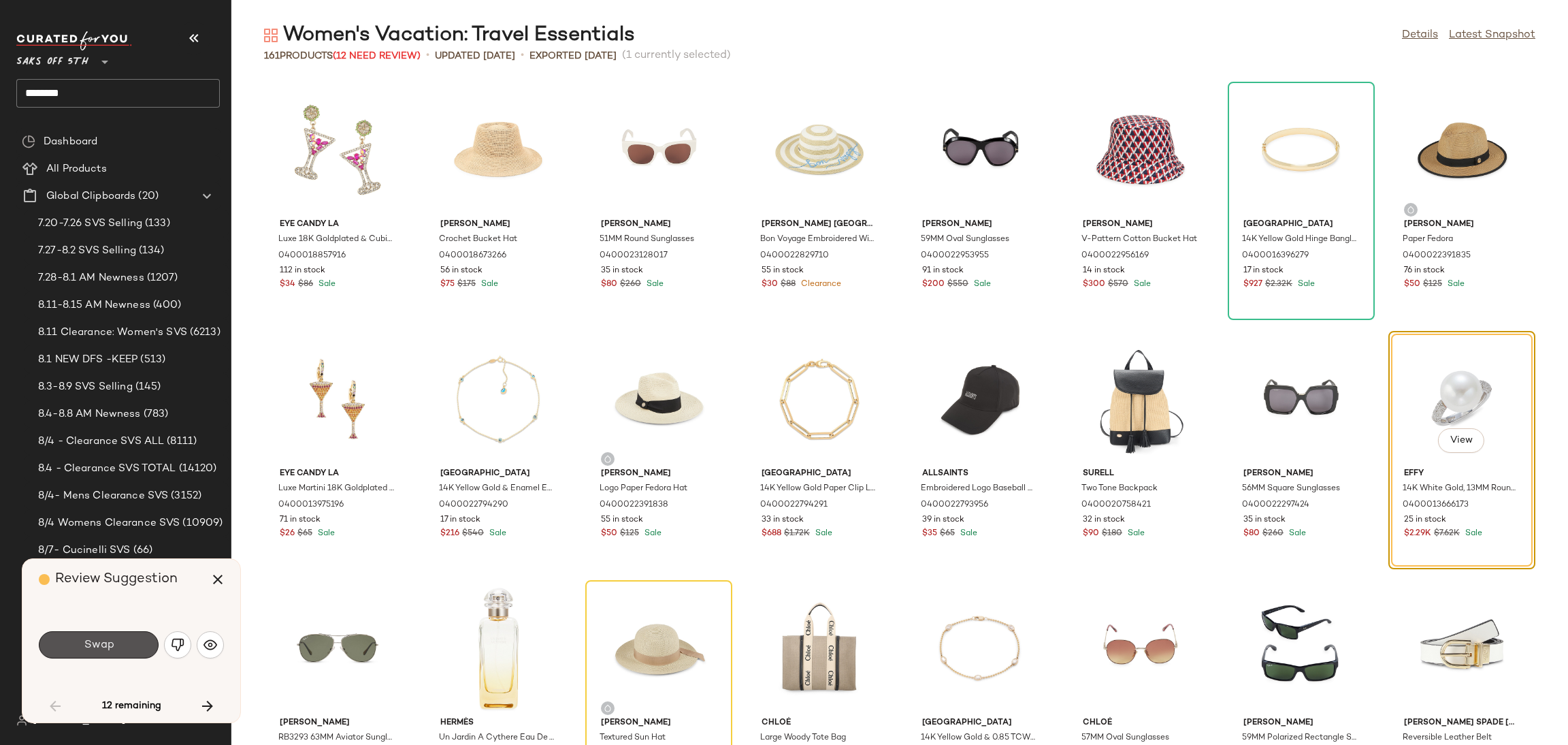
click at [120, 651] on button "Swap" at bounding box center [99, 645] width 119 height 27
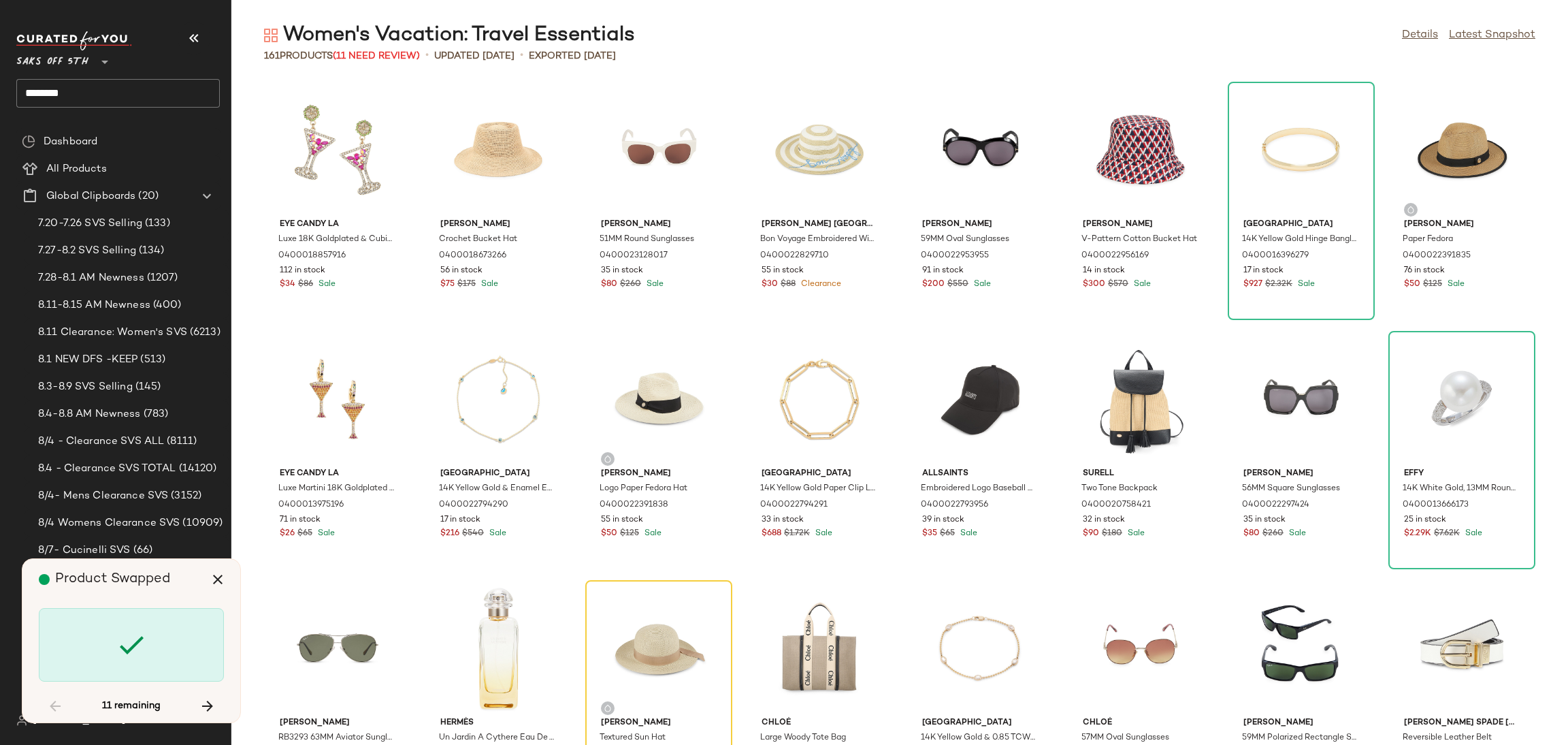
scroll to position [498, 0]
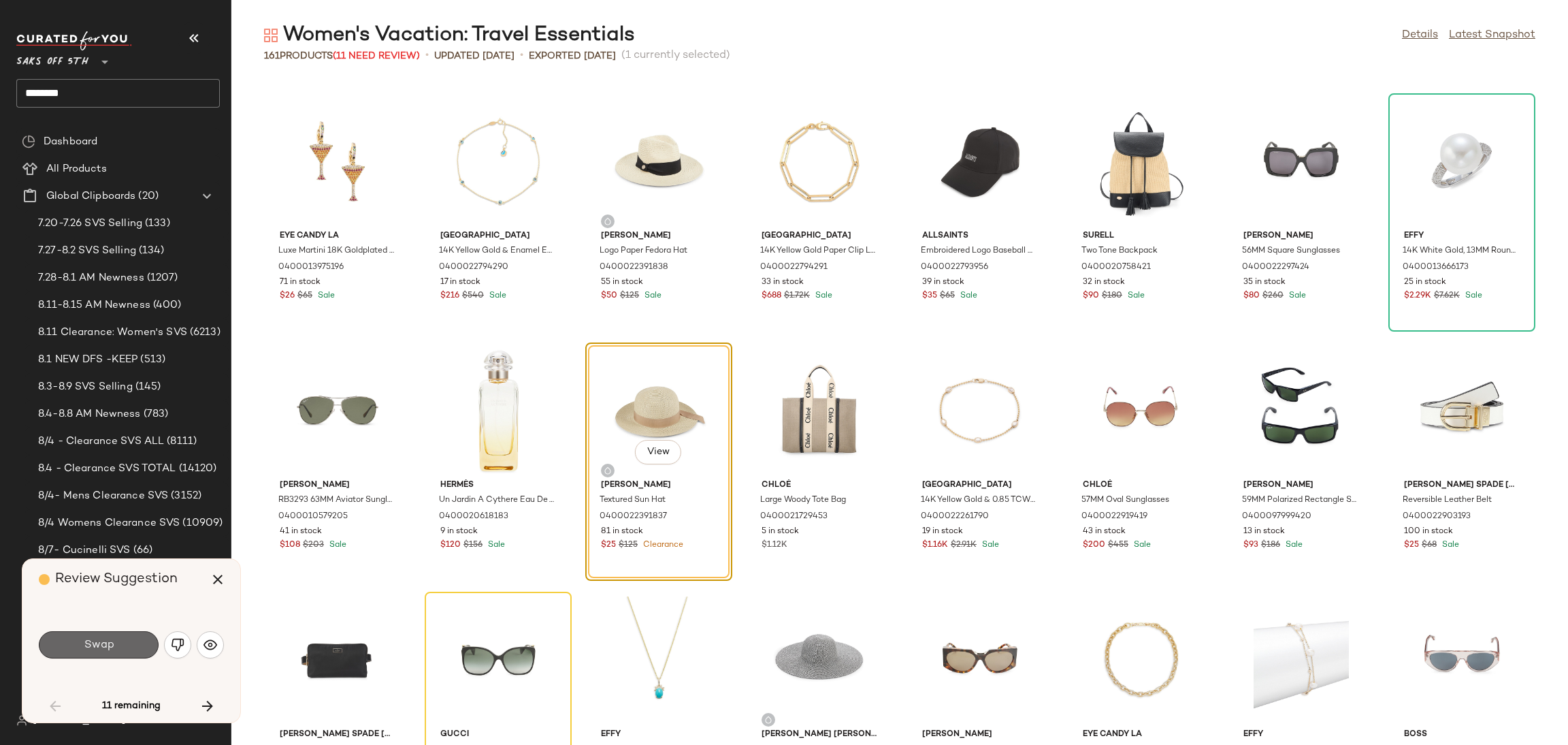
click at [138, 639] on button "Swap" at bounding box center [99, 645] width 119 height 27
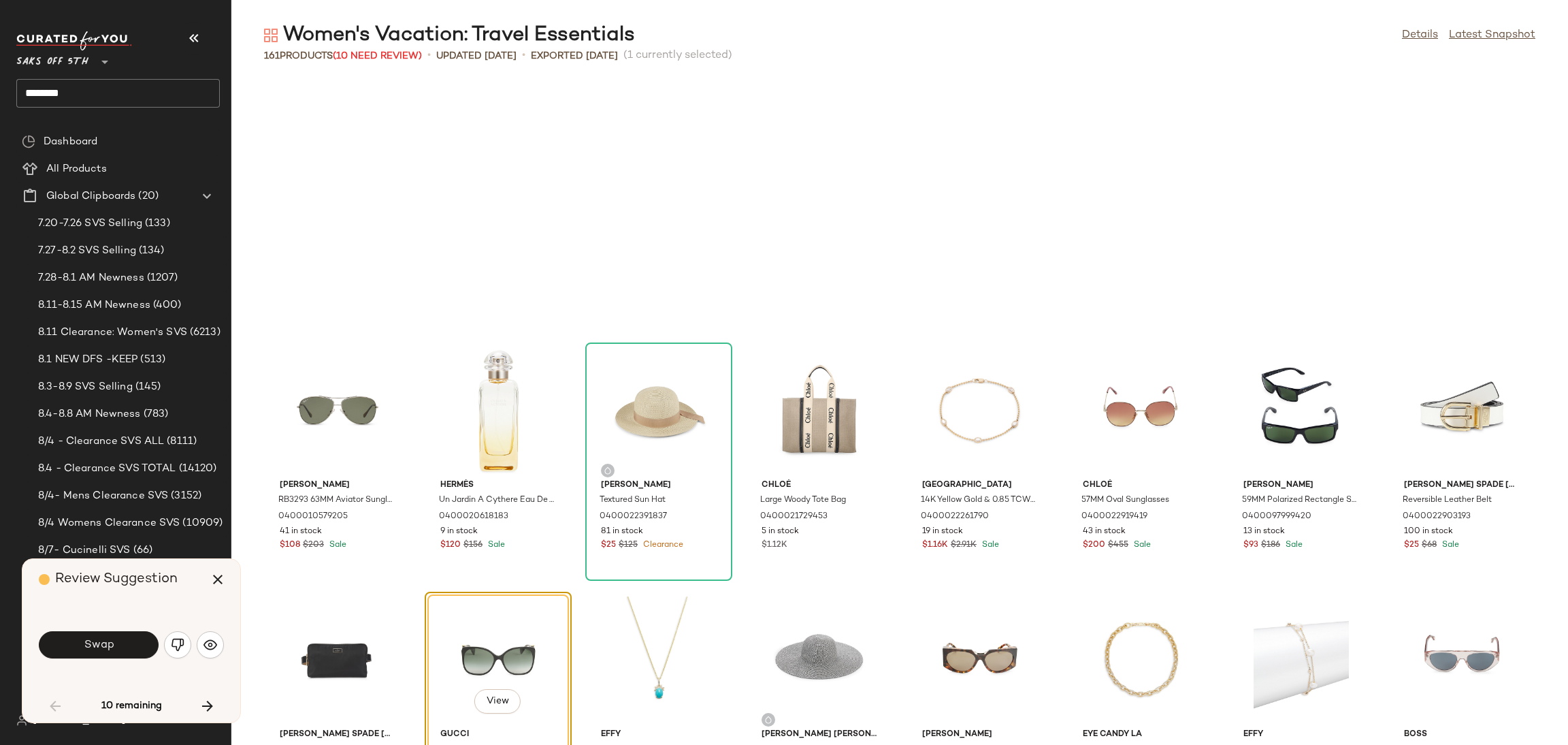
scroll to position [748, 0]
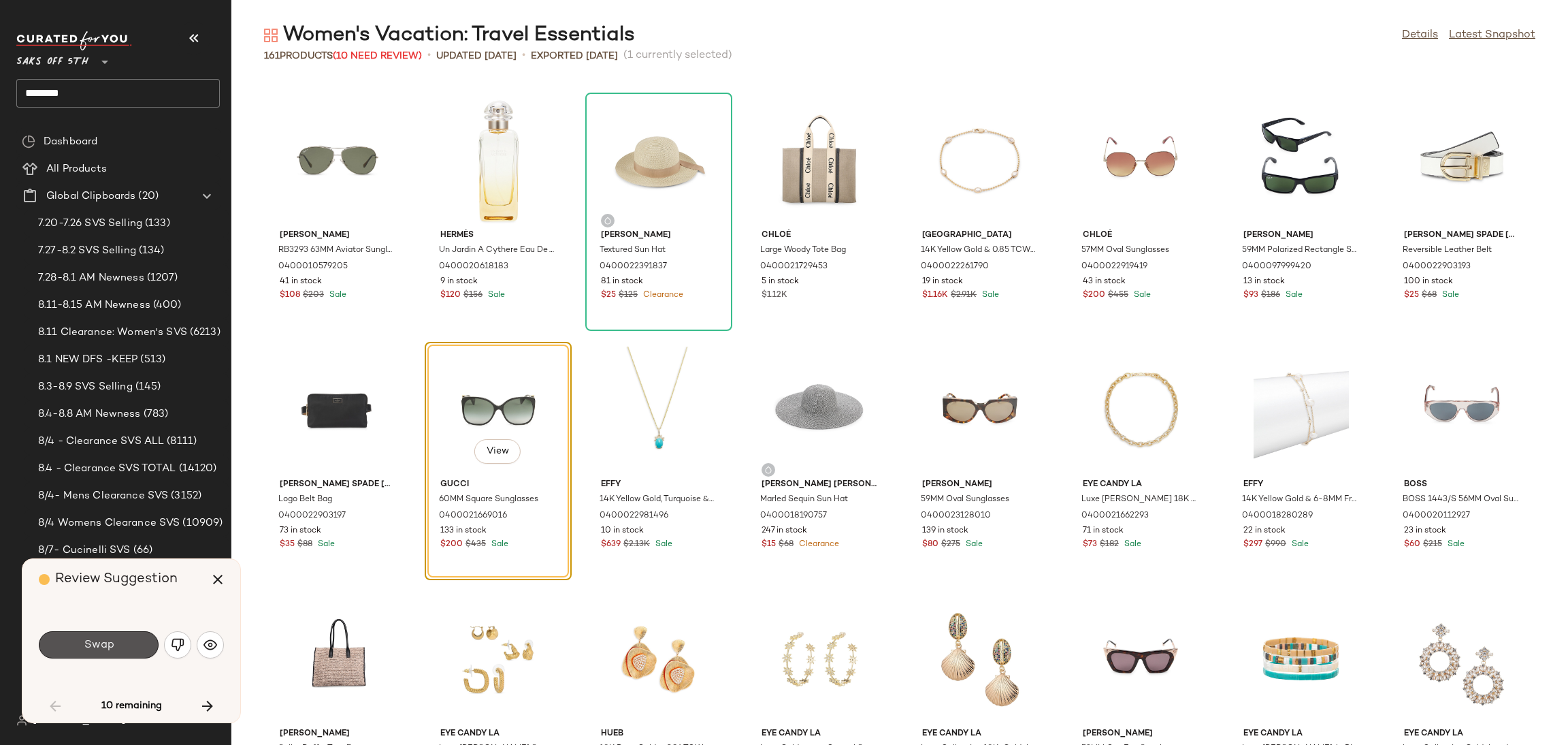
click at [138, 639] on button "Swap" at bounding box center [99, 645] width 119 height 27
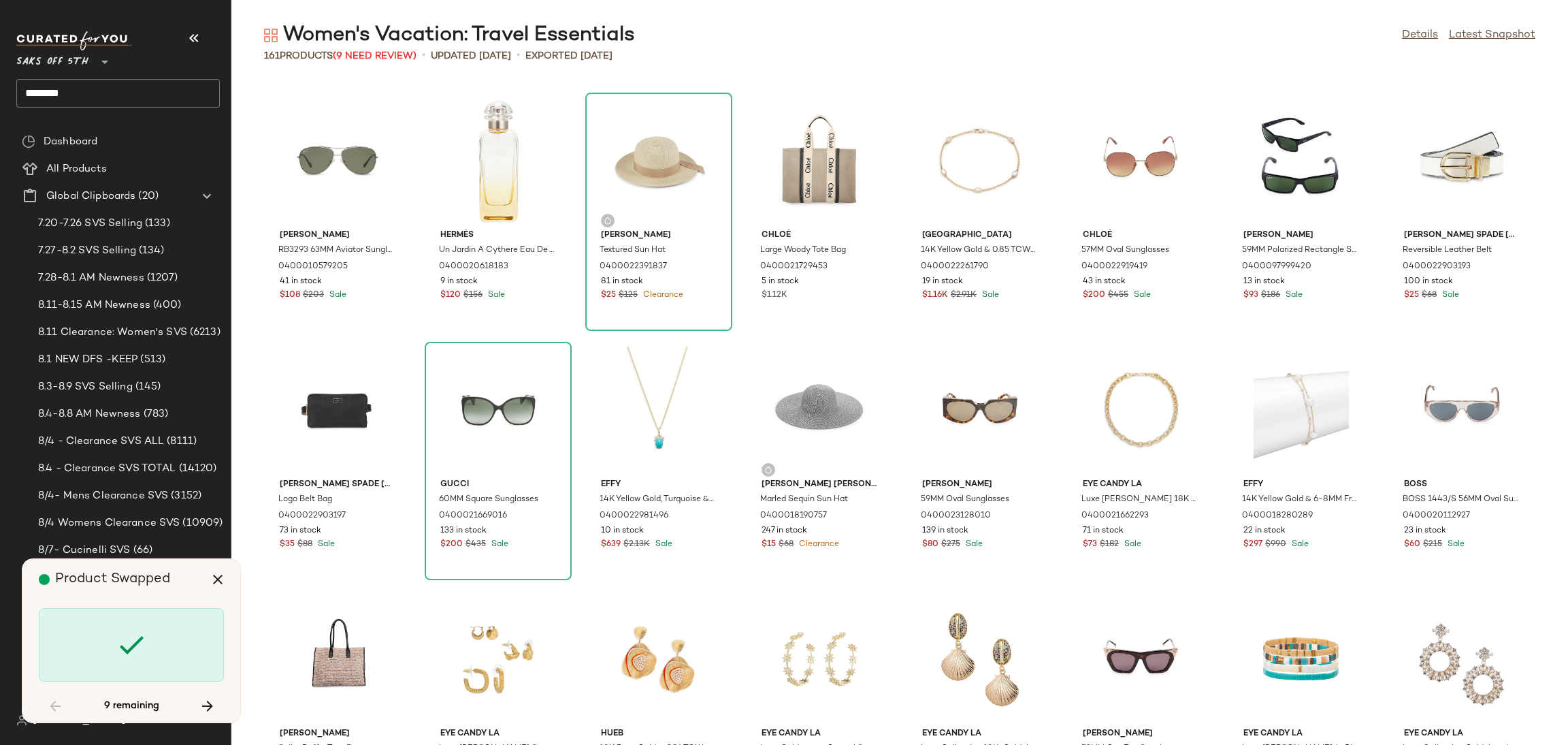
scroll to position [1992, 0]
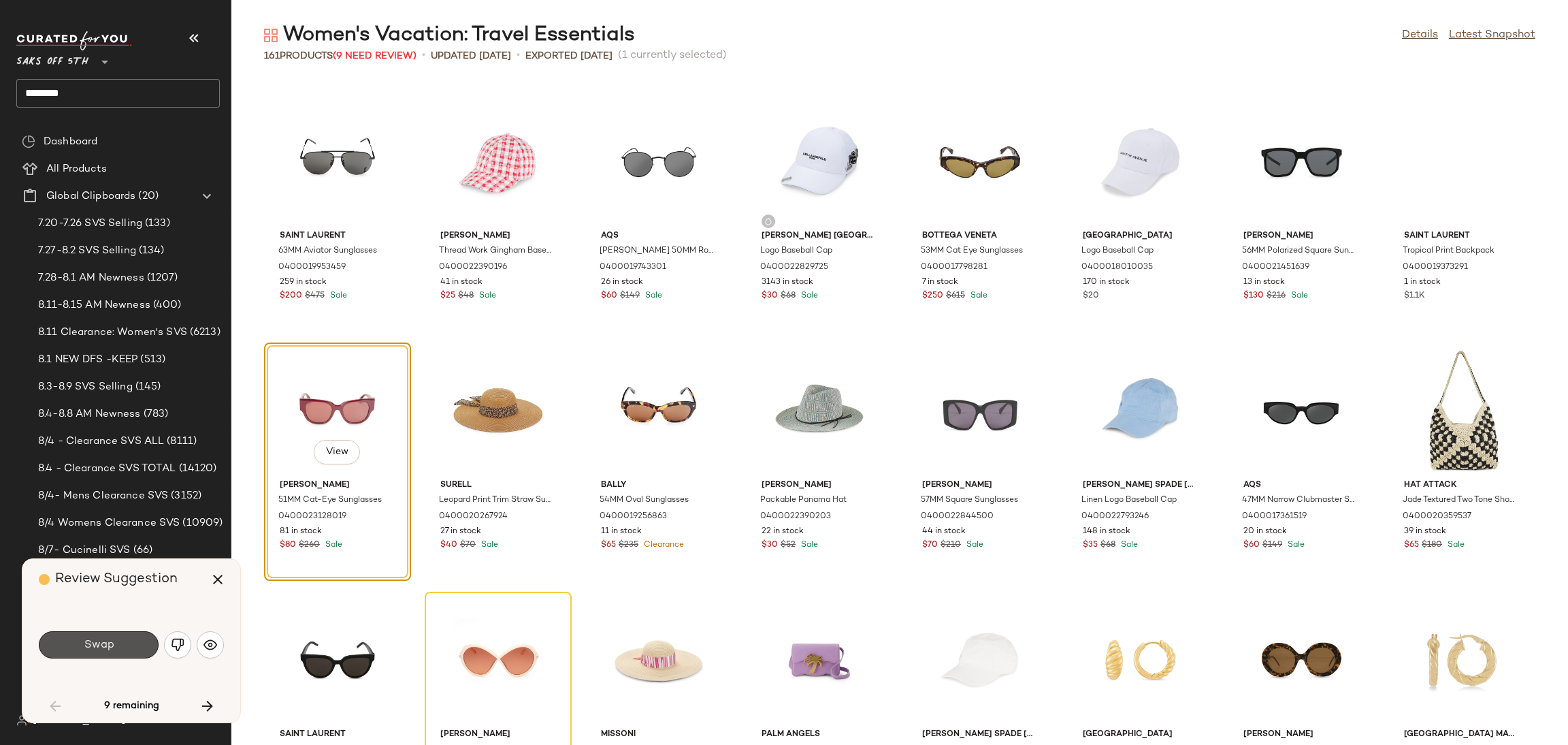
click at [138, 639] on button "Swap" at bounding box center [99, 645] width 119 height 27
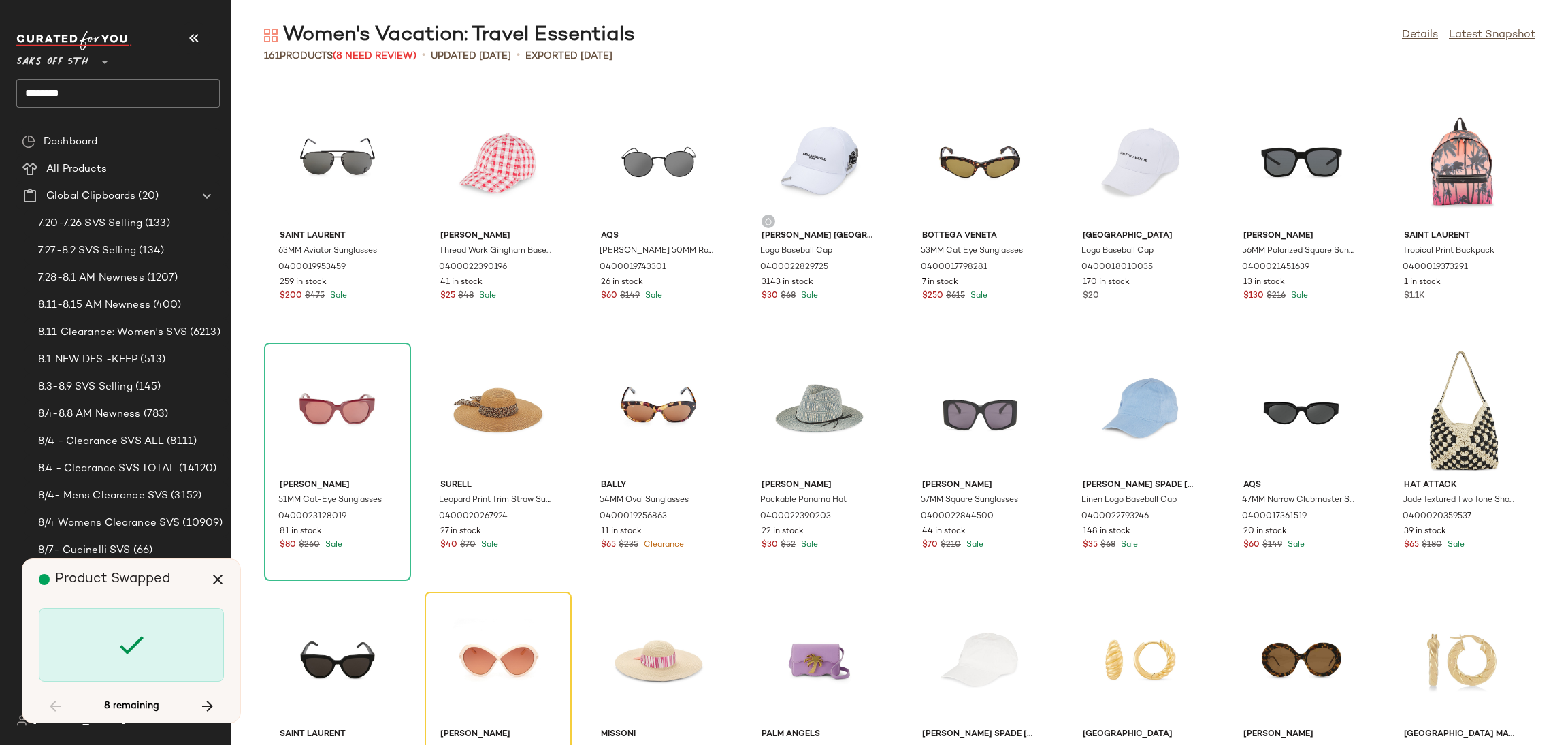
scroll to position [2242, 0]
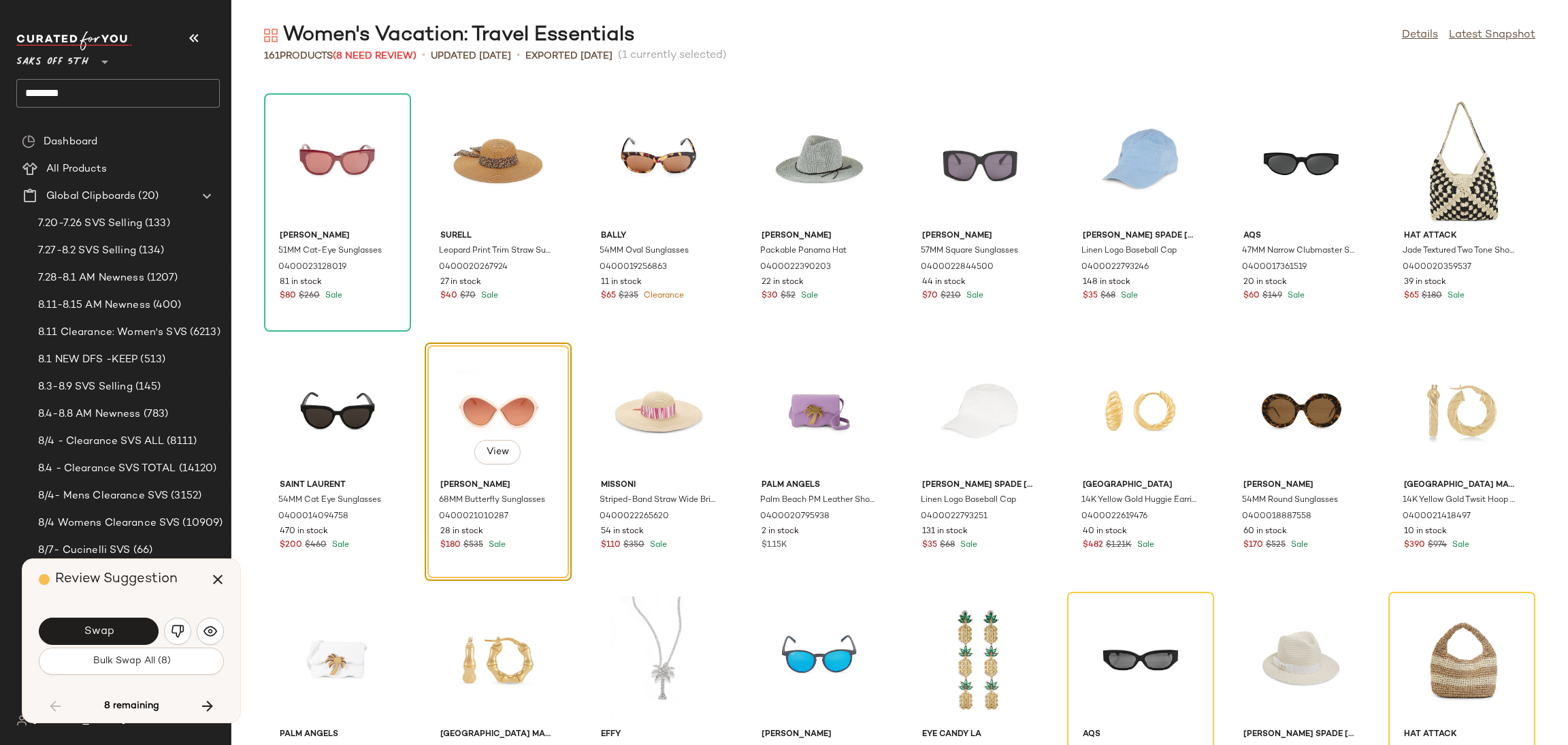
click at [138, 639] on button "Swap" at bounding box center [99, 630] width 119 height 27
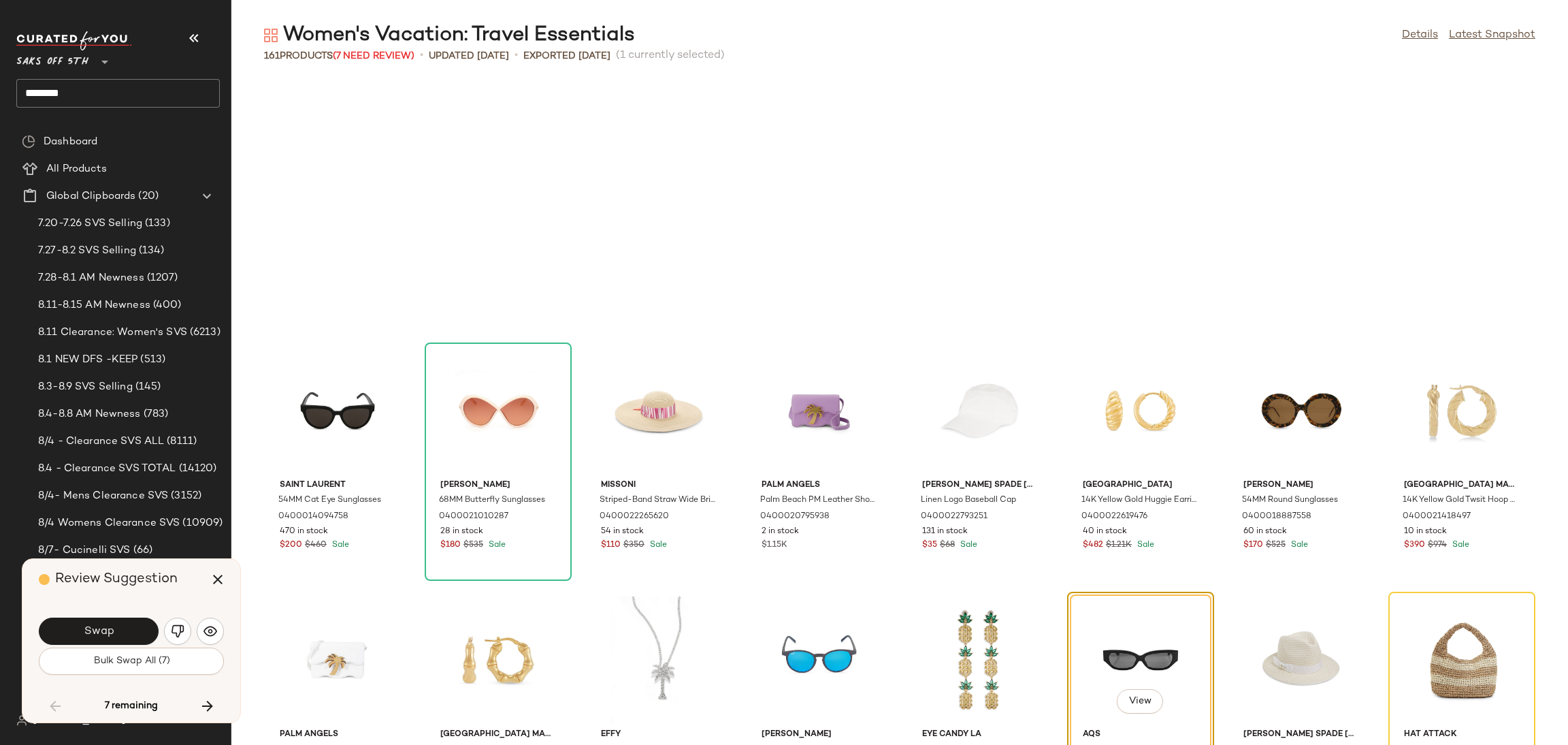
scroll to position [2491, 0]
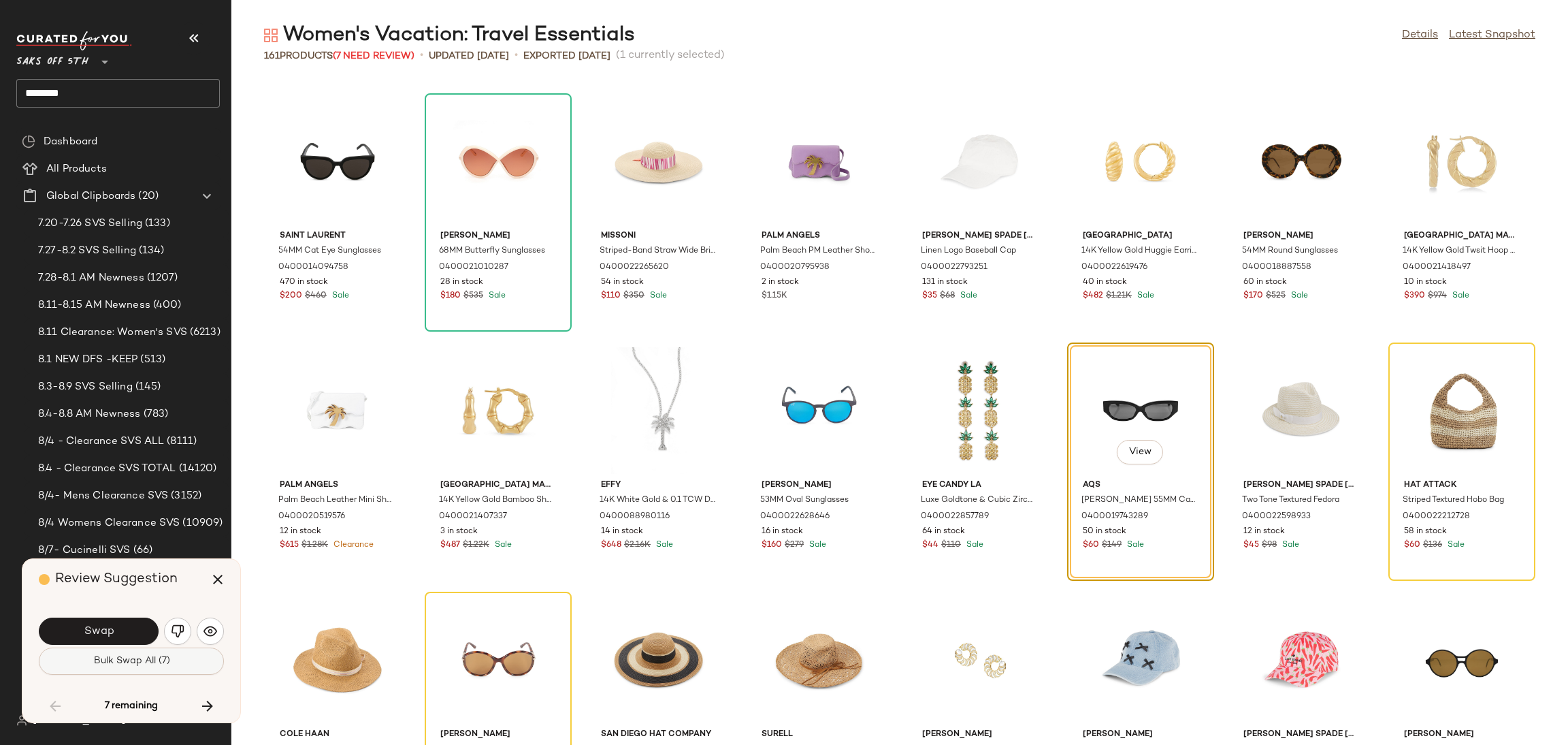
click at [161, 665] on span "Bulk Swap All (7)" at bounding box center [131, 661] width 77 height 10
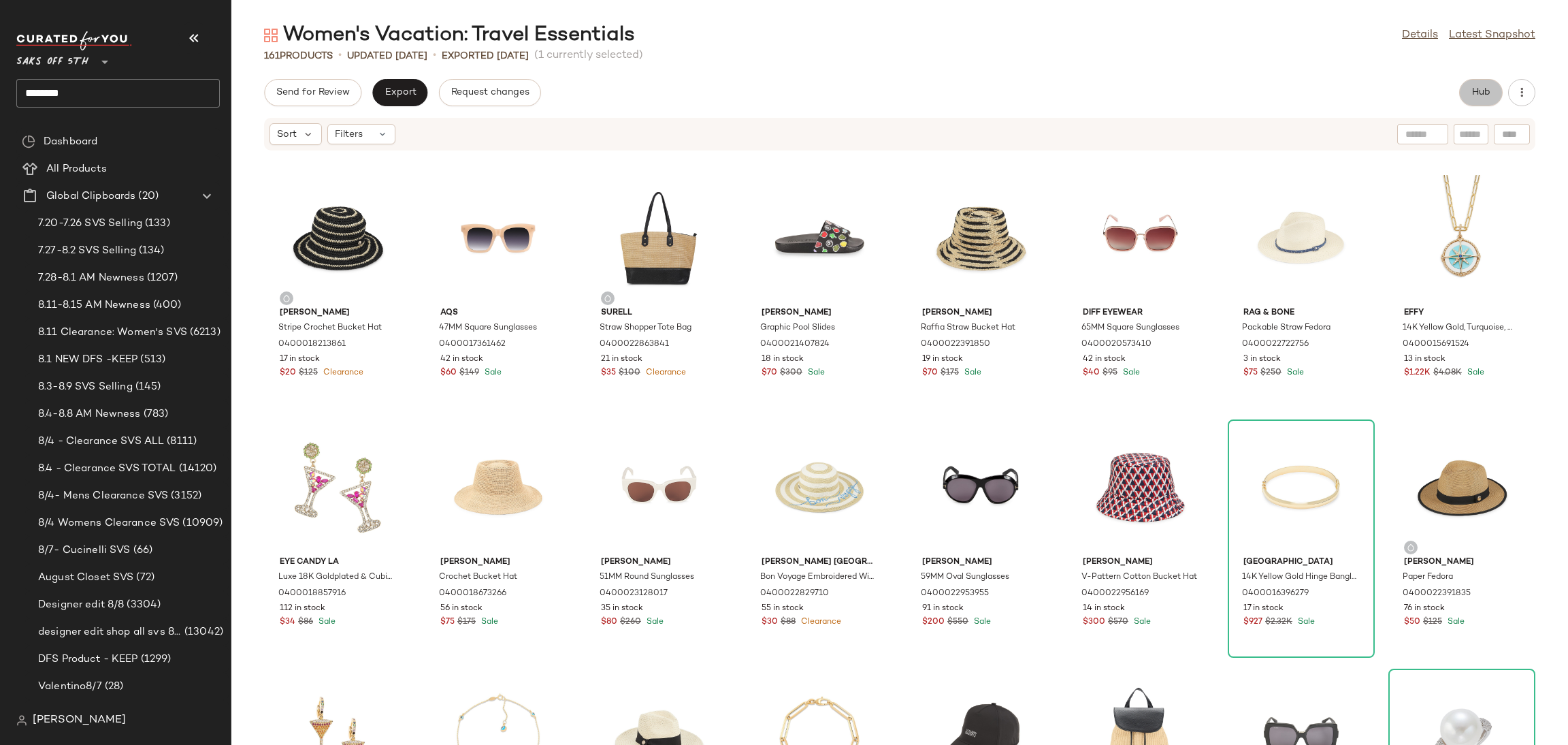
click at [1482, 98] on span "Hub" at bounding box center [1481, 92] width 19 height 10
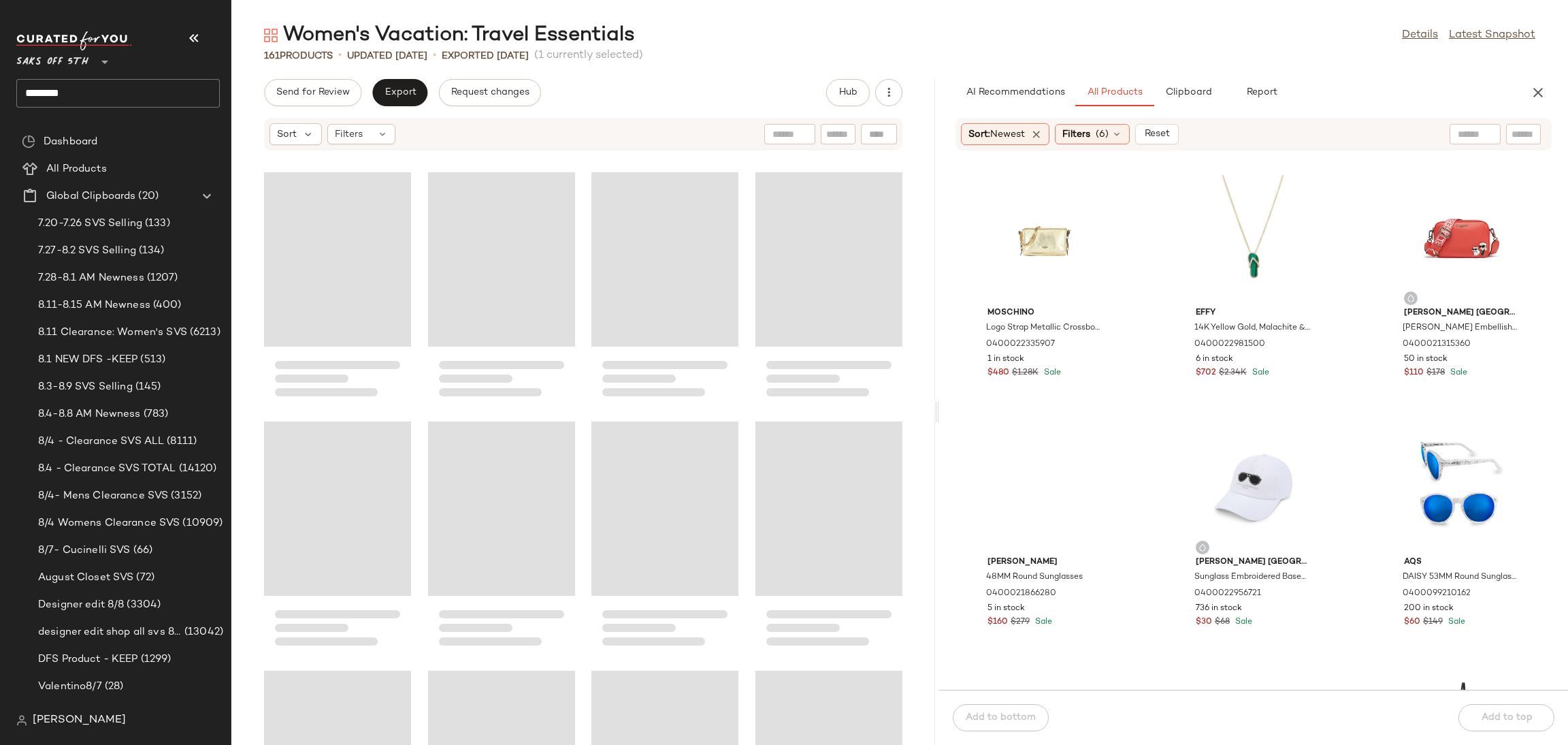
drag, startPoint x: 897, startPoint y: 412, endPoint x: 937, endPoint y: 412, distance: 40.0
click at [937, 412] on div "Women's Vacation: Travel Essentials Details Latest Snapshot 161 Products • upda…" at bounding box center [899, 383] width 1337 height 723
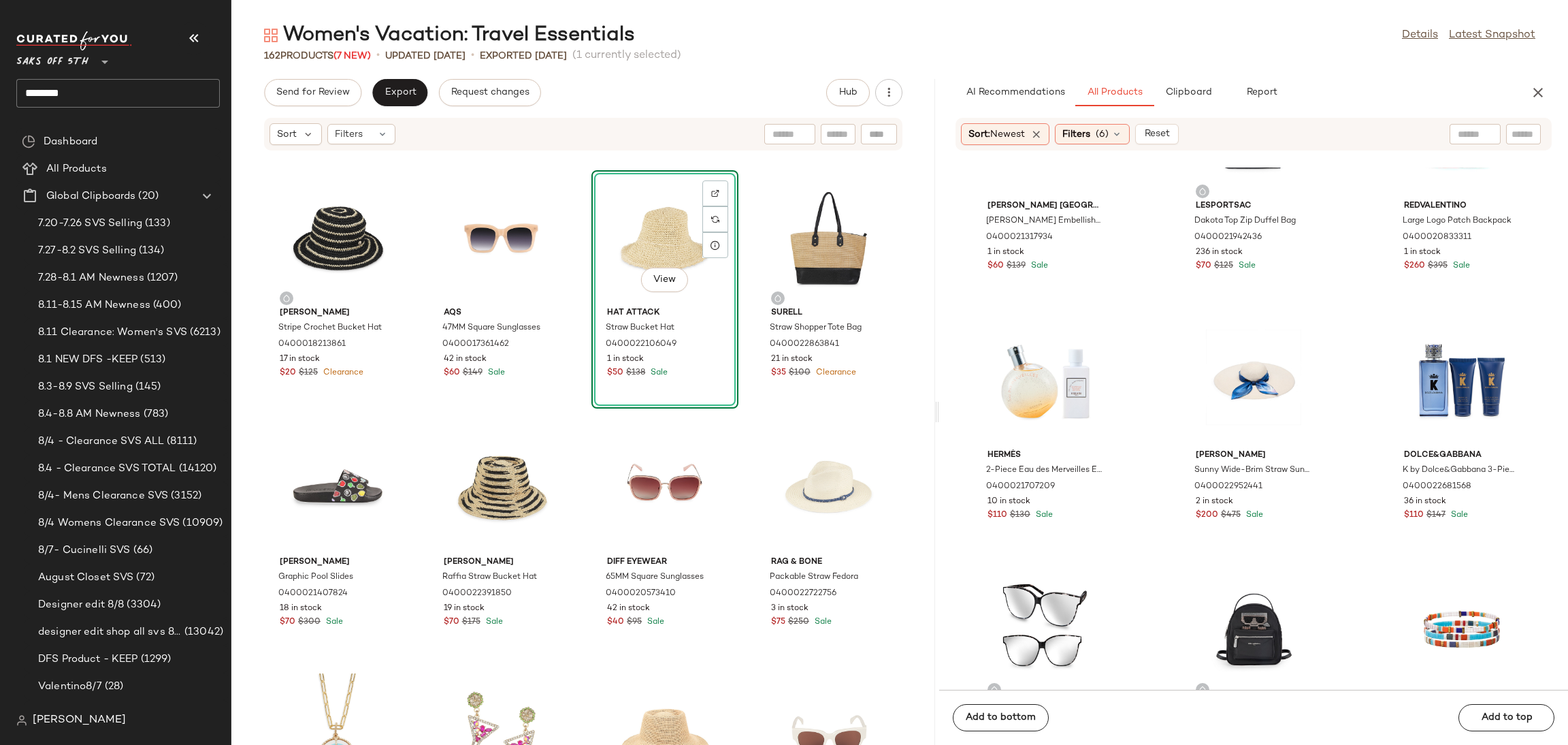
scroll to position [3654, 0]
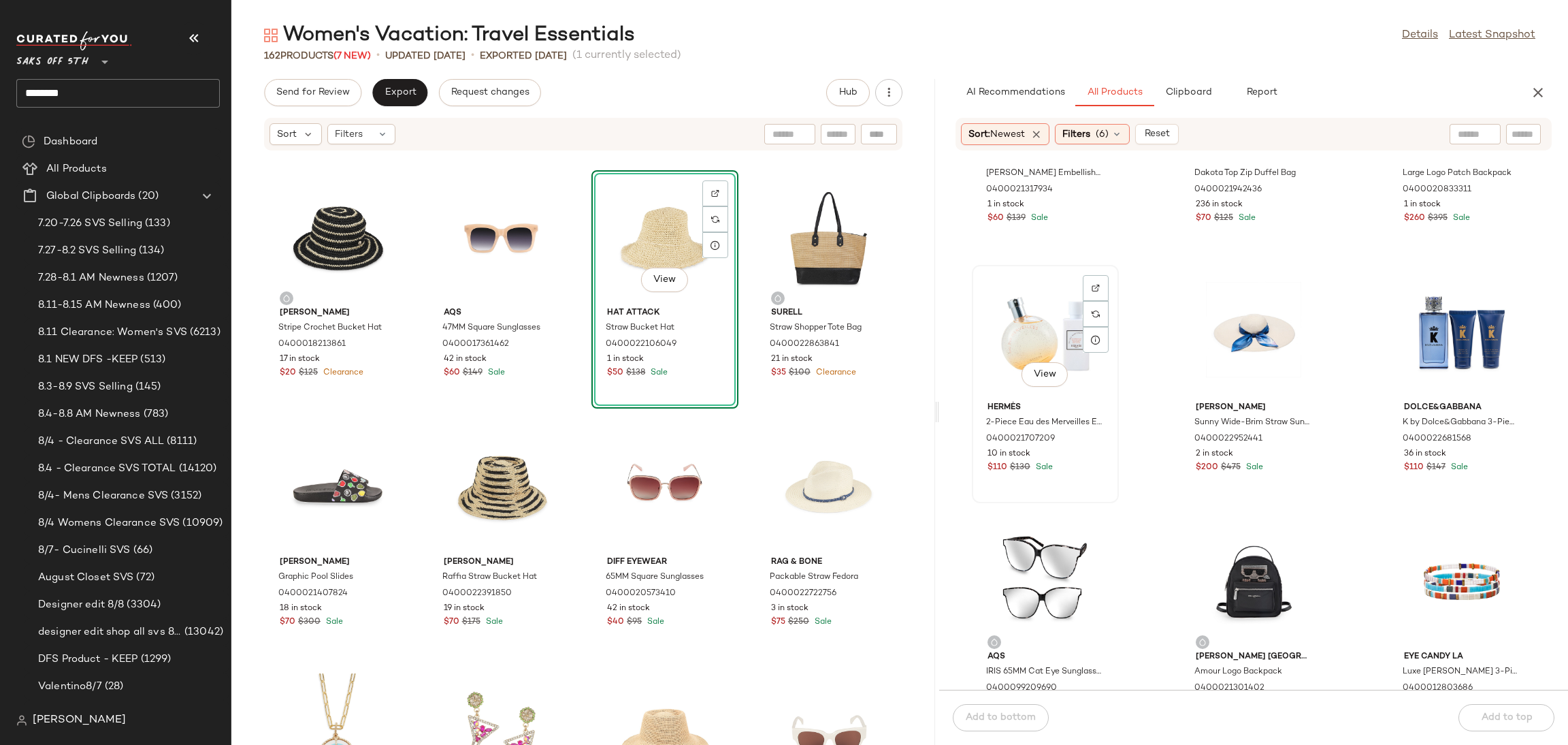
click at [1036, 322] on div "View" at bounding box center [1045, 333] width 137 height 127
click at [1497, 709] on div "Add to bottom Add to top" at bounding box center [1253, 718] width 629 height 55
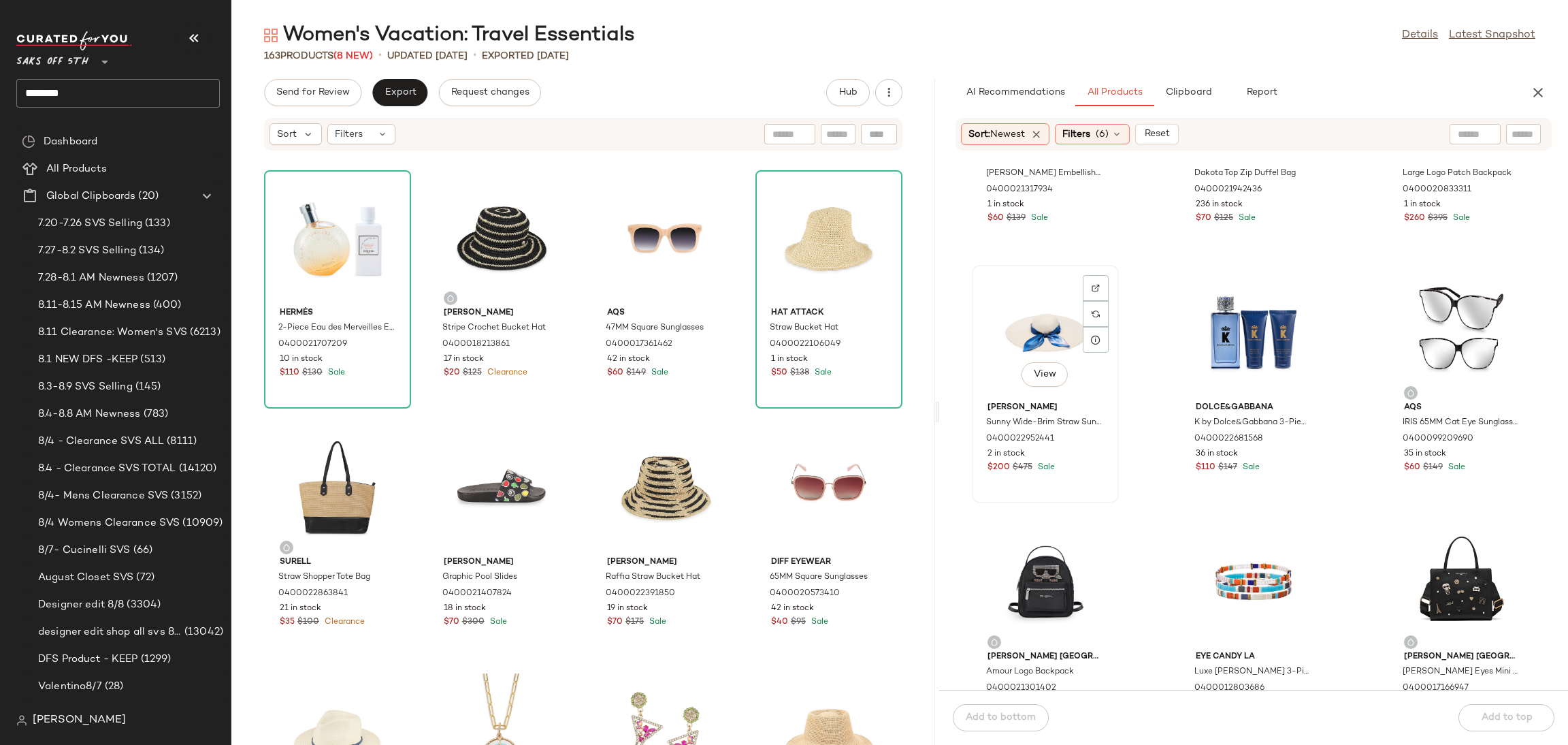
click at [1037, 331] on div "View" at bounding box center [1045, 333] width 137 height 127
click at [1498, 714] on div "Add to bottom Add to top" at bounding box center [1253, 718] width 629 height 55
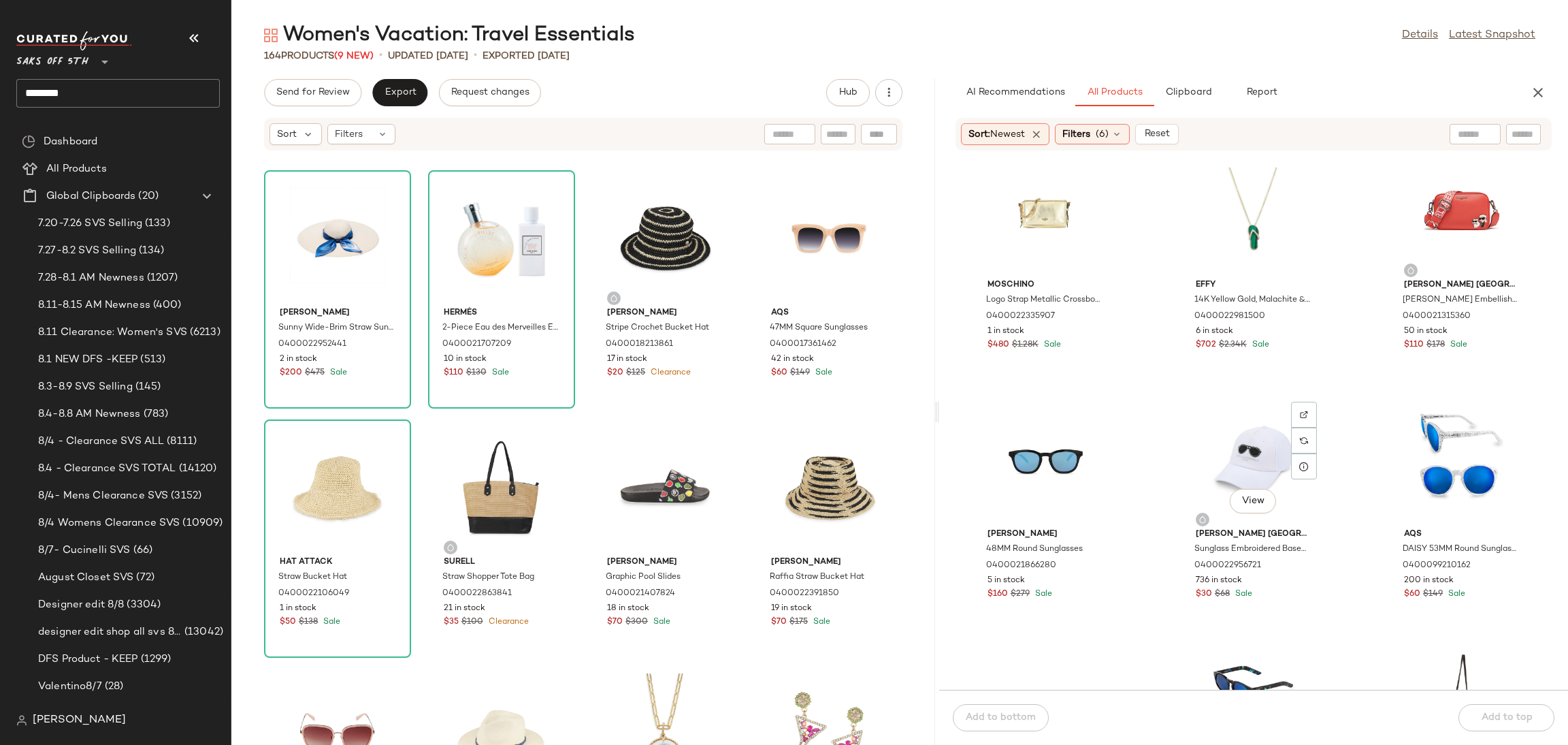
scroll to position [30, 0]
click at [1108, 141] on div "Filters (6)" at bounding box center [1091, 135] width 75 height 21
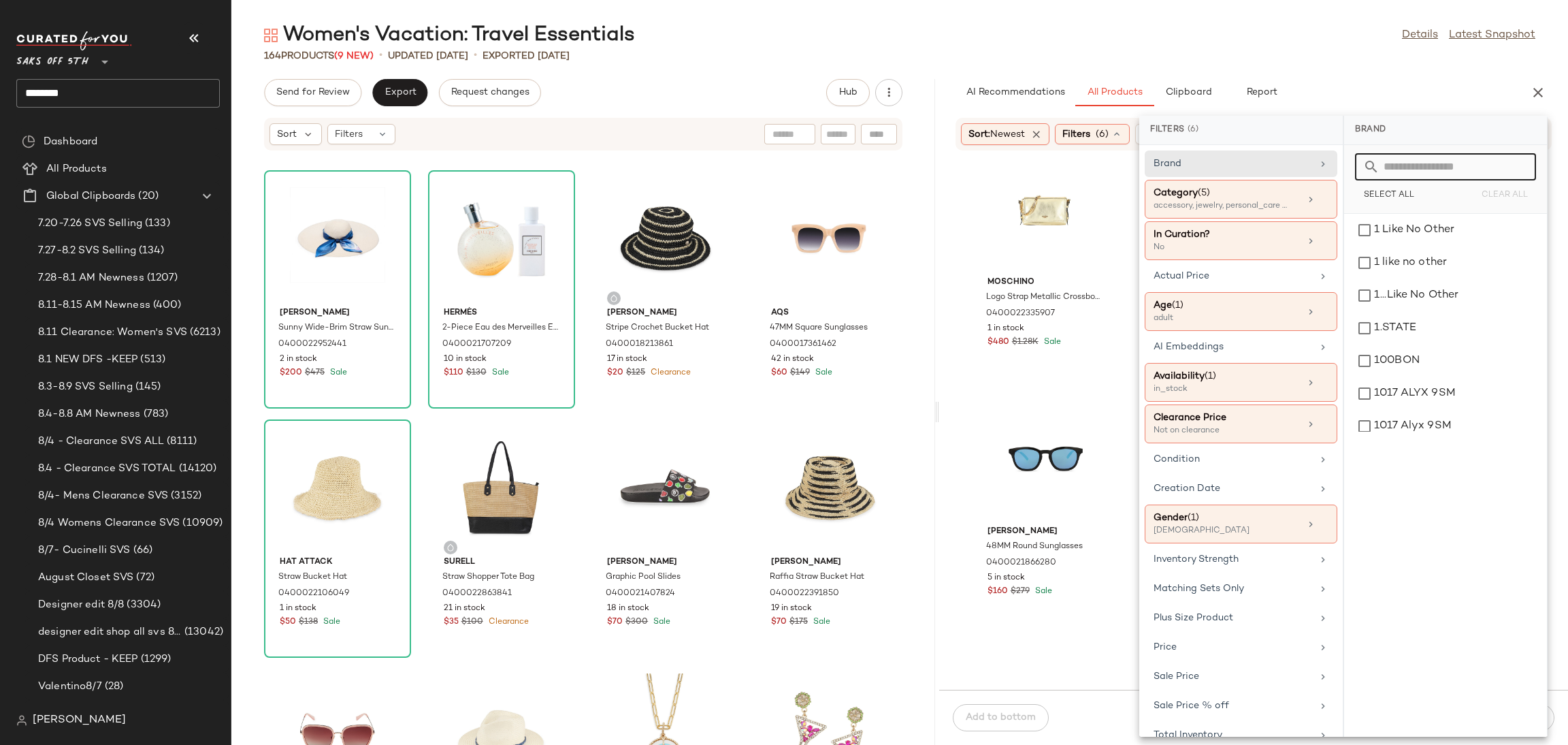
click at [1402, 167] on input "text" at bounding box center [1453, 167] width 149 height 27
type input "***"
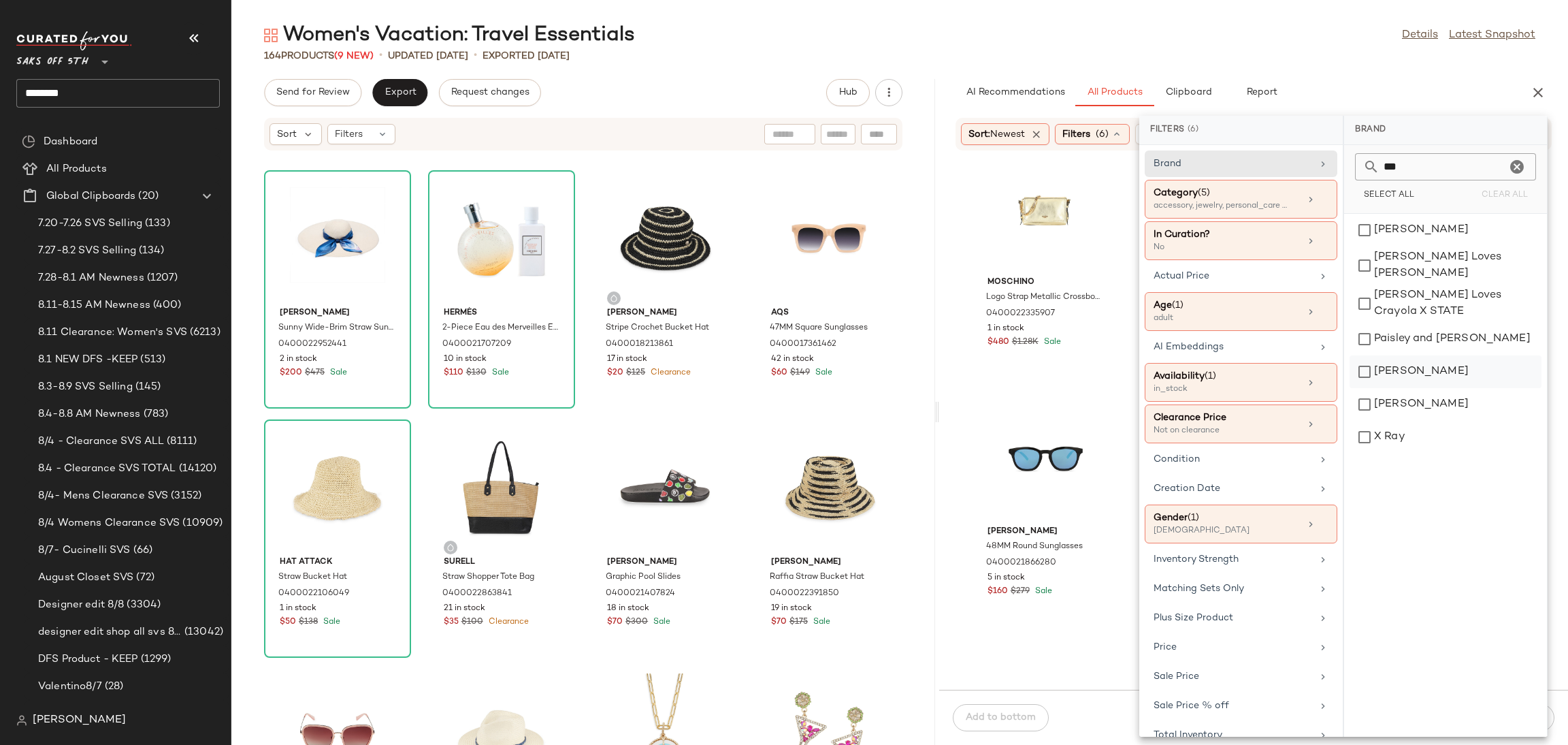
click at [1378, 388] on div "Ray-Ban" at bounding box center [1445, 404] width 192 height 32
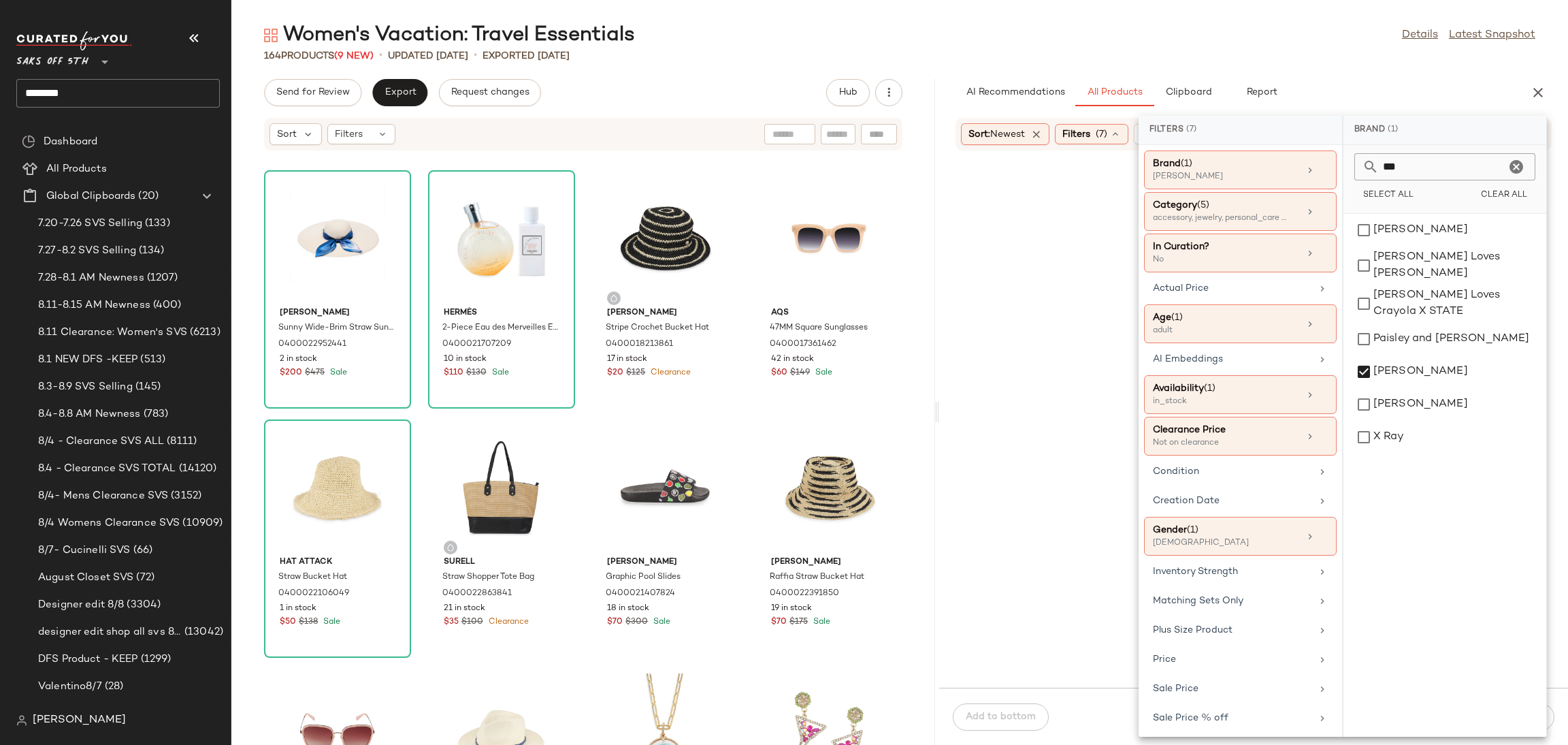
click at [1235, 50] on div "164 Products (9 New) • updated Aug 12th • Exported Aug 7th" at bounding box center [899, 56] width 1337 height 13
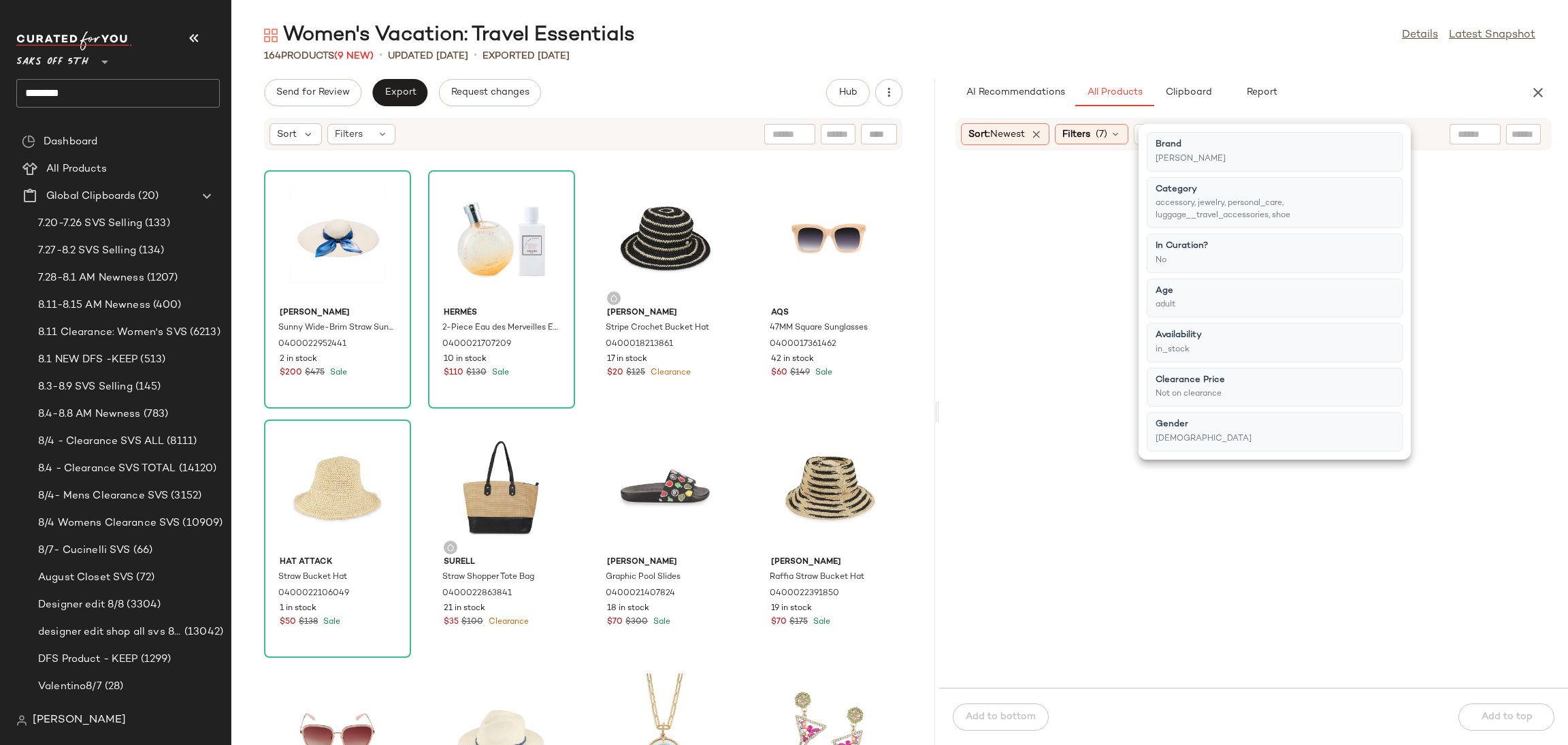
click at [1235, 50] on div "164 Products (9 New) • updated Aug 12th • Exported Aug 7th" at bounding box center [899, 56] width 1337 height 13
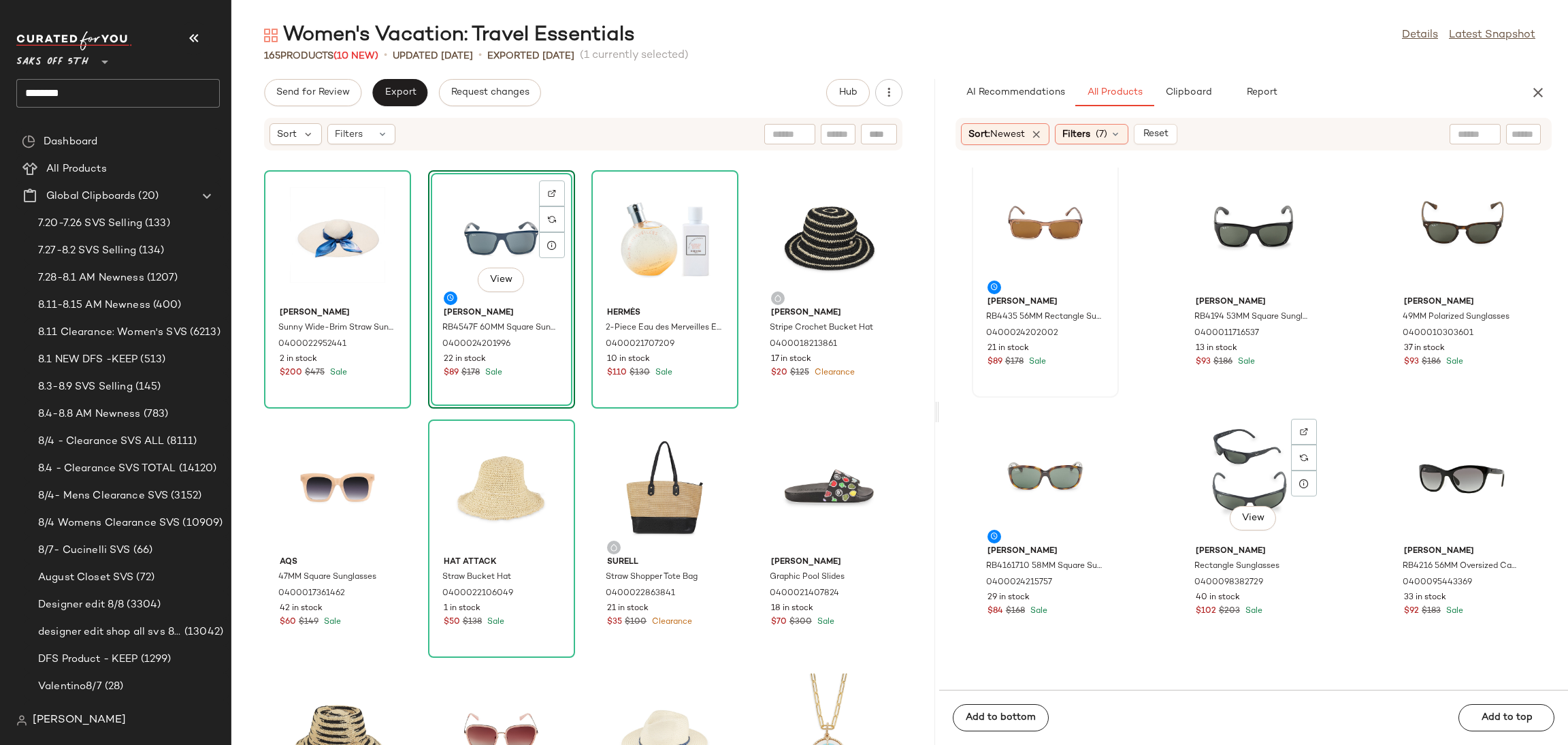
scroll to position [1517, 0]
click at [1044, 217] on div "View" at bounding box center [1045, 227] width 137 height 127
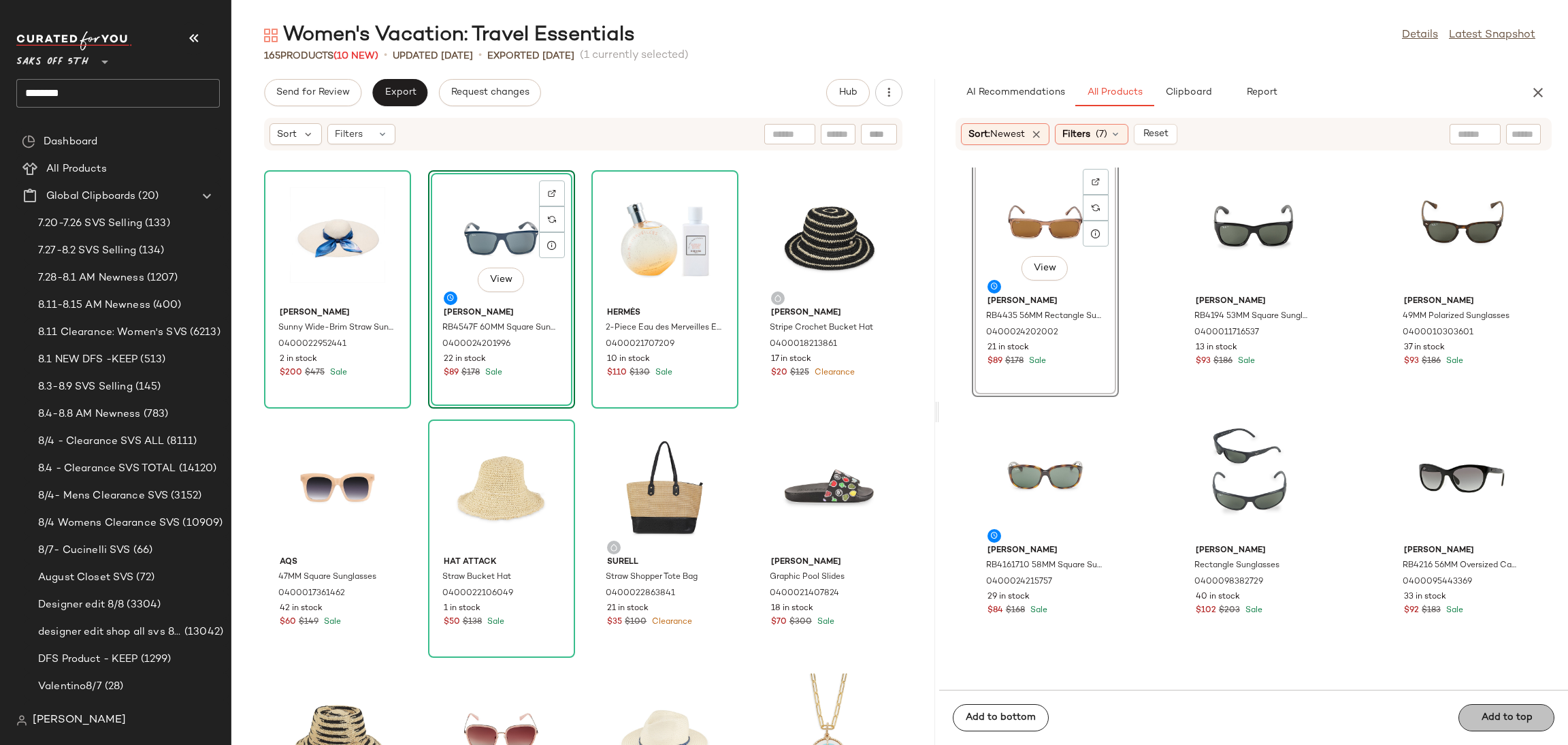
click at [1489, 721] on span "Add to top" at bounding box center [1505, 717] width 52 height 10
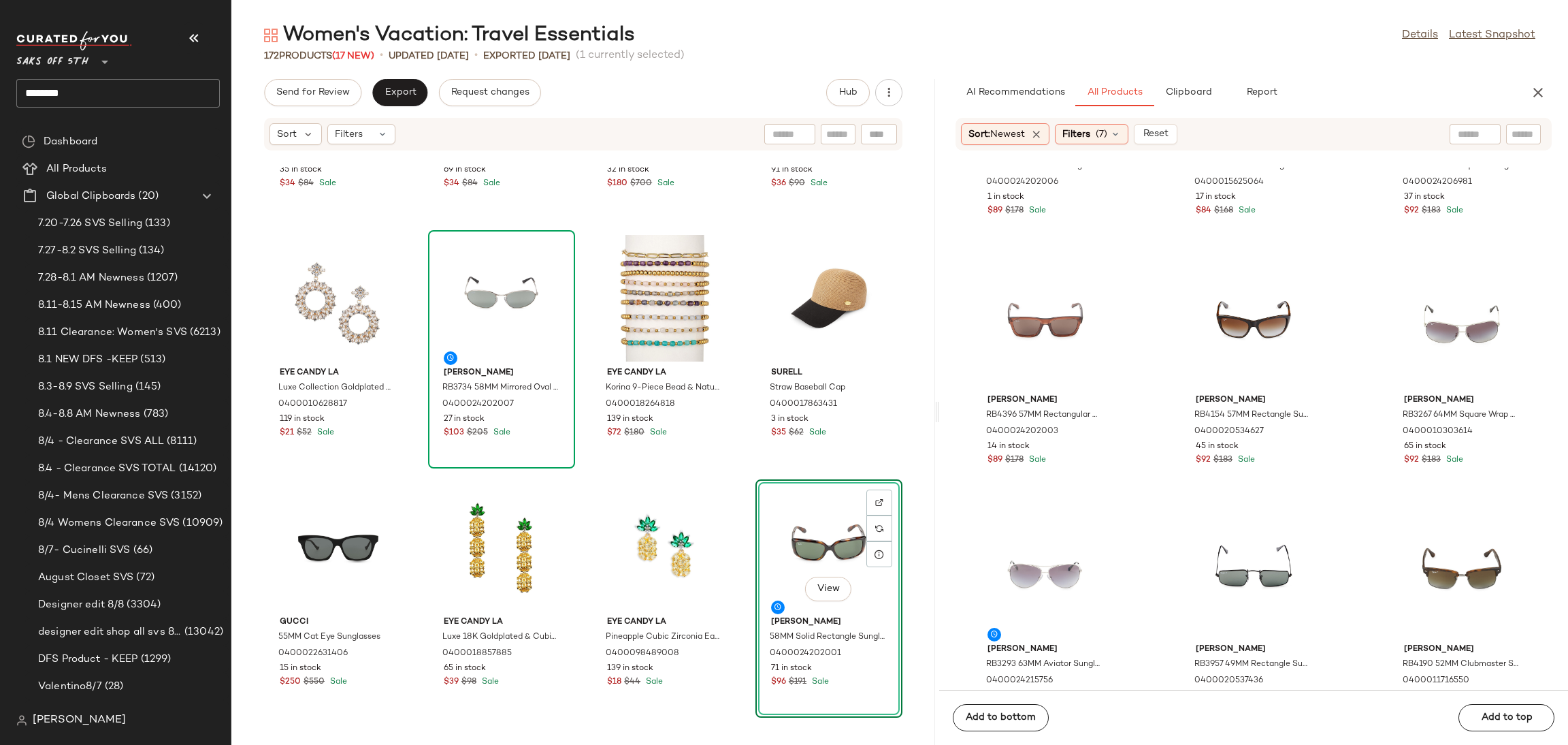
scroll to position [2597, 0]
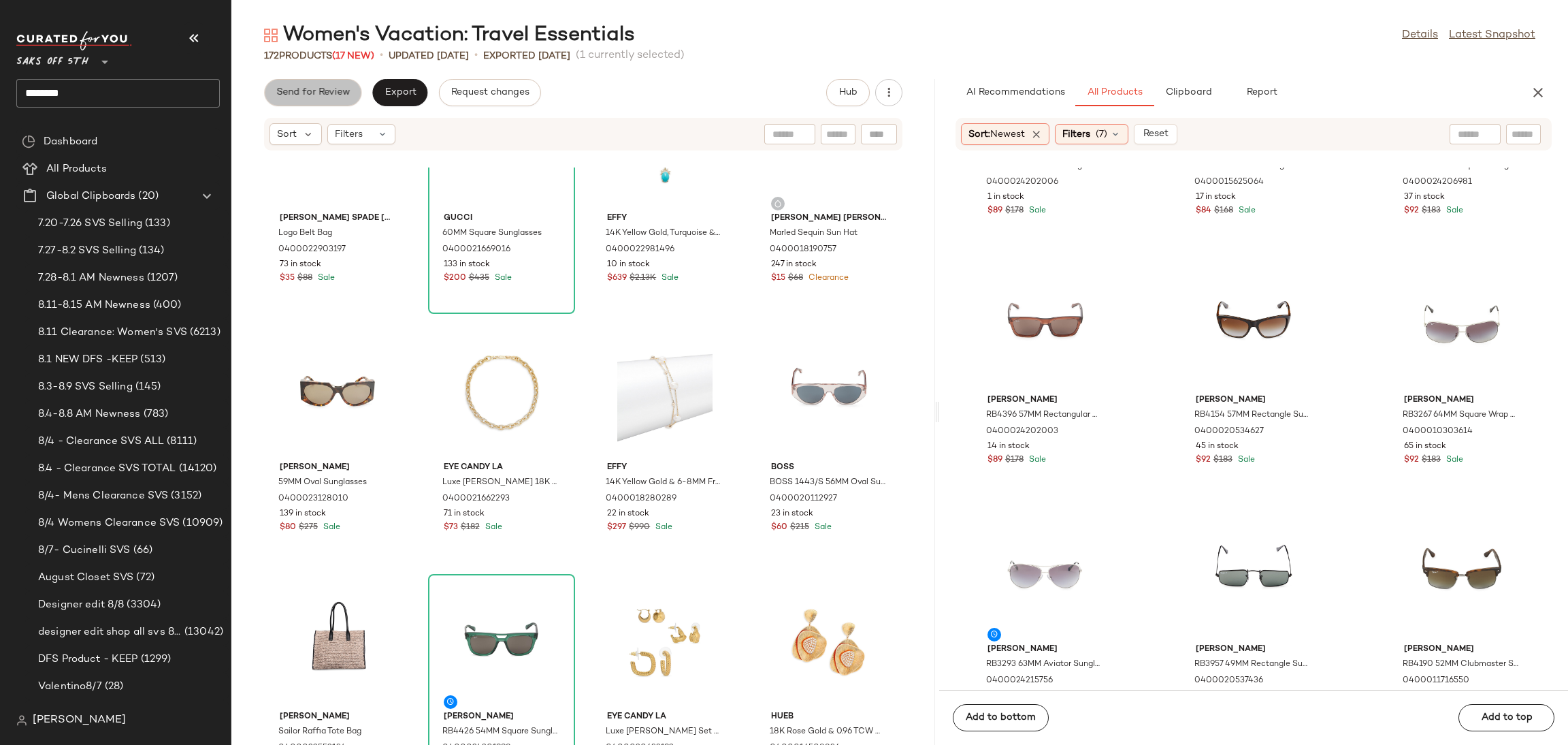
click at [325, 87] on span "Send for Review" at bounding box center [313, 92] width 74 height 10
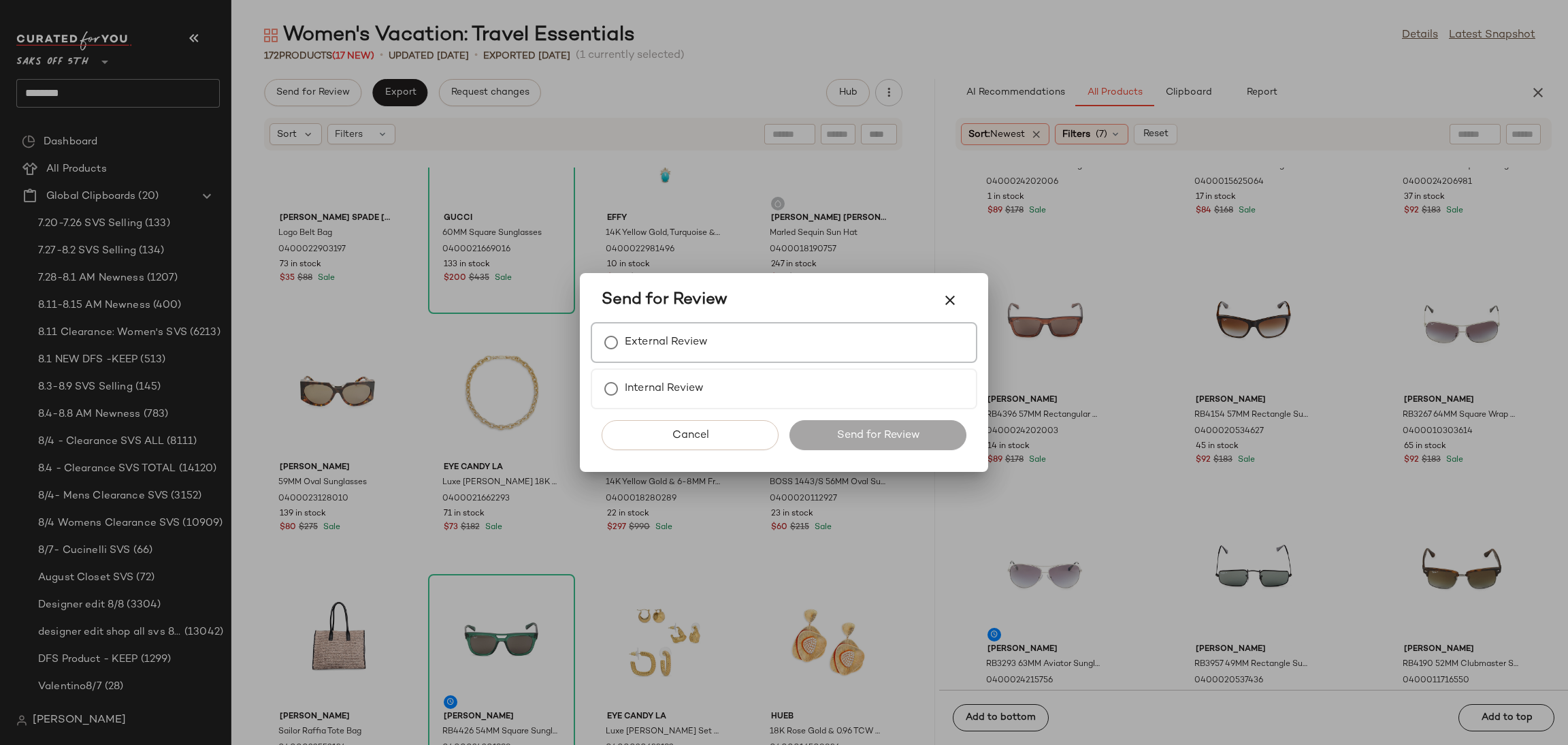
click at [671, 345] on label "External Review" at bounding box center [666, 342] width 83 height 27
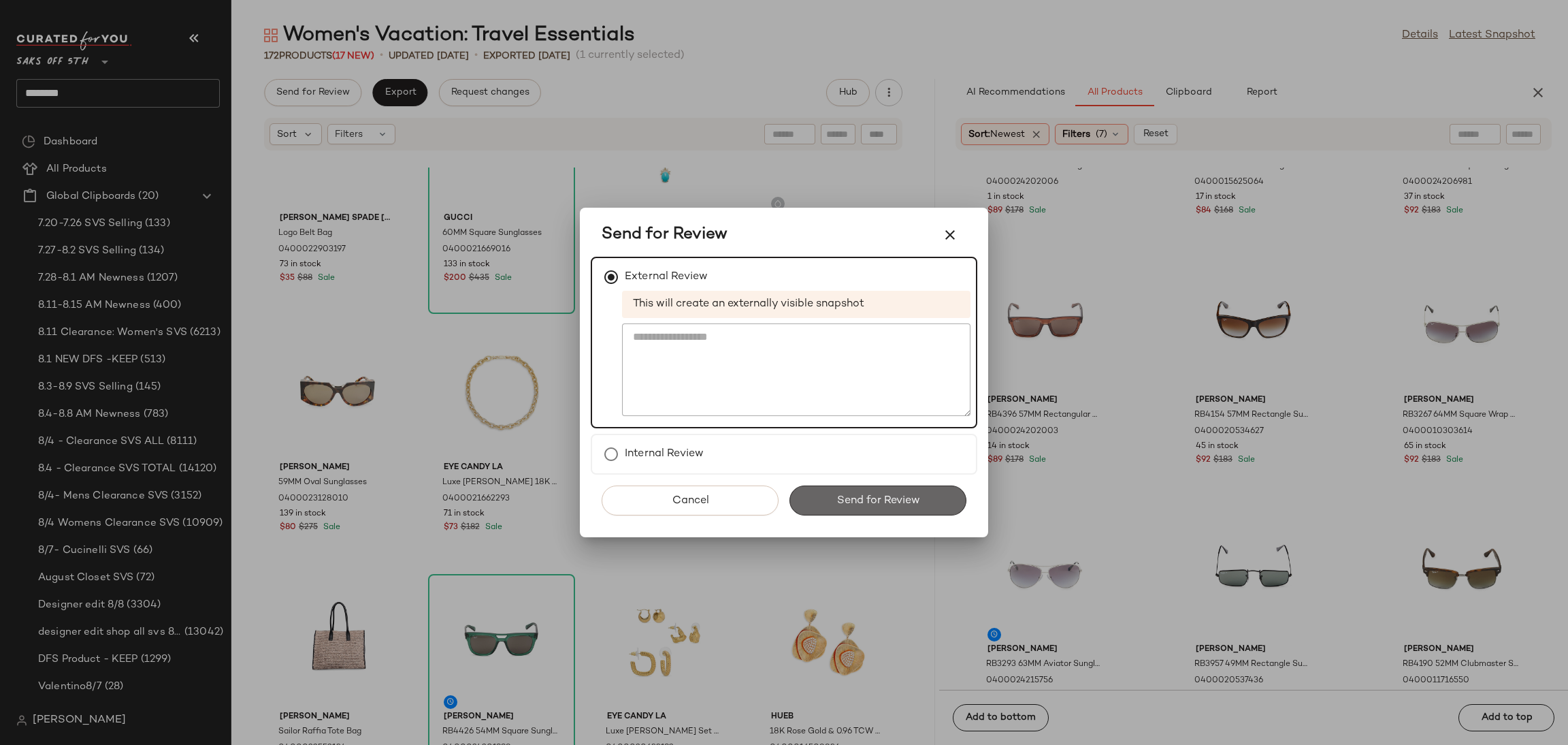
click at [888, 500] on span "Send for Review" at bounding box center [877, 500] width 83 height 13
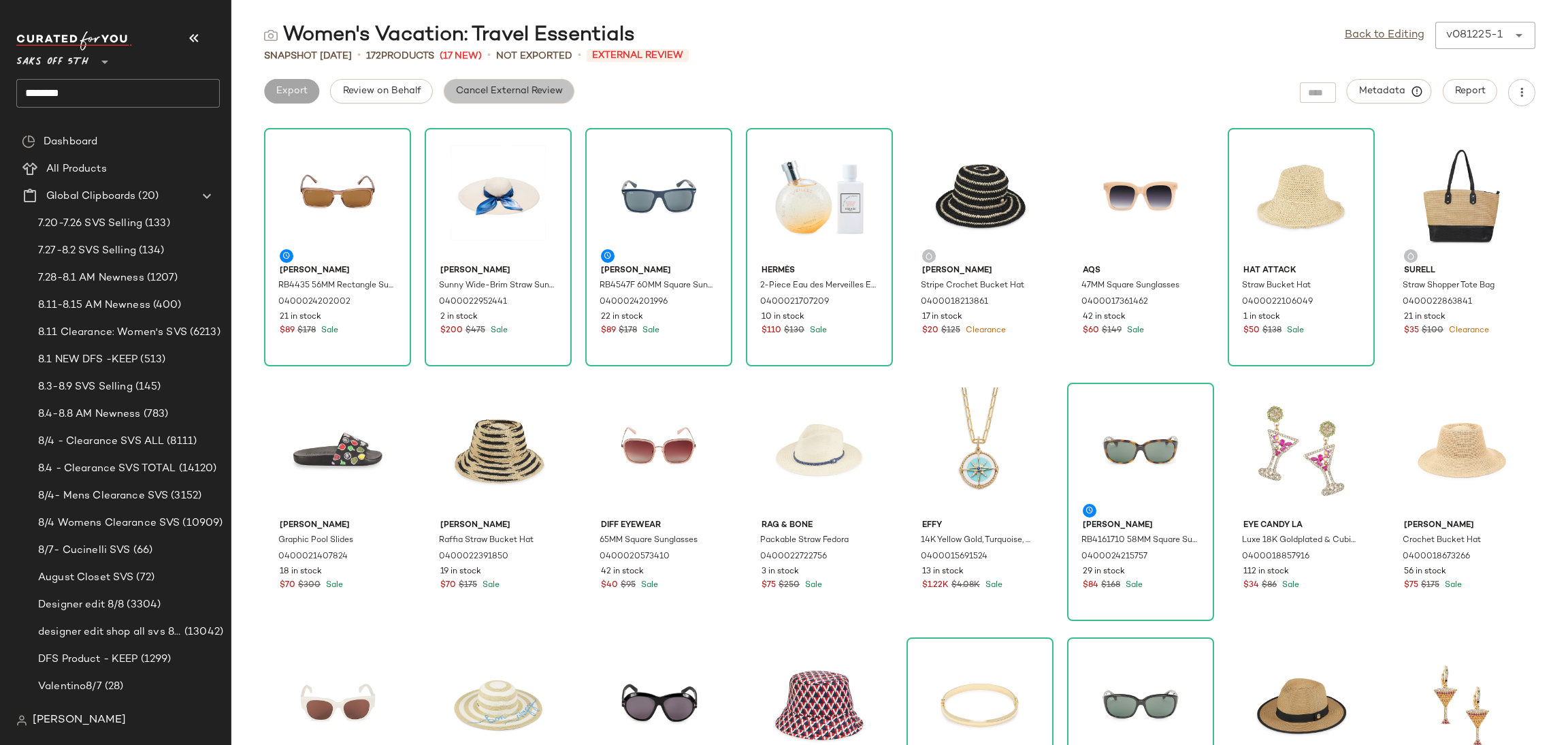
click at [545, 88] on span "Cancel External Review" at bounding box center [509, 91] width 107 height 10
click at [416, 106] on div "Women's Vacation: Travel Essentials Back to Editing v081225-1 ****** Snapshot A…" at bounding box center [899, 383] width 1337 height 723
click at [413, 86] on span "Export" at bounding box center [400, 91] width 32 height 10
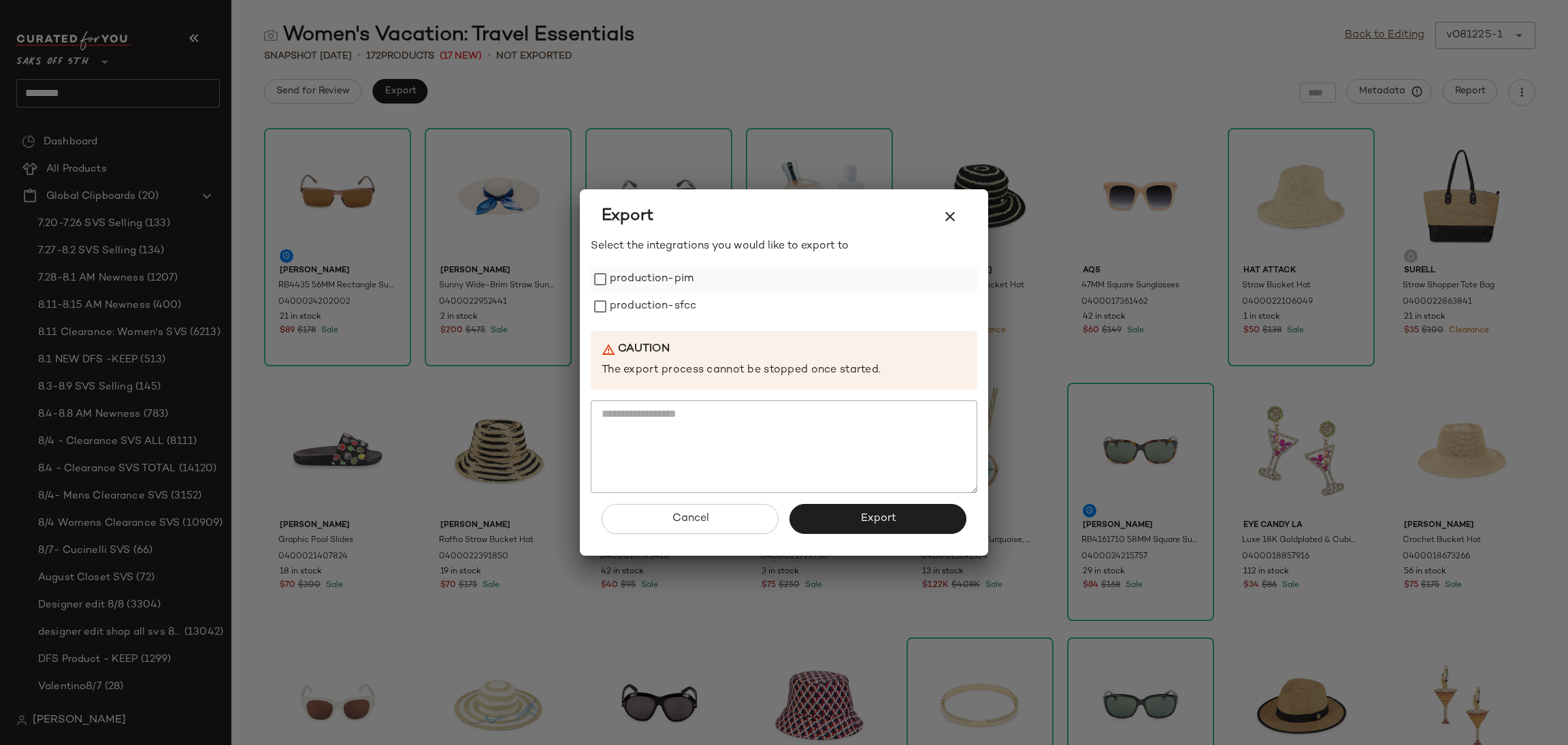
click at [644, 272] on label "production-pim" at bounding box center [652, 279] width 83 height 27
click at [656, 299] on label "production-sfcc" at bounding box center [653, 306] width 86 height 27
click at [844, 514] on button "Export" at bounding box center [877, 519] width 177 height 30
click at [956, 221] on icon "button" at bounding box center [949, 216] width 16 height 16
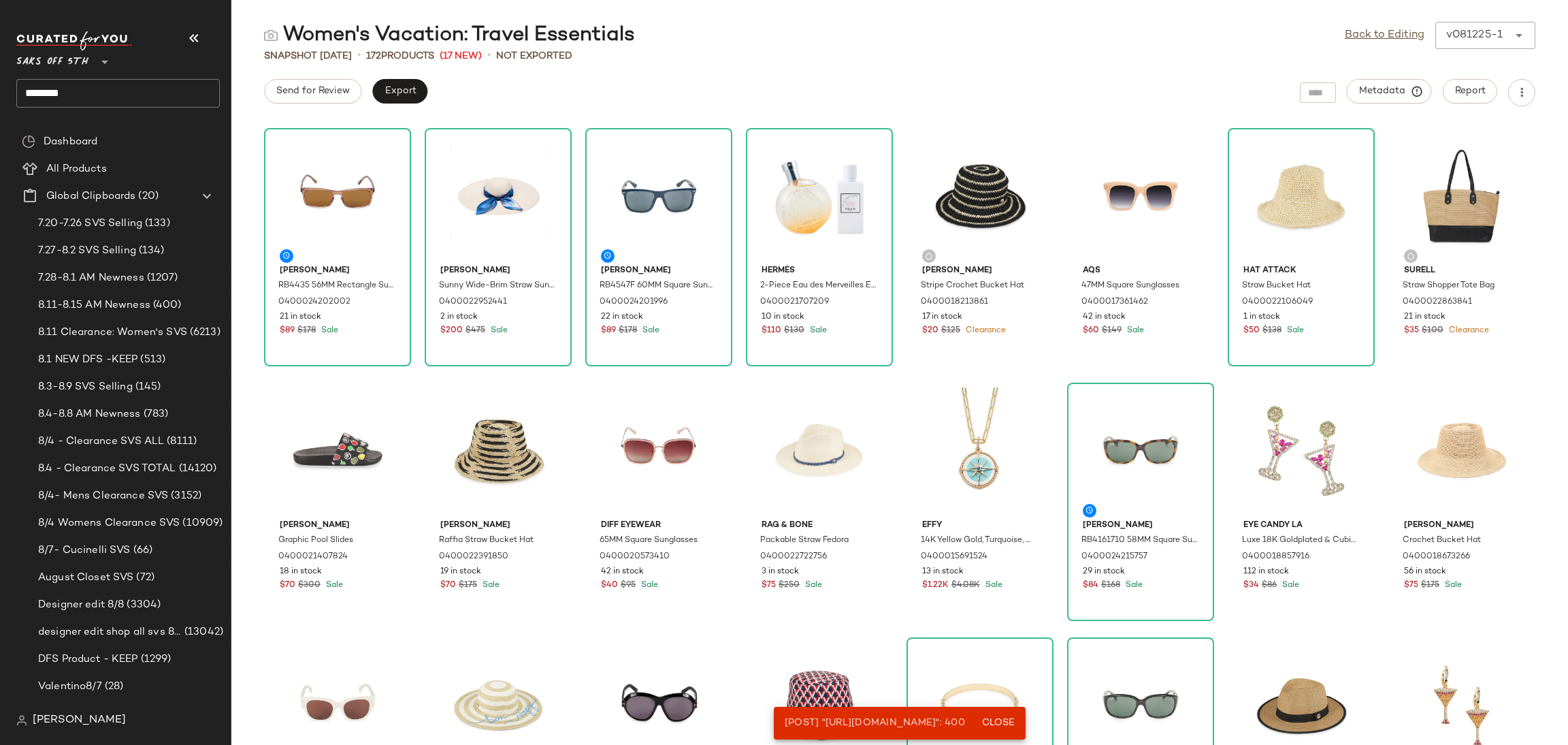
click at [1366, 45] on div "Back to Editing v081225-1 ******" at bounding box center [1439, 35] width 190 height 27
click at [1373, 28] on link "Back to Editing" at bounding box center [1384, 35] width 80 height 16
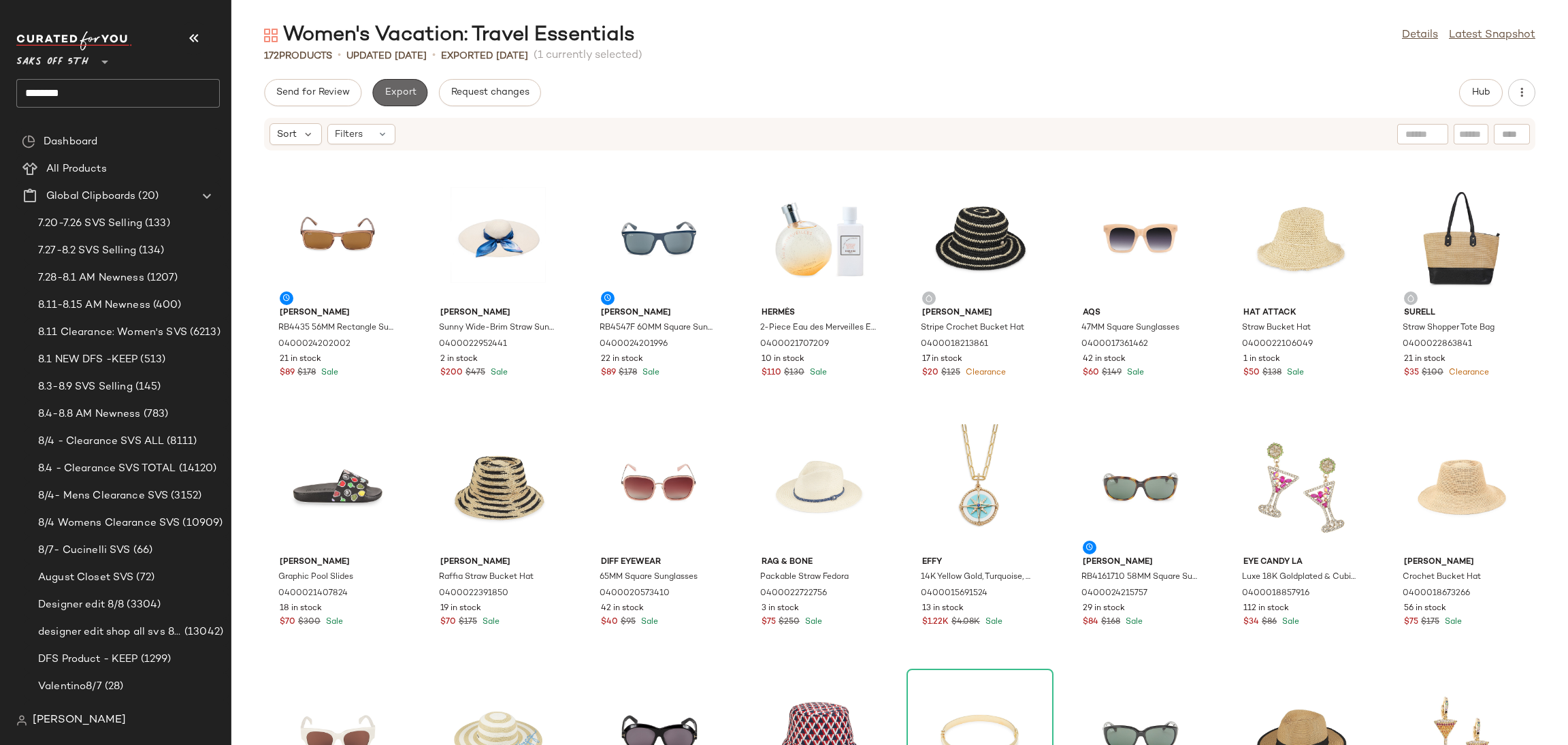
click at [391, 102] on button "Export" at bounding box center [400, 92] width 55 height 27
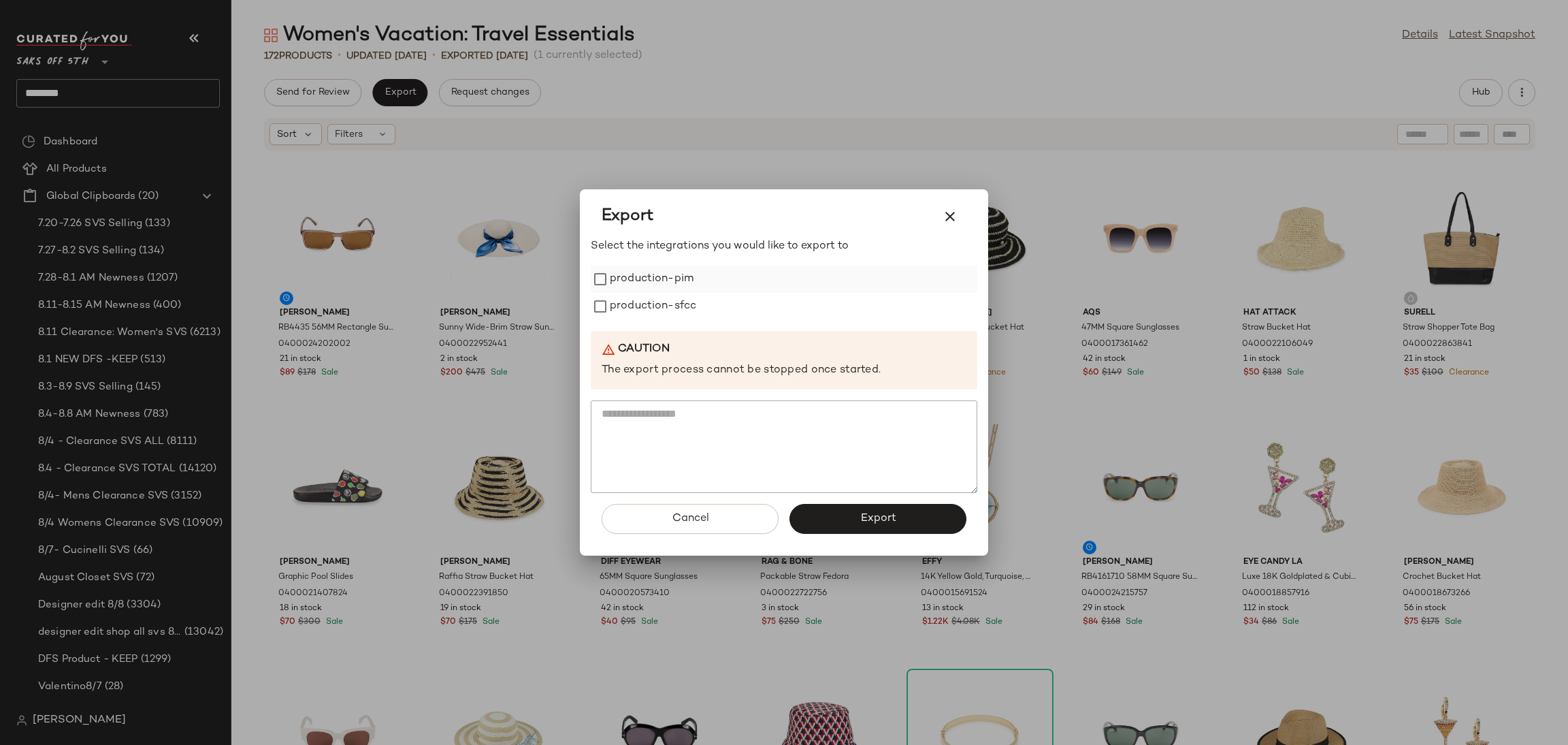
click at [665, 274] on label "production-pim" at bounding box center [652, 279] width 83 height 27
click at [666, 291] on label "production-pim" at bounding box center [652, 279] width 83 height 27
click at [666, 304] on label "production-sfcc" at bounding box center [653, 306] width 86 height 27
click at [840, 509] on button "Export" at bounding box center [877, 519] width 177 height 30
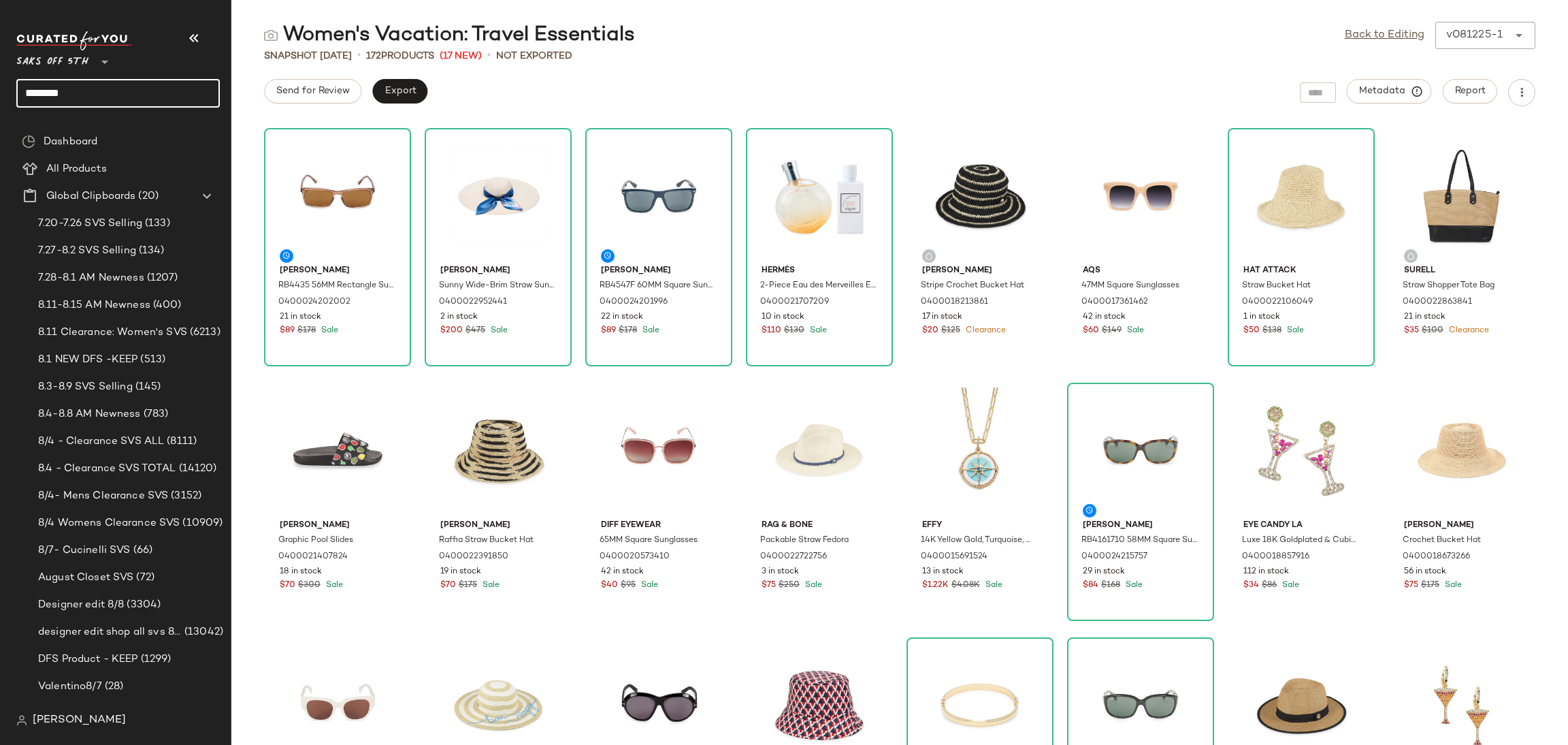
drag, startPoint x: 172, startPoint y: 94, endPoint x: 0, endPoint y: 74, distance: 173.2
click at [0, 74] on nav "Saks OFF 5TH ** ******** Dashboard All Products Global Clipboards (20) 7.20-7.2…" at bounding box center [116, 372] width 231 height 745
type input "**********"
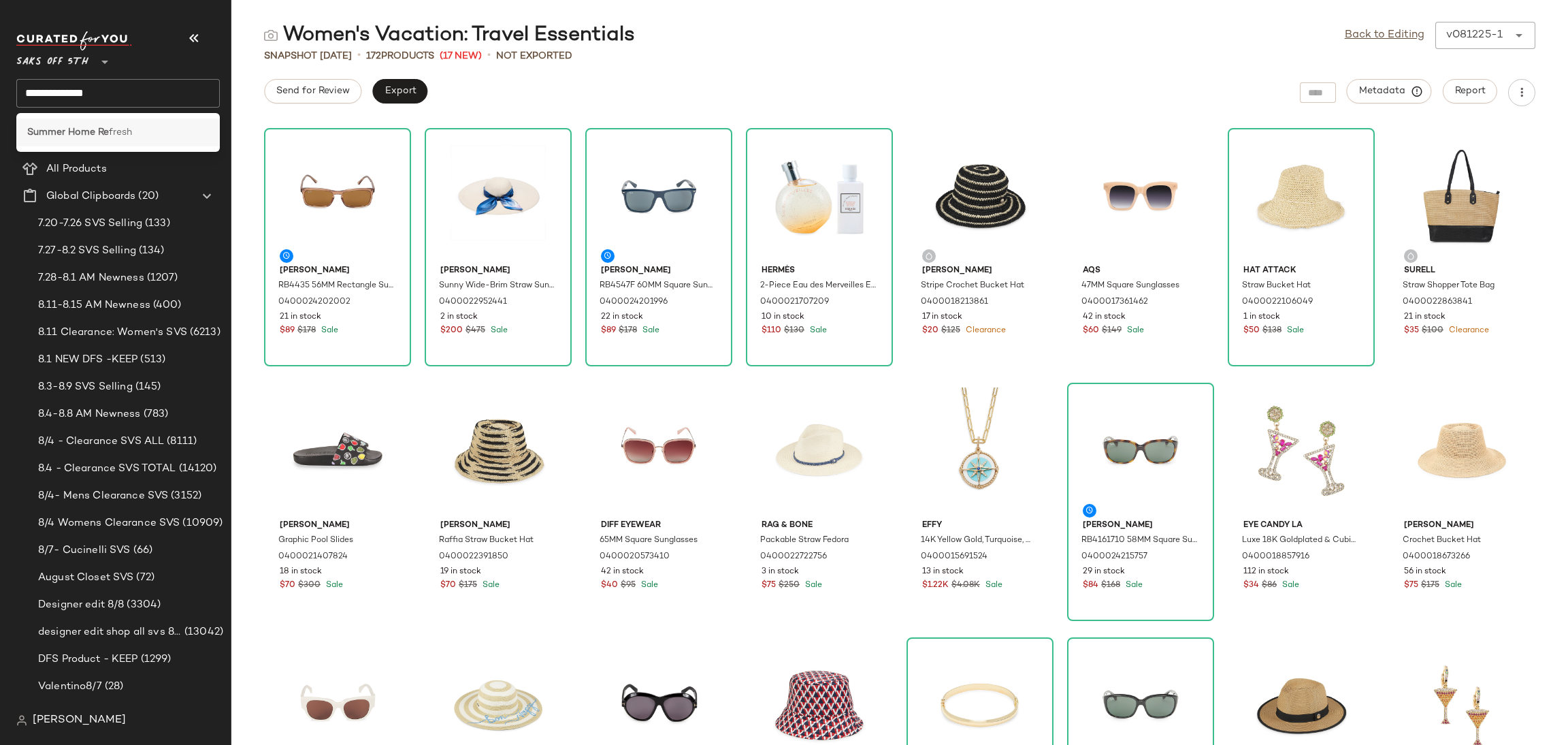
click at [125, 130] on span "fresh" at bounding box center [120, 132] width 23 height 14
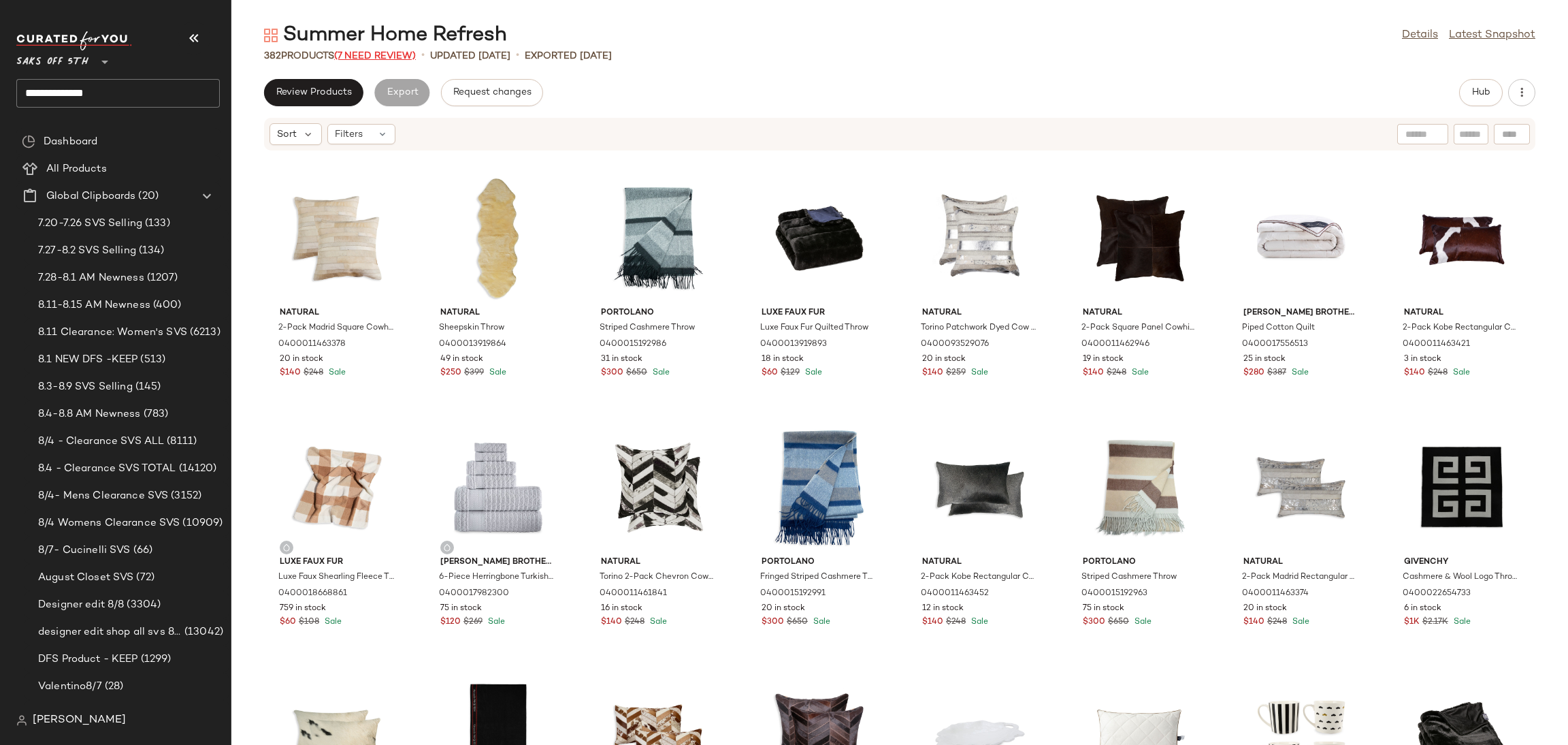
click at [407, 55] on span "(7 Need Review)" at bounding box center [375, 56] width 81 height 10
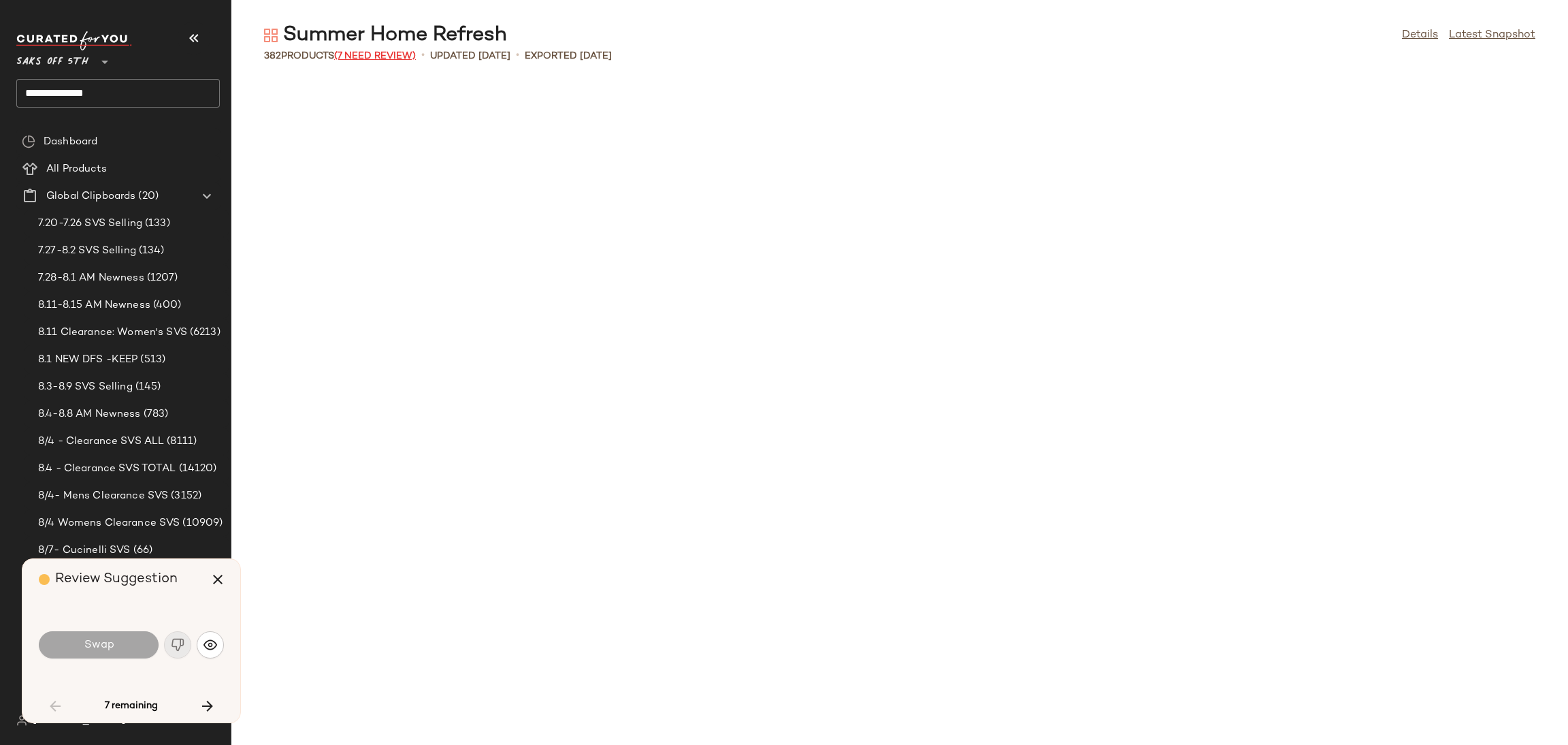
scroll to position [1245, 0]
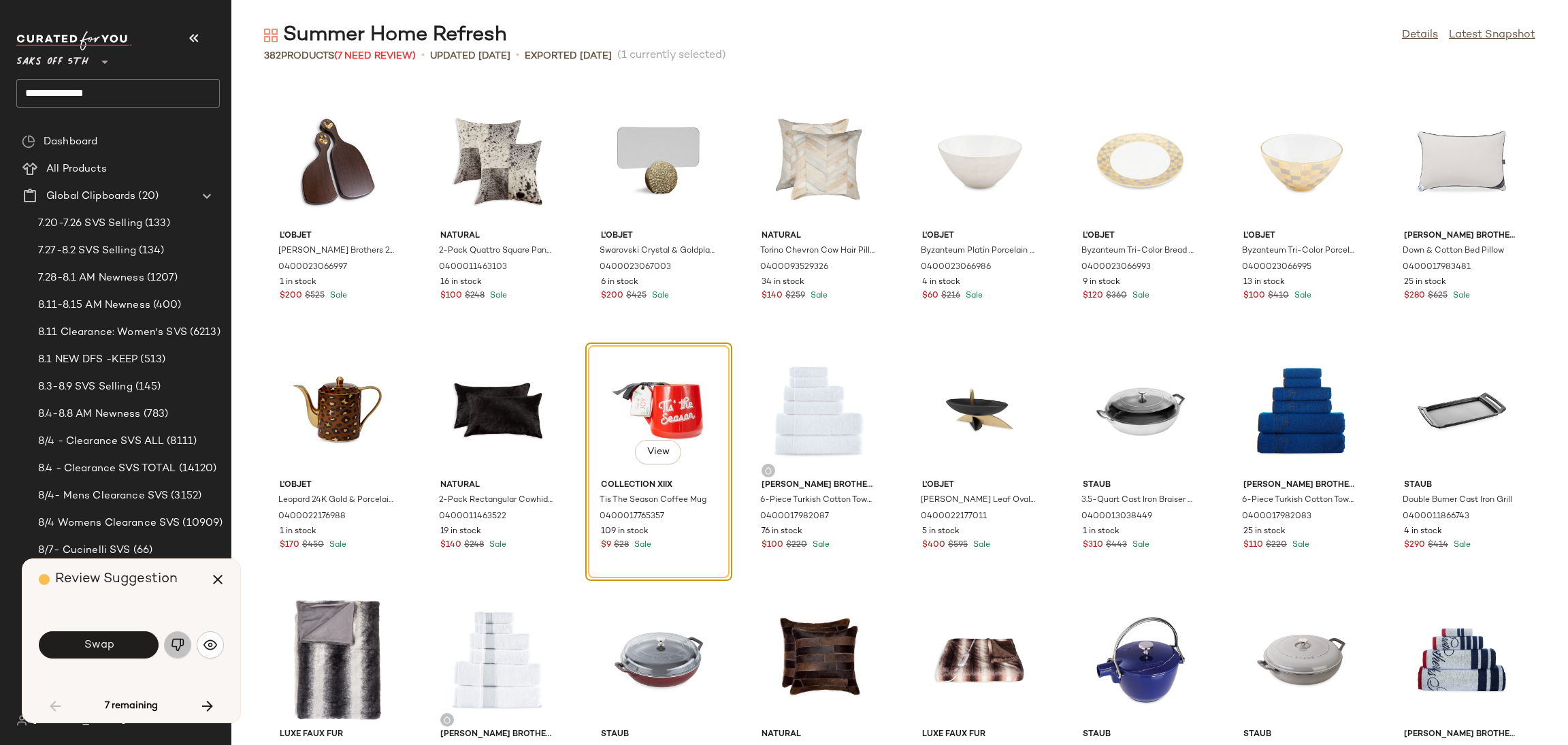
click at [180, 646] on img "button" at bounding box center [177, 645] width 13 height 13
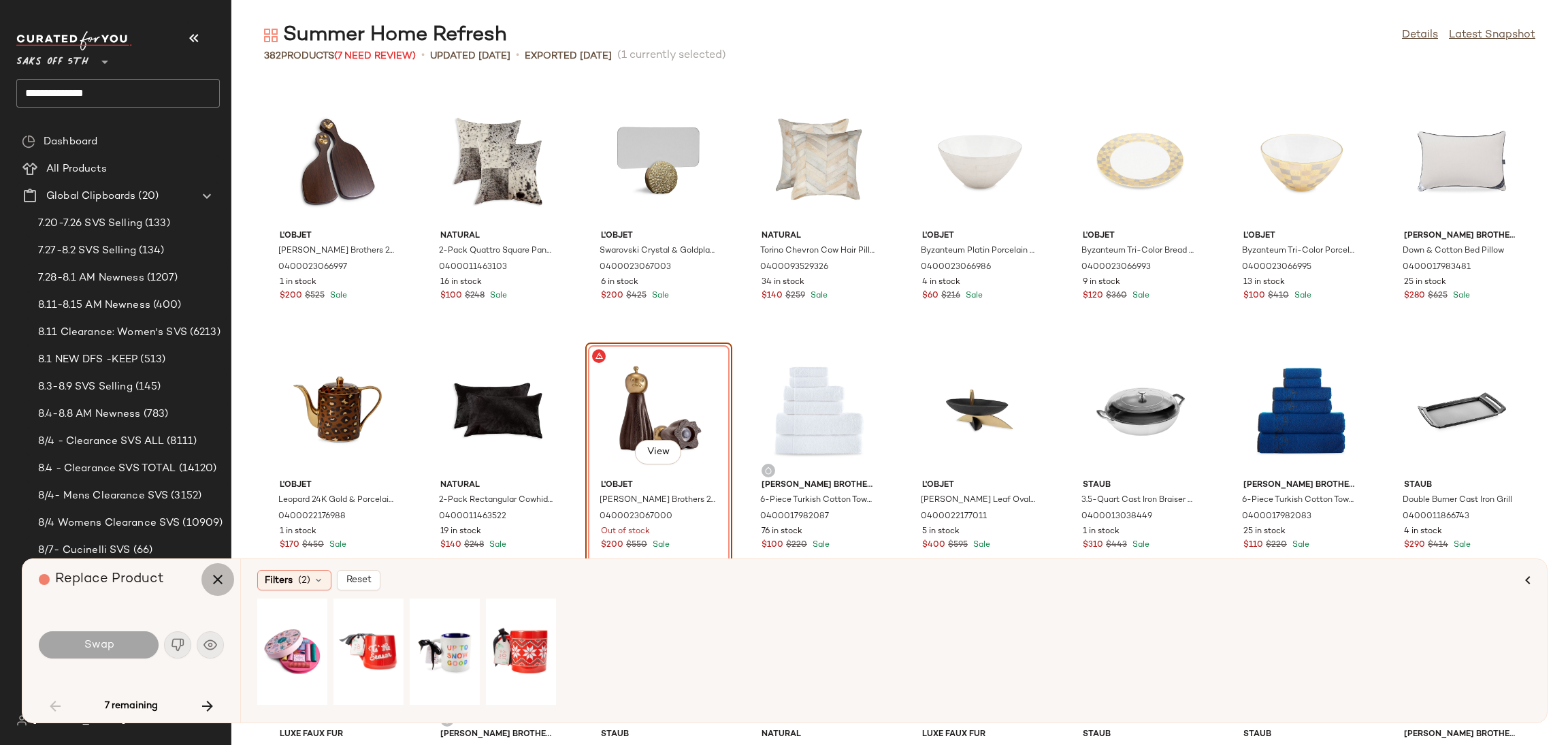
click at [222, 572] on icon "button" at bounding box center [217, 579] width 16 height 16
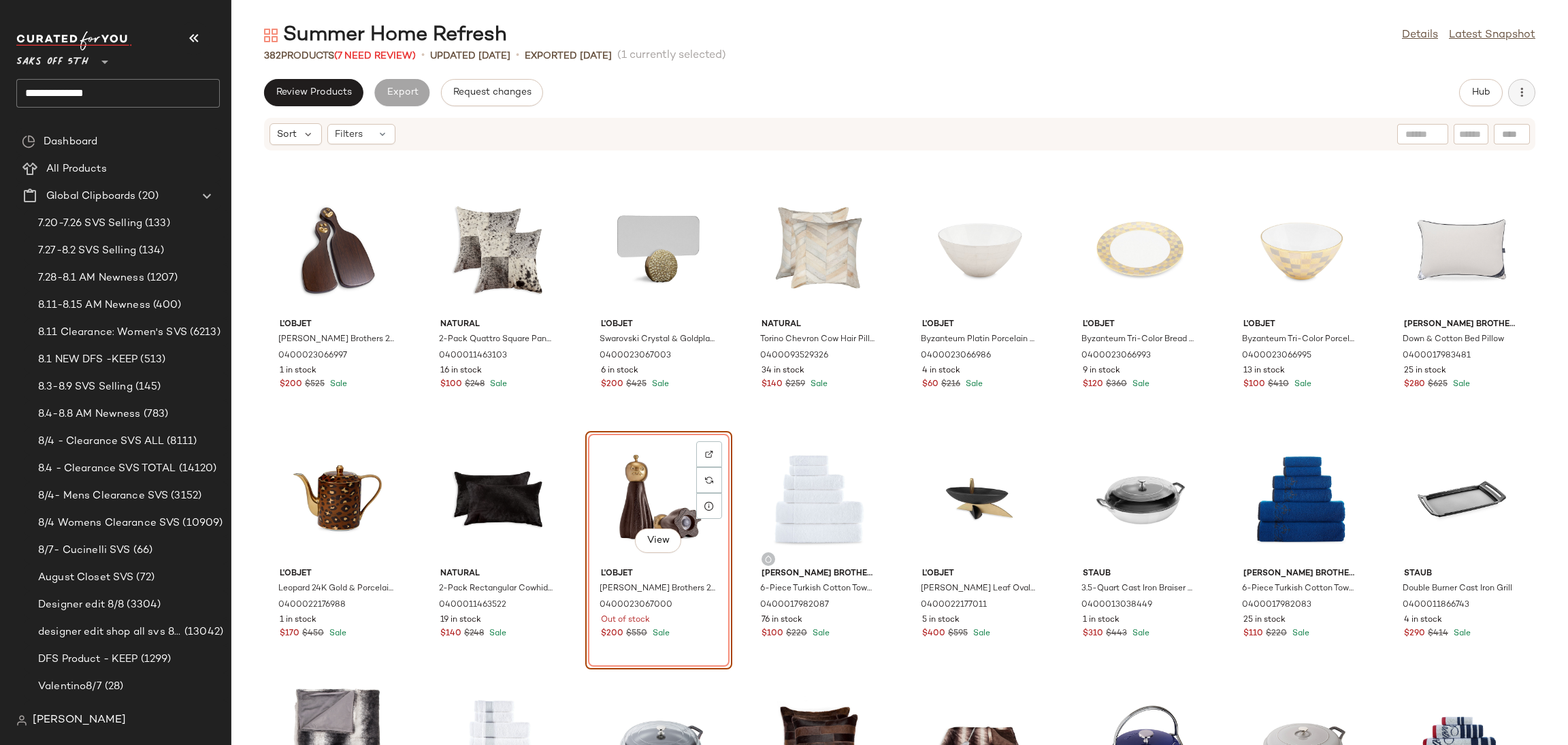
drag, startPoint x: 1517, startPoint y: 65, endPoint x: 1526, endPoint y: 82, distance: 19.2
click at [1526, 82] on div "Summer Home Refresh Details Latest Snapshot 382 Products (7 Need Review) • upda…" at bounding box center [899, 383] width 1337 height 723
click at [1526, 82] on button "button" at bounding box center [1522, 92] width 27 height 27
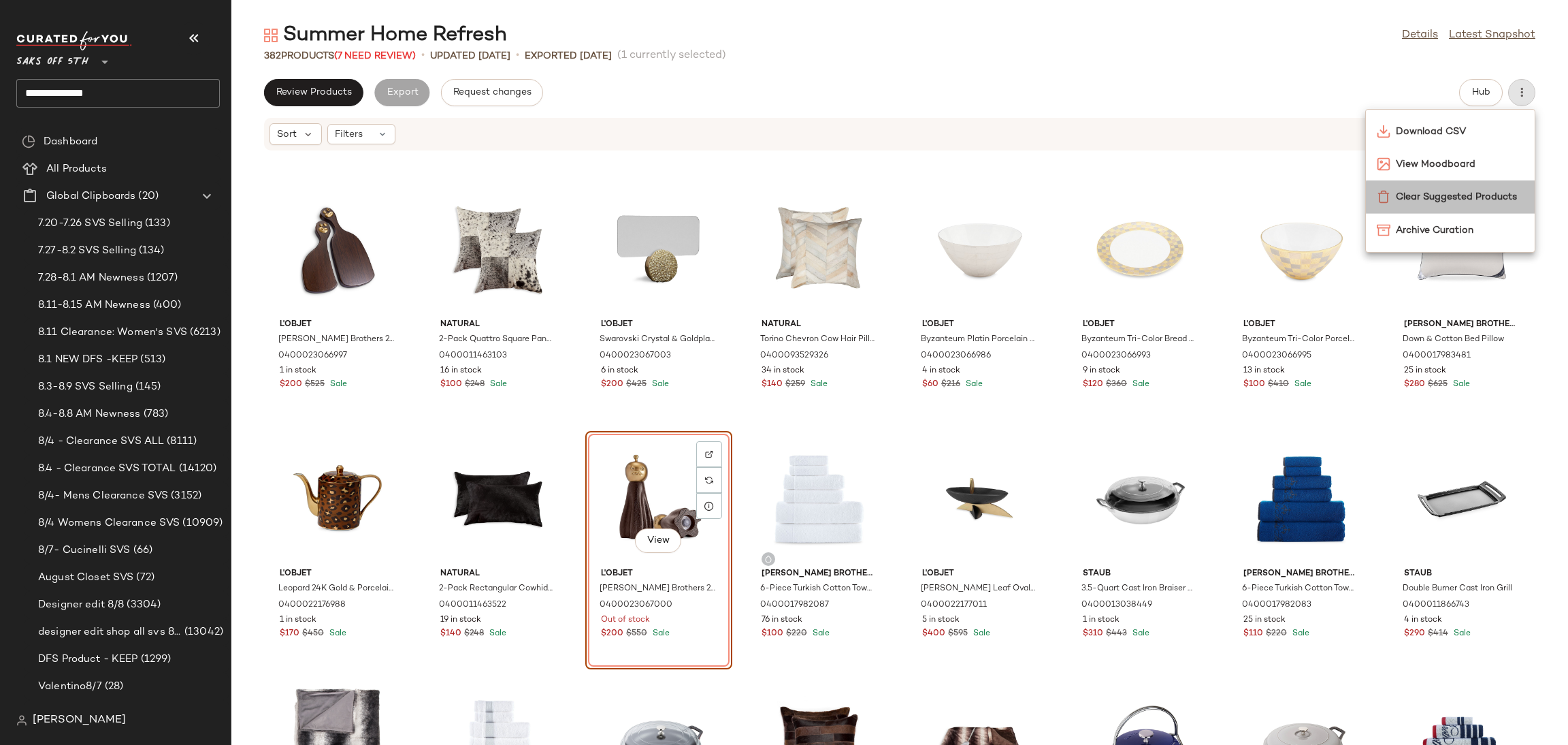
click at [1465, 197] on span "Clear Suggested Products" at bounding box center [1459, 196] width 128 height 14
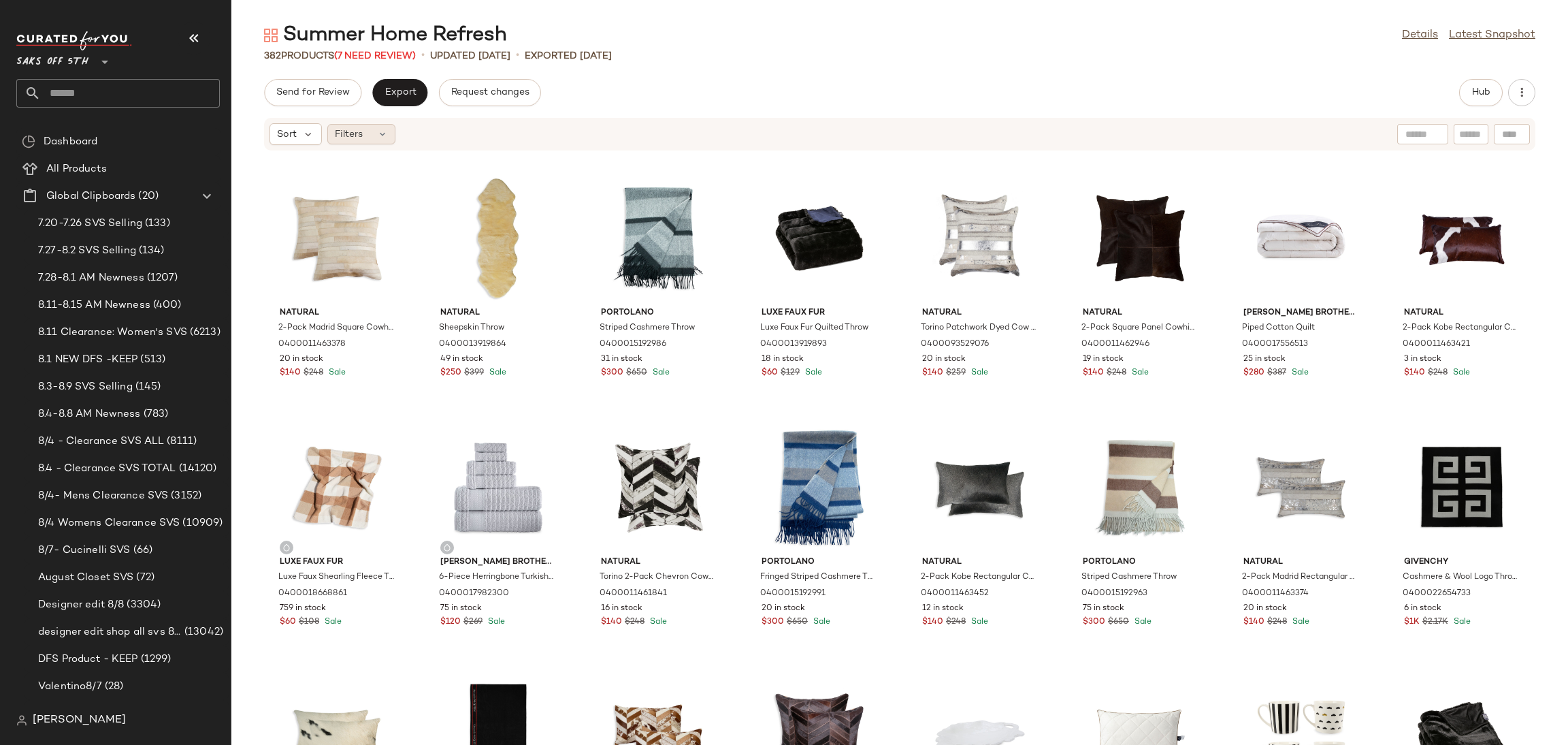
click at [386, 129] on icon at bounding box center [382, 134] width 10 height 10
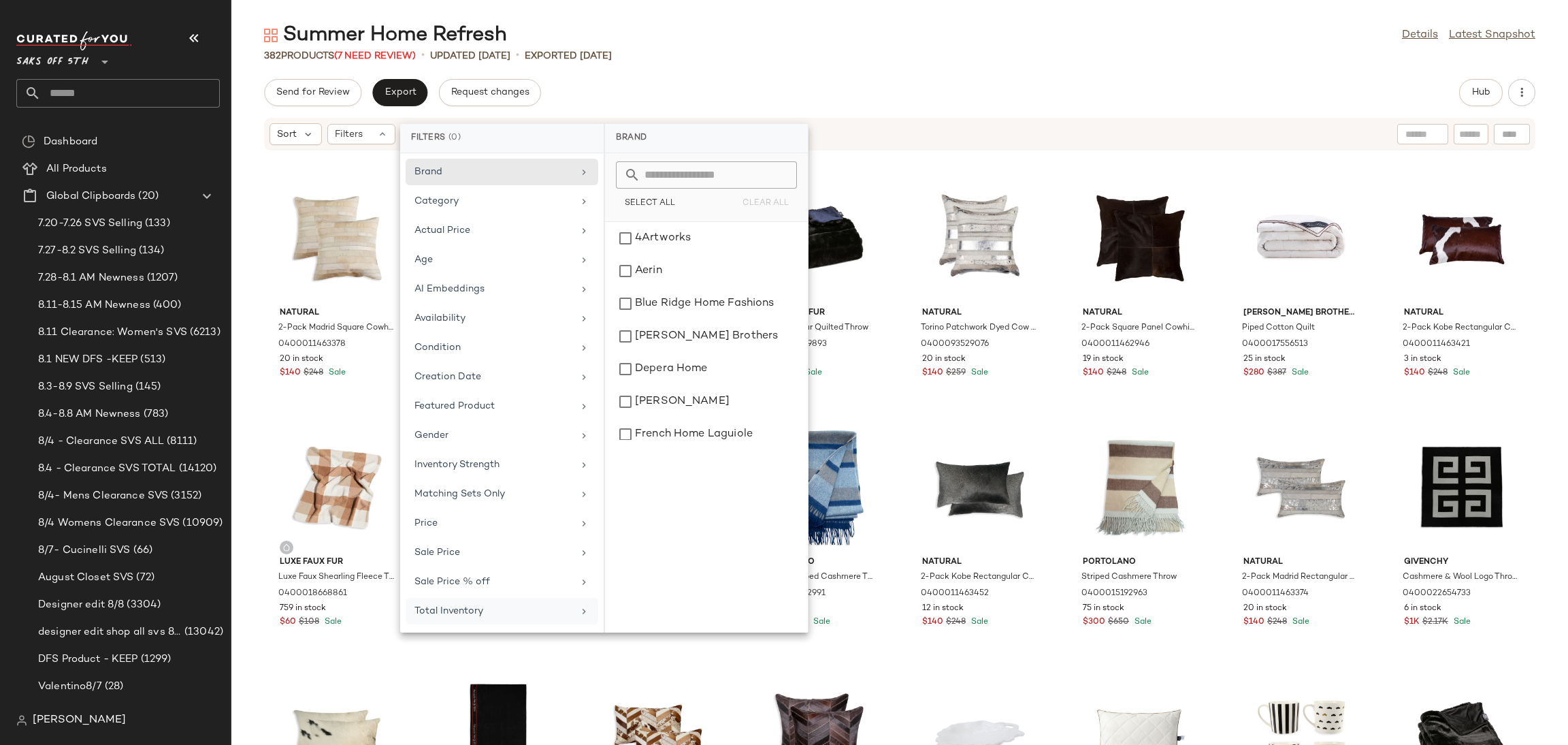
click at [504, 609] on div "Total Inventory" at bounding box center [493, 610] width 158 height 14
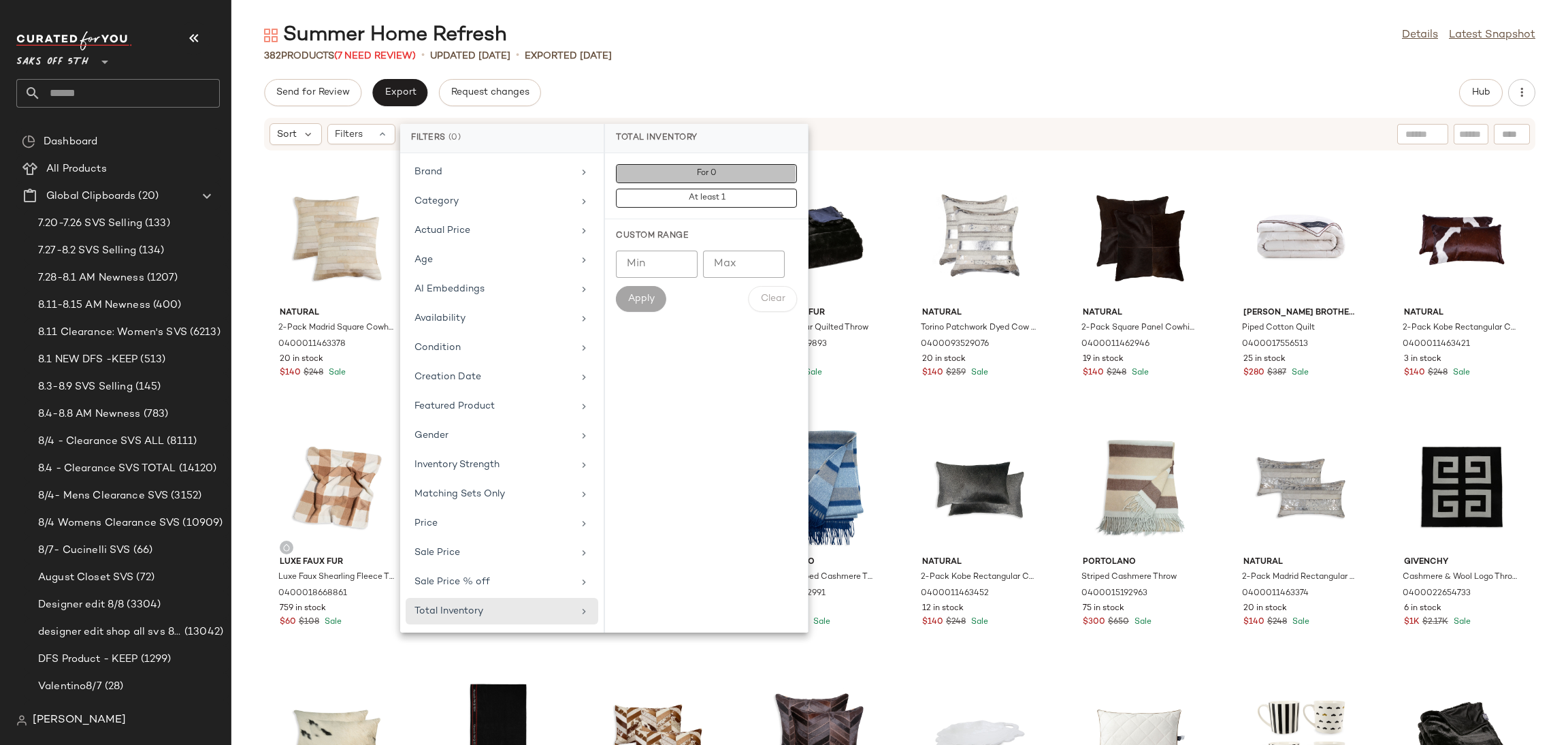
click at [696, 176] on span "For 0" at bounding box center [707, 173] width 21 height 9
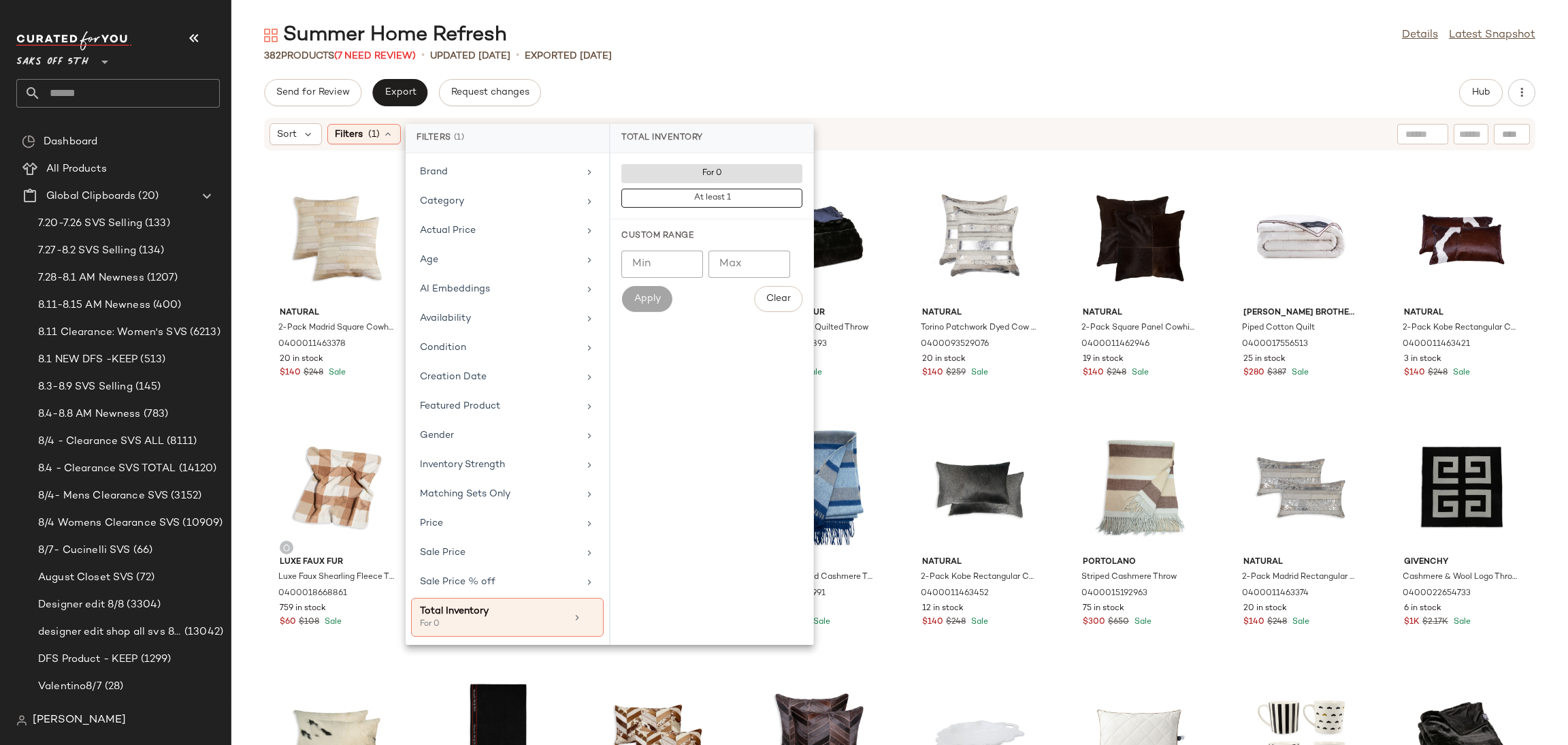
click at [768, 71] on div "Summer Home Refresh Details Latest Snapshot 382 Products (7 Need Review) • upda…" at bounding box center [899, 383] width 1337 height 723
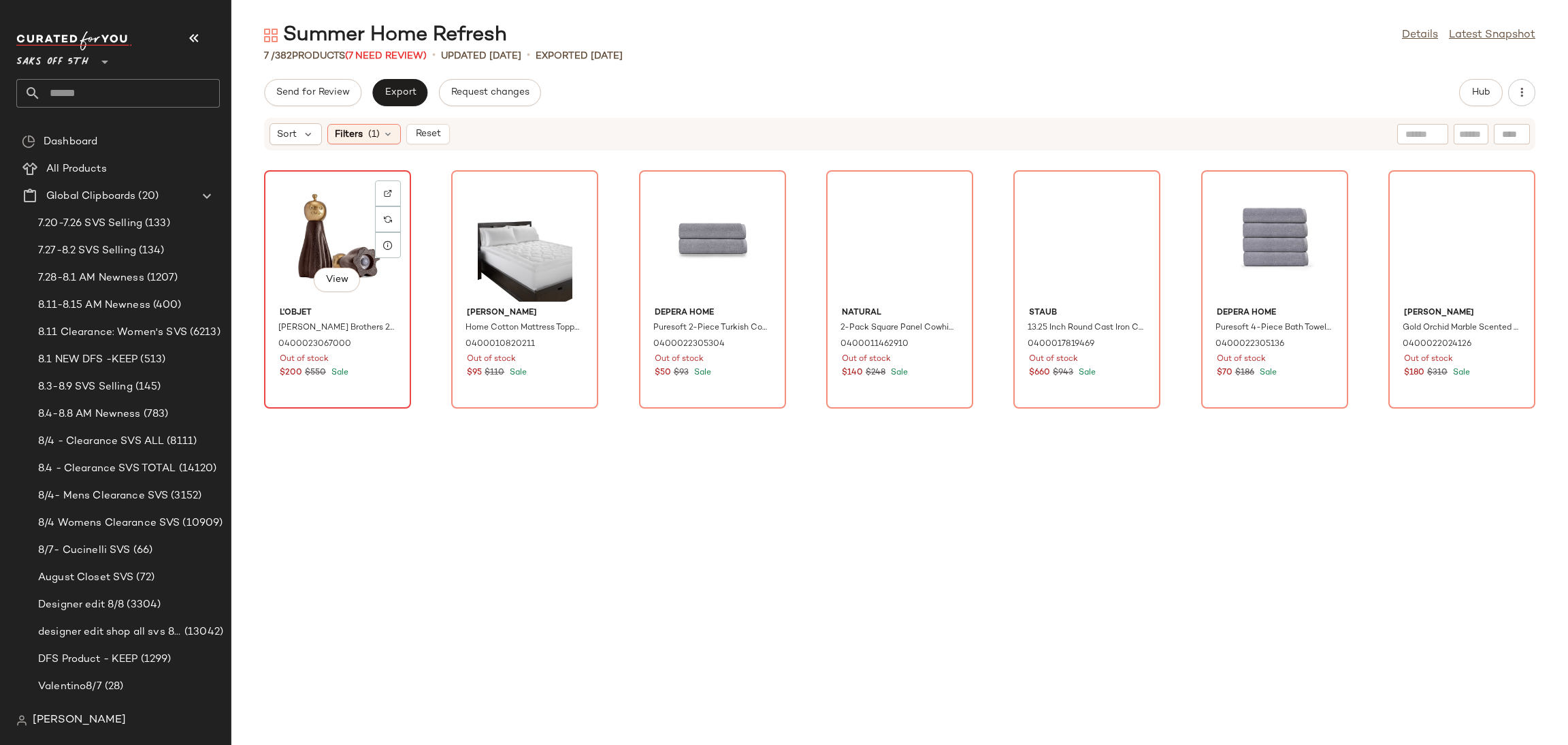
click at [350, 220] on div "View" at bounding box center [337, 239] width 137 height 127
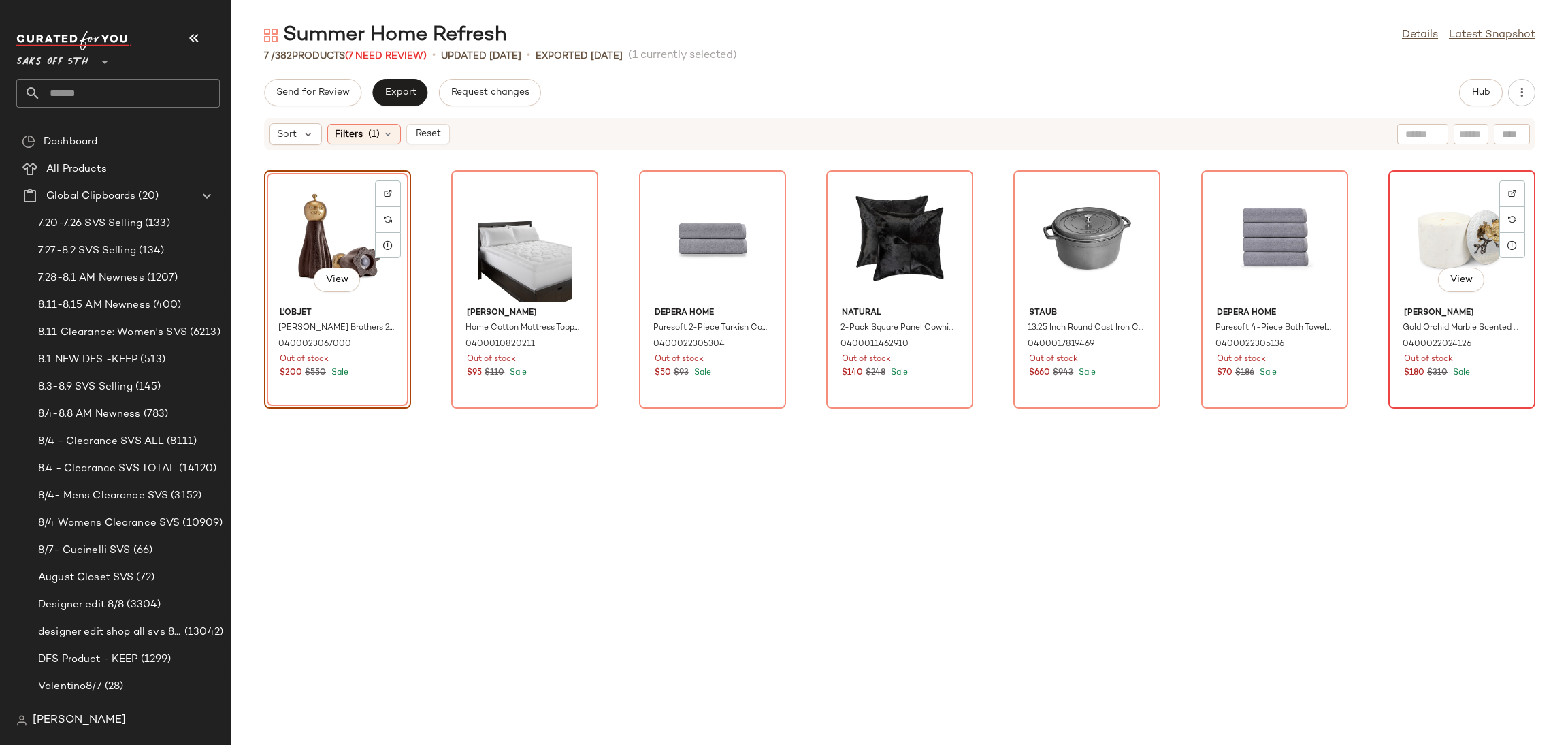
click at [1449, 211] on div "View" at bounding box center [1461, 239] width 137 height 127
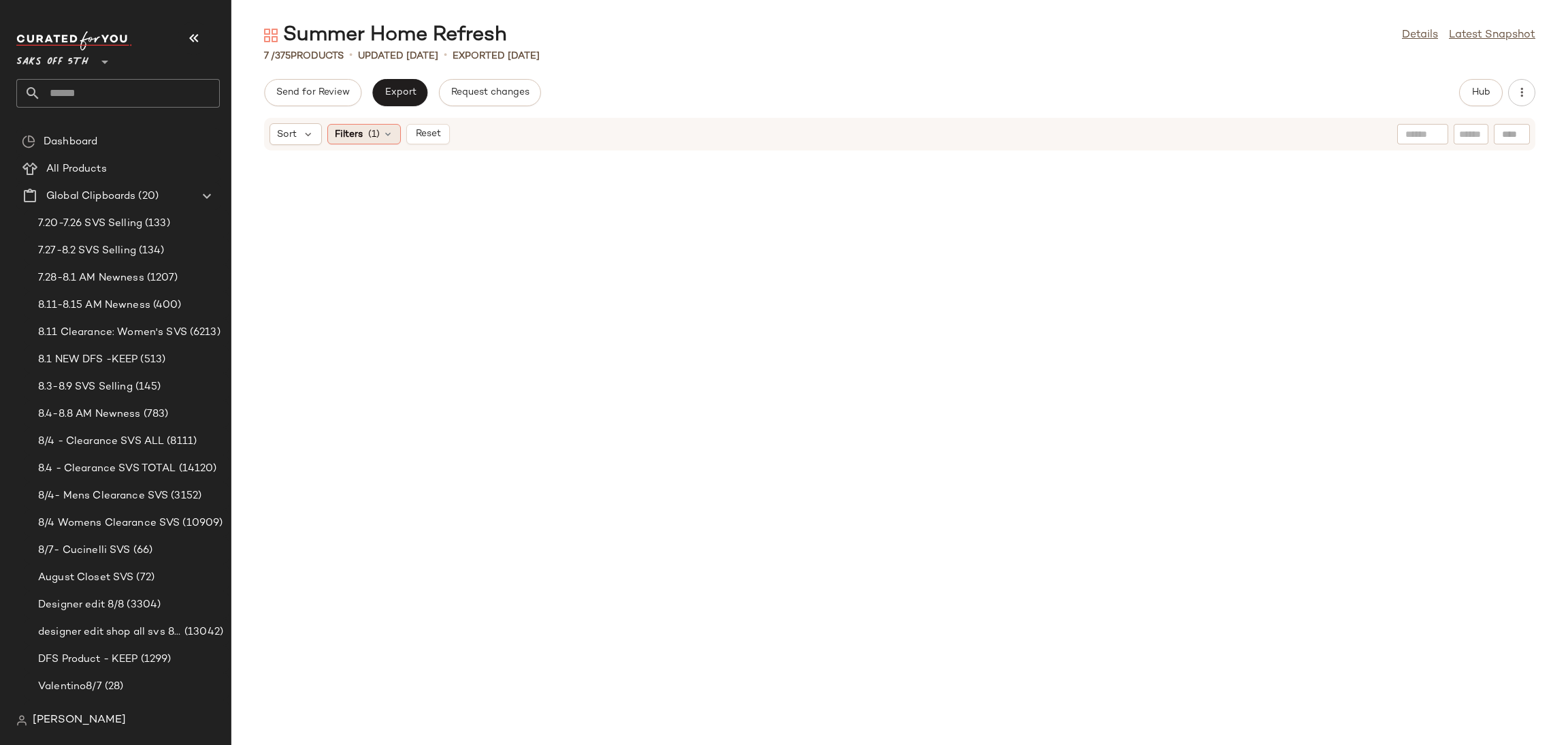
click at [373, 136] on span "(1)" at bounding box center [374, 134] width 11 height 14
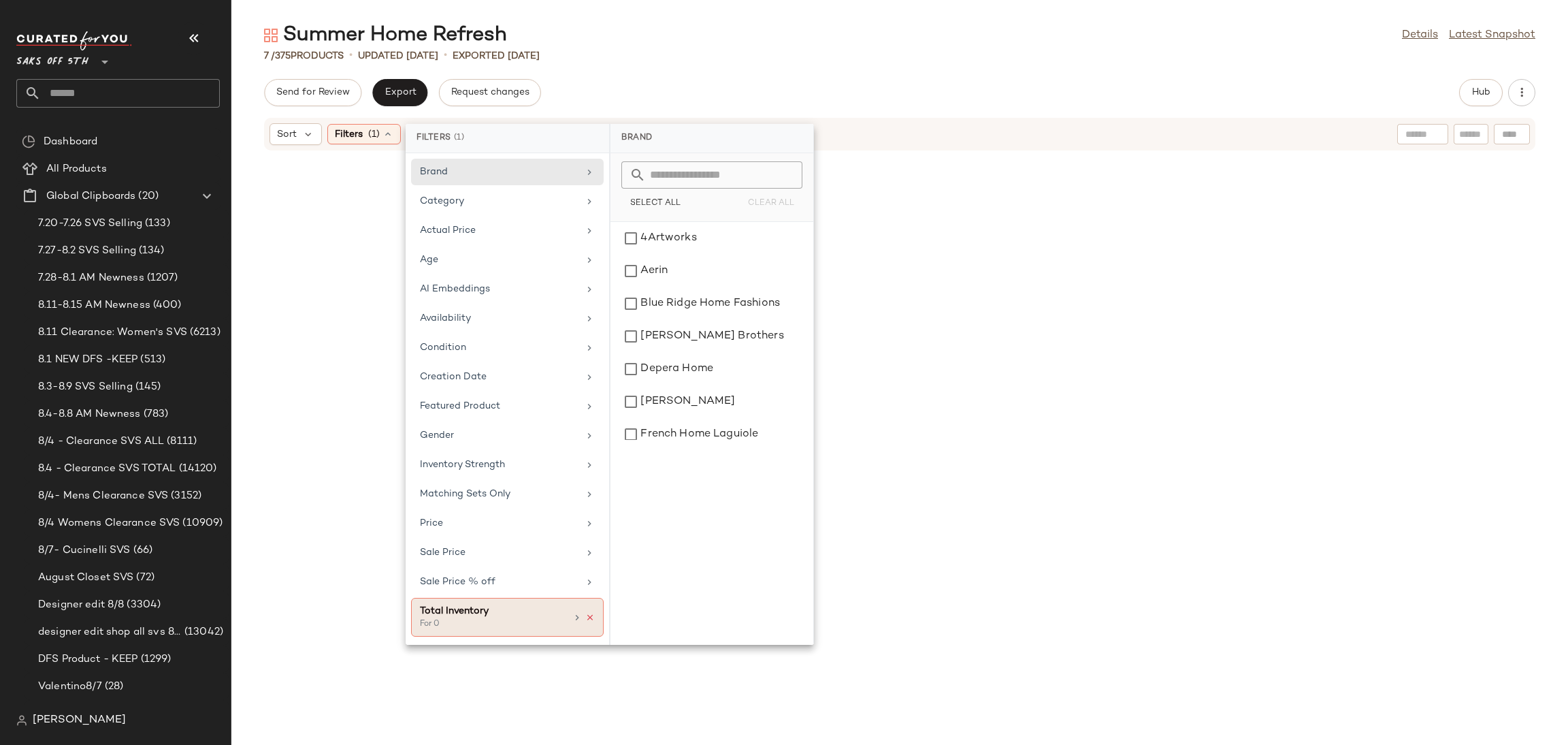
click at [589, 622] on icon at bounding box center [590, 617] width 9 height 9
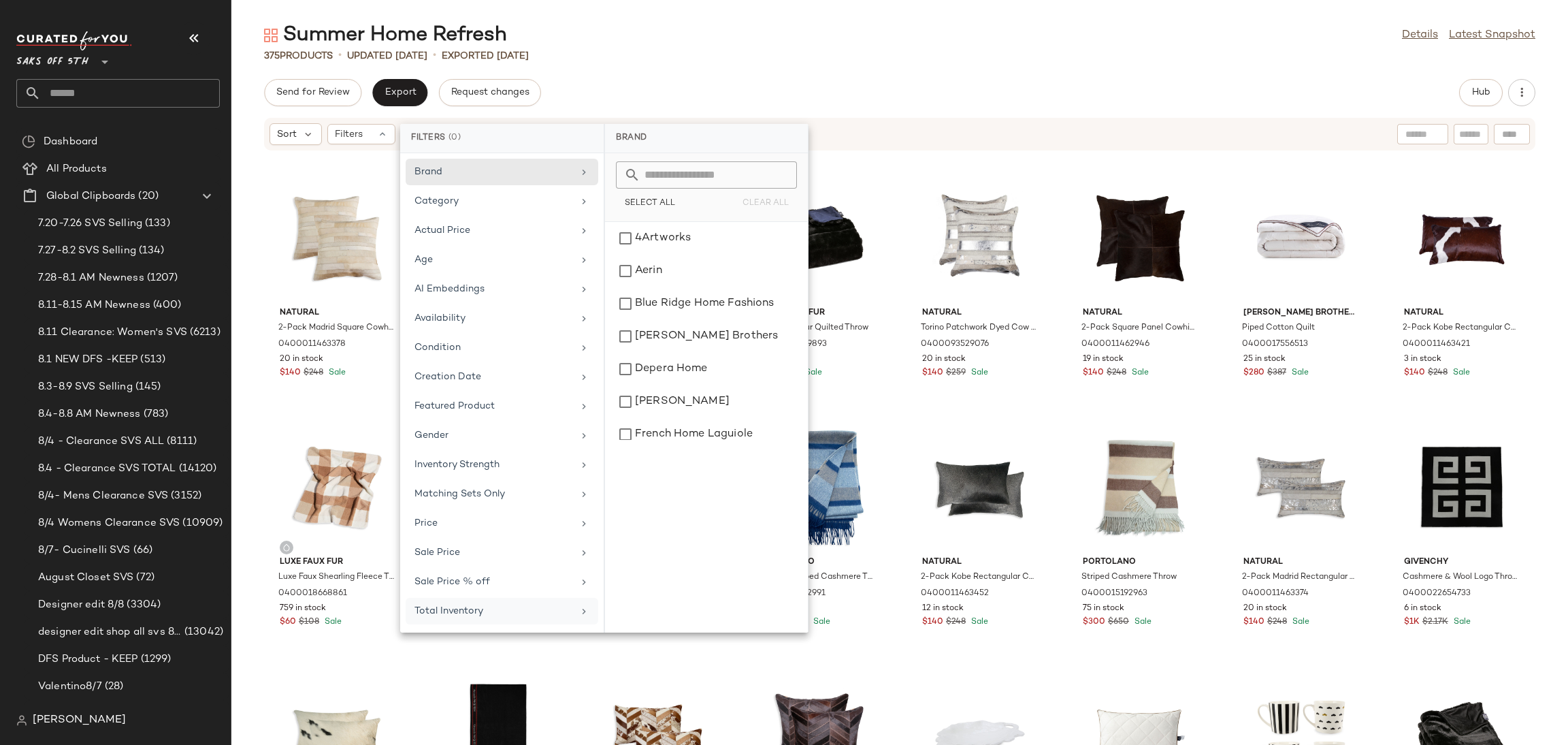
click at [998, 86] on div "Send for Review Export Request changes Hub" at bounding box center [899, 92] width 1337 height 27
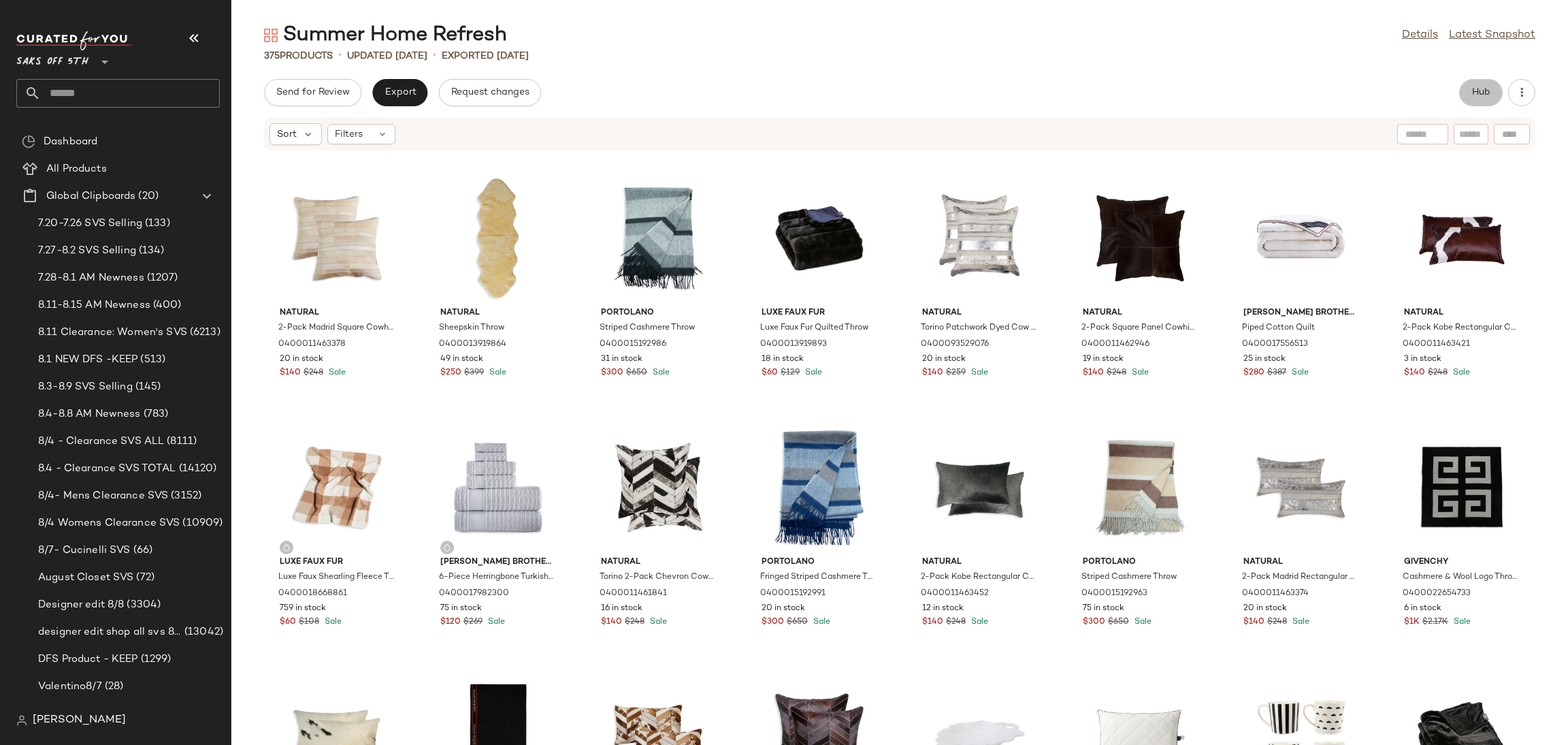
click at [1485, 93] on span "Hub" at bounding box center [1481, 92] width 19 height 10
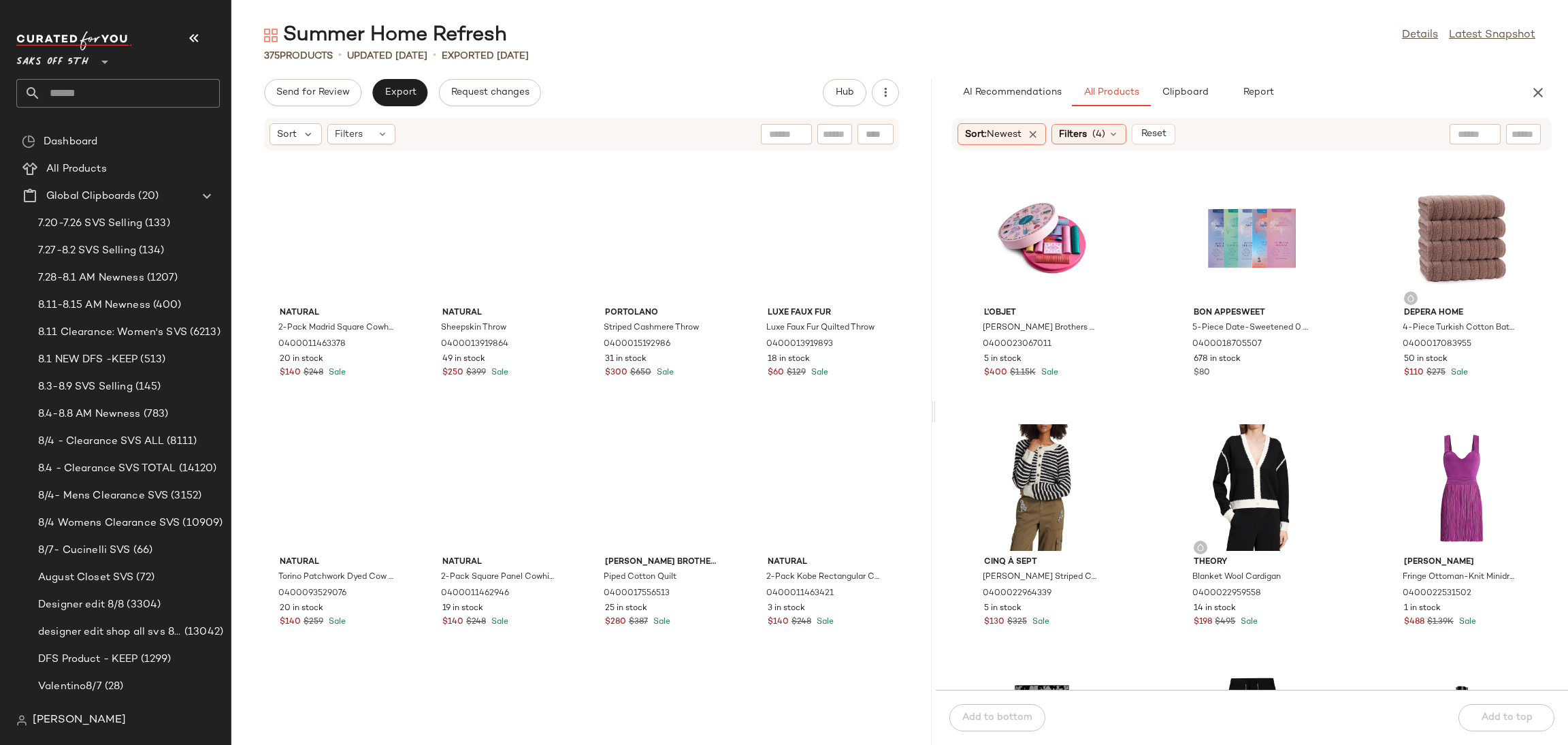
drag, startPoint x: 900, startPoint y: 412, endPoint x: 937, endPoint y: 417, distance: 37.3
click at [937, 417] on div "Summer Home Refresh Details Latest Snapshot 375 Products • updated [DATE] • Exp…" at bounding box center [899, 383] width 1337 height 723
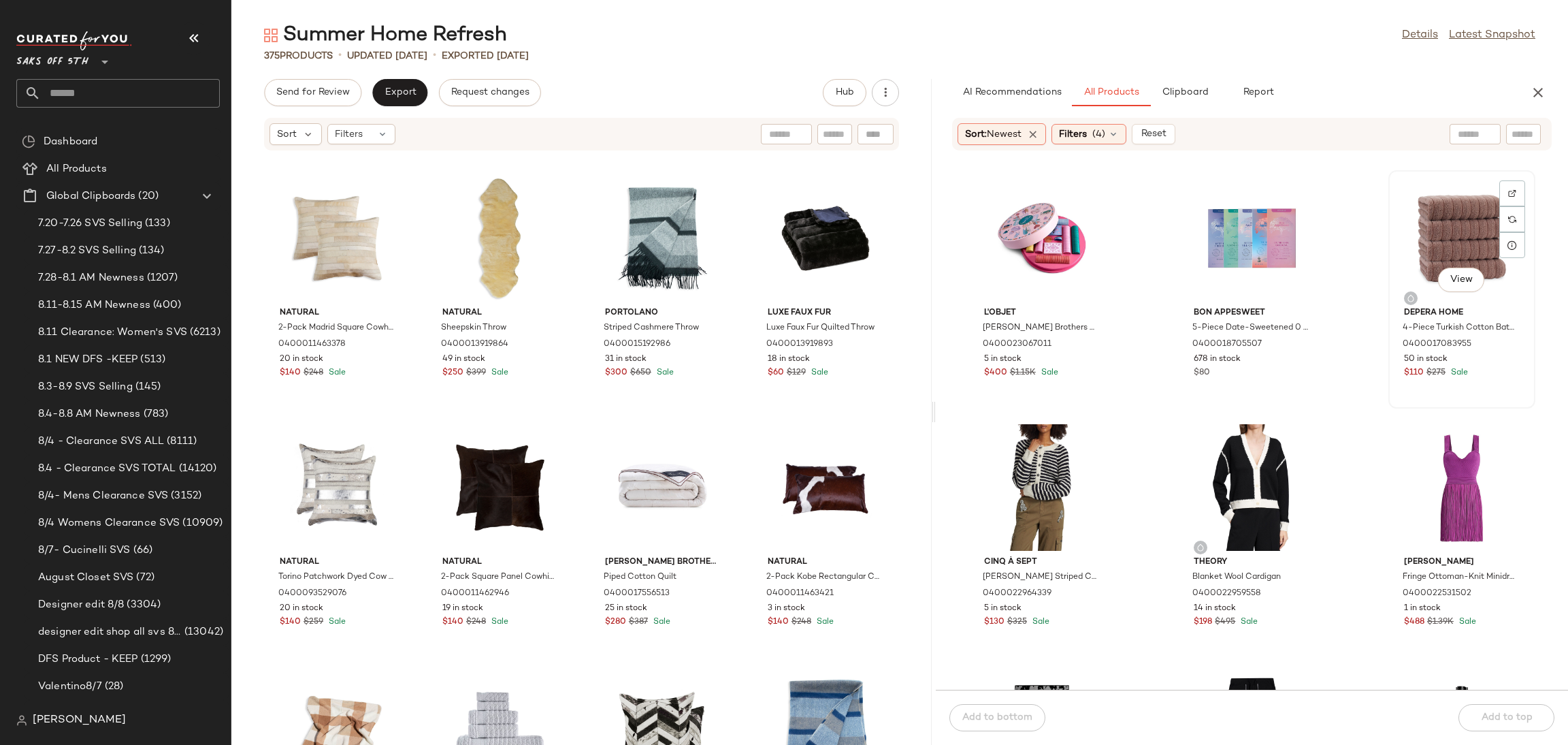
click at [1448, 235] on div "View" at bounding box center [1461, 239] width 137 height 127
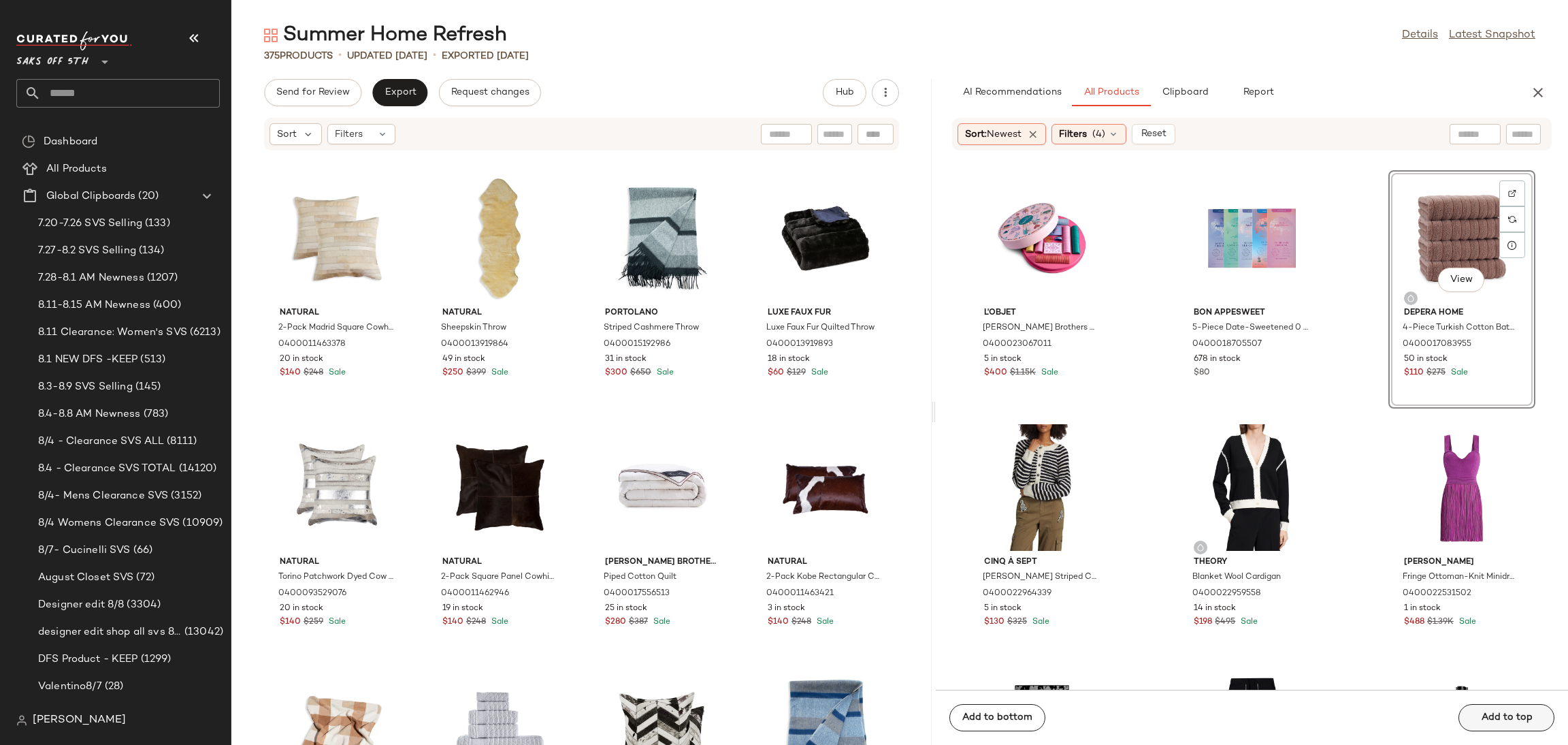
click at [1508, 714] on div "Add to bottom Add to top" at bounding box center [1252, 718] width 632 height 55
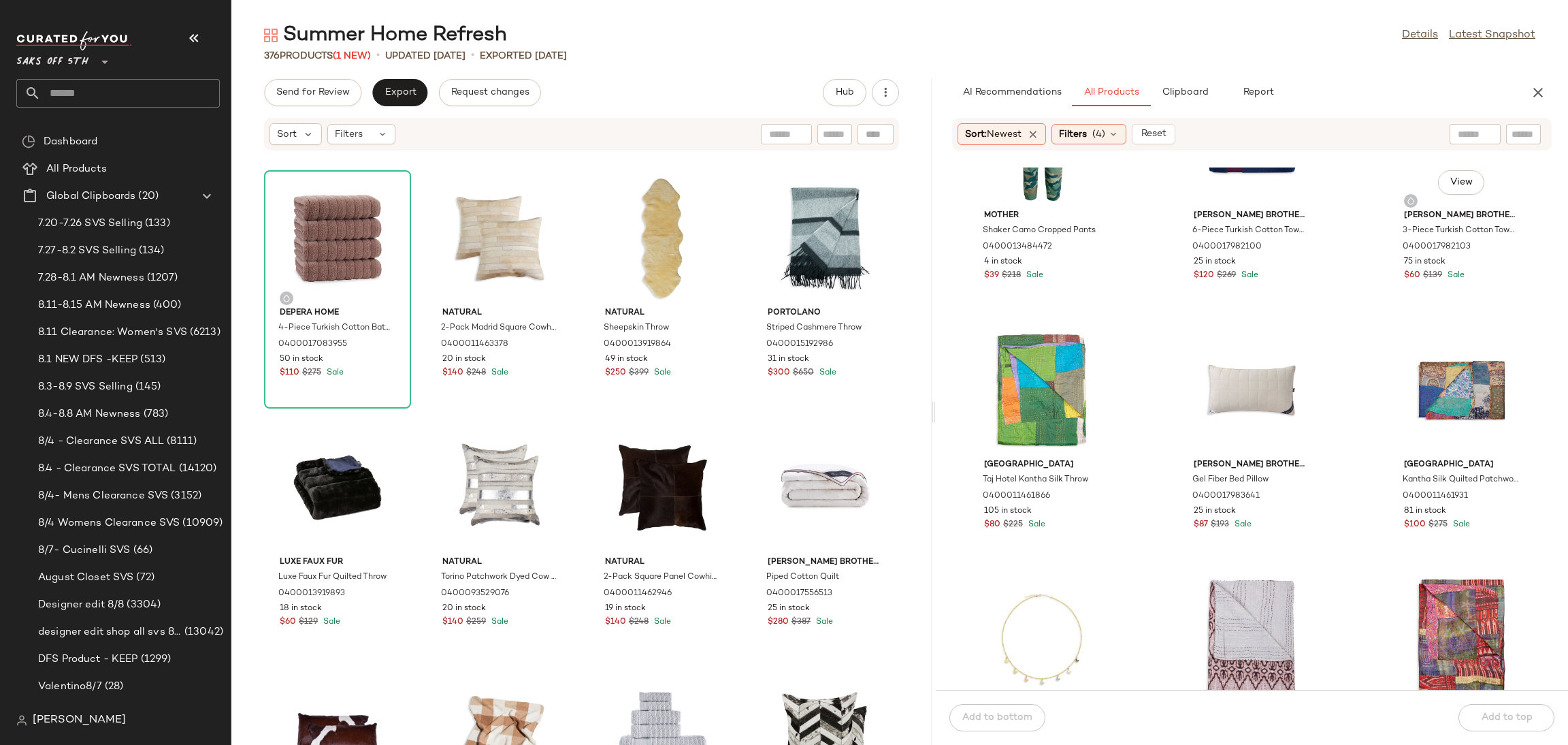
scroll to position [3099, 0]
click at [1252, 377] on div "View" at bounding box center [1251, 390] width 137 height 127
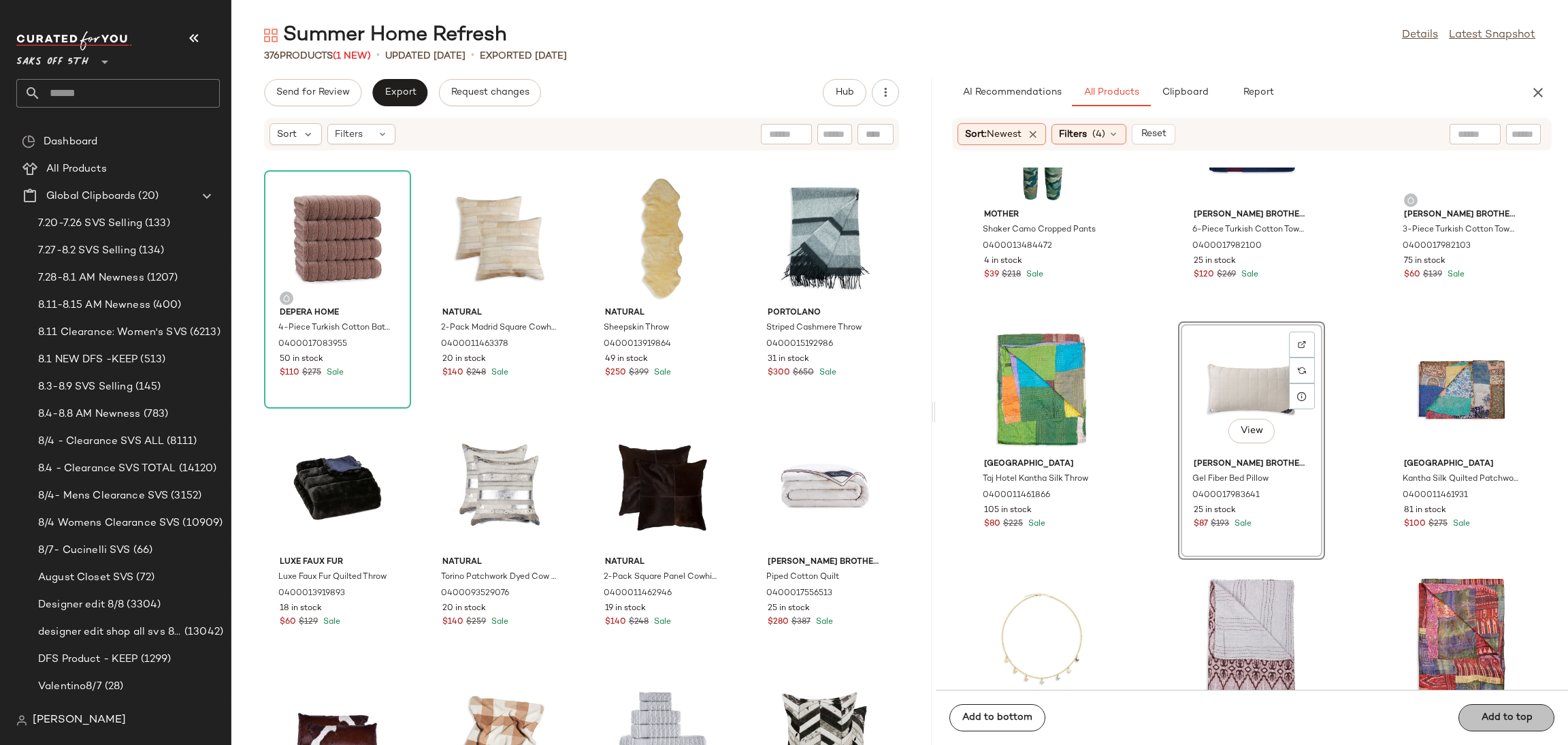
click at [1508, 712] on div "Add to bottom Add to top" at bounding box center [1252, 718] width 632 height 55
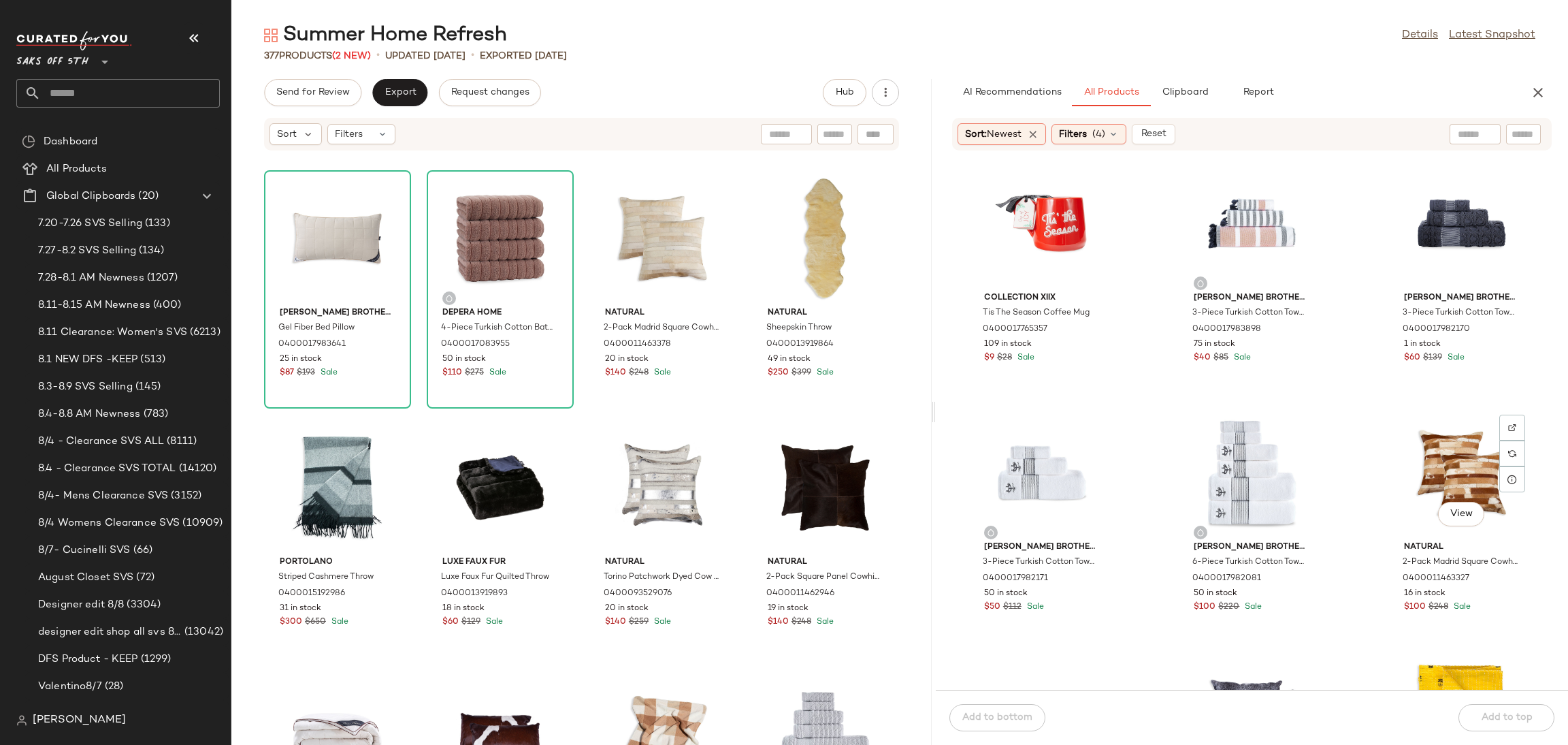
scroll to position [4263, 0]
click at [1432, 445] on div "View" at bounding box center [1461, 471] width 137 height 127
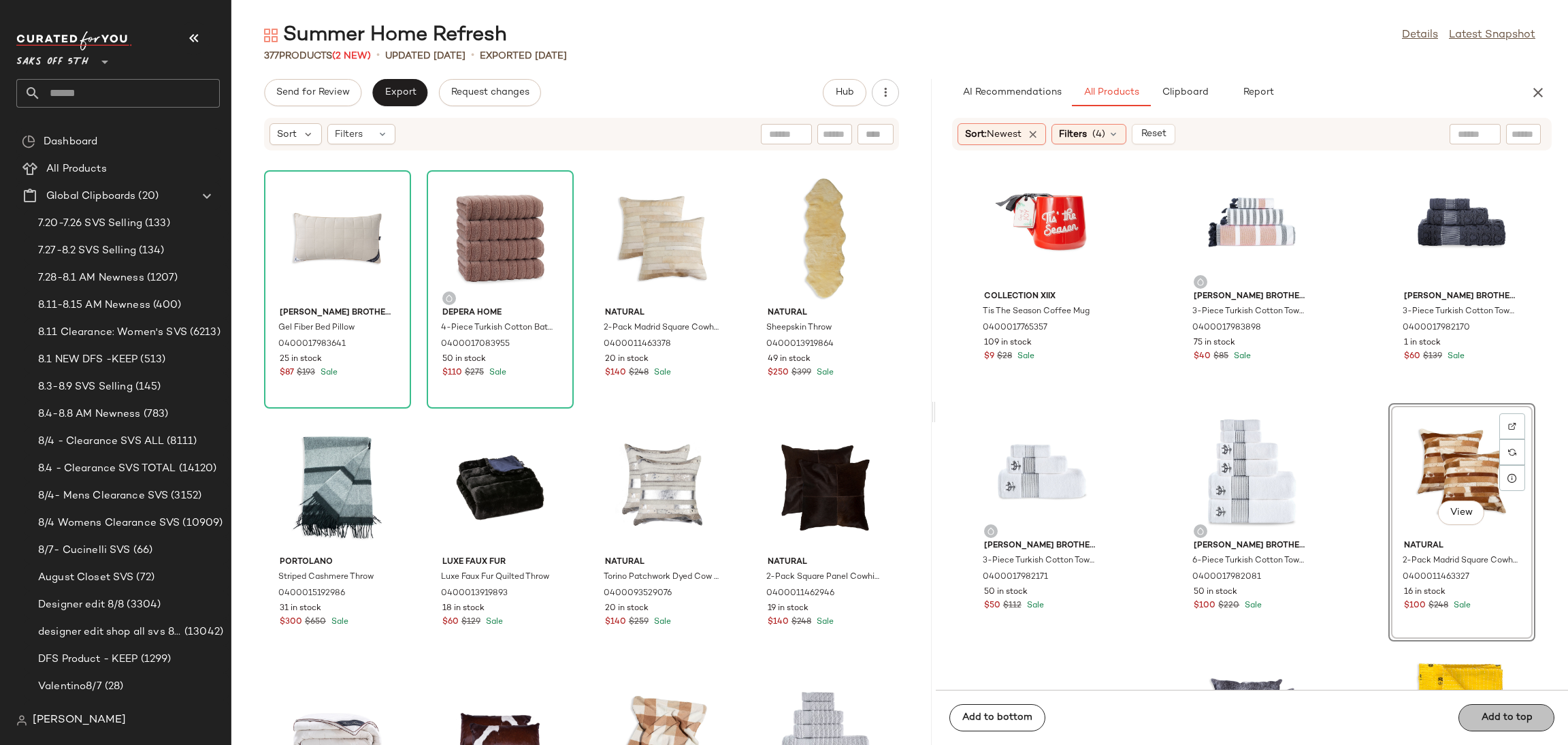
click at [1487, 722] on div "Add to bottom Add to top" at bounding box center [1252, 718] width 632 height 55
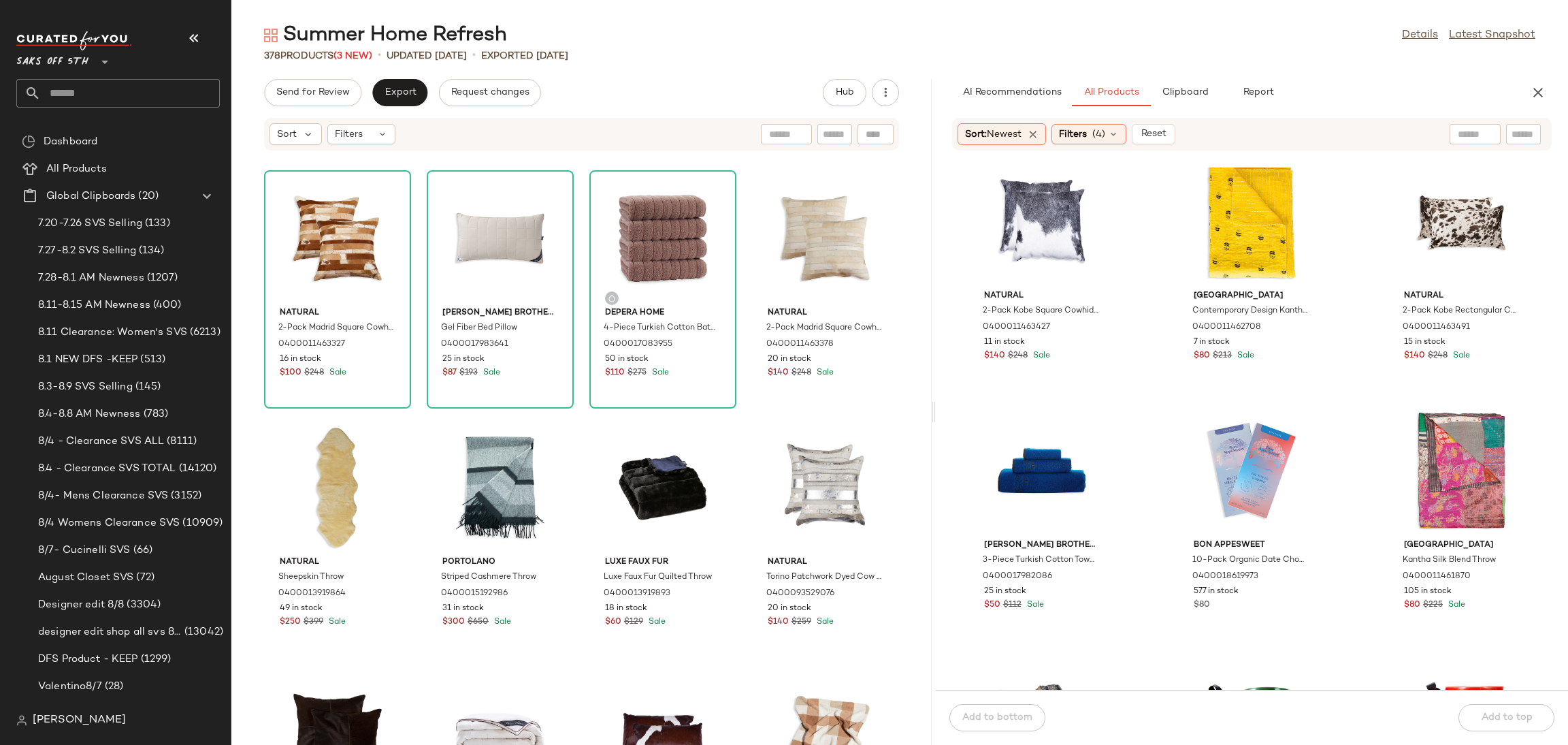
scroll to position [4766, 0]
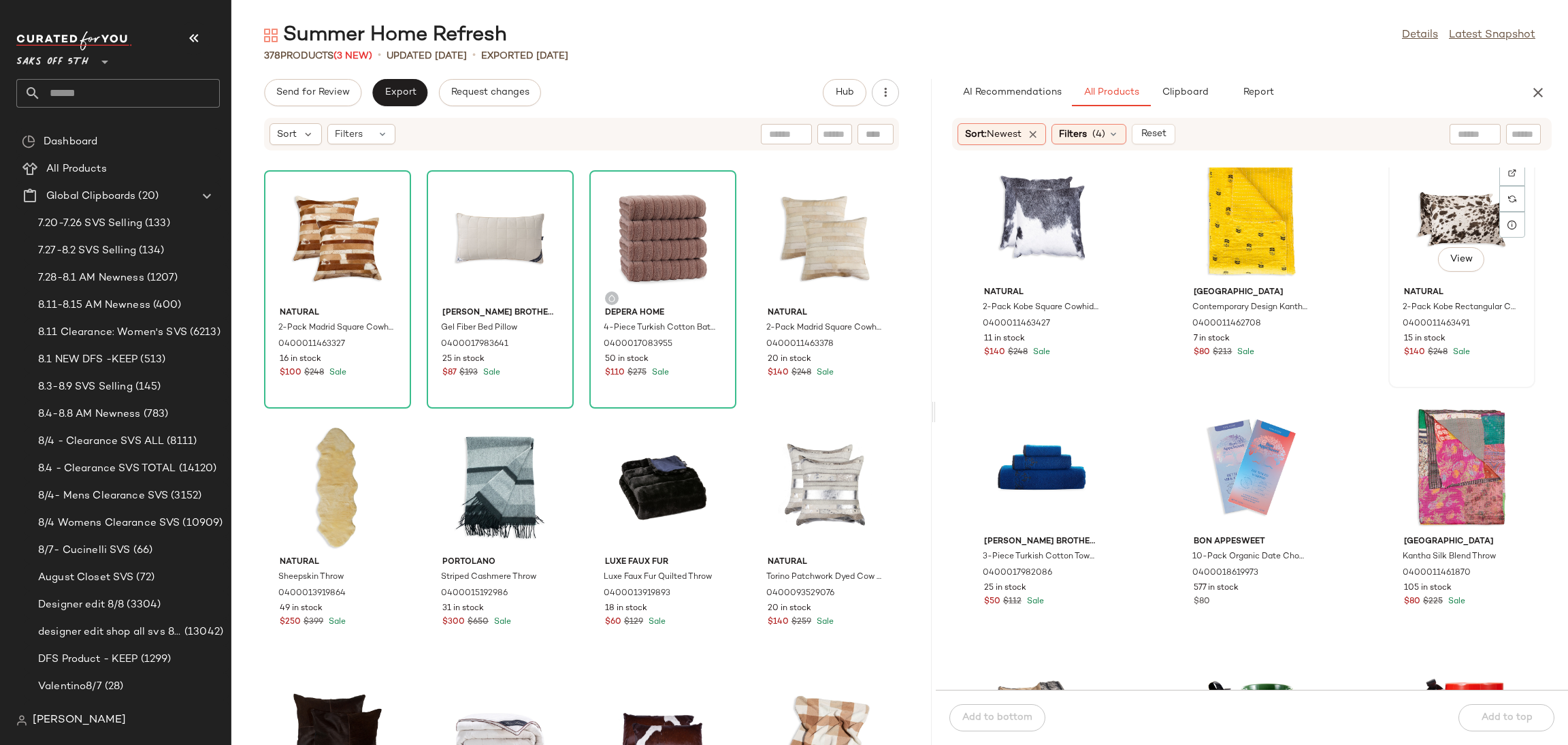
click at [1411, 229] on div "View" at bounding box center [1461, 218] width 137 height 127
click at [1514, 726] on div "Add to bottom Add to top" at bounding box center [1252, 718] width 632 height 55
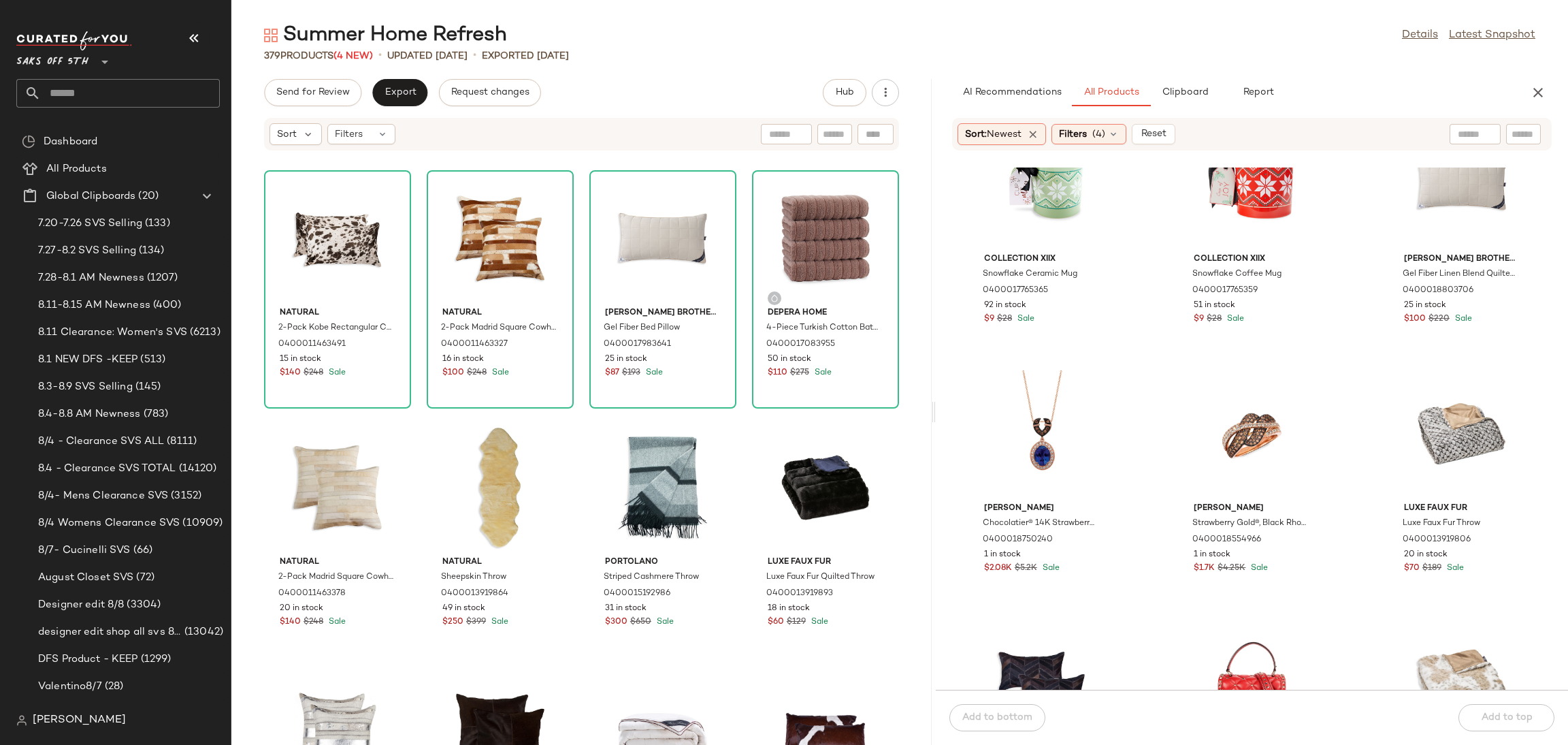
scroll to position [5300, 0]
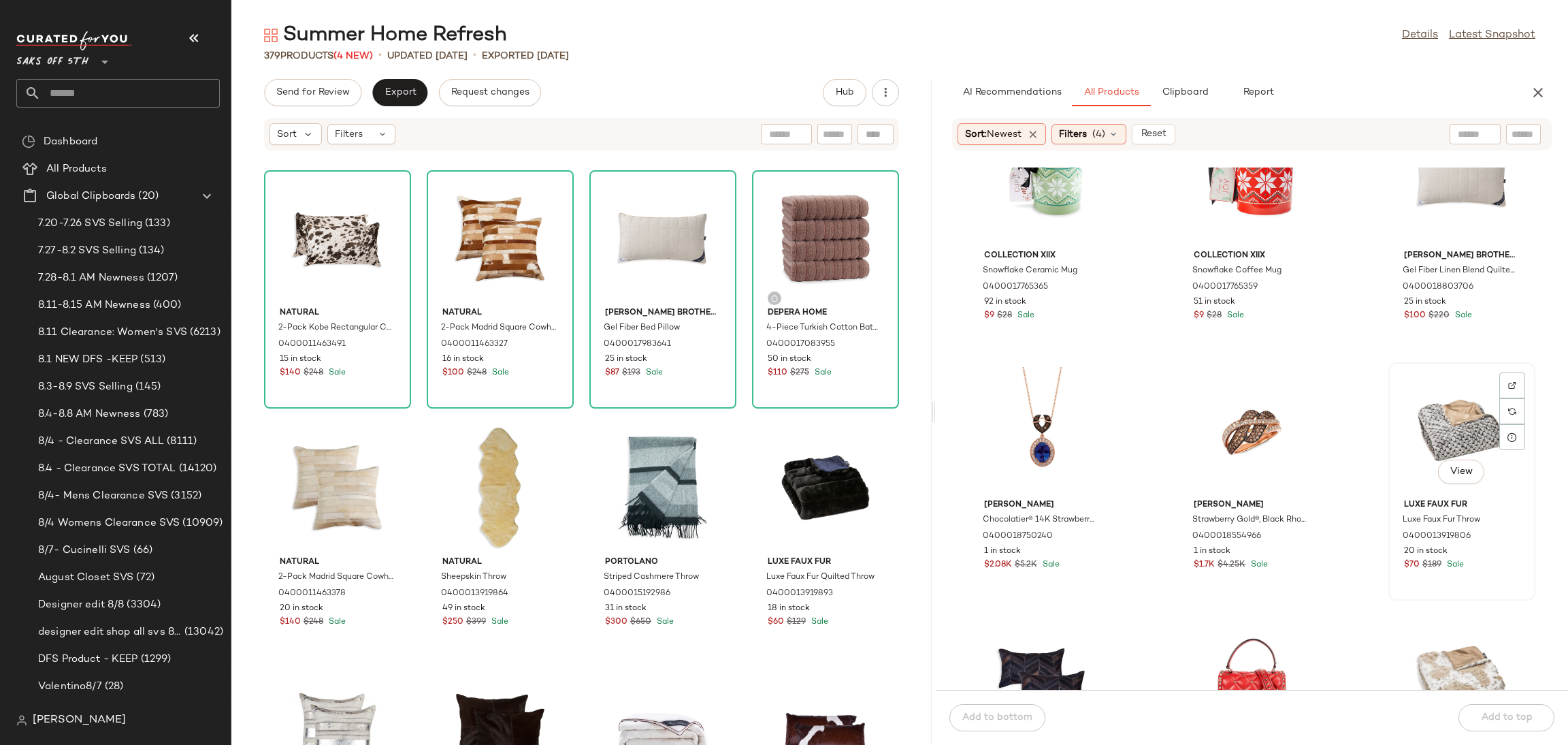
click at [1429, 432] on div "View" at bounding box center [1461, 430] width 137 height 127
click at [1498, 715] on span "Add to top" at bounding box center [1505, 717] width 52 height 10
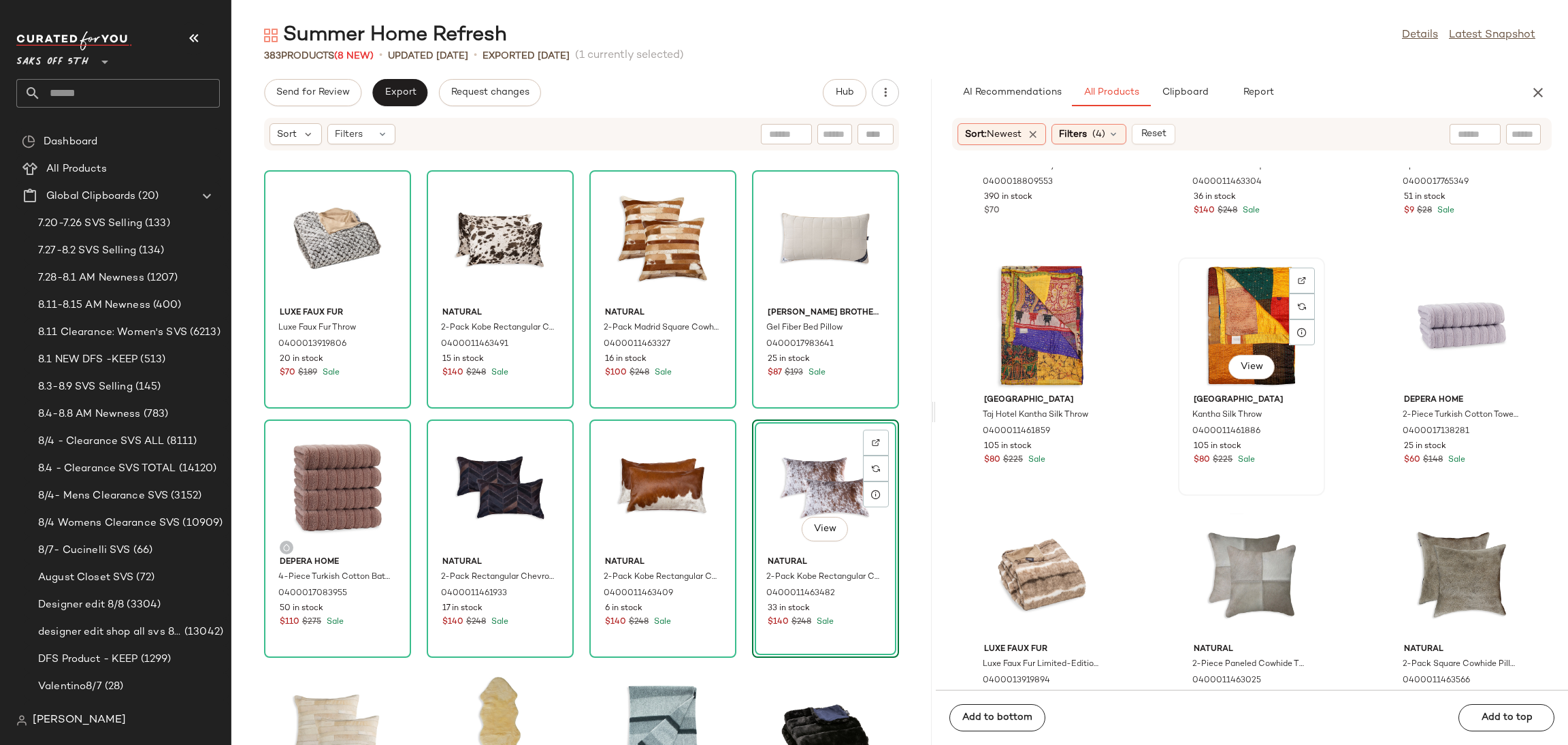
scroll to position [6414, 0]
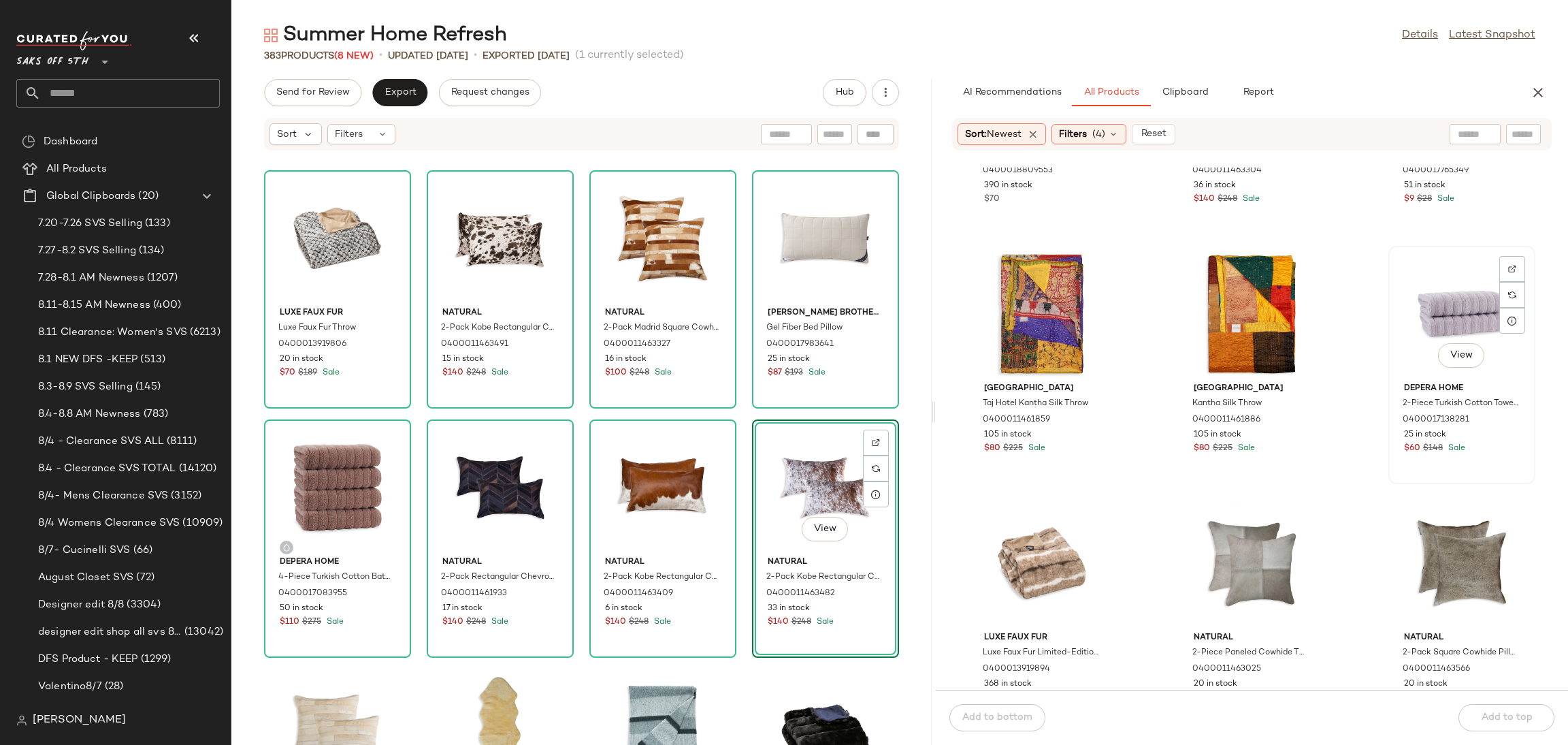
click at [1443, 299] on div "View" at bounding box center [1461, 314] width 137 height 127
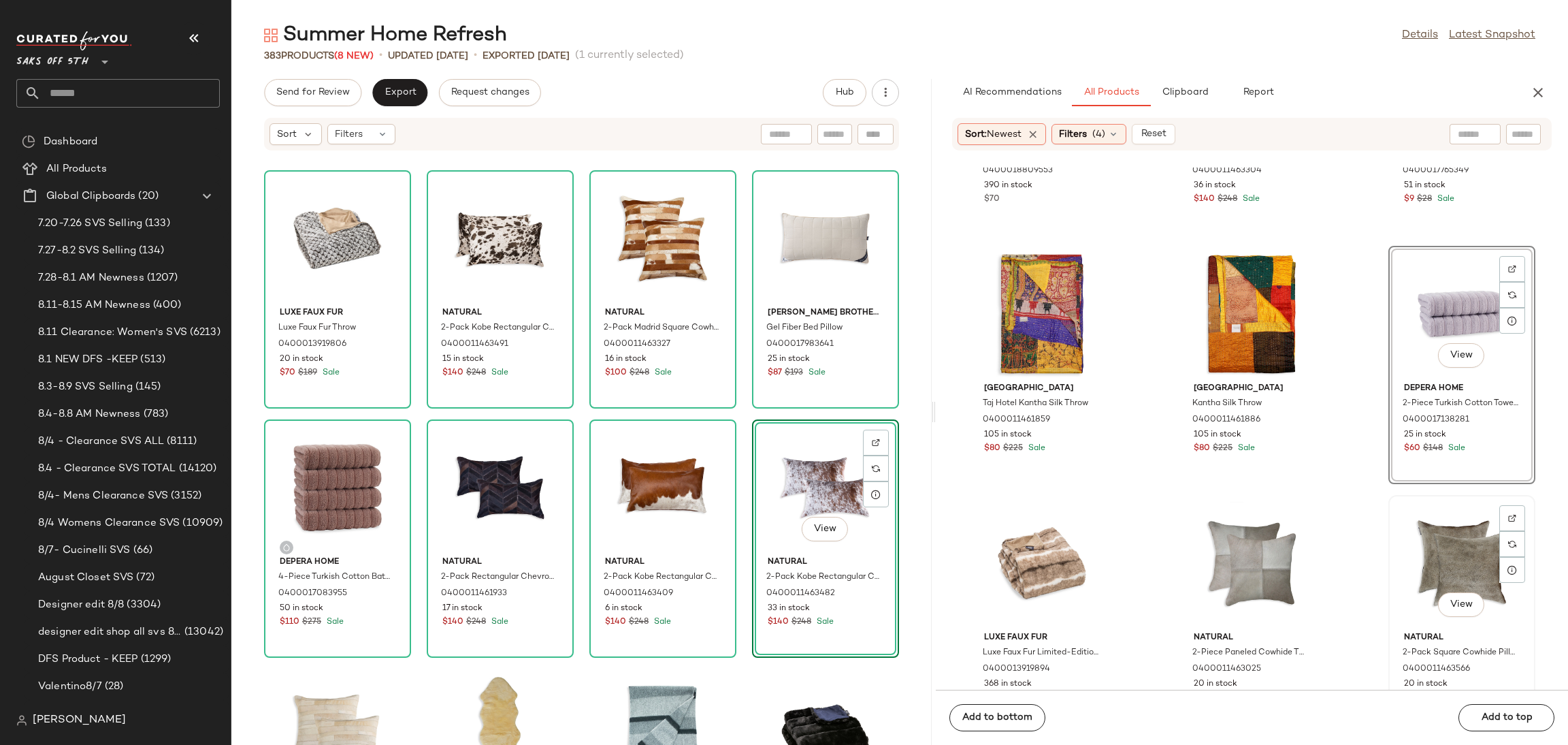
click at [1452, 555] on div "View" at bounding box center [1461, 563] width 137 height 127
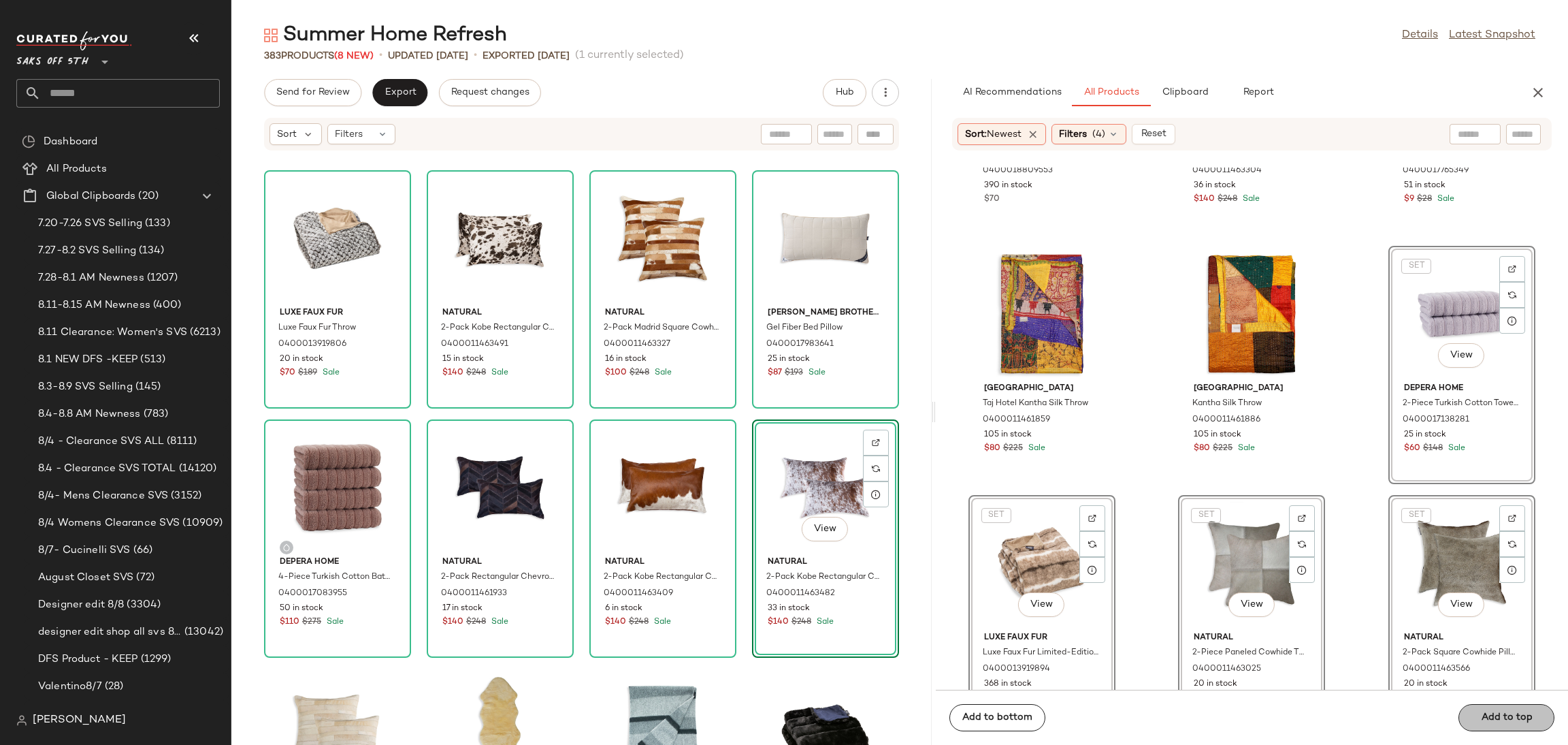
click at [1488, 729] on button "Add to top" at bounding box center [1505, 718] width 96 height 27
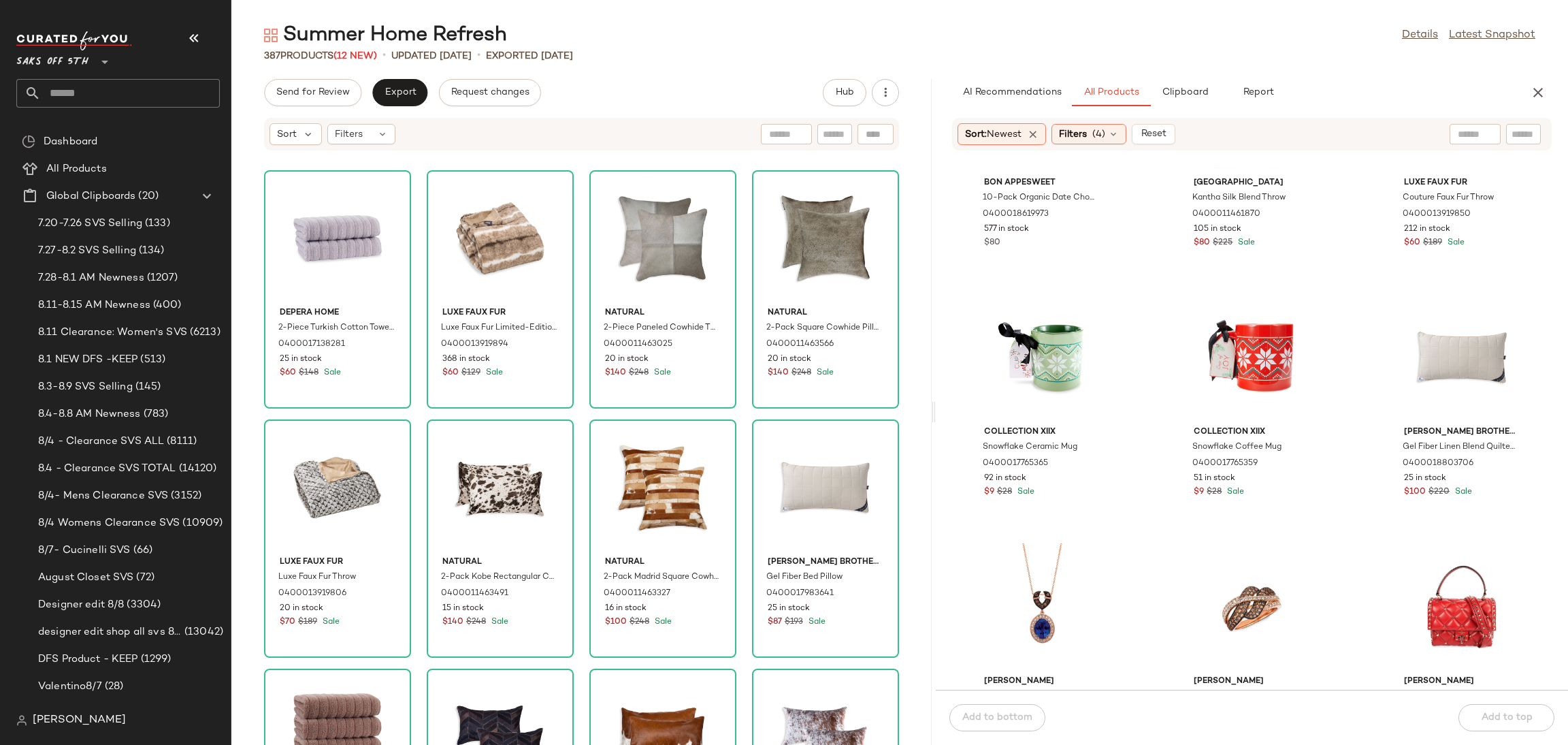
scroll to position [5124, 0]
click at [306, 87] on span "Send for Review" at bounding box center [313, 92] width 74 height 10
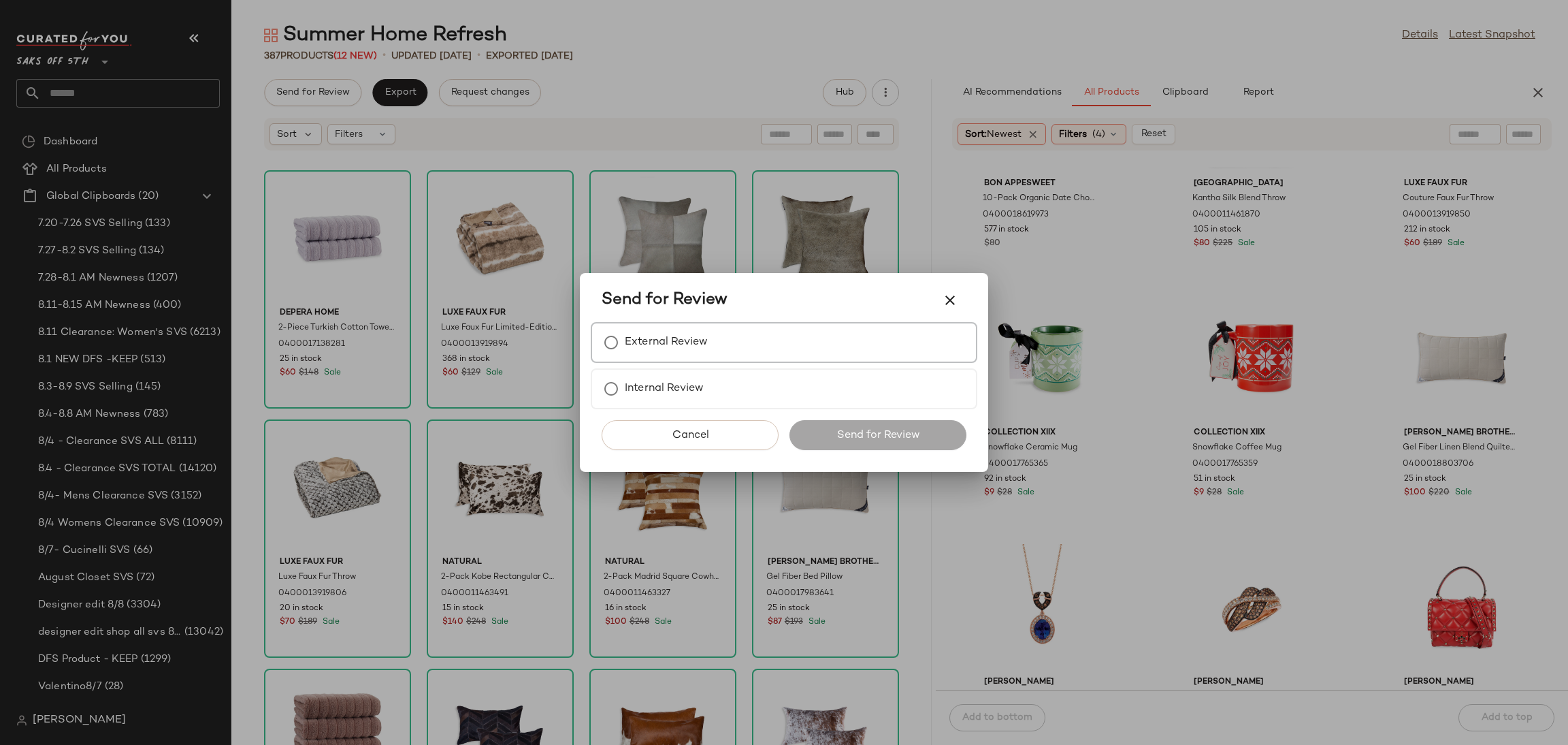
click at [692, 331] on label "External Review" at bounding box center [666, 342] width 83 height 27
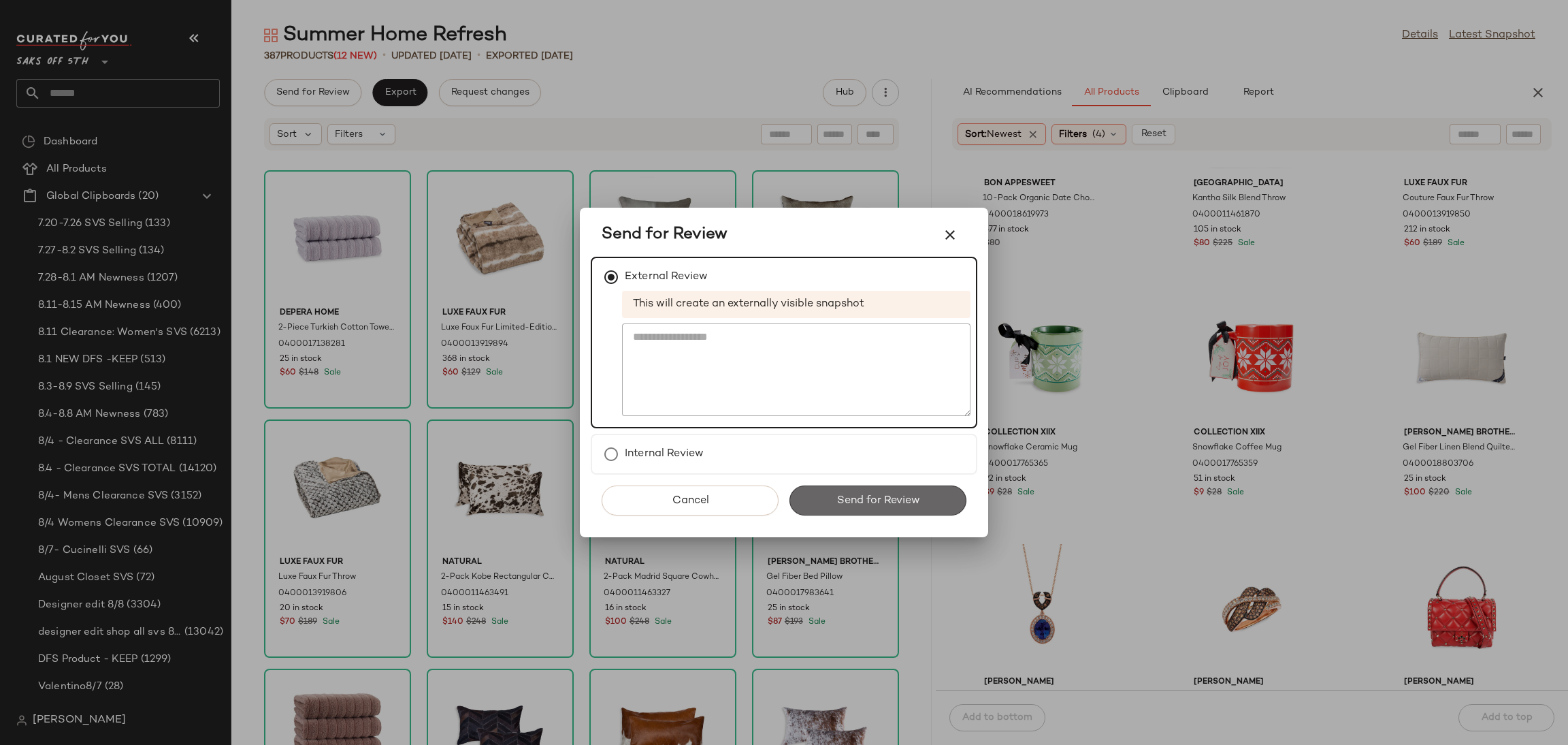
click at [822, 498] on button "Send for Review" at bounding box center [877, 500] width 177 height 30
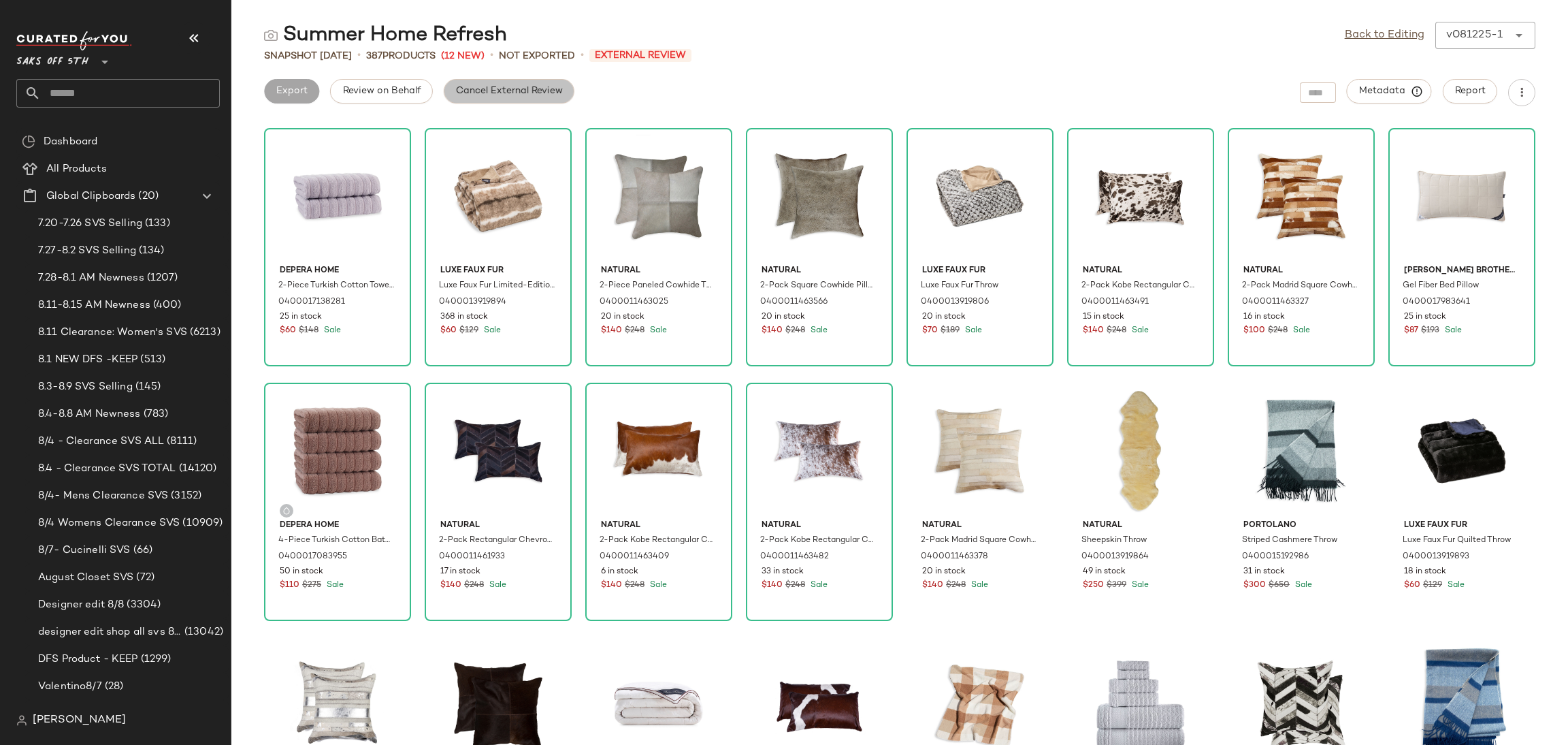
click at [506, 89] on span "Cancel External Review" at bounding box center [509, 91] width 107 height 10
click at [406, 91] on span "Export" at bounding box center [400, 91] width 32 height 10
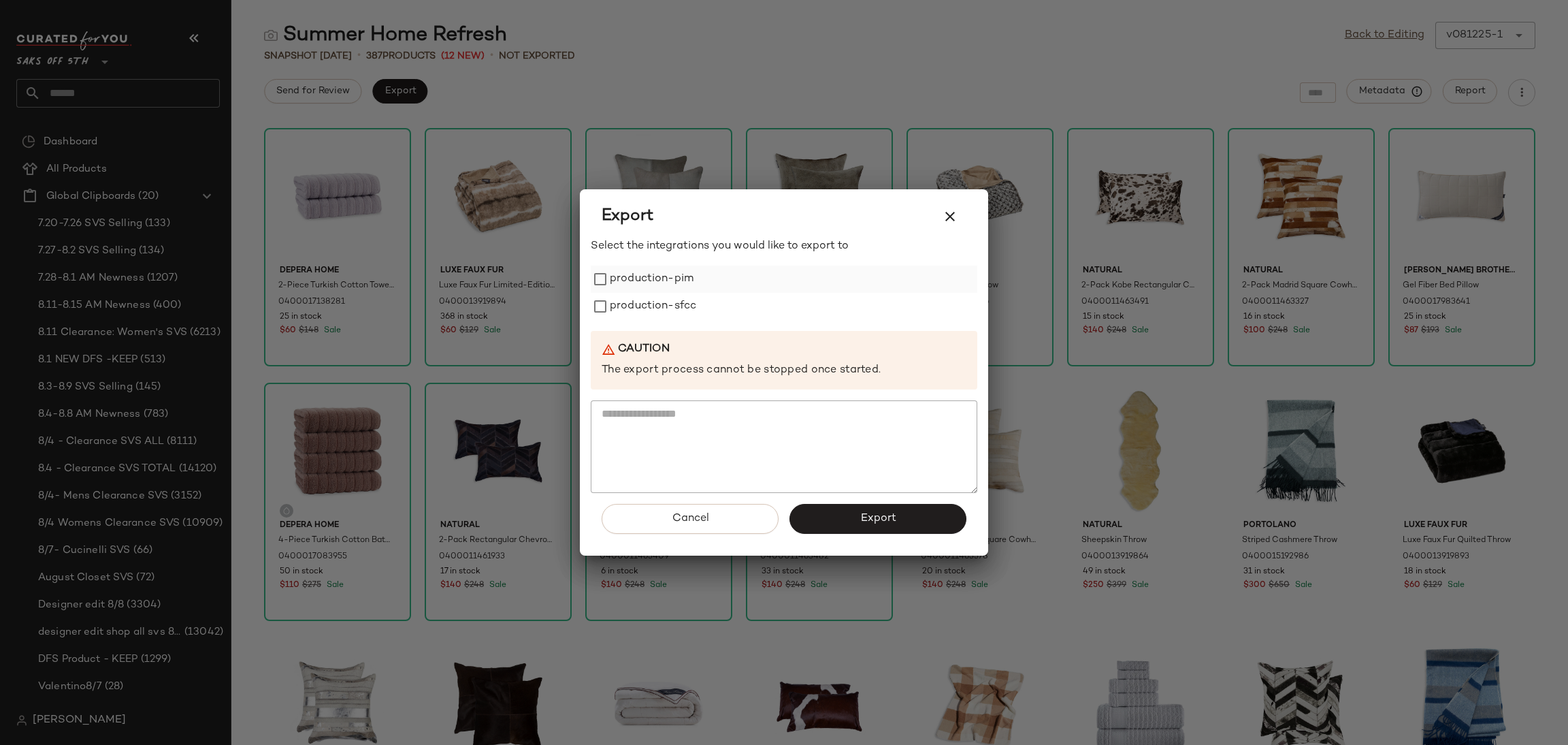
click at [615, 275] on label "production-pim" at bounding box center [652, 279] width 83 height 27
click at [622, 306] on label "production-sfcc" at bounding box center [653, 306] width 86 height 27
click at [820, 519] on button "Export" at bounding box center [877, 519] width 177 height 30
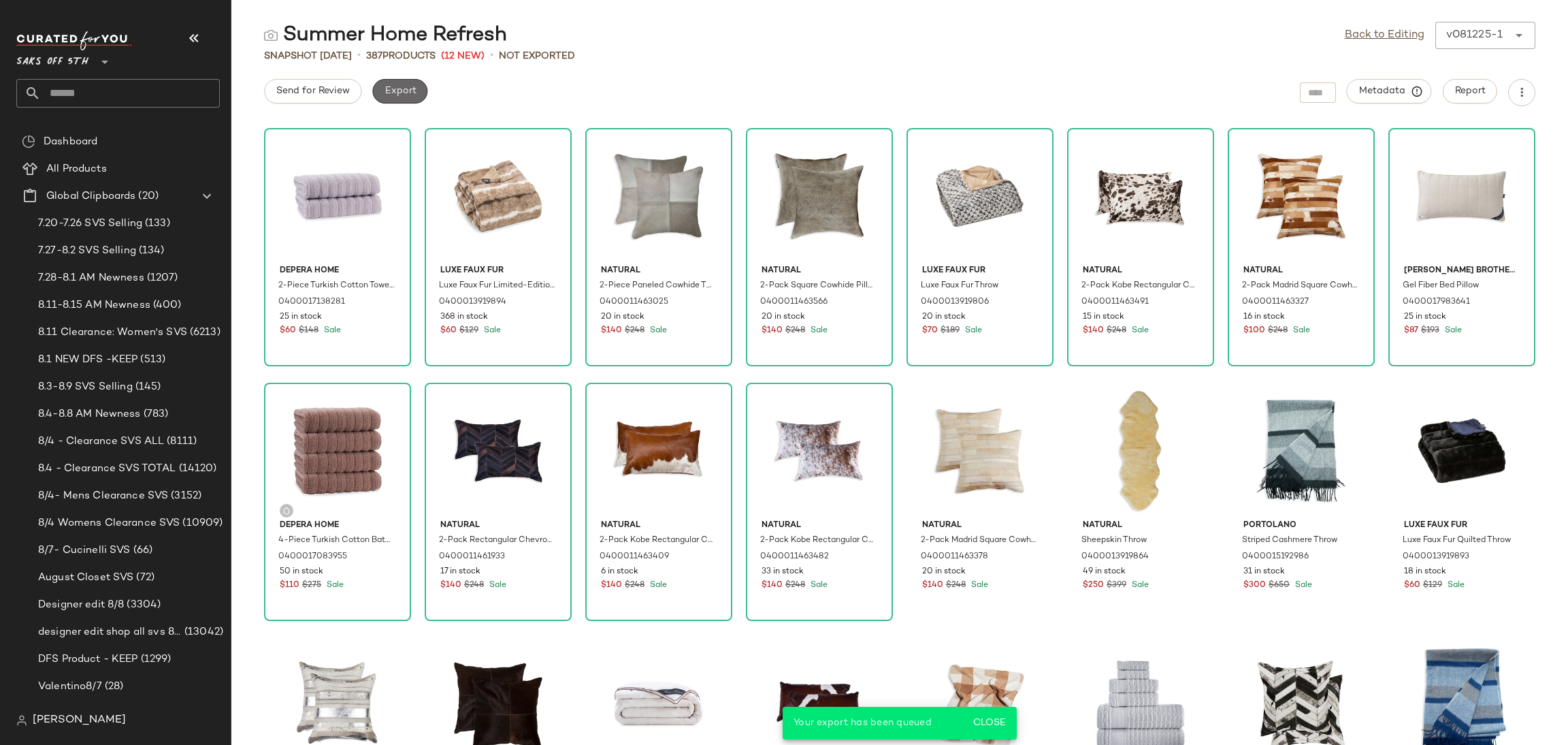
click at [395, 94] on span "Export" at bounding box center [400, 91] width 32 height 10
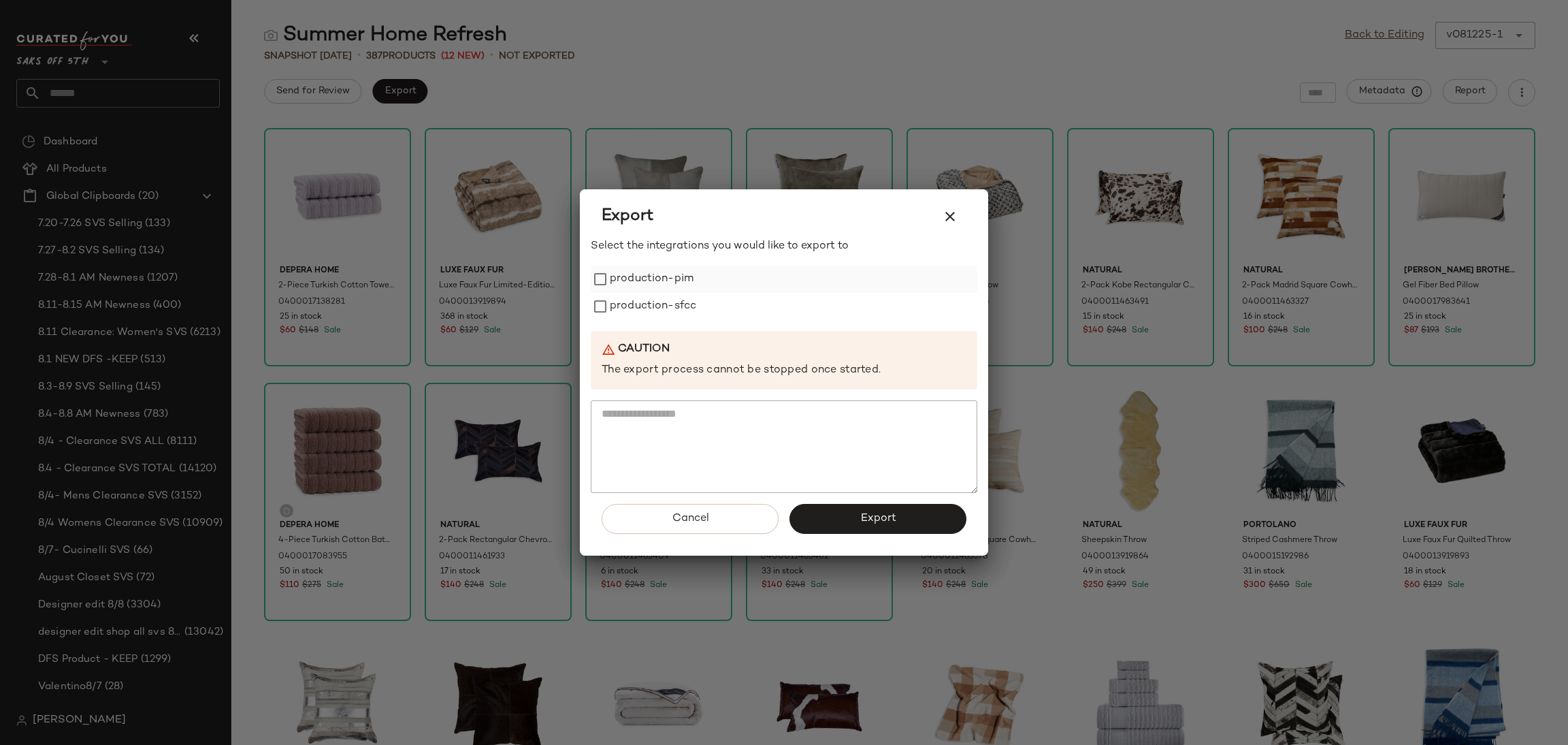
click at [634, 291] on label "production-pim" at bounding box center [652, 279] width 83 height 27
click at [640, 310] on label "production-sfcc" at bounding box center [653, 306] width 86 height 27
click at [851, 526] on button "Export" at bounding box center [877, 519] width 177 height 30
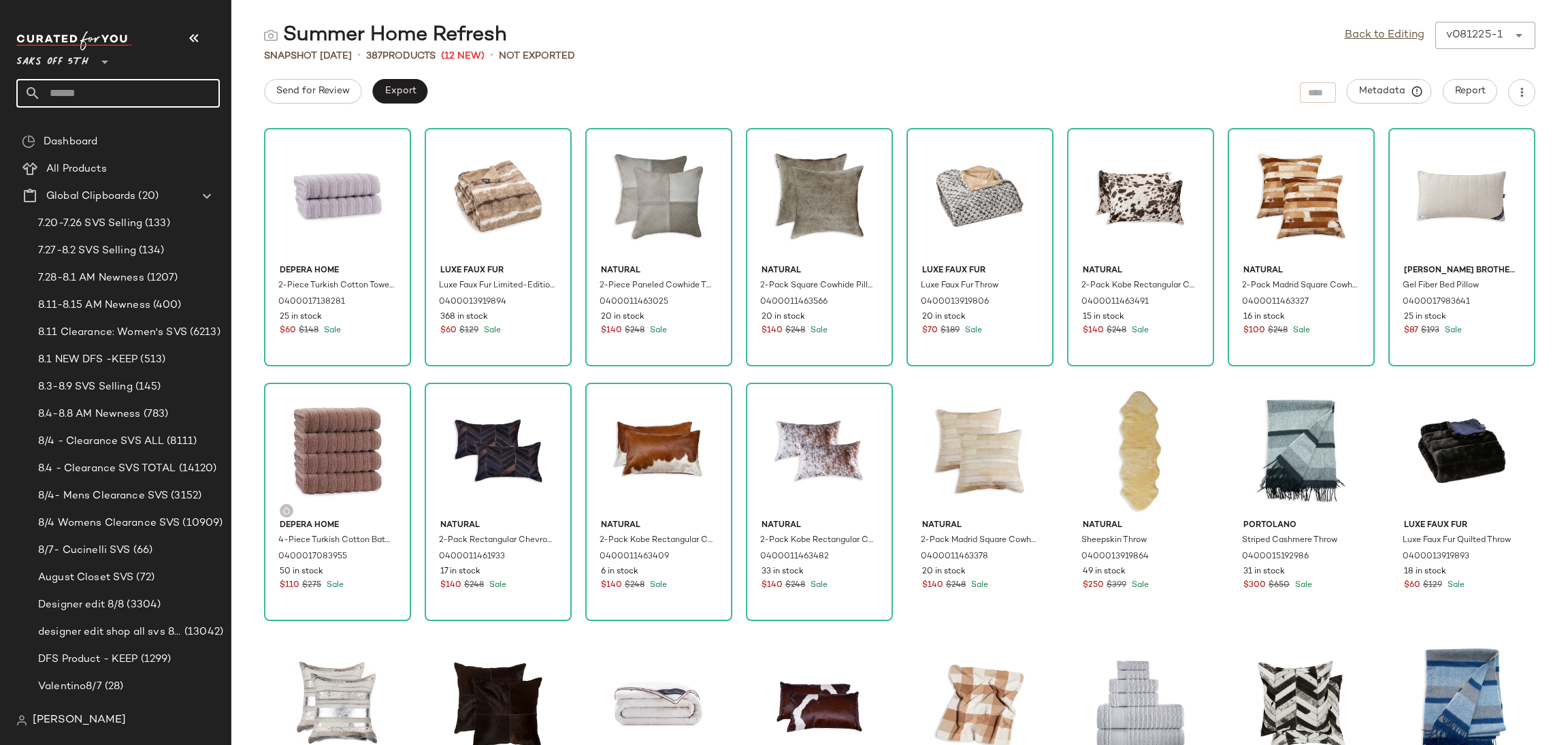
drag, startPoint x: 117, startPoint y: 88, endPoint x: 0, endPoint y: 96, distance: 117.3
click at [0, 96] on nav "Saks OFF 5TH ** Dashboard All Products Global Clipboards (20) 7.20-7.26 SVS Sel…" at bounding box center [116, 372] width 231 height 745
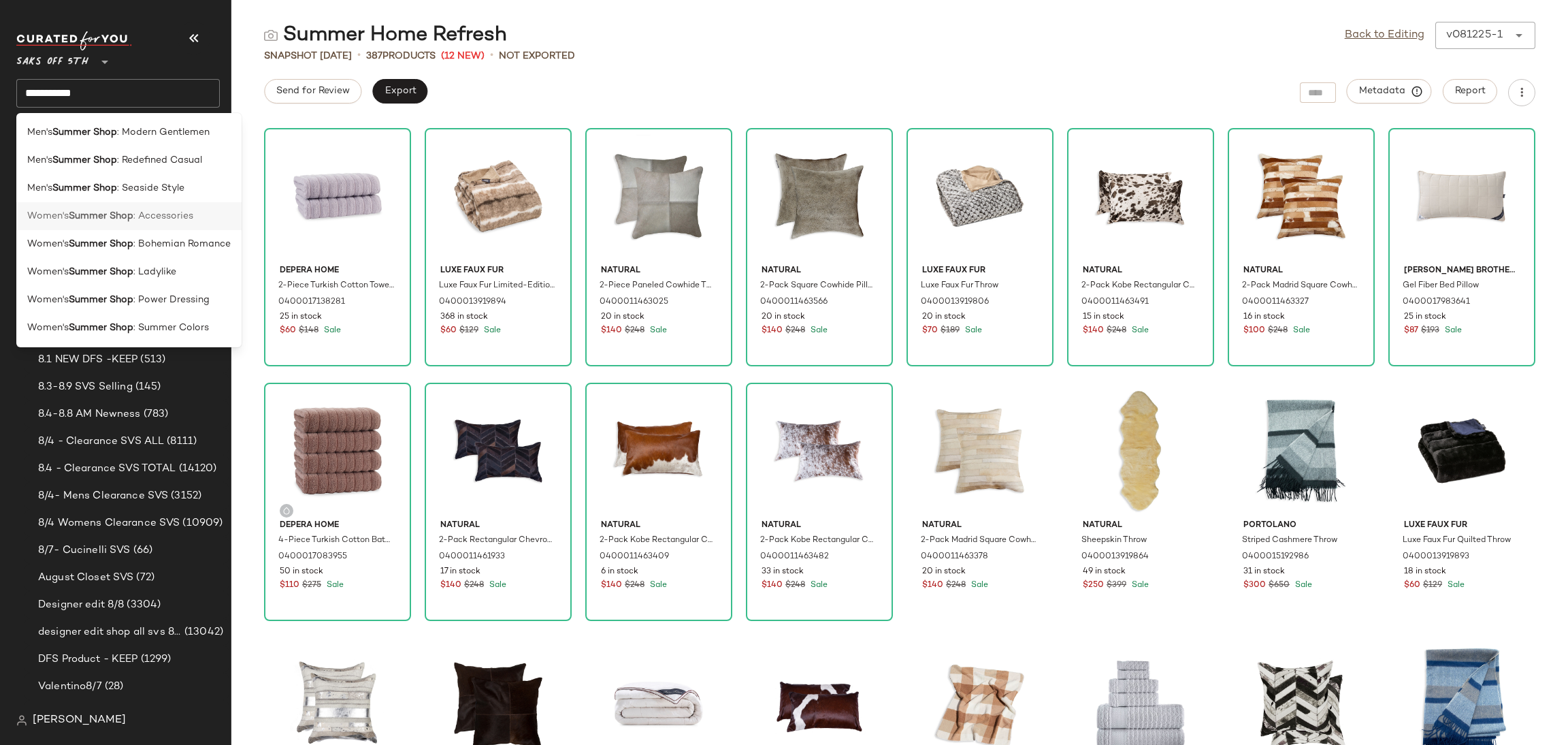
click at [197, 218] on div "Women's Summer Shop : Accessories" at bounding box center [129, 216] width 204 height 14
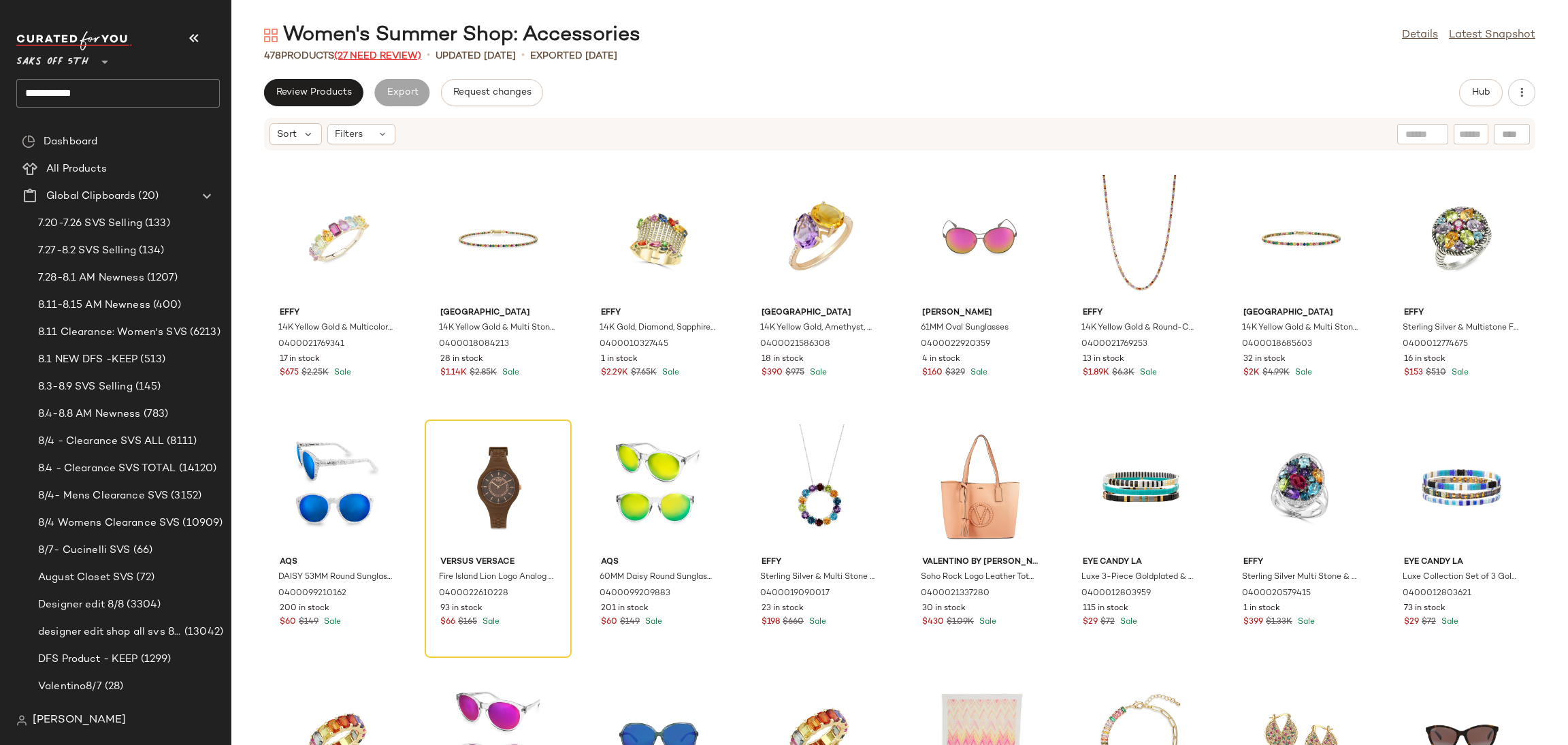
click at [414, 57] on span "(27 Need Review)" at bounding box center [378, 56] width 87 height 10
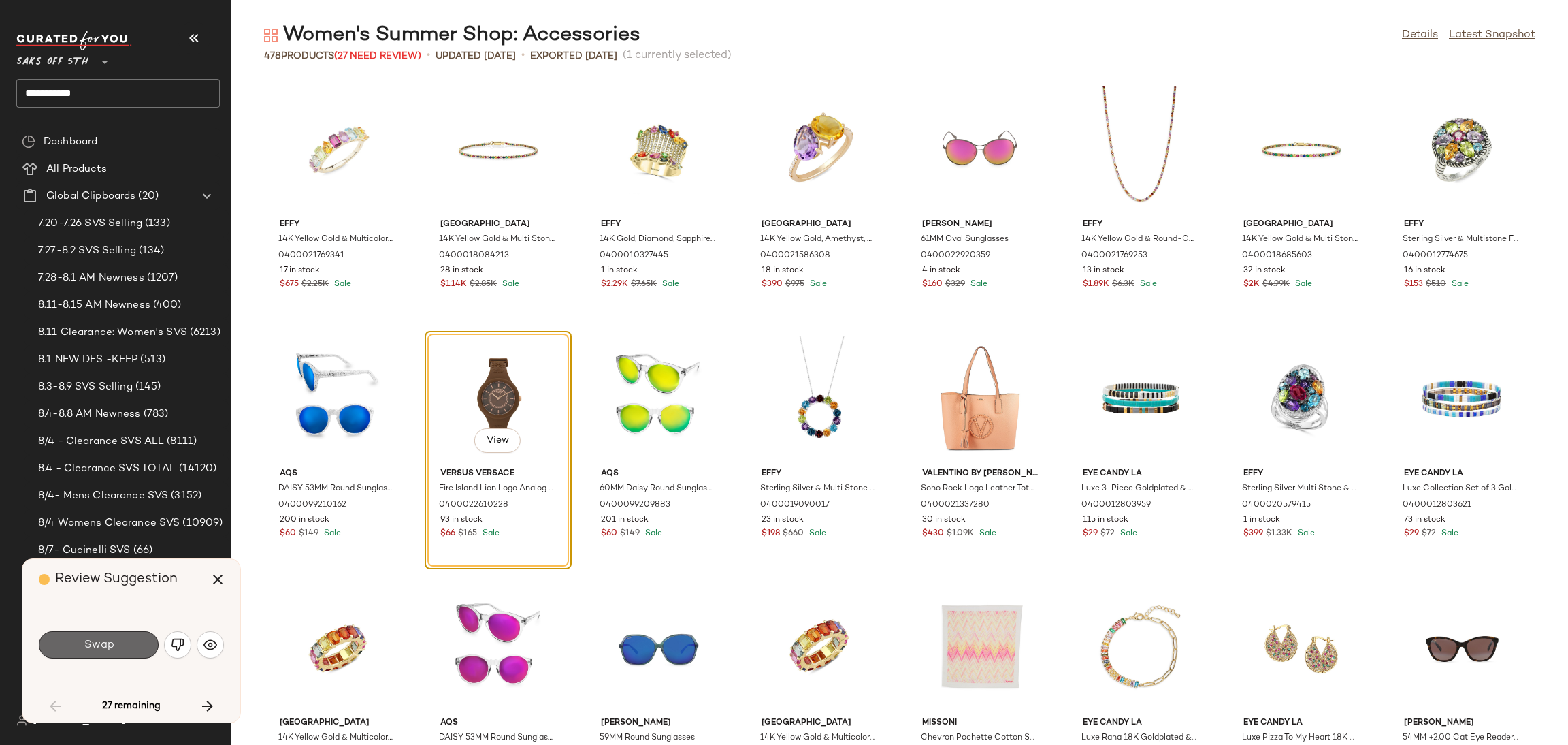
click at [111, 645] on span "Swap" at bounding box center [99, 645] width 30 height 13
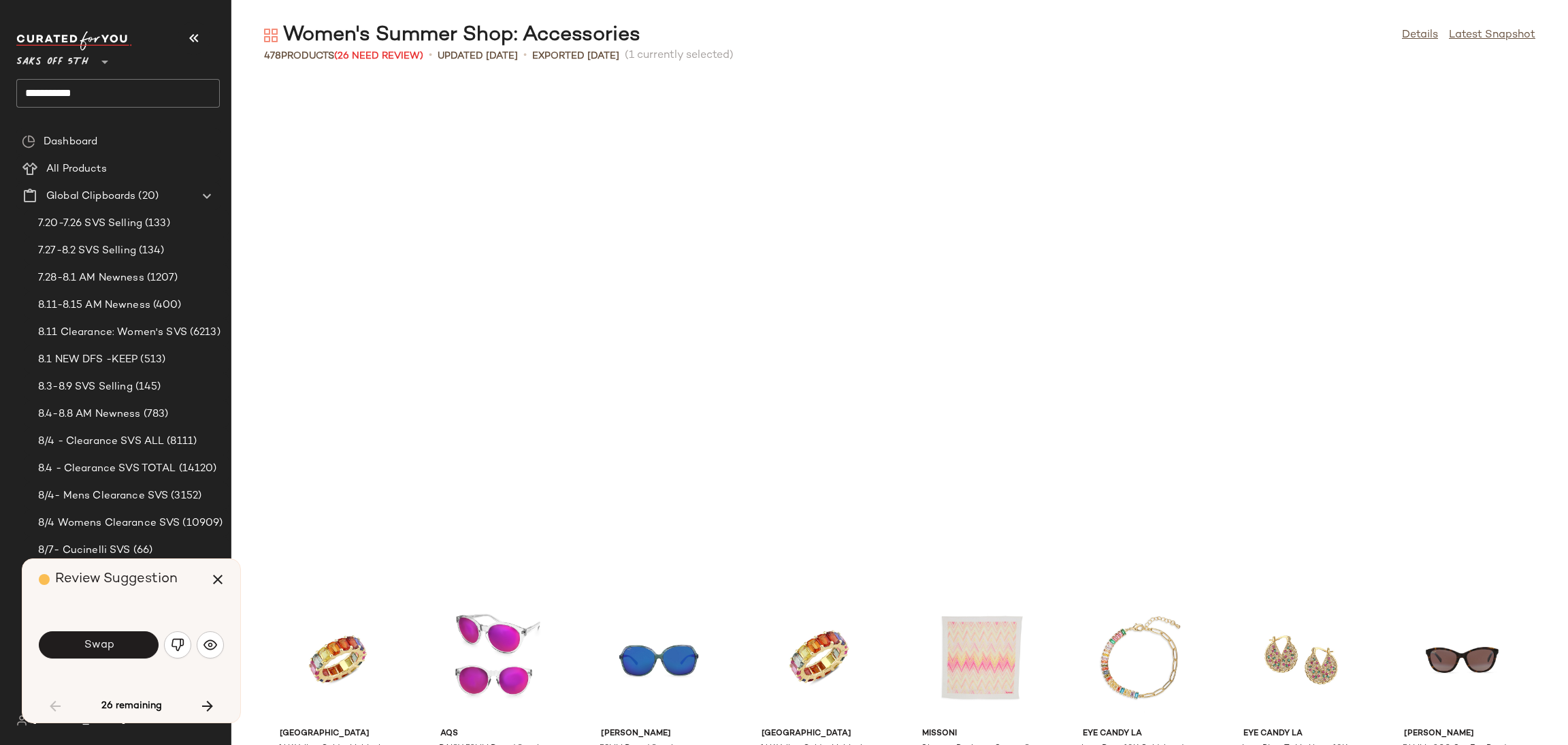
scroll to position [509, 0]
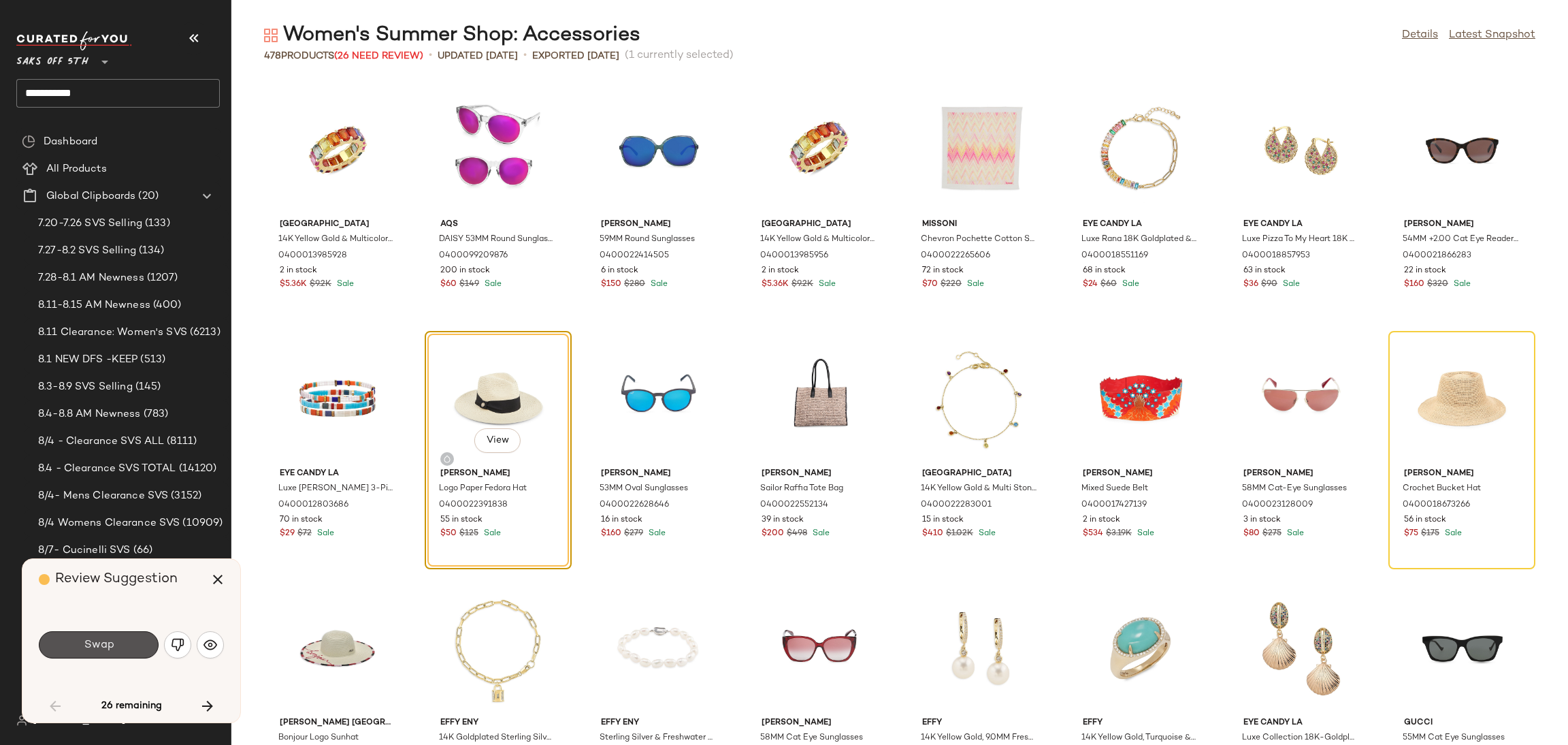
click at [111, 645] on span "Swap" at bounding box center [99, 645] width 30 height 13
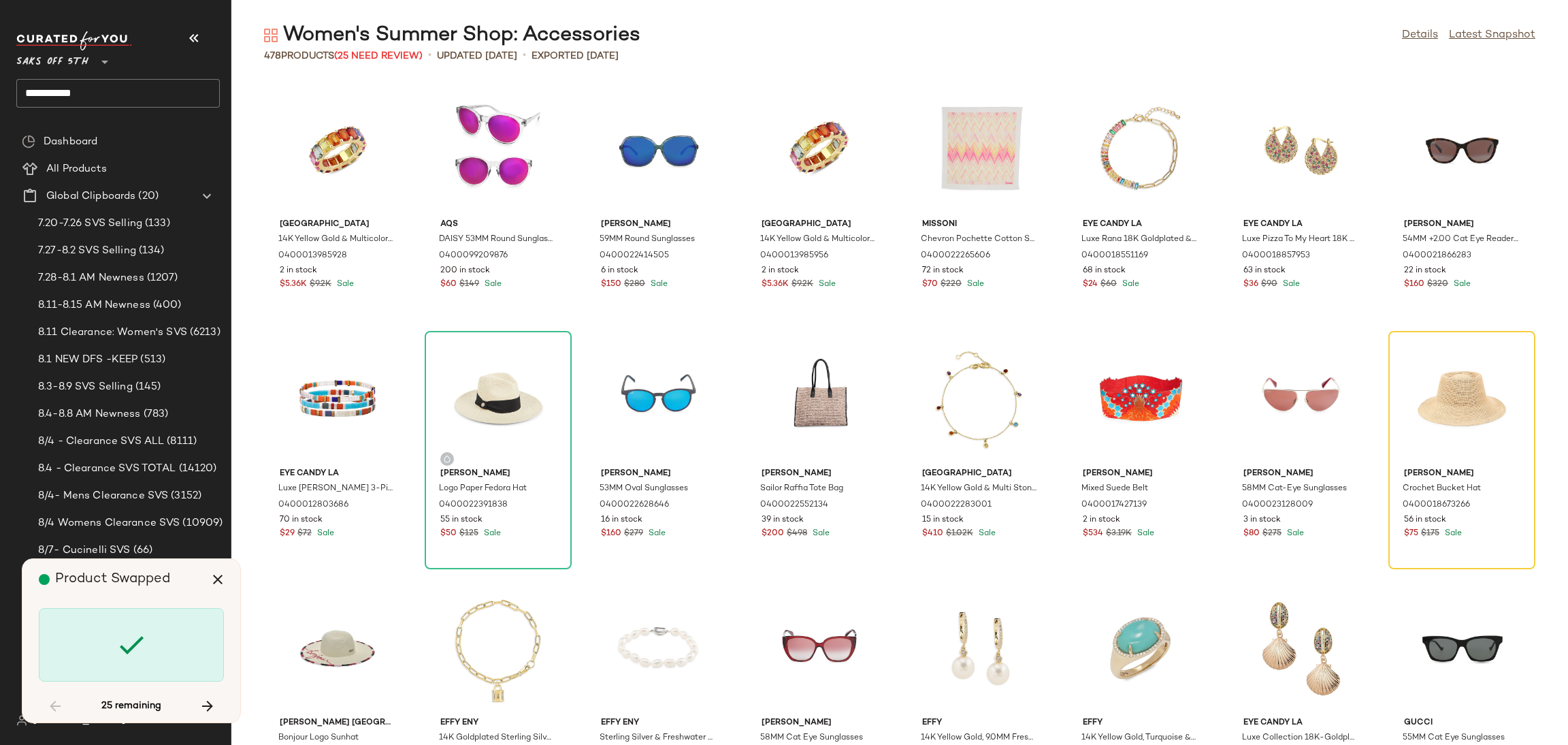
scroll to position [498, 0]
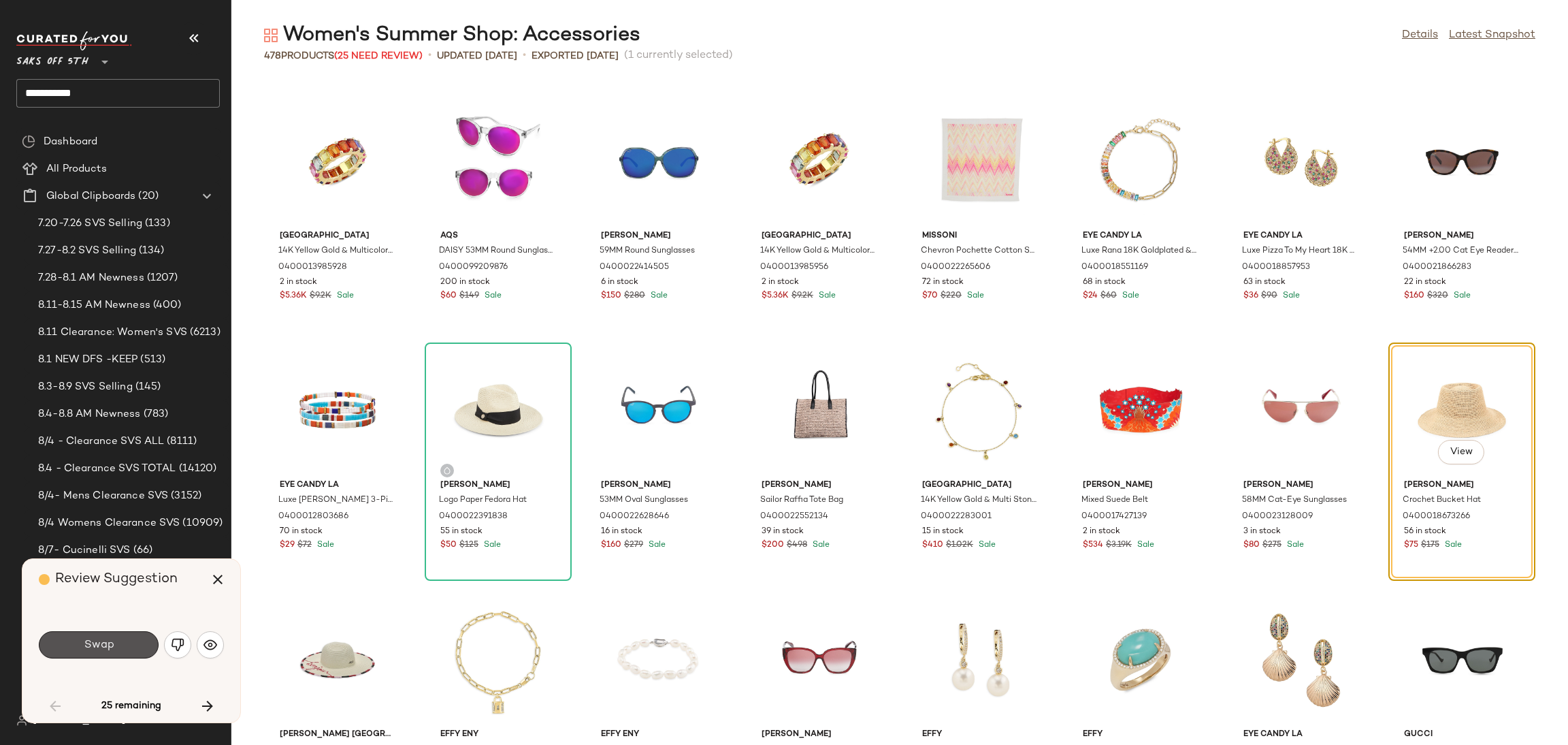
click at [111, 645] on span "Swap" at bounding box center [99, 645] width 30 height 13
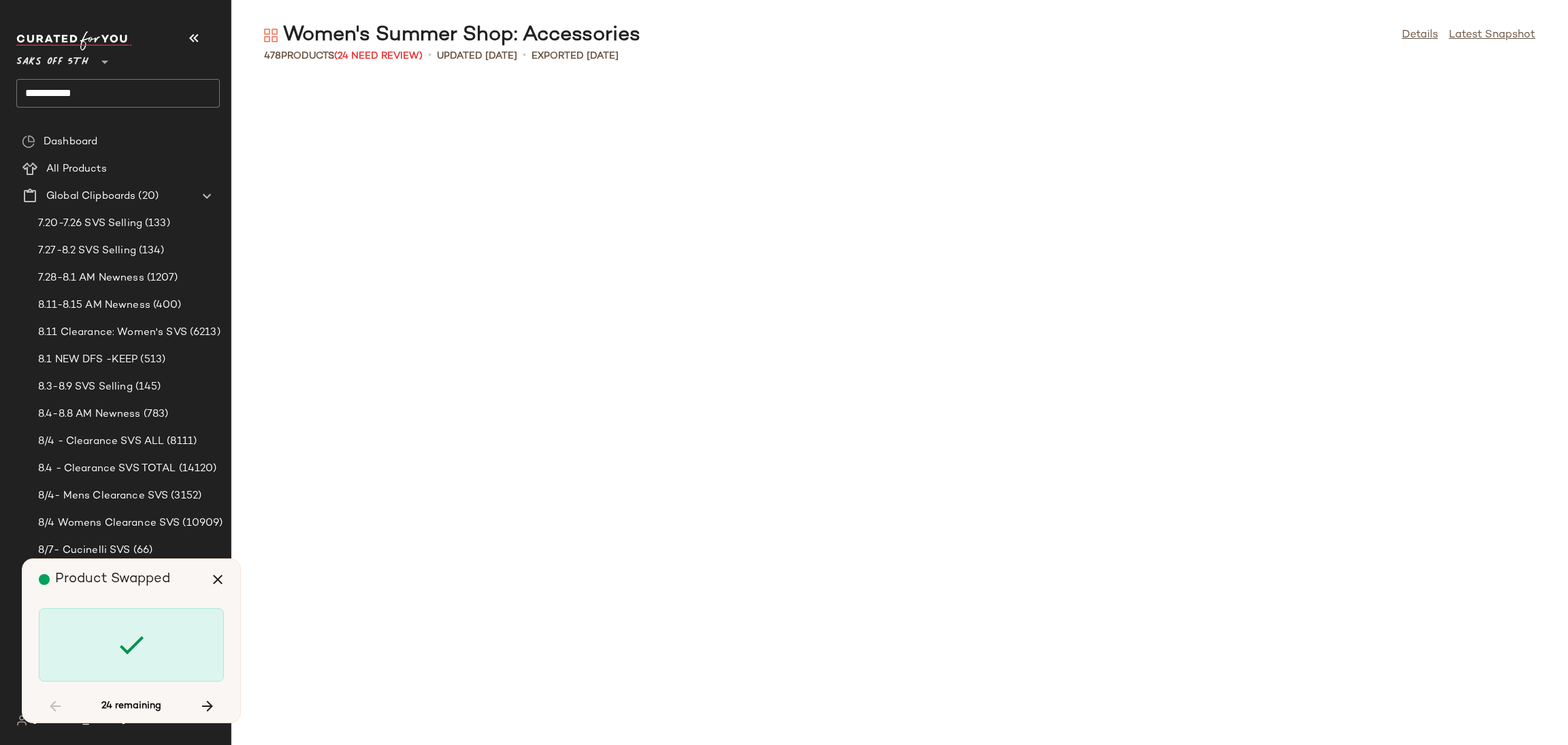
scroll to position [1992, 0]
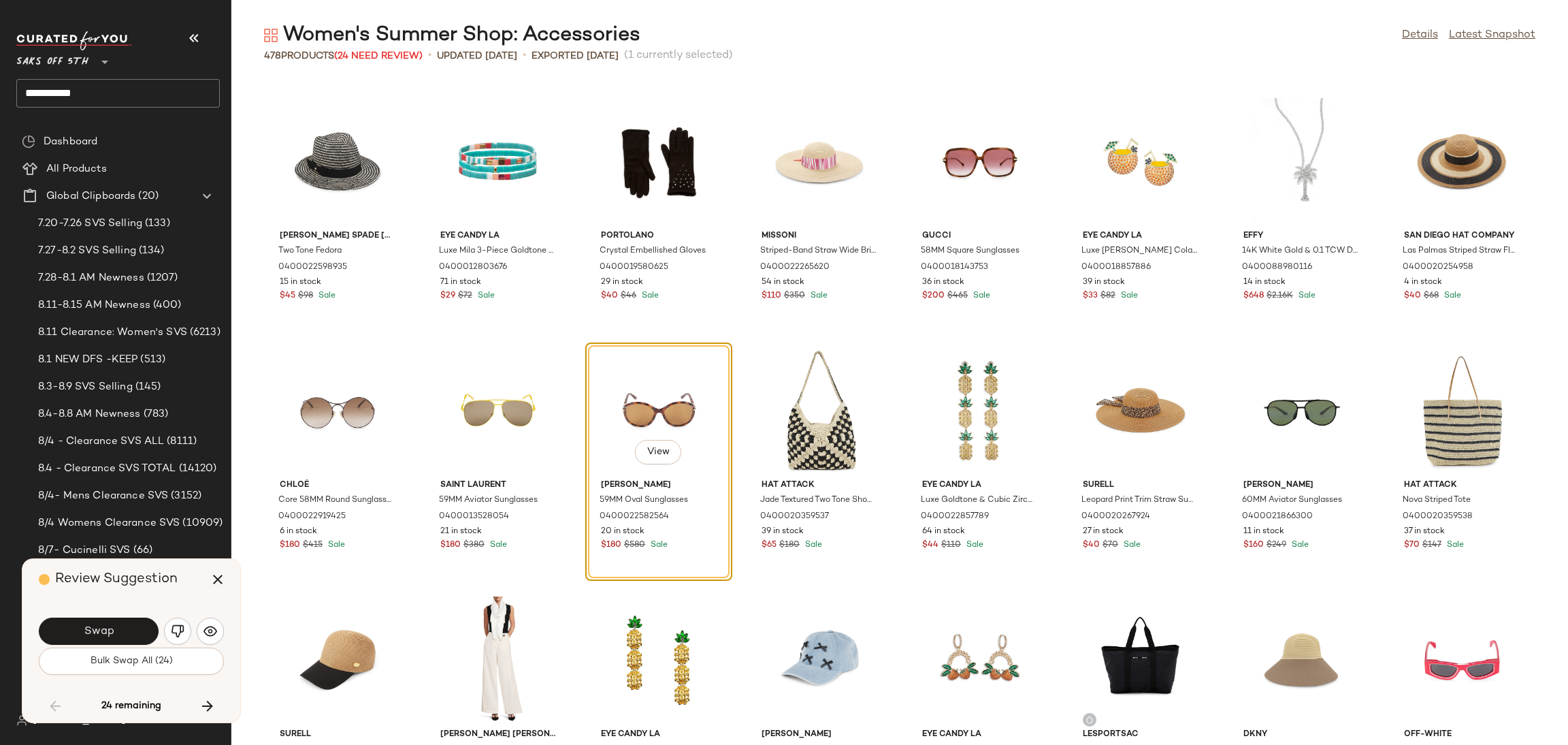
click at [111, 645] on div "Swap" at bounding box center [99, 630] width 119 height 27
click at [116, 663] on span "Bulk Swap All (24)" at bounding box center [132, 661] width 83 height 10
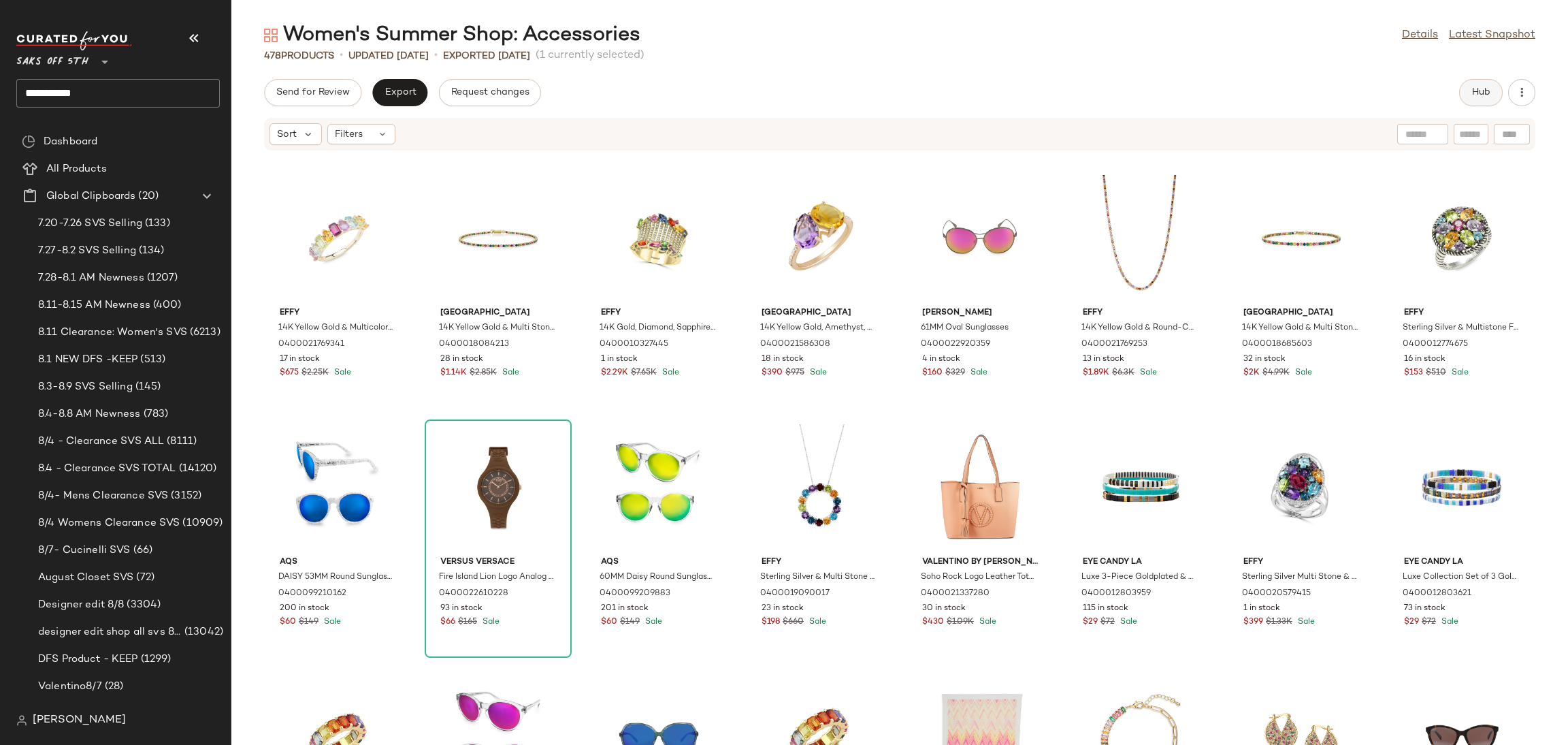
click at [1486, 90] on span "Hub" at bounding box center [1481, 92] width 19 height 10
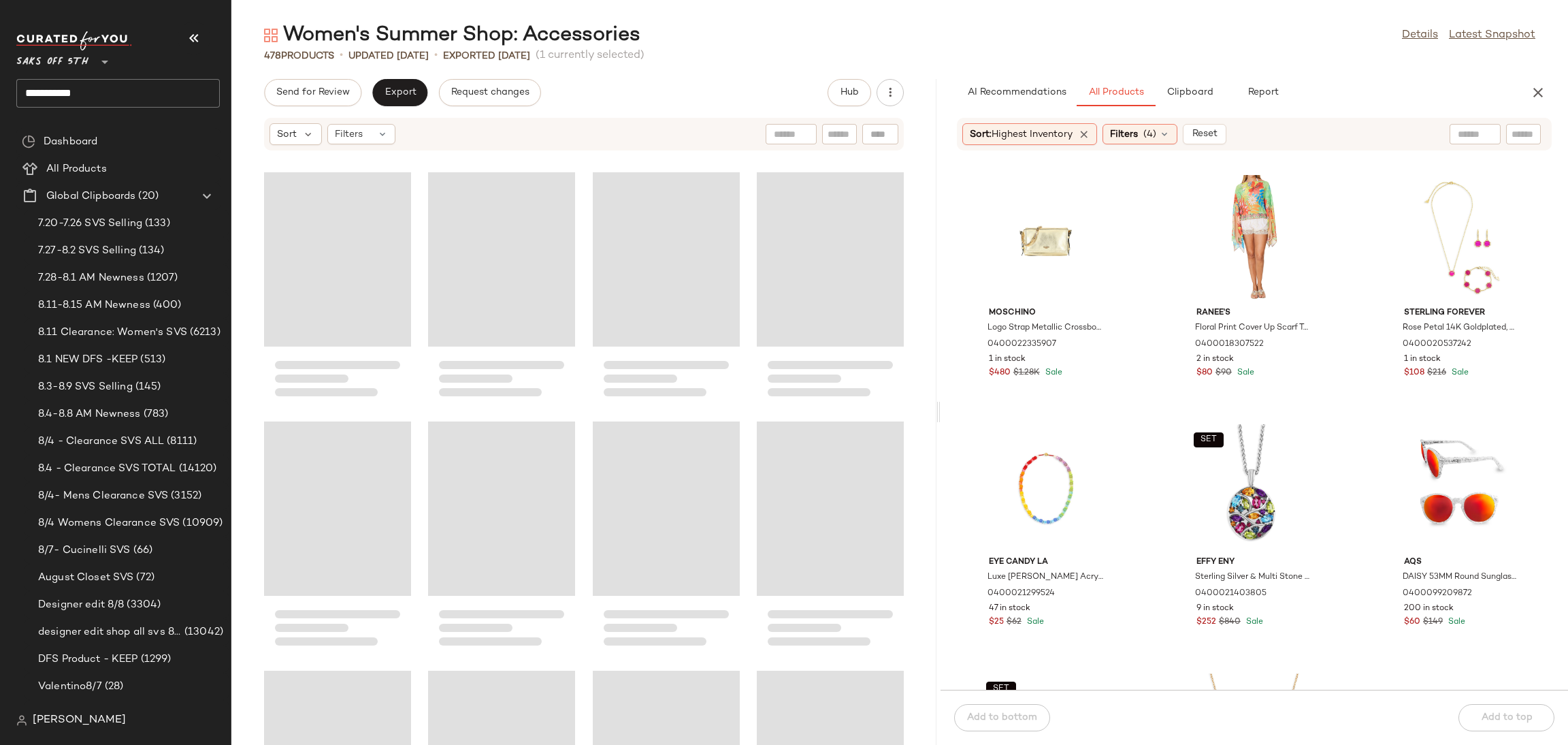
drag, startPoint x: 896, startPoint y: 412, endPoint x: 938, endPoint y: 412, distance: 42.0
click at [938, 412] on div "Women's Summer Shop: Accessories Details Latest Snapshot 478 Products • updated…" at bounding box center [899, 383] width 1337 height 723
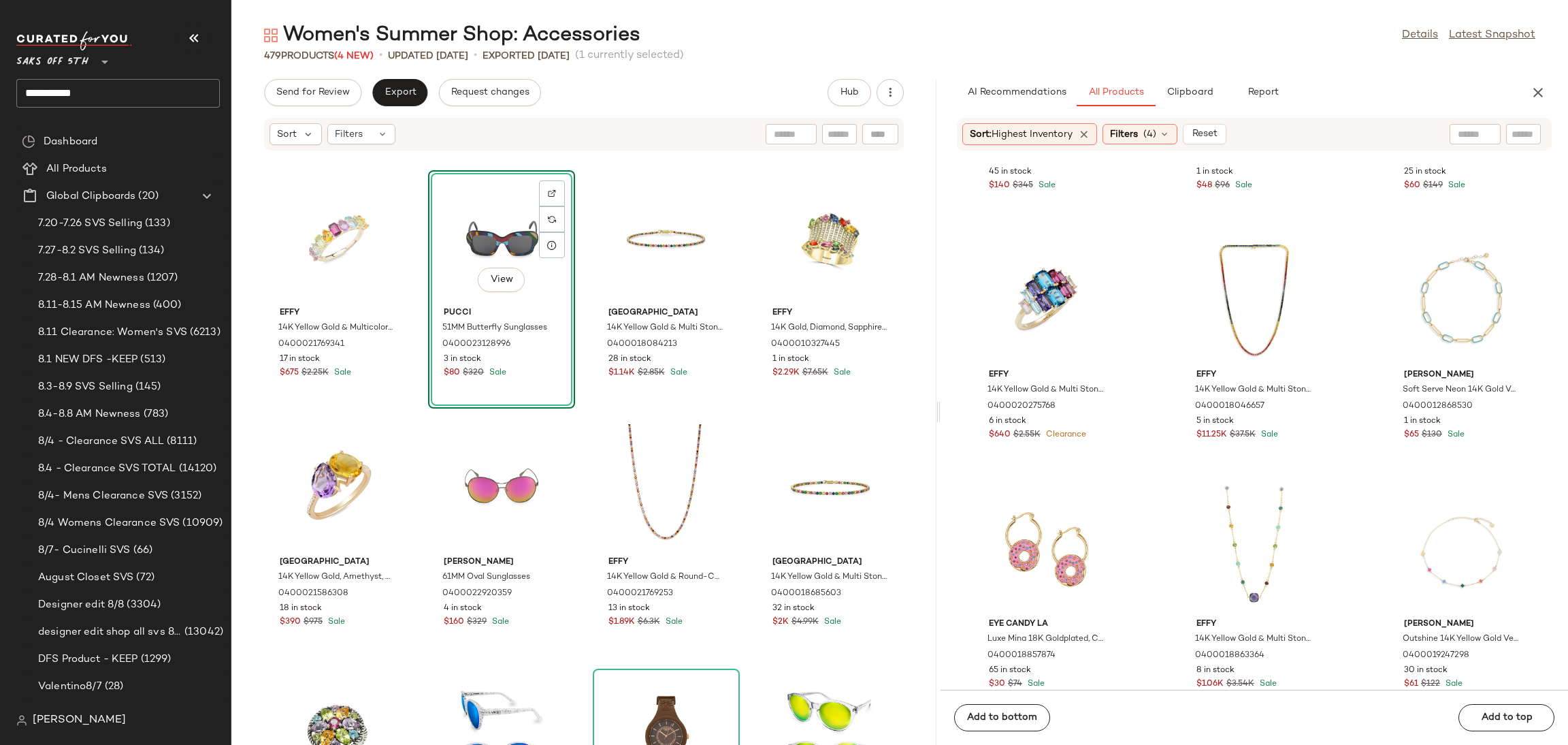
scroll to position [2242, 0]
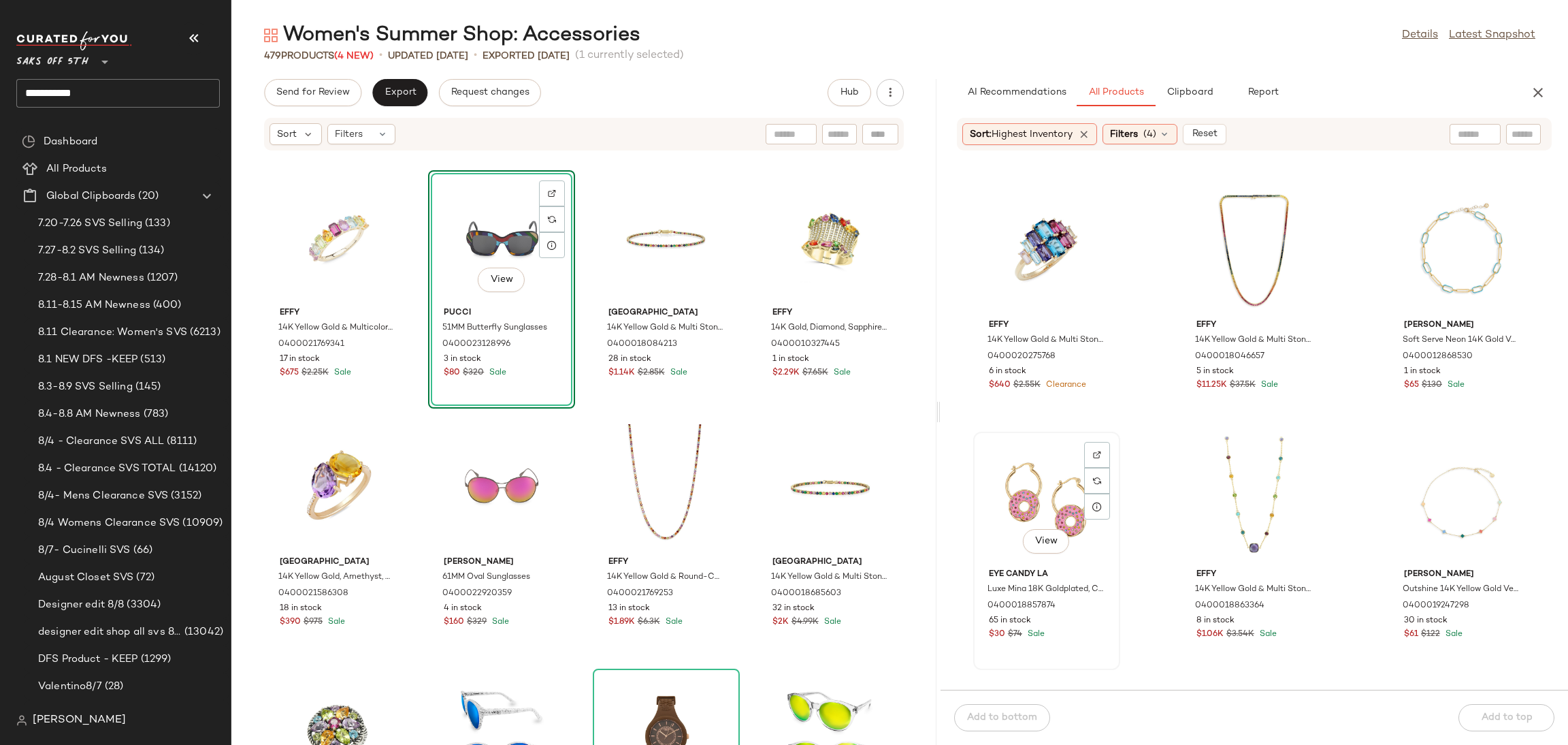
click at [1051, 498] on div "View" at bounding box center [1046, 500] width 137 height 127
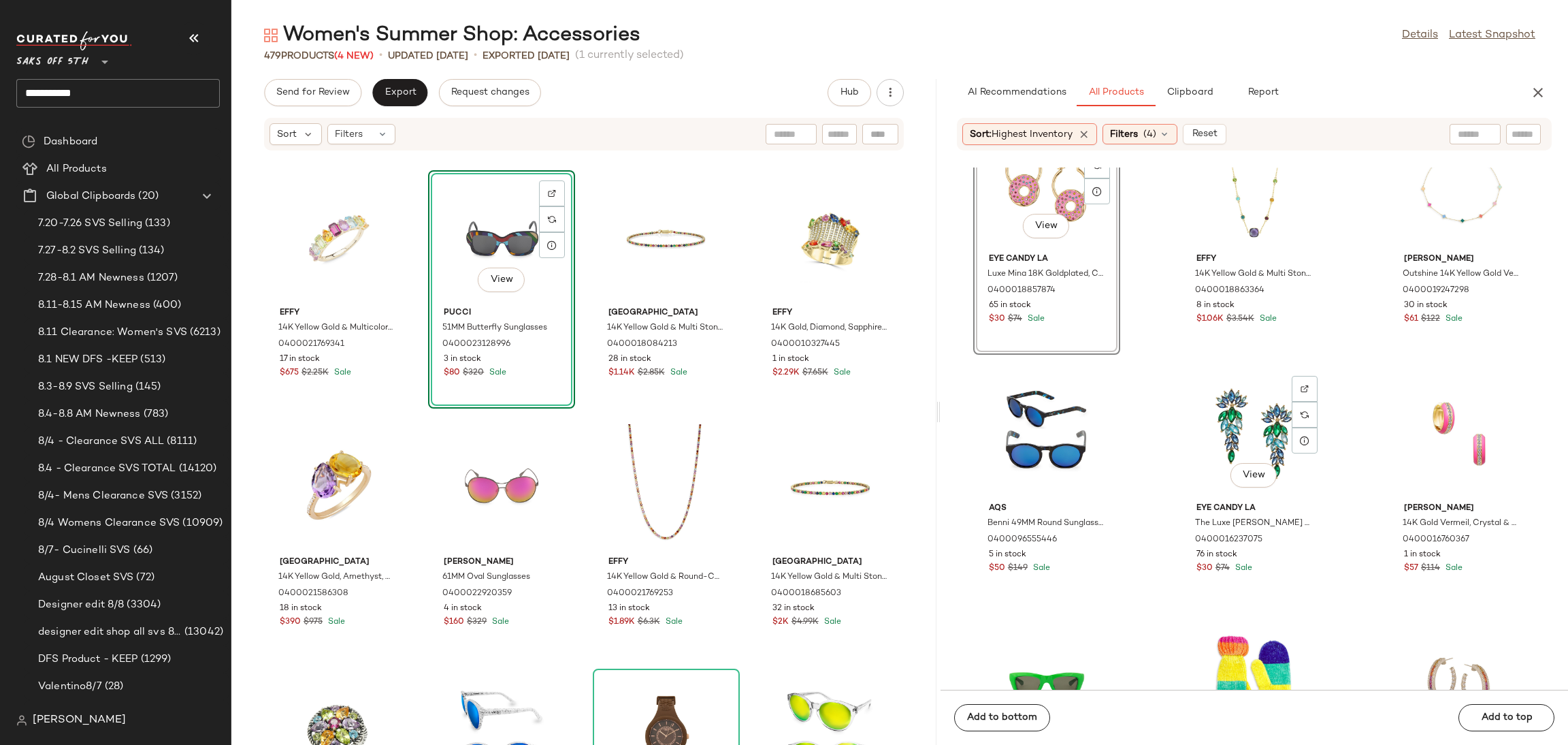
scroll to position [2559, 0]
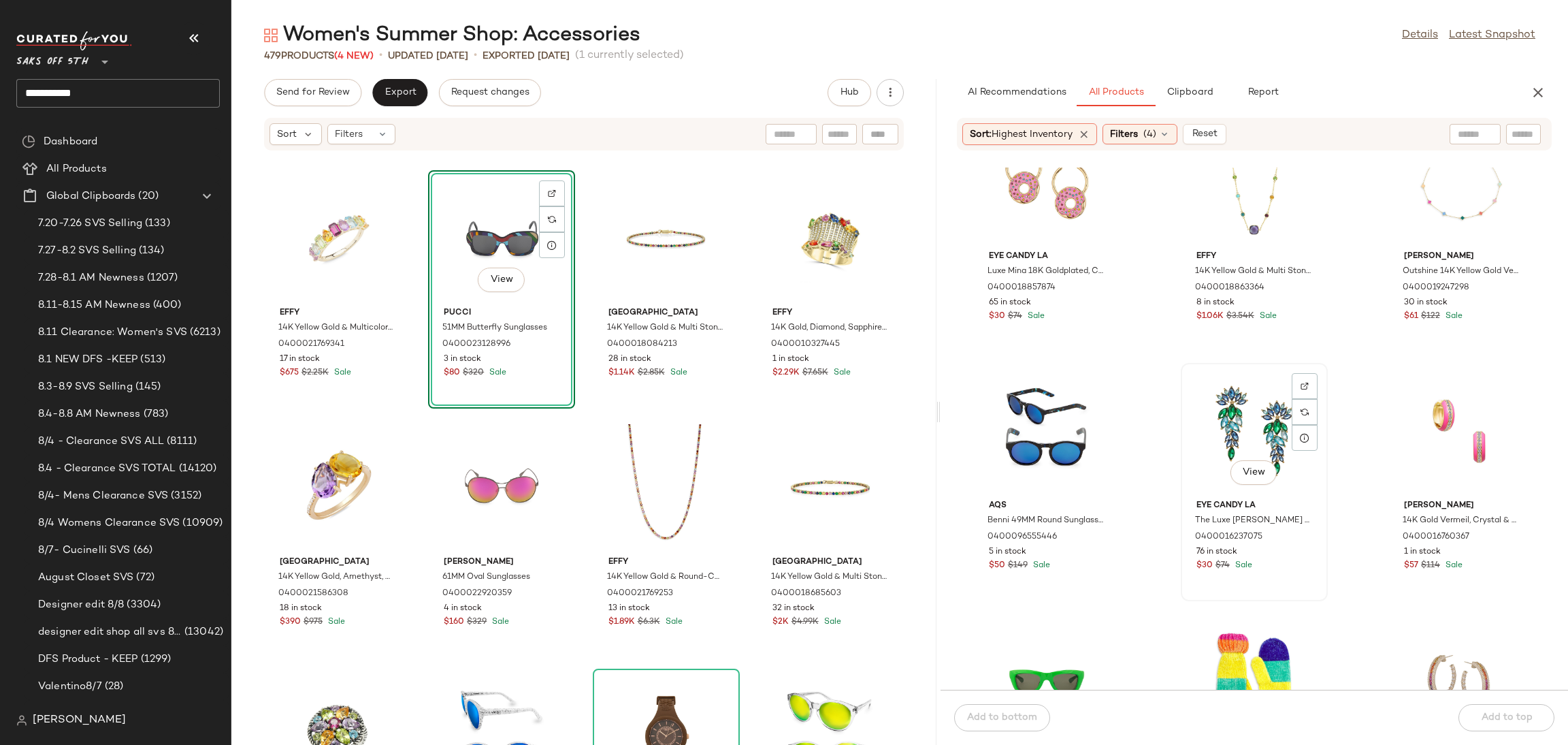
click at [1240, 406] on div "View" at bounding box center [1253, 431] width 137 height 127
click at [1485, 704] on div "Add to bottom Add to top" at bounding box center [1254, 718] width 627 height 55
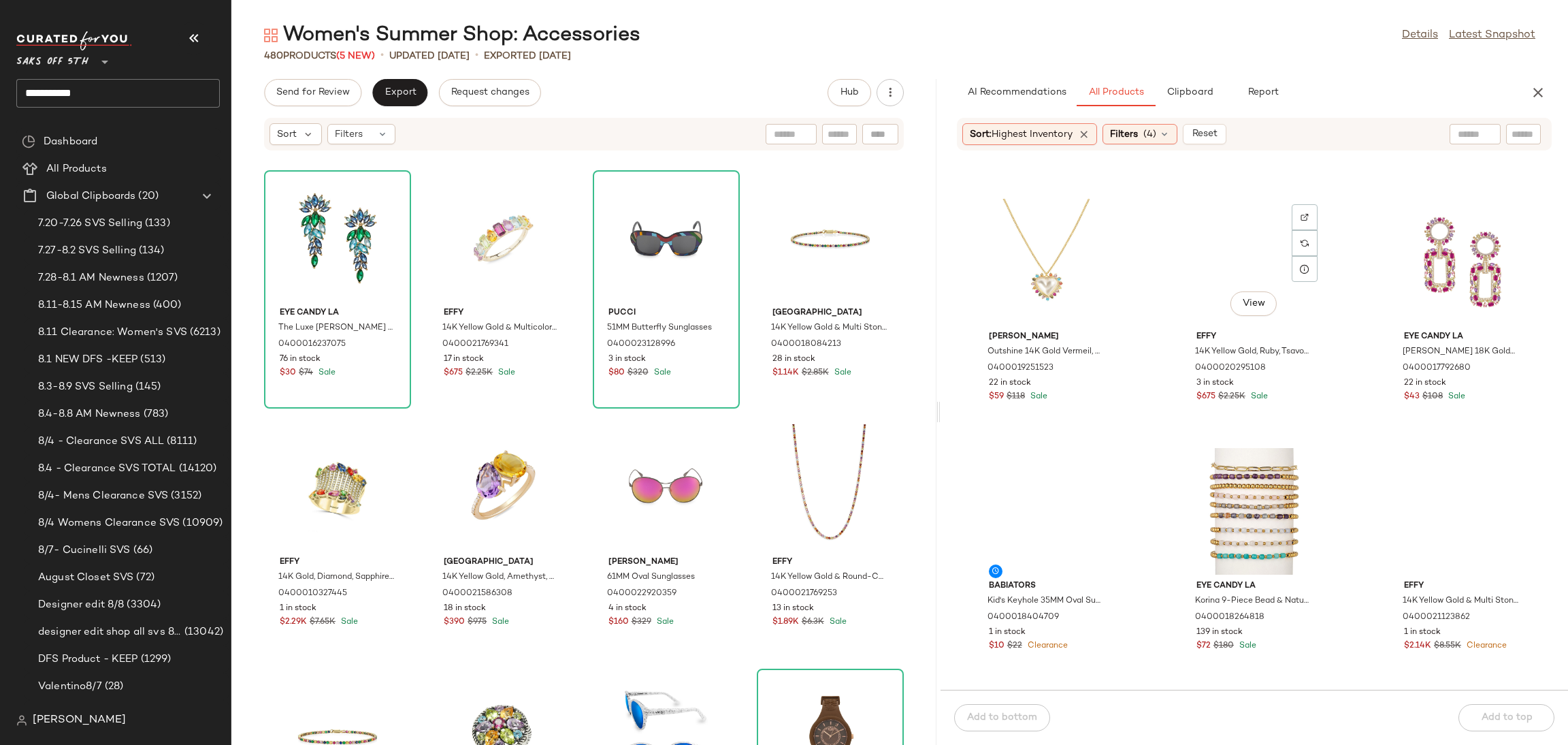
scroll to position [7217, 0]
click at [1231, 478] on div "View" at bounding box center [1253, 508] width 137 height 127
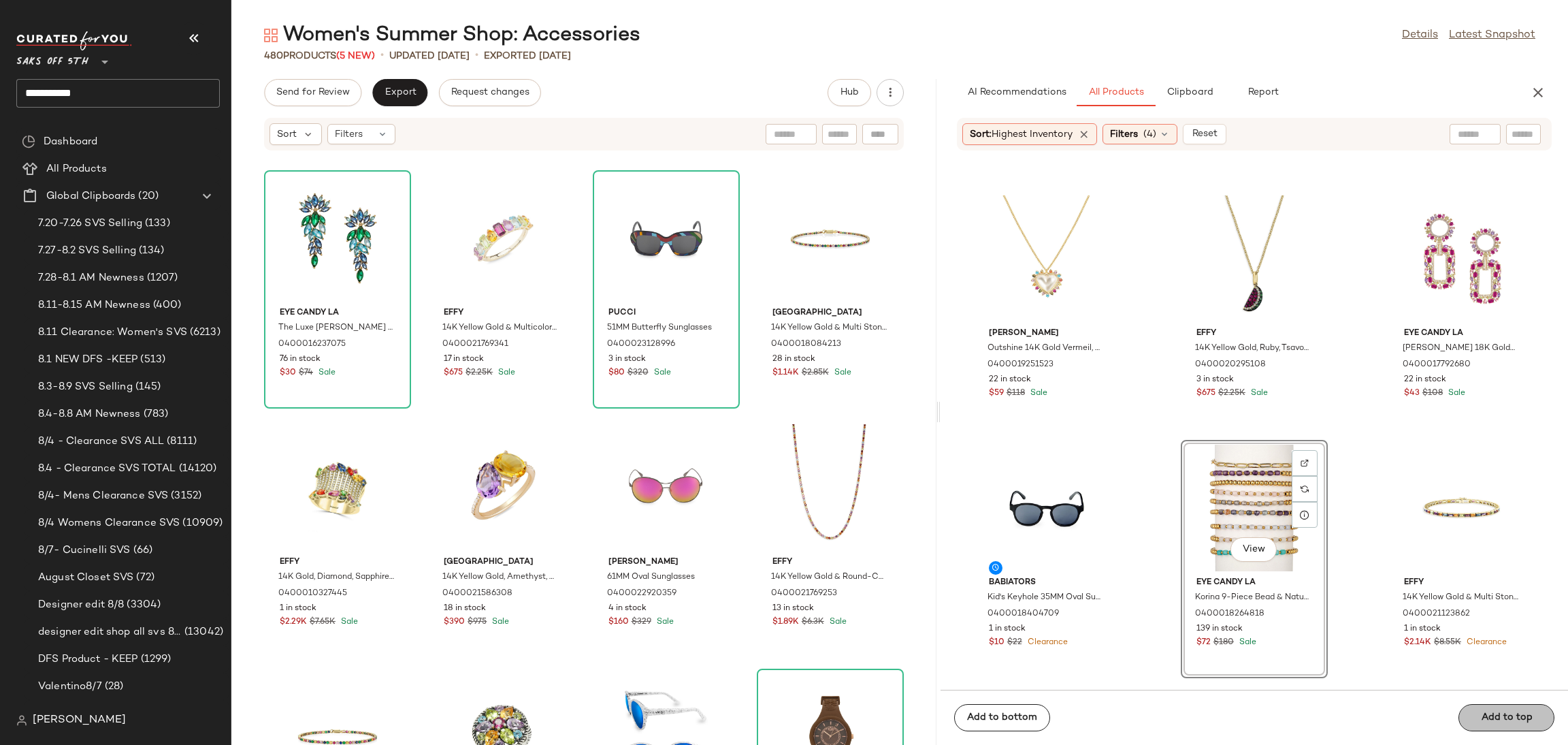
click at [1496, 712] on div "Add to bottom Add to top" at bounding box center [1254, 718] width 627 height 55
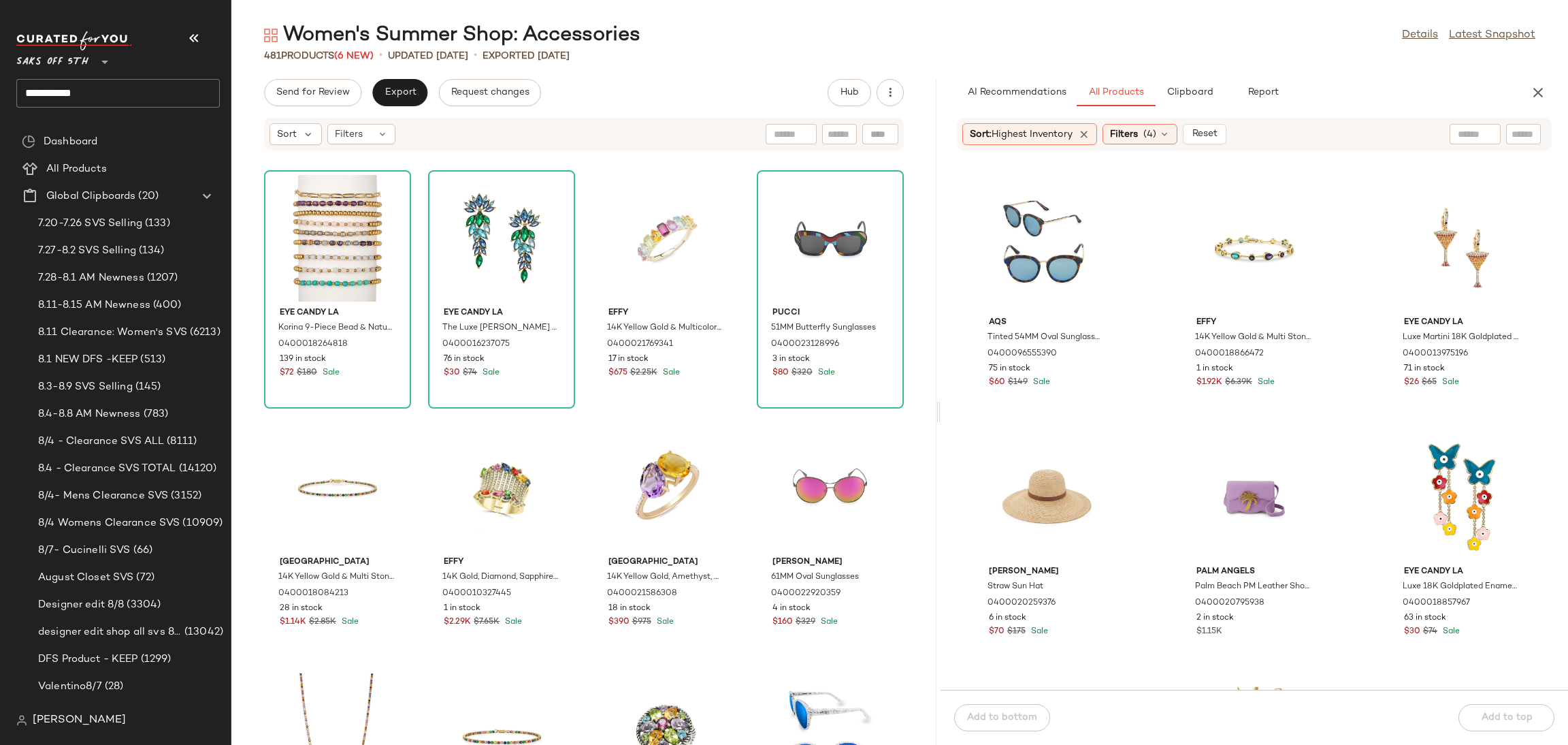
scroll to position [7973, 0]
click at [1056, 480] on div "View" at bounding box center [1046, 500] width 137 height 127
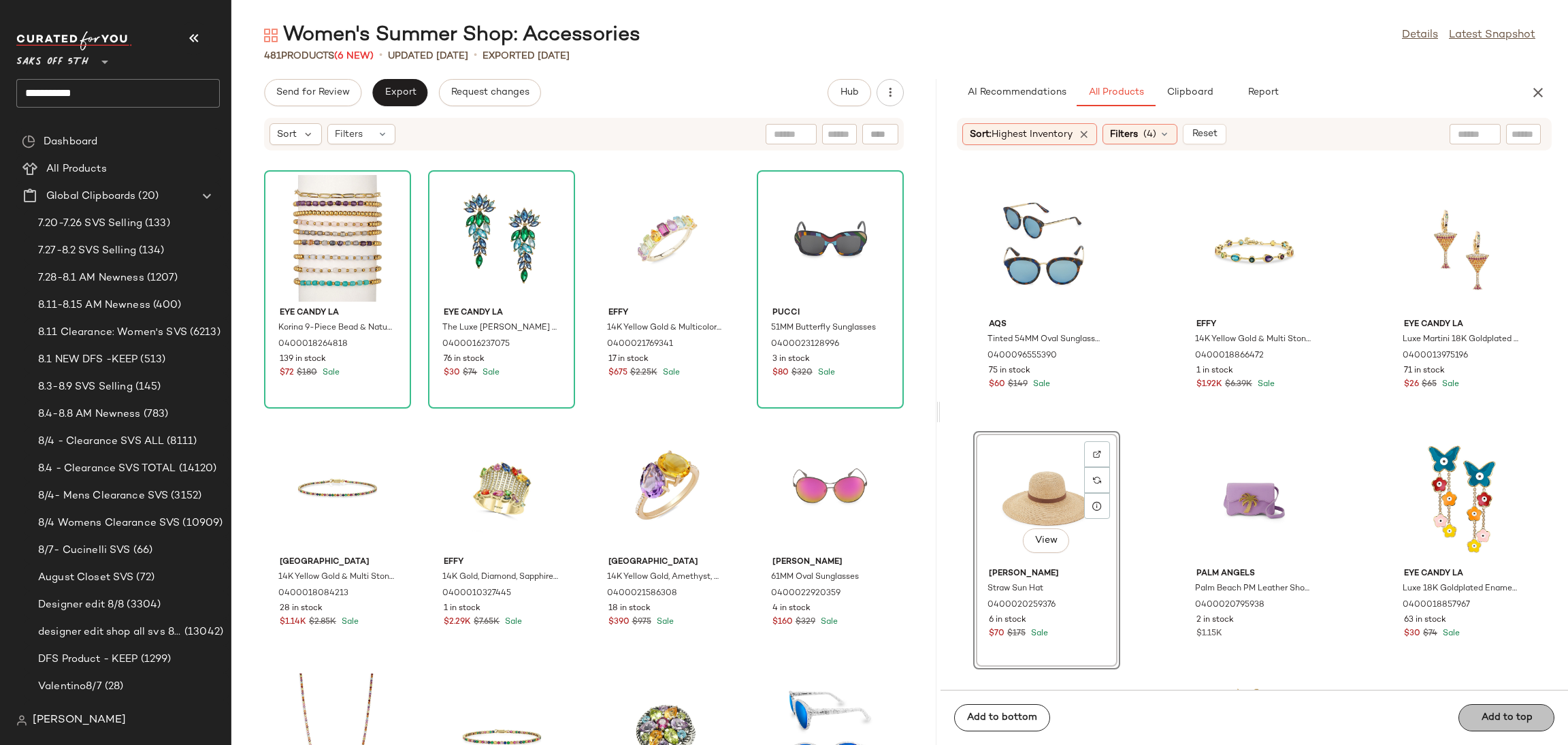
click at [1502, 717] on div "Add to bottom Add to top" at bounding box center [1254, 718] width 627 height 55
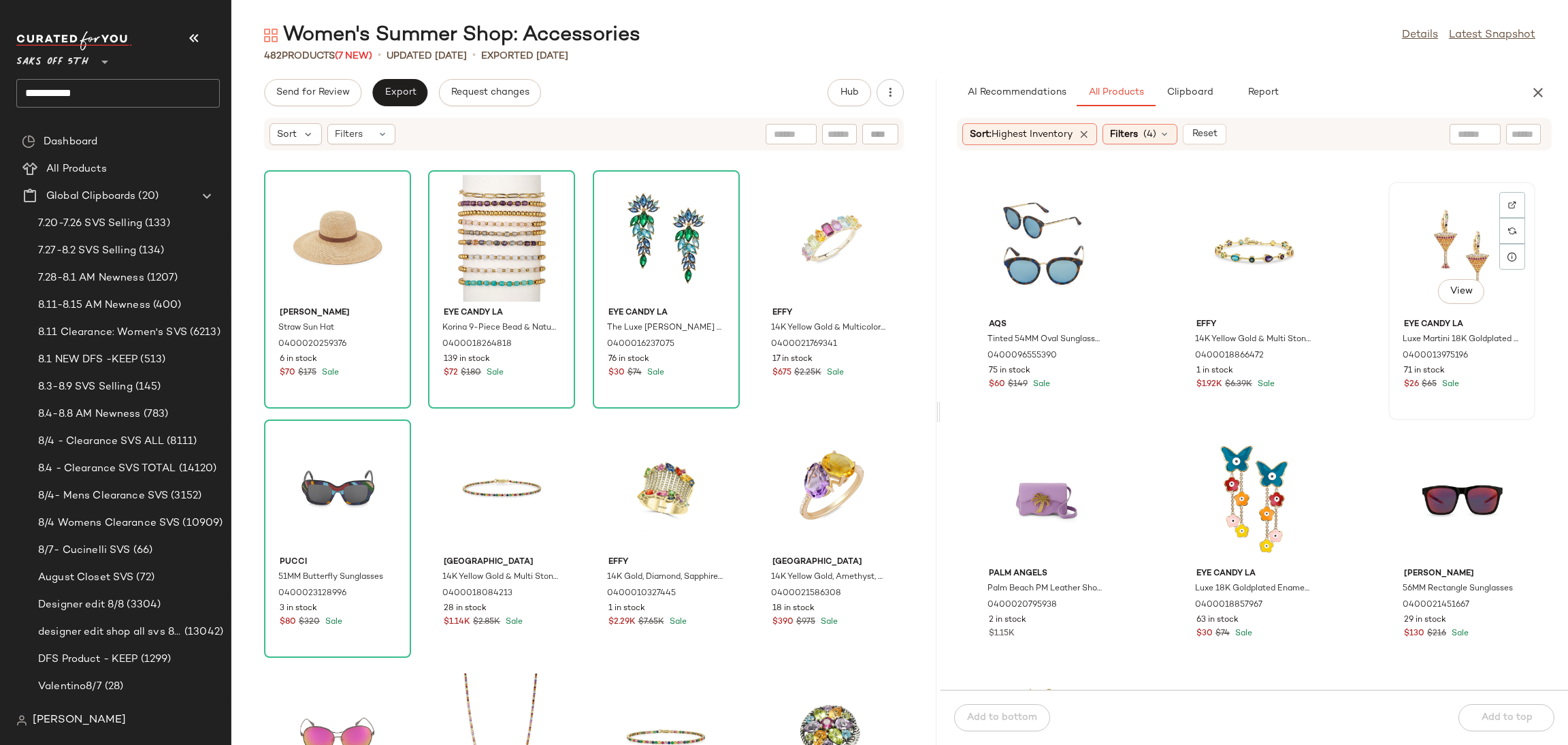
click at [1430, 243] on div "View" at bounding box center [1461, 250] width 137 height 127
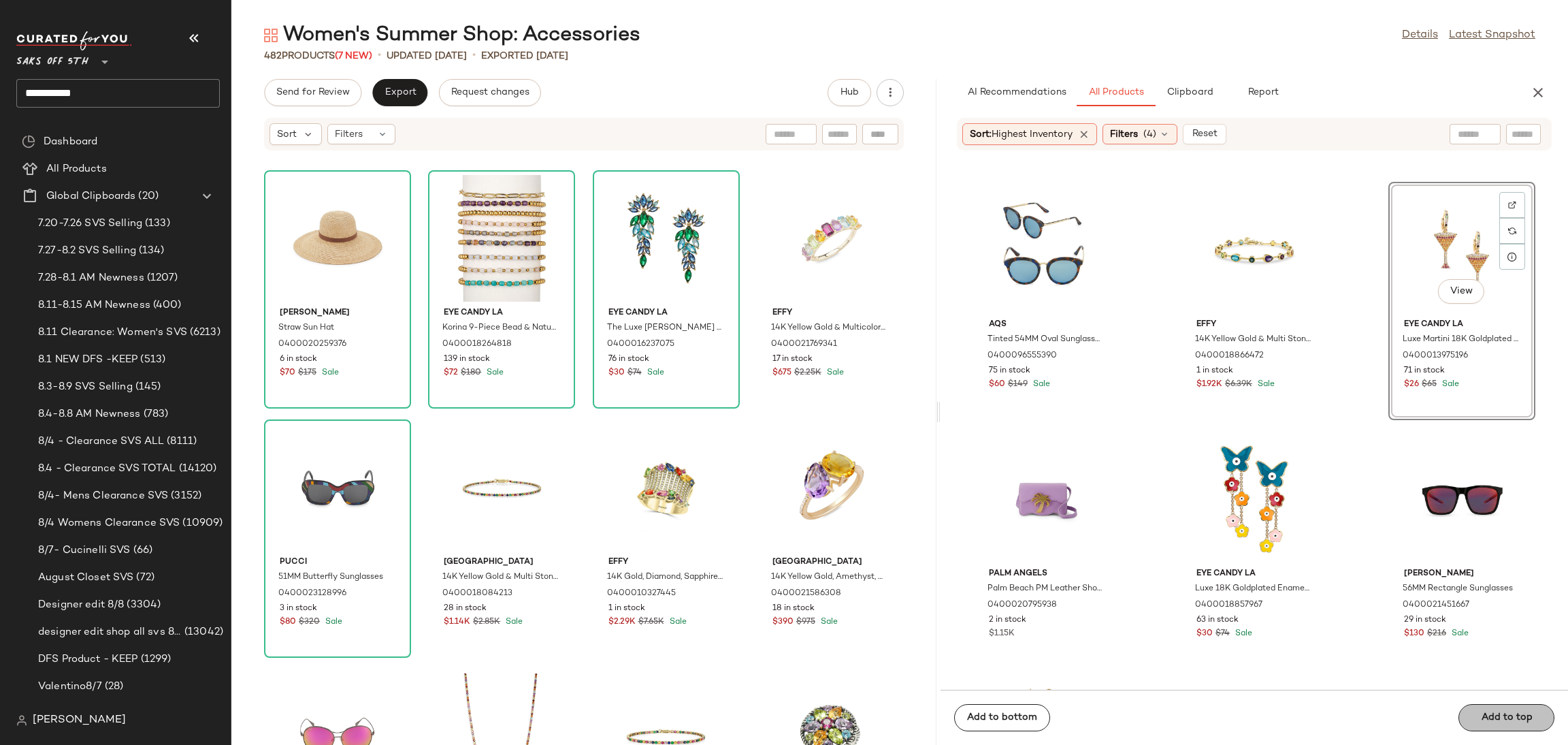
click at [1489, 708] on button "Add to top" at bounding box center [1505, 718] width 96 height 27
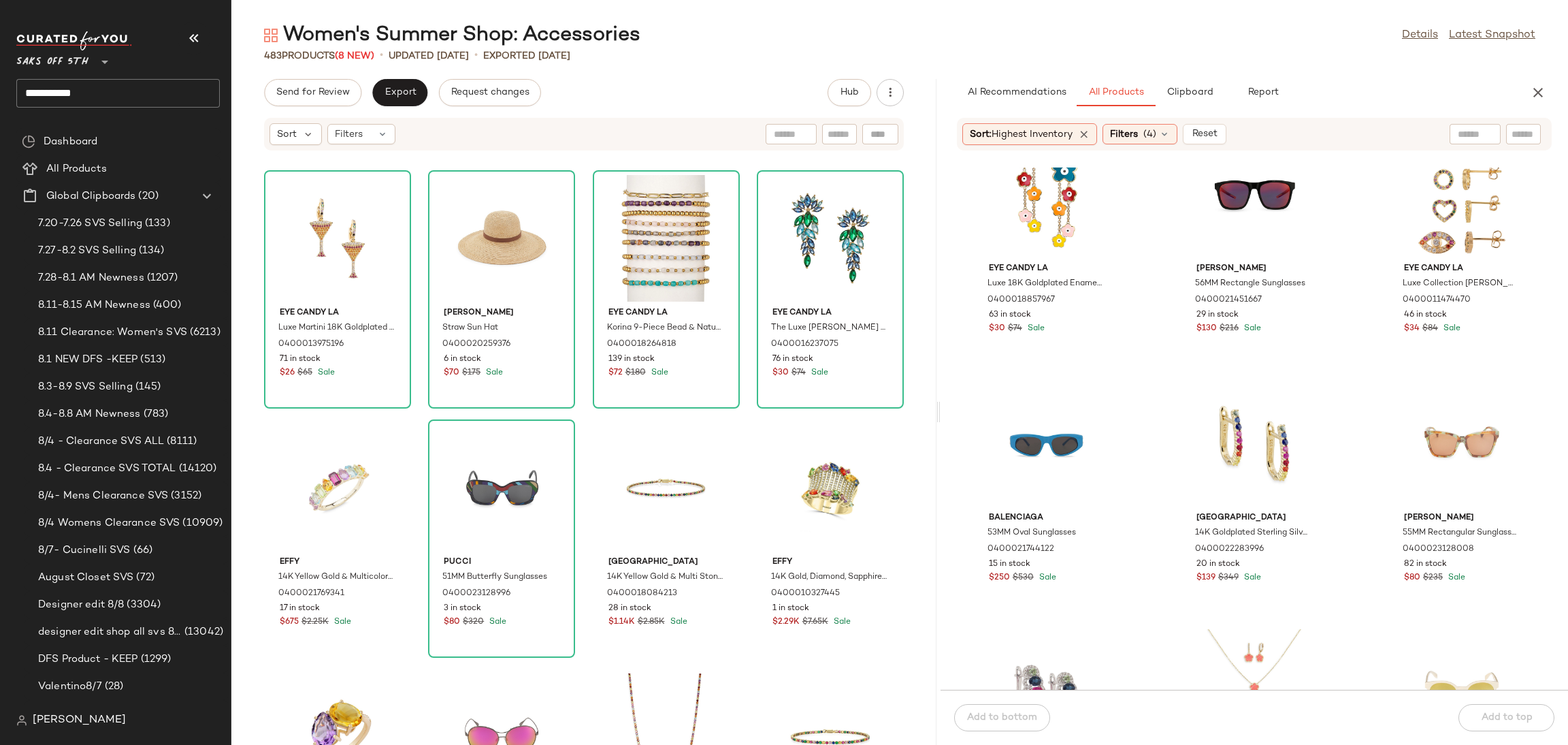
scroll to position [8279, 0]
click at [1401, 439] on div "View" at bounding box center [1461, 442] width 137 height 127
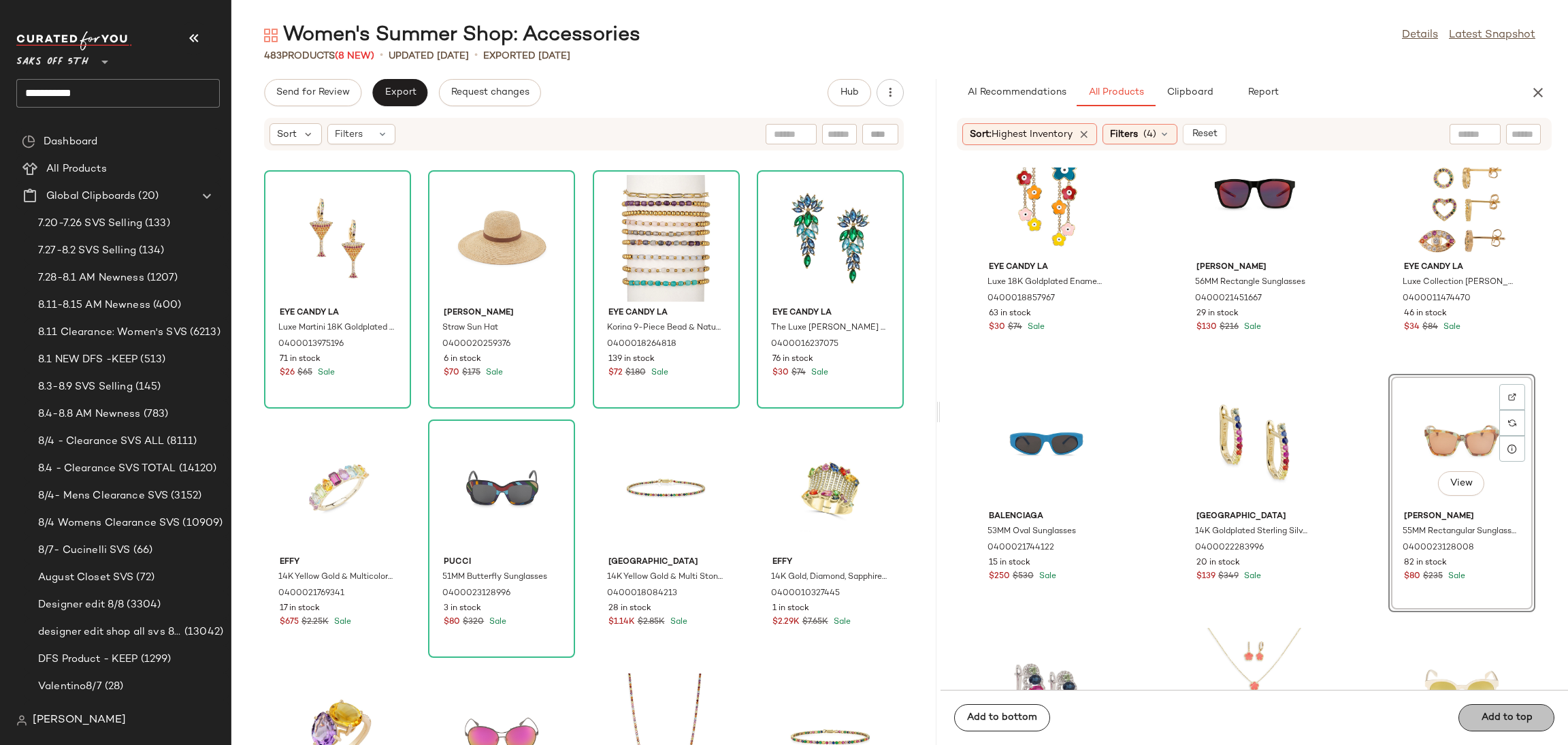
click at [1468, 711] on div "Add to bottom Add to top" at bounding box center [1254, 718] width 627 height 55
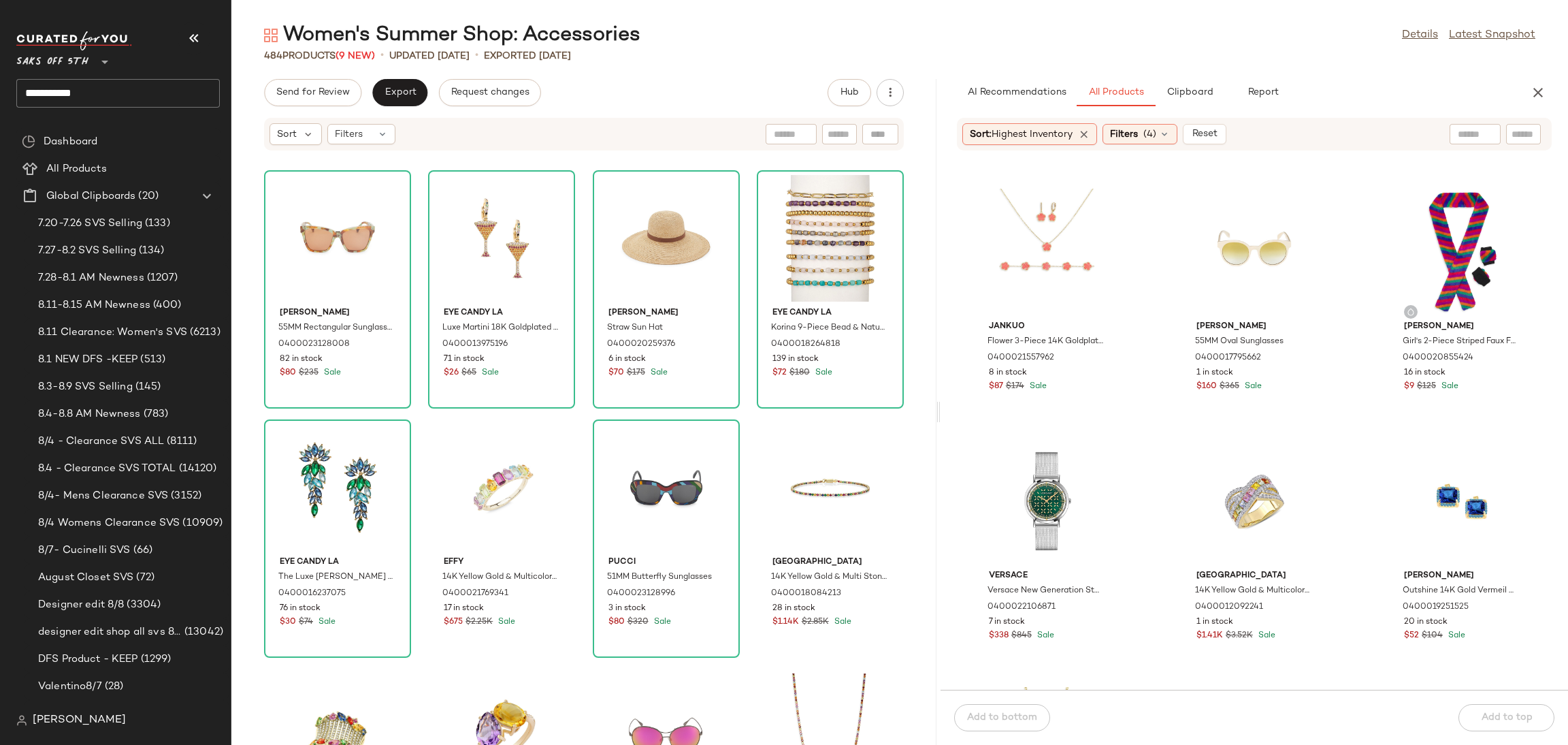
scroll to position [8720, 0]
click at [319, 92] on span "Send for Review" at bounding box center [313, 92] width 74 height 10
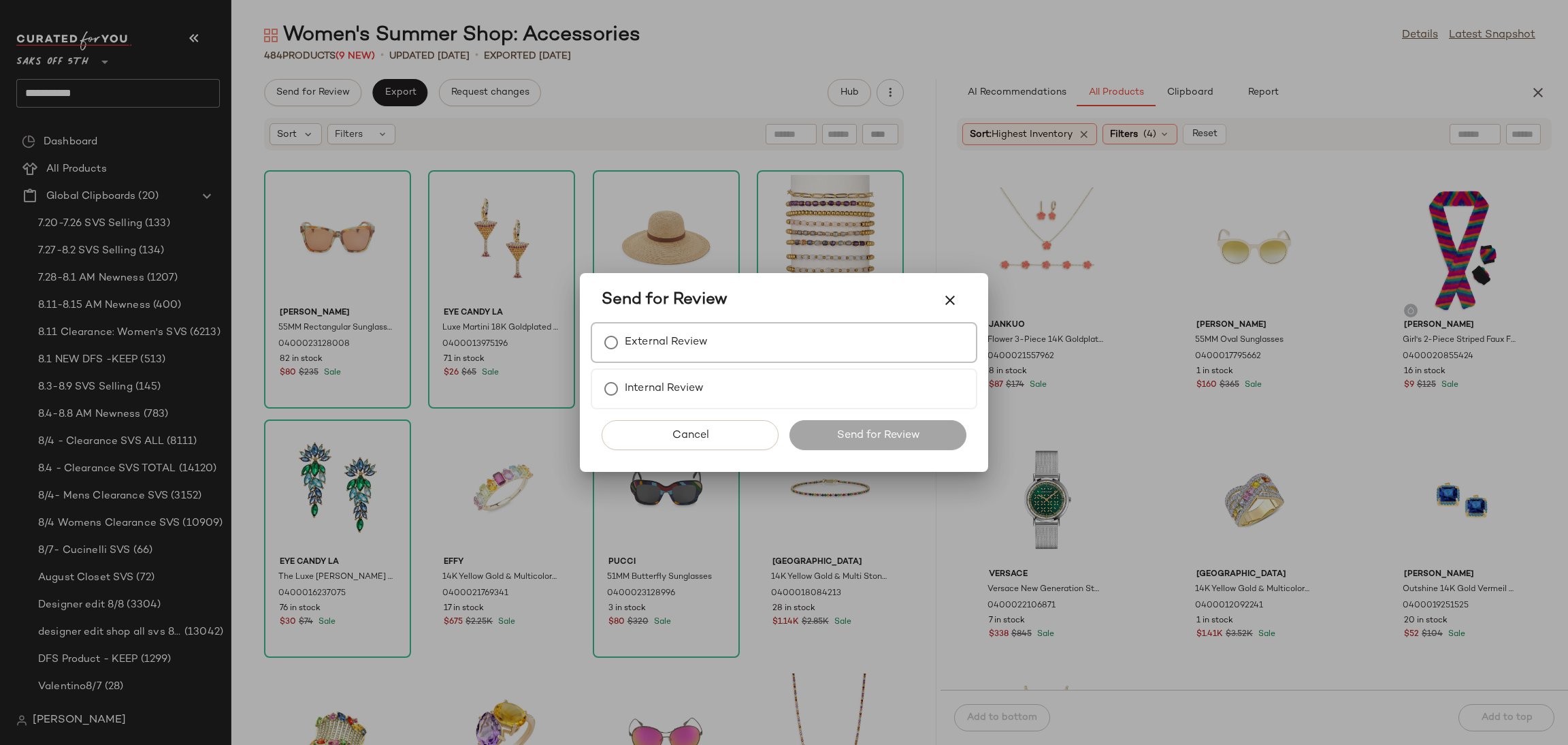
click at [625, 341] on label "External Review" at bounding box center [666, 342] width 83 height 27
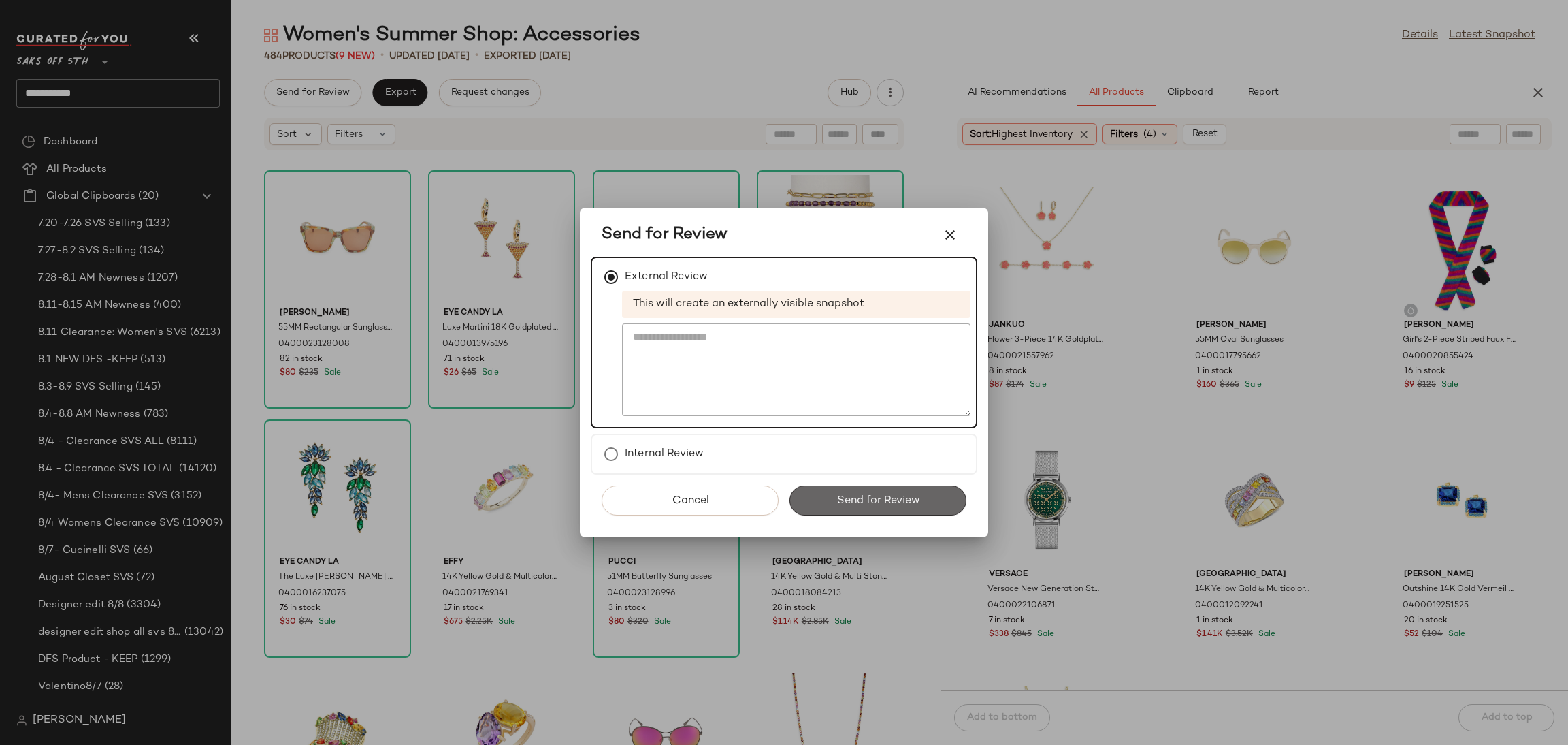
click at [867, 500] on span "Send for Review" at bounding box center [877, 500] width 83 height 13
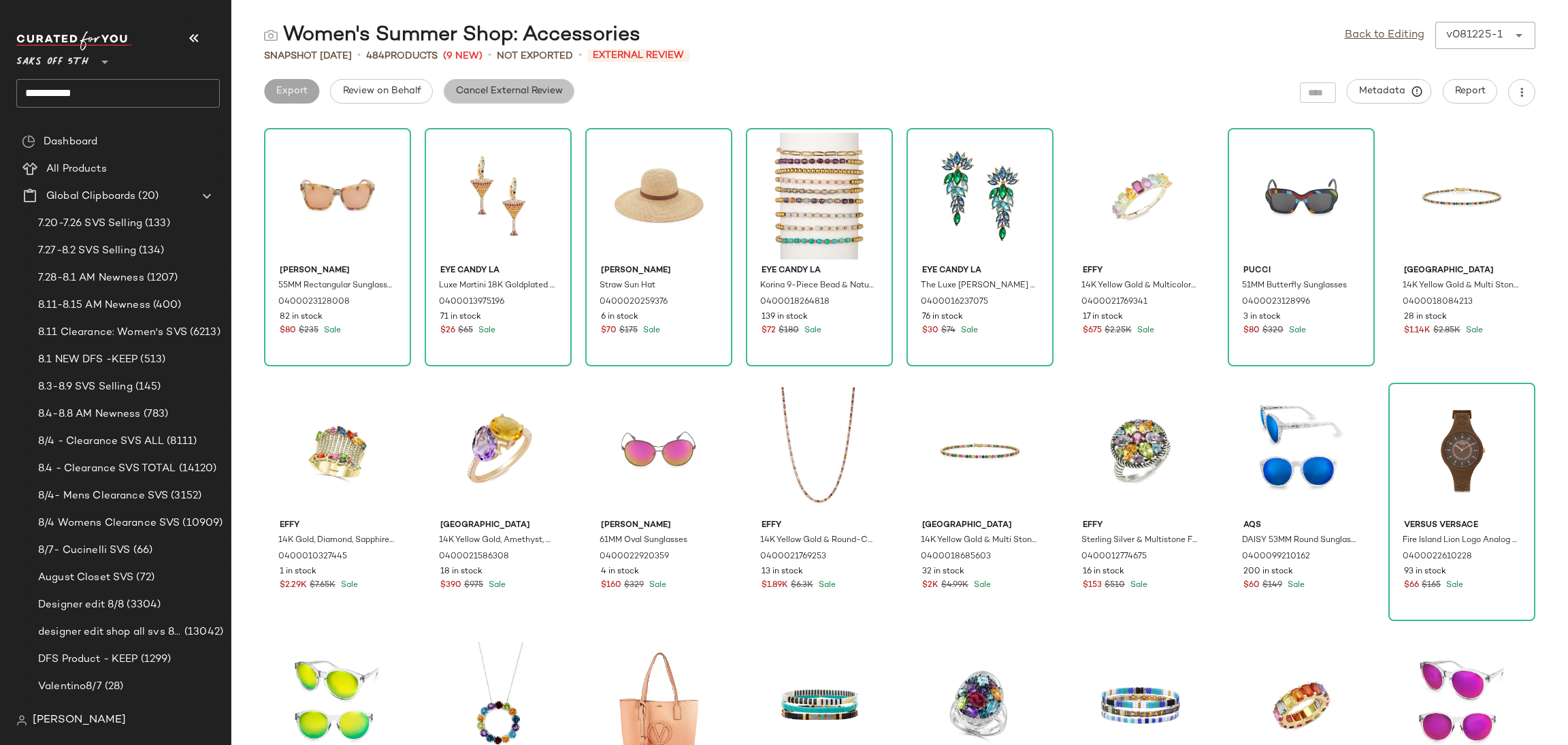
click at [545, 98] on button "Cancel External Review" at bounding box center [509, 91] width 131 height 25
click at [401, 89] on span "Export" at bounding box center [400, 91] width 32 height 10
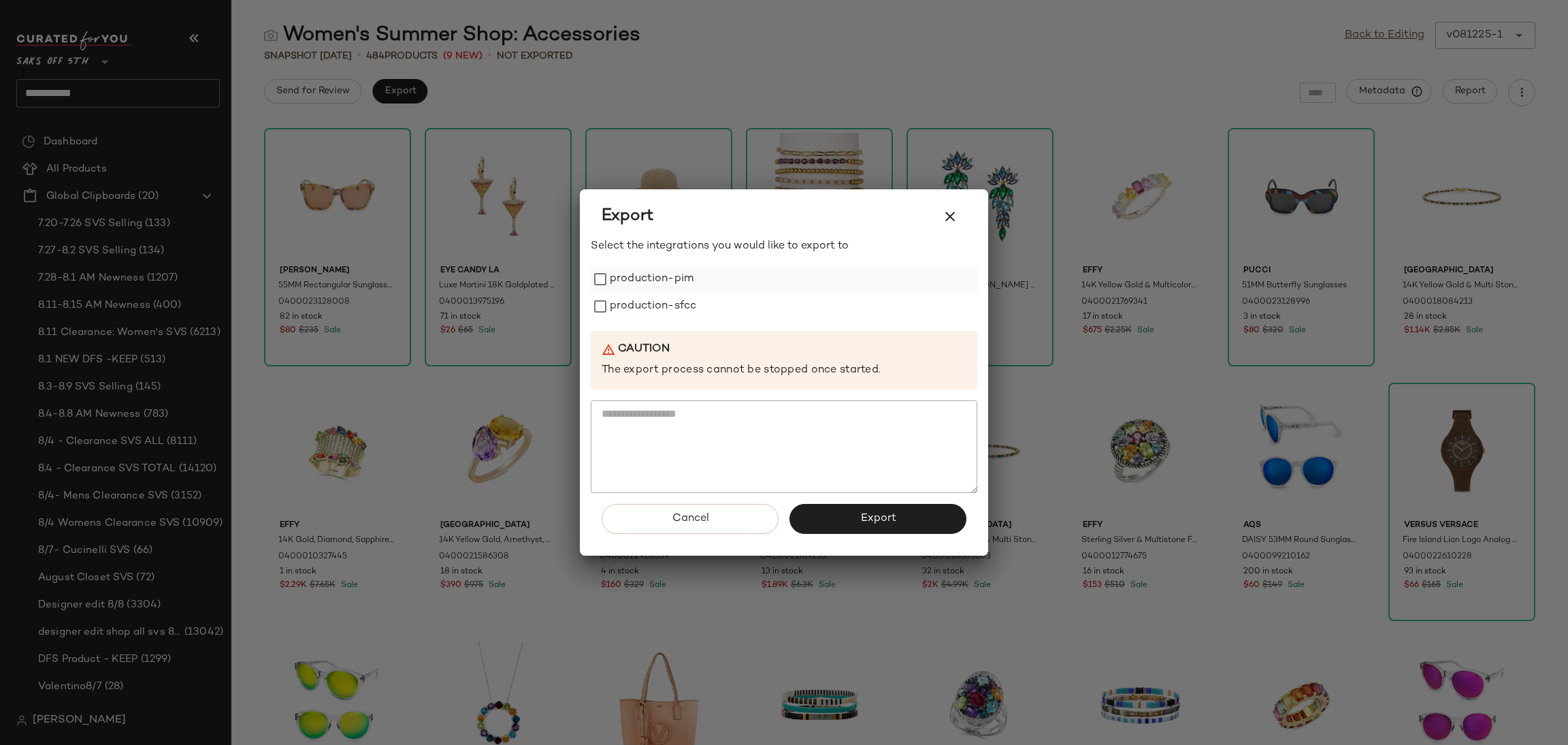
click at [672, 282] on label "production-pim" at bounding box center [652, 279] width 83 height 27
click at [676, 313] on label "production-sfcc" at bounding box center [653, 306] width 86 height 27
click at [842, 515] on button "Export" at bounding box center [877, 519] width 177 height 30
click at [960, 219] on button "button" at bounding box center [949, 216] width 32 height 32
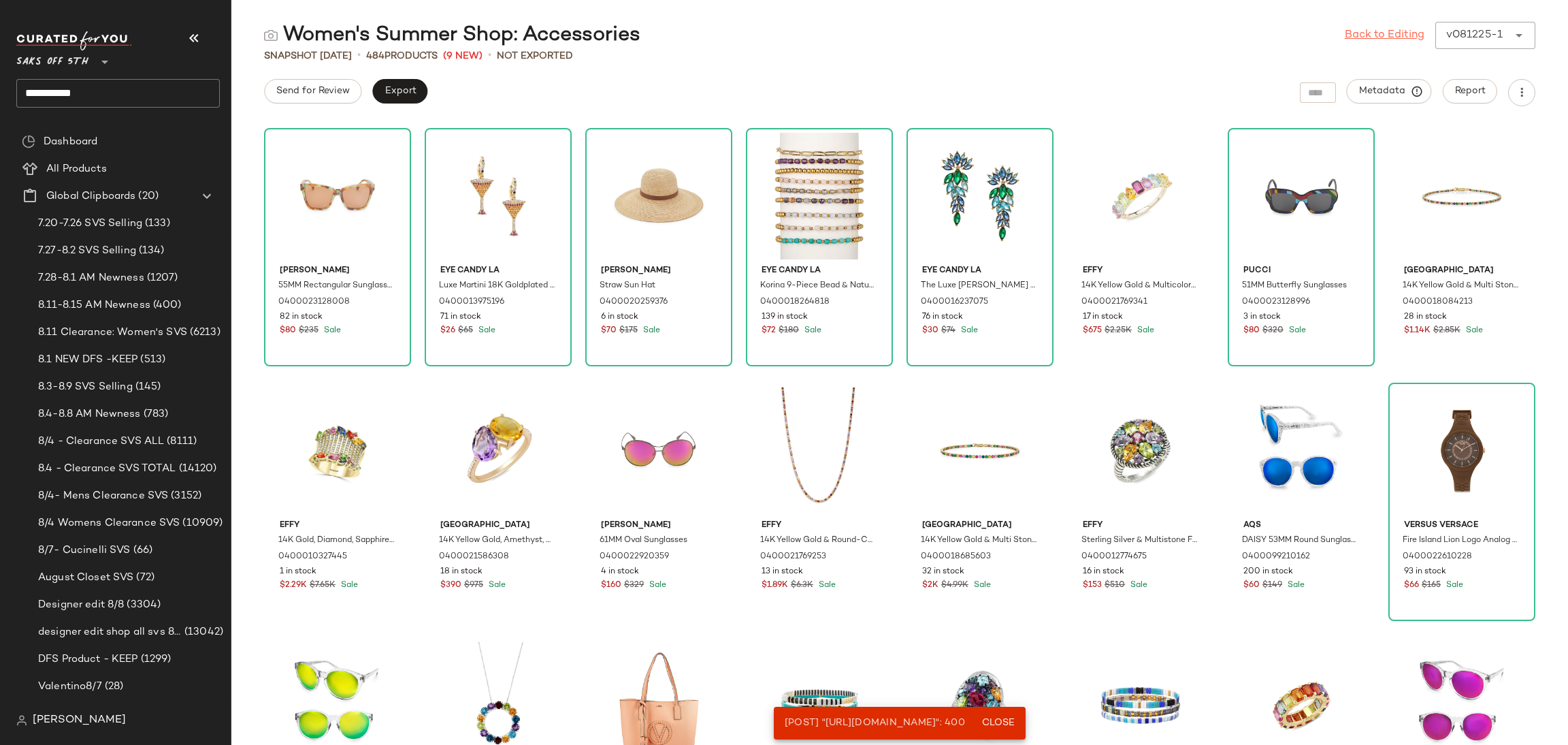
click at [1386, 36] on link "Back to Editing" at bounding box center [1384, 35] width 80 height 16
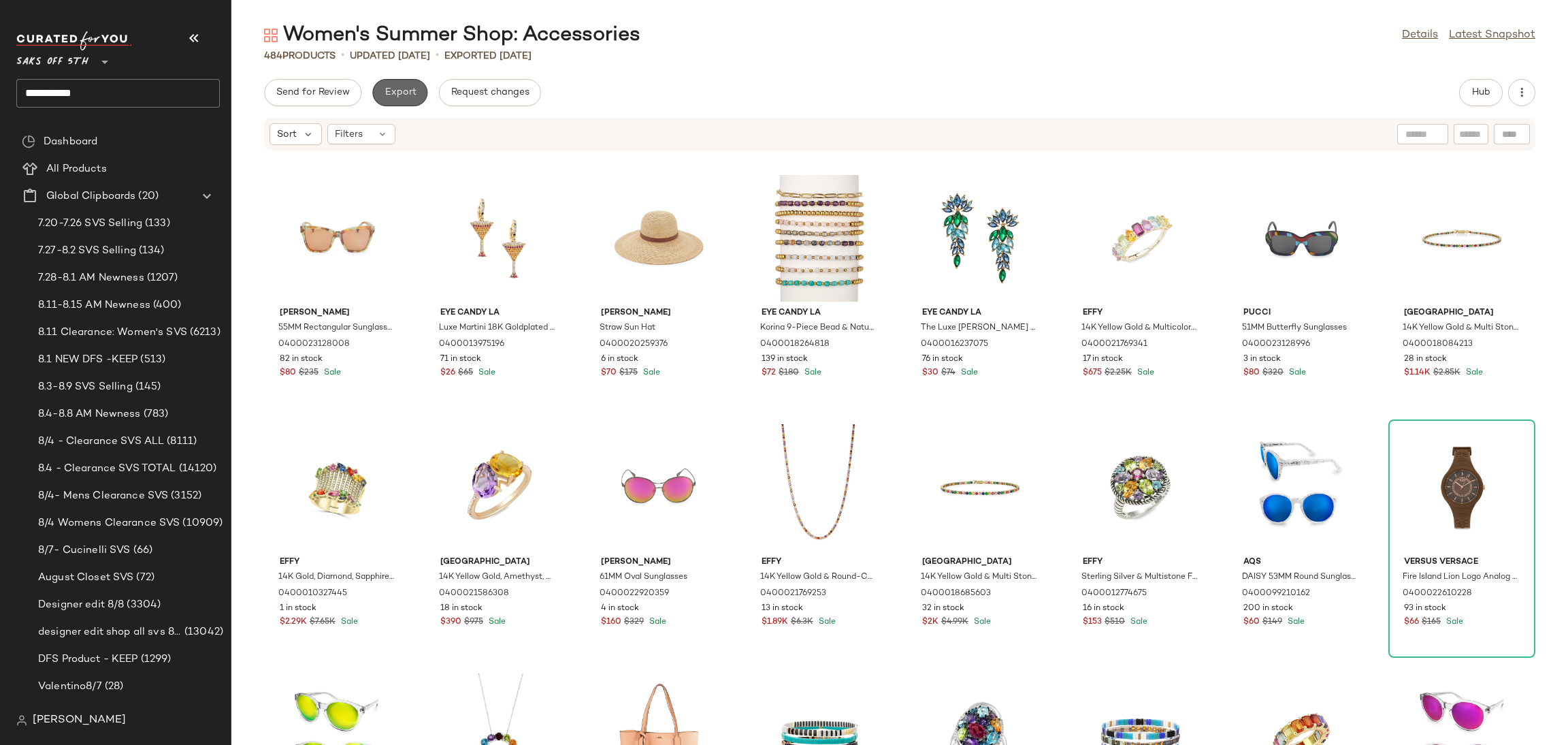
click at [409, 94] on span "Export" at bounding box center [400, 92] width 32 height 10
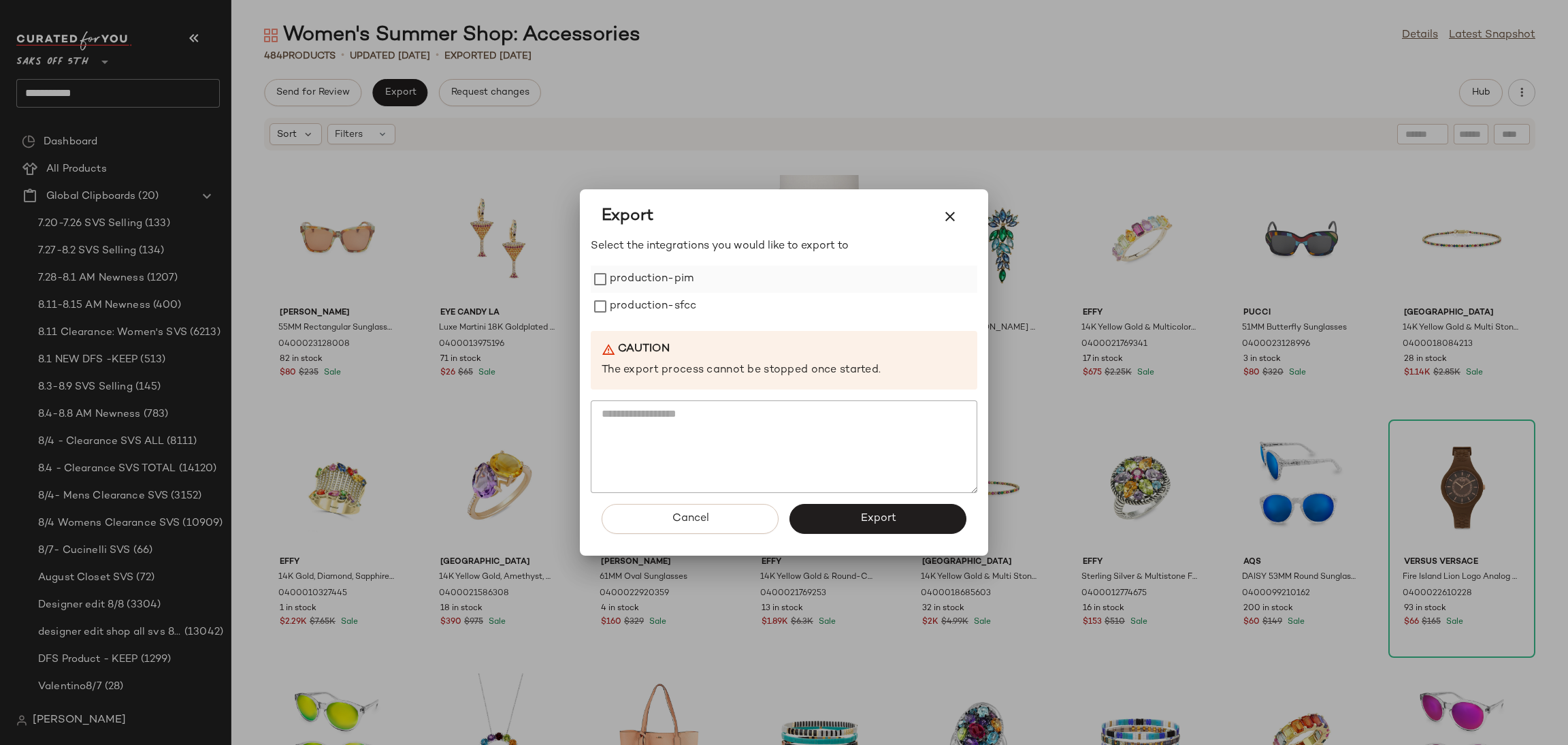
click at [628, 283] on label "production-pim" at bounding box center [652, 279] width 83 height 27
click at [640, 317] on label "production-sfcc" at bounding box center [653, 306] width 86 height 27
click at [848, 520] on button "Export" at bounding box center [877, 519] width 177 height 30
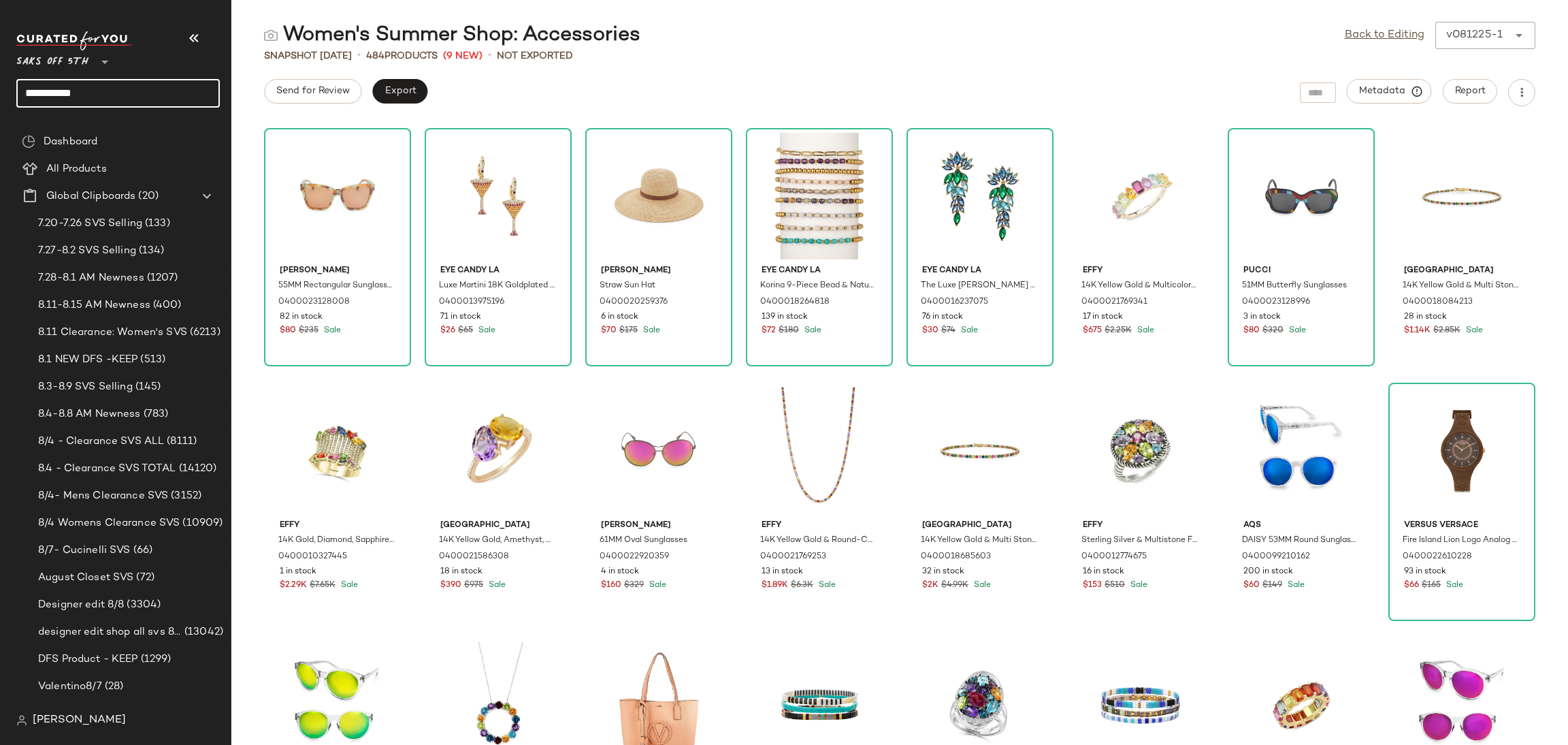
click at [144, 83] on input "**********" at bounding box center [117, 93] width 204 height 28
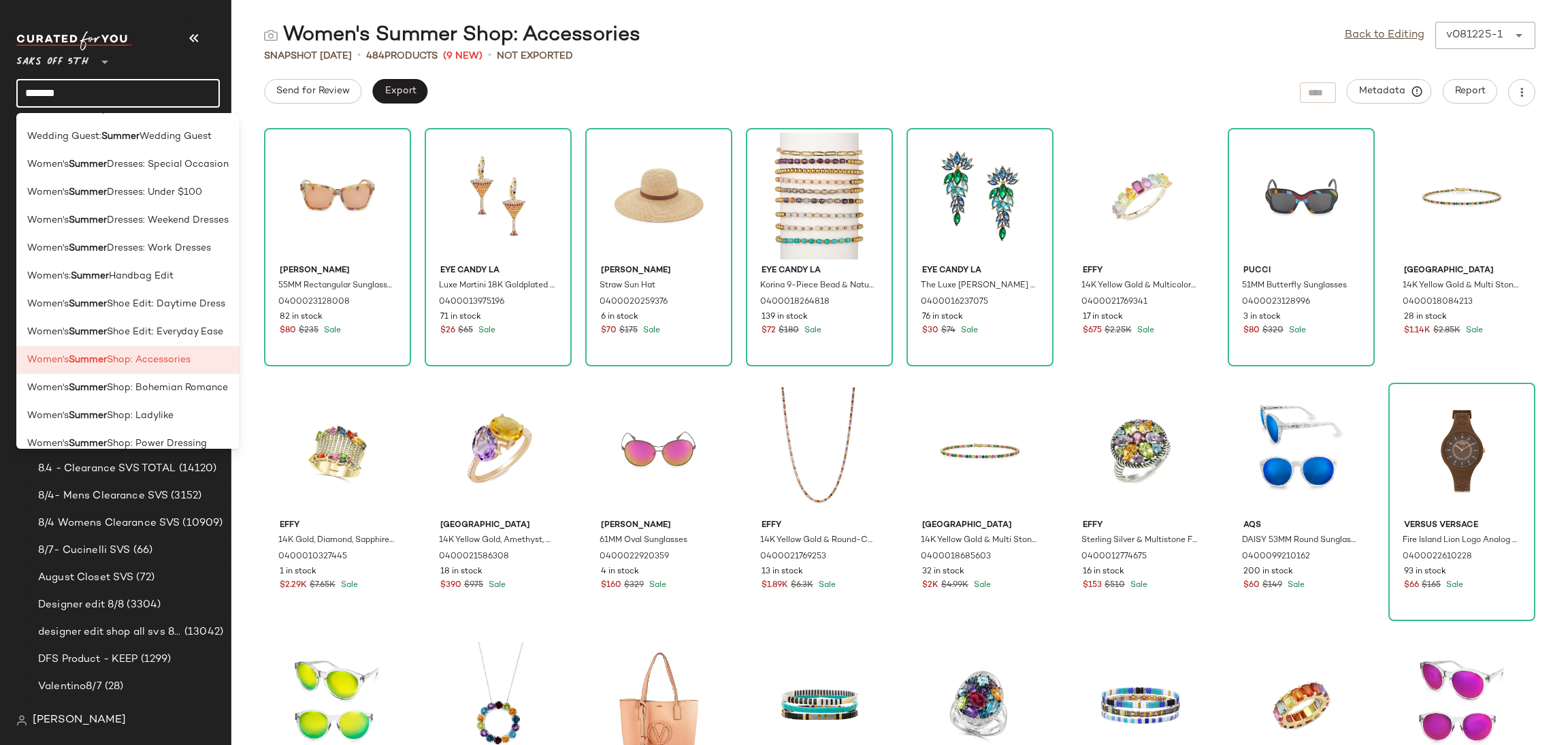
scroll to position [243, 0]
type input "******"
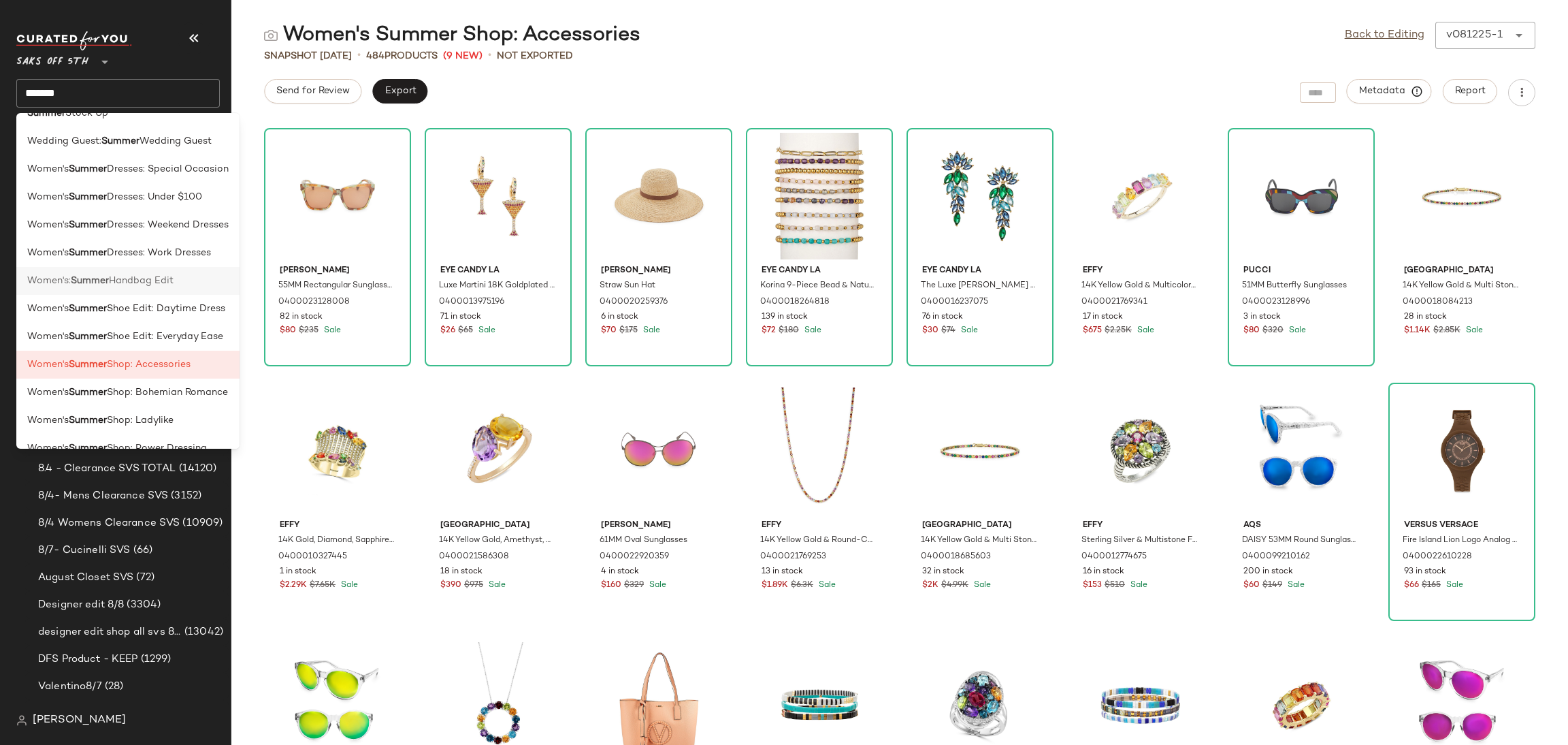
click at [171, 284] on span "Handbag Edit" at bounding box center [141, 281] width 64 height 14
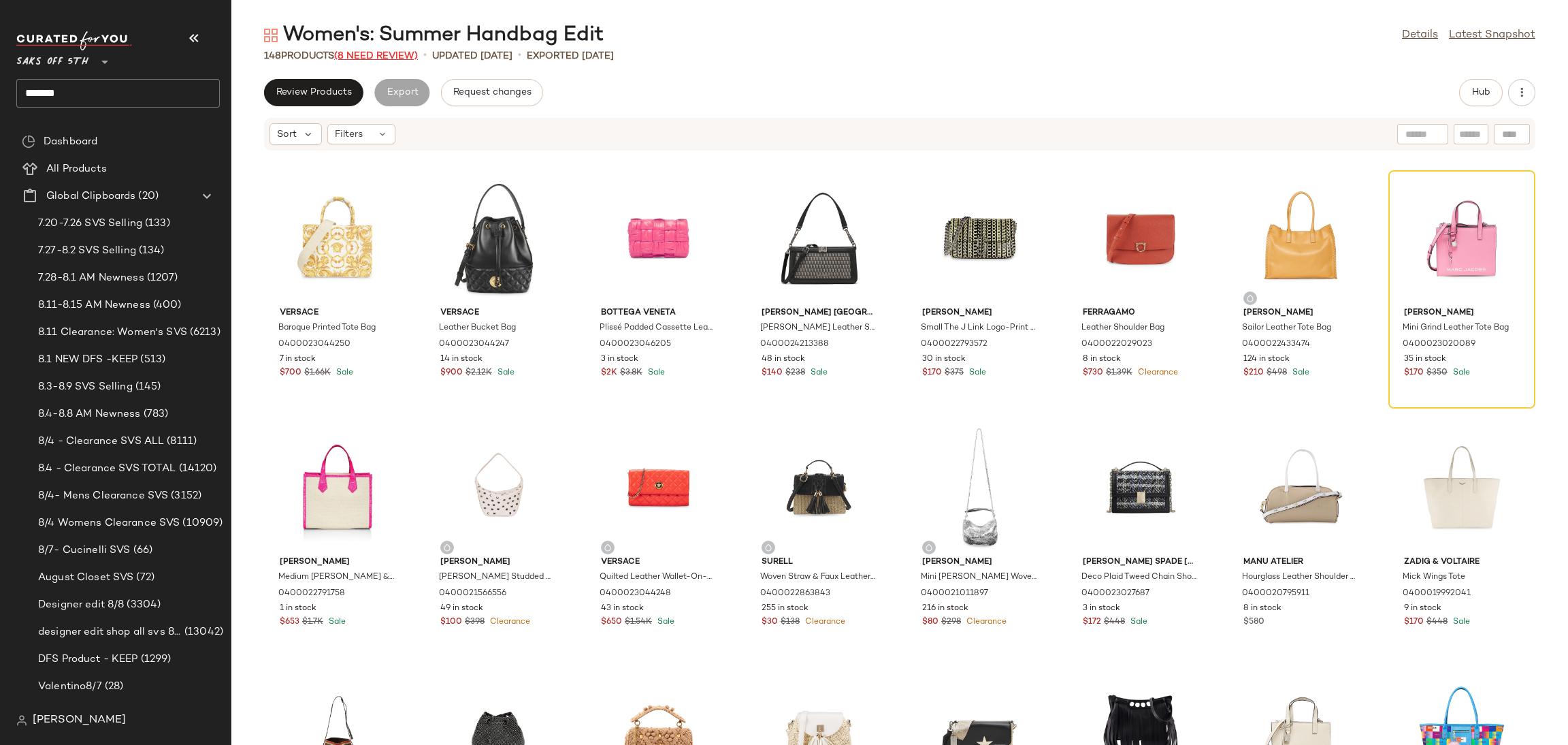
click at [372, 54] on span "(8 Need Review)" at bounding box center [376, 56] width 83 height 10
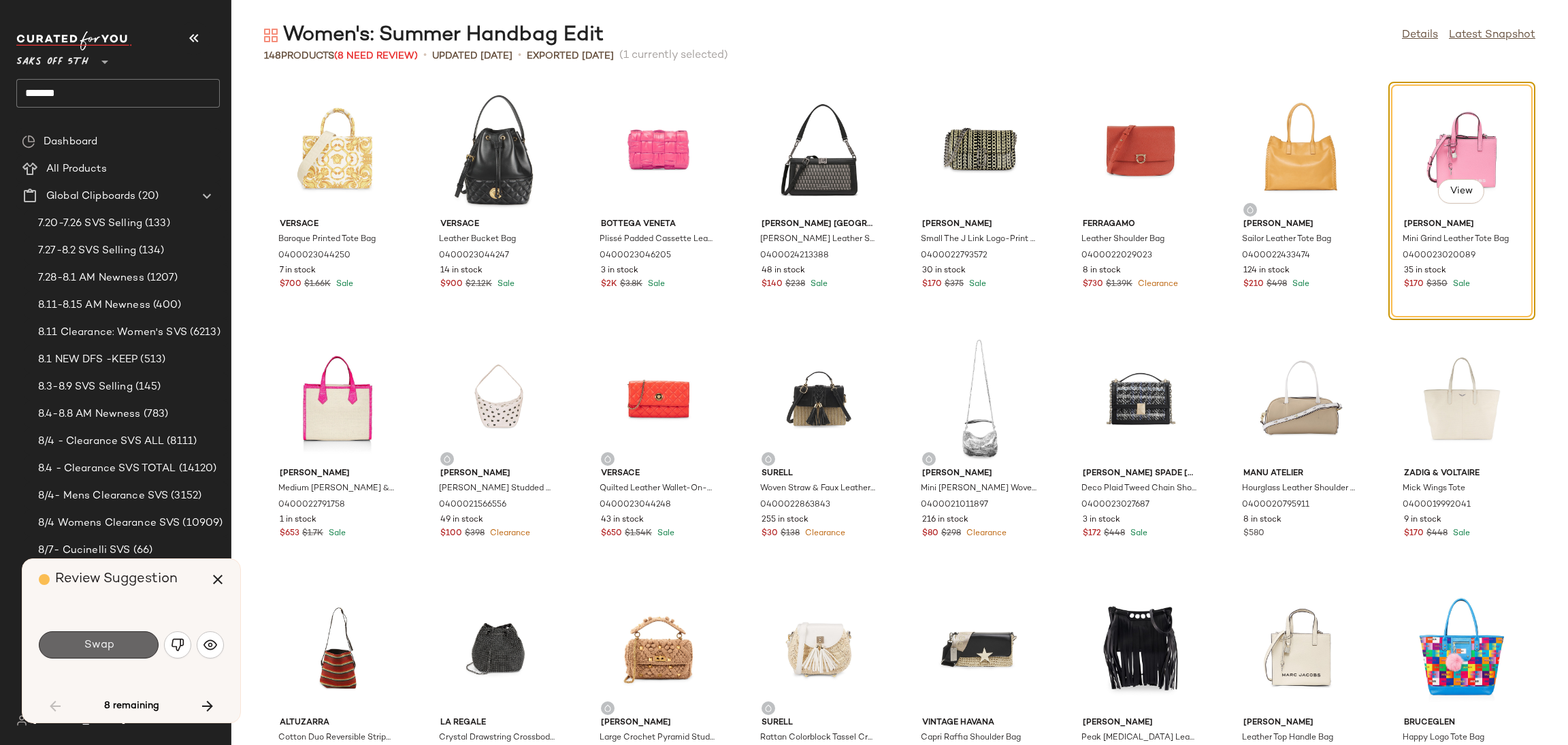
click at [119, 634] on button "Swap" at bounding box center [99, 645] width 119 height 27
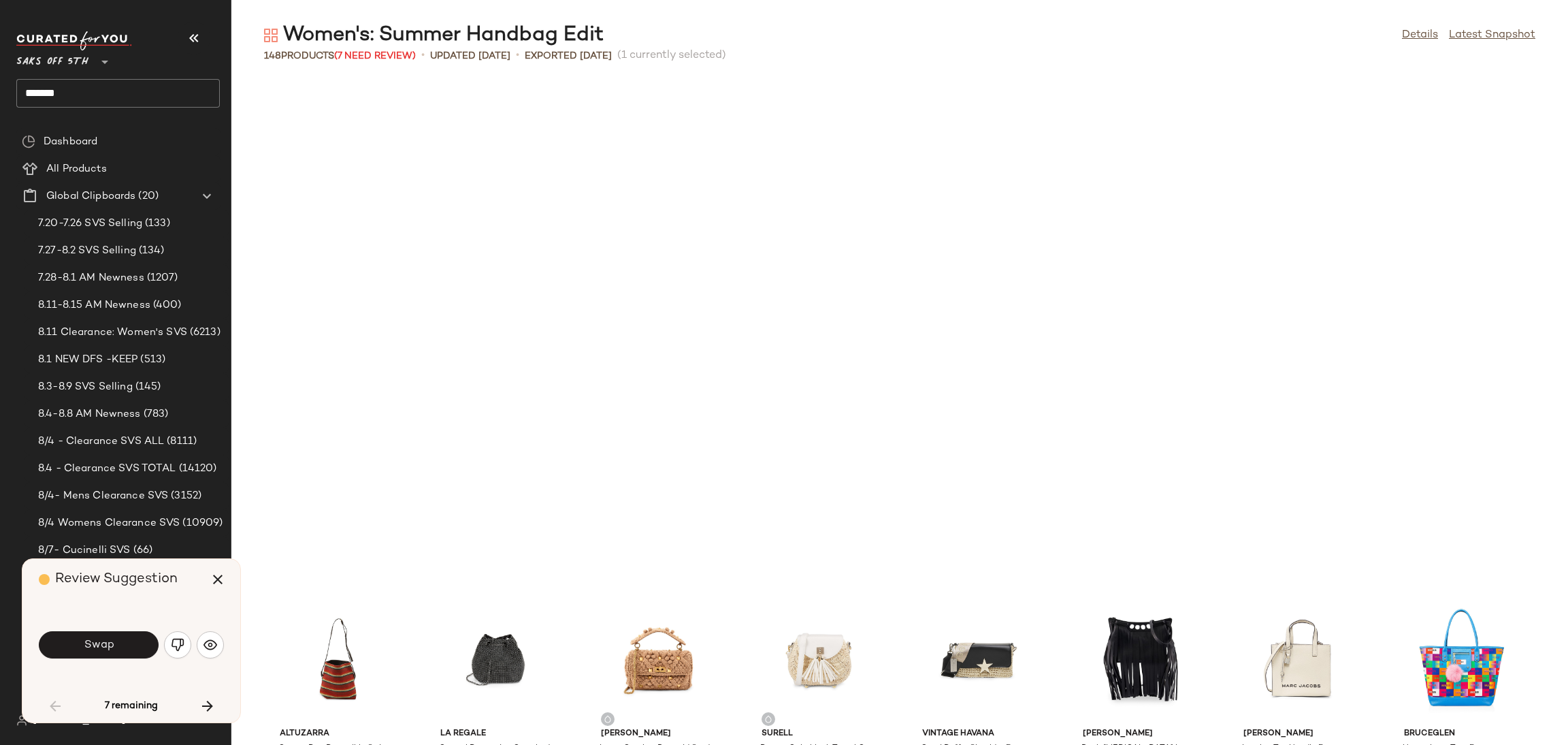
scroll to position [509, 0]
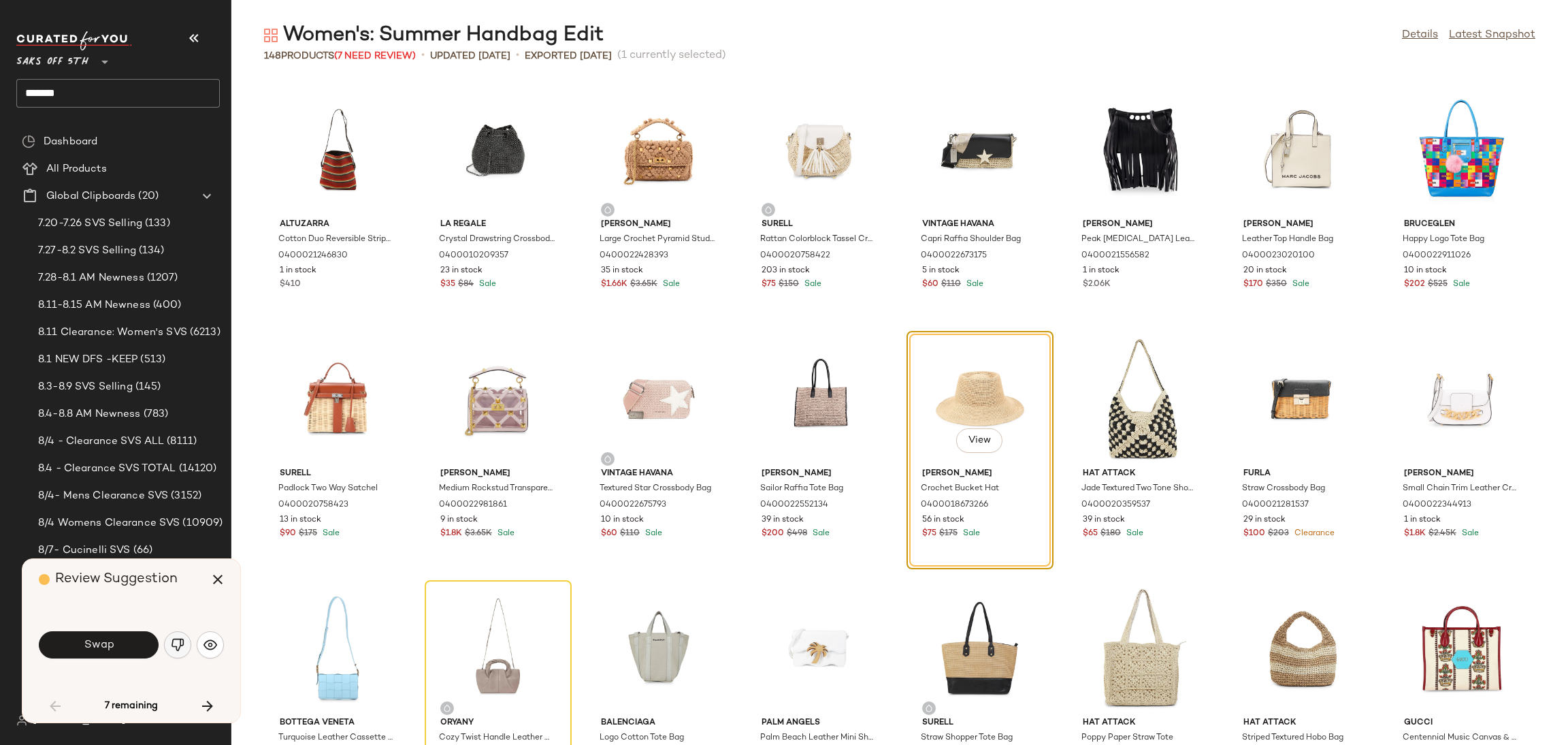
click at [179, 643] on img "button" at bounding box center [177, 645] width 13 height 13
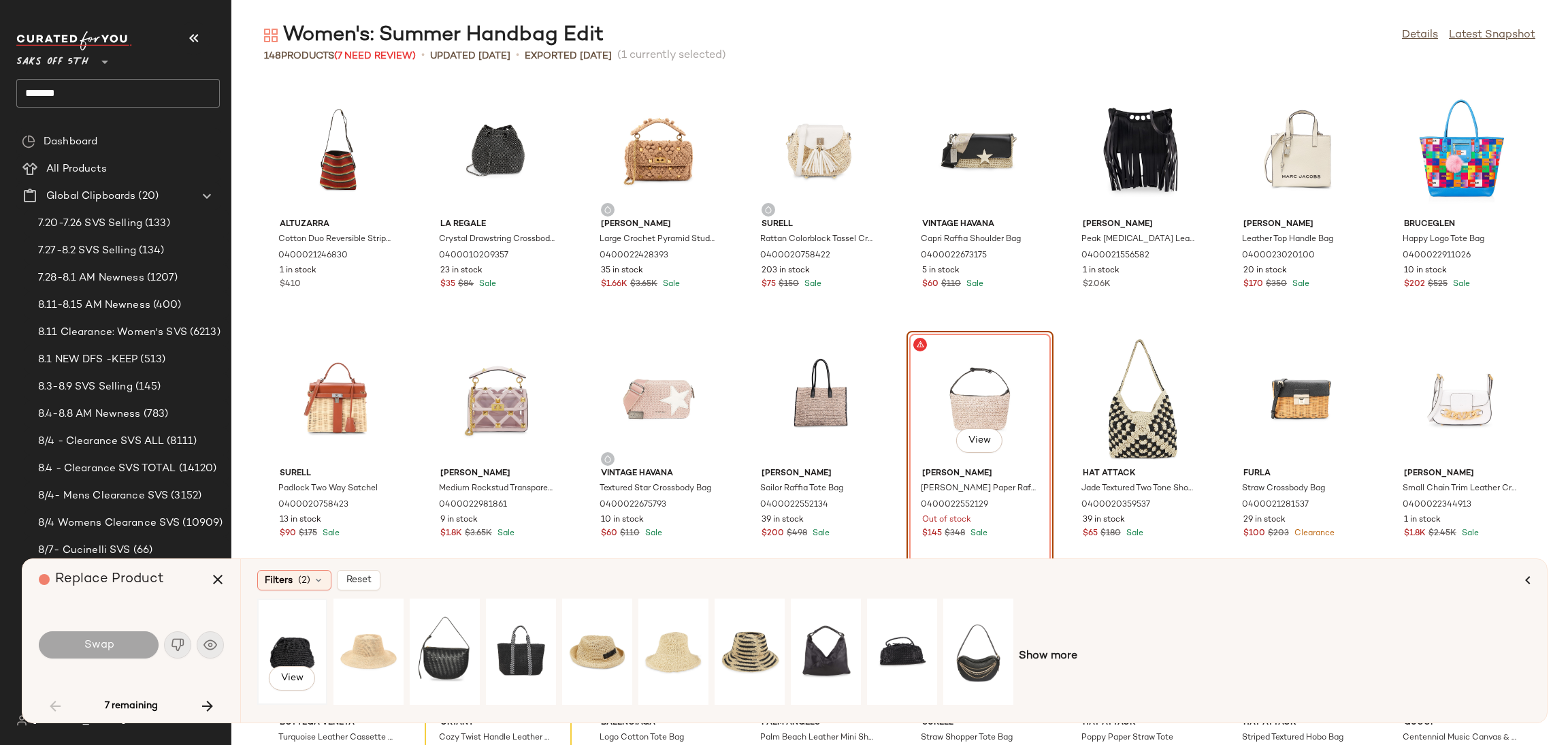
click at [295, 634] on div "View" at bounding box center [293, 651] width 61 height 97
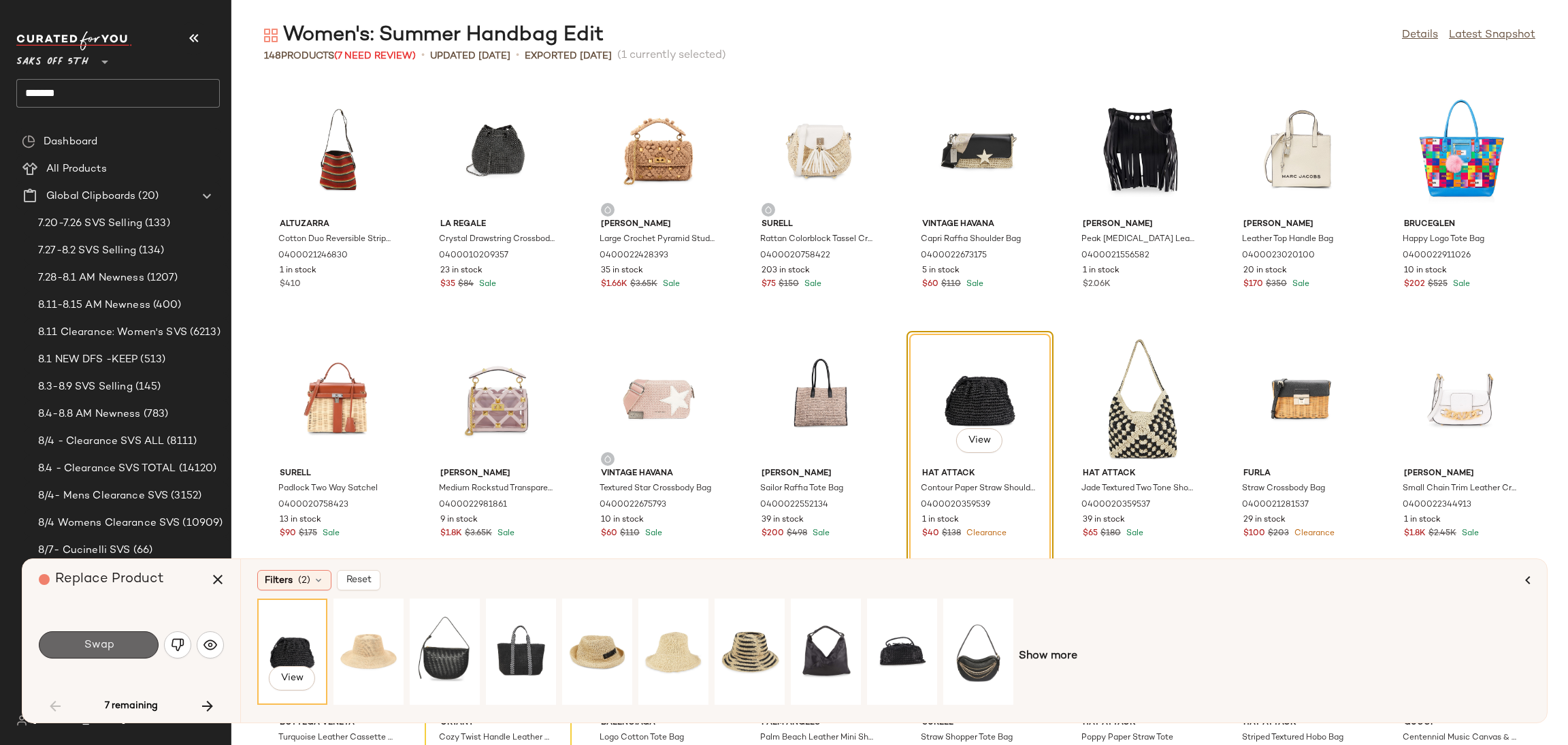
click at [128, 643] on button "Swap" at bounding box center [99, 645] width 119 height 27
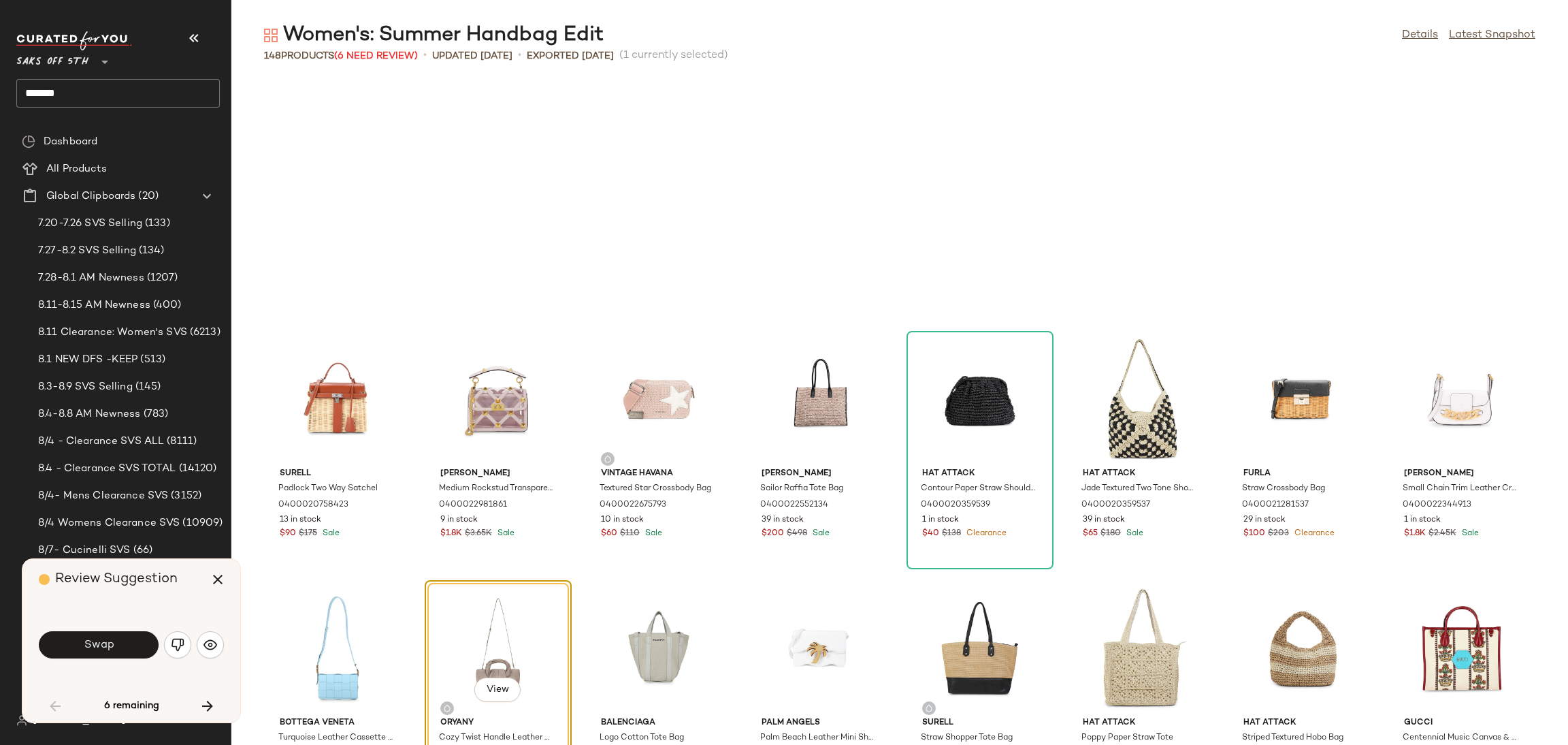
scroll to position [748, 0]
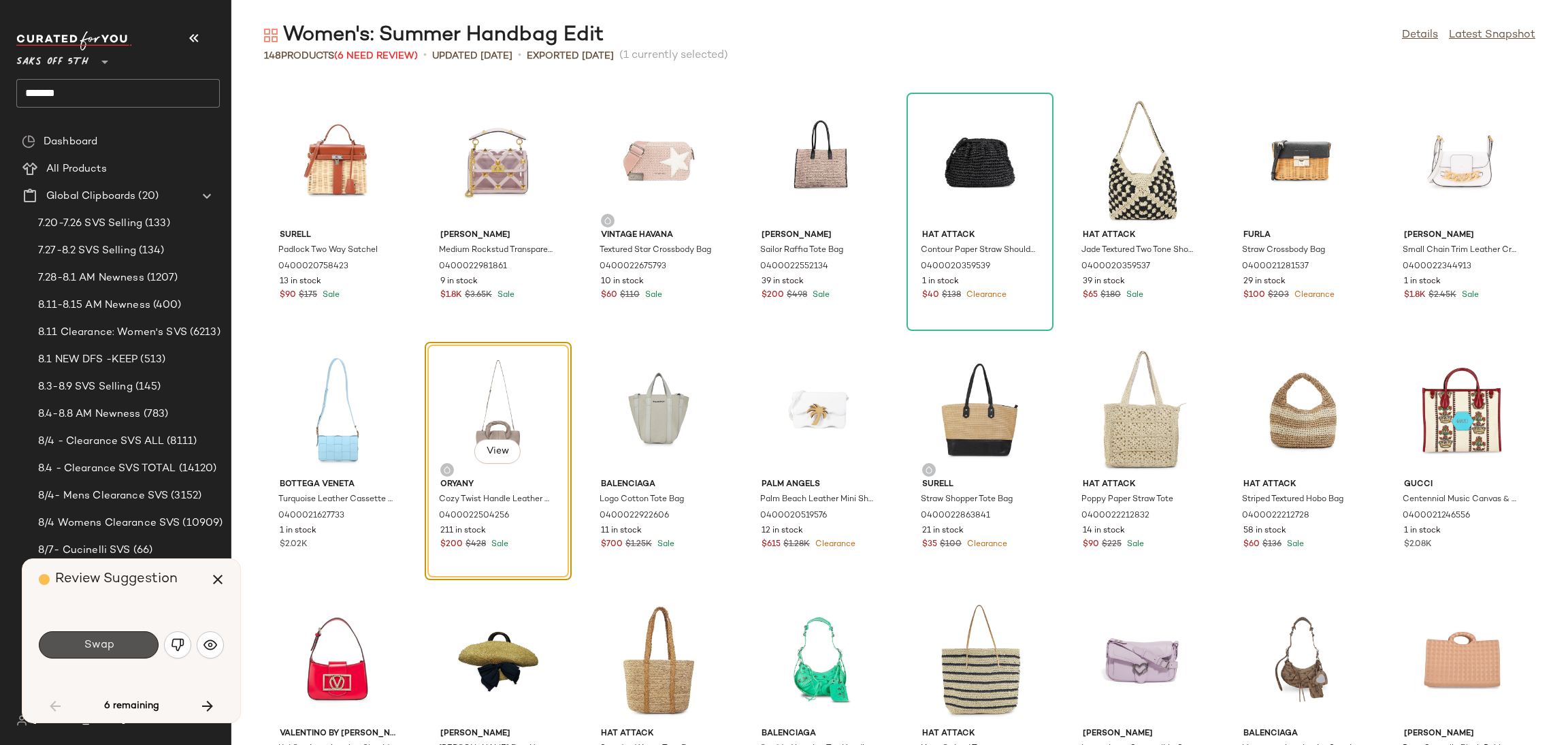
click at [128, 643] on button "Swap" at bounding box center [99, 645] width 119 height 27
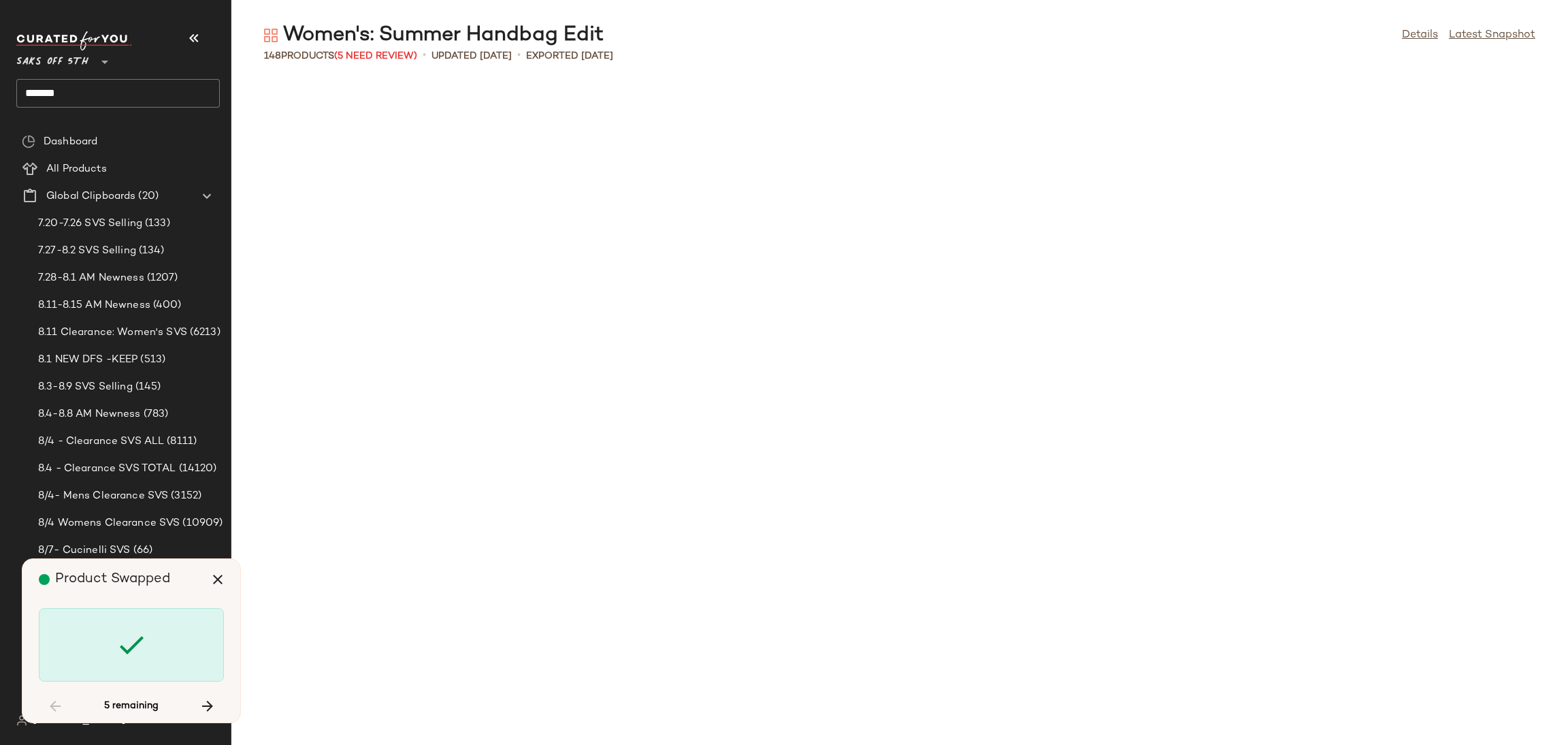
scroll to position [1743, 0]
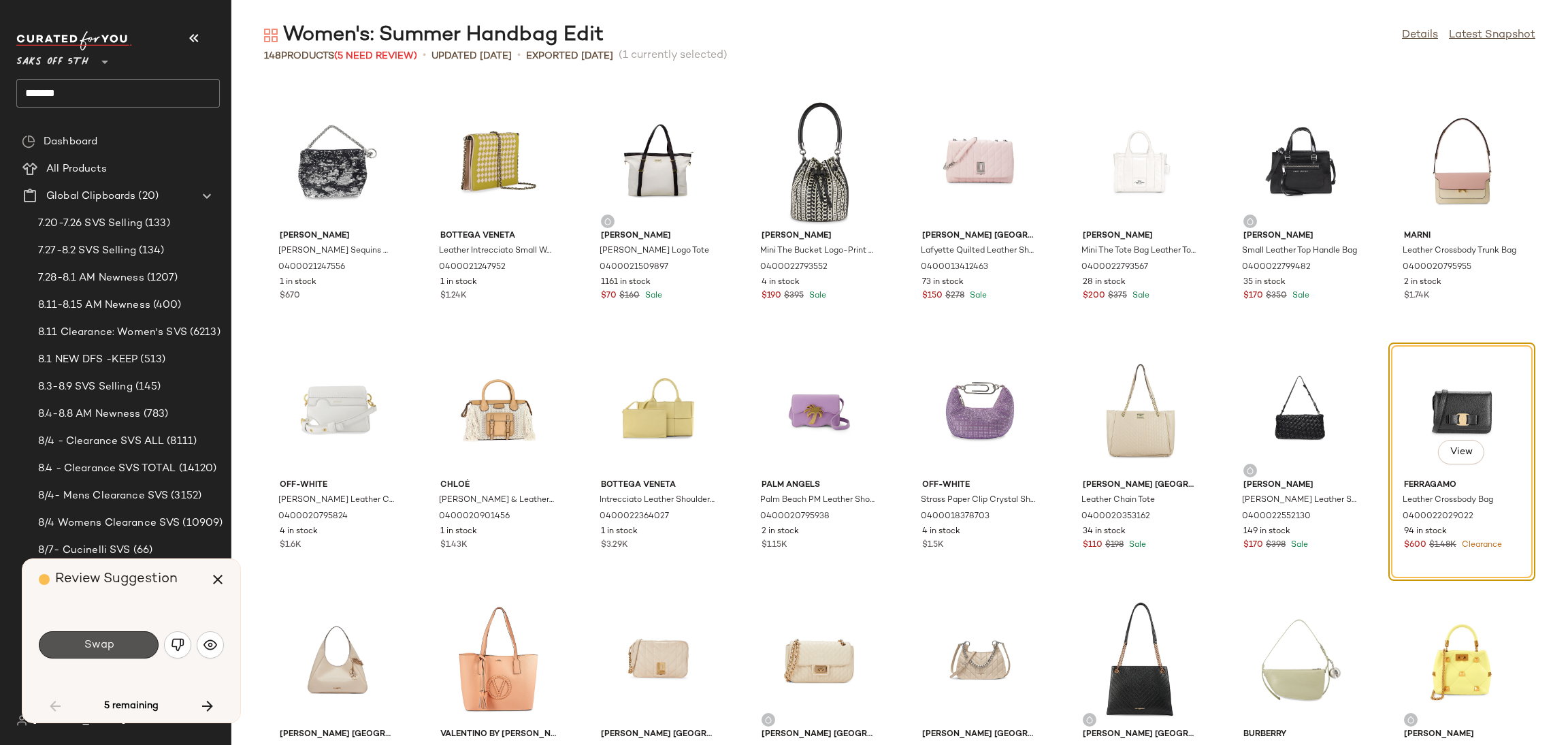
click at [128, 643] on button "Swap" at bounding box center [99, 645] width 119 height 27
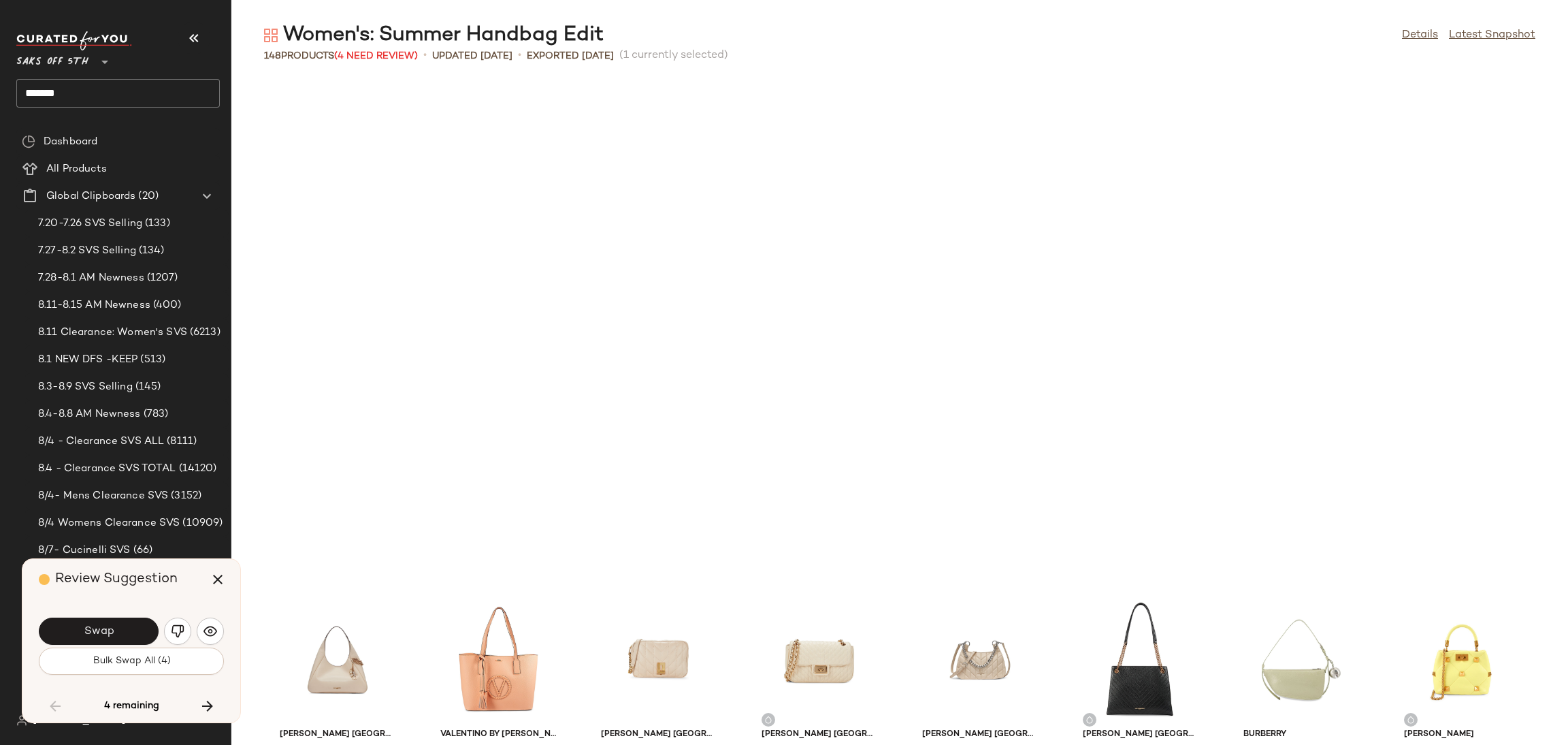
scroll to position [2242, 0]
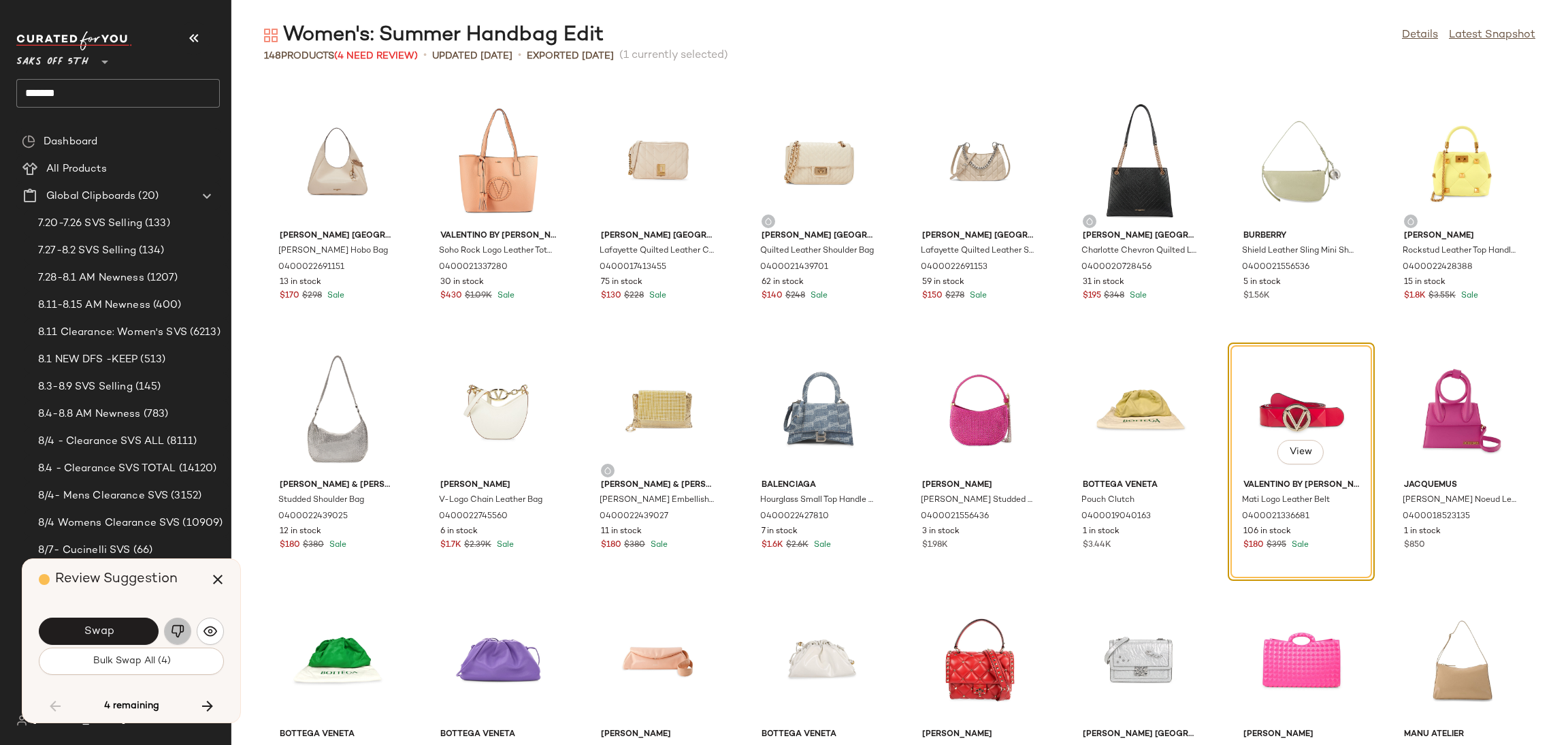
click at [176, 625] on img "button" at bounding box center [177, 631] width 13 height 13
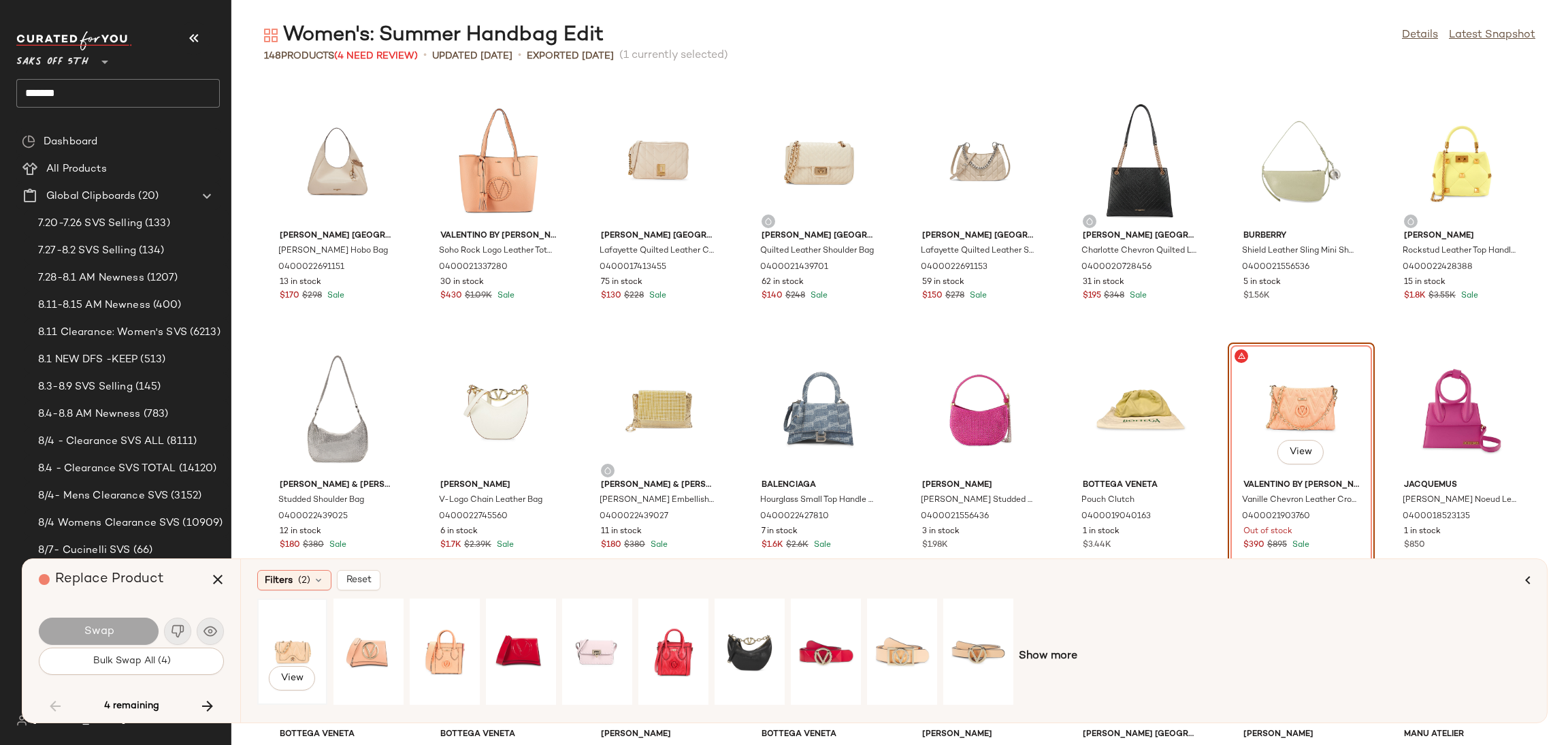
click at [296, 635] on div "View" at bounding box center [293, 651] width 61 height 97
click at [137, 627] on button "Swap" at bounding box center [99, 630] width 119 height 27
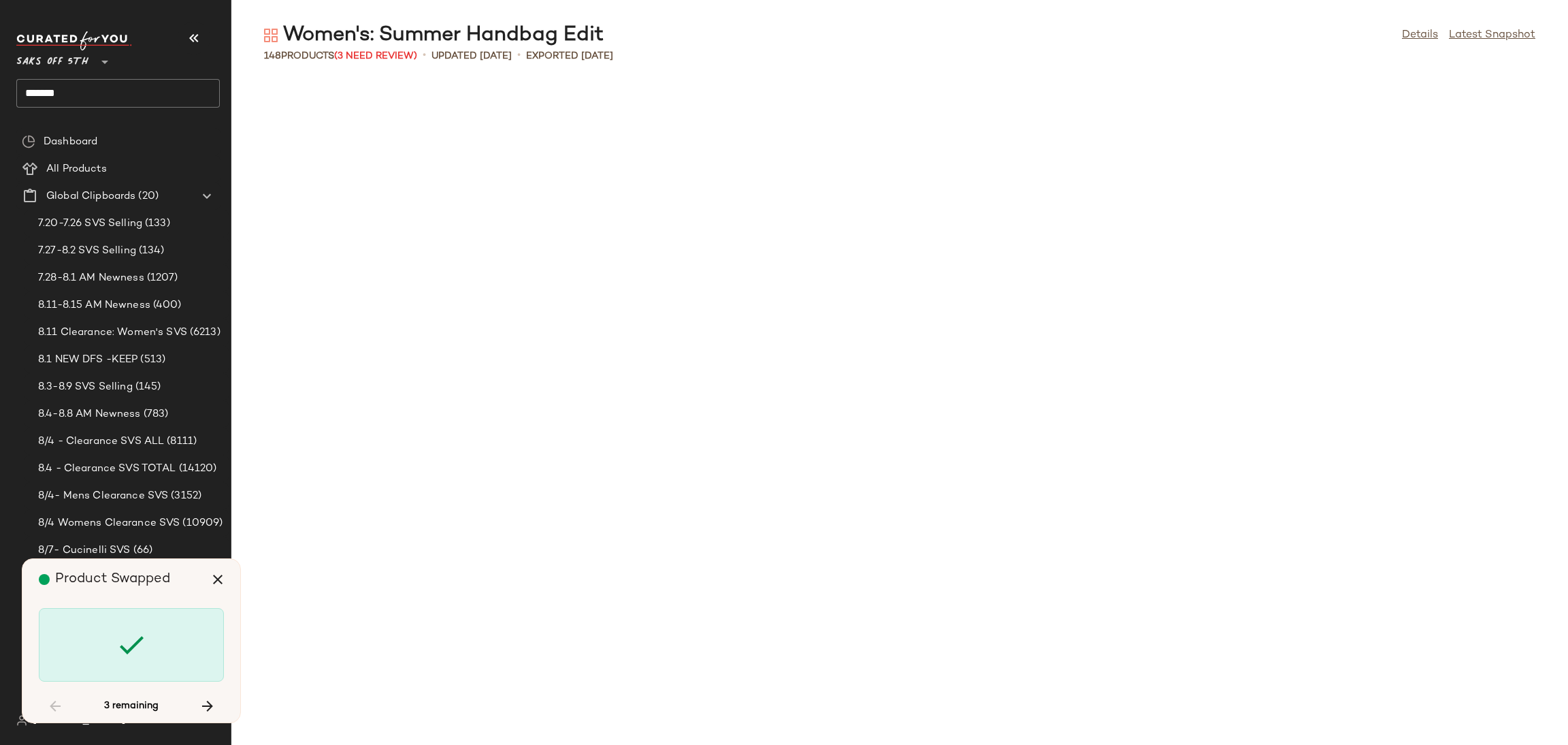
scroll to position [3240, 0]
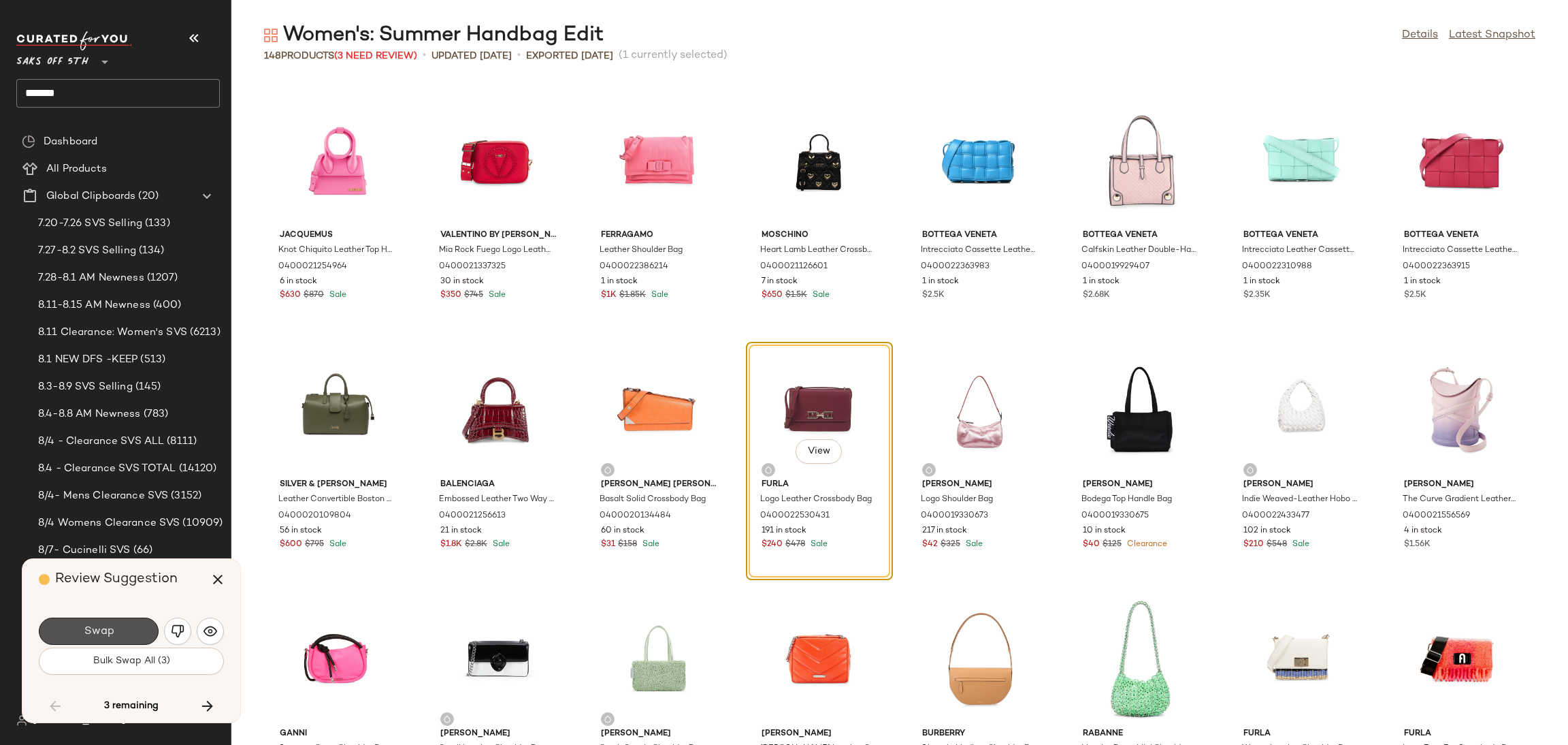
click at [137, 627] on button "Swap" at bounding box center [99, 630] width 119 height 27
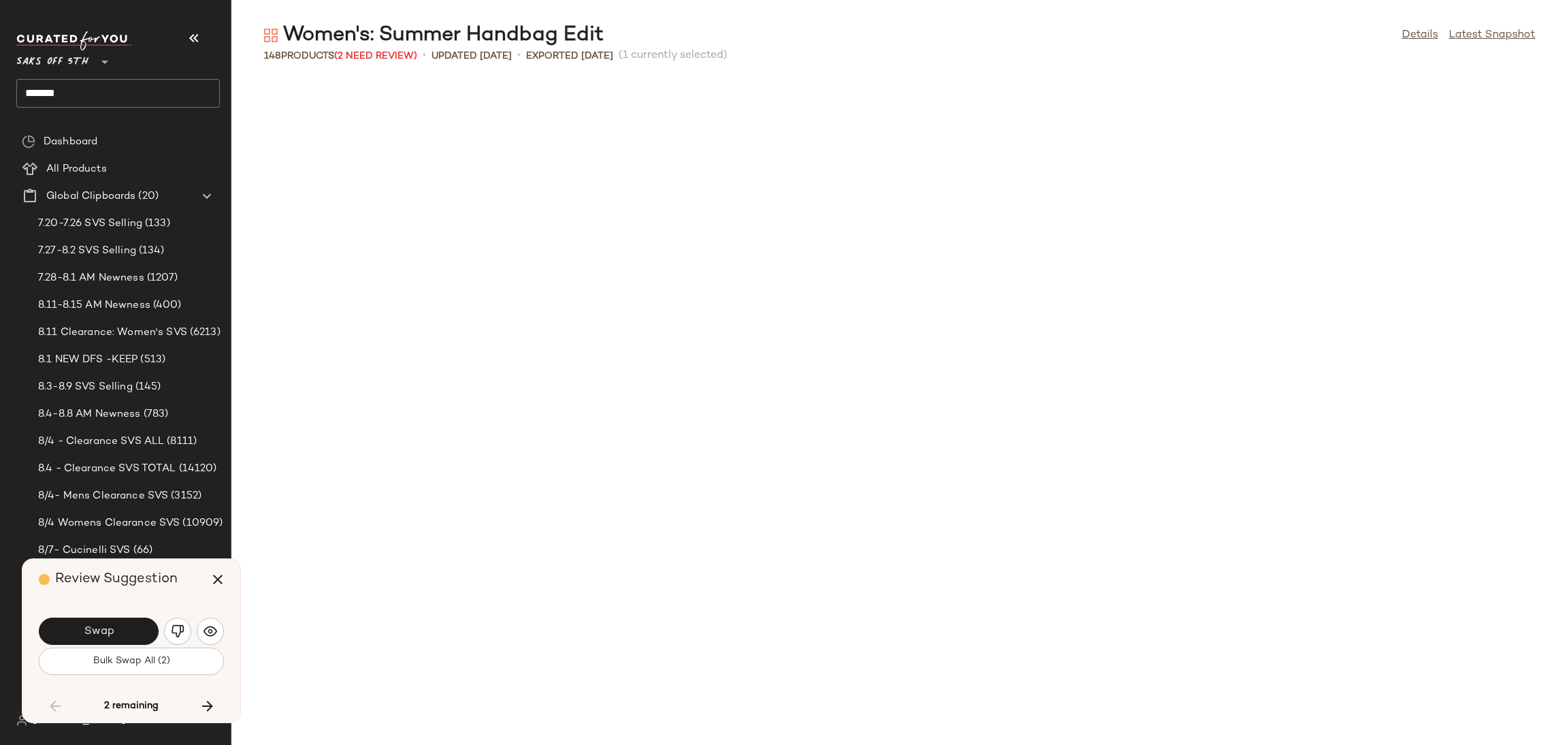
scroll to position [3986, 0]
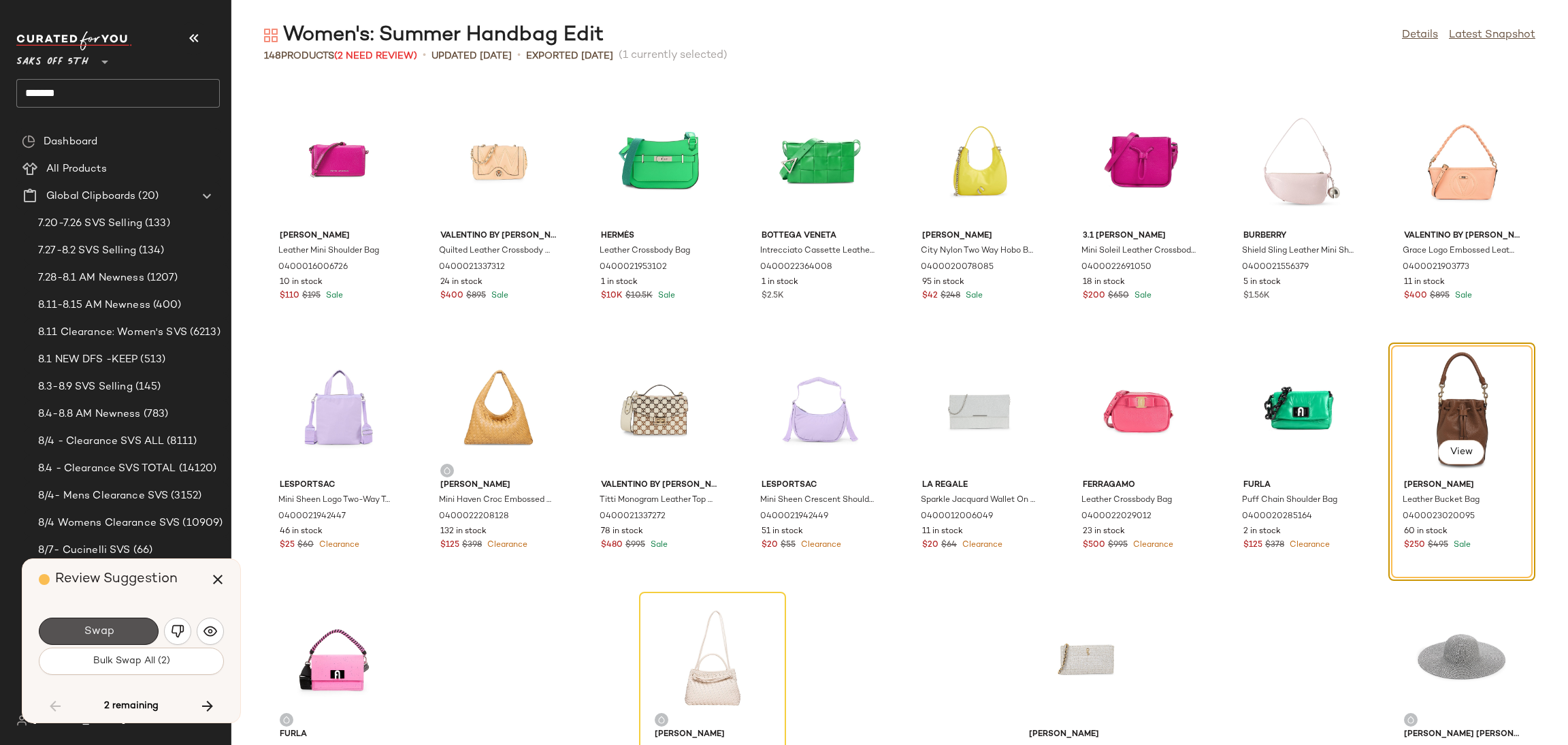
click at [137, 627] on button "Swap" at bounding box center [99, 630] width 119 height 27
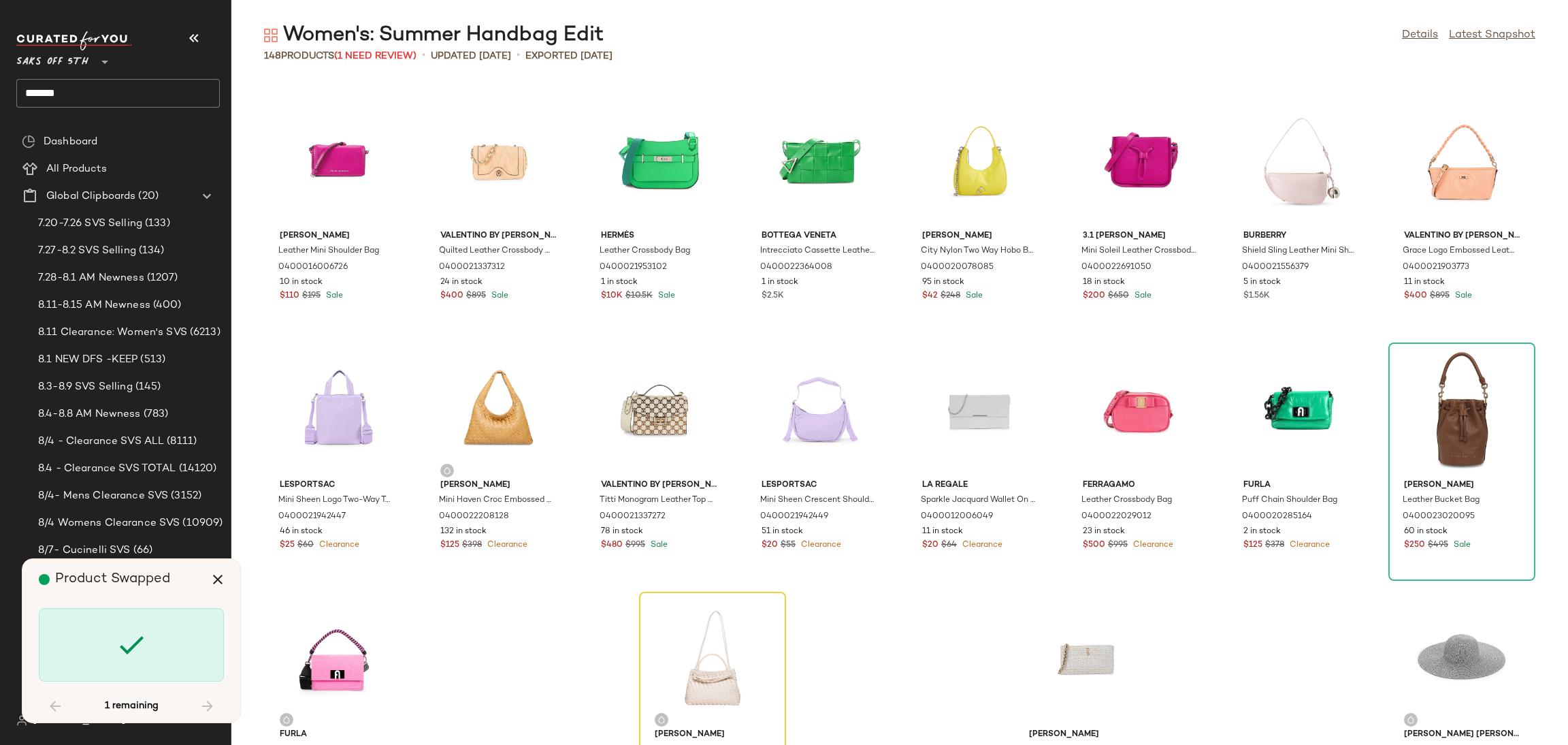
scroll to position [4071, 0]
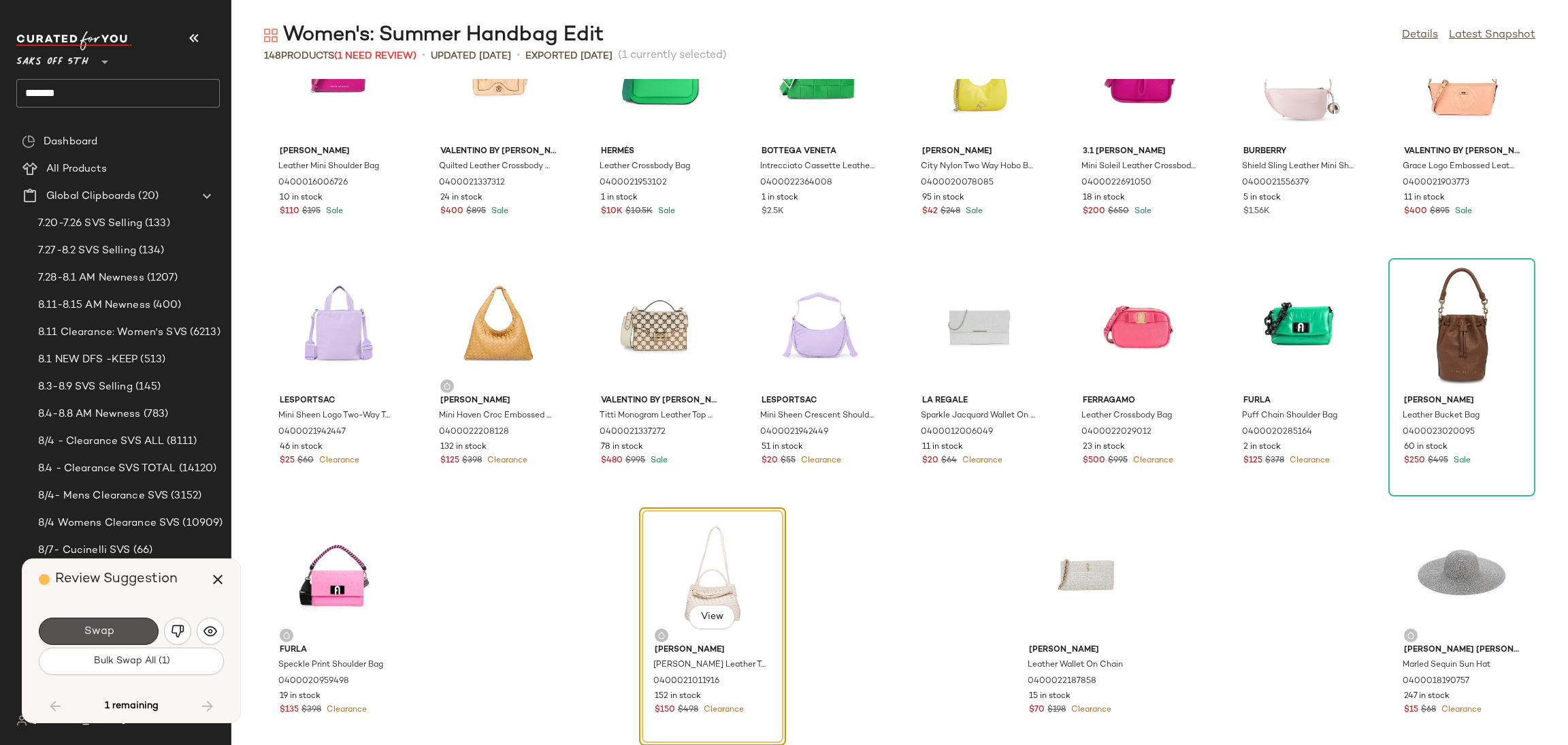
click at [137, 627] on button "Swap" at bounding box center [99, 630] width 119 height 27
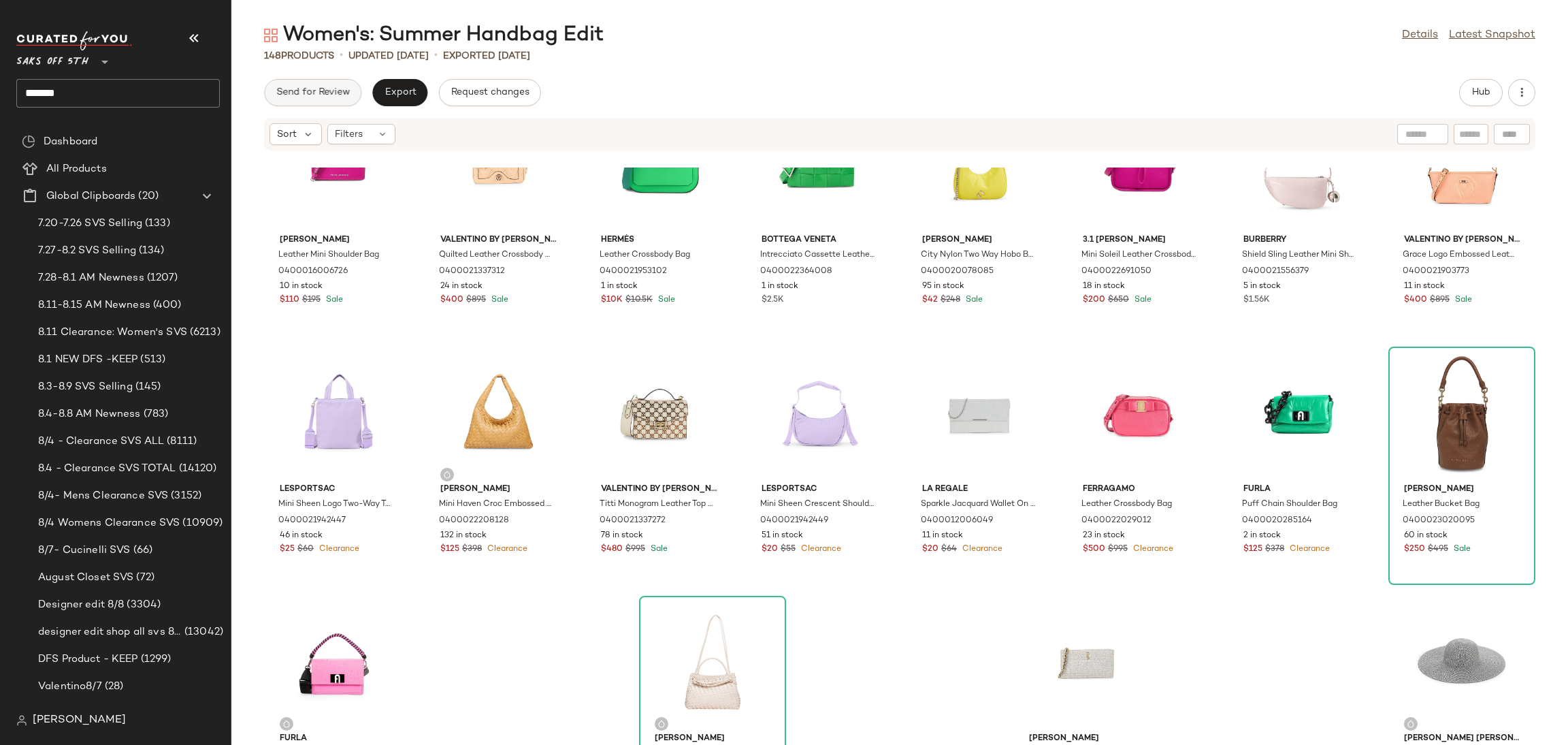
click at [322, 100] on button "Send for Review" at bounding box center [313, 92] width 98 height 27
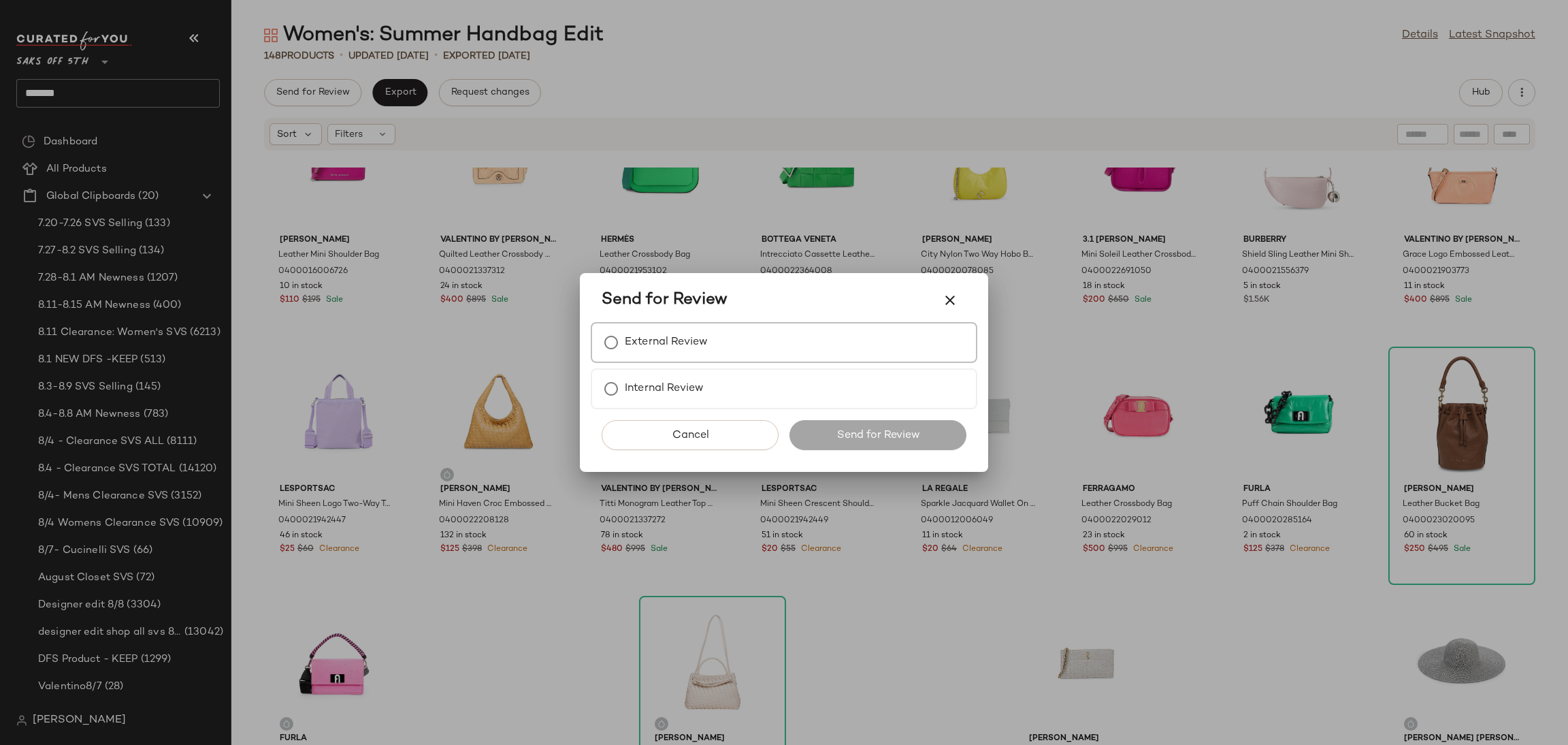
click at [643, 337] on label "External Review" at bounding box center [666, 342] width 83 height 27
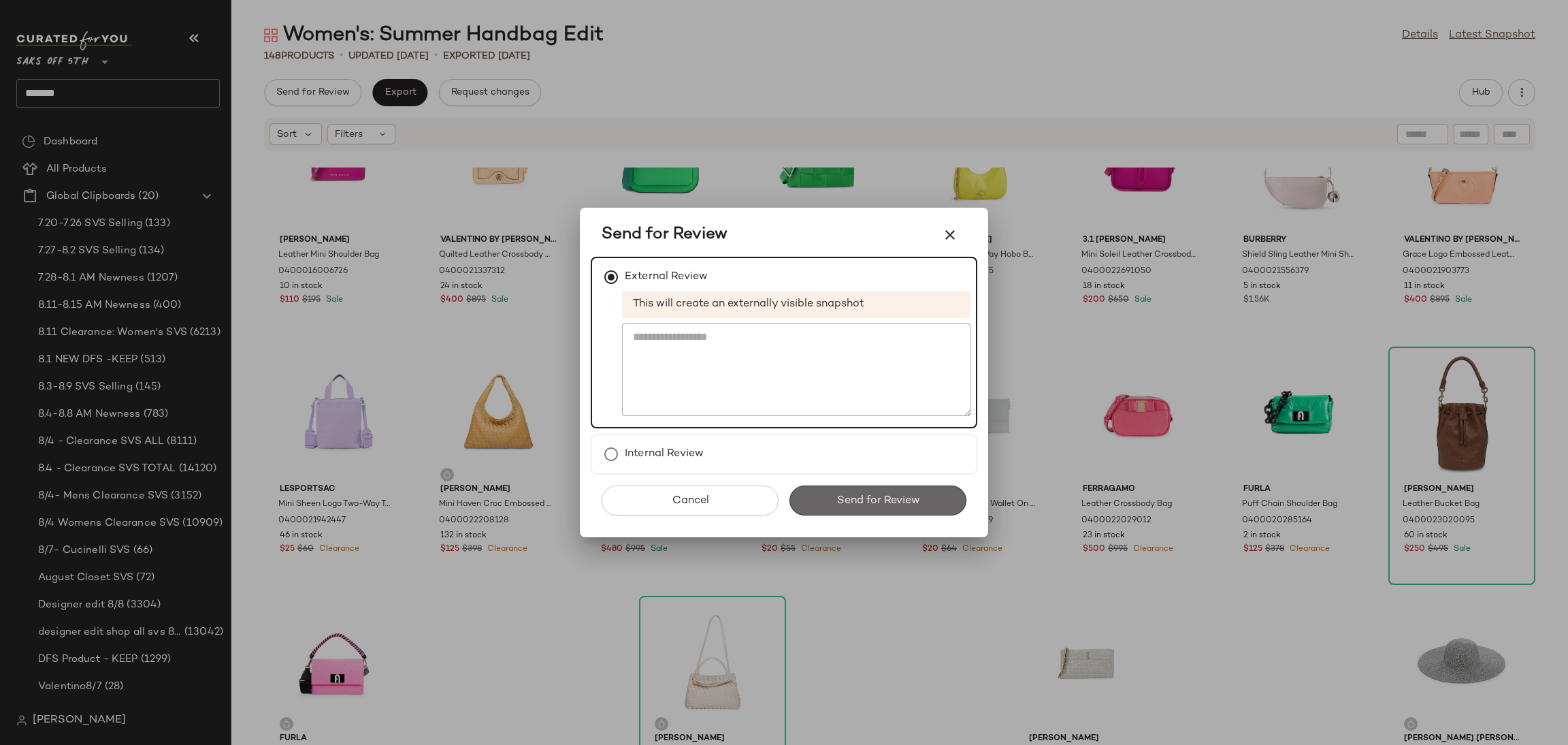
click at [830, 504] on button "Send for Review" at bounding box center [877, 500] width 177 height 30
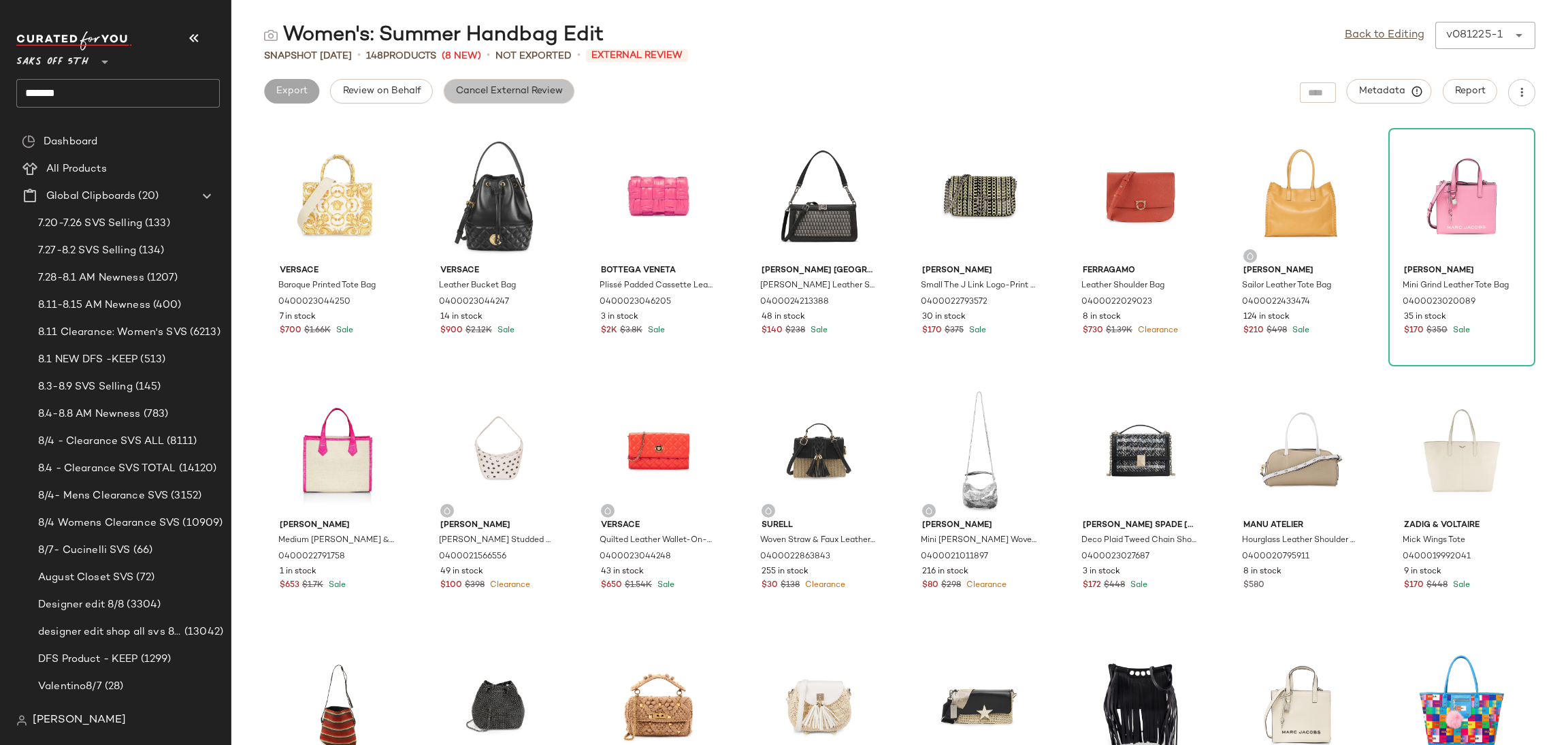
click at [564, 91] on button "Cancel External Review" at bounding box center [509, 91] width 131 height 25
click at [416, 96] on button "Export" at bounding box center [400, 91] width 55 height 25
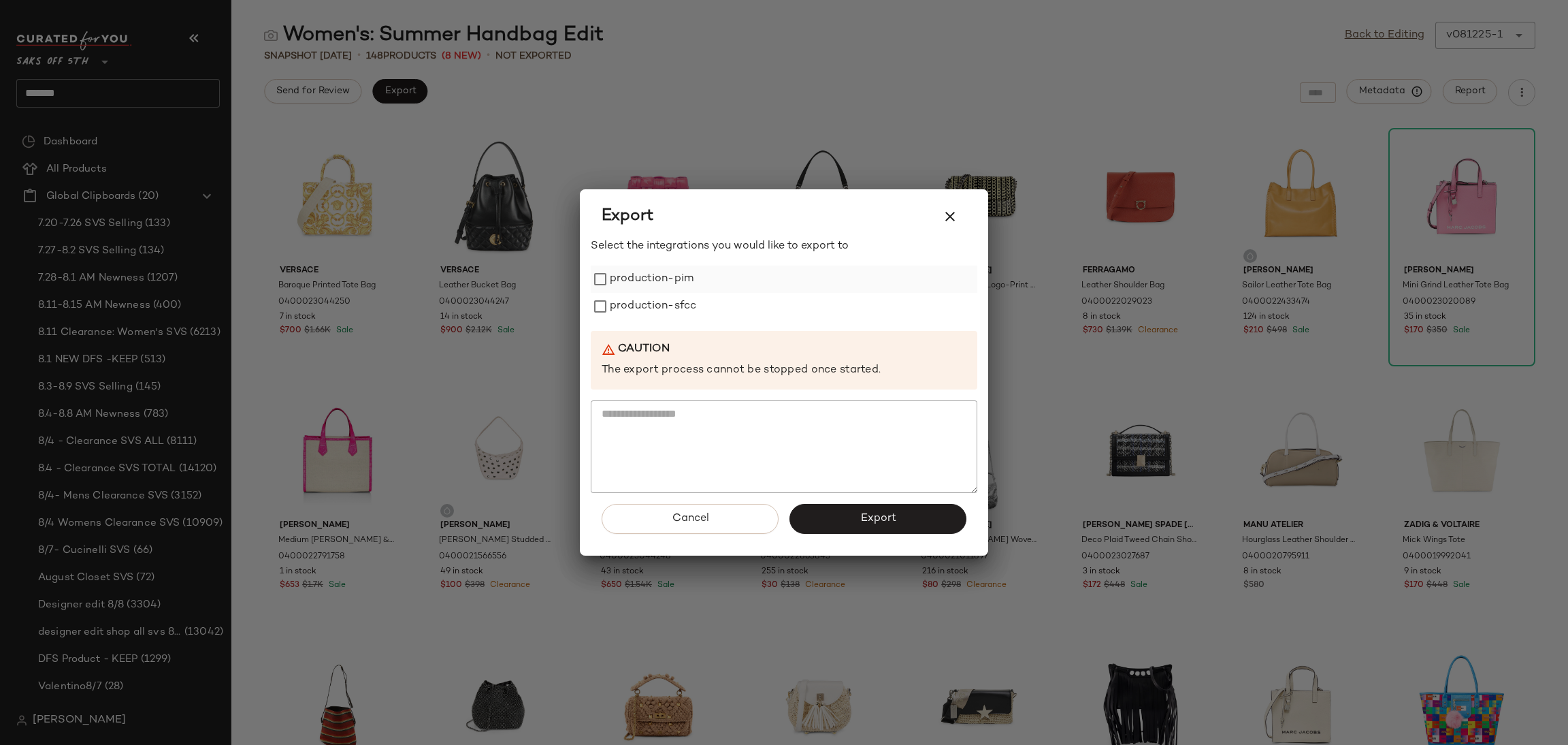
click at [656, 266] on label "production-pim" at bounding box center [652, 279] width 83 height 27
click at [659, 311] on label "production-sfcc" at bounding box center [653, 306] width 86 height 27
click at [853, 528] on button "Export" at bounding box center [877, 519] width 177 height 30
click at [949, 216] on icon "button" at bounding box center [949, 216] width 16 height 16
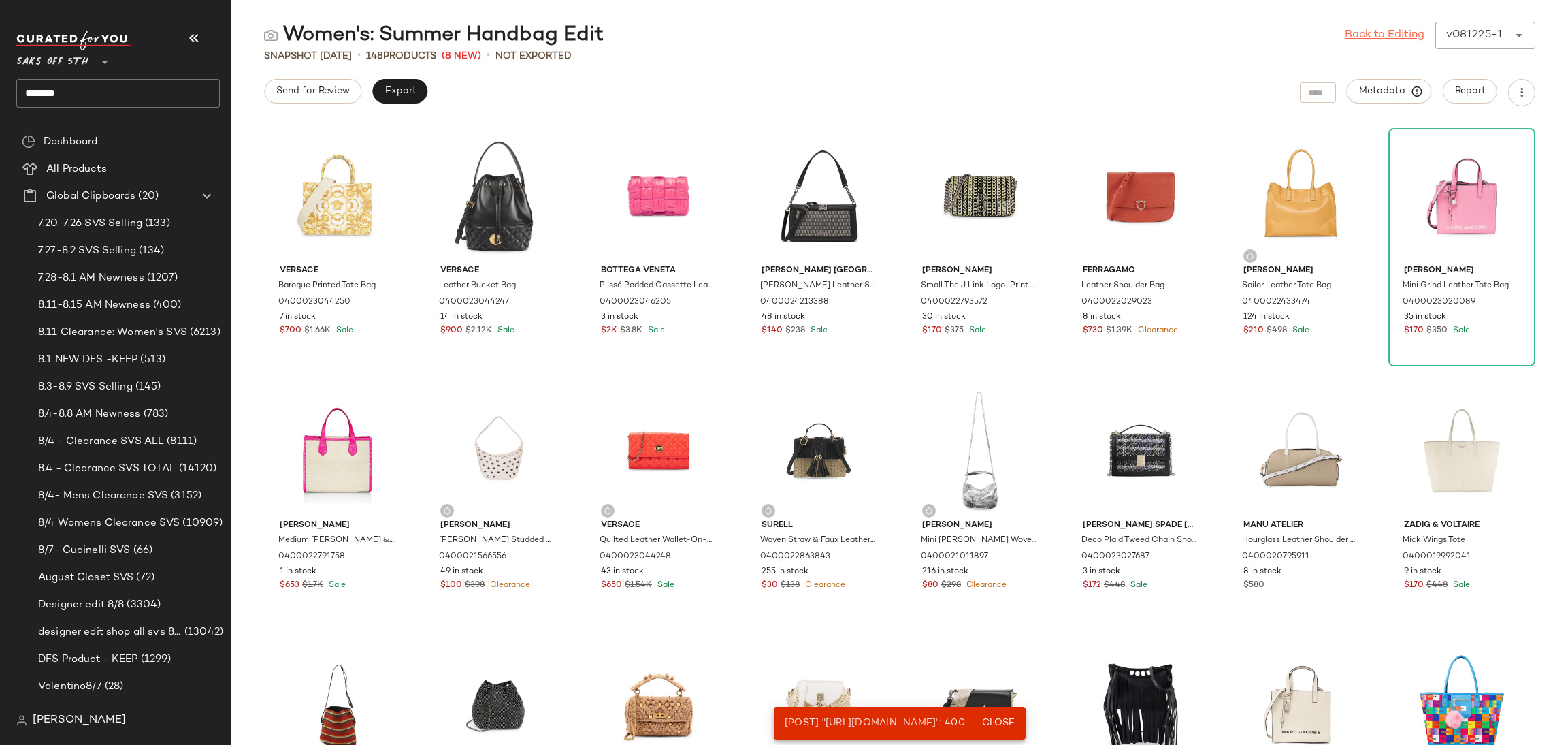
click at [1359, 28] on link "Back to Editing" at bounding box center [1384, 35] width 80 height 16
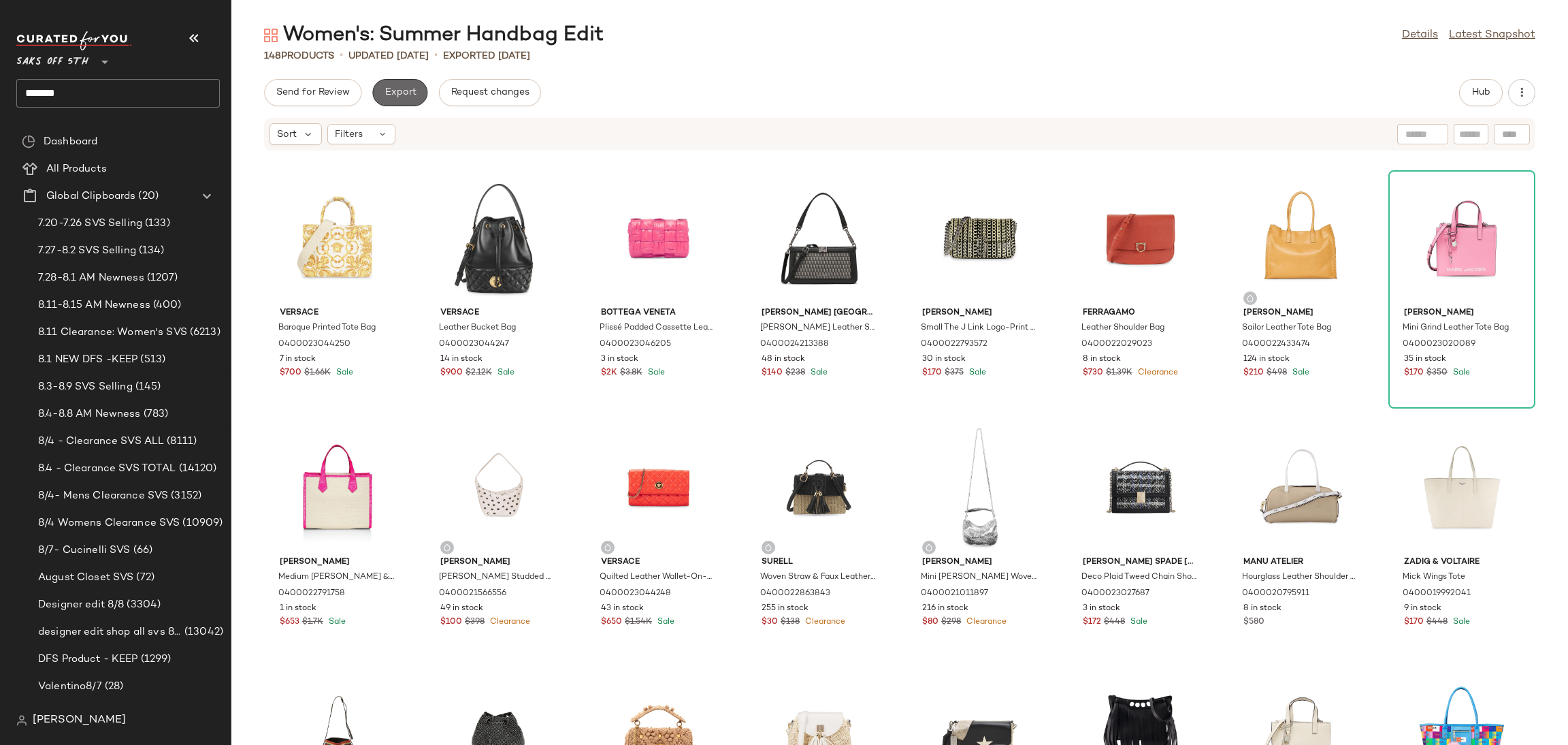
click at [409, 87] on span "Export" at bounding box center [400, 92] width 32 height 10
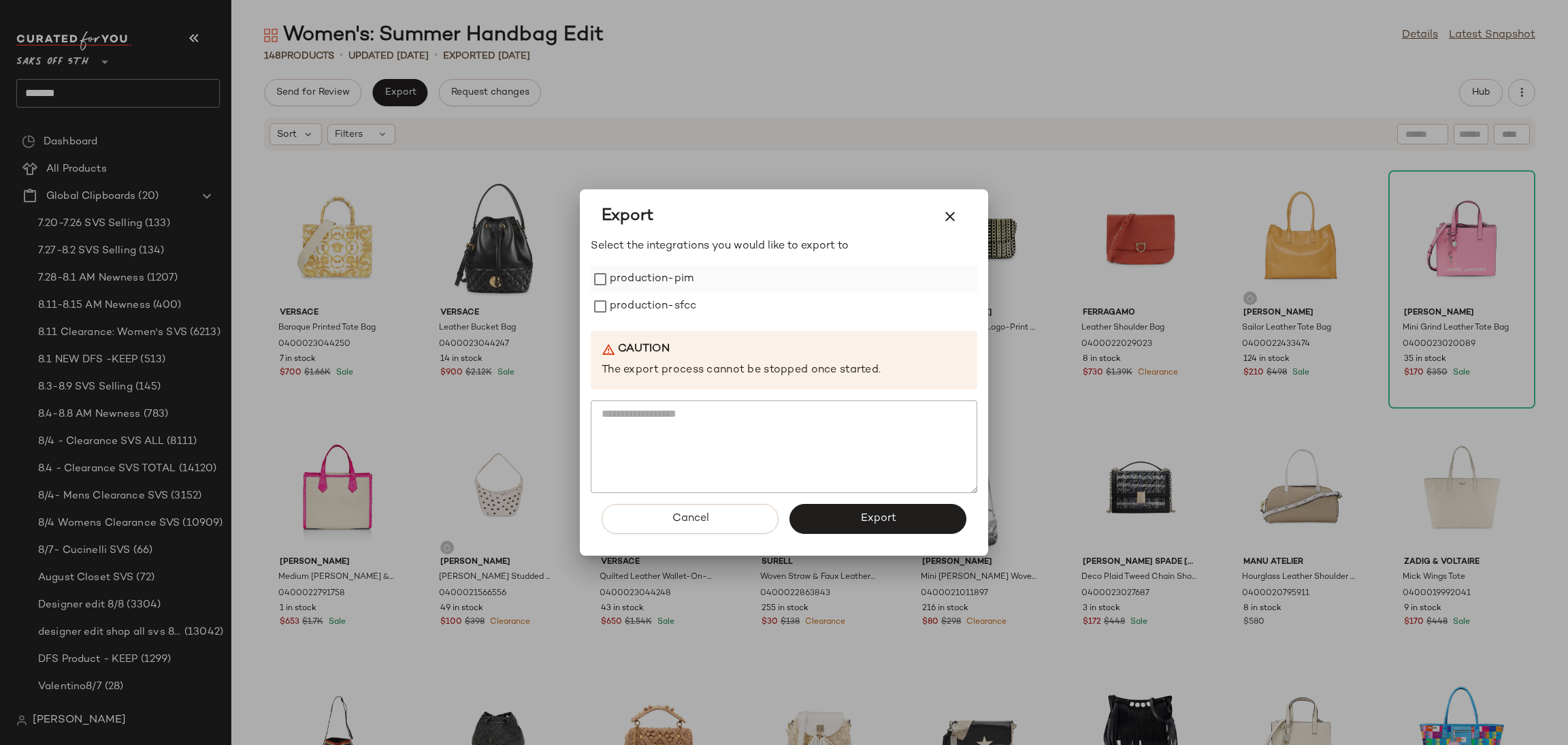
click at [642, 285] on label "production-pim" at bounding box center [652, 279] width 83 height 27
click at [651, 306] on label "production-sfcc" at bounding box center [653, 306] width 86 height 27
click at [853, 520] on button "Export" at bounding box center [877, 519] width 177 height 30
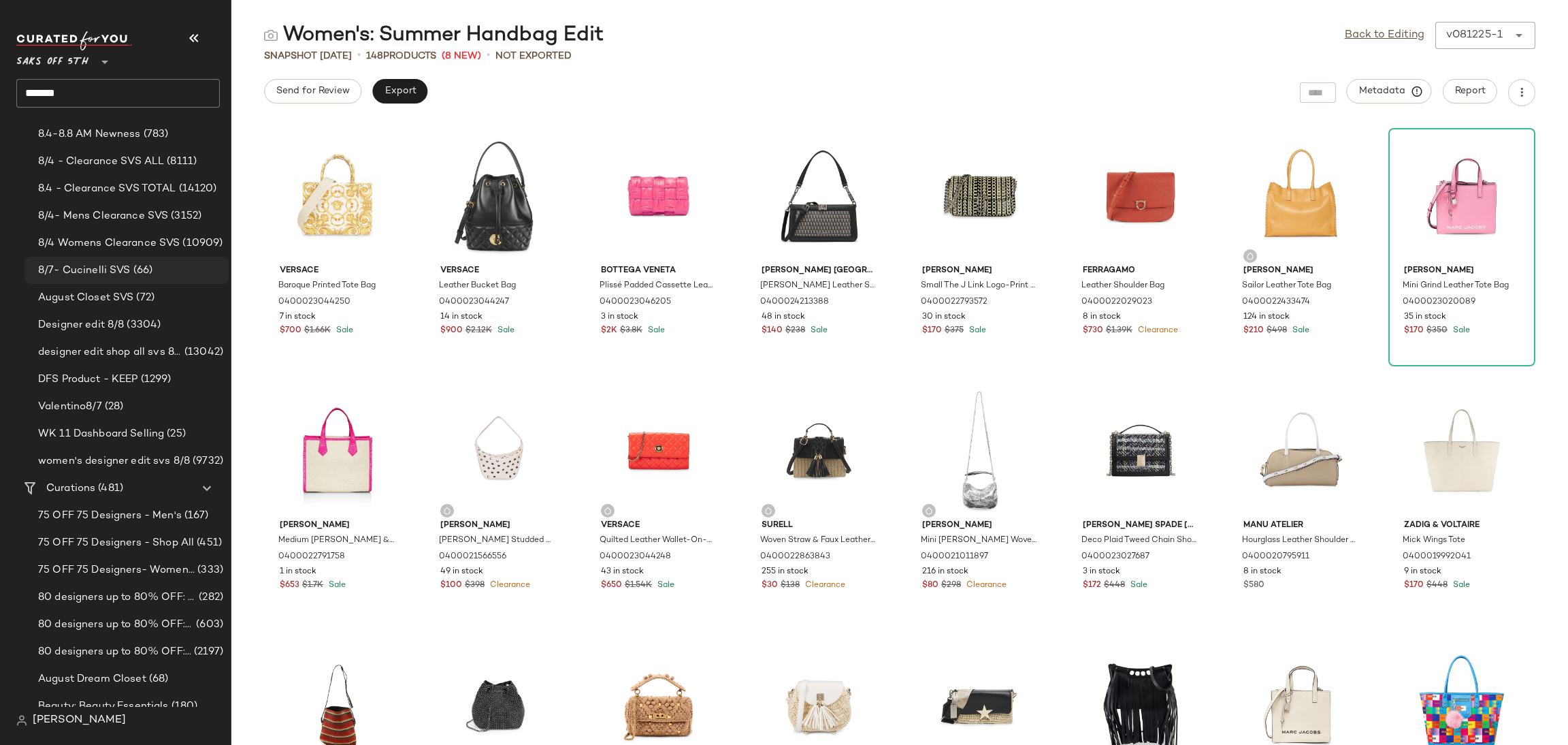
scroll to position [320, 0]
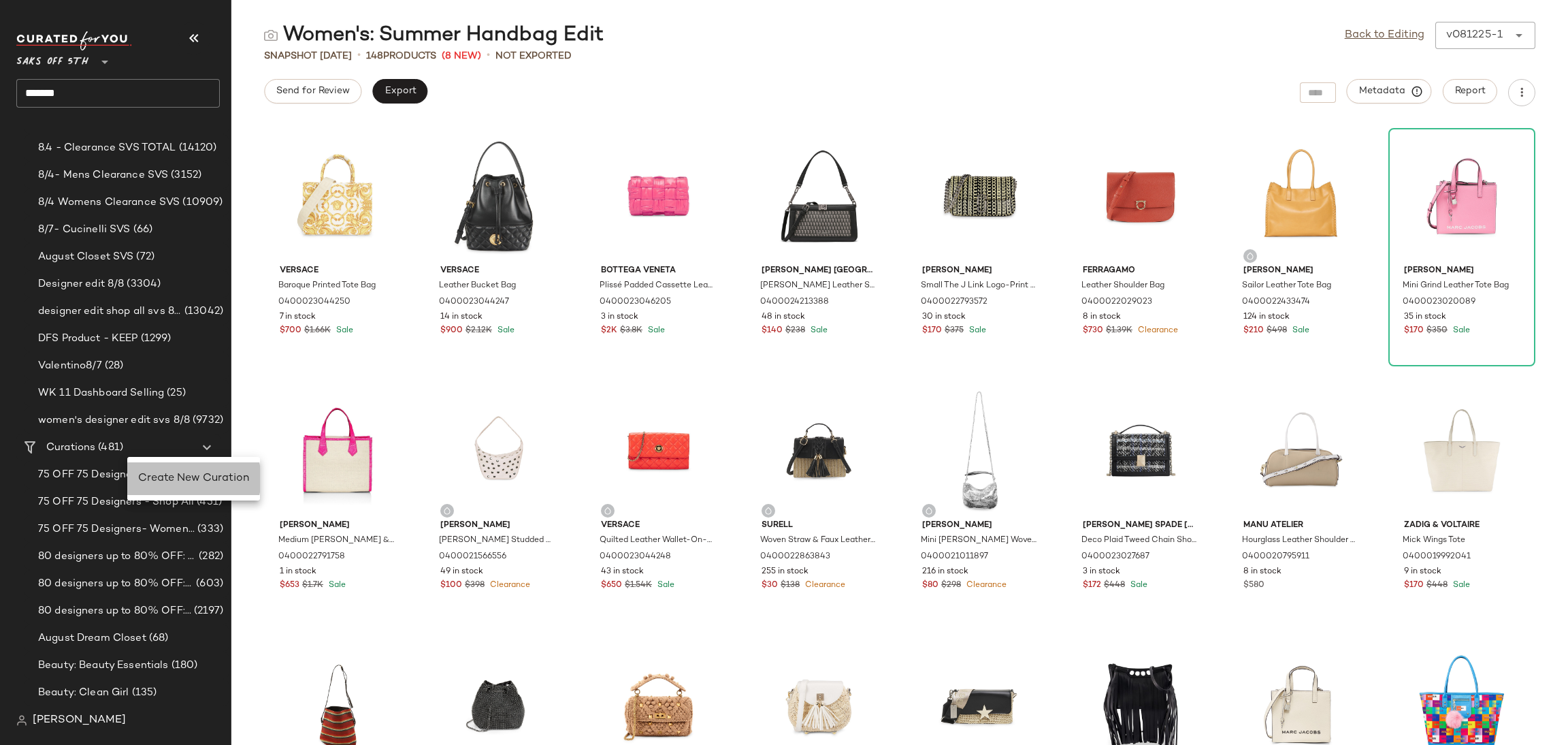
click at [166, 487] on div "Create New Curation" at bounding box center [193, 479] width 133 height 32
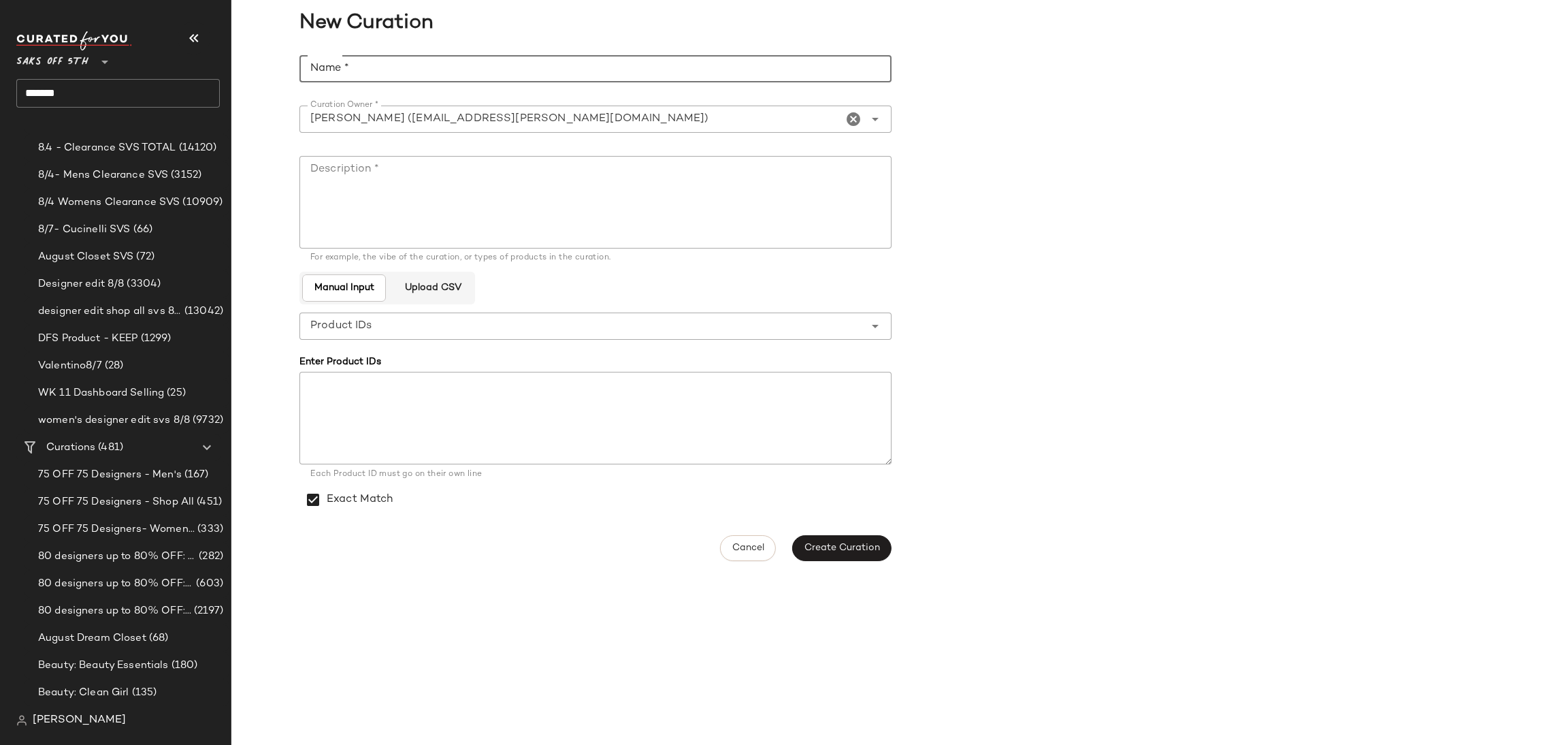
click at [381, 74] on input "Name *" at bounding box center [595, 68] width 592 height 27
type input "**********"
click at [376, 180] on textarea "Description *" at bounding box center [595, 202] width 592 height 93
type textarea "**********"
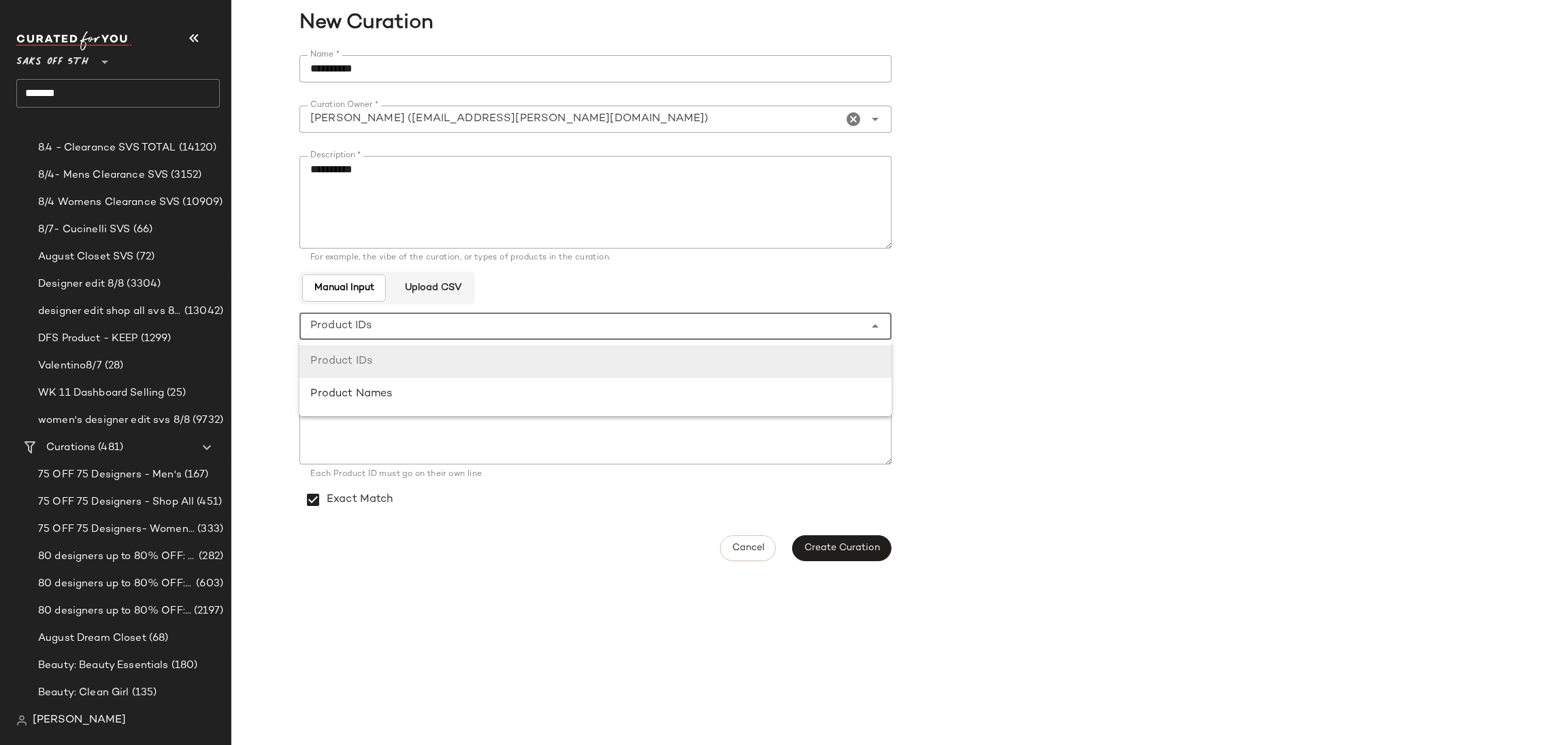
click at [407, 327] on div "**********" at bounding box center [582, 326] width 565 height 27
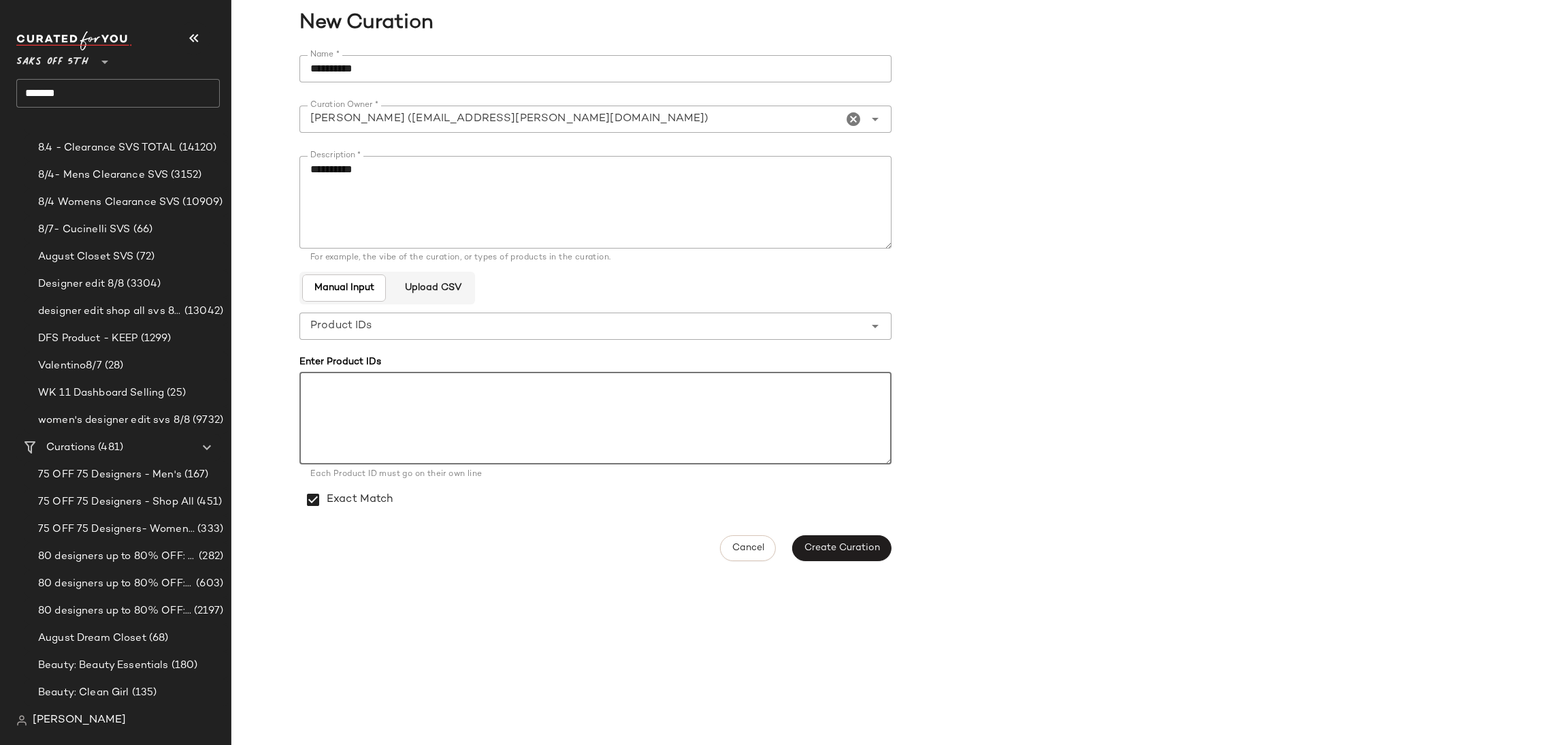
click at [465, 422] on textarea at bounding box center [595, 418] width 592 height 93
click at [550, 193] on textarea "**********" at bounding box center [595, 202] width 592 height 93
click at [838, 547] on span "Create Curation" at bounding box center [841, 547] width 76 height 10
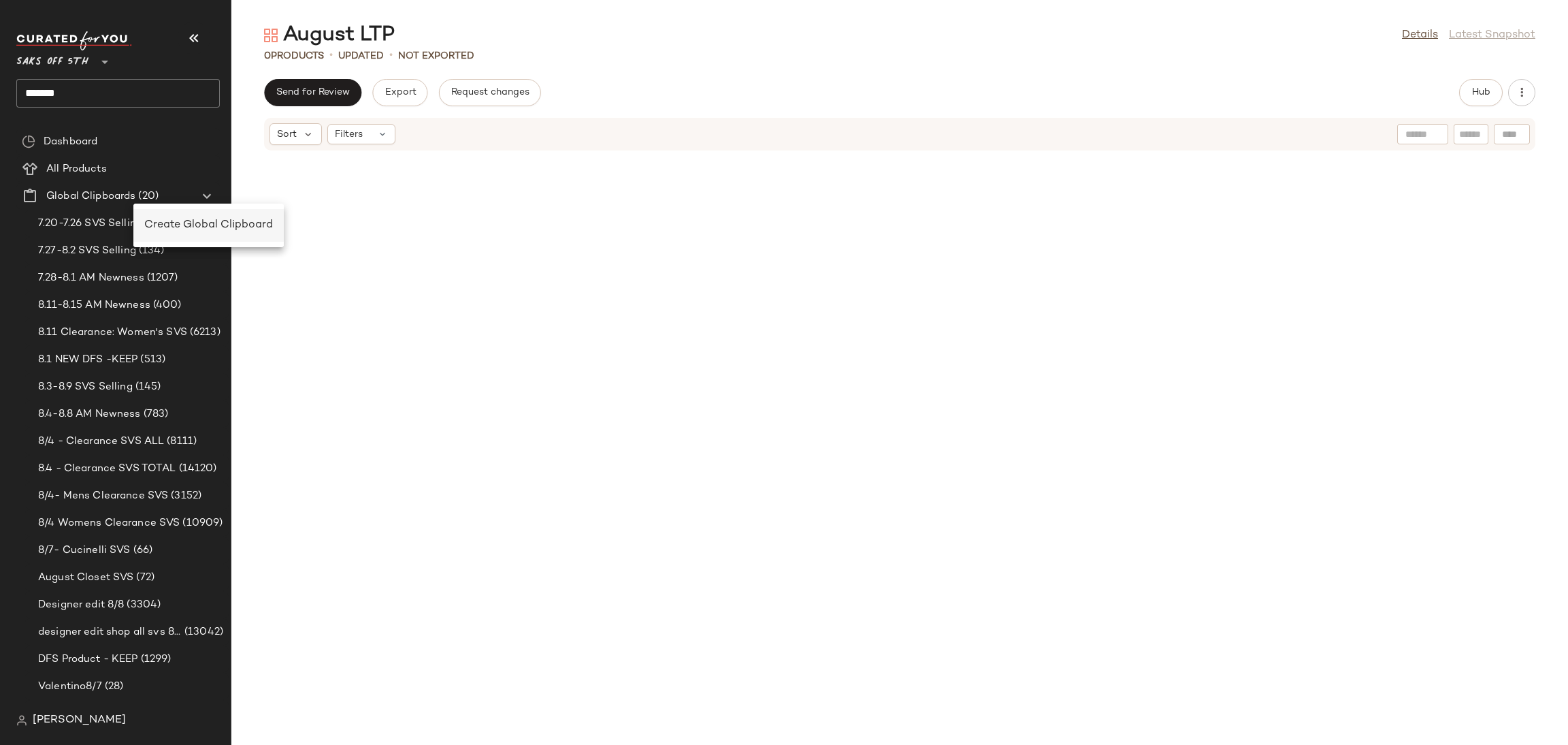
click at [153, 228] on span "Create Global Clipboard" at bounding box center [208, 225] width 129 height 11
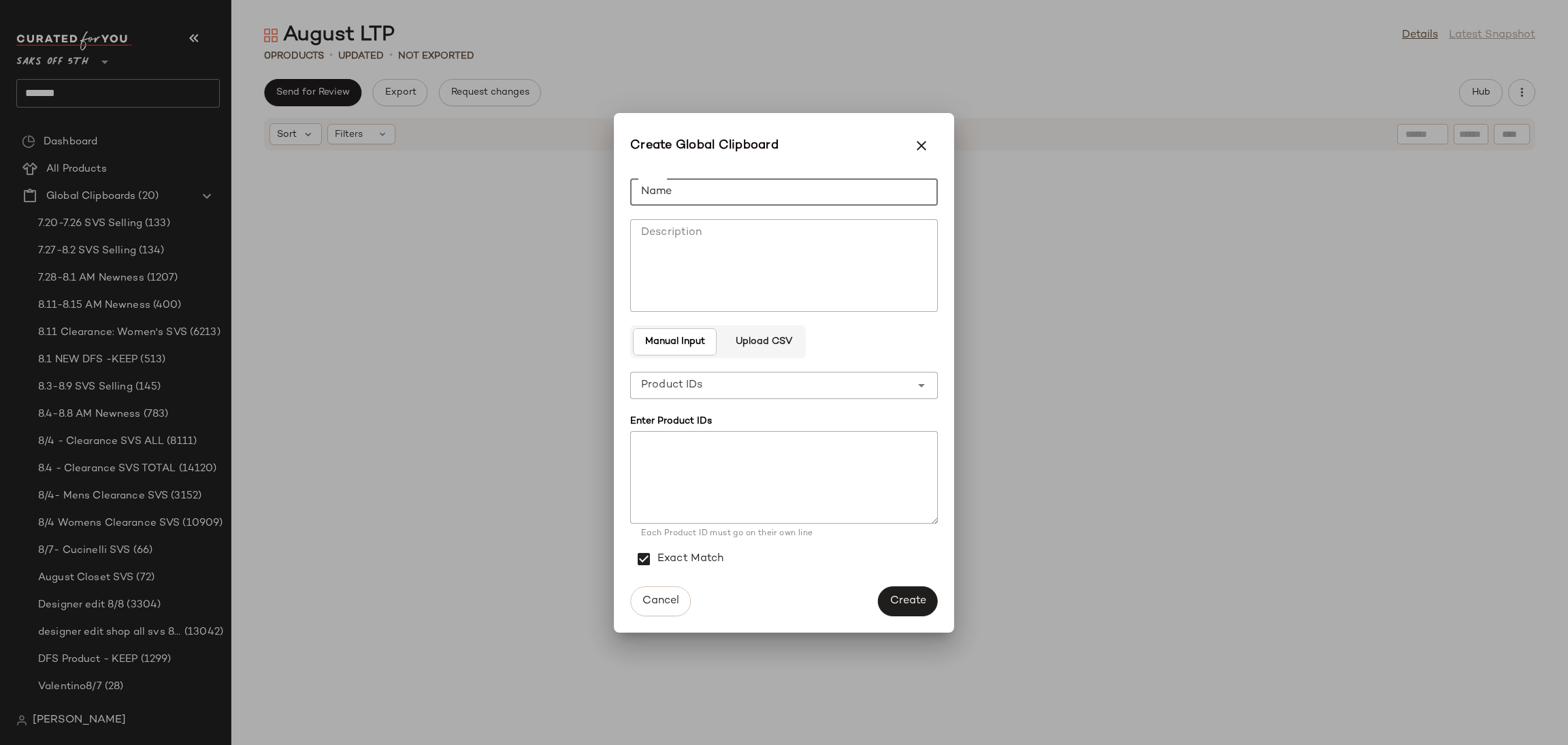
click at [707, 196] on input "Name" at bounding box center [784, 191] width 308 height 27
type input "**********"
click at [777, 345] on span "Upload CSV" at bounding box center [763, 341] width 57 height 10
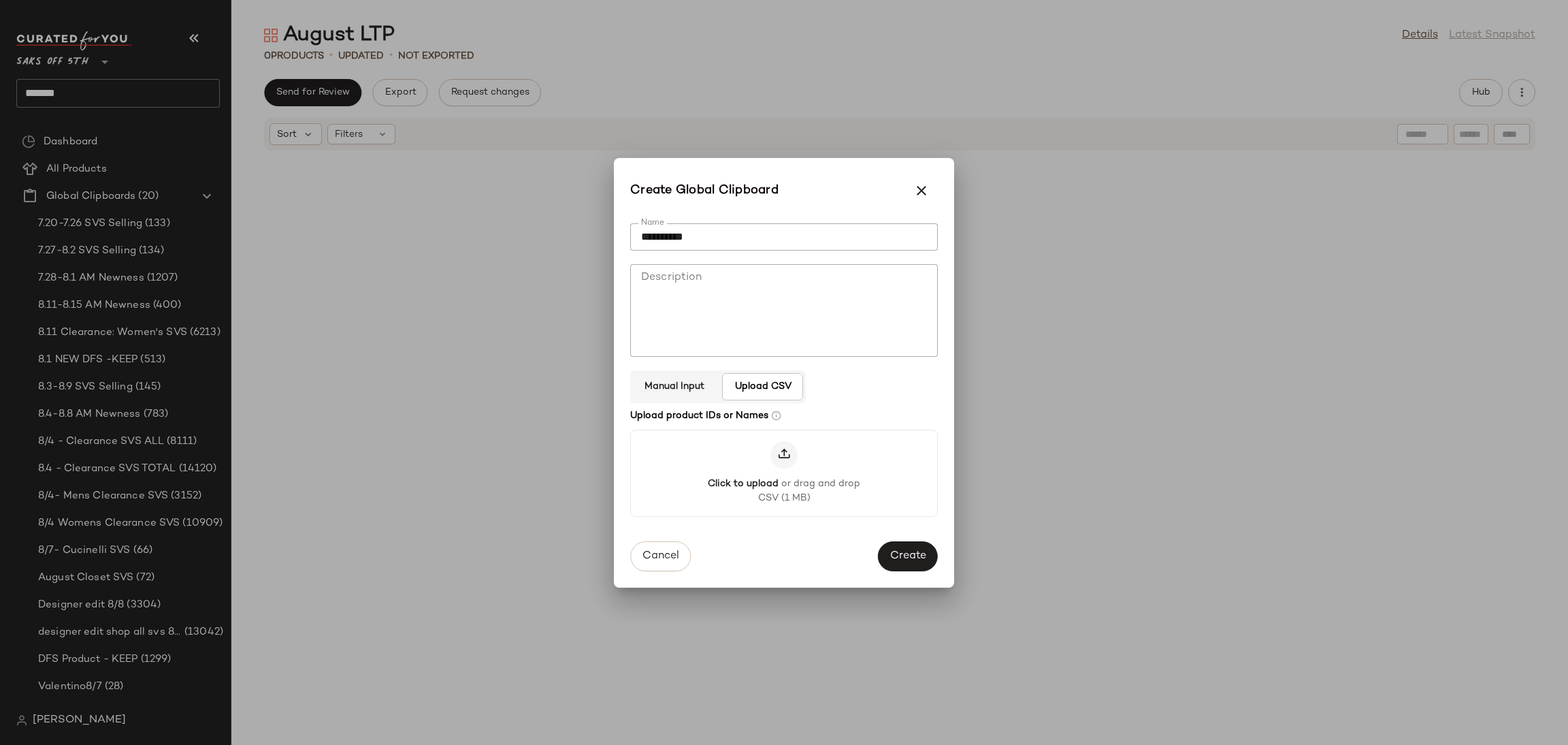
click at [777, 448] on icon at bounding box center [784, 455] width 13 height 13
click at [784, 472] on input "Click to upload or drag and drop CSV (1 MB)" at bounding box center [784, 472] width 1 height 1
click at [907, 563] on span "Create" at bounding box center [908, 557] width 37 height 13
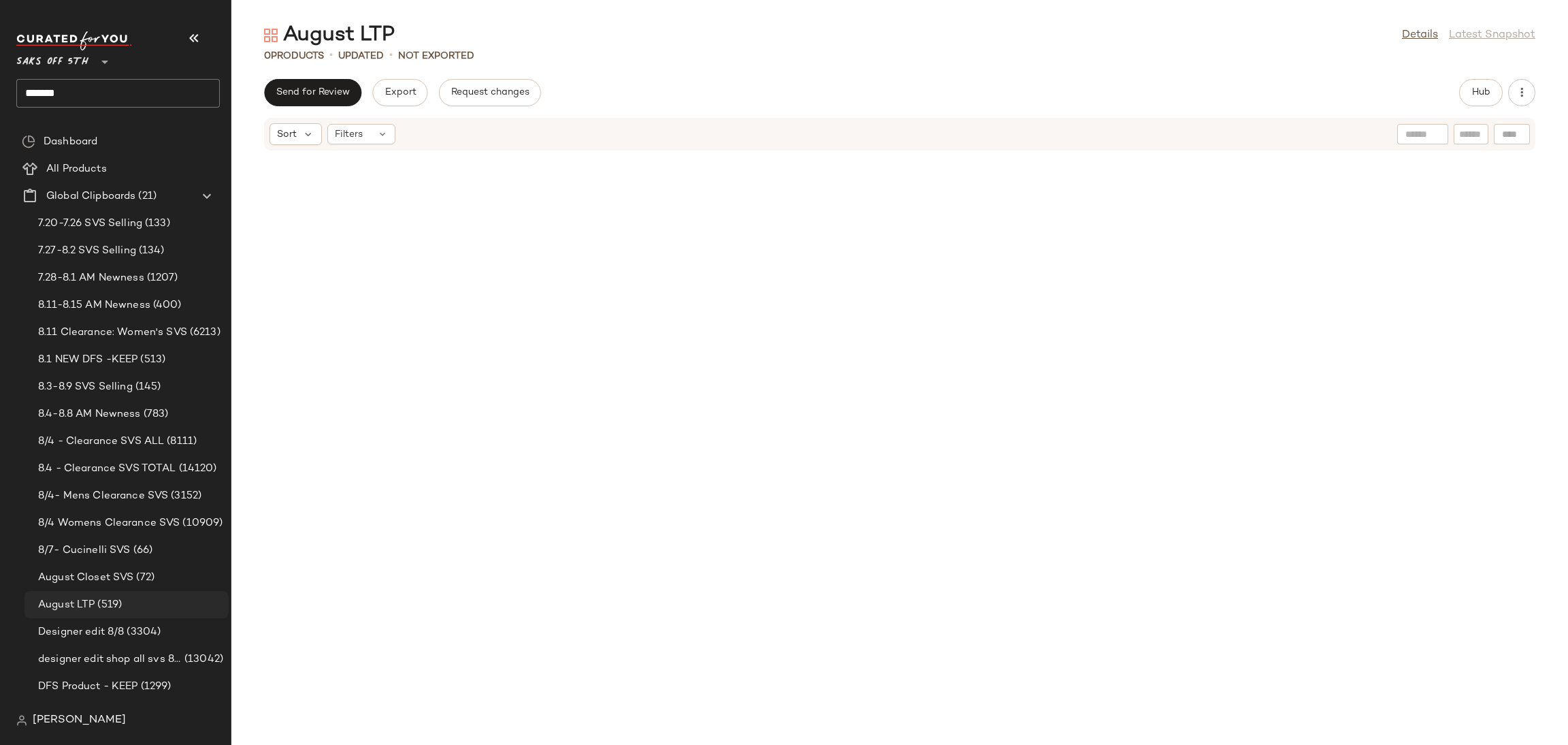
click at [115, 608] on span "(519)" at bounding box center [108, 605] width 27 height 16
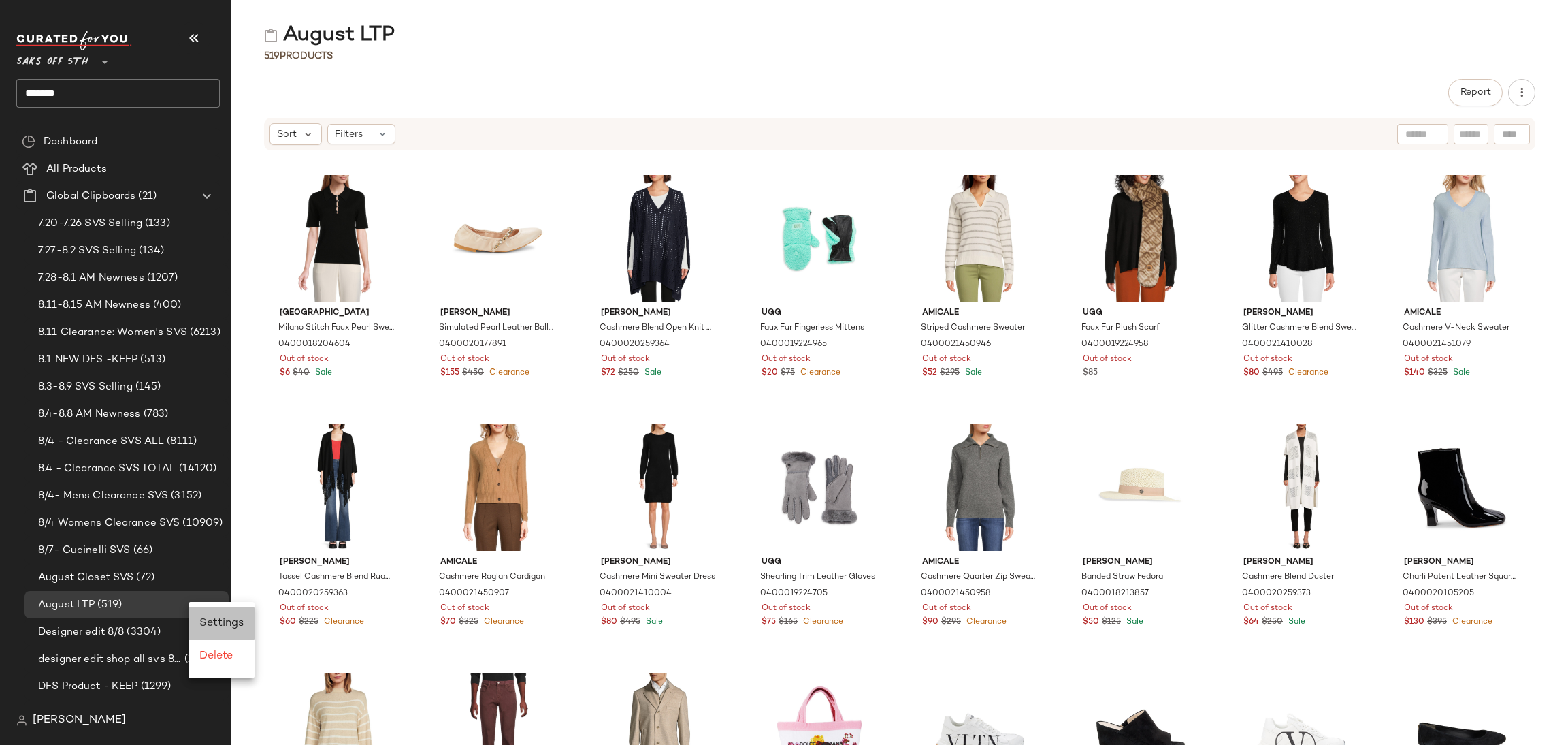
click at [246, 623] on div "Settings" at bounding box center [222, 624] width 66 height 32
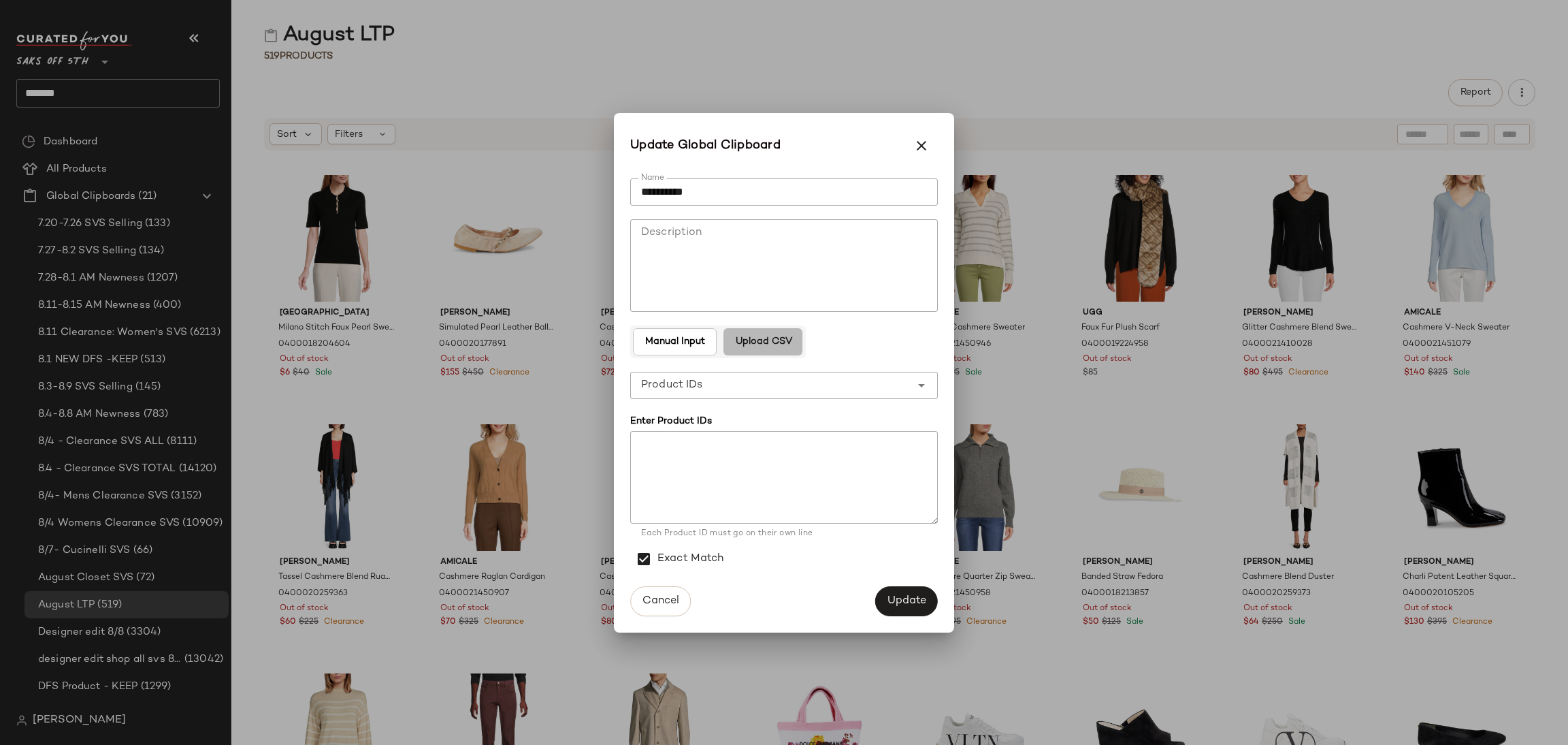
click at [791, 347] on button "Upload CSV" at bounding box center [763, 341] width 79 height 27
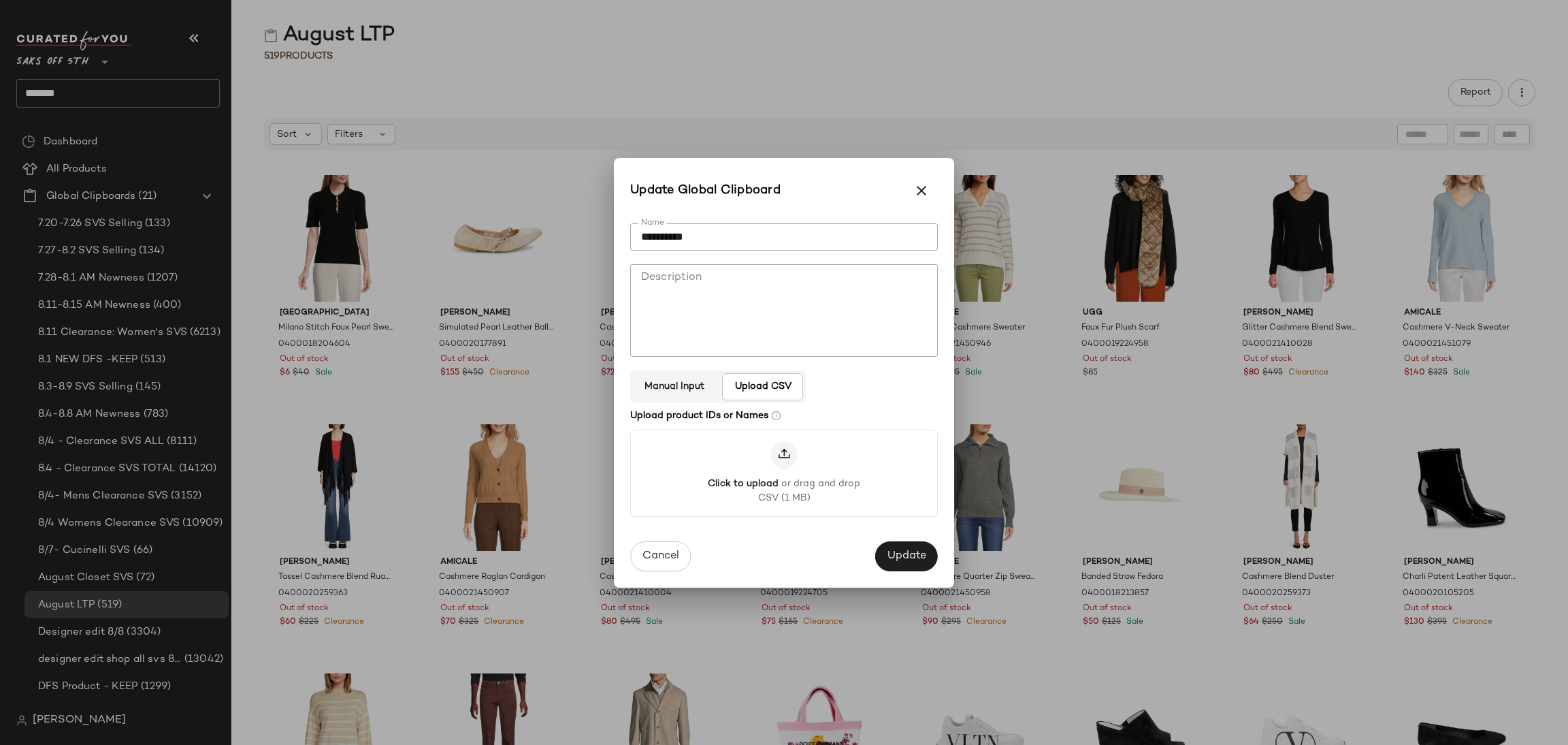
click at [786, 450] on icon at bounding box center [784, 455] width 13 height 13
click at [784, 472] on input "Click to upload or drag and drop CSV (1 MB)" at bounding box center [784, 472] width 1 height 1
click at [900, 551] on span "Update" at bounding box center [907, 557] width 40 height 13
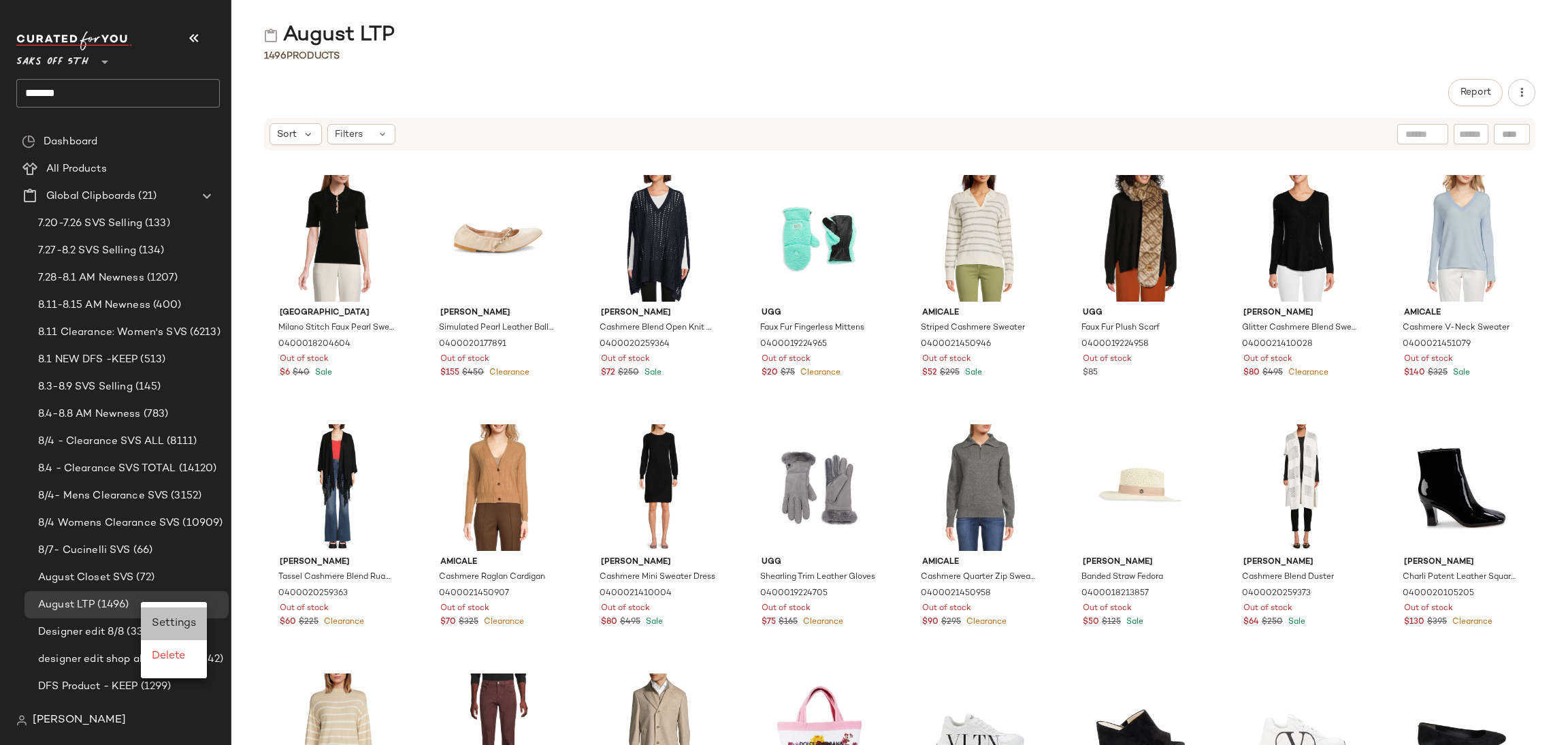
click at [176, 622] on span "Settings" at bounding box center [173, 623] width 45 height 11
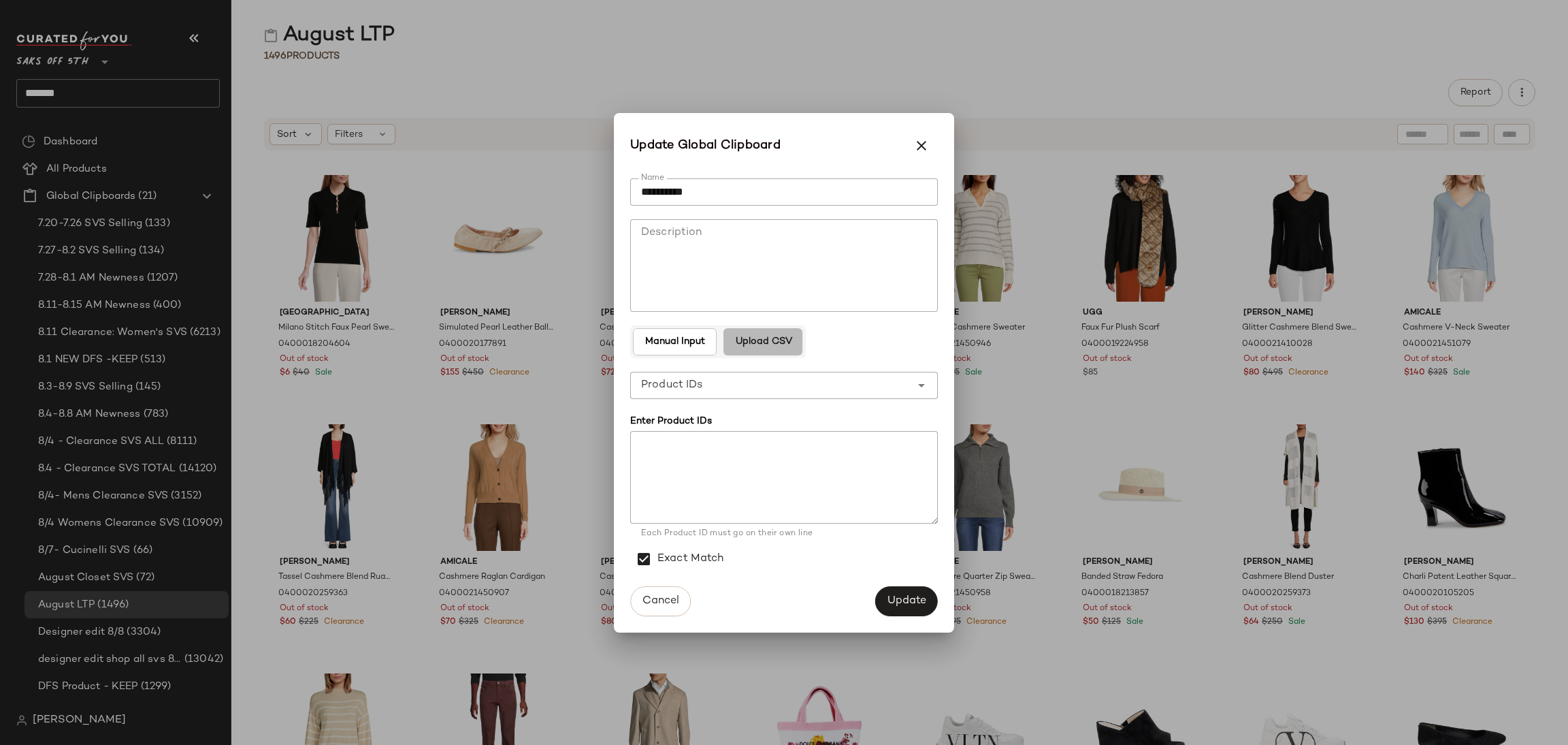
click at [777, 347] on button "Upload CSV" at bounding box center [763, 341] width 79 height 27
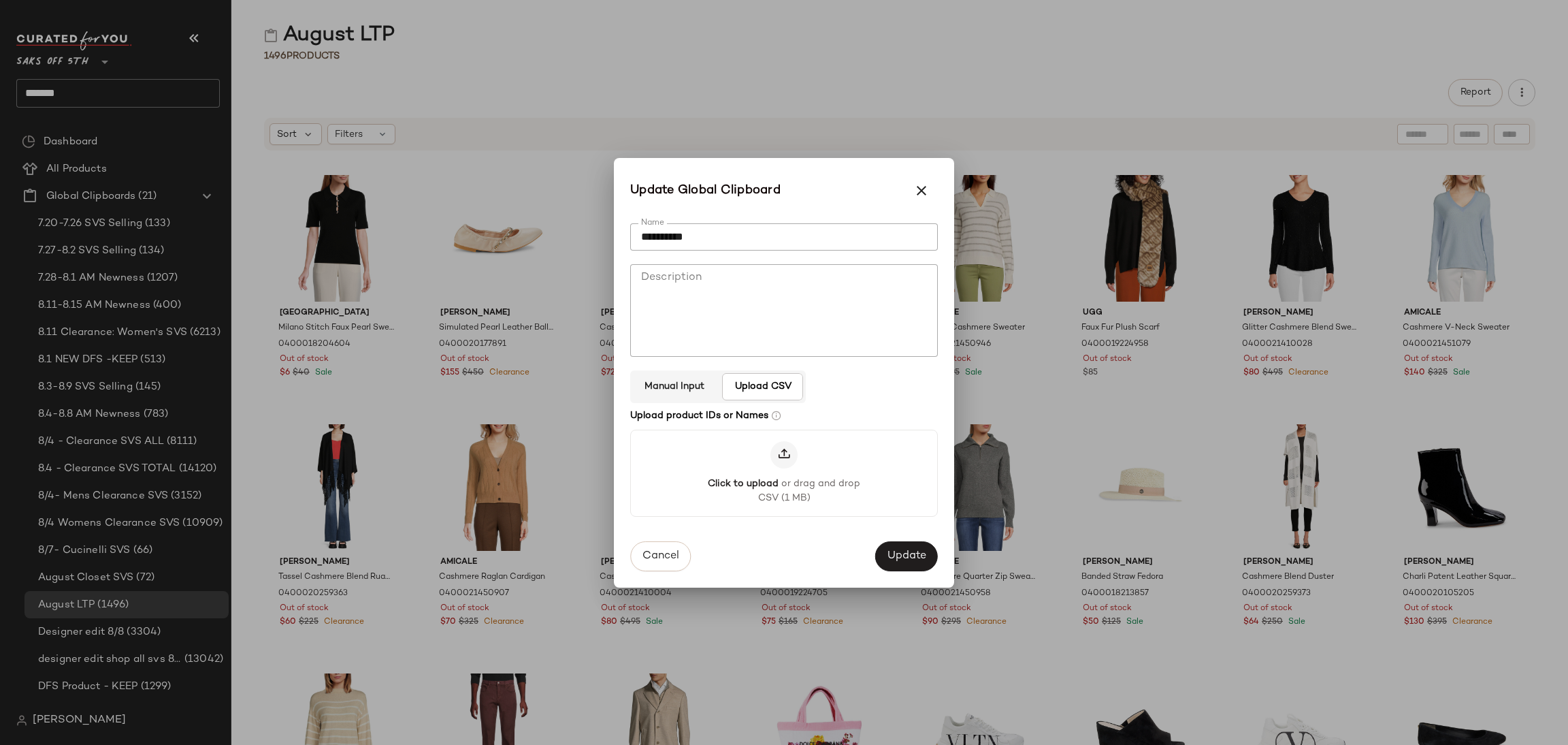
click at [786, 455] on icon at bounding box center [784, 455] width 13 height 13
click at [784, 472] on input "Click to upload or drag and drop CSV (1 MB)" at bounding box center [784, 472] width 1 height 1
click at [912, 563] on span "Update" at bounding box center [907, 557] width 40 height 13
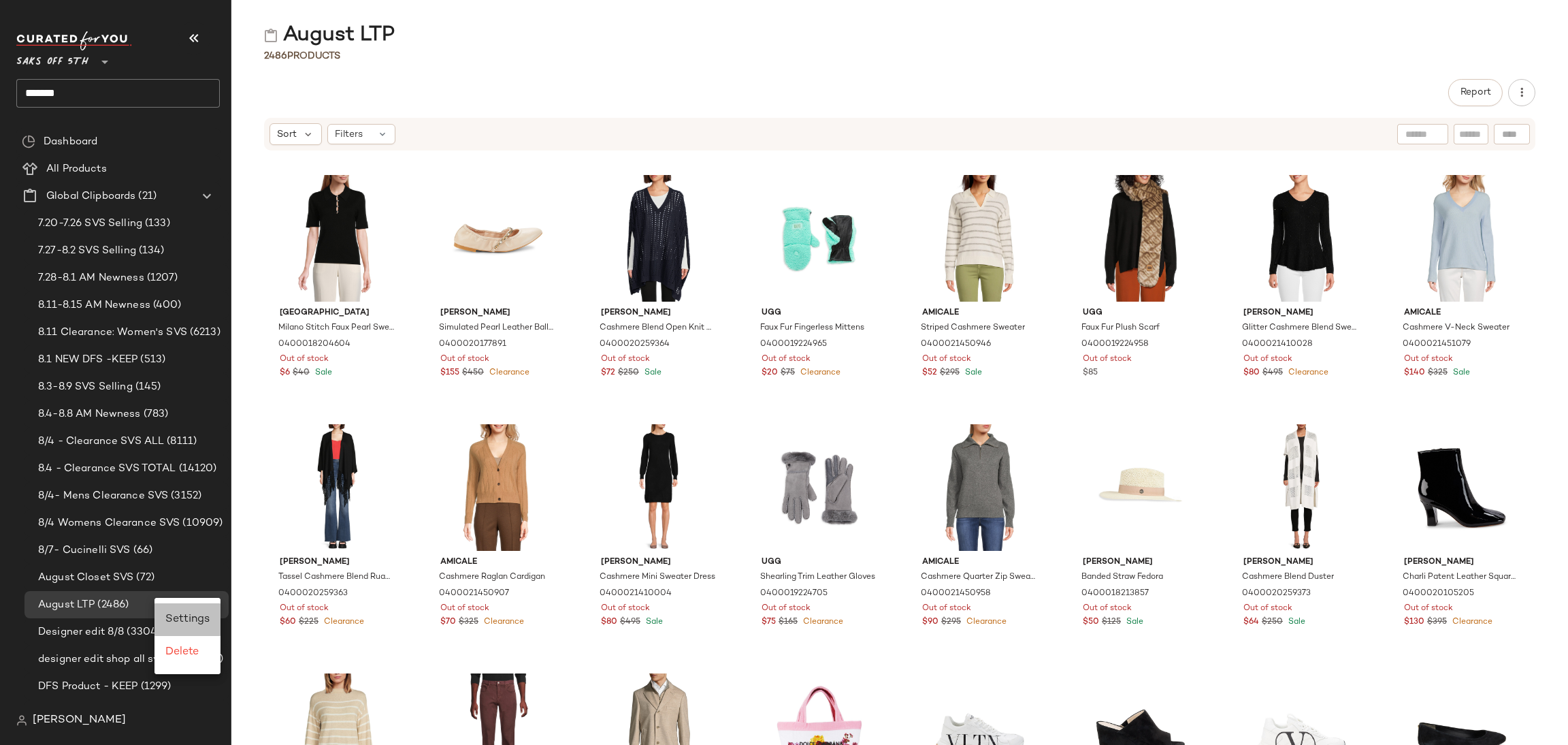
click at [194, 628] on div "Settings" at bounding box center [188, 619] width 66 height 32
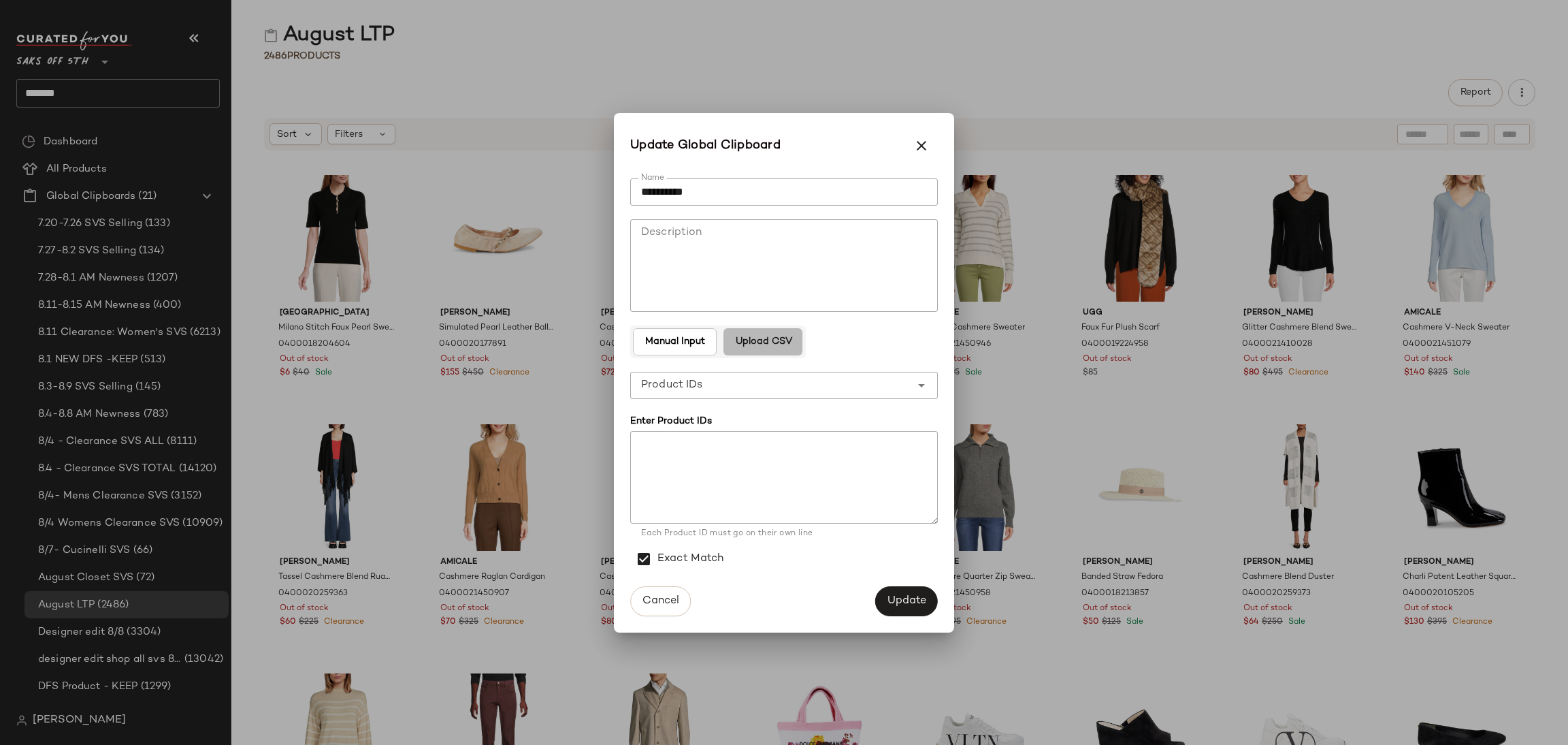
click at [754, 339] on span "Upload CSV" at bounding box center [763, 341] width 57 height 10
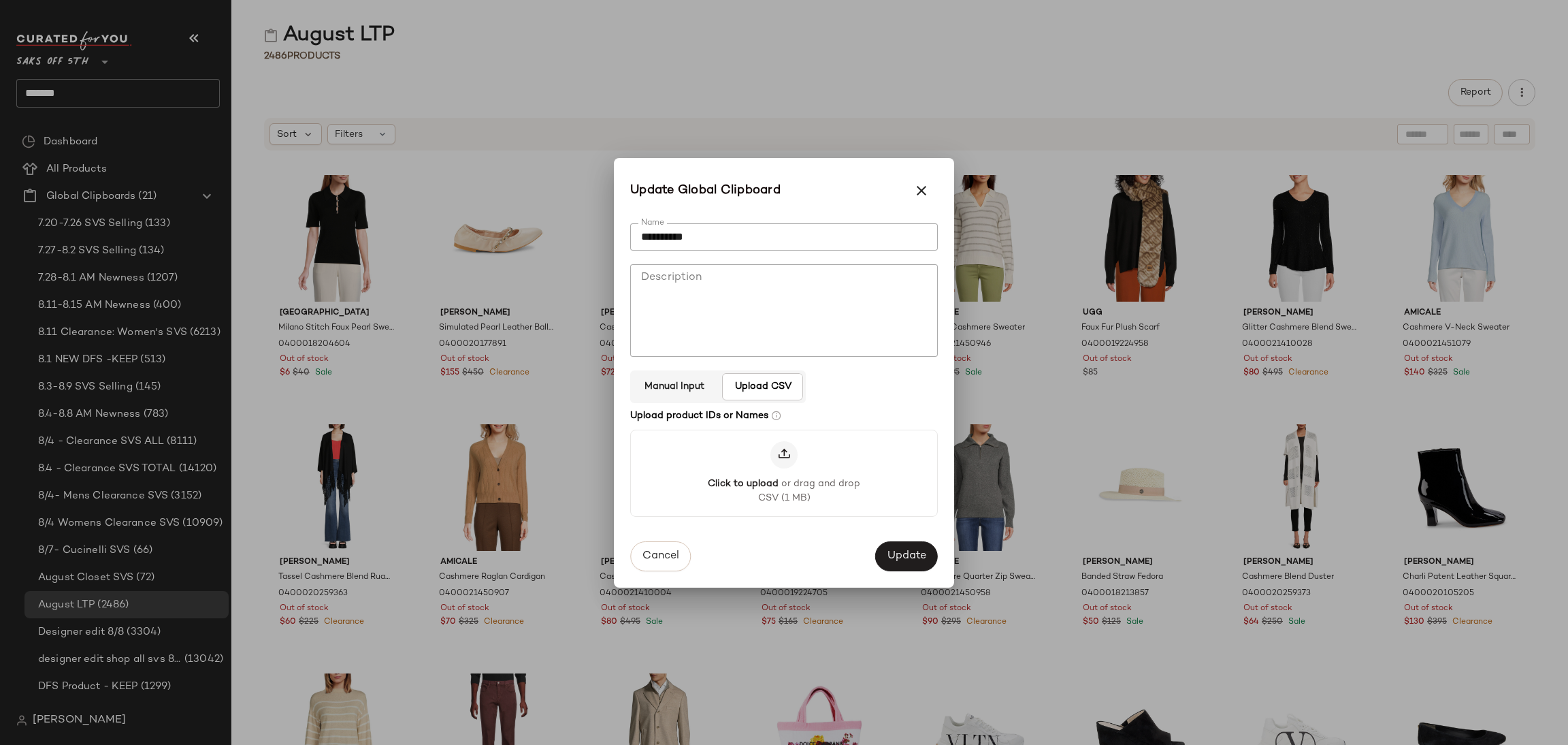
click at [785, 459] on icon at bounding box center [784, 455] width 13 height 13
click at [784, 472] on input "Click to upload or drag and drop CSV (1 MB)" at bounding box center [784, 472] width 1 height 1
click at [887, 553] on span "Update" at bounding box center [907, 557] width 40 height 13
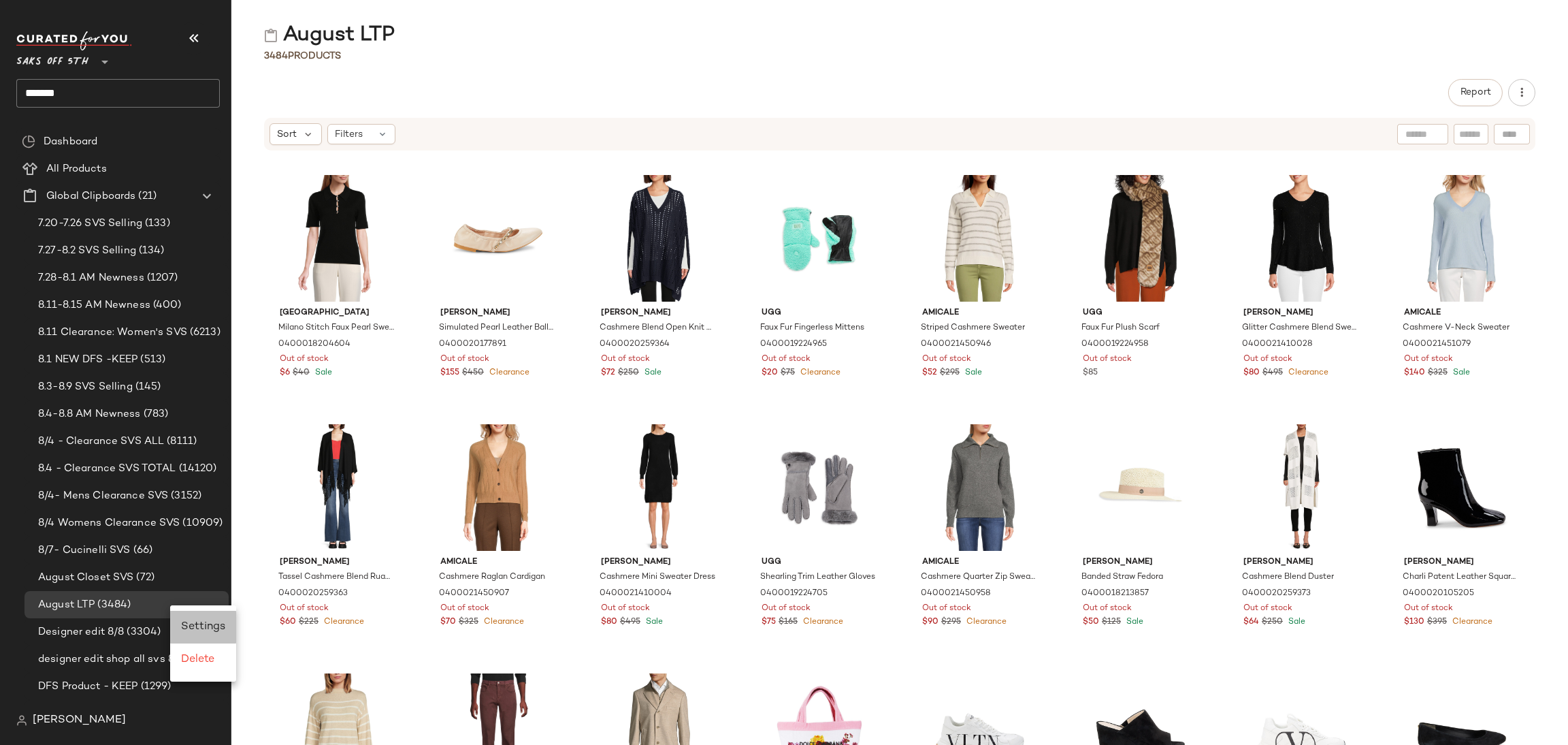
click at [202, 622] on span "Settings" at bounding box center [203, 627] width 45 height 11
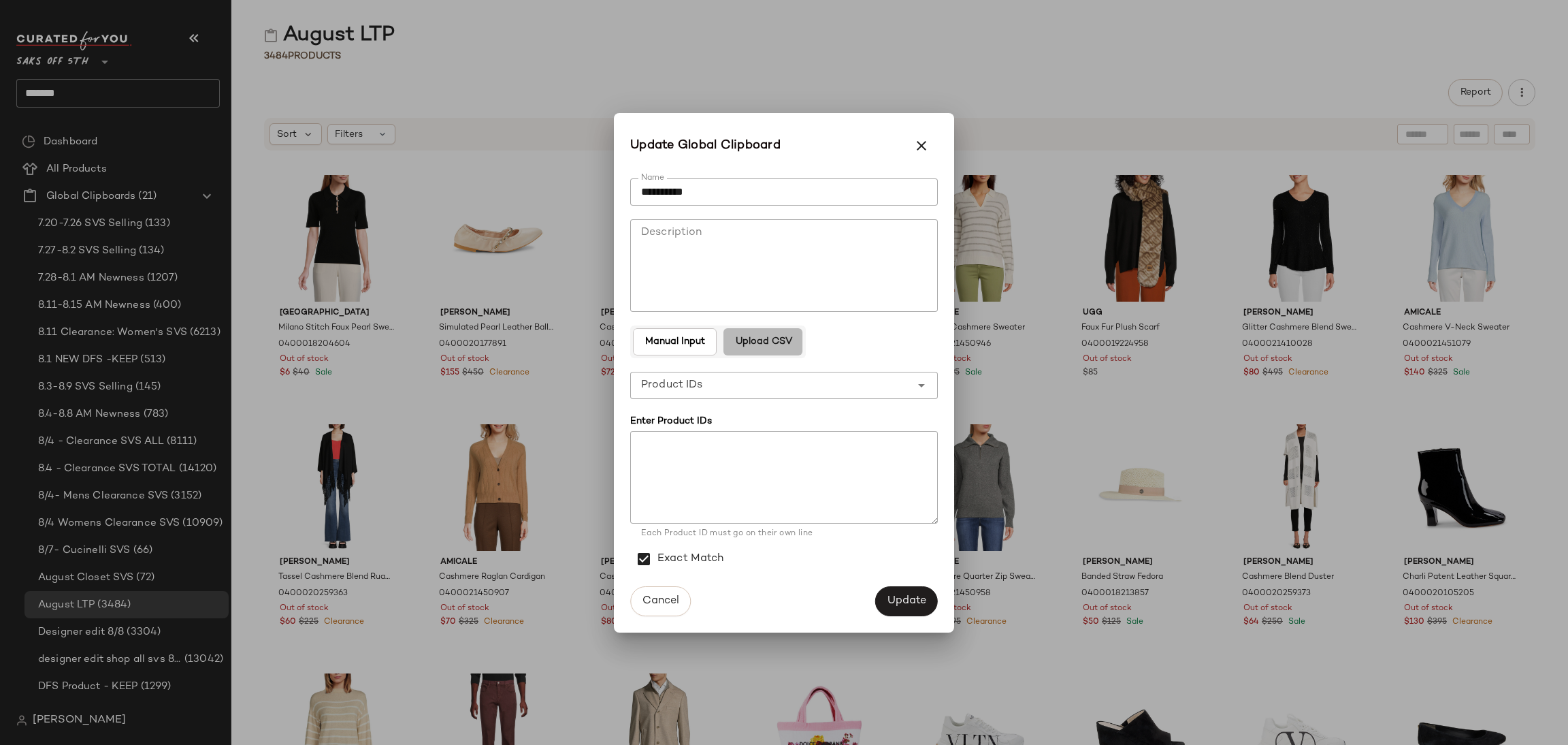
click at [771, 347] on span "Upload CSV" at bounding box center [763, 341] width 57 height 10
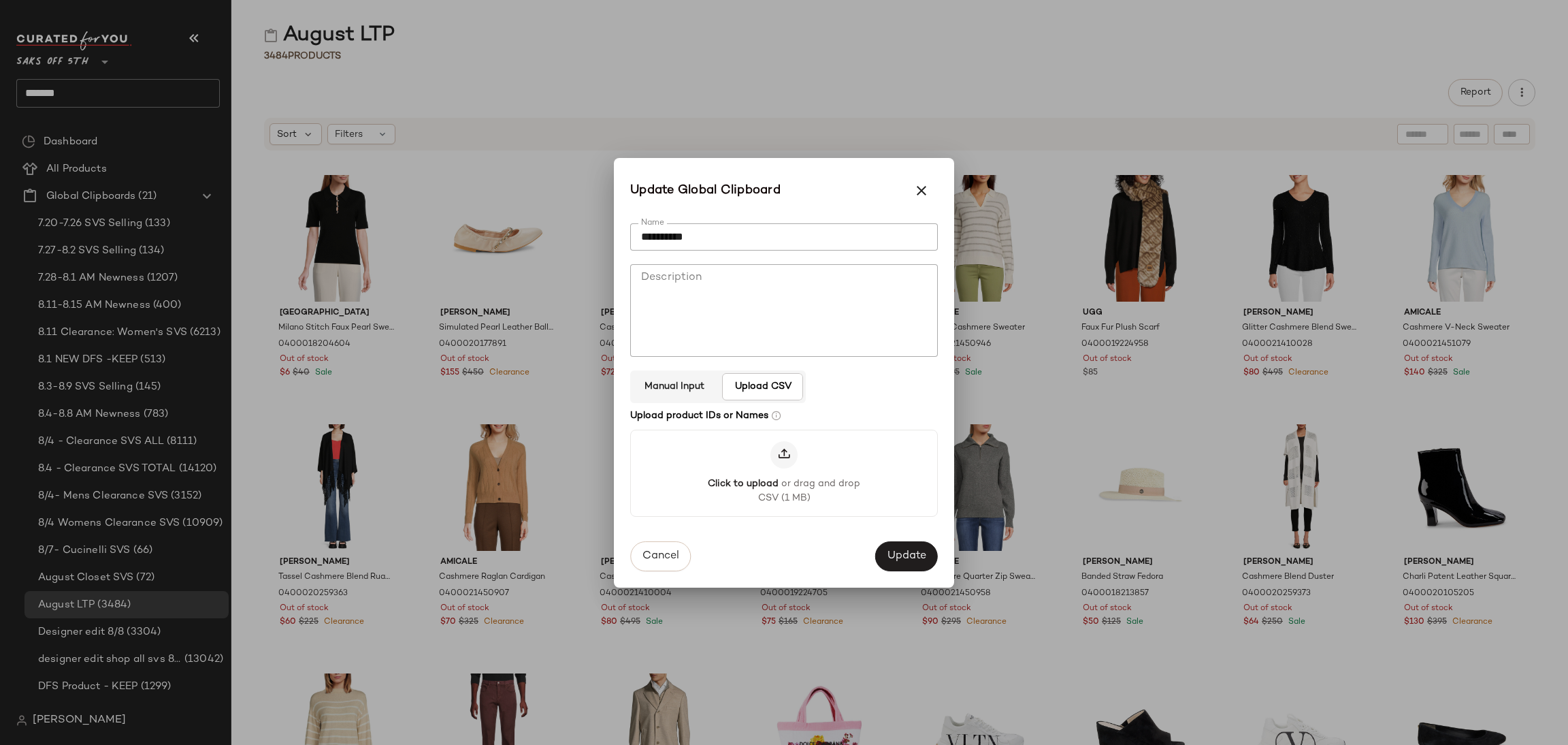
click at [785, 456] on icon at bounding box center [784, 455] width 13 height 13
click at [784, 472] on input "Click to upload or drag and drop CSV (1 MB)" at bounding box center [784, 472] width 1 height 1
click at [892, 557] on span "Update" at bounding box center [907, 557] width 40 height 13
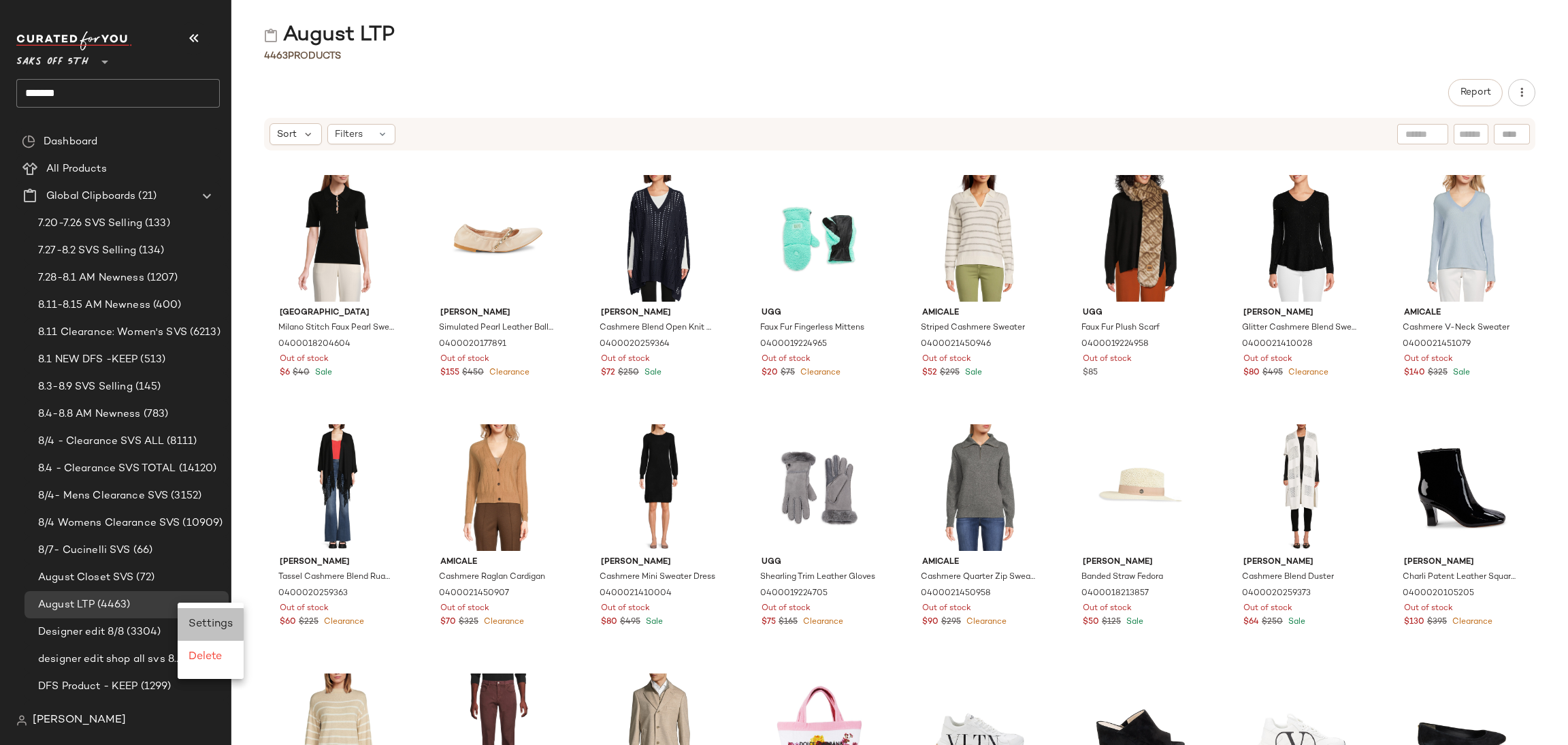
click at [199, 621] on span "Settings" at bounding box center [210, 624] width 45 height 11
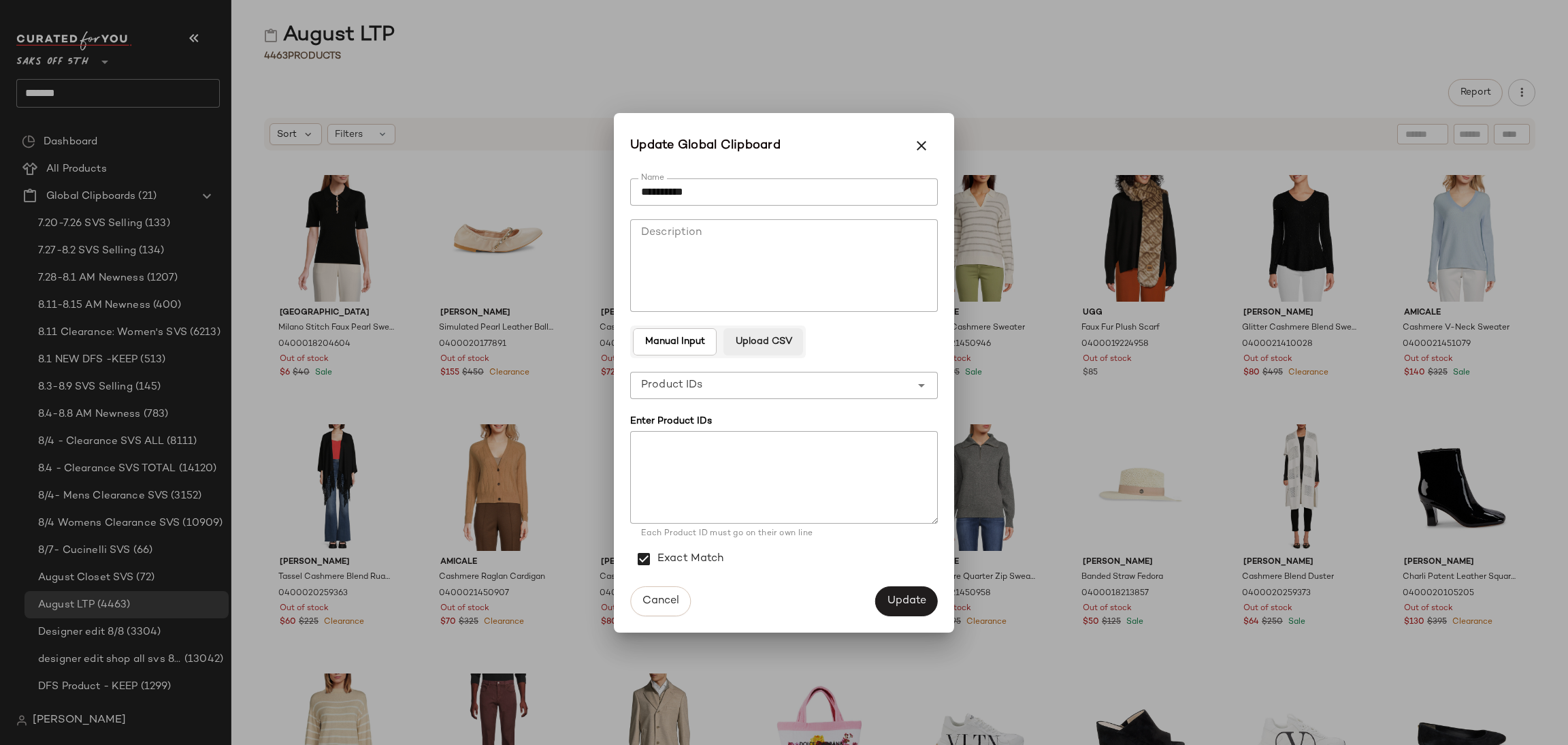
click at [775, 349] on button "Upload CSV" at bounding box center [763, 341] width 79 height 27
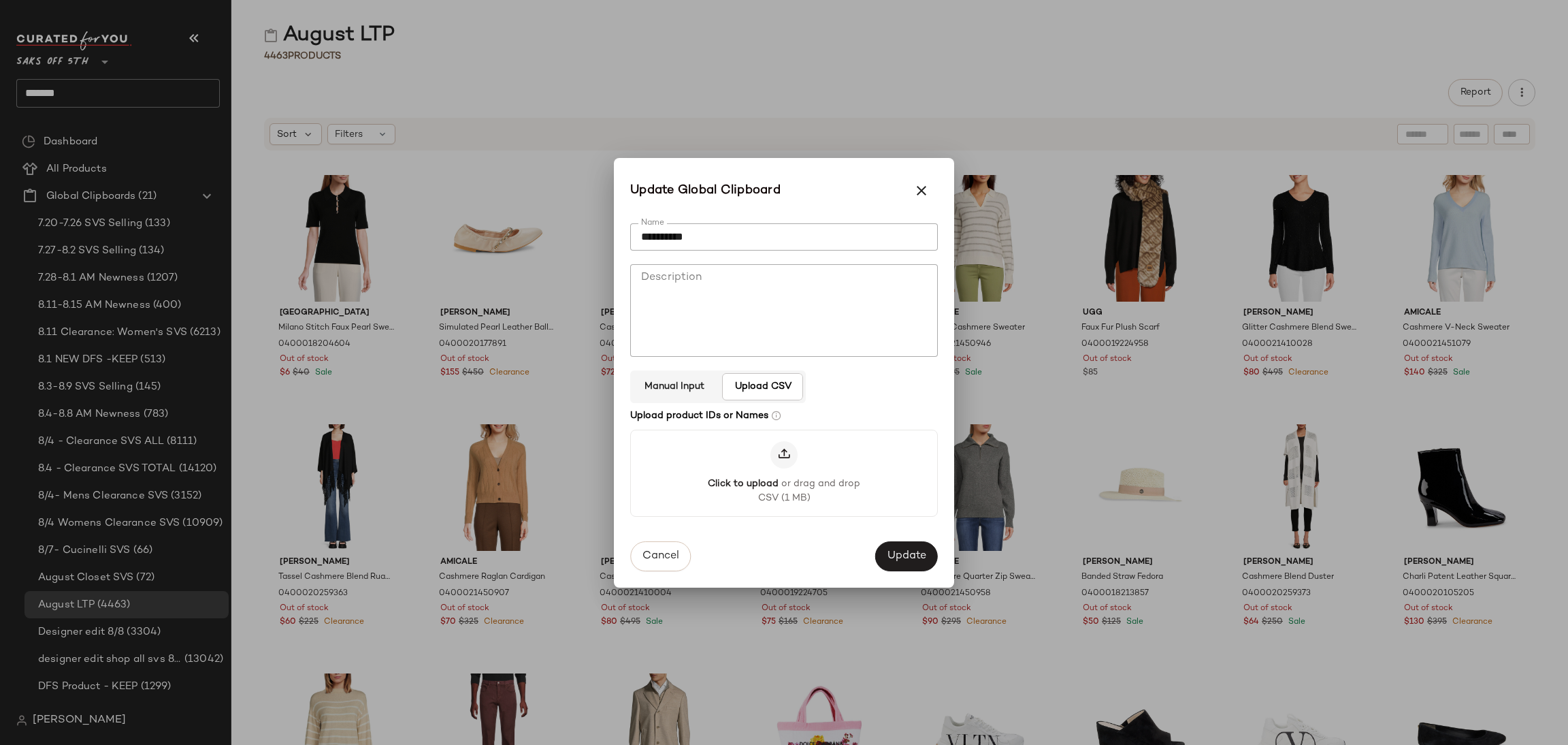
click at [786, 457] on icon at bounding box center [784, 455] width 13 height 13
click at [784, 472] on input "Click to upload or drag and drop CSV (1 MB)" at bounding box center [784, 472] width 1 height 1
click at [897, 570] on button "Update" at bounding box center [907, 557] width 63 height 30
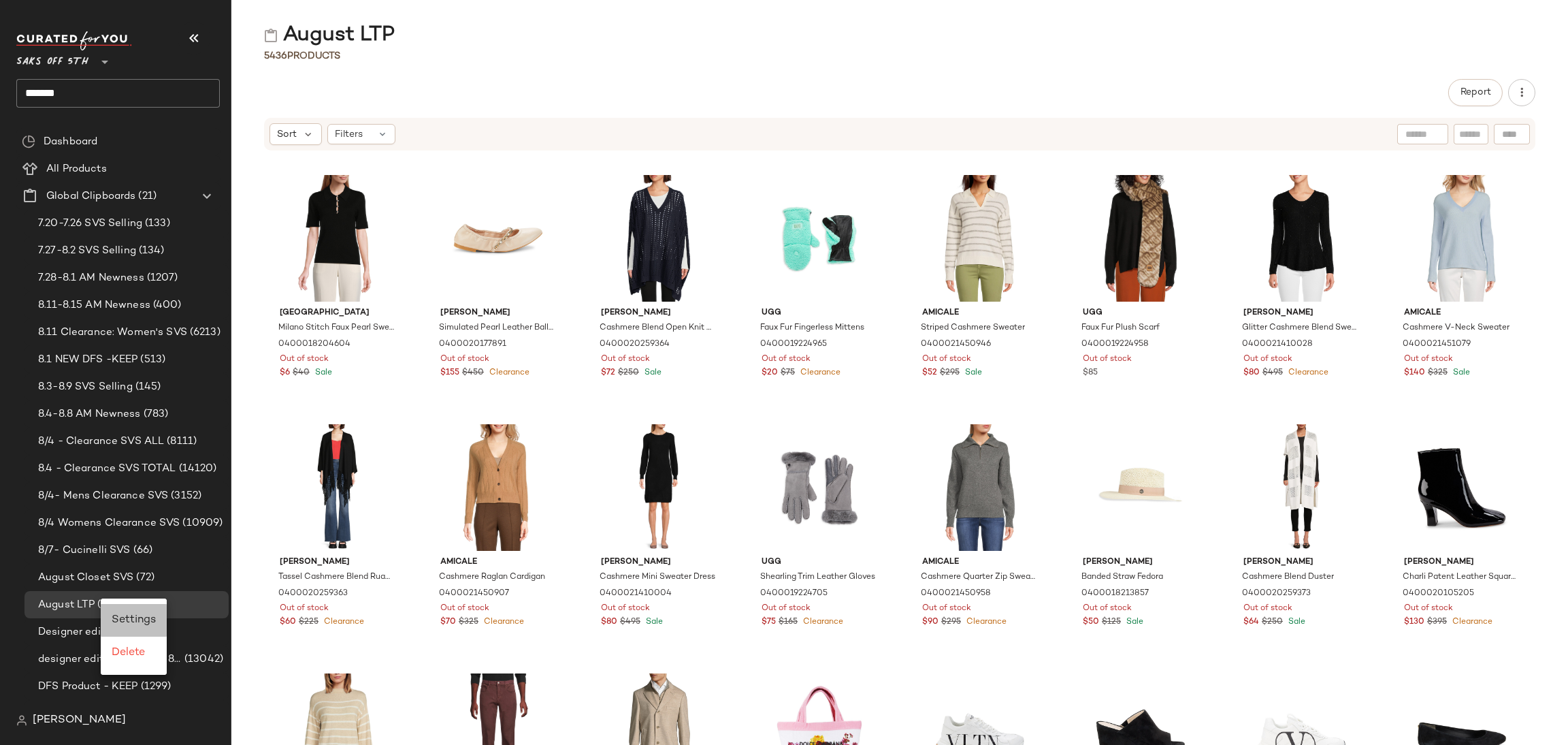
click at [141, 625] on span "Settings" at bounding box center [134, 620] width 45 height 11
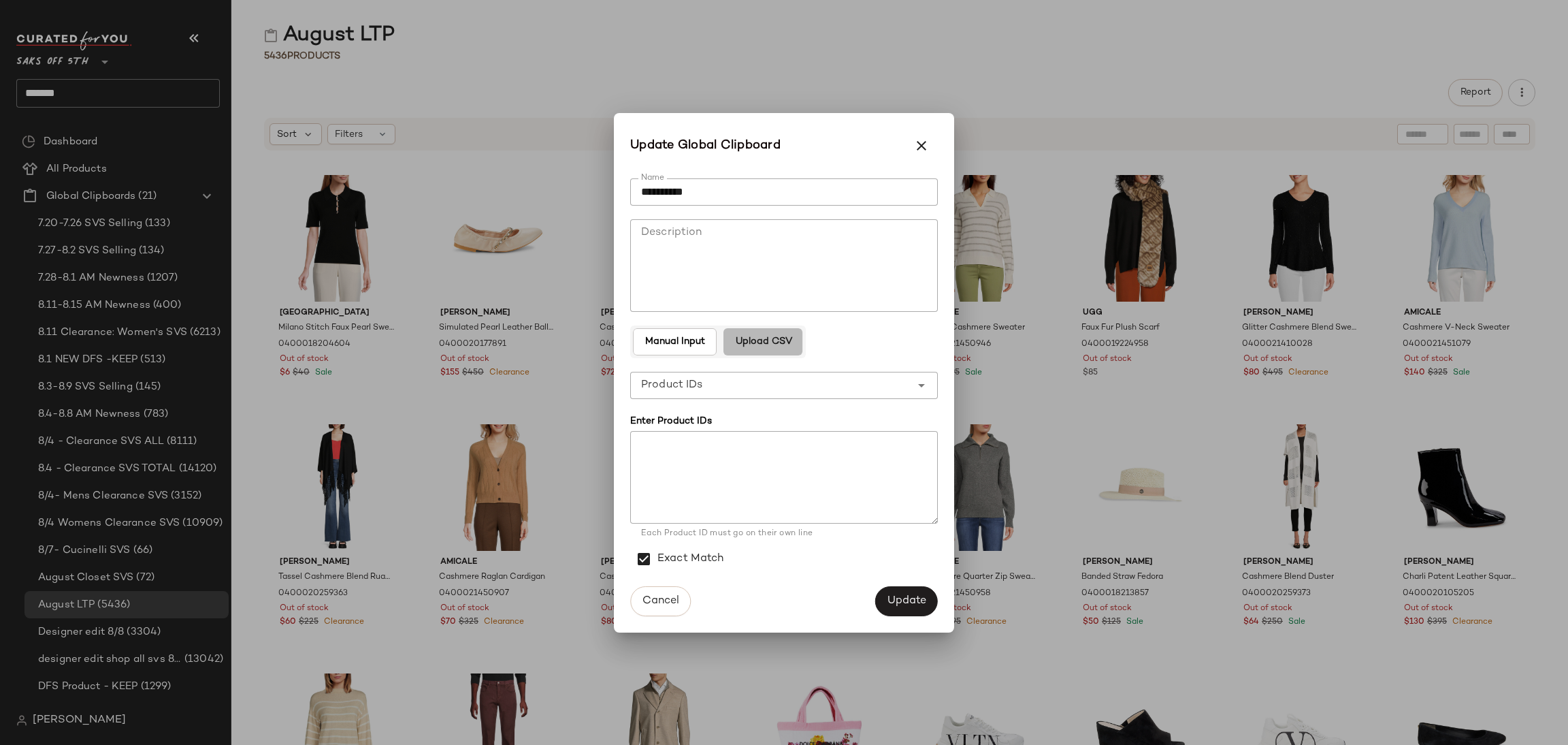
click at [777, 349] on button "Upload CSV" at bounding box center [763, 341] width 79 height 27
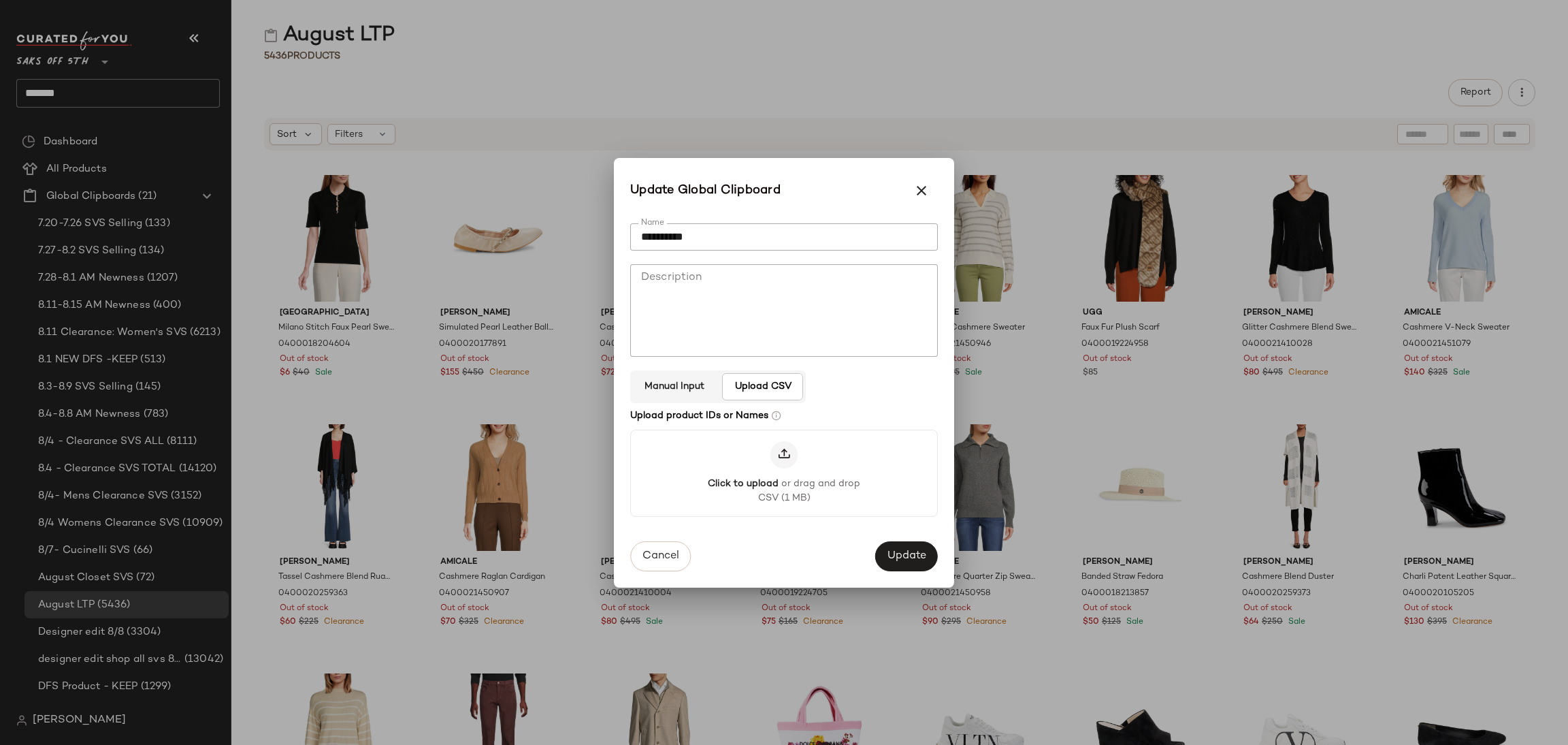
click at [791, 462] on div at bounding box center [784, 454] width 27 height 27
click at [784, 472] on input "Click to upload or drag and drop CSV (1 MB)" at bounding box center [784, 472] width 1 height 1
click at [925, 570] on button "Update" at bounding box center [907, 557] width 63 height 30
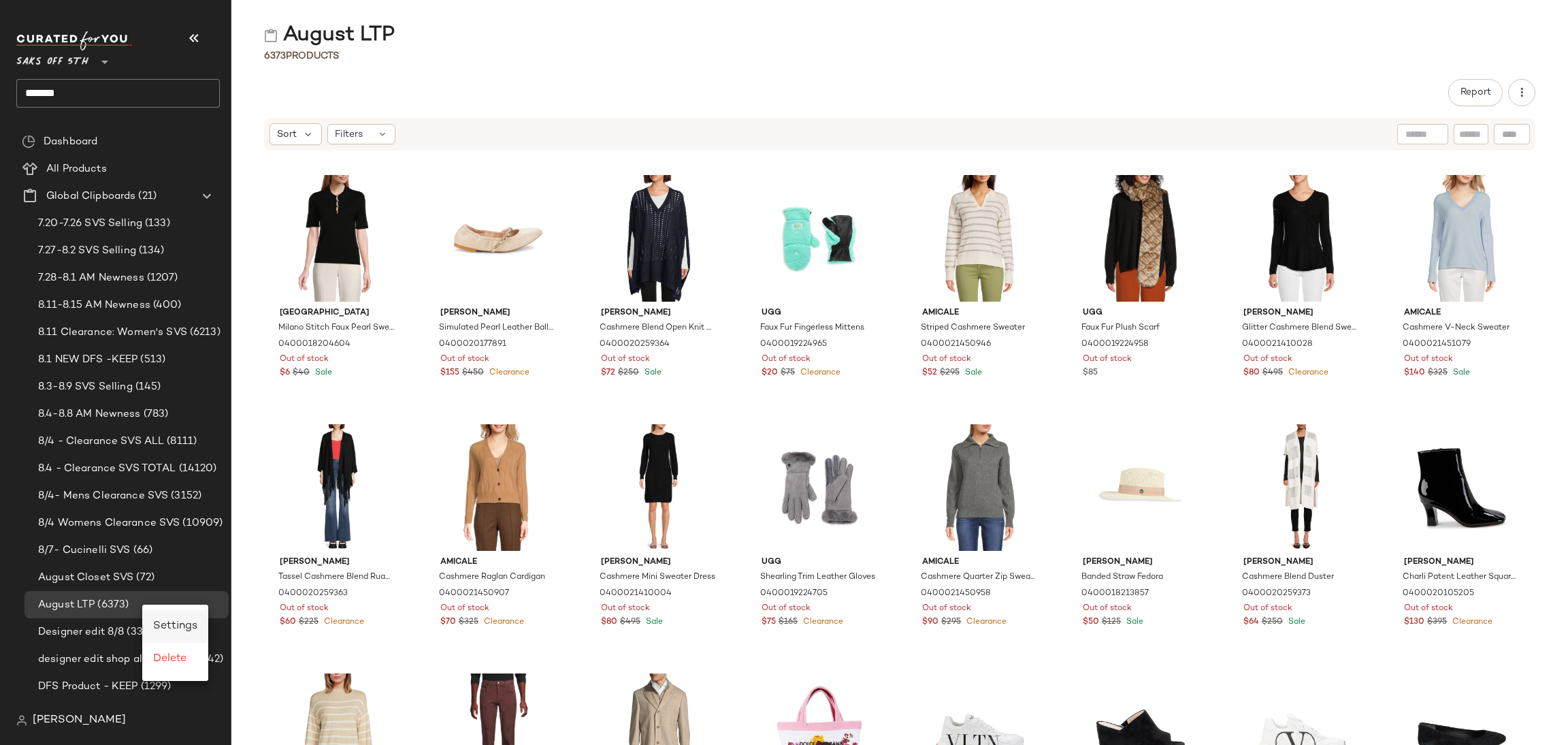
click at [172, 622] on span "Settings" at bounding box center [175, 626] width 45 height 11
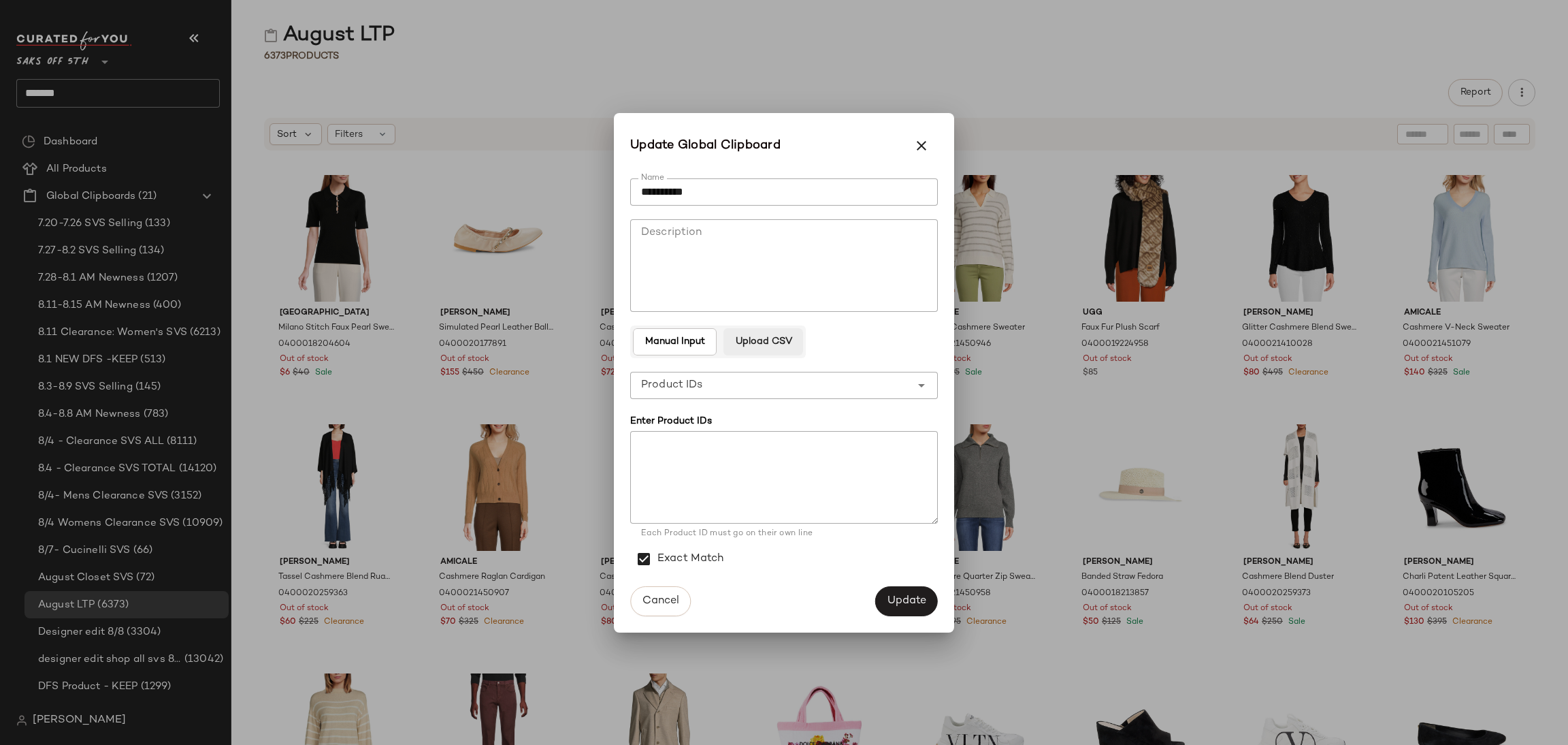
click at [786, 332] on button "Upload CSV" at bounding box center [763, 341] width 79 height 27
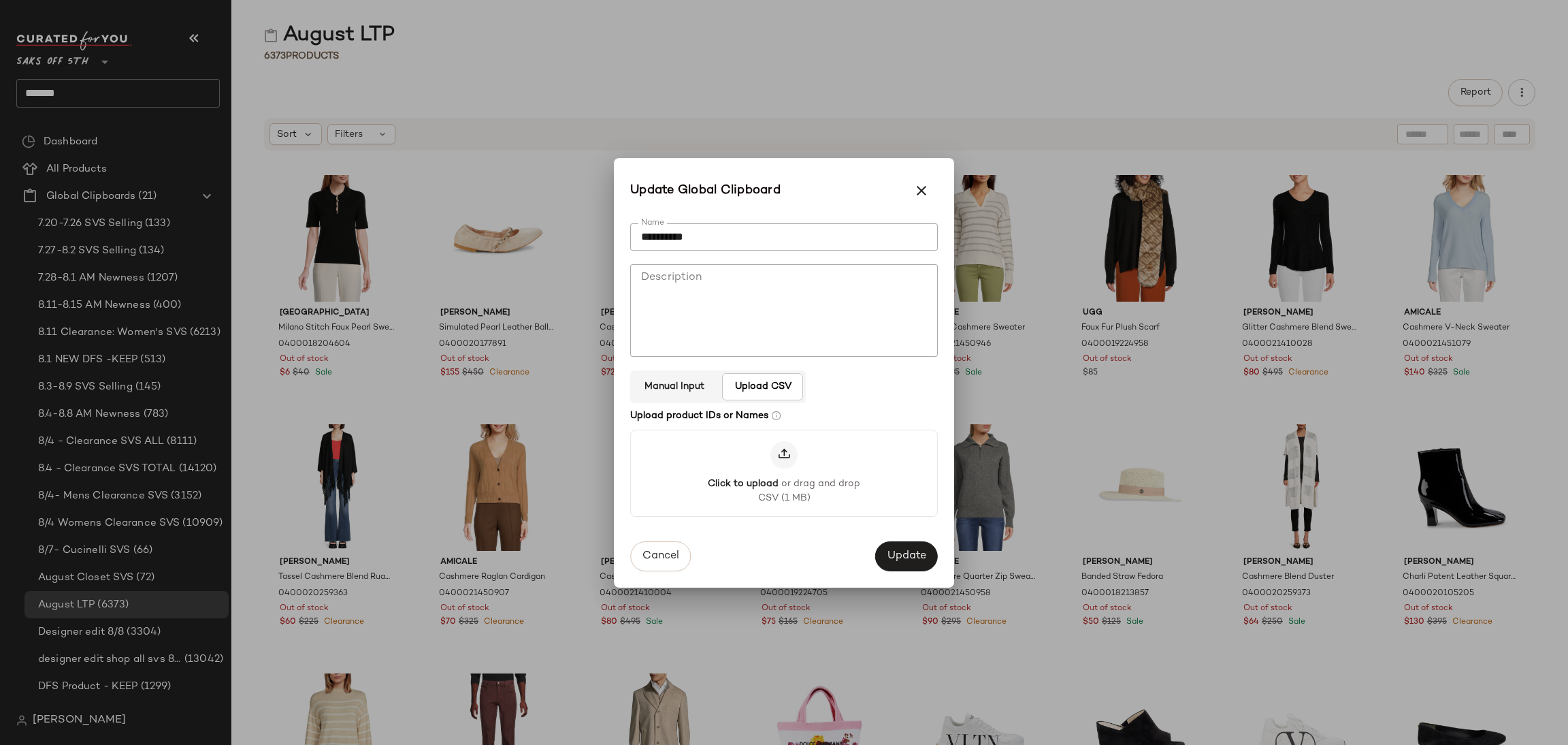
click at [789, 444] on div at bounding box center [784, 454] width 27 height 27
click at [784, 472] on input "Click to upload or drag and drop CSV (1 MB)" at bounding box center [784, 472] width 1 height 1
click at [901, 548] on button "Update" at bounding box center [907, 557] width 63 height 30
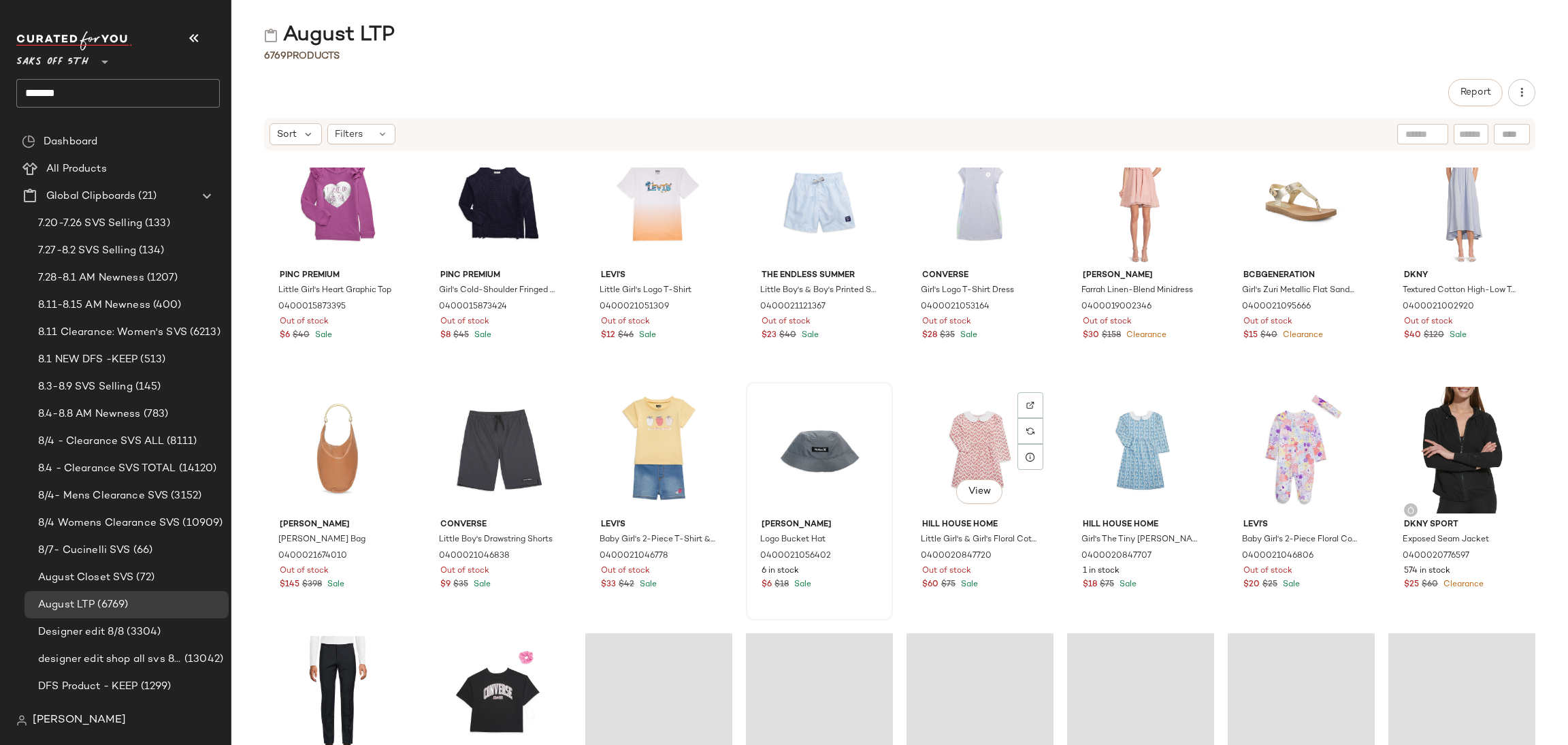
scroll to position [1051, 0]
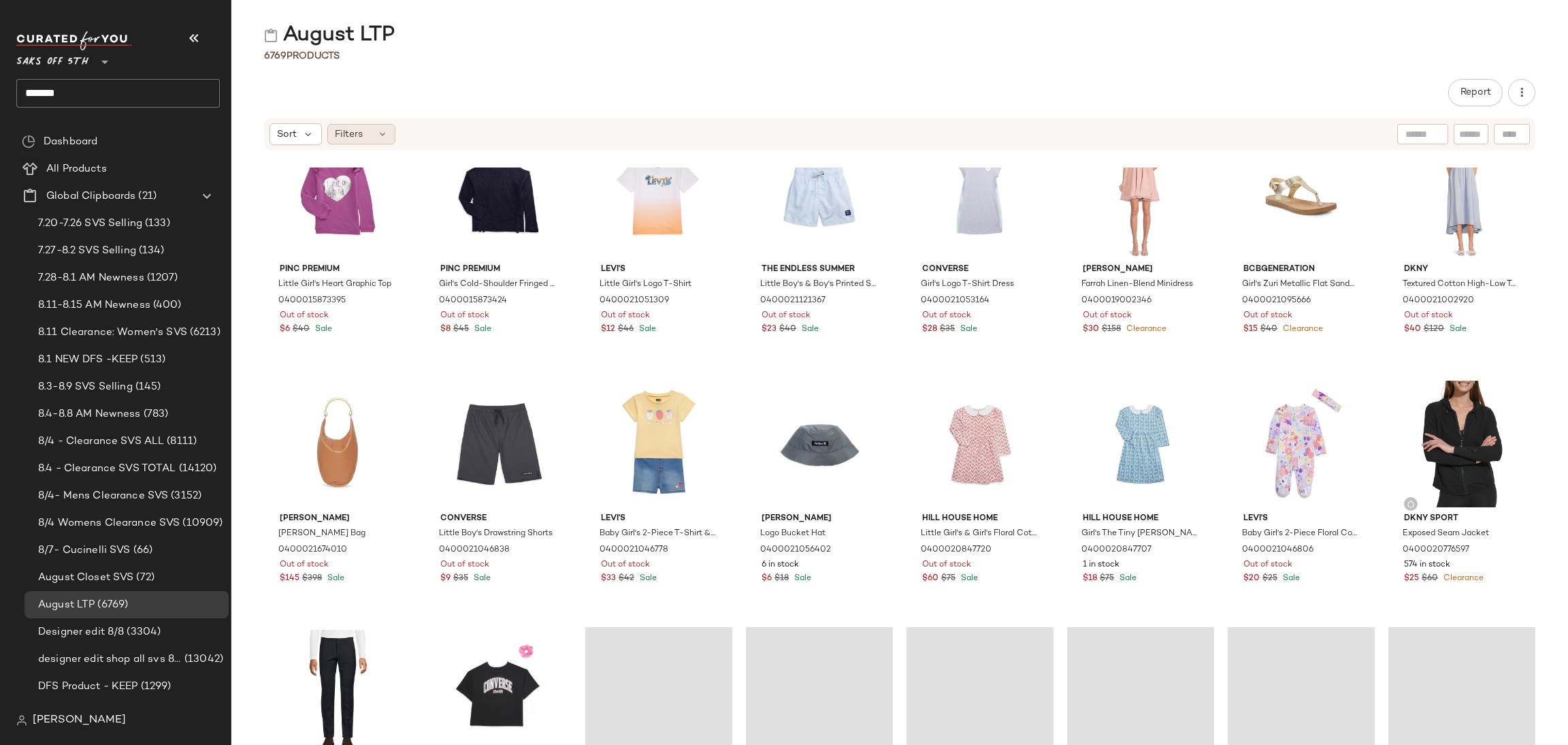
click at [379, 139] on div "Filters" at bounding box center [361, 135] width 68 height 21
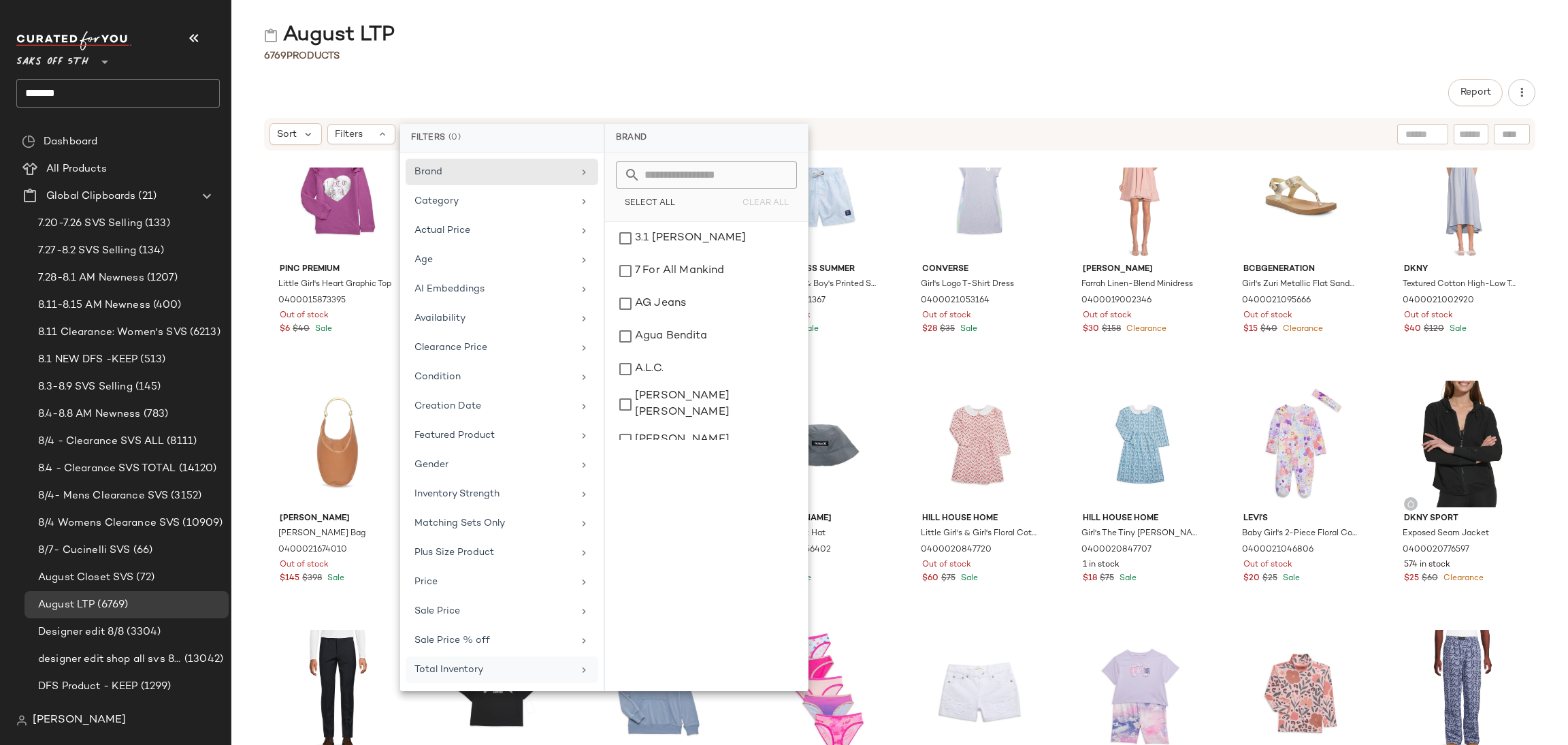
click at [553, 675] on div "Total Inventory" at bounding box center [493, 669] width 158 height 14
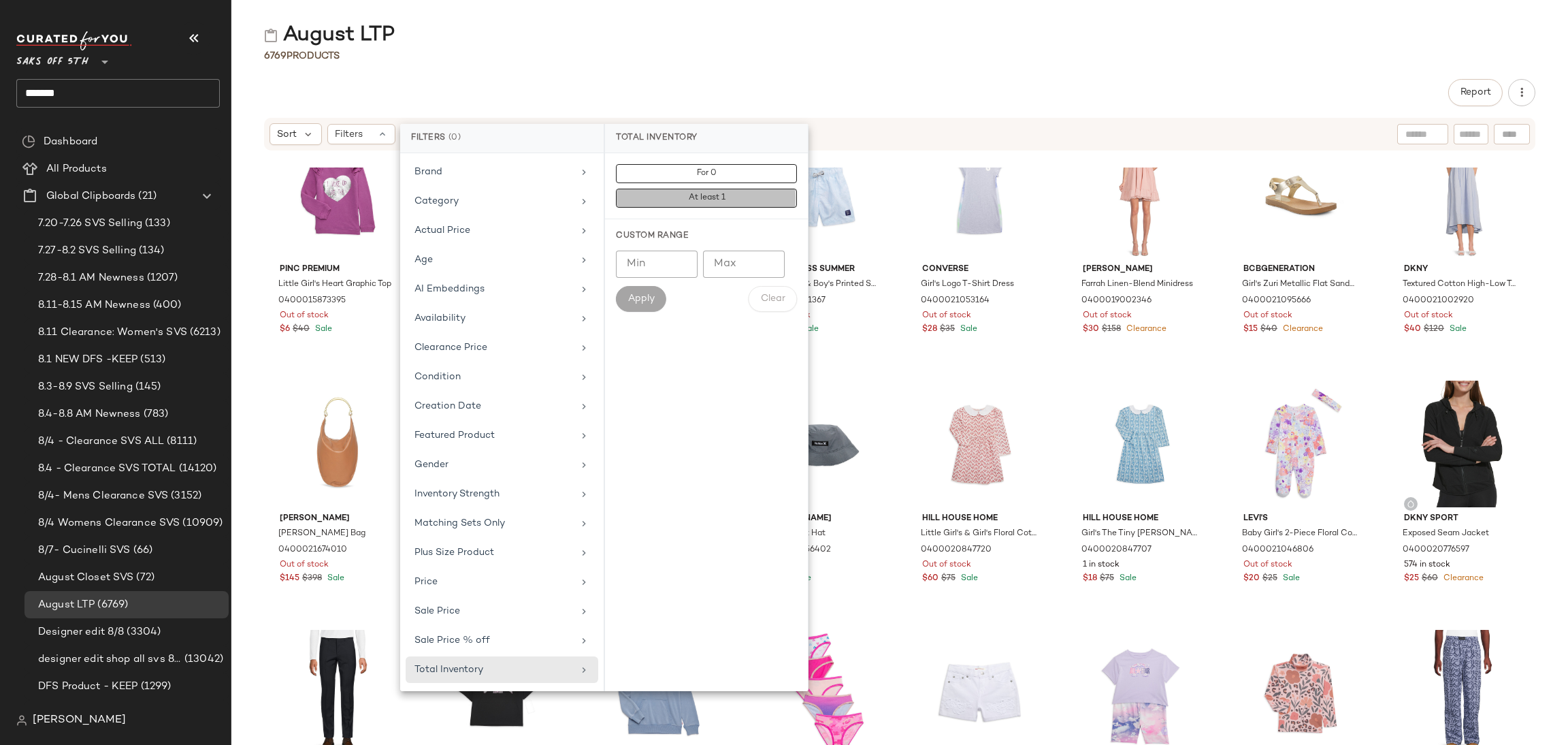
click at [736, 198] on button "At least 1" at bounding box center [706, 198] width 181 height 19
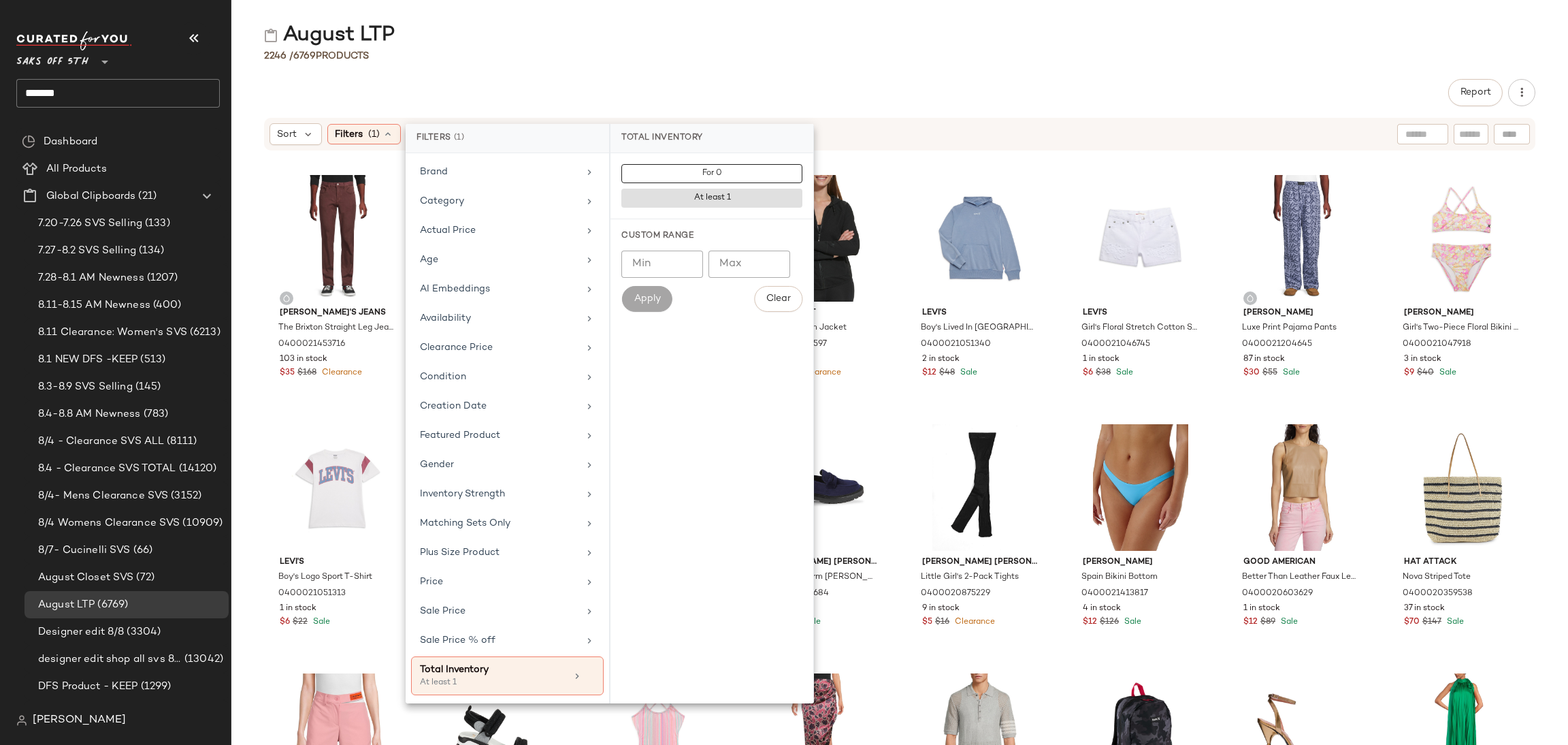
click at [733, 49] on div "2246 / 6769 Products" at bounding box center [899, 56] width 1337 height 13
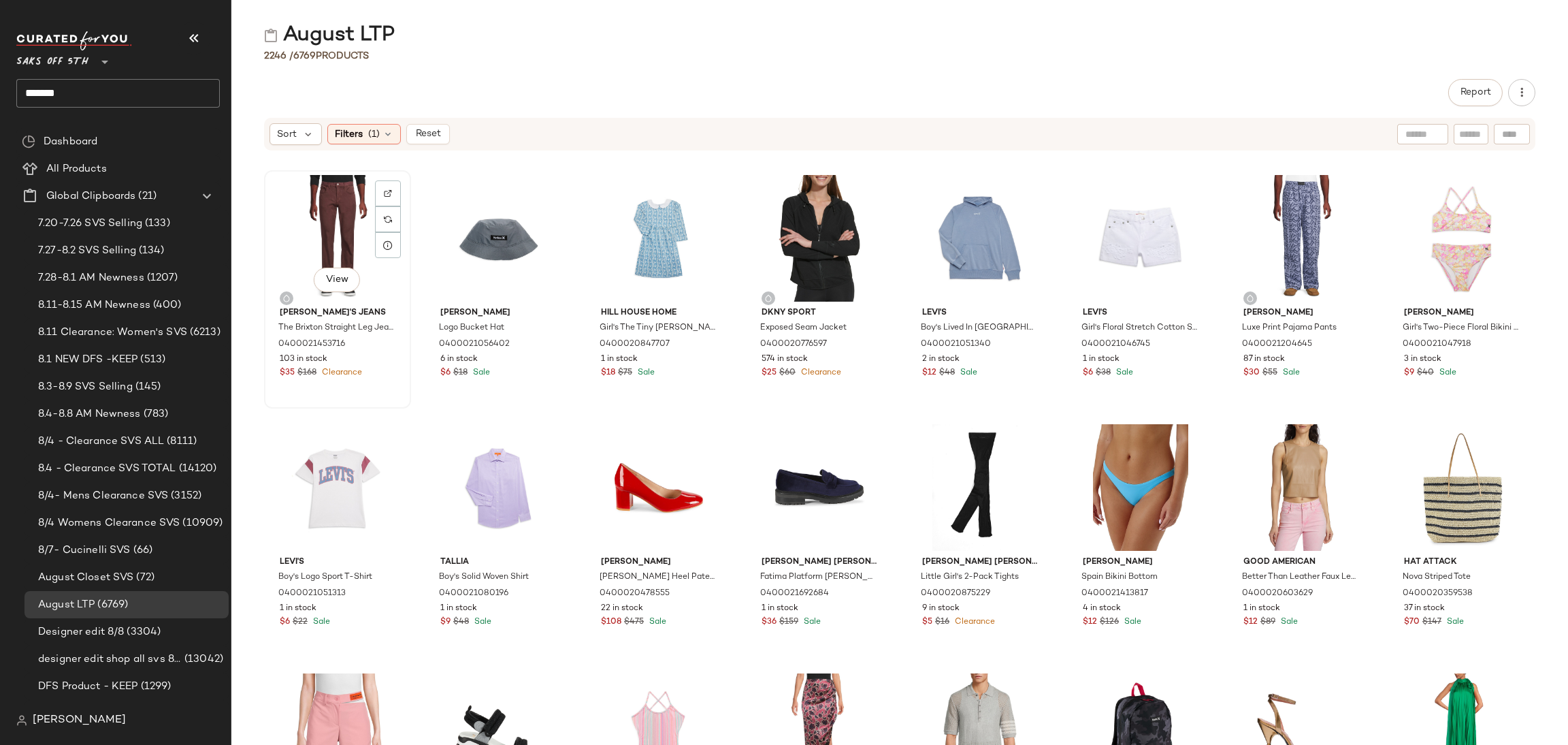
click at [319, 209] on div "View" at bounding box center [337, 239] width 137 height 127
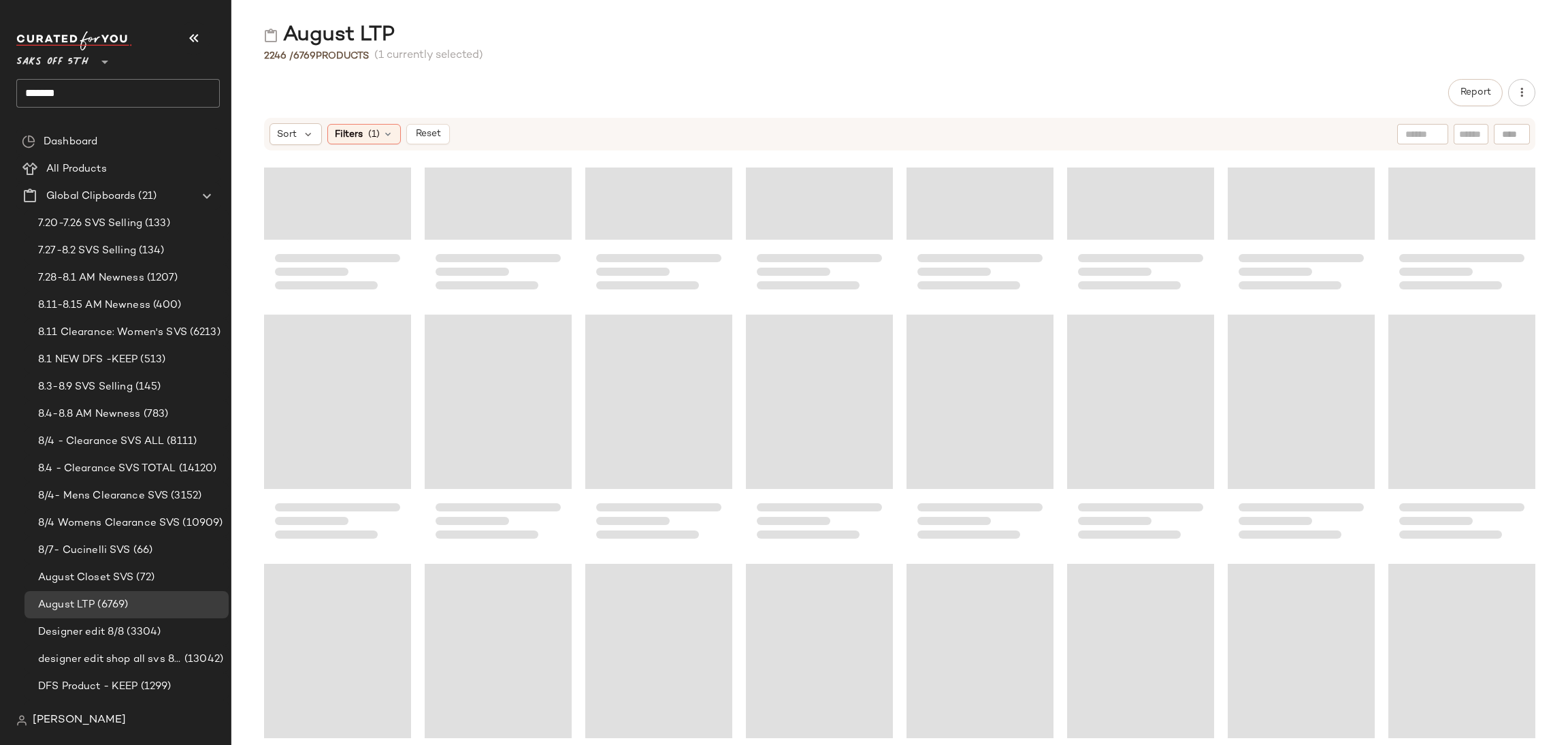
scroll to position [69442, 0]
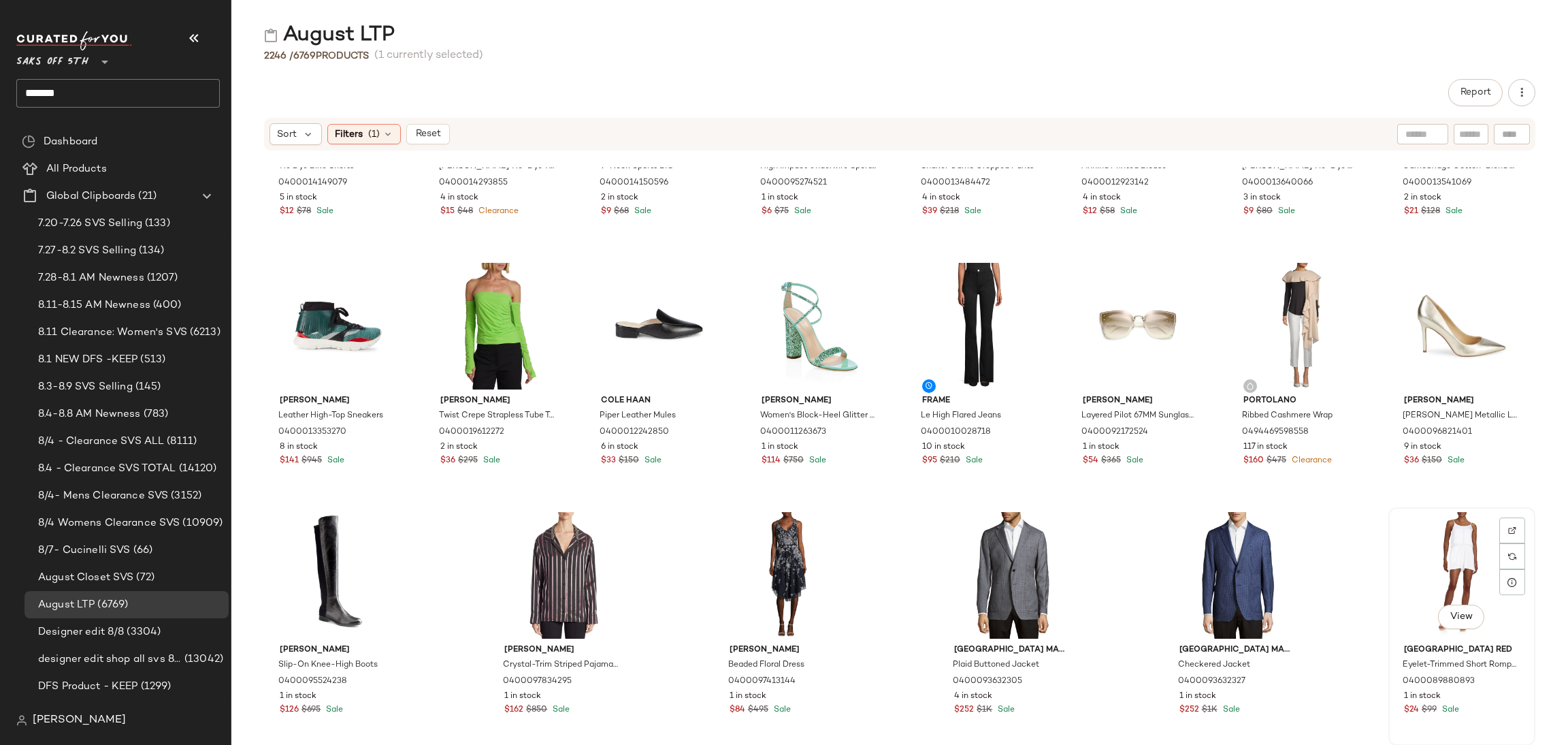
click at [1443, 527] on div "View" at bounding box center [1461, 575] width 137 height 127
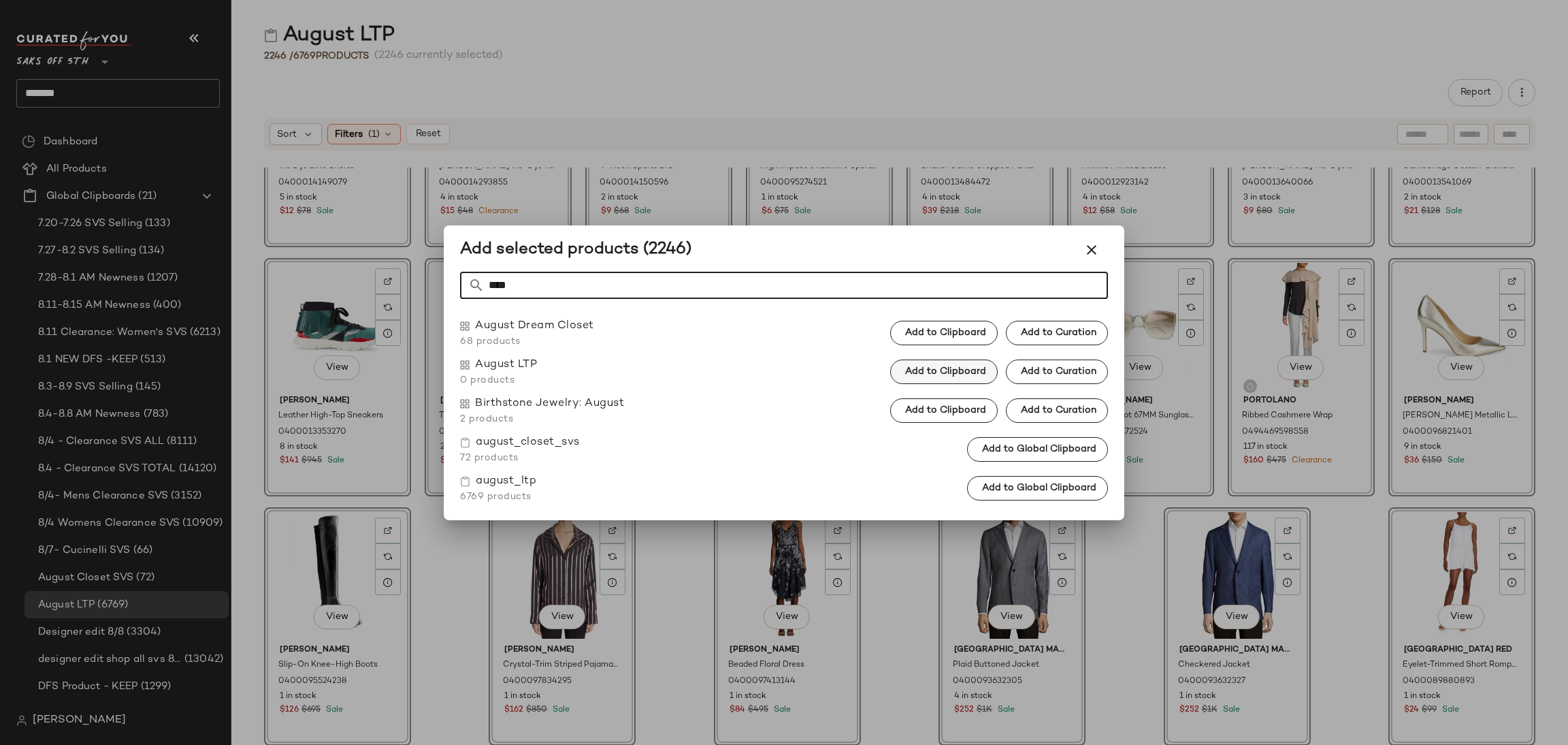
type input "****"
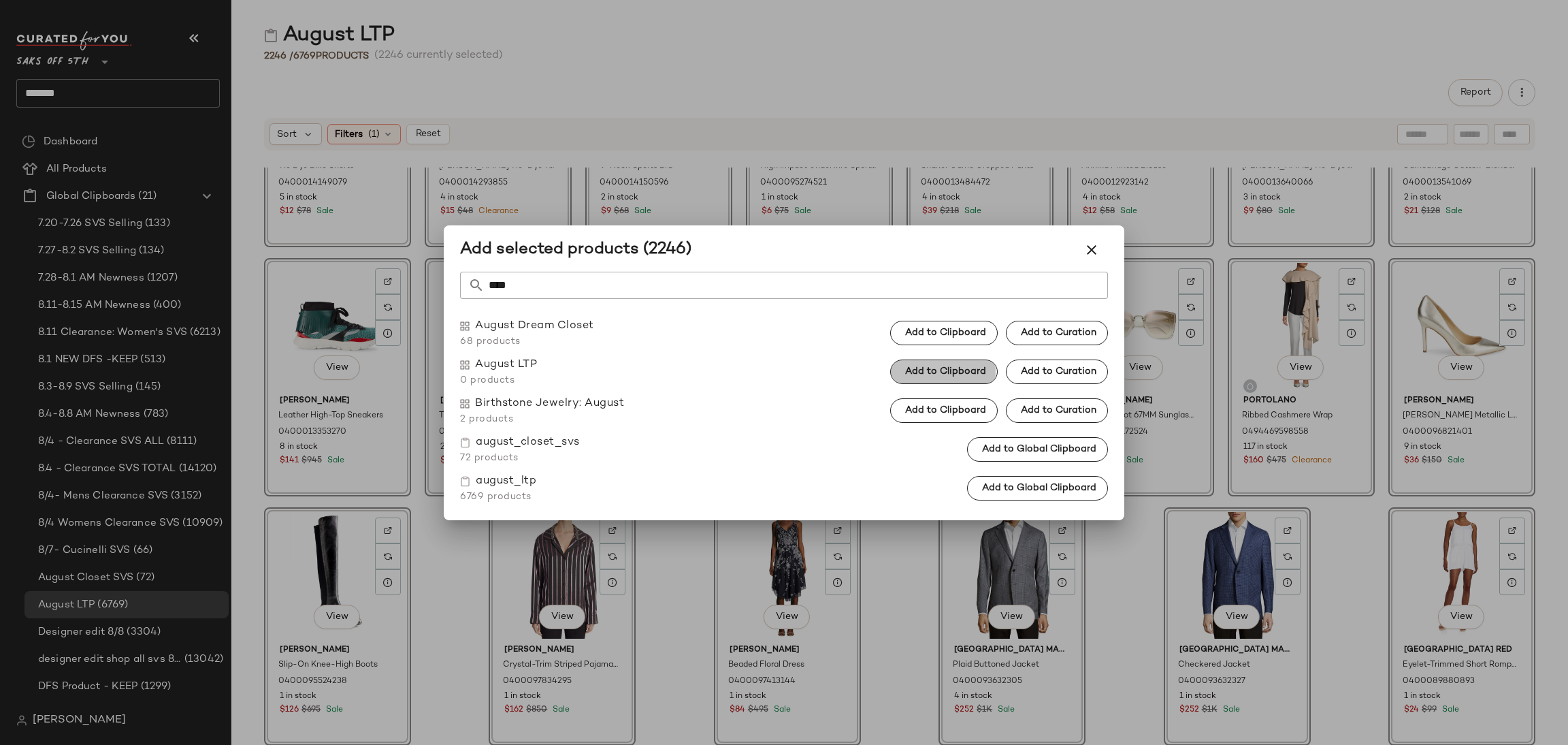
click at [930, 380] on button "Add to Clipboard" at bounding box center [943, 372] width 107 height 25
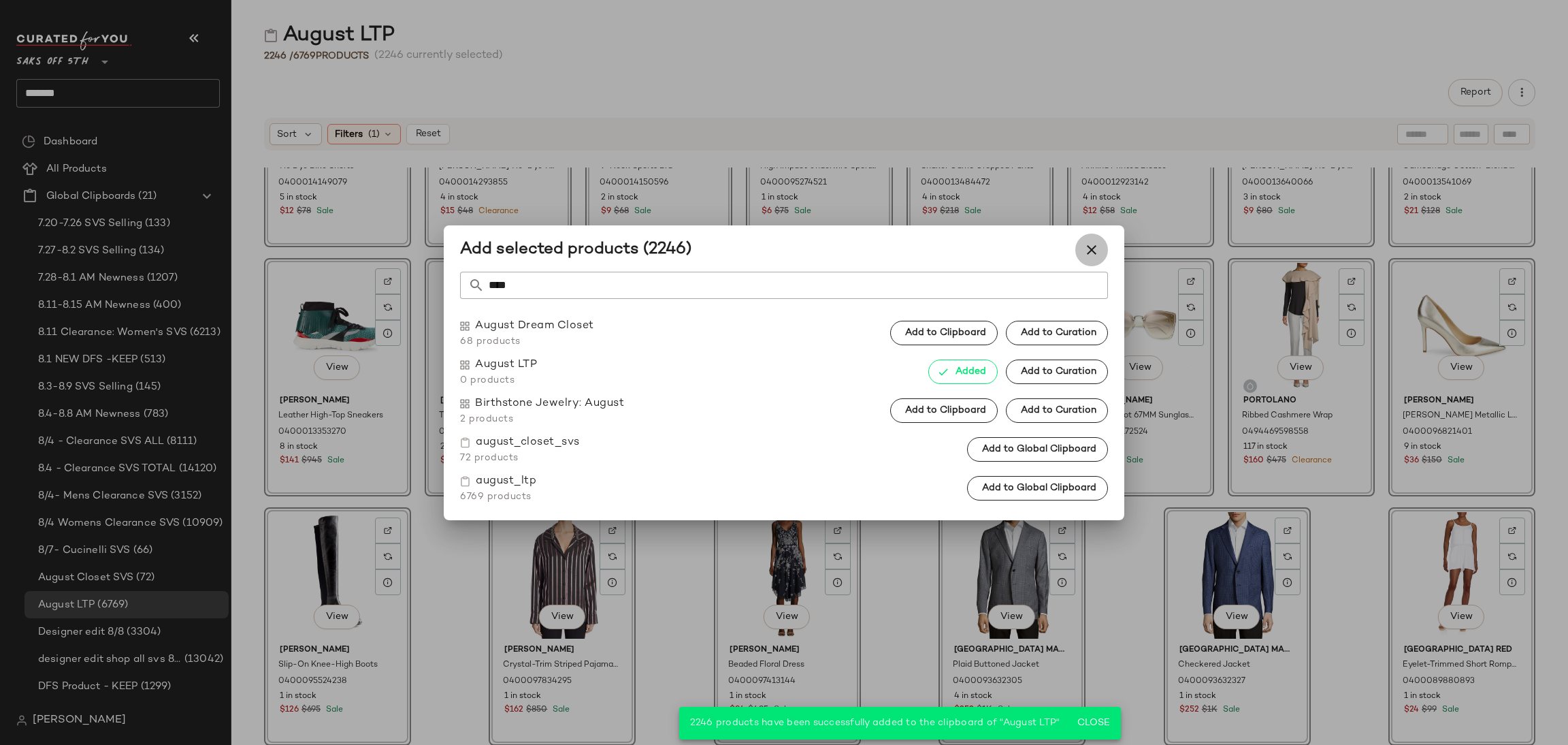
click at [1093, 245] on icon "button" at bounding box center [1090, 249] width 16 height 16
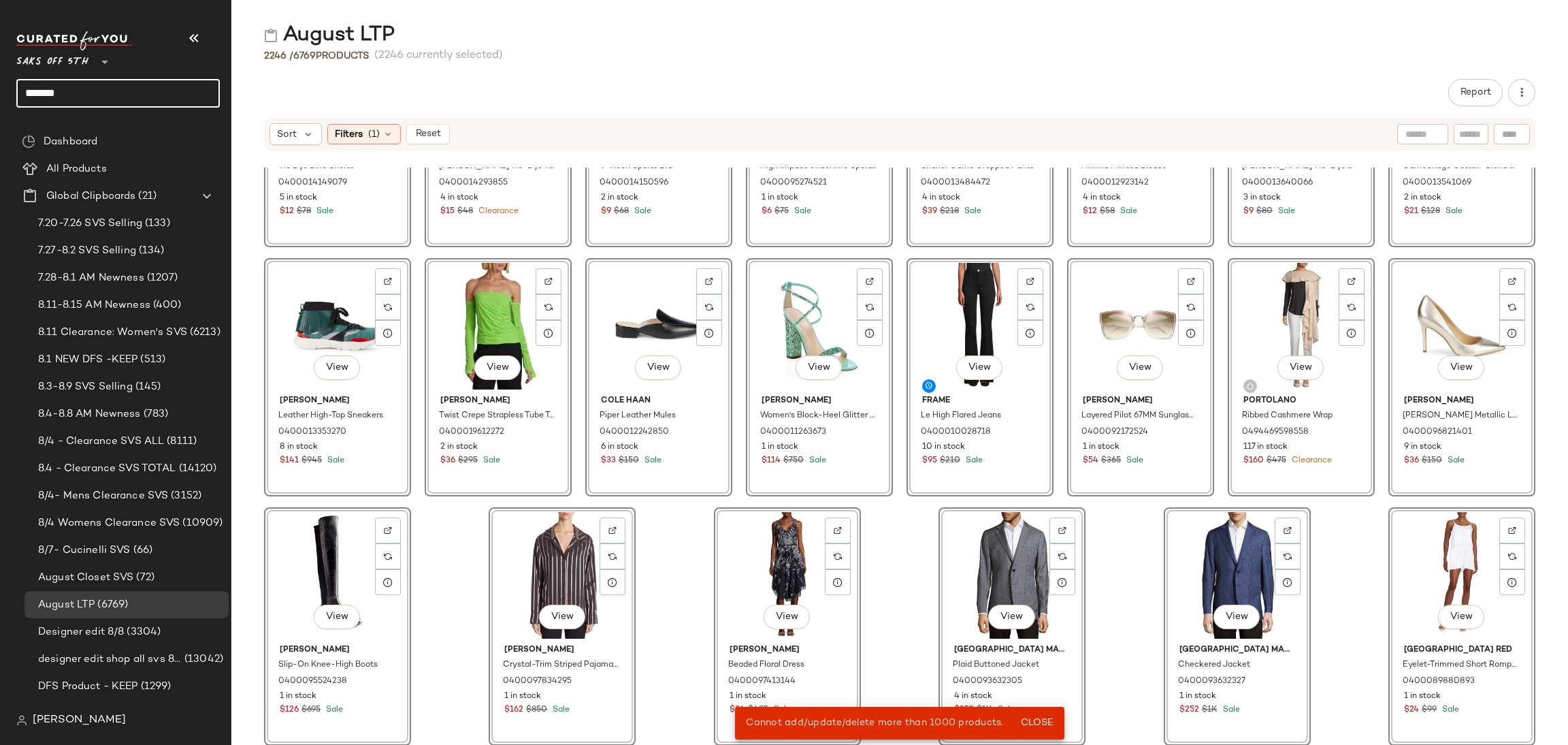
drag, startPoint x: 129, startPoint y: 91, endPoint x: 0, endPoint y: 120, distance: 132.2
click at [0, 120] on nav "Saks OFF 5TH ** ****** Dashboard All Products Global Clipboards (21) 7.20-7.26 …" at bounding box center [116, 372] width 231 height 745
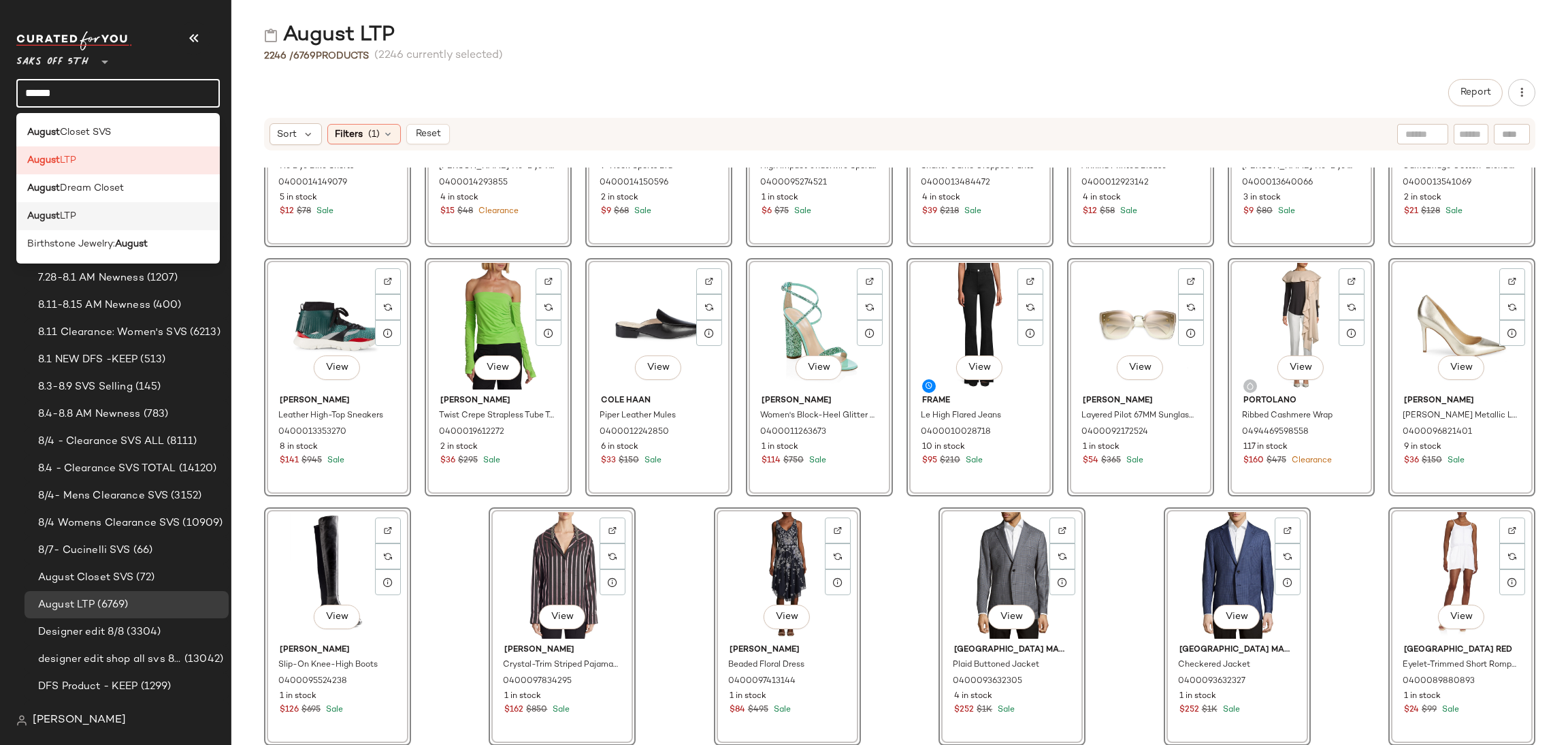
type input "******"
click at [148, 214] on div "August LTP" at bounding box center [118, 216] width 182 height 14
